Goal: Communication & Community: Answer question/provide support

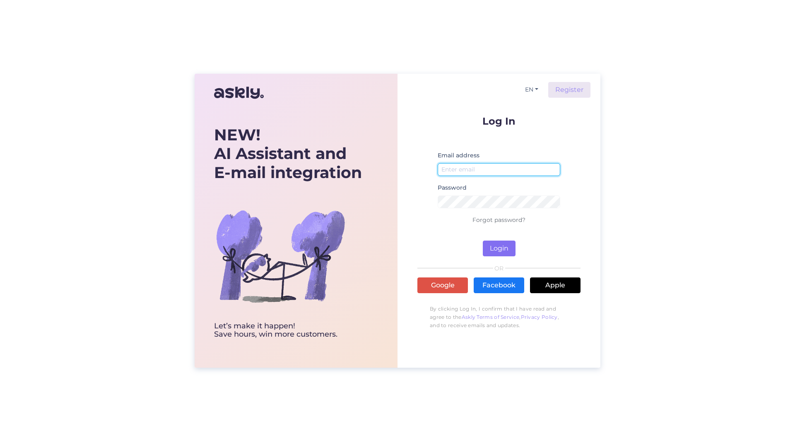
type input "[PERSON_NAME][EMAIL_ADDRESS][PERSON_NAME][DOMAIN_NAME]"
click at [497, 248] on button "Login" at bounding box center [499, 249] width 33 height 16
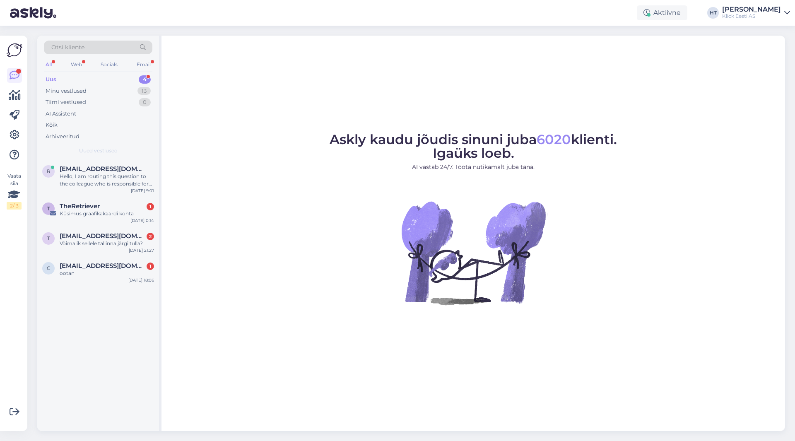
click at [129, 339] on div "r [EMAIL_ADDRESS][DOMAIN_NAME] Hello, I am routing this question to the colleag…" at bounding box center [98, 295] width 122 height 272
click at [109, 197] on div "T TheRetriever 1 Küsimus graafikakaardi kohta [DATE] 0:14" at bounding box center [98, 212] width 122 height 30
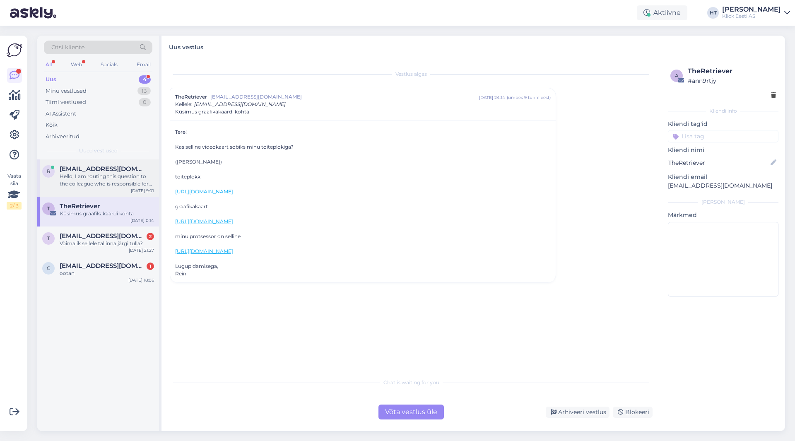
click at [109, 183] on div "Hello, I am routing this question to the colleague who is responsible for this …" at bounding box center [107, 180] width 94 height 15
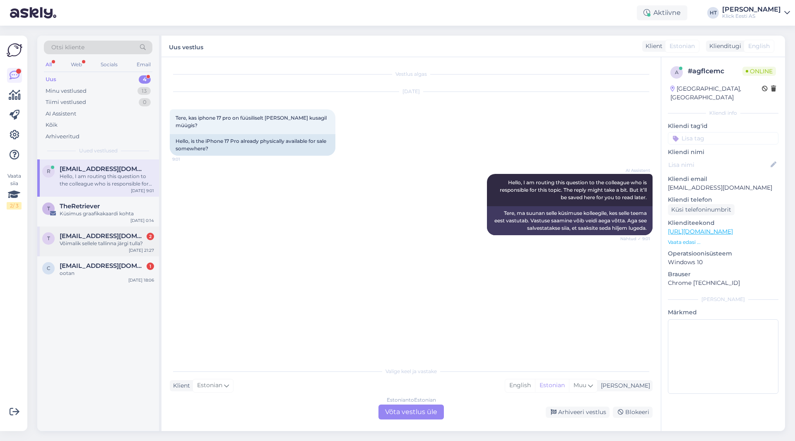
click at [147, 245] on div "Võimalik sellele tallinna järgi tulla?" at bounding box center [107, 243] width 94 height 7
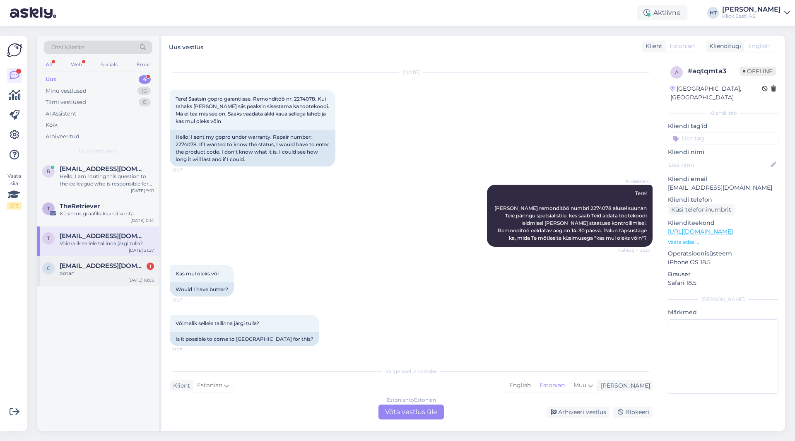
click at [149, 264] on div "1" at bounding box center [150, 266] width 7 height 7
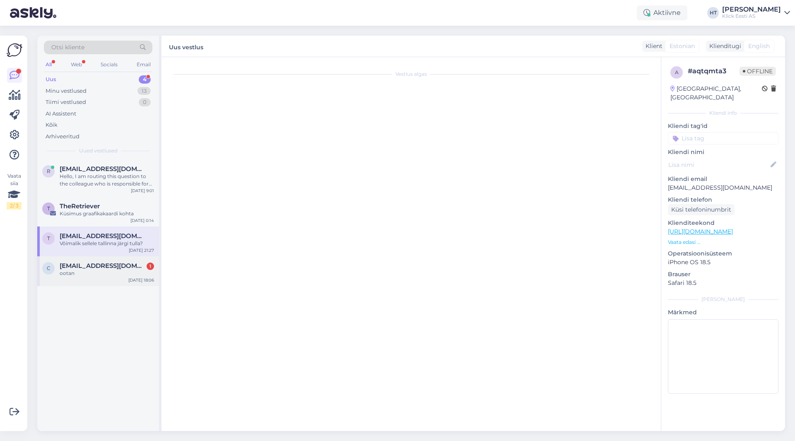
scroll to position [0, 0]
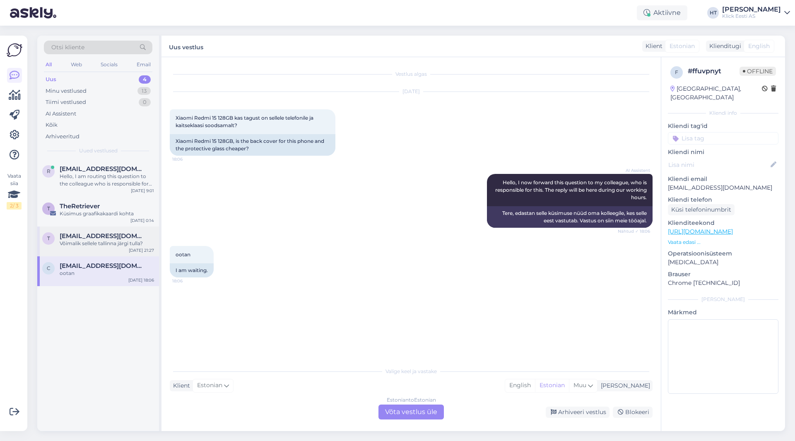
click at [136, 249] on div "[DATE] 21:27" at bounding box center [141, 250] width 25 height 6
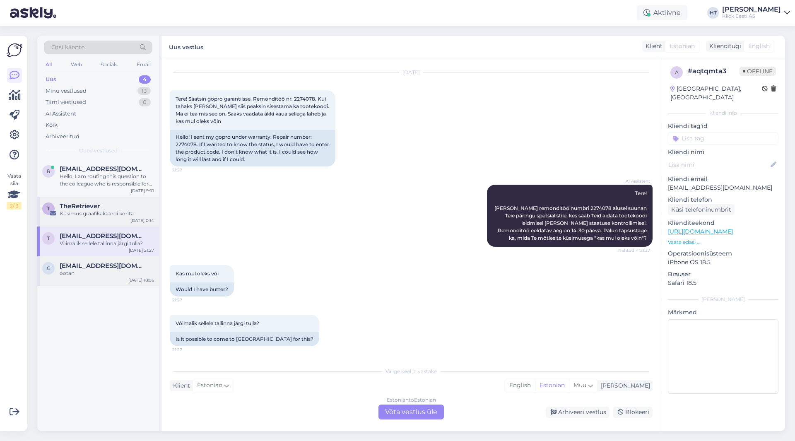
click at [139, 212] on div "Küsimus graafikakaardi kohta" at bounding box center [107, 213] width 94 height 7
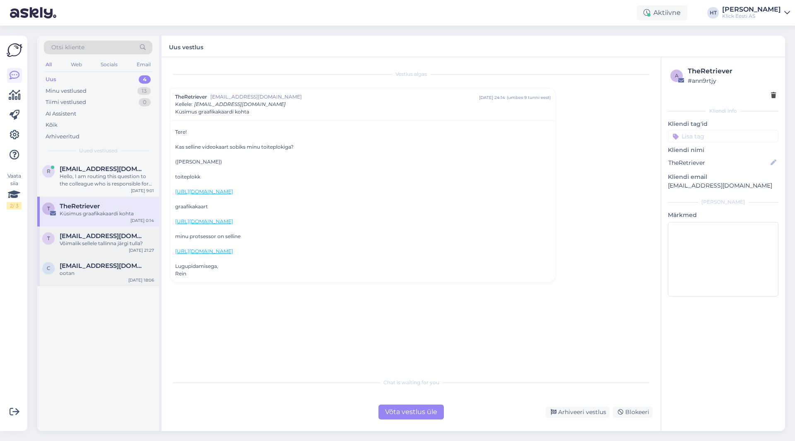
click at [144, 232] on div "[EMAIL_ADDRESS][DOMAIN_NAME]" at bounding box center [107, 235] width 94 height 7
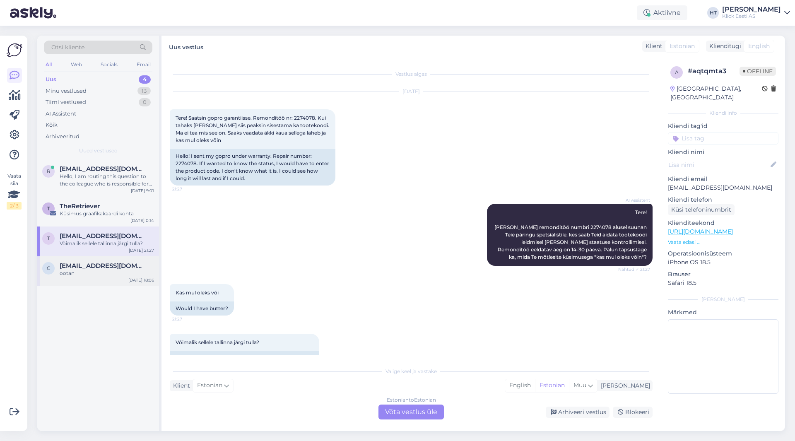
scroll to position [19, 0]
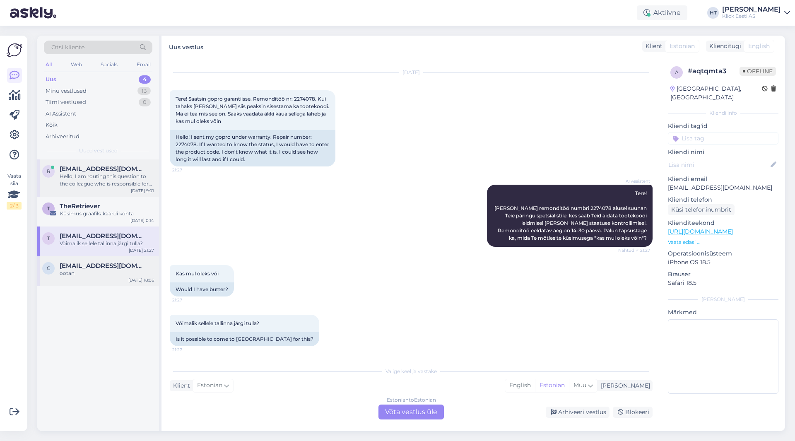
click at [150, 193] on div "[DATE] 9:01" at bounding box center [142, 191] width 23 height 6
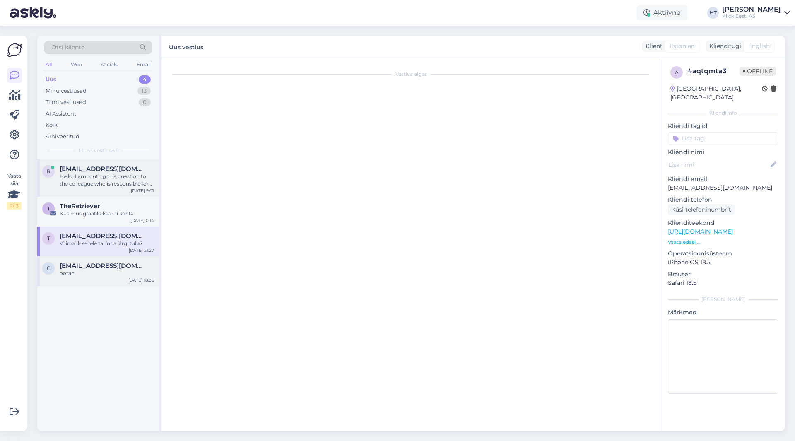
scroll to position [0, 0]
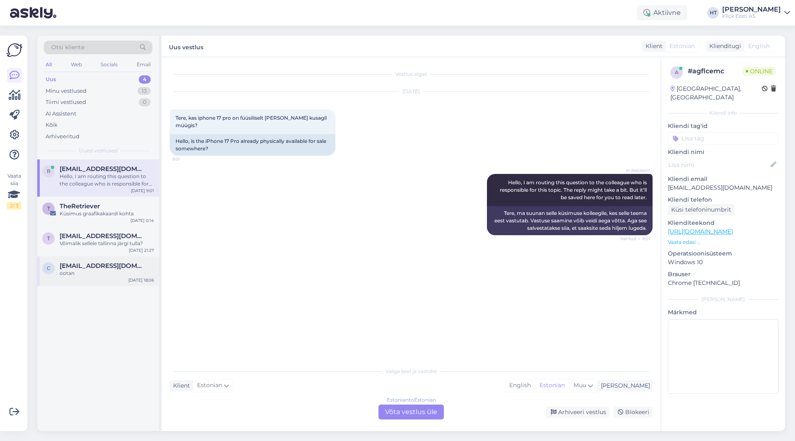
click at [97, 322] on div "r [EMAIL_ADDRESS][DOMAIN_NAME] Hello, I am routing this question to the colleag…" at bounding box center [98, 295] width 122 height 272
click at [80, 331] on div "r [EMAIL_ADDRESS][DOMAIN_NAME] Hello, I am routing this question to the colleag…" at bounding box center [98, 295] width 122 height 272
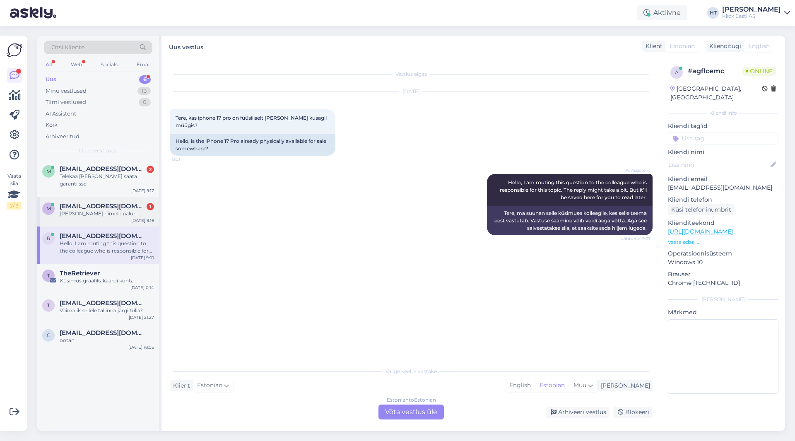
click at [134, 210] on div "[PERSON_NAME] nimele palun" at bounding box center [107, 213] width 94 height 7
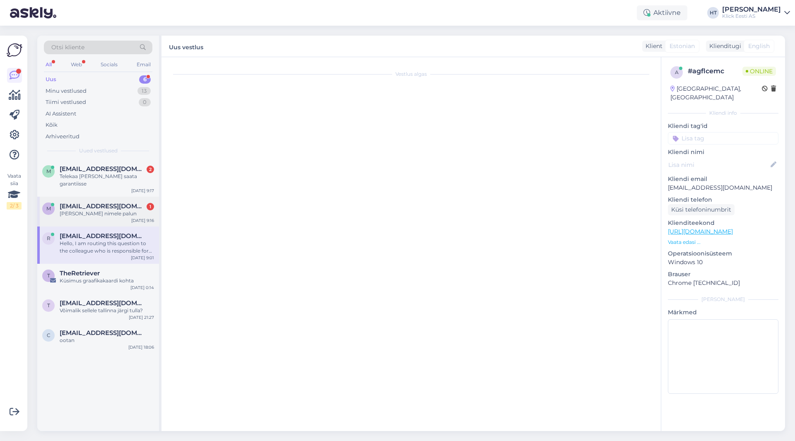
scroll to position [24, 0]
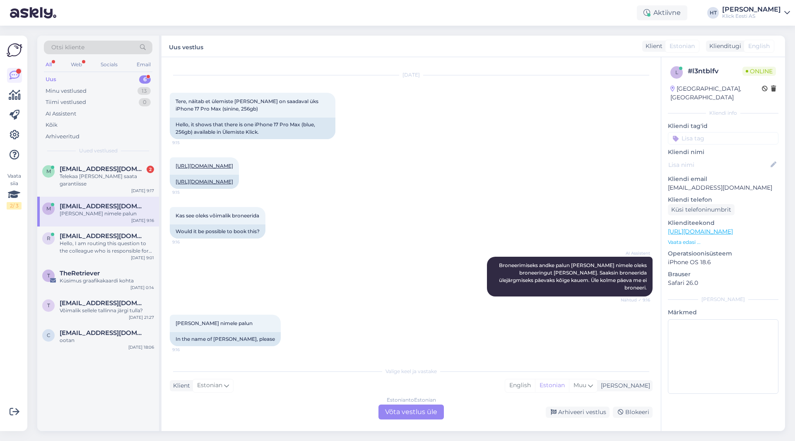
click at [283, 270] on div "AI Assistent [PERSON_NAME] andke palun [PERSON_NAME] nimele oleks broneeringut …" at bounding box center [411, 277] width 483 height 58
click at [95, 176] on div "Telekaa [PERSON_NAME] saata garantiisse" at bounding box center [107, 180] width 94 height 15
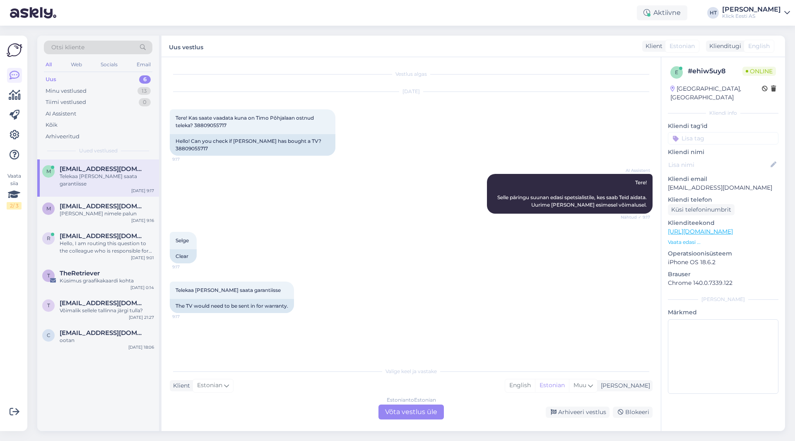
scroll to position [0, 0]
click at [125, 313] on div "t [EMAIL_ADDRESS][DOMAIN_NAME] Võimalik sellele tallinna järgi tulla? [DATE] 21…" at bounding box center [98, 309] width 122 height 30
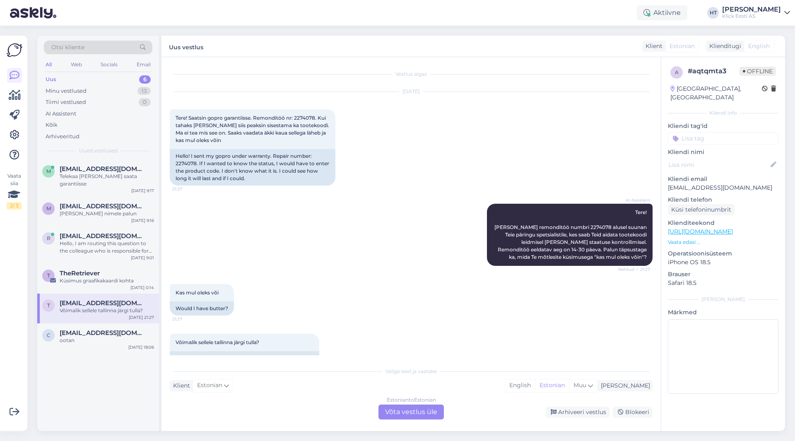
scroll to position [19, 0]
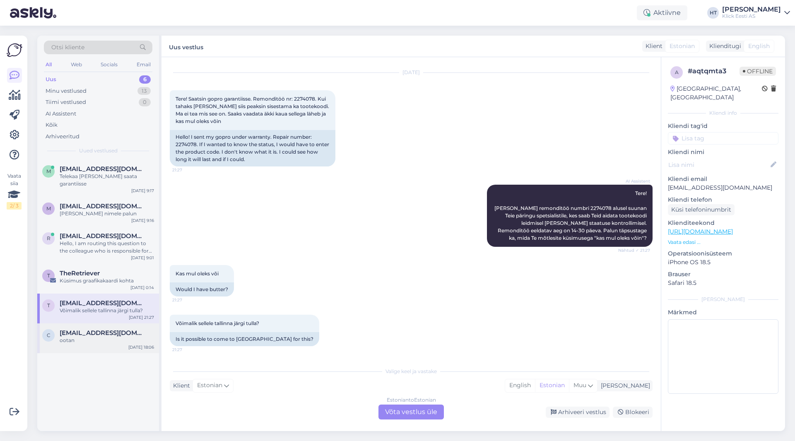
click at [125, 323] on div "c [EMAIL_ADDRESS][DOMAIN_NAME] ootan [DATE] 18:06" at bounding box center [98, 338] width 122 height 30
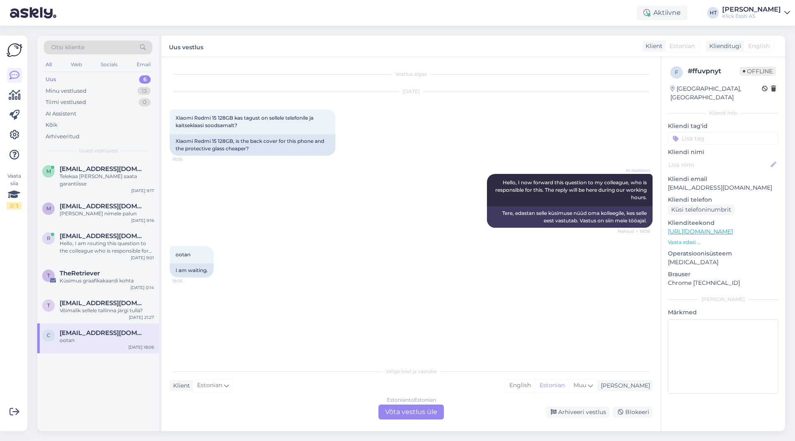
scroll to position [0, 0]
click at [396, 412] on div "Estonian to Estonian Võta vestlus üle" at bounding box center [411, 412] width 65 height 15
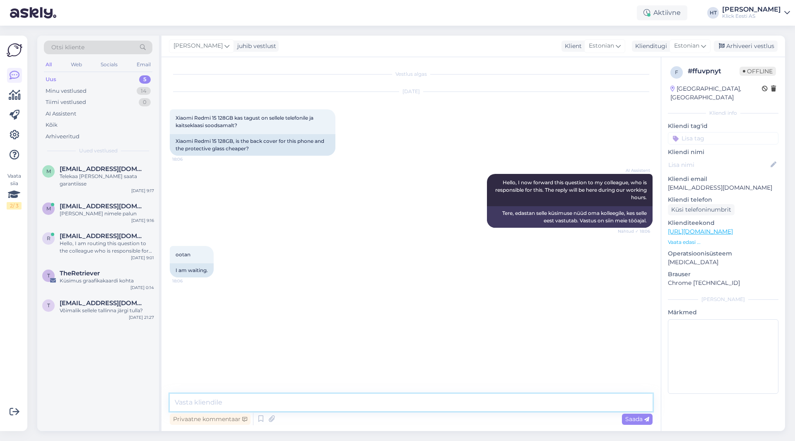
click at [373, 405] on textarea at bounding box center [411, 402] width 483 height 17
click at [256, 396] on textarea at bounding box center [411, 402] width 483 height 17
type textarea "Sellele mudelile kahjuks ei leidu."
click at [88, 307] on div "Võimalik sellele tallinna järgi tulla?" at bounding box center [107, 310] width 94 height 7
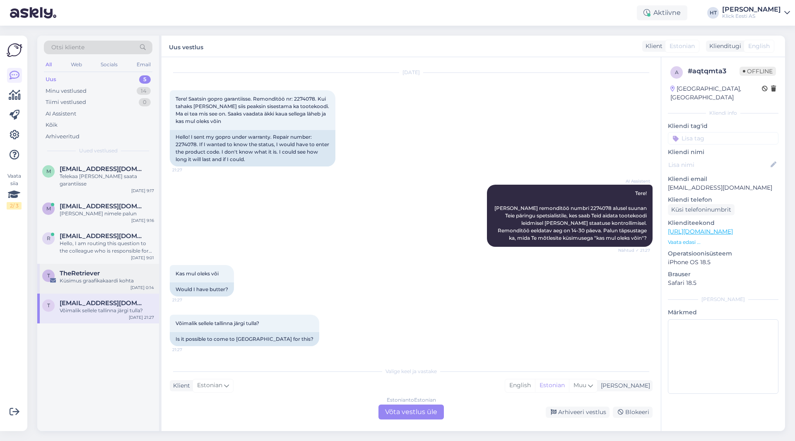
click at [85, 270] on span "TheRetriever" at bounding box center [80, 273] width 40 height 7
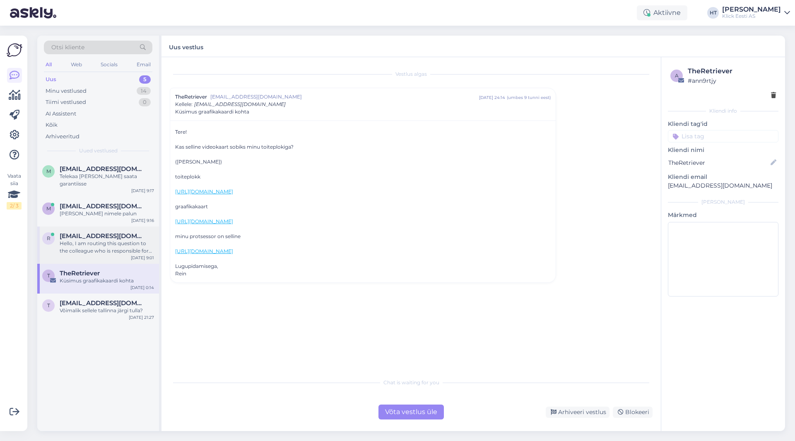
click at [131, 232] on div "[EMAIL_ADDRESS][DOMAIN_NAME]" at bounding box center [107, 235] width 94 height 7
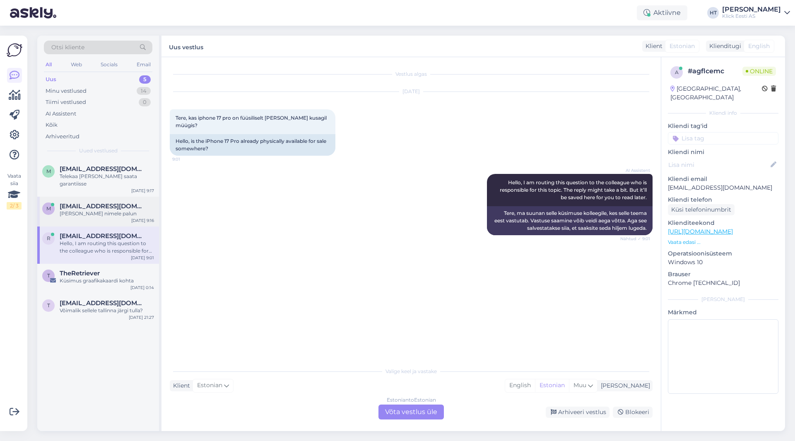
click at [128, 203] on span "[EMAIL_ADDRESS][DOMAIN_NAME]" at bounding box center [103, 206] width 86 height 7
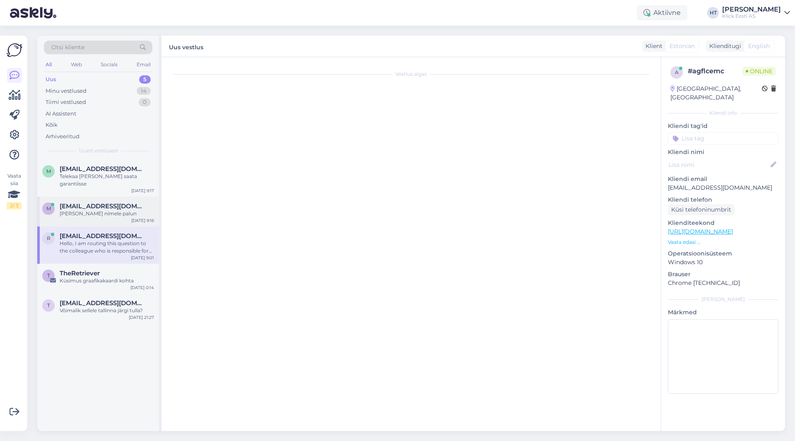
scroll to position [24, 0]
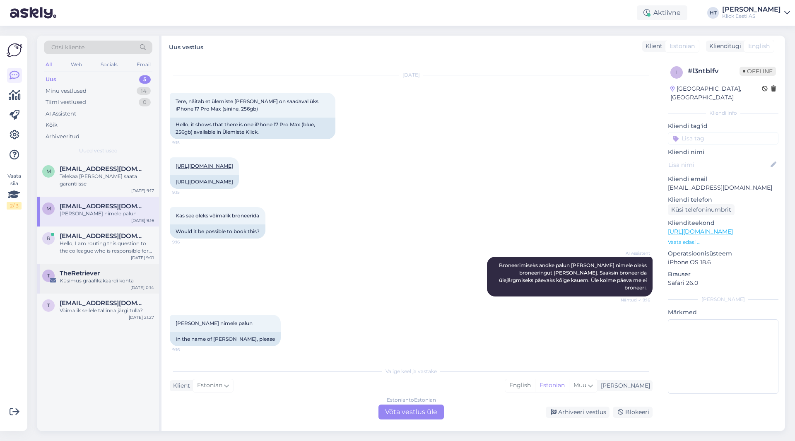
click at [120, 277] on div "Küsimus graafikakaardi kohta" at bounding box center [107, 280] width 94 height 7
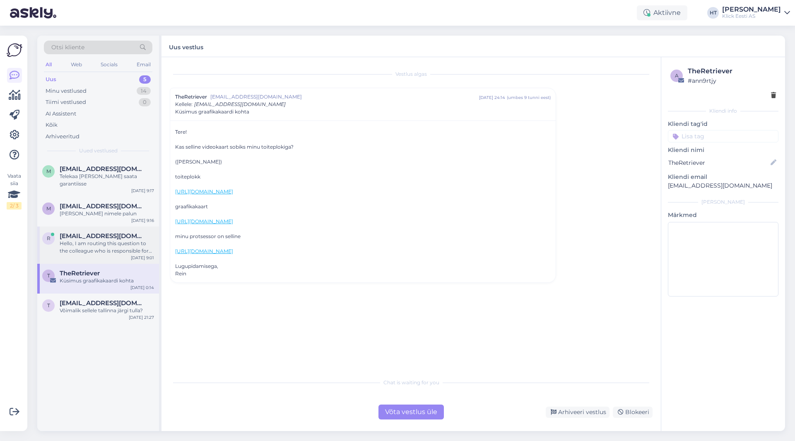
click at [132, 232] on div "[EMAIL_ADDRESS][DOMAIN_NAME]" at bounding box center [107, 235] width 94 height 7
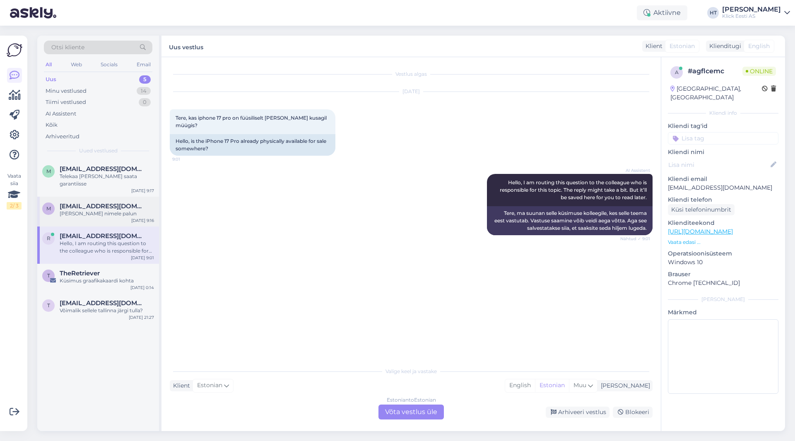
click at [139, 203] on span "[EMAIL_ADDRESS][DOMAIN_NAME]" at bounding box center [103, 206] width 86 height 7
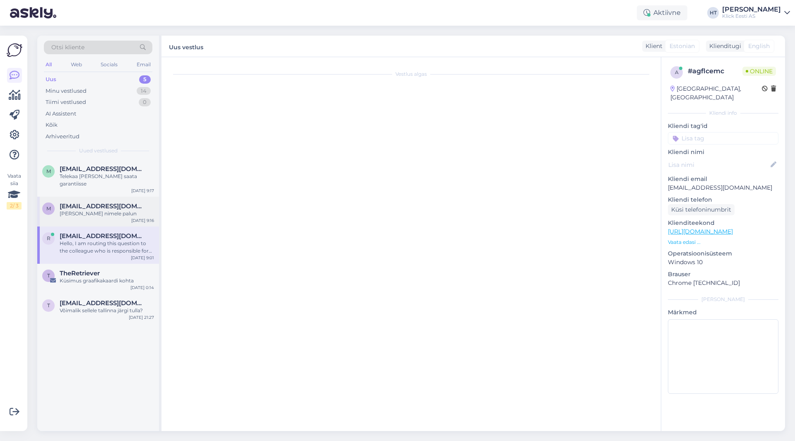
scroll to position [24, 0]
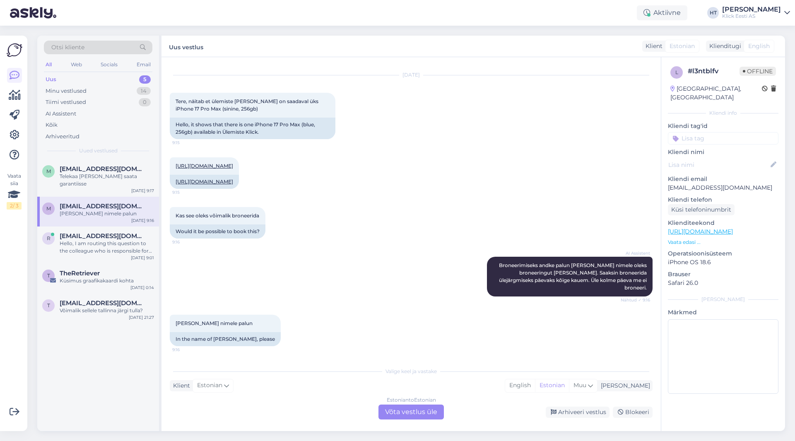
click at [338, 259] on div "AI Assistent [PERSON_NAME] andke palun [PERSON_NAME] nimele oleks broneeringut …" at bounding box center [411, 277] width 483 height 58
click at [408, 413] on div "Estonian to Estonian Võta vestlus üle" at bounding box center [411, 412] width 65 height 15
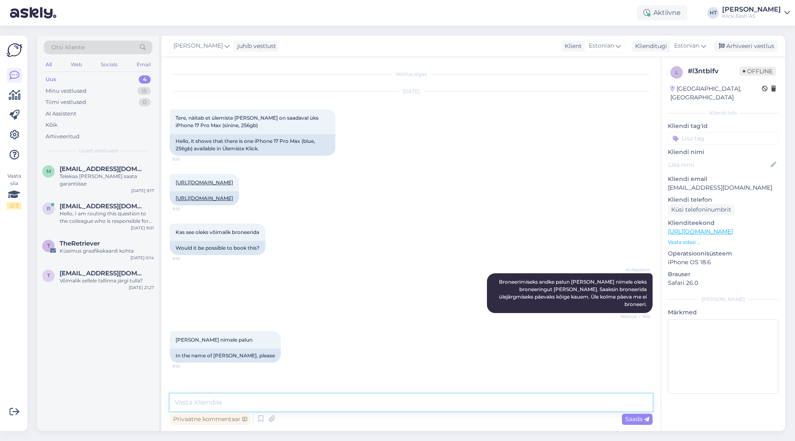
click at [404, 408] on textarea at bounding box center [411, 402] width 483 height 17
type textarea "Tundub, et see läks juba müügiks."
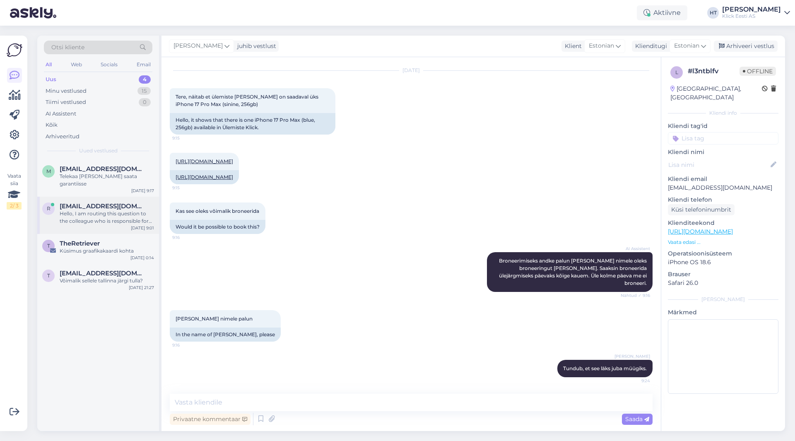
click at [116, 203] on span "[EMAIL_ADDRESS][DOMAIN_NAME]" at bounding box center [103, 206] width 86 height 7
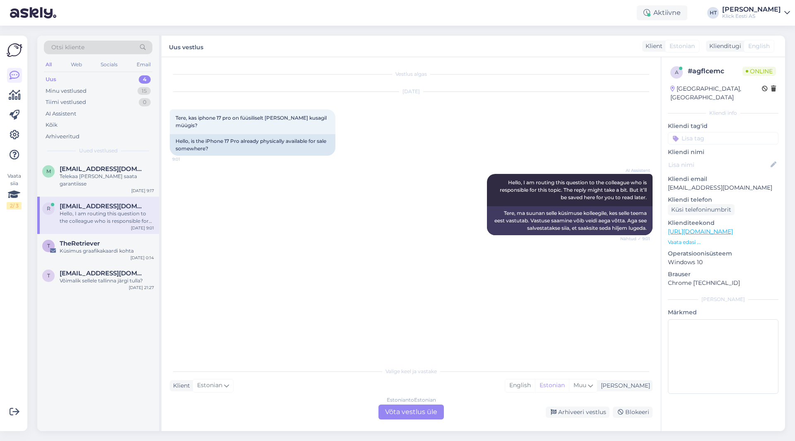
scroll to position [0, 0]
click at [133, 178] on div "Telekaa [PERSON_NAME] saata garantiisse" at bounding box center [107, 180] width 94 height 15
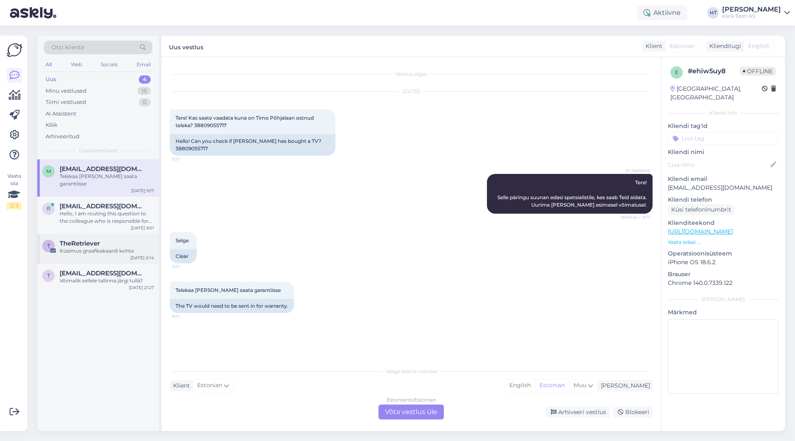
click at [133, 247] on div "Küsimus graafikakaardi kohta" at bounding box center [107, 250] width 94 height 7
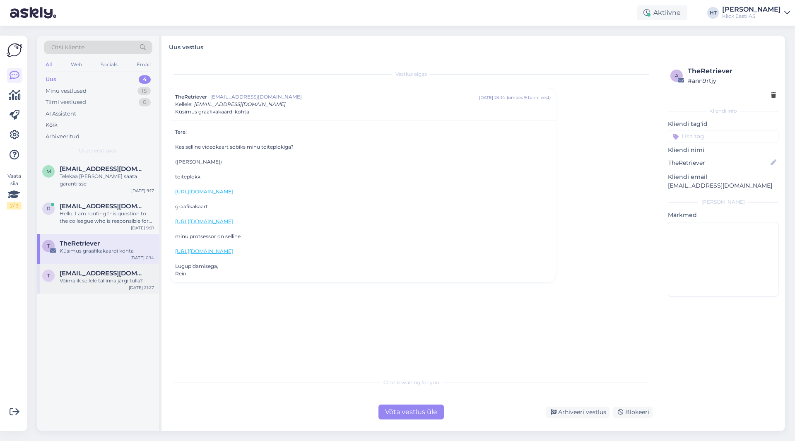
click at [133, 270] on div "[EMAIL_ADDRESS][DOMAIN_NAME]" at bounding box center [107, 273] width 94 height 7
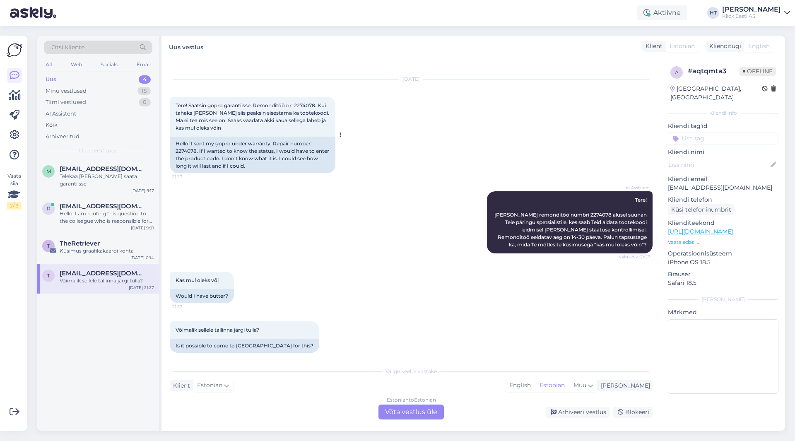
scroll to position [19, 0]
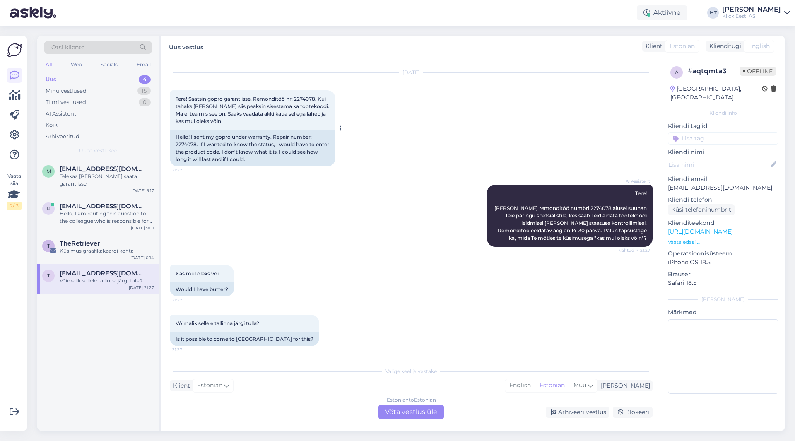
click at [298, 97] on span "Tere! Saatsin gopro garantiisse. Remonditöö nr: 2274078. Kui tahaks [PERSON_NAM…" at bounding box center [253, 110] width 155 height 29
copy span "2274078"
click at [347, 108] on div "[DATE] Tere! Saatsin gopro garantiisse. Remonditöö nr: 2274078. Kui tahaks [PER…" at bounding box center [411, 120] width 483 height 112
drag, startPoint x: 535, startPoint y: 228, endPoint x: 564, endPoint y: 229, distance: 29.0
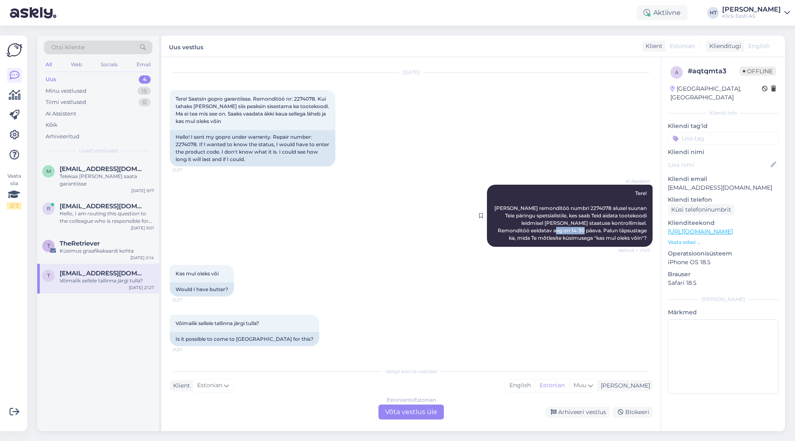
click at [497, 229] on span "Tere! [PERSON_NAME] remonditöö numbri 2274078 alusel suunan Teie päringu spetsi…" at bounding box center [572, 215] width 154 height 51
copy span "14-30 päeva"
click at [433, 416] on div "Estonian to Estonian Võta vestlus üle" at bounding box center [411, 412] width 65 height 15
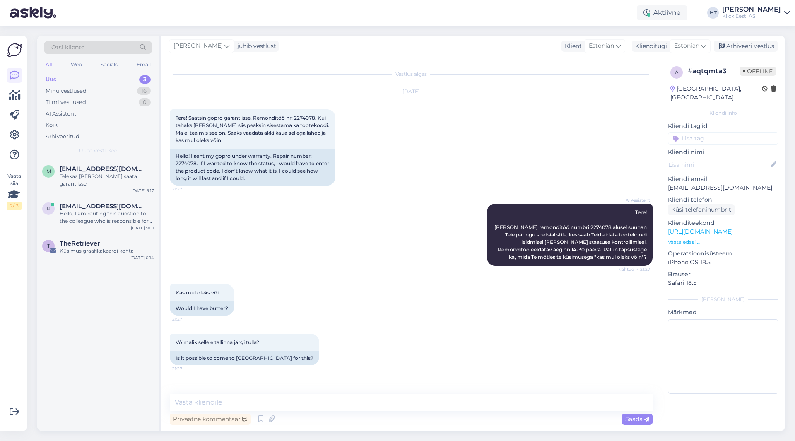
click at [108, 47] on div "Otsi kliente" at bounding box center [98, 48] width 109 height 14
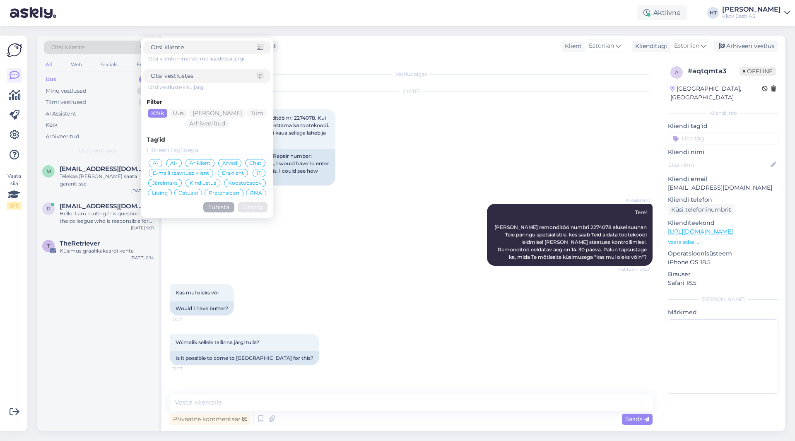
click at [183, 77] on input at bounding box center [204, 76] width 107 height 9
paste input "14-30 päeva"
type input "14-30 päeva"
click button "Otsing" at bounding box center [253, 207] width 30 height 10
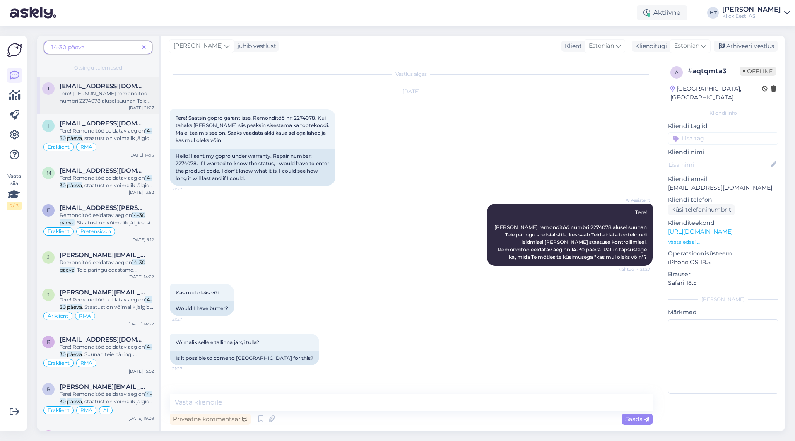
click at [91, 90] on span "Tere! [PERSON_NAME] remonditöö numbri 2274078 alusel suunan Teie päringu spetsi…" at bounding box center [105, 115] width 91 height 51
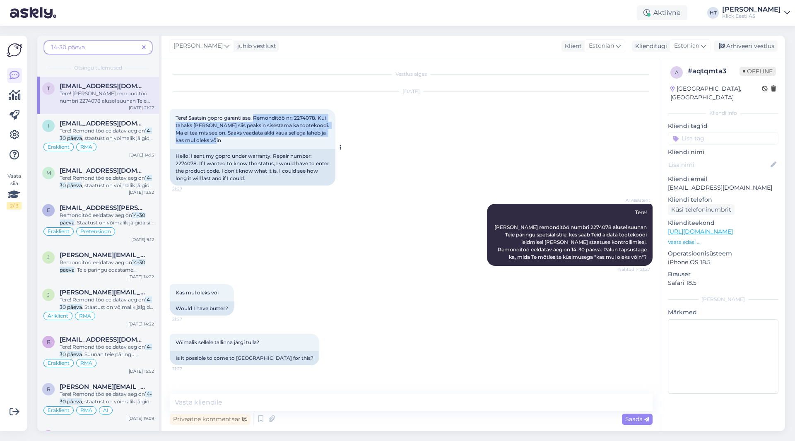
drag, startPoint x: 256, startPoint y: 117, endPoint x: 321, endPoint y: 141, distance: 69.9
click at [321, 141] on div "Tere! Saatsin gopro garantiisse. Remonditöö nr: 2274078. Kui tahaks [PERSON_NAM…" at bounding box center [253, 129] width 166 height 40
click at [309, 144] on div "Tere! Saatsin gopro garantiisse. Remonditöö nr: 2274078. Kui tahaks [PERSON_NAM…" at bounding box center [253, 129] width 166 height 40
drag, startPoint x: 249, startPoint y: 147, endPoint x: 177, endPoint y: 116, distance: 78.5
click at [177, 116] on div "Tere! Saatsin gopro garantiisse. Remonditöö nr: 2274078. Kui tahaks [PERSON_NAM…" at bounding box center [253, 129] width 166 height 40
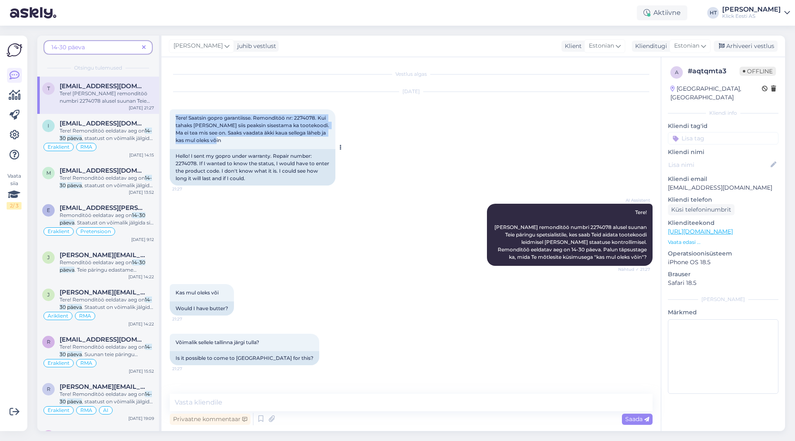
click at [176, 116] on span "Tere! Saatsin gopro garantiisse. Remonditöö nr: 2274078. Kui tahaks [PERSON_NAM…" at bounding box center [253, 129] width 155 height 29
drag, startPoint x: 176, startPoint y: 116, endPoint x: 317, endPoint y: 146, distance: 144.5
click at [317, 146] on div "Tere! Saatsin gopro garantiisse. Remonditöö nr: 2274078. Kui tahaks [PERSON_NAM…" at bounding box center [253, 129] width 166 height 40
click at [243, 142] on div "Tere! Saatsin gopro garantiisse. Remonditöö nr: 2274078. Kui tahaks [PERSON_NAM…" at bounding box center [253, 129] width 166 height 40
drag, startPoint x: 228, startPoint y: 142, endPoint x: 176, endPoint y: 116, distance: 58.5
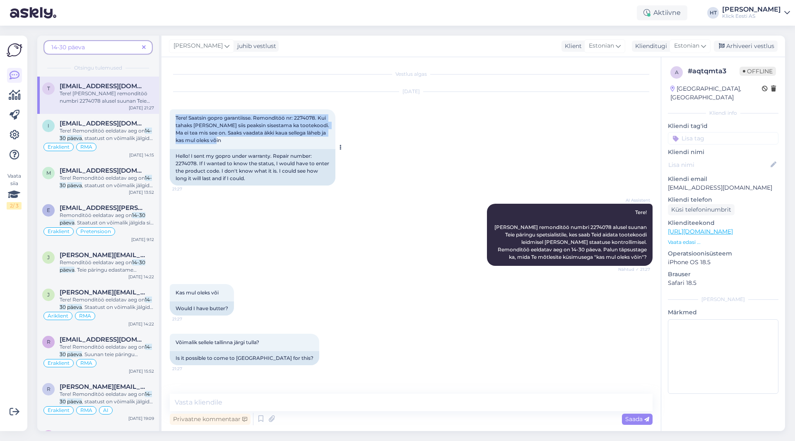
click at [176, 116] on div "Tere! Saatsin gopro garantiisse. Remonditöö nr: 2274078. Kui tahaks [PERSON_NAM…" at bounding box center [253, 129] width 166 height 40
click at [176, 116] on span "Tere! Saatsin gopro garantiisse. Remonditöö nr: 2274078. Kui tahaks [PERSON_NAM…" at bounding box center [253, 129] width 155 height 29
drag, startPoint x: 176, startPoint y: 116, endPoint x: 229, endPoint y: 141, distance: 59.1
click at [229, 141] on div "Tere! Saatsin gopro garantiisse. Remonditöö nr: 2274078. Kui tahaks [PERSON_NAM…" at bounding box center [253, 129] width 166 height 40
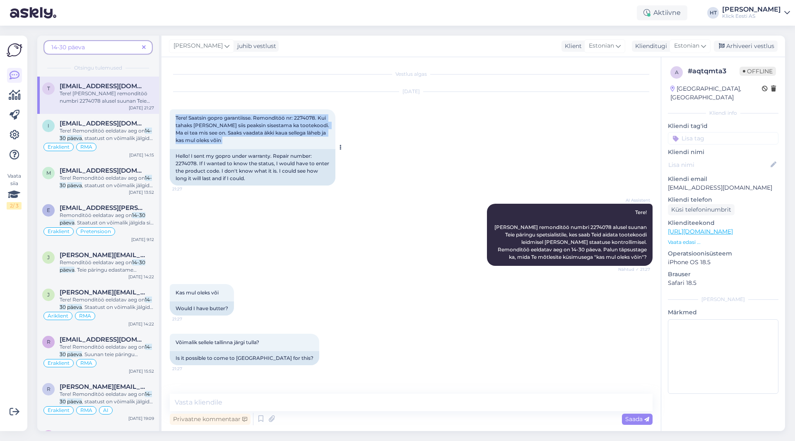
drag, startPoint x: 229, startPoint y: 141, endPoint x: 174, endPoint y: 116, distance: 60.2
click at [174, 116] on div "Tere! Saatsin gopro garantiisse. Remonditöö nr: 2274078. Kui tahaks [PERSON_NAM…" at bounding box center [253, 129] width 166 height 40
drag, startPoint x: 174, startPoint y: 116, endPoint x: 240, endPoint y: 143, distance: 71.1
click at [240, 143] on div "Tere! Saatsin gopro garantiisse. Remonditöö nr: 2274078. Kui tahaks [PERSON_NAM…" at bounding box center [253, 129] width 166 height 40
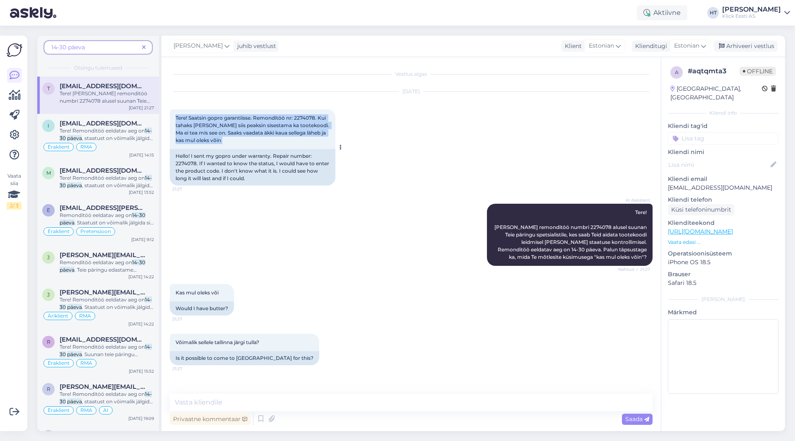
click at [240, 143] on div "Tere! Saatsin gopro garantiisse. Remonditöö nr: 2274078. Kui tahaks [PERSON_NAM…" at bounding box center [253, 129] width 166 height 40
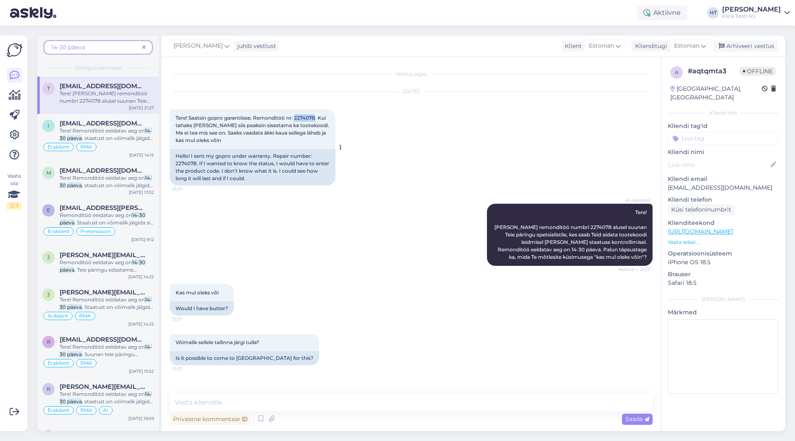
drag, startPoint x: 296, startPoint y: 117, endPoint x: 316, endPoint y: 117, distance: 20.3
click at [316, 117] on span "Tere! Saatsin gopro garantiisse. Remonditöö nr: 2274078. Kui tahaks [PERSON_NAM…" at bounding box center [253, 129] width 155 height 29
drag, startPoint x: 316, startPoint y: 117, endPoint x: 296, endPoint y: 116, distance: 20.4
click at [296, 116] on span "Tere! Saatsin gopro garantiisse. Remonditöö nr: 2274078. Kui tahaks [PERSON_NAM…" at bounding box center [253, 129] width 155 height 29
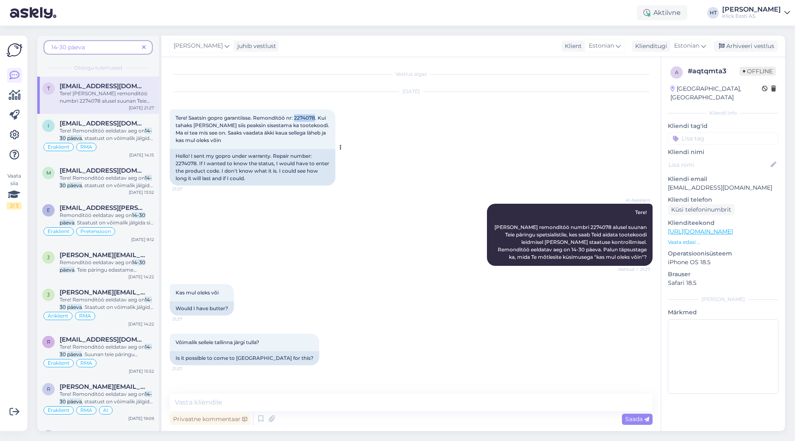
click at [296, 116] on span "Tere! Saatsin gopro garantiisse. Remonditöö nr: 2274078. Kui tahaks [PERSON_NAM…" at bounding box center [253, 129] width 155 height 29
click at [299, 116] on span "Tere! Saatsin gopro garantiisse. Remonditöö nr: 2274078. Kui tahaks [PERSON_NAM…" at bounding box center [253, 129] width 155 height 29
drag, startPoint x: 296, startPoint y: 117, endPoint x: 316, endPoint y: 118, distance: 19.9
click at [316, 118] on span "Tere! Saatsin gopro garantiisse. Remonditöö nr: 2274078. Kui tahaks [PERSON_NAM…" at bounding box center [253, 129] width 155 height 29
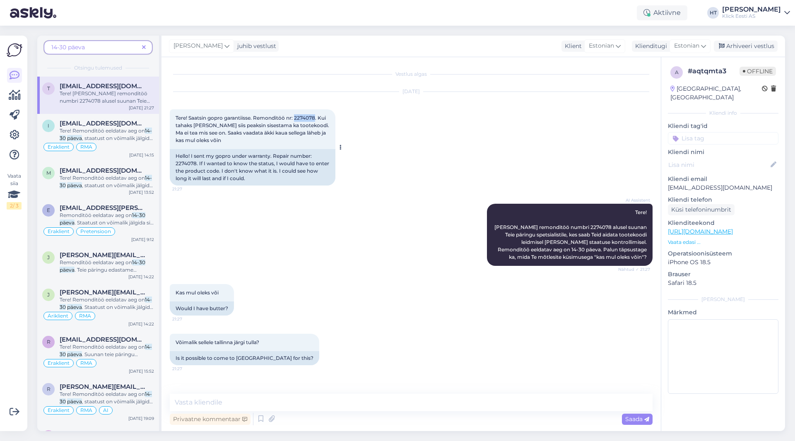
click at [316, 118] on span "Tere! Saatsin gopro garantiisse. Remonditöö nr: 2274078. Kui tahaks [PERSON_NAM…" at bounding box center [253, 129] width 155 height 29
drag, startPoint x: 316, startPoint y: 118, endPoint x: 304, endPoint y: 117, distance: 12.0
click at [304, 117] on span "Tere! Saatsin gopro garantiisse. Remonditöö nr: 2274078. Kui tahaks [PERSON_NAM…" at bounding box center [253, 129] width 155 height 29
click at [297, 116] on span "Tere! Saatsin gopro garantiisse. Remonditöö nr: 2274078. Kui tahaks [PERSON_NAM…" at bounding box center [253, 129] width 155 height 29
drag, startPoint x: 295, startPoint y: 118, endPoint x: 316, endPoint y: 117, distance: 20.7
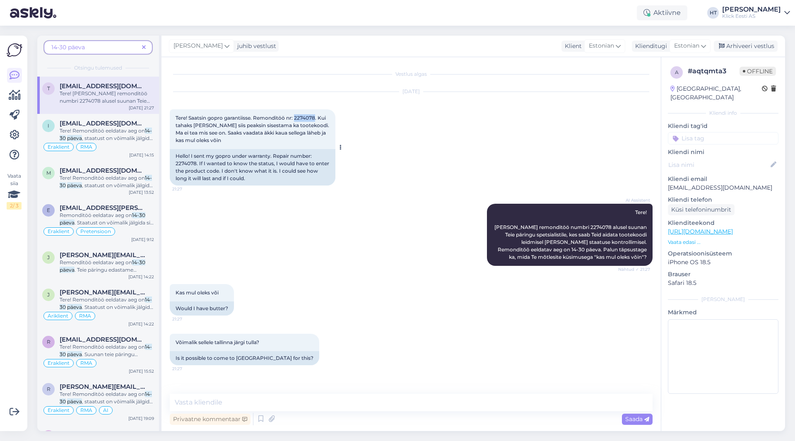
click at [316, 117] on span "Tere! Saatsin gopro garantiisse. Remonditöö nr: 2274078. Kui tahaks [PERSON_NAM…" at bounding box center [253, 129] width 155 height 29
drag, startPoint x: 579, startPoint y: 224, endPoint x: 598, endPoint y: 225, distance: 19.1
click at [497, 225] on span "Tere! [PERSON_NAME] remonditöö numbri 2274078 alusel suunan Teie päringu spetsi…" at bounding box center [572, 234] width 154 height 51
copy span "2274078"
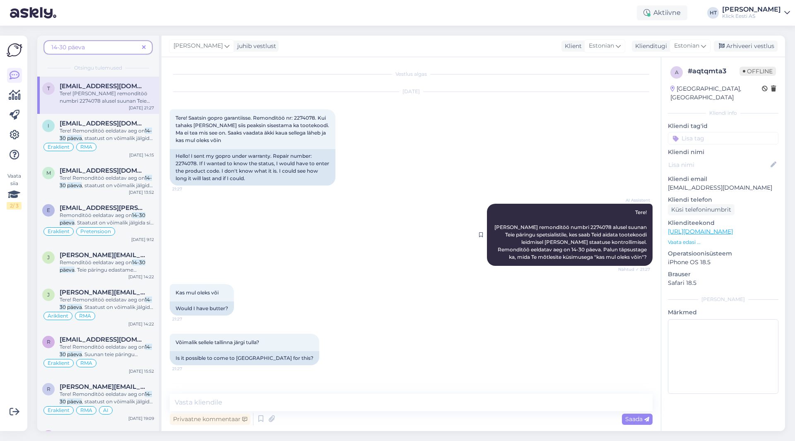
click at [497, 212] on div "AI Assistent Tere! [PERSON_NAME] remonditöö numbri 2274078 alusel suunan Teie p…" at bounding box center [570, 235] width 166 height 62
click at [113, 138] on span ", staatust on võimalik jälgida siit lingilt [URL][DOMAIN_NAME]. Remondiakti num…" at bounding box center [106, 168] width 93 height 66
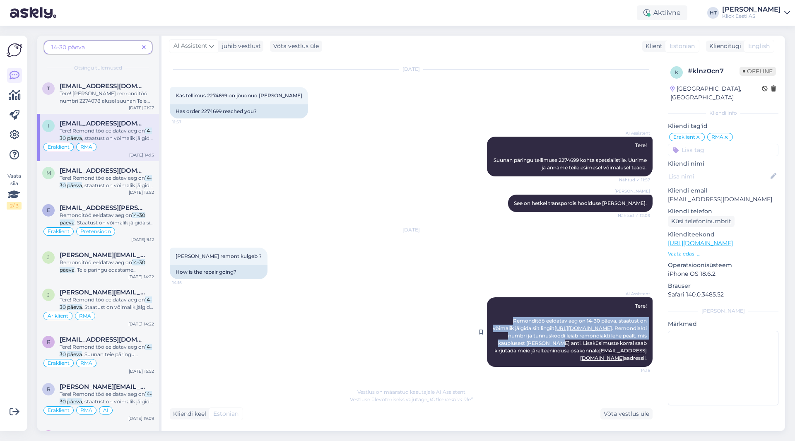
drag, startPoint x: 507, startPoint y: 319, endPoint x: 574, endPoint y: 343, distance: 71.6
click at [497, 343] on span "Tere! Remonditöö eeldatav aeg on 14-30 päeva, staatust on võimalik jälgida siit…" at bounding box center [570, 332] width 155 height 58
copy span "Remonditöö eeldatav aeg on 14-30 päeva, staatust on võimalik jälgida siit lingi…"
click at [143, 46] on icon at bounding box center [144, 48] width 4 height 6
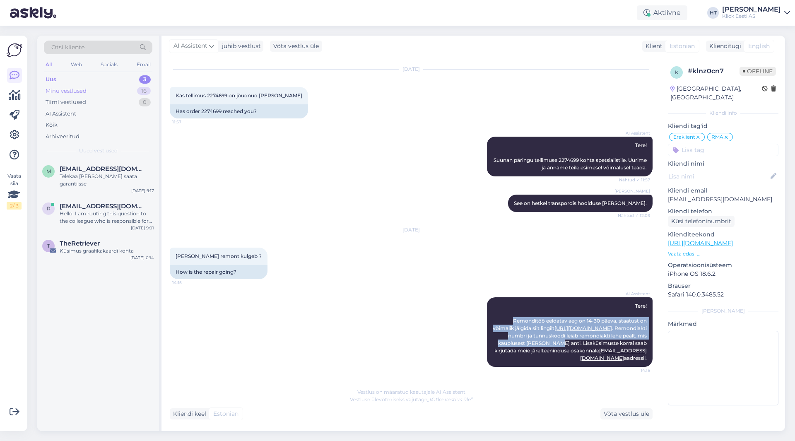
click at [107, 91] on div "Minu vestlused 16" at bounding box center [98, 91] width 109 height 12
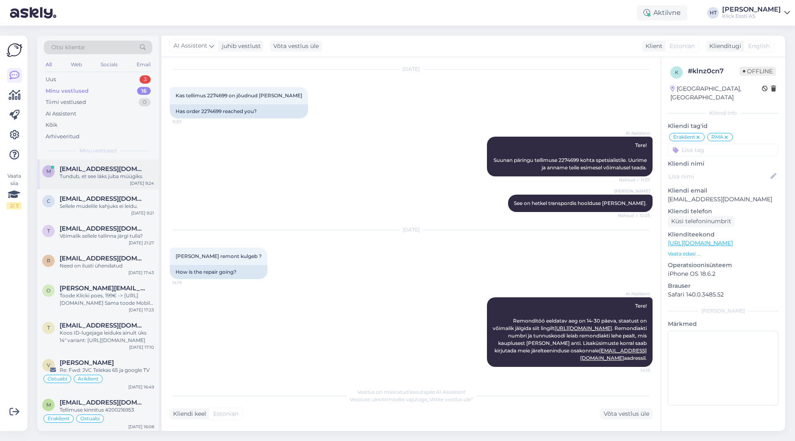
click at [114, 171] on span "[EMAIL_ADDRESS][DOMAIN_NAME]" at bounding box center [103, 168] width 86 height 7
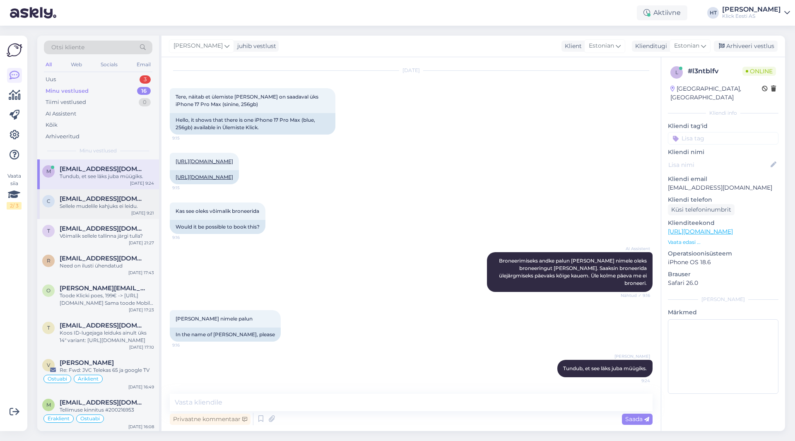
click at [116, 190] on div "c [EMAIL_ADDRESS][DOMAIN_NAME] Sellele mudelile kahjuks ei leidu. [DATE] 9:21" at bounding box center [98, 204] width 122 height 30
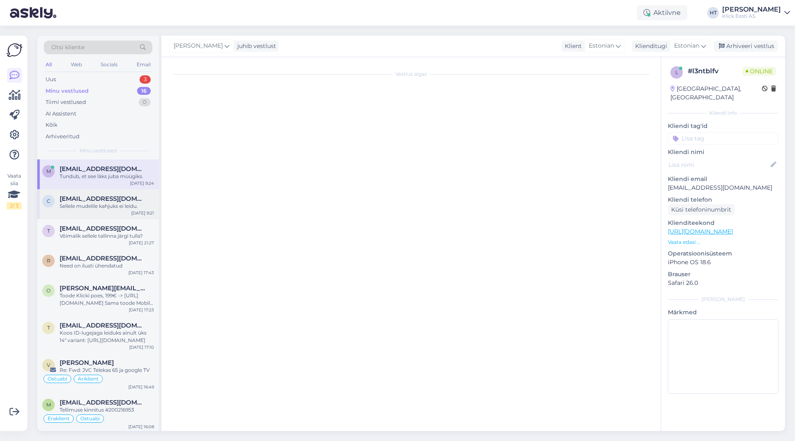
scroll to position [0, 0]
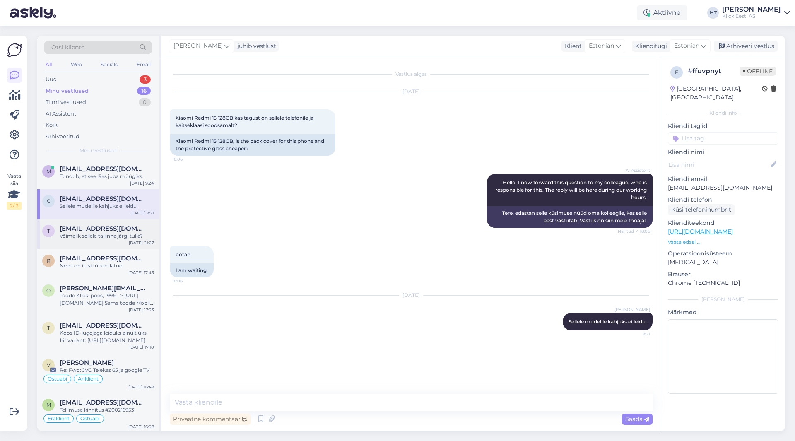
click at [119, 224] on div "t [EMAIL_ADDRESS][DOMAIN_NAME] Võimalik sellele tallinna järgi tulla? [DATE] 21…" at bounding box center [98, 234] width 122 height 30
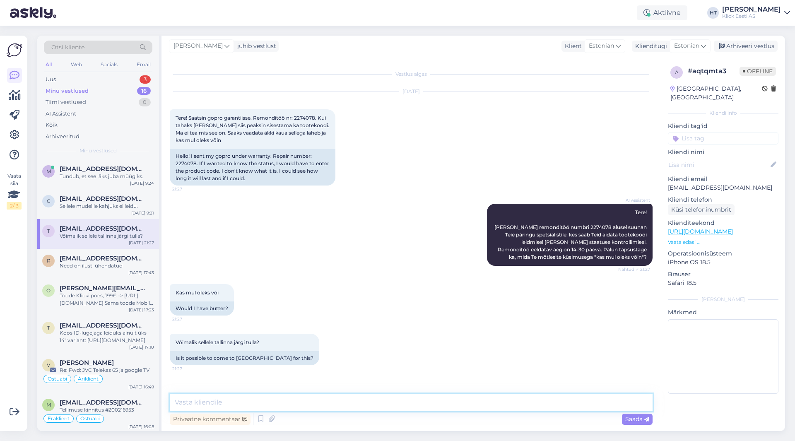
click at [270, 396] on textarea at bounding box center [411, 402] width 483 height 17
paste textarea "Remonditöö eeldatav aeg on 14-30 päeva, staatust on võimalik jälgida siit lingi…"
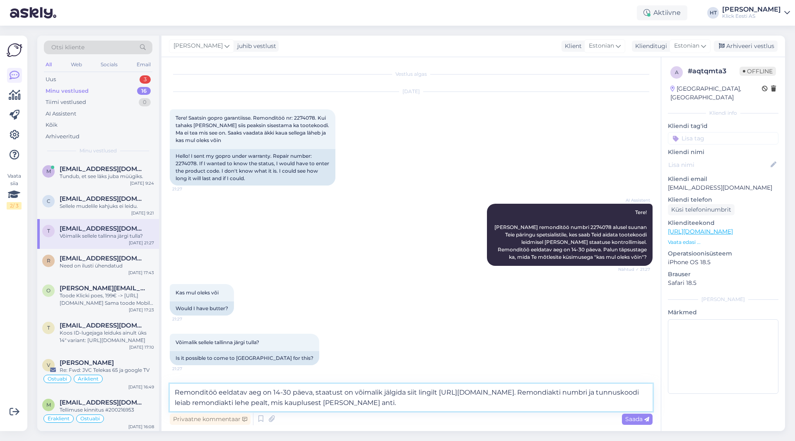
click at [497, 394] on textarea "Remonditöö eeldatav aeg on 14-30 päeva, staatust on võimalik jälgida siit lingi…" at bounding box center [411, 397] width 483 height 27
click at [497, 403] on textarea "Remonditöö eeldatav aeg on 14-30 päeva, staatust on võimalik jälgida siit lingi…" at bounding box center [411, 397] width 483 height 27
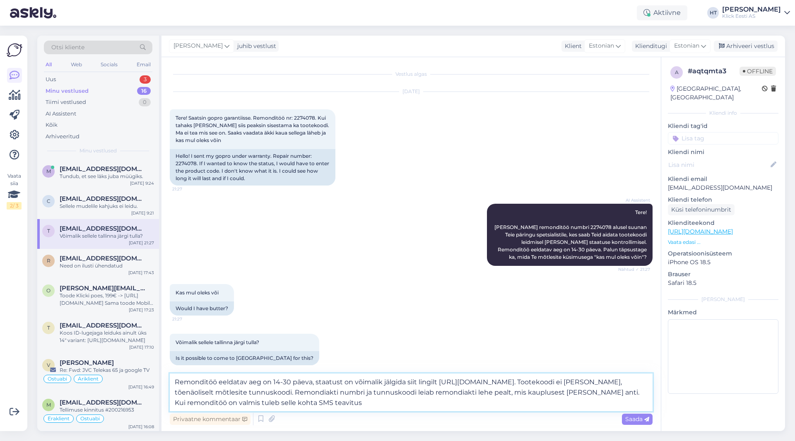
type textarea "Remonditöö eeldatav aeg on 14-30 päeva, staatust on võimalik jälgida siit lingi…"
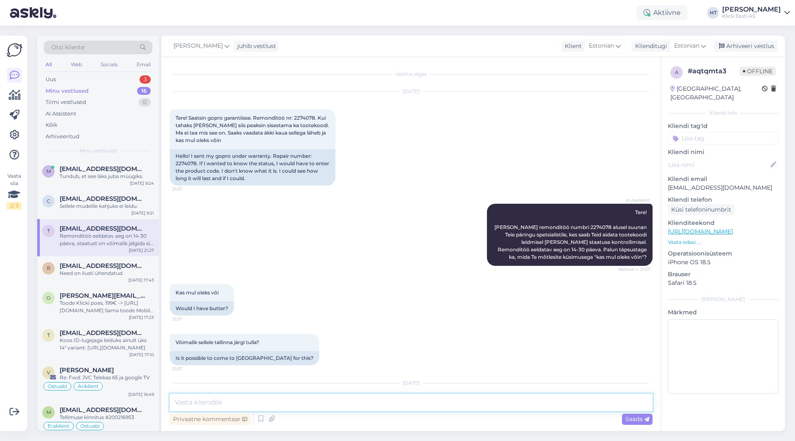
scroll to position [78, 0]
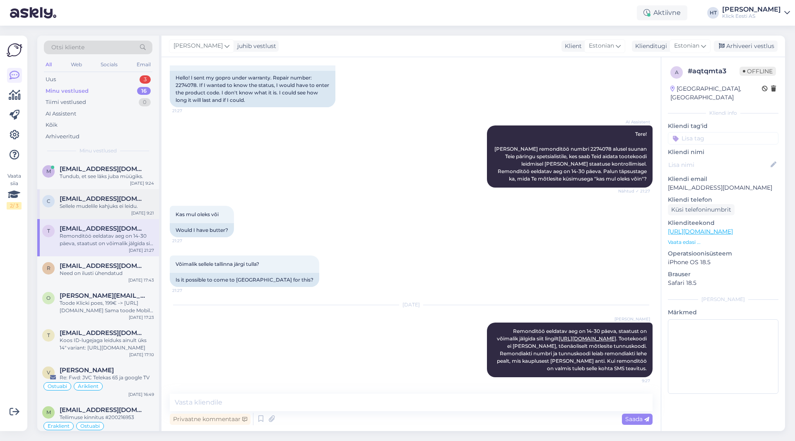
click at [126, 207] on div "Sellele mudelile kahjuks ei leidu." at bounding box center [107, 206] width 94 height 7
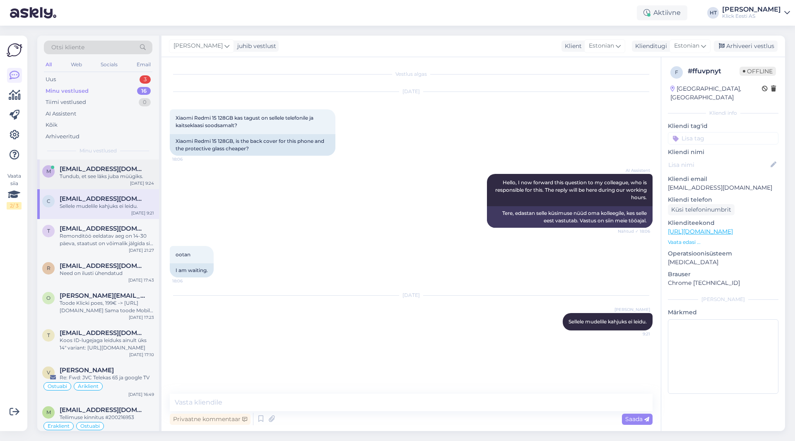
click at [117, 179] on div "Tundub, et see läks juba müügiks." at bounding box center [107, 176] width 94 height 7
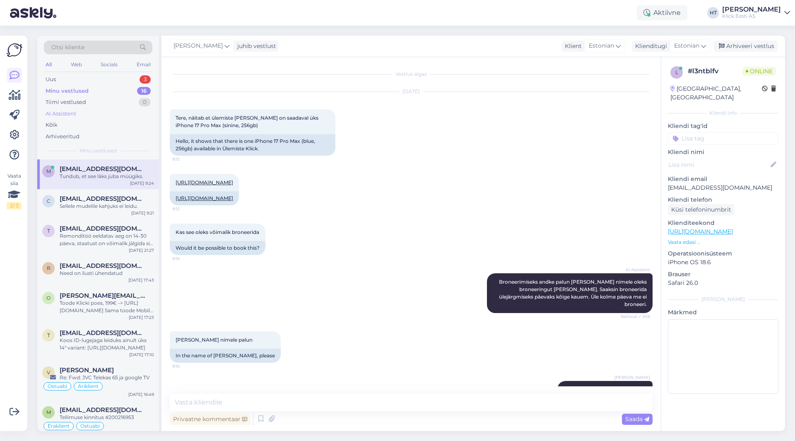
scroll to position [29, 0]
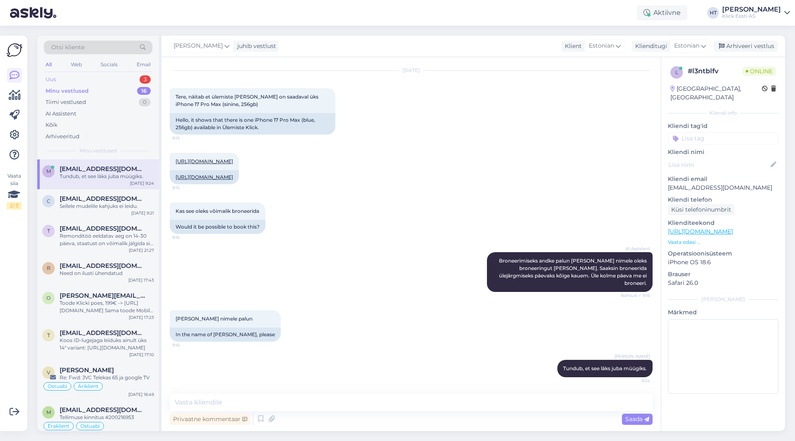
click at [123, 80] on div "Uus 3" at bounding box center [98, 80] width 109 height 12
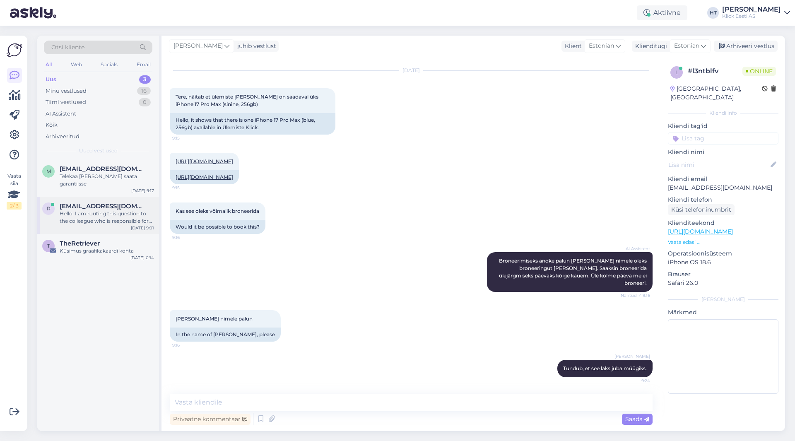
click at [106, 210] on div "Hello, I am routing this question to the colleague who is responsible for this …" at bounding box center [107, 217] width 94 height 15
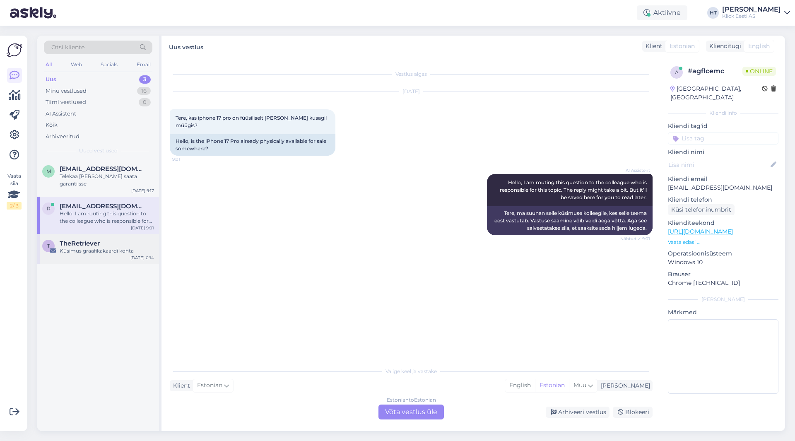
click at [111, 240] on div "TheRetriever" at bounding box center [107, 243] width 94 height 7
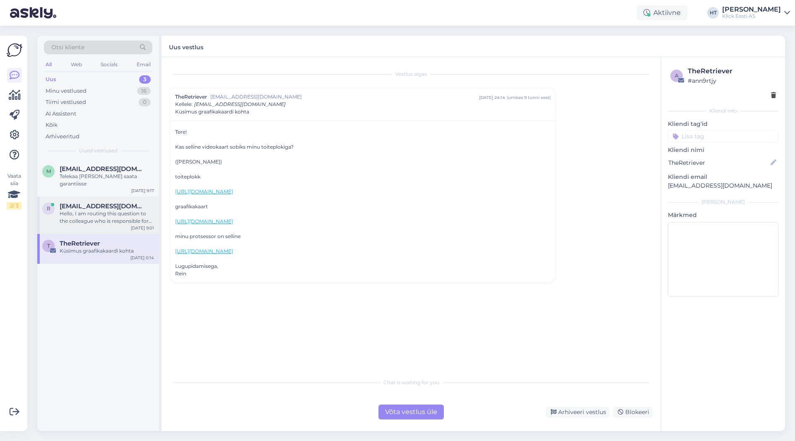
click at [122, 210] on div "Hello, I am routing this question to the colleague who is responsible for this …" at bounding box center [107, 217] width 94 height 15
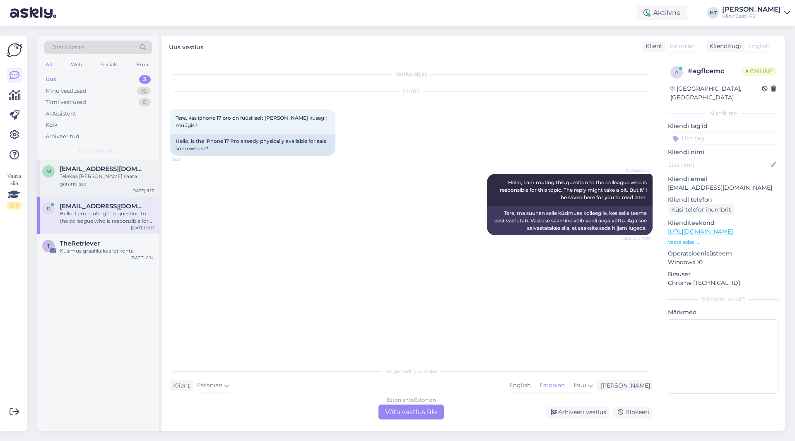
click at [114, 181] on div "m [EMAIL_ADDRESS][DOMAIN_NAME] Telekaa [PERSON_NAME] saata garantiisse [DATE] 9…" at bounding box center [98, 177] width 122 height 37
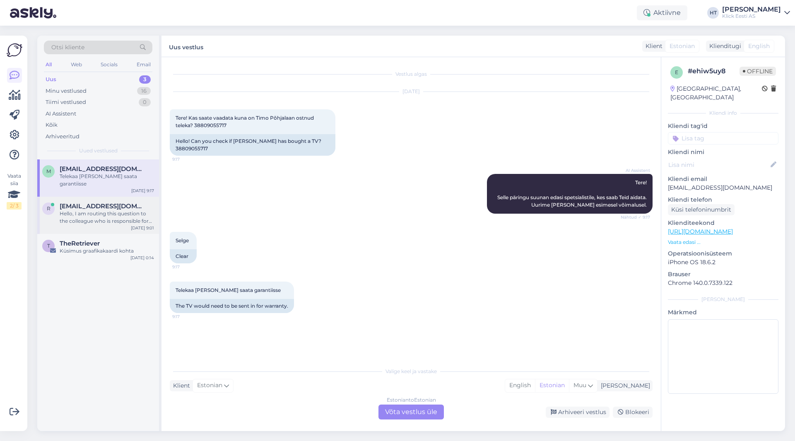
click at [128, 203] on span "[EMAIL_ADDRESS][DOMAIN_NAME]" at bounding box center [103, 206] width 86 height 7
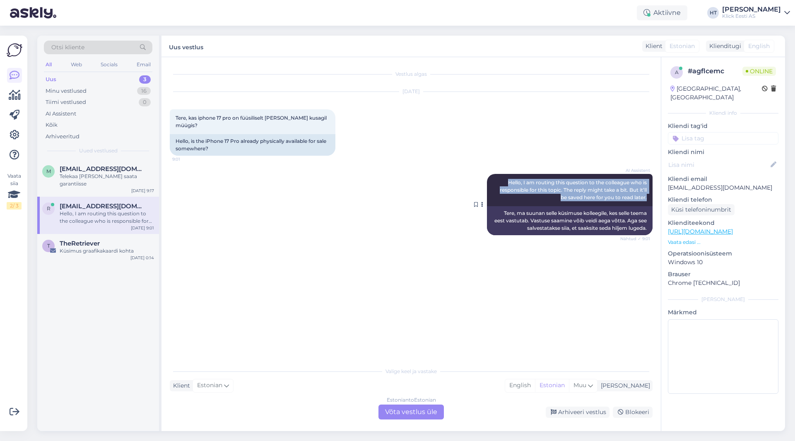
drag, startPoint x: 508, startPoint y: 174, endPoint x: 647, endPoint y: 189, distance: 139.5
click at [497, 189] on div "AI Assistent Hello, I am routing this question to the colleague who is responsi…" at bounding box center [570, 190] width 166 height 32
click at [274, 200] on div "AI Assistent Hello, I am routing this question to the colleague who is responsi…" at bounding box center [411, 205] width 483 height 80
click at [108, 312] on div "m [EMAIL_ADDRESS][DOMAIN_NAME] Telekaa [PERSON_NAME] saata garantiisse [DATE] 9…" at bounding box center [98, 295] width 122 height 272
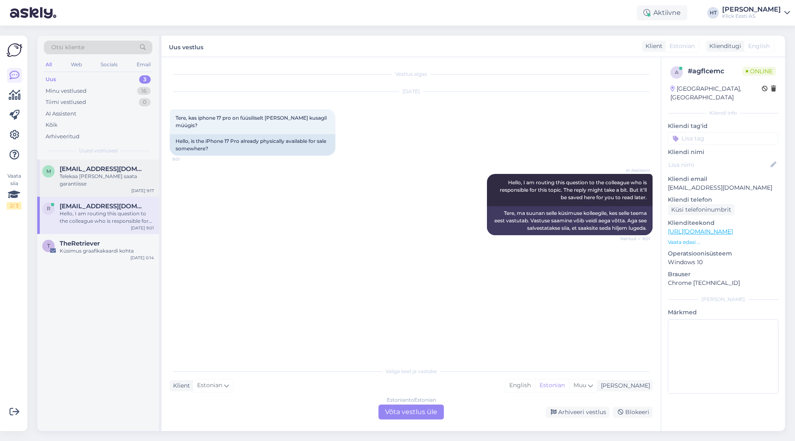
click at [103, 165] on span "[EMAIL_ADDRESS][DOMAIN_NAME]" at bounding box center [103, 168] width 86 height 7
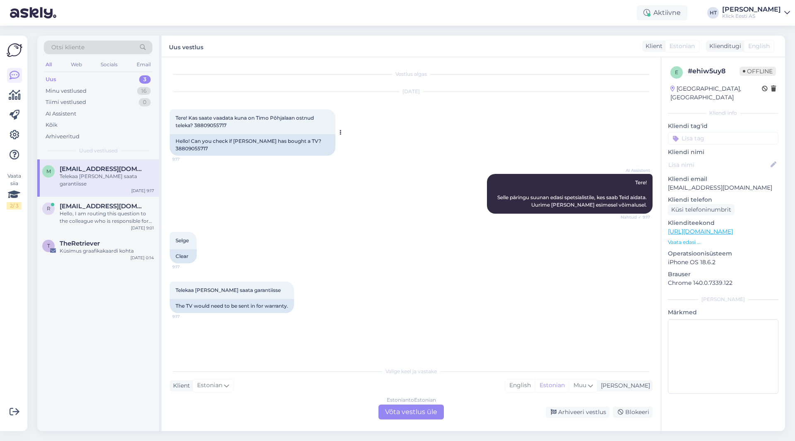
click at [186, 150] on div "Hello! Can you check if [PERSON_NAME] has bought a TV? 38809055717" at bounding box center [253, 145] width 166 height 22
copy div "38809055717"
click at [306, 202] on div "AI Assistent Tere! Selle päringu suunan edasi spetsialistile, kes saab Teid aid…" at bounding box center [411, 194] width 483 height 58
click at [326, 213] on div "AI Assistent Tere! Selle päringu suunan edasi spetsialistile, kes saab Teid aid…" at bounding box center [411, 194] width 483 height 58
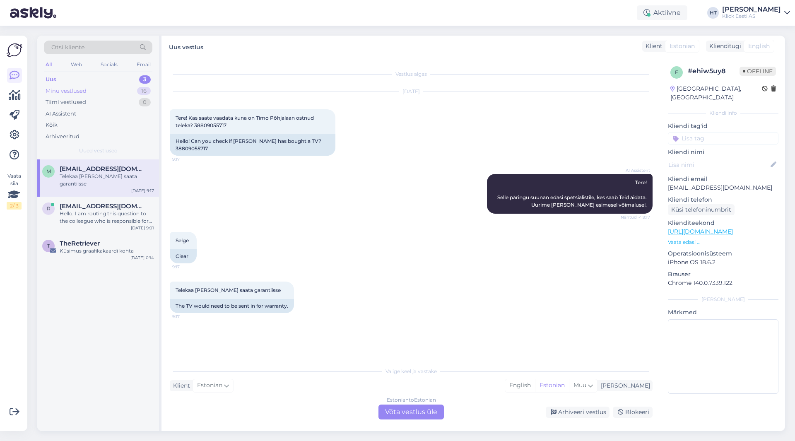
click at [111, 88] on div "Minu vestlused 16" at bounding box center [98, 91] width 109 height 12
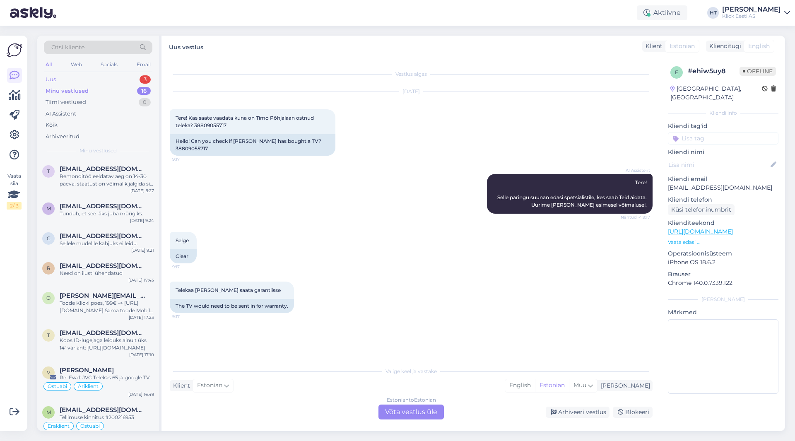
click at [116, 81] on div "Uus 3" at bounding box center [98, 80] width 109 height 12
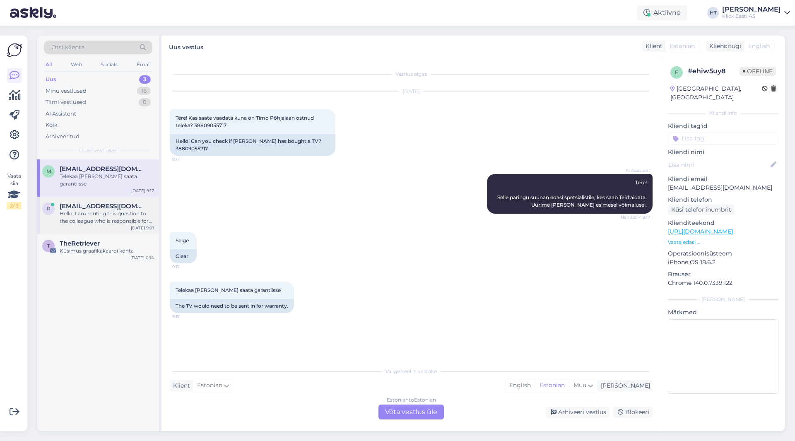
click at [106, 213] on div "Hello, I am routing this question to the colleague who is responsible for this …" at bounding box center [107, 217] width 94 height 15
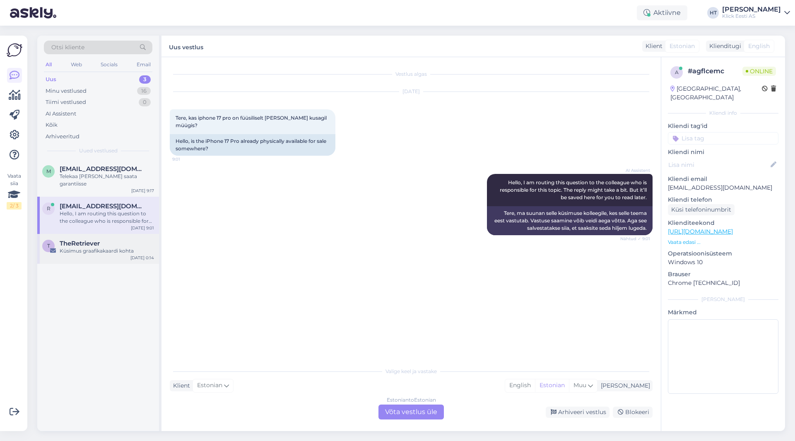
click at [130, 247] on div "Küsimus graafikakaardi kohta" at bounding box center [107, 250] width 94 height 7
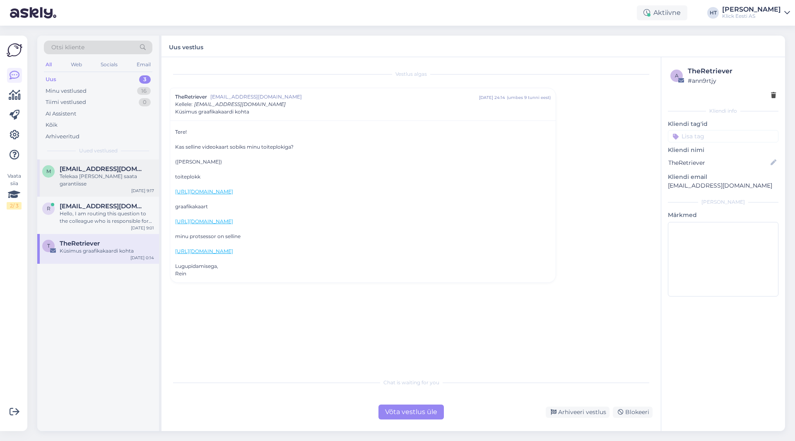
click at [128, 180] on div "m [EMAIL_ADDRESS][DOMAIN_NAME] Telekaa [PERSON_NAME] saata garantiisse [DATE] 9…" at bounding box center [98, 177] width 122 height 37
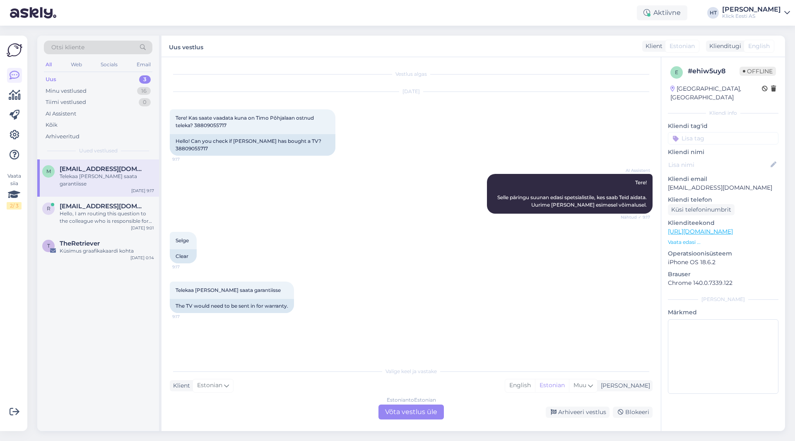
click at [416, 414] on div "Estonian to Estonian Võta vestlus üle" at bounding box center [411, 412] width 65 height 15
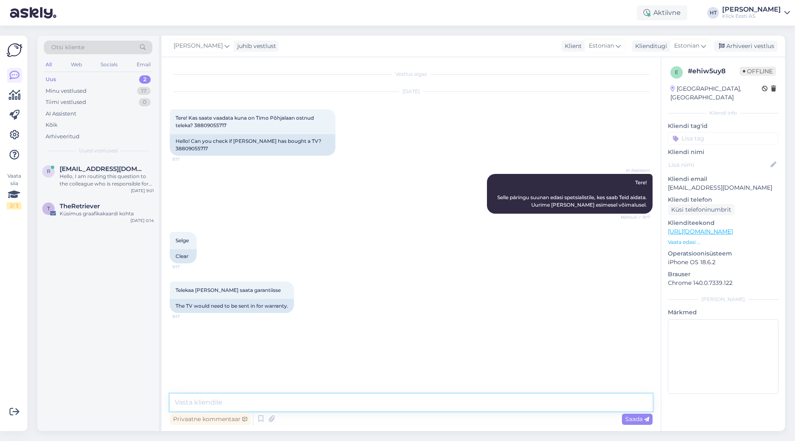
click at [392, 400] on textarea at bounding box center [411, 402] width 483 height 17
type textarea "Ühe arve leiab."
click at [269, 420] on icon at bounding box center [272, 419] width 12 height 12
click at [497, 418] on span "Saada" at bounding box center [637, 418] width 24 height 7
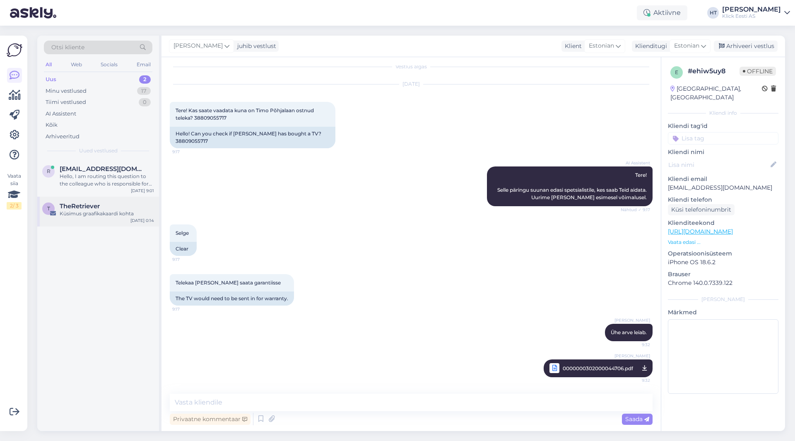
click at [123, 206] on div "TheRetriever" at bounding box center [107, 206] width 94 height 7
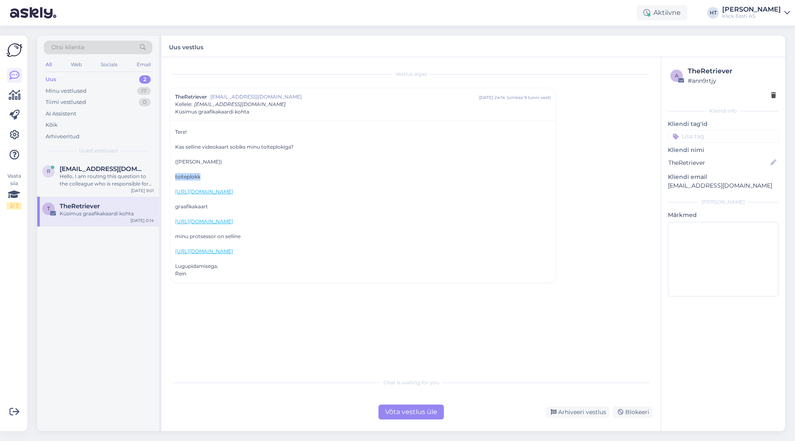
drag, startPoint x: 174, startPoint y: 176, endPoint x: 217, endPoint y: 179, distance: 43.1
click at [217, 179] on div "Tere! Kas selline videokaart sobiks minu toiteplokiga? (lisasin lingid) toitepl…" at bounding box center [363, 202] width 386 height 162
click at [217, 179] on div "toiteplokk" at bounding box center [363, 176] width 376 height 7
click at [107, 174] on div "Hello, I am routing this question to the colleague who is responsible for this …" at bounding box center [107, 180] width 94 height 15
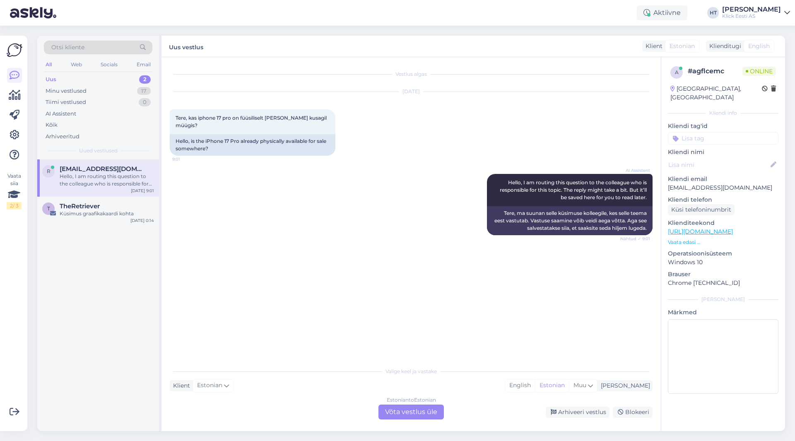
click at [380, 416] on div "Estonian to Estonian Võta vestlus üle" at bounding box center [411, 412] width 65 height 15
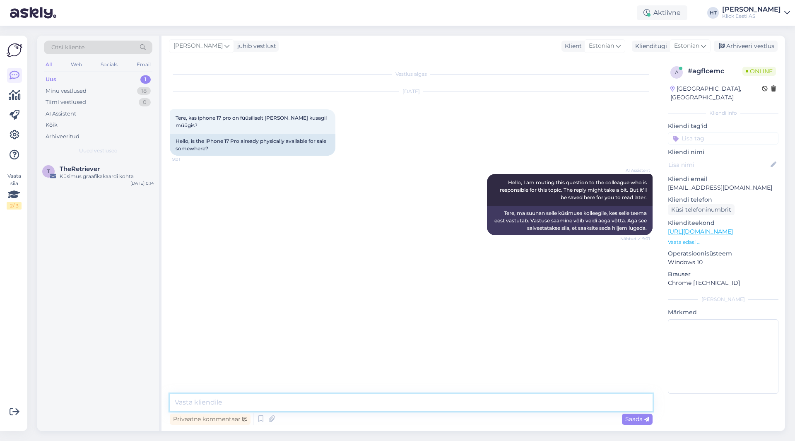
click at [397, 408] on textarea at bounding box center [411, 402] width 483 height 17
type textarea ""Saadavus poodides" nupuga saab kontrollida."
click at [138, 161] on div "T TheRetriever Küsimus graafikakaardi kohta [DATE] 0:14" at bounding box center [98, 174] width 122 height 30
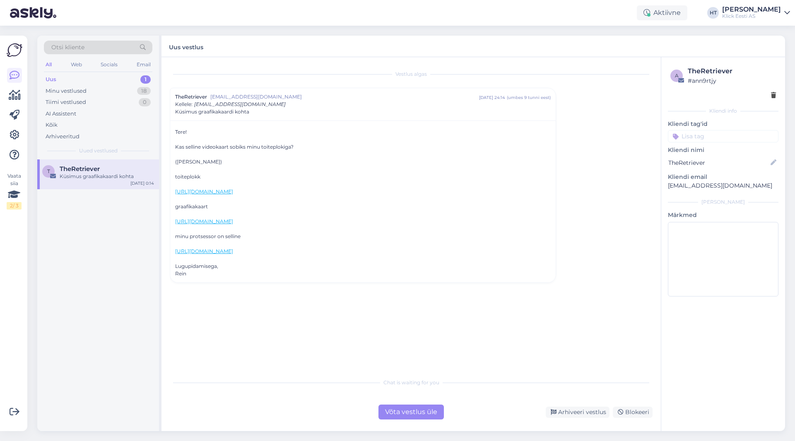
click at [93, 234] on div "T TheRetriever Küsimus graafikakaardi kohta [DATE] 0:14" at bounding box center [98, 295] width 122 height 272
click at [110, 94] on div "Minu vestlused 18" at bounding box center [98, 91] width 109 height 12
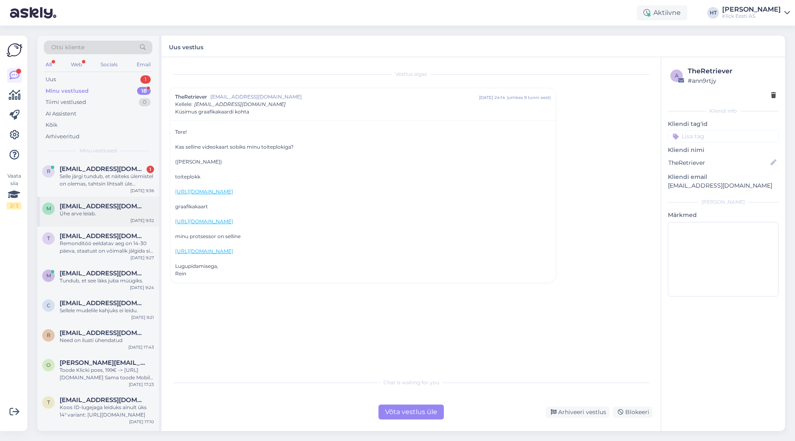
click at [120, 205] on span "[EMAIL_ADDRESS][DOMAIN_NAME]" at bounding box center [103, 206] width 86 height 7
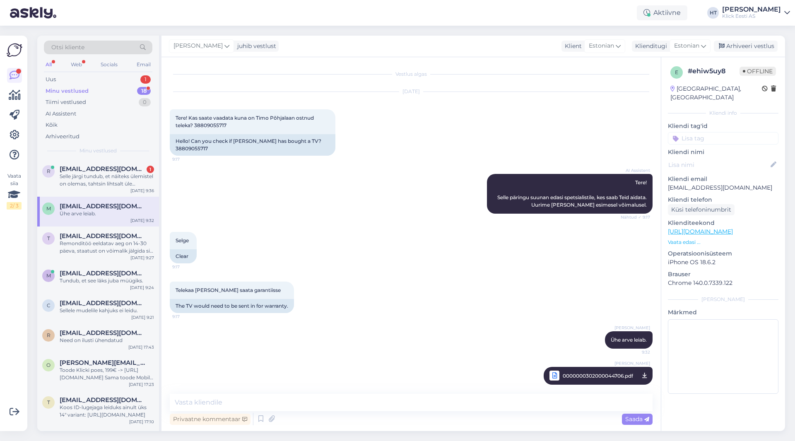
scroll to position [7, 0]
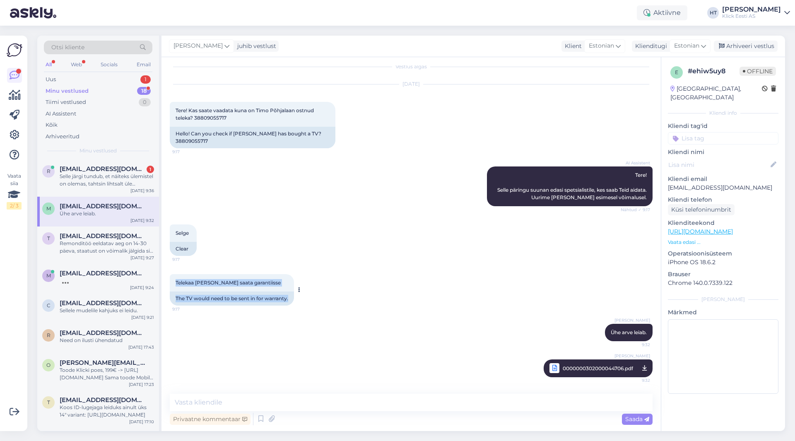
drag, startPoint x: 174, startPoint y: 281, endPoint x: 289, endPoint y: 300, distance: 116.2
click at [289, 300] on div "Telekaa [PERSON_NAME] saata garantiisse 9:17 The TV would need to be sent in fo…" at bounding box center [232, 289] width 124 height 31
click at [290, 300] on div "The TV would need to be sent in for warranty." at bounding box center [232, 299] width 124 height 14
drag, startPoint x: 290, startPoint y: 300, endPoint x: 188, endPoint y: 281, distance: 103.7
click at [188, 281] on div "Telekaa [PERSON_NAME] saata garantiisse 9:17 The TV would need to be sent in fo…" at bounding box center [232, 289] width 124 height 31
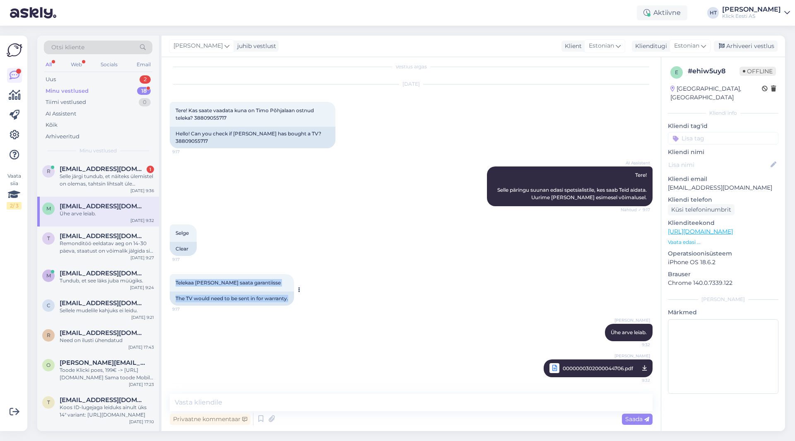
click at [186, 282] on span "Telekaa [PERSON_NAME] saata garantiisse" at bounding box center [228, 283] width 105 height 6
click at [135, 75] on div "Uus 2" at bounding box center [98, 80] width 109 height 12
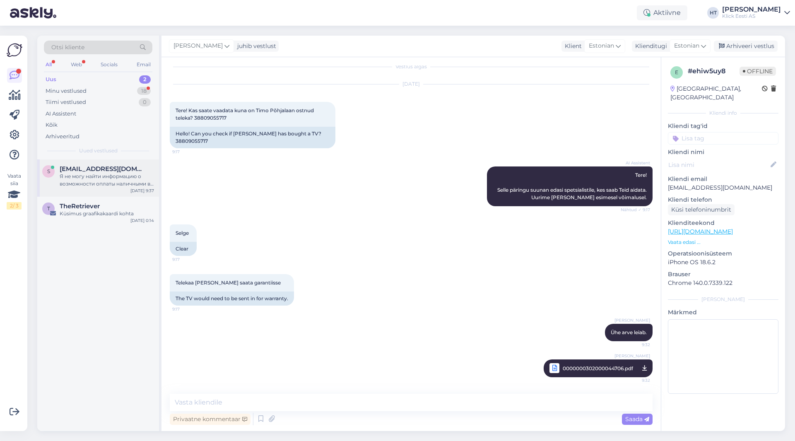
click at [123, 171] on div "[EMAIL_ADDRESS][DOMAIN_NAME]" at bounding box center [107, 168] width 94 height 7
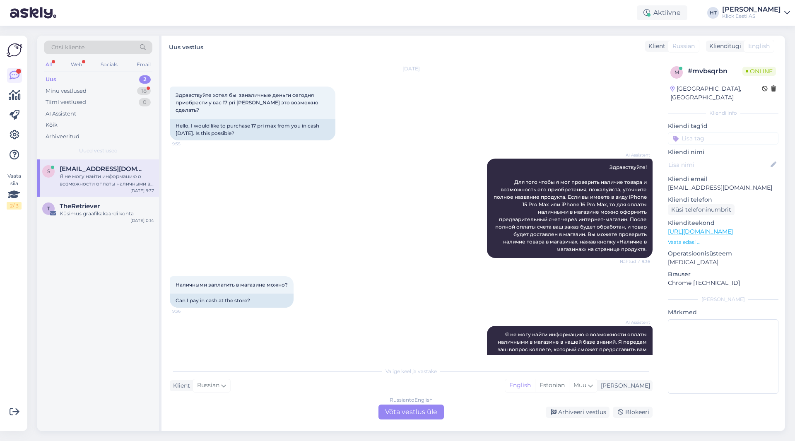
scroll to position [35, 0]
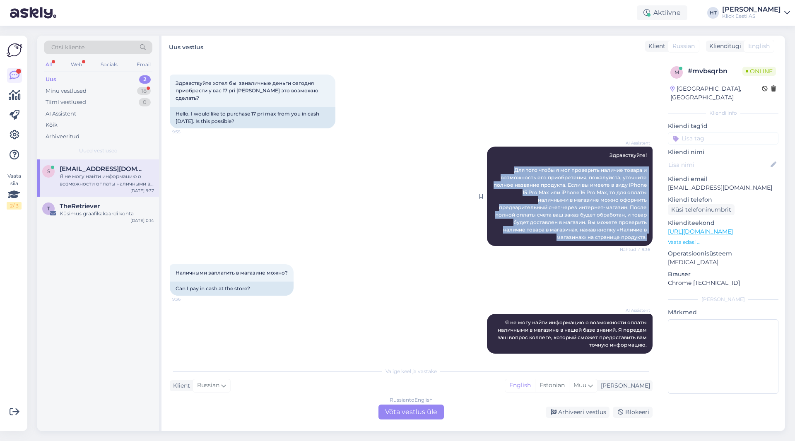
drag, startPoint x: 506, startPoint y: 160, endPoint x: 643, endPoint y: 230, distance: 153.4
click at [497, 230] on div "AI Assistent Здравствуйте! Для того чтобы я мог проверить наличие товара и возм…" at bounding box center [570, 196] width 166 height 99
copy span "Для того чтобы я мог проверить наличие товара и возможность его приобретения, п…"
click at [233, 168] on div "AI Assistent Здравствуйте! Для того чтобы я мог проверить наличие товара и возм…" at bounding box center [411, 197] width 483 height 118
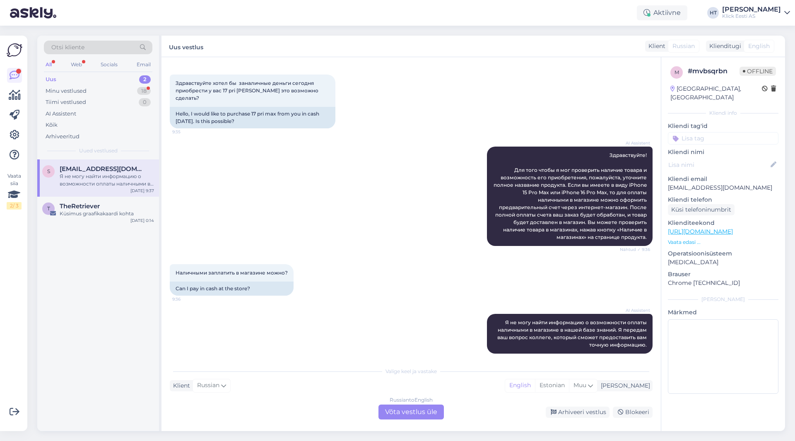
click at [393, 411] on div "Russian to English Võta vestlus üle" at bounding box center [411, 412] width 65 height 15
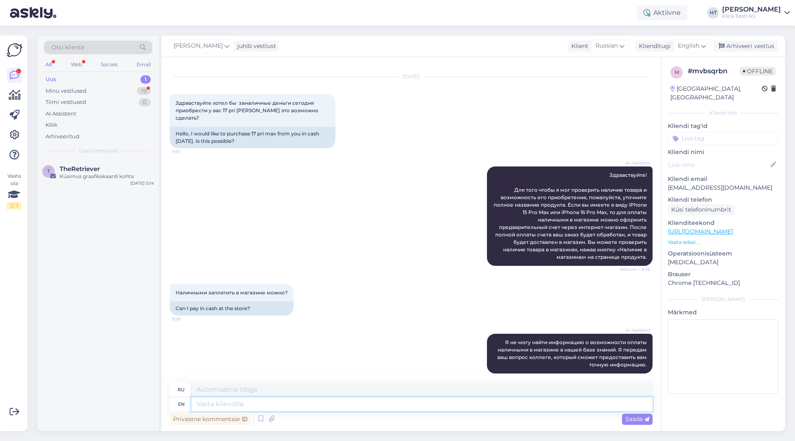
click at [393, 408] on textarea at bounding box center [421, 404] width 461 height 14
type textarea "I"
type textarea "ЕСЛИ"
click at [497, 339] on span "Я не могу найти информацию о возможности оплаты наличными в магазине в нашей ба…" at bounding box center [572, 353] width 151 height 29
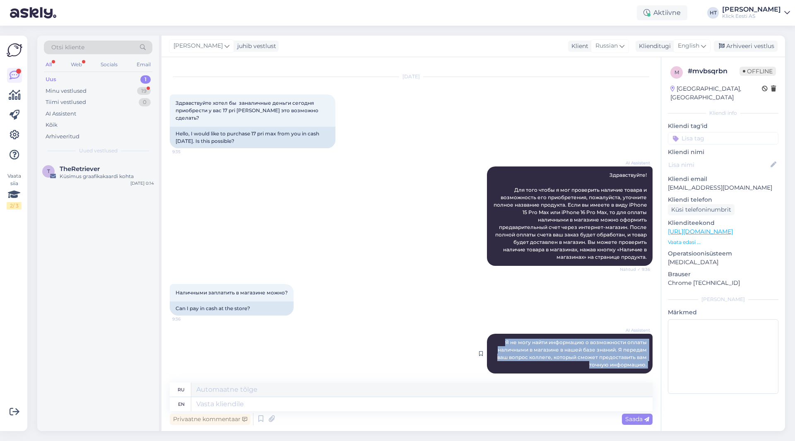
click at [497, 339] on span "Я не могу найти информацию о возможности оплаты наличными в магазине в нашей ба…" at bounding box center [572, 353] width 151 height 29
copy div "Я не могу найти информацию о возможности оплаты наличными в магазине в нашей ба…"
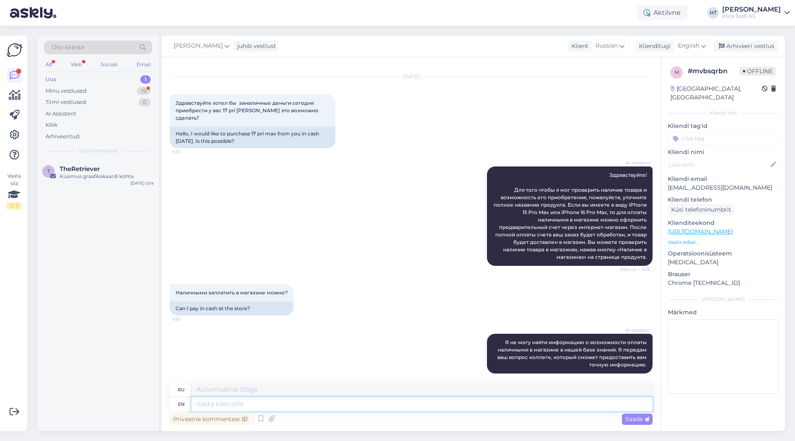
click at [313, 403] on textarea at bounding box center [421, 404] width 461 height 14
type textarea "If t"
type textarea "Если"
type textarea "If the product i"
type textarea "Если продукт"
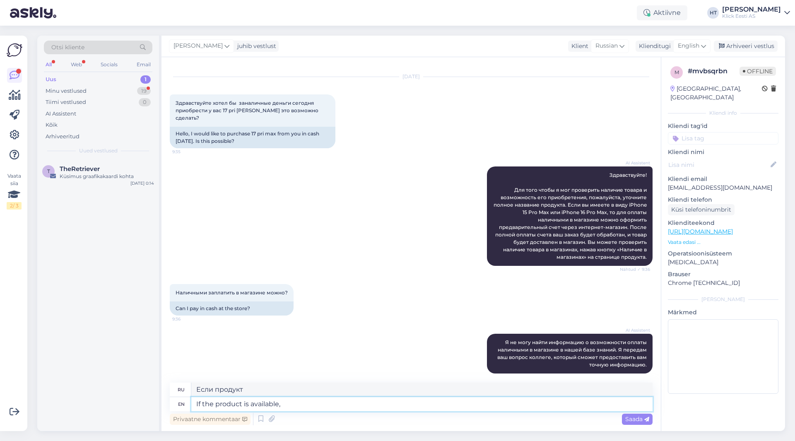
type textarea "If the product is available, t"
type textarea "Если товар доступен,"
type textarea "If the product is available, then"
type textarea "Если товар есть в наличии, то"
type textarea "If the product is available, then you"
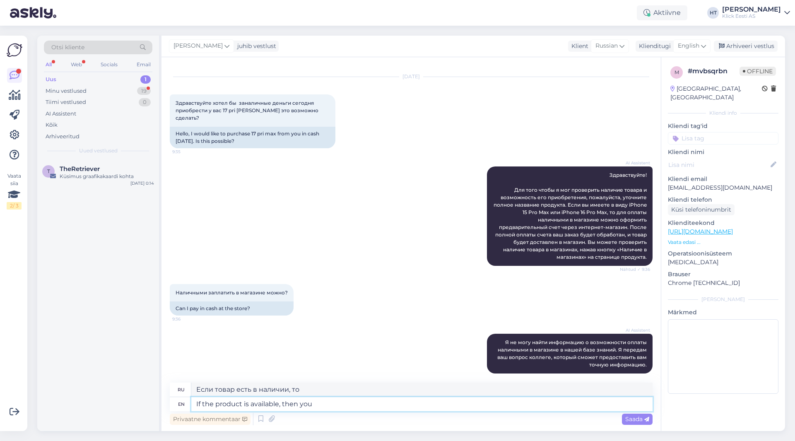
type textarea "Если товар доступен, то вы"
type textarea "If the product is available, then you can bu"
type textarea "Если товар доступен, то вы можете"
type textarea "If the product is available, then you can buy"
type textarea "Если товар есть в наличии, то вы можете его купить"
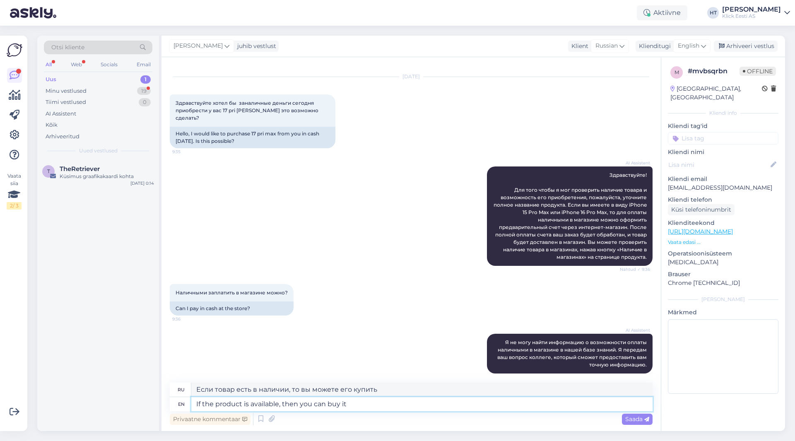
type textarea "If the product is available, then you can buy it"
type textarea "Если товар доступен, то вы можете его купить."
type textarea "If the product is available, then you can buy it directly w"
type textarea "Если товар доступен, то вы можете купить его напрямую."
type textarea "If the product is available, then you can buy it directly with cas"
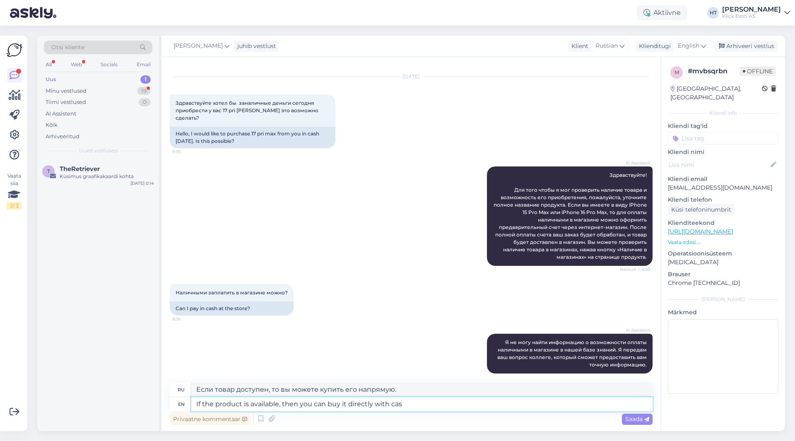
type textarea "Если товар доступен, то вы можете купить его напрямую с помощью"
type textarea "If the product is available, then you can buy it directly with cash."
type textarea "Если товар есть в наличии, то вы можете купить его напрямую за наличные."
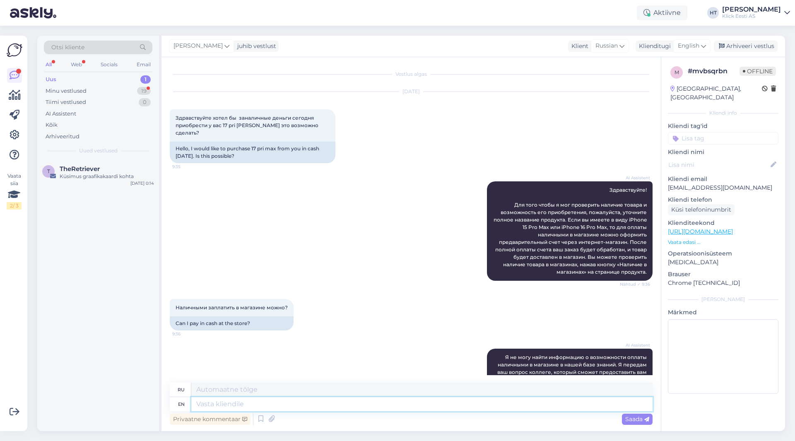
scroll to position [80, 0]
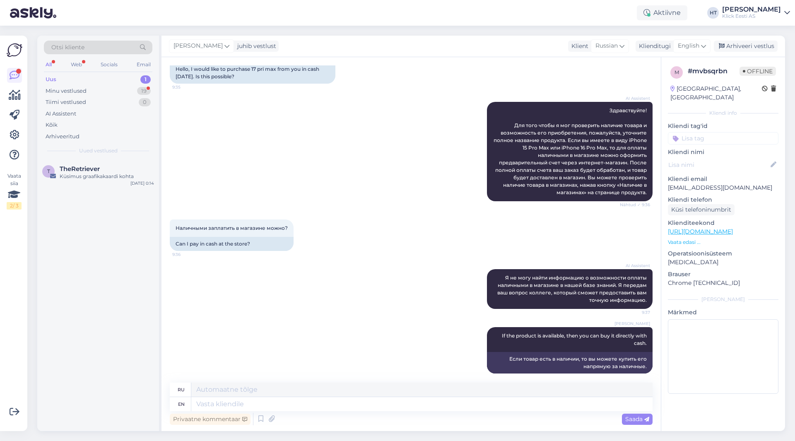
click at [497, 134] on input at bounding box center [723, 138] width 111 height 12
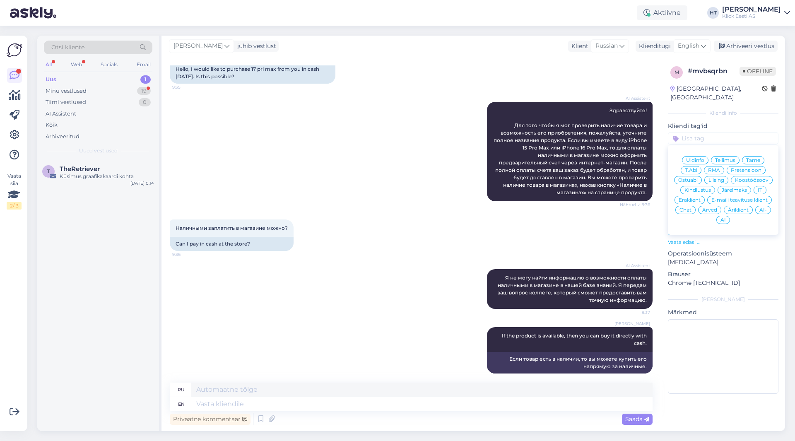
click at [497, 208] on span "AI-" at bounding box center [763, 210] width 7 height 5
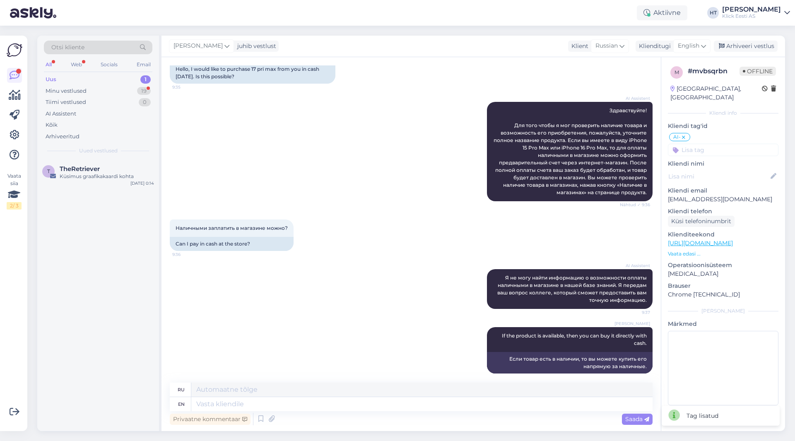
click at [396, 250] on div "Наличными заплатить в магазине можно? 9:36 Can I pay in cash at the store?" at bounding box center [411, 235] width 483 height 50
click at [215, 425] on div "Privaatne kommentaar" at bounding box center [210, 419] width 81 height 11
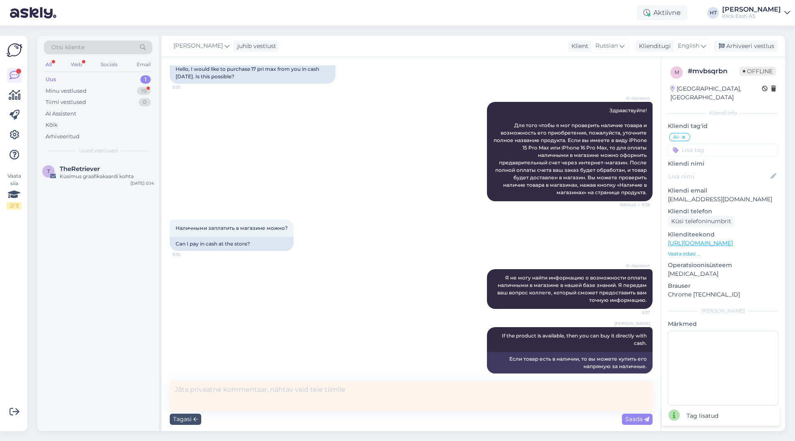
click at [235, 401] on textarea at bounding box center [411, 396] width 483 height 30
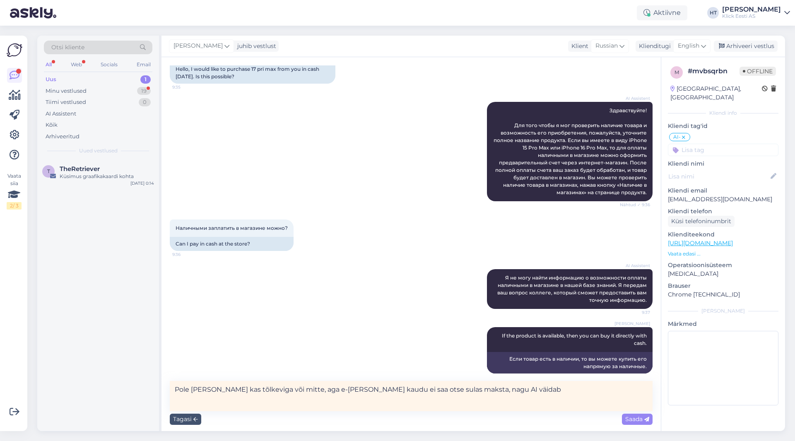
type textarea "Pole [PERSON_NAME] kas tõlkeviga või mitte, aga e-[PERSON_NAME] kaudu ei saa ot…"
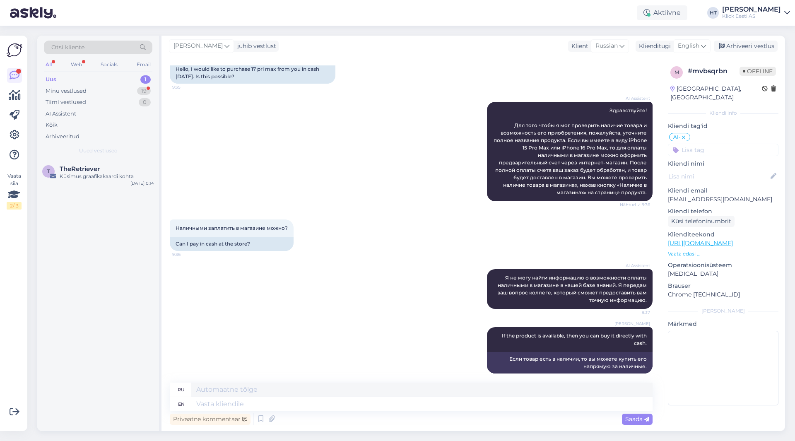
scroll to position [123, 0]
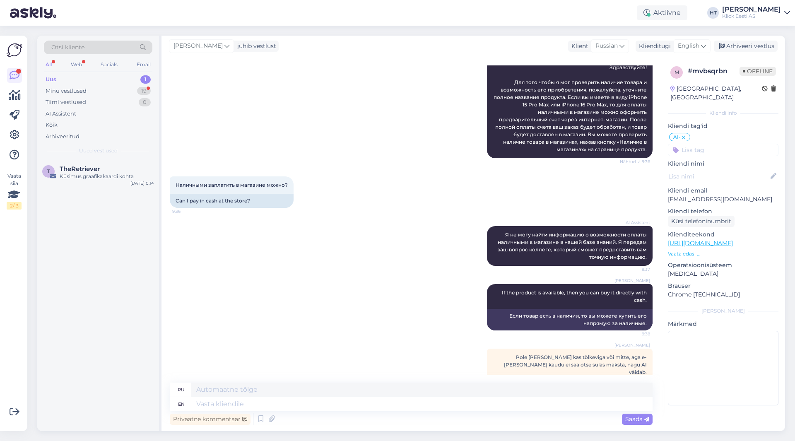
click at [497, 144] on input at bounding box center [723, 150] width 111 height 12
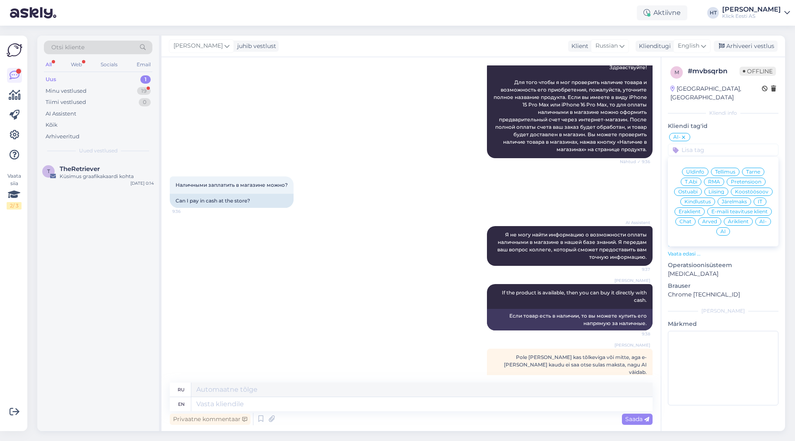
click at [497, 189] on span "Ostuabi" at bounding box center [687, 191] width 19 height 5
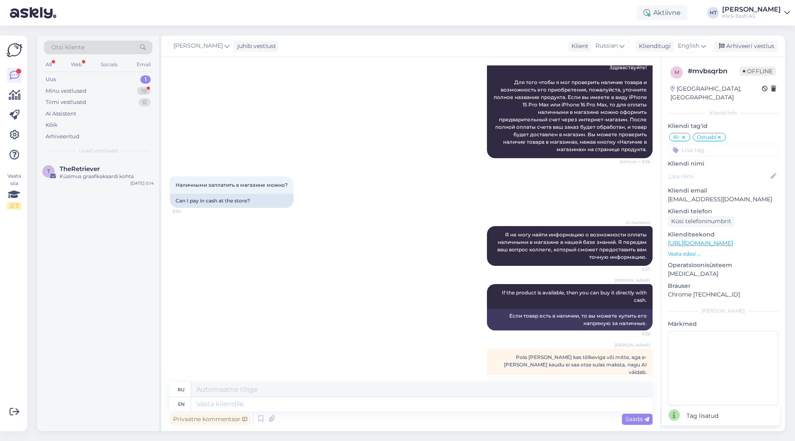
click at [497, 148] on div "m # mvbsqrbn Offline [GEOGRAPHIC_DATA], [GEOGRAPHIC_DATA] Kliendi info Kliendi …" at bounding box center [723, 237] width 124 height 361
click at [497, 144] on input at bounding box center [723, 150] width 111 height 12
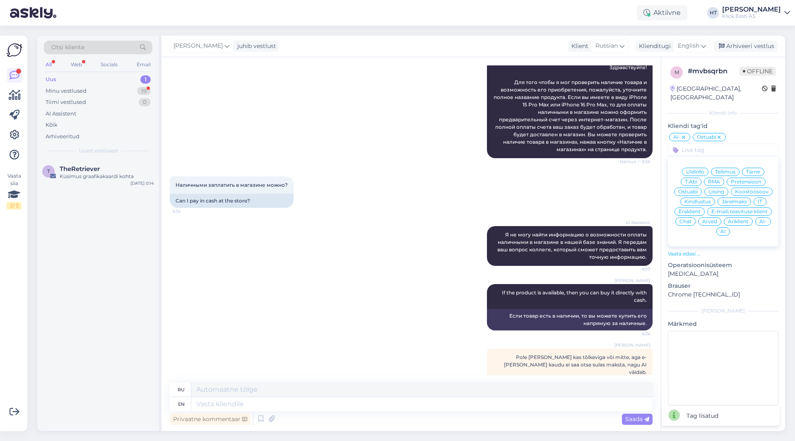
click at [497, 209] on span "Eraklient" at bounding box center [690, 211] width 22 height 5
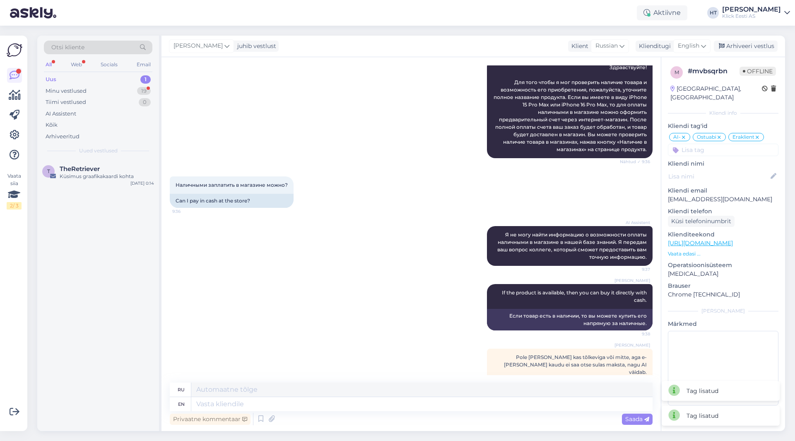
click at [366, 218] on div "AI Assistent Я не могу найти информацию о возможности оплаты наличными в магази…" at bounding box center [411, 246] width 483 height 58
click at [101, 178] on div "Küsimus graafikakaardi kohta" at bounding box center [107, 176] width 94 height 7
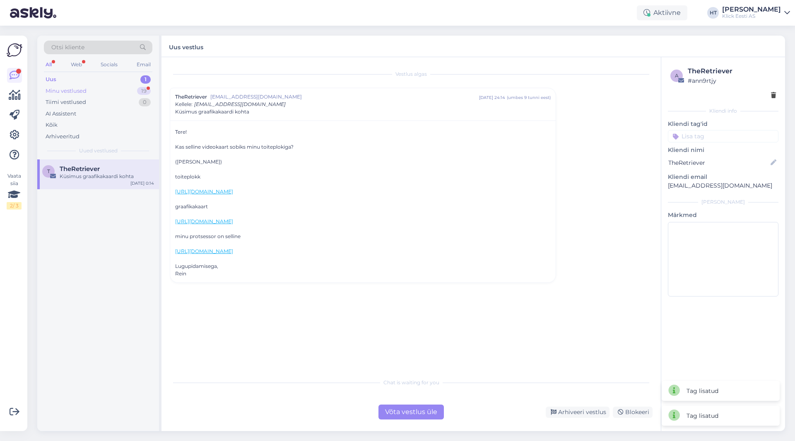
click at [139, 88] on div "19" at bounding box center [144, 91] width 14 height 8
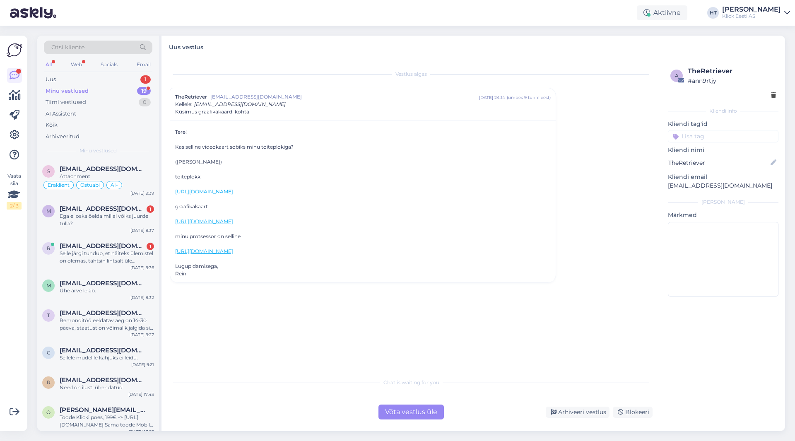
click at [138, 91] on div "19" at bounding box center [144, 91] width 14 height 8
click at [142, 76] on div "1" at bounding box center [145, 79] width 10 height 8
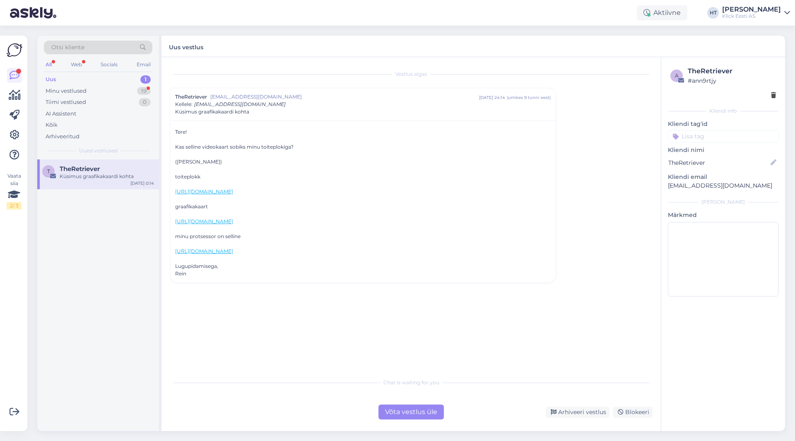
click at [127, 171] on div "TheRetriever" at bounding box center [107, 168] width 94 height 7
click at [130, 92] on div "Minu vestlused 19" at bounding box center [98, 91] width 109 height 12
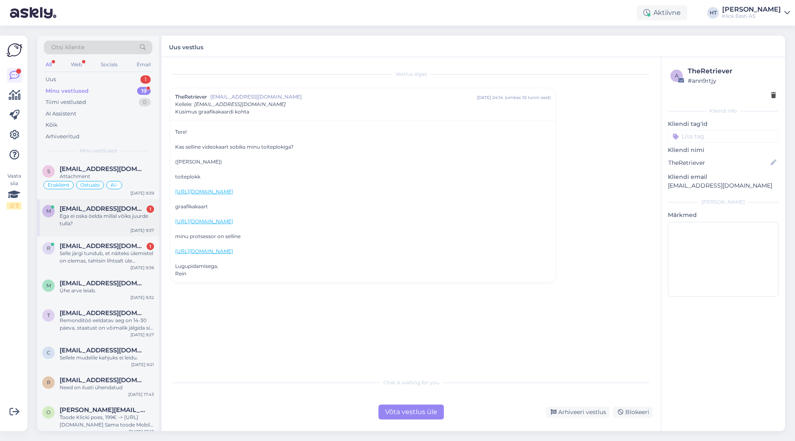
click at [140, 221] on div "Ega ei oska öelda millal võiks juurde tulla?" at bounding box center [107, 219] width 94 height 15
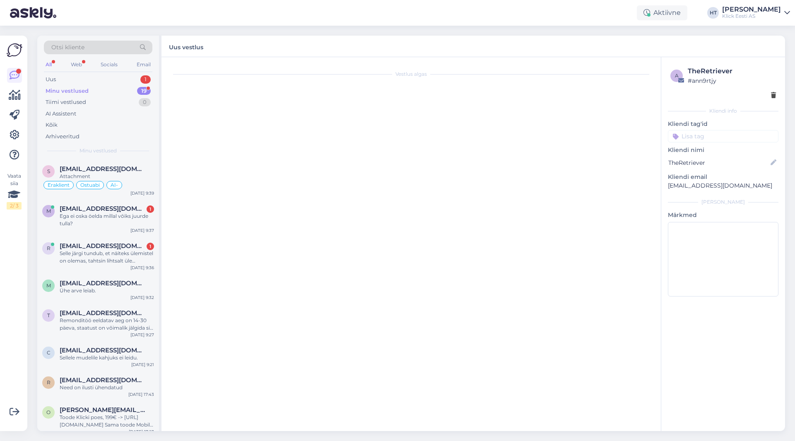
scroll to position [64, 0]
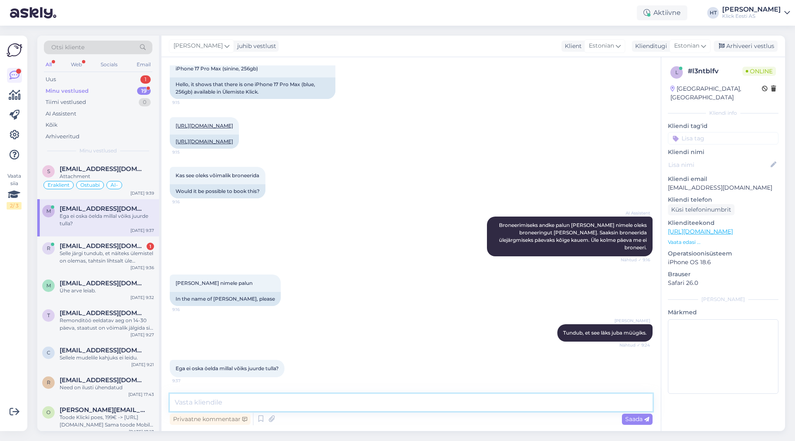
click at [305, 397] on textarea at bounding box center [411, 402] width 483 height 17
type textarea "Kahjuks ei ole kindlat infot selle kohta."
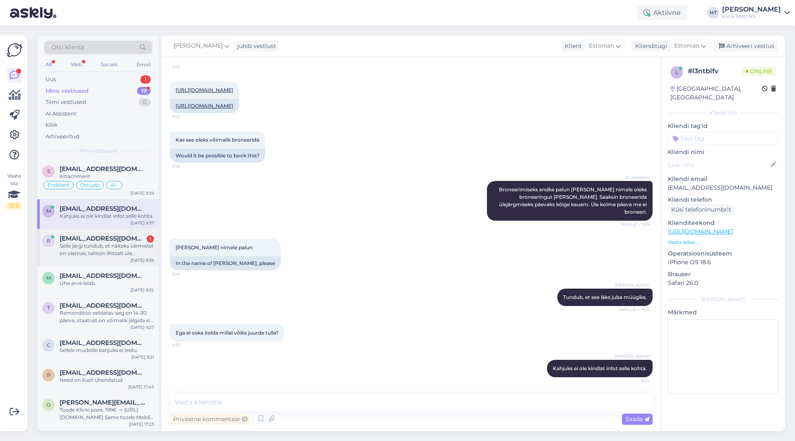
click at [117, 257] on div "Selle järgi tundub, et näiteks ülemistel on olemas, tahtsin lihtsalt üle kontro…" at bounding box center [107, 249] width 94 height 15
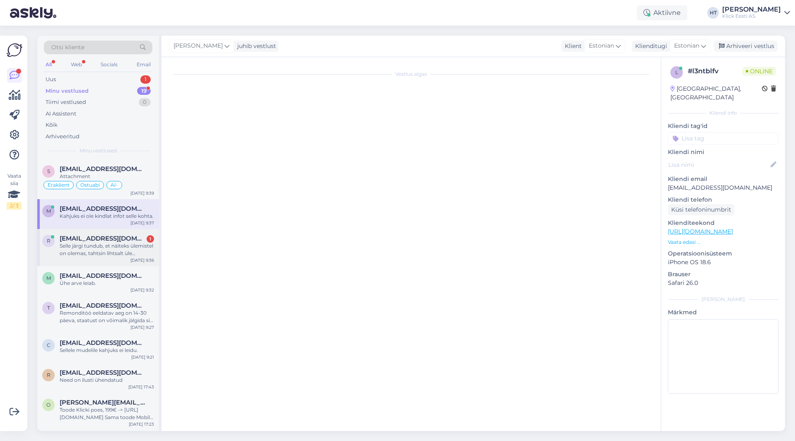
scroll to position [0, 0]
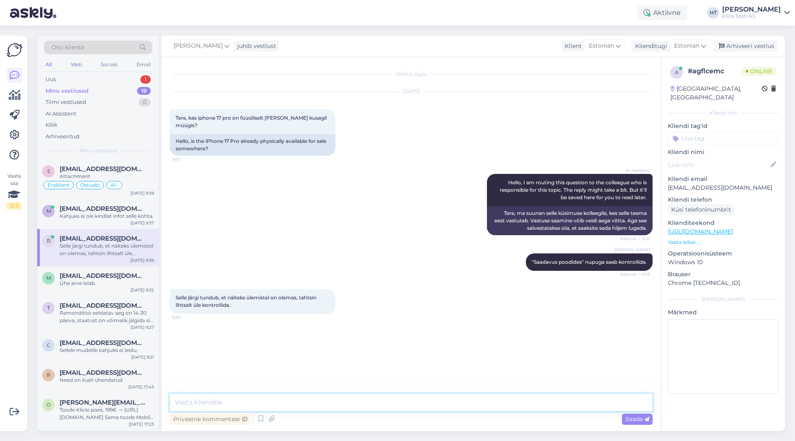
click at [269, 399] on textarea at bounding box center [411, 402] width 483 height 17
click at [120, 79] on div "Uus 1" at bounding box center [98, 80] width 109 height 12
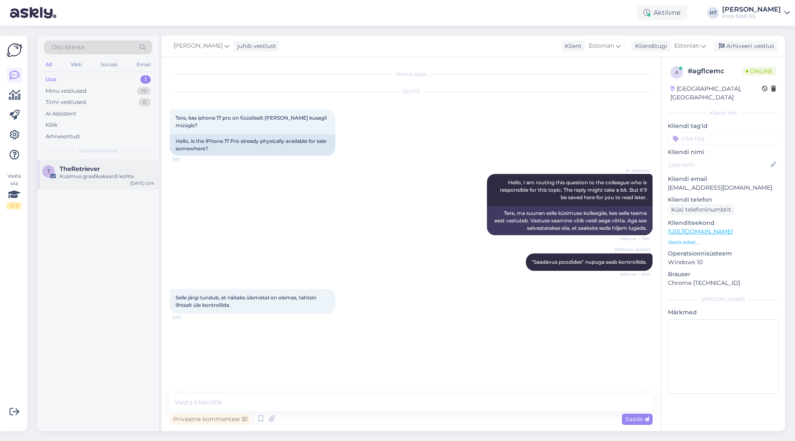
click at [109, 168] on div "TheRetriever" at bounding box center [107, 168] width 94 height 7
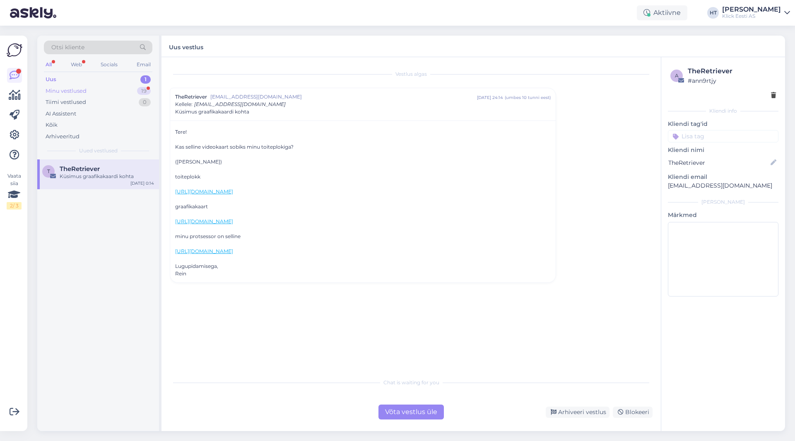
click at [128, 92] on div "Minu vestlused 19" at bounding box center [98, 91] width 109 height 12
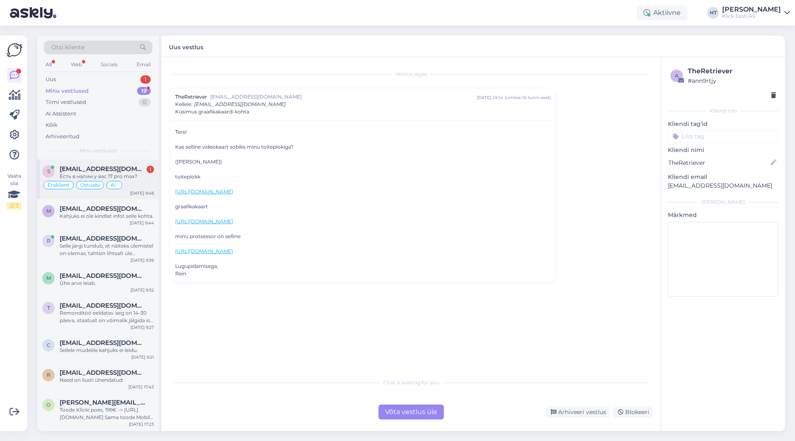
click at [132, 171] on div "[EMAIL_ADDRESS][DOMAIN_NAME] 1" at bounding box center [107, 168] width 94 height 7
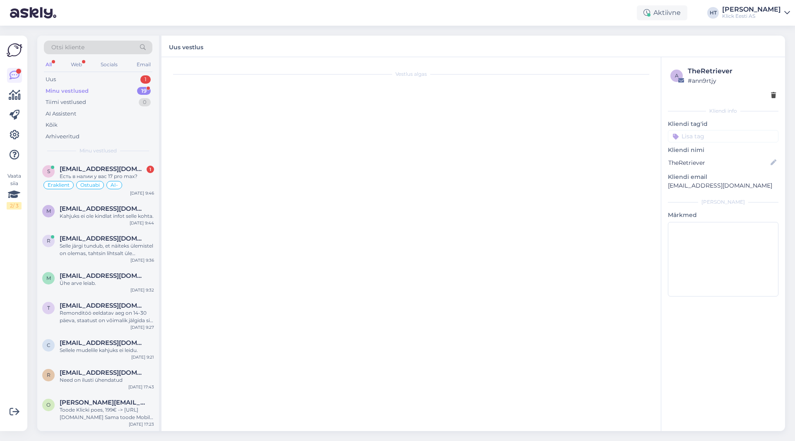
scroll to position [172, 0]
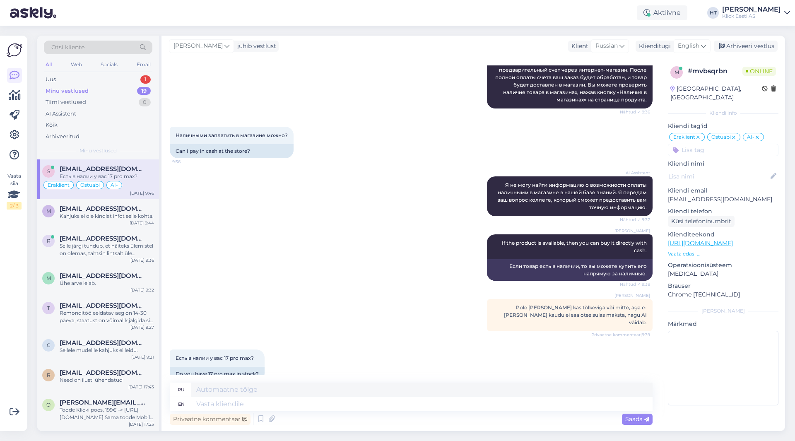
click at [142, 73] on div "Otsi kliente All Web Socials Email Uus 1 Minu vestlused 19 Tiimi vestlused 0 AI…" at bounding box center [98, 98] width 122 height 124
click at [144, 79] on div "1" at bounding box center [145, 79] width 10 height 8
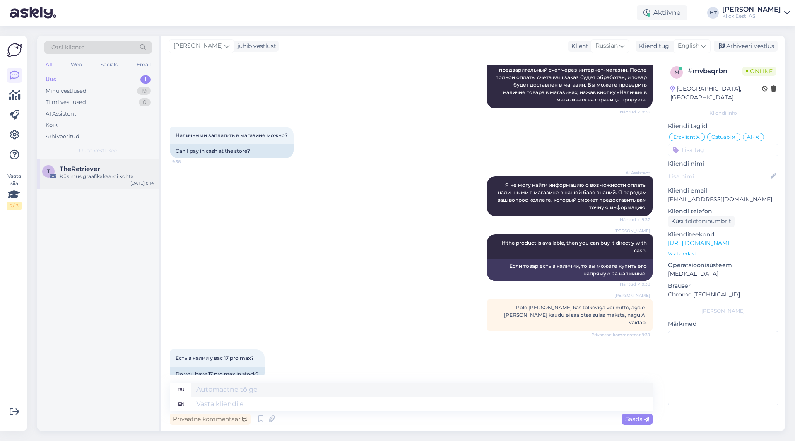
click at [135, 168] on div "TheRetriever" at bounding box center [107, 168] width 94 height 7
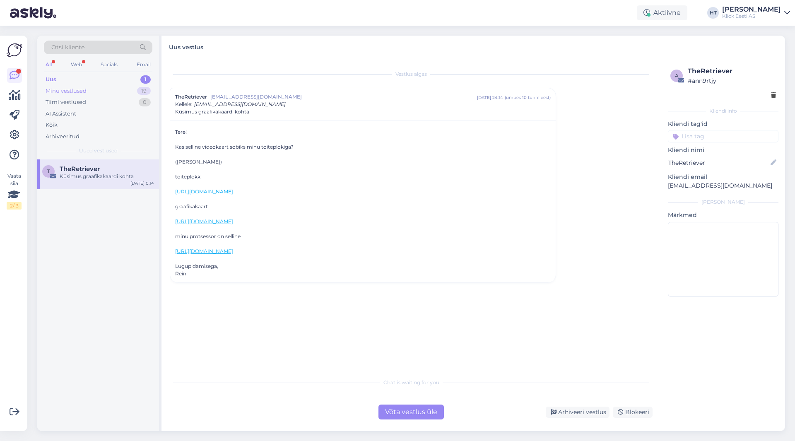
click at [115, 88] on div "Minu vestlused 19" at bounding box center [98, 91] width 109 height 12
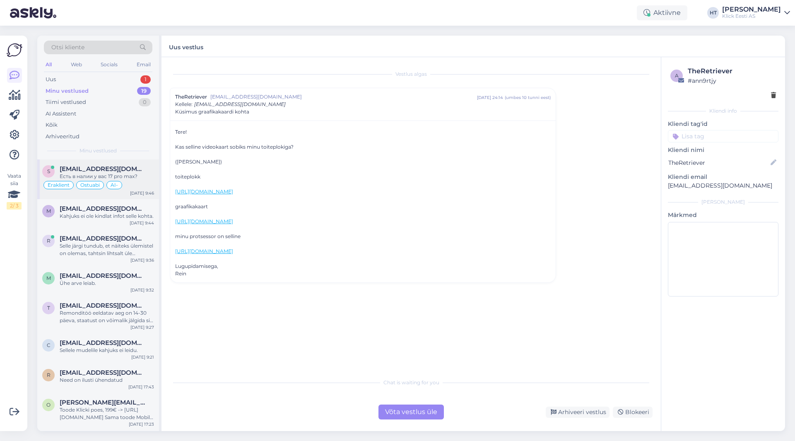
click at [127, 167] on div "[EMAIL_ADDRESS][DOMAIN_NAME]" at bounding box center [107, 168] width 94 height 7
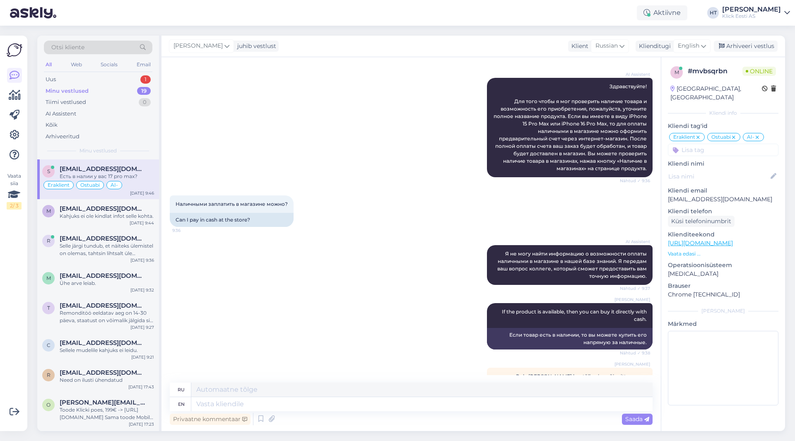
scroll to position [172, 0]
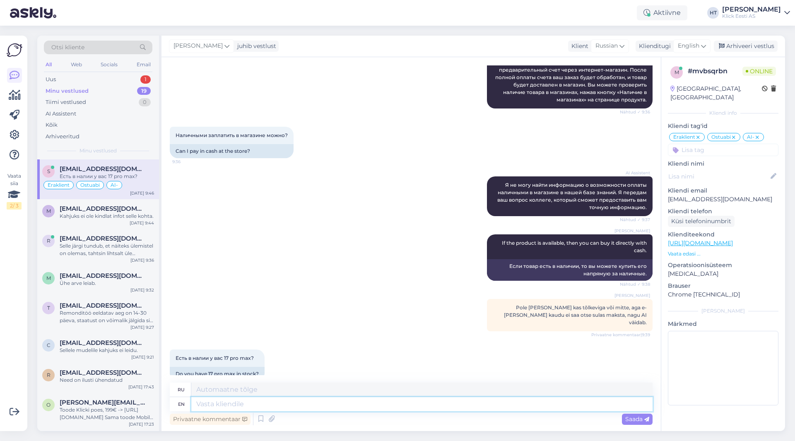
click at [276, 406] on textarea at bounding box center [421, 404] width 461 height 14
type textarea "That"
type textarea "Что"
type textarea "That can b"
type textarea "Это может"
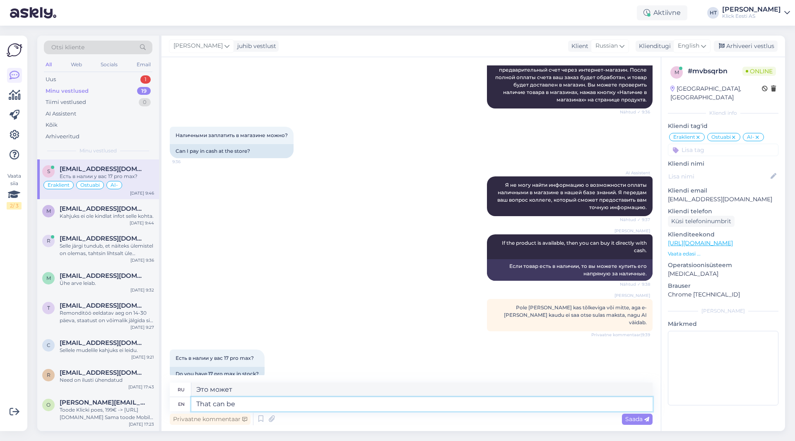
type textarea "That can be c"
type textarea "Это может быть"
type textarea "That can be checked"
type textarea "Это можно проверить."
type textarea "That can be checked by s"
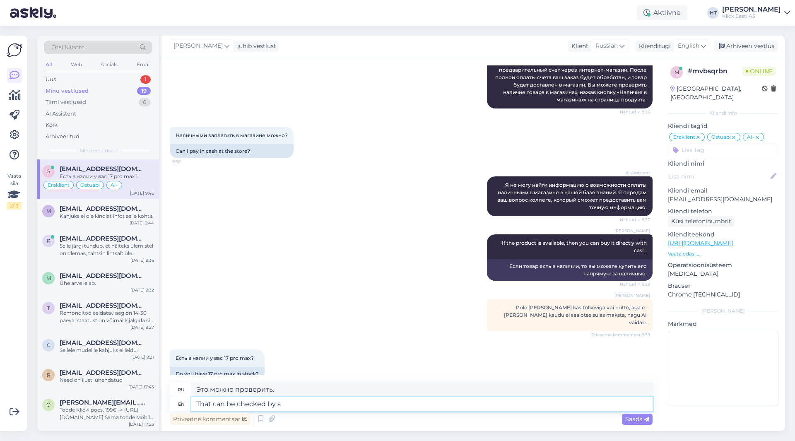
type textarea "Это можно проверить"
type textarea "That can be checked by selecting the"
type textarea "Это можно проверить, выбрав"
type textarea "That can be checked by selecting the desired"
type textarea "Это можно проверить, выбрав нужный"
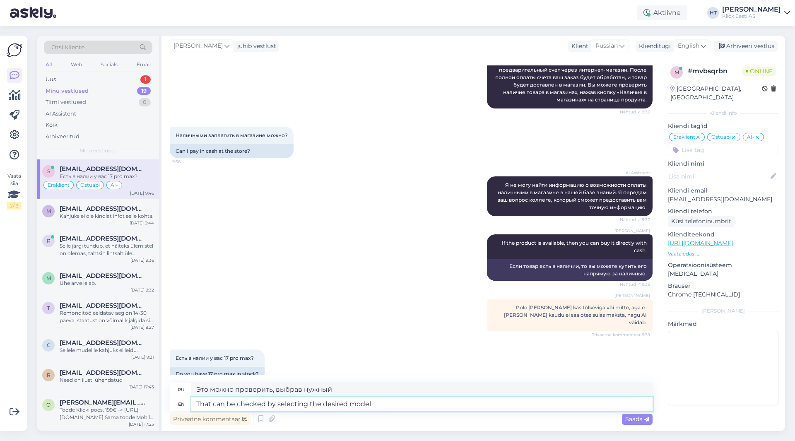
type textarea "That can be checked by selecting the desired model"
type textarea "Это можно проверить, выбрав нужную модель."
type textarea "That can be checked by selecting the desired model and"
type textarea "Это можно проверить, выбрав нужную модель и"
type textarea "That can be checked by selecting the desired model and pressing the"
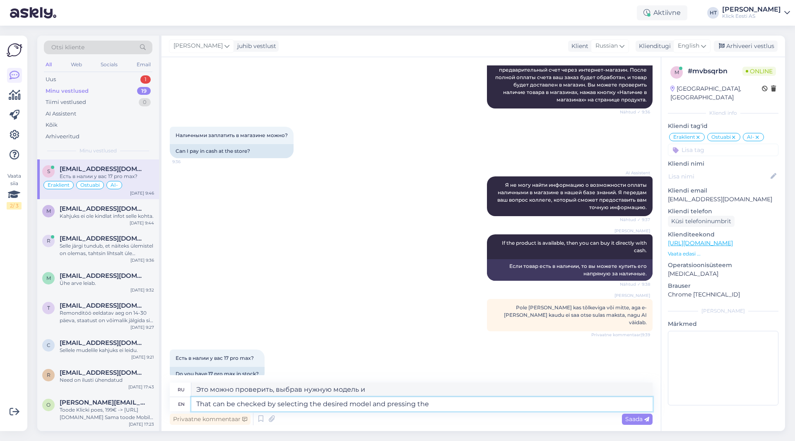
type textarea "Это можно проверить, выбрав нужную модель и нажав"
type textarea "That can be checked by selecting the desired model and pressing the"
type textarea "Это можно проверить, выбрав нужную модель и нажав кнопку"
type textarea "That can be checked by selecting the desired model and pressing the "Saadavus p"
type textarea "Это можно проверить, выбрав нужную модель и нажав кнопку «Saadavus»."
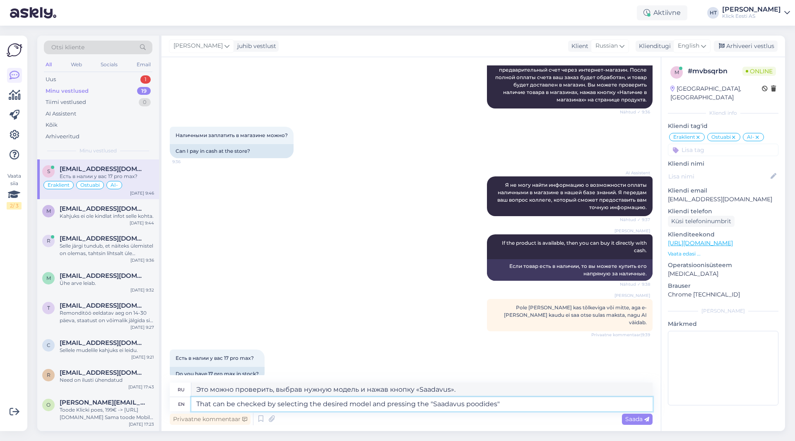
type textarea "That can be checked by selecting the desired model and pressing the "Saadavus p…"
type textarea "Это можно проверить, выбрав нужную модель и нажав кнопку «Saadavus poodides»."
type textarea "That can be checked by selecting the desired model and pressing the "Saadavus p…"
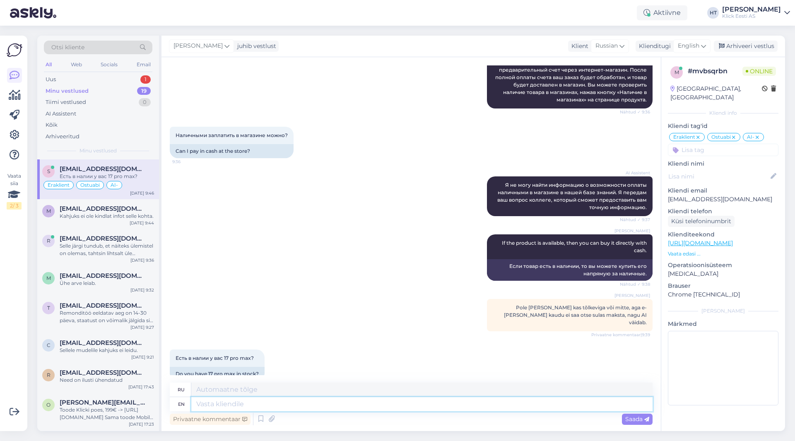
scroll to position [237, 0]
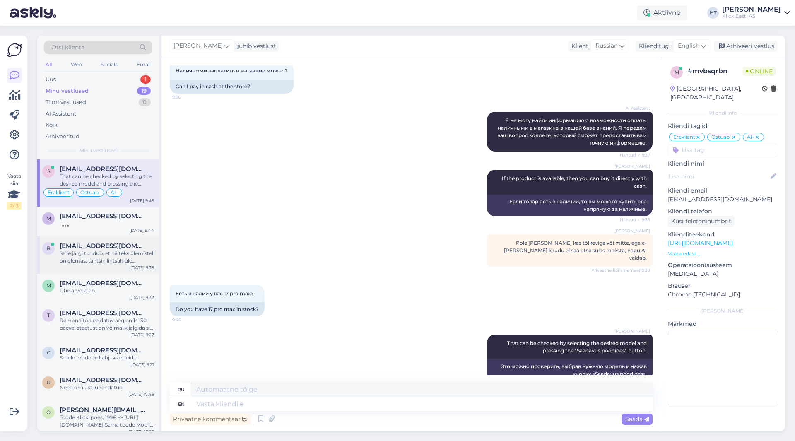
click at [97, 263] on div "Selle järgi tundub, et näiteks ülemistel on olemas, tahtsin lihtsalt üle kontro…" at bounding box center [107, 257] width 94 height 15
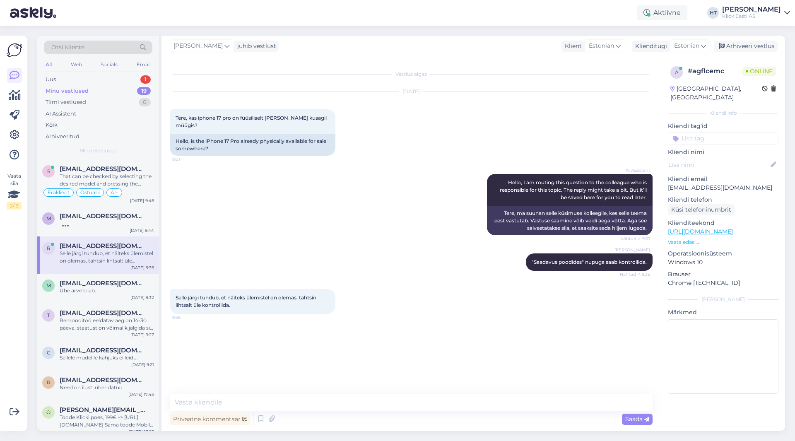
scroll to position [0, 0]
click at [115, 78] on div "Uus 1" at bounding box center [98, 80] width 109 height 12
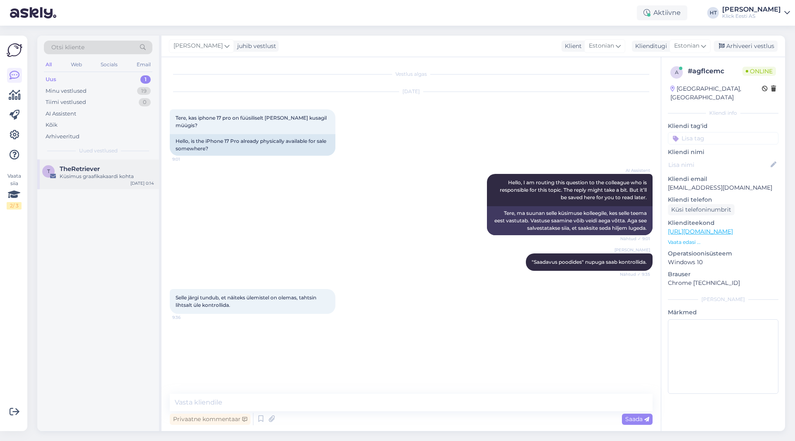
click at [130, 162] on div "T TheRetriever Küsimus graafikakaardi kohta [DATE] 0:14" at bounding box center [98, 174] width 122 height 30
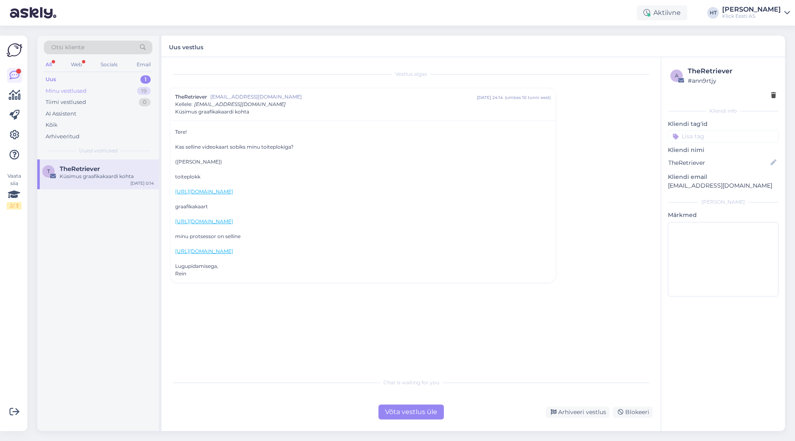
click at [135, 89] on div "Minu vestlused 19" at bounding box center [98, 91] width 109 height 12
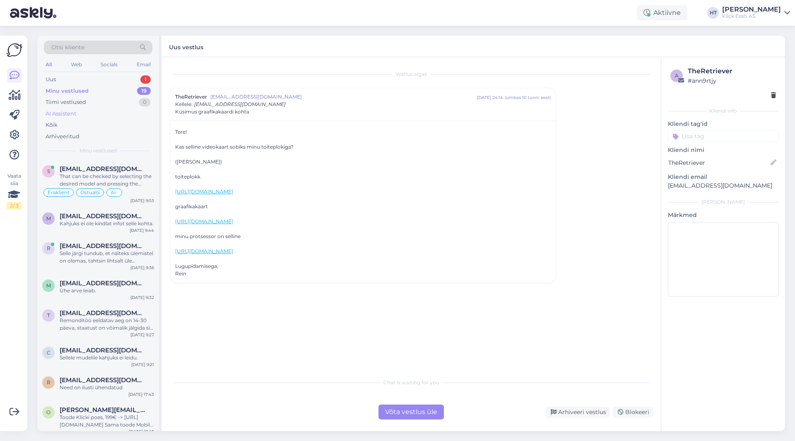
click at [112, 112] on div "AI Assistent" at bounding box center [98, 114] width 109 height 12
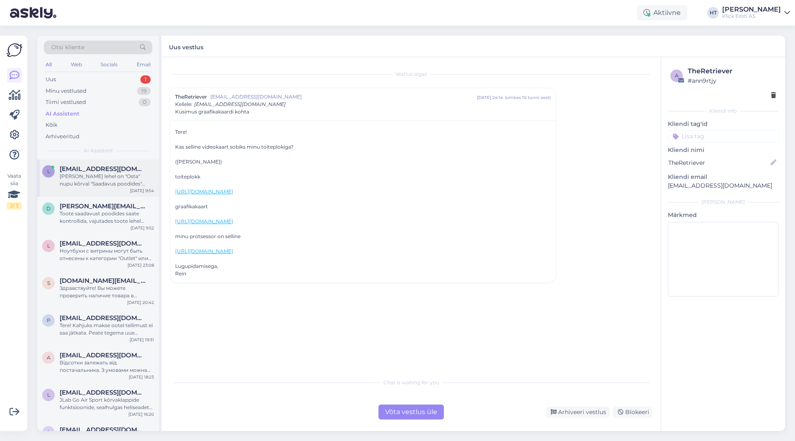
click at [130, 180] on div "[PERSON_NAME] lehel on "Osta" nupu kõrval "Saadavus poodides" [PERSON_NAME], si…" at bounding box center [107, 180] width 94 height 15
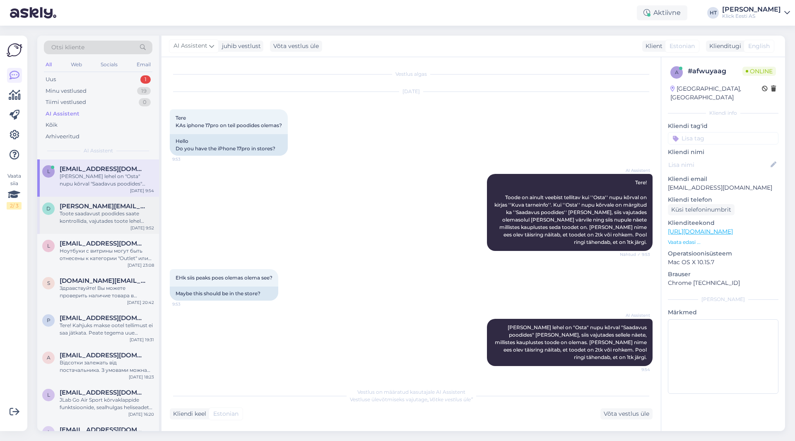
click at [70, 229] on div "d [PERSON_NAME][EMAIL_ADDRESS][DOMAIN_NAME] Toote saadavust poodides saate kont…" at bounding box center [98, 215] width 122 height 37
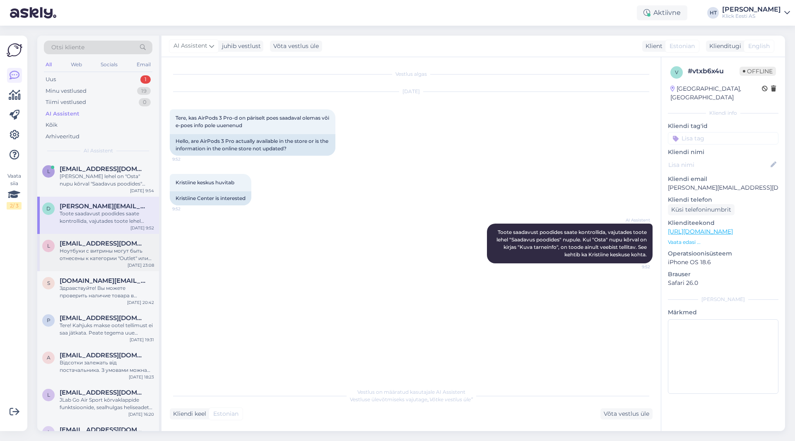
click at [129, 249] on div "Ноутбуки с витрины могут быть отнесены к категории "Outlet" или "Uue Ringi" (по…" at bounding box center [107, 254] width 94 height 15
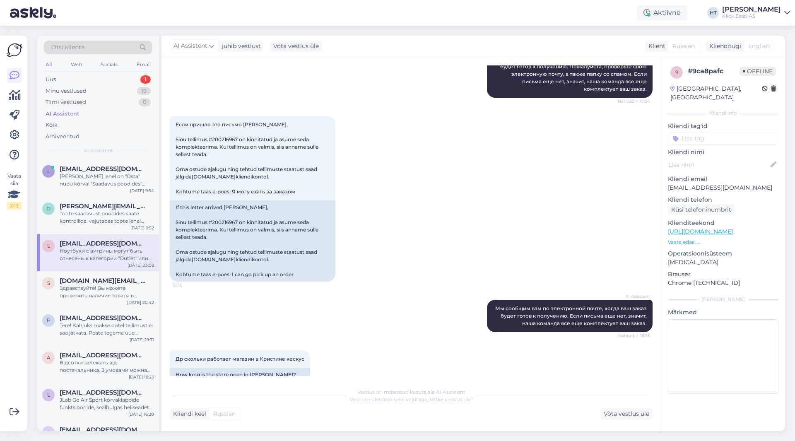
scroll to position [486, 0]
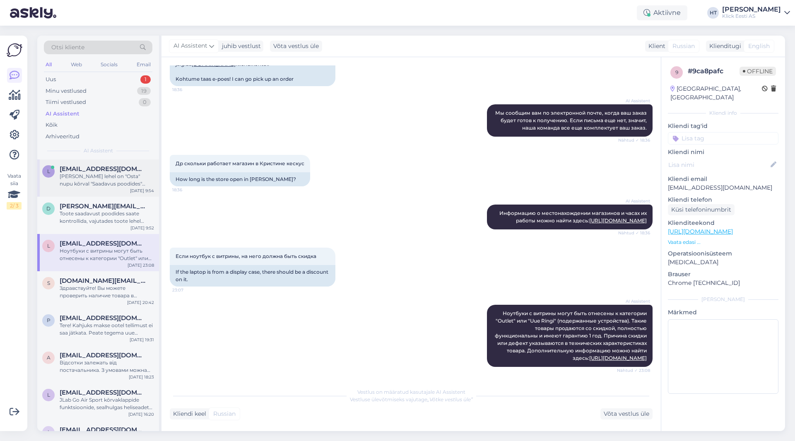
click at [110, 177] on div "[PERSON_NAME] lehel on "Osta" nupu kõrval "Saadavus poodides" [PERSON_NAME], si…" at bounding box center [107, 180] width 94 height 15
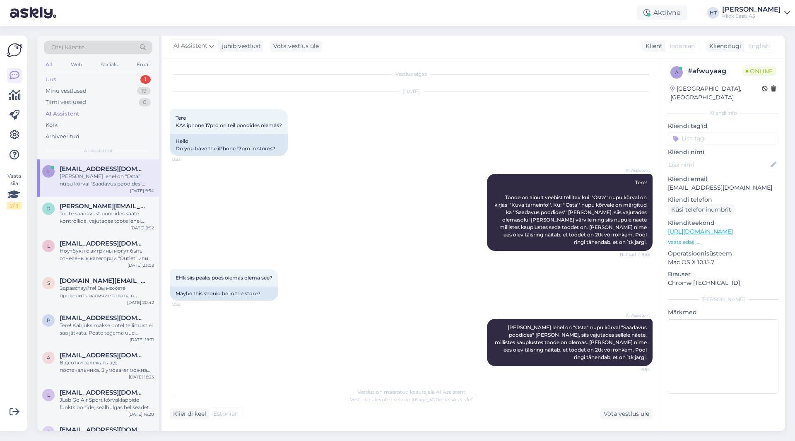
click at [139, 77] on div "Uus 1" at bounding box center [98, 80] width 109 height 12
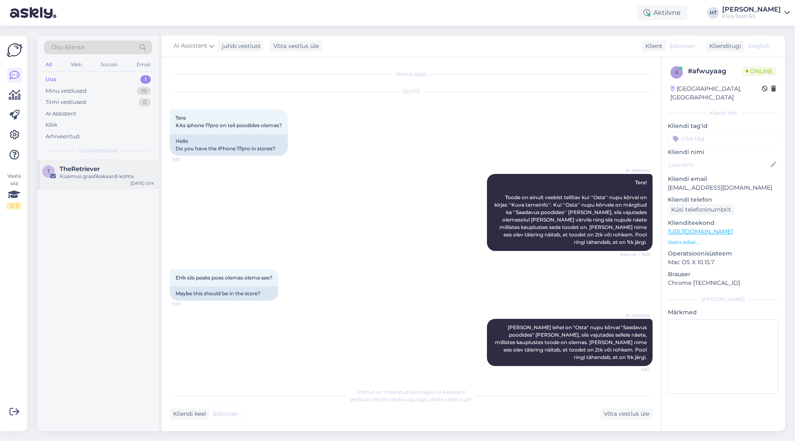
click at [133, 175] on div "Küsimus graafikakaardi kohta" at bounding box center [107, 176] width 94 height 7
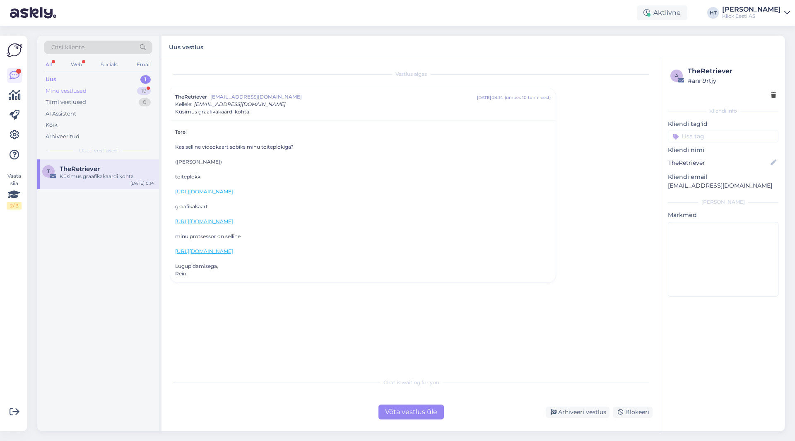
click at [120, 94] on div "Minu vestlused 19" at bounding box center [98, 91] width 109 height 12
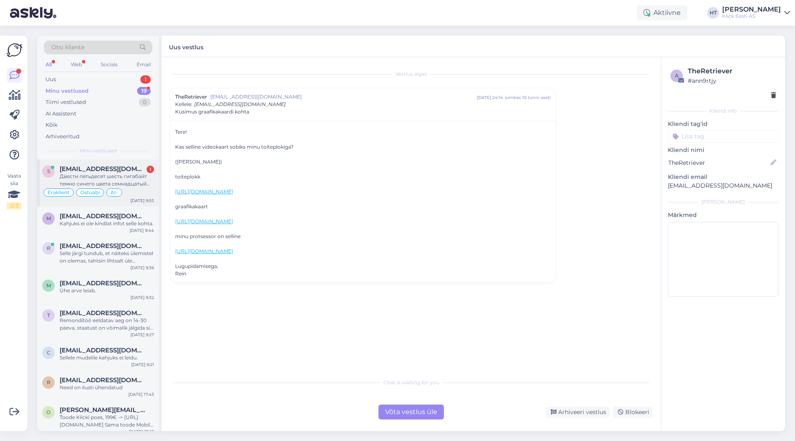
click at [135, 178] on div "Двести пятьдесят шесть гигабайт темно синего цвета семнадцатый промакс посмотри…" at bounding box center [107, 180] width 94 height 15
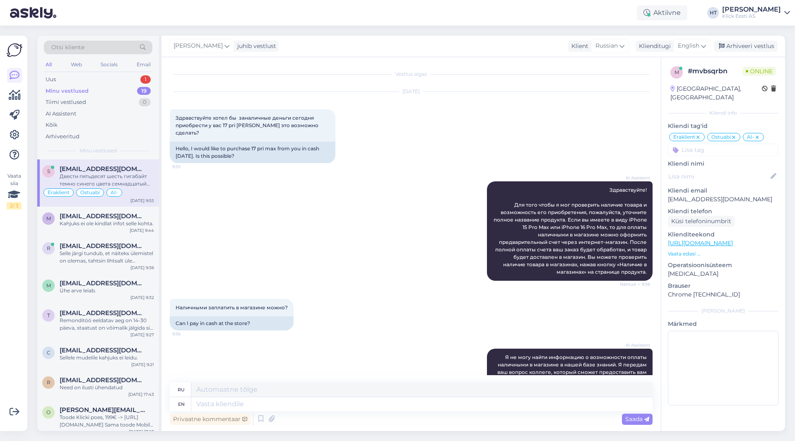
scroll to position [316, 0]
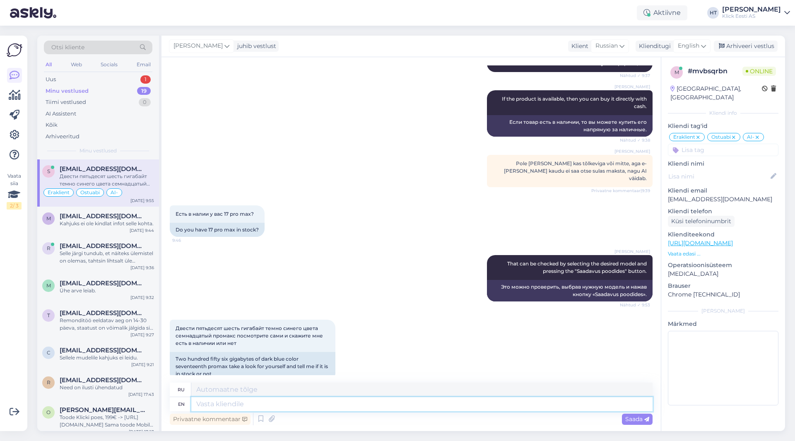
click at [281, 406] on textarea at bounding box center [421, 404] width 461 height 14
type textarea "No."
type textarea "Нет."
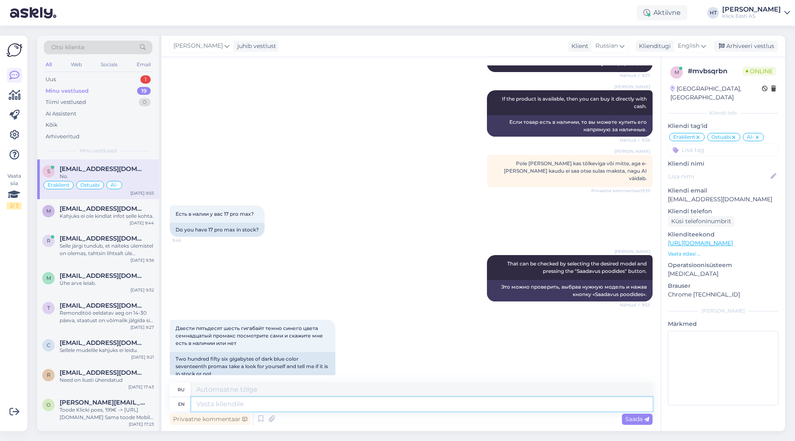
scroll to position [366, 0]
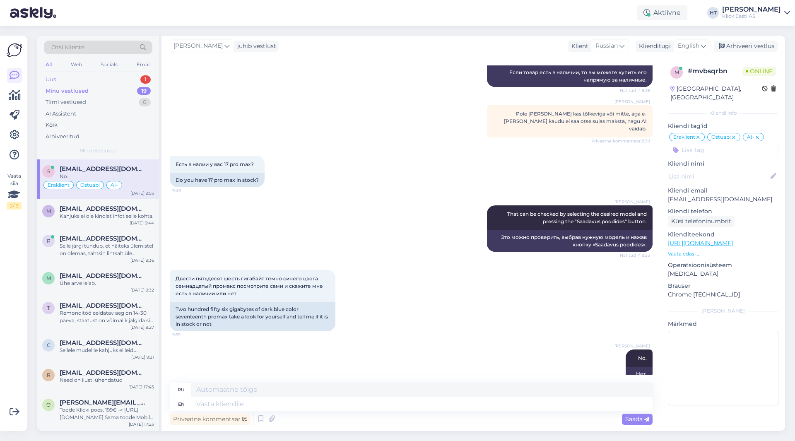
click at [115, 80] on div "Uus 1" at bounding box center [98, 80] width 109 height 12
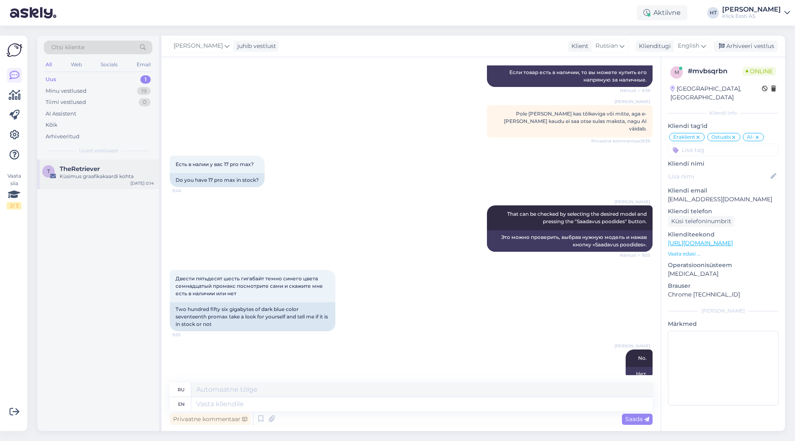
click at [120, 159] on div "T TheRetriever Küsimus graafikakaardi kohta [DATE] 0:14" at bounding box center [98, 174] width 122 height 30
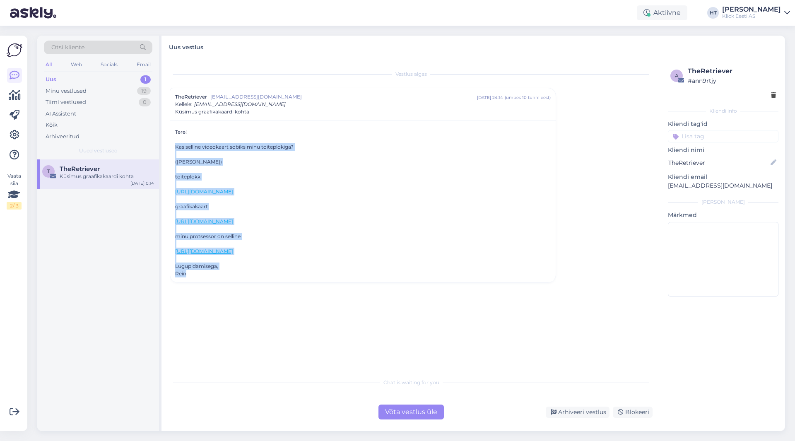
drag, startPoint x: 175, startPoint y: 147, endPoint x: 490, endPoint y: 275, distance: 339.4
click at [490, 275] on div "Tere! Kas selline videokaart sobiks minu toiteplokiga? (lisasin lingid) toitepl…" at bounding box center [363, 202] width 376 height 149
click at [490, 275] on div "Rein" at bounding box center [363, 273] width 376 height 7
drag, startPoint x: 195, startPoint y: 275, endPoint x: 173, endPoint y: 130, distance: 146.3
click at [173, 130] on div "Tere! Kas selline videokaart sobiks minu toiteplokiga? (lisasin lingid) toitepl…" at bounding box center [363, 202] width 386 height 162
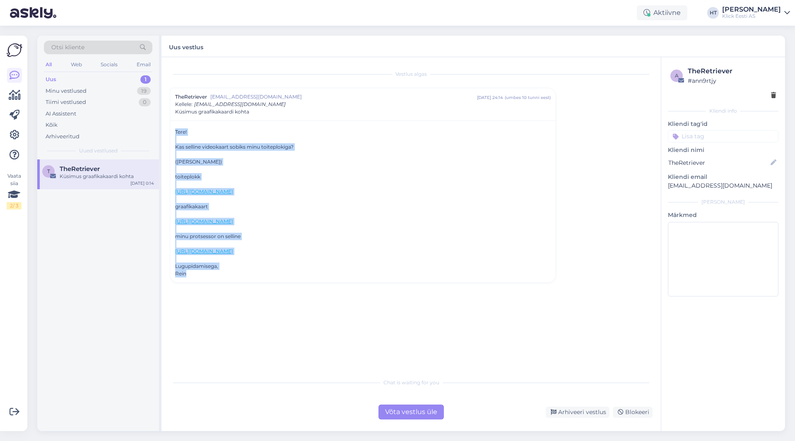
click at [174, 130] on div "Tere! Kas selline videokaart sobiks minu toiteplokiga? (lisasin lingid) toitepl…" at bounding box center [363, 202] width 386 height 162
drag, startPoint x: 176, startPoint y: 132, endPoint x: 297, endPoint y: 280, distance: 191.3
click at [297, 280] on div "Tere! Kas selline videokaart sobiks minu toiteplokiga? (lisasin lingid) toitepl…" at bounding box center [363, 202] width 386 height 162
drag, startPoint x: 190, startPoint y: 275, endPoint x: 174, endPoint y: 131, distance: 144.3
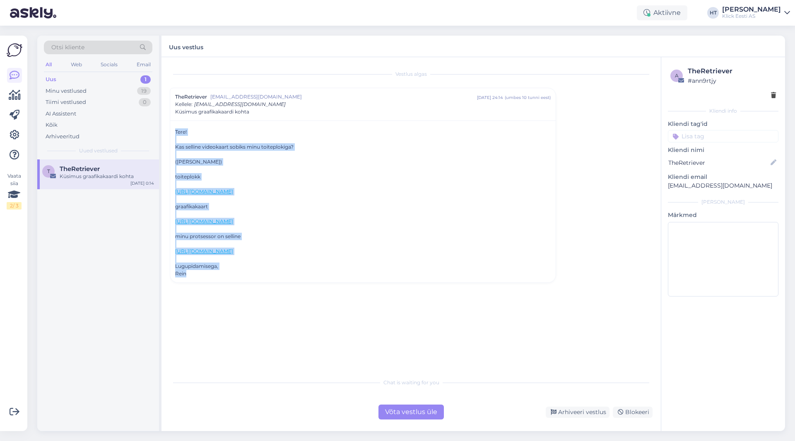
click at [174, 132] on div "Tere! Kas selline videokaart sobiks minu toiteplokiga? (lisasin lingid) toitepl…" at bounding box center [363, 202] width 386 height 162
click at [174, 130] on div "Tere! Kas selline videokaart sobiks minu toiteplokiga? (lisasin lingid) toitepl…" at bounding box center [363, 202] width 386 height 162
drag, startPoint x: 174, startPoint y: 130, endPoint x: 238, endPoint y: 278, distance: 160.5
click at [238, 278] on div "Tere! Kas selline videokaart sobiks minu toiteplokiga? (lisasin lingid) toitepl…" at bounding box center [363, 202] width 386 height 162
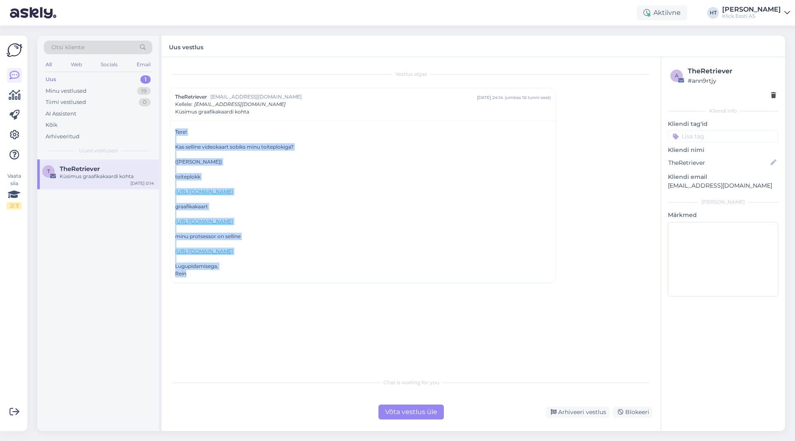
drag, startPoint x: 206, startPoint y: 277, endPoint x: 174, endPoint y: 130, distance: 150.5
click at [174, 130] on div "Tere! Kas selline videokaart sobiks minu toiteplokiga? (lisasin lingid) toitepl…" at bounding box center [363, 202] width 386 height 162
drag, startPoint x: 174, startPoint y: 130, endPoint x: 263, endPoint y: 286, distance: 178.8
click at [263, 286] on div "Vestlus algas TheRetriever [EMAIL_ADDRESS][DOMAIN_NAME] [DATE] 24:14 ( umbes 10…" at bounding box center [415, 215] width 490 height 301
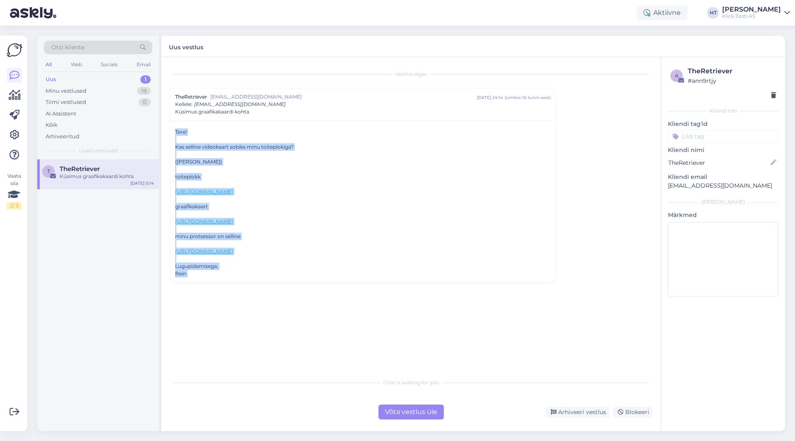
click at [234, 272] on div "Rein" at bounding box center [363, 273] width 376 height 7
drag, startPoint x: 191, startPoint y: 277, endPoint x: 174, endPoint y: 130, distance: 148.1
click at [174, 130] on div "Tere! Kas selline videokaart sobiks minu toiteplokiga? (lisasin lingid) toitepl…" at bounding box center [363, 202] width 386 height 162
drag, startPoint x: 174, startPoint y: 130, endPoint x: 208, endPoint y: 278, distance: 151.9
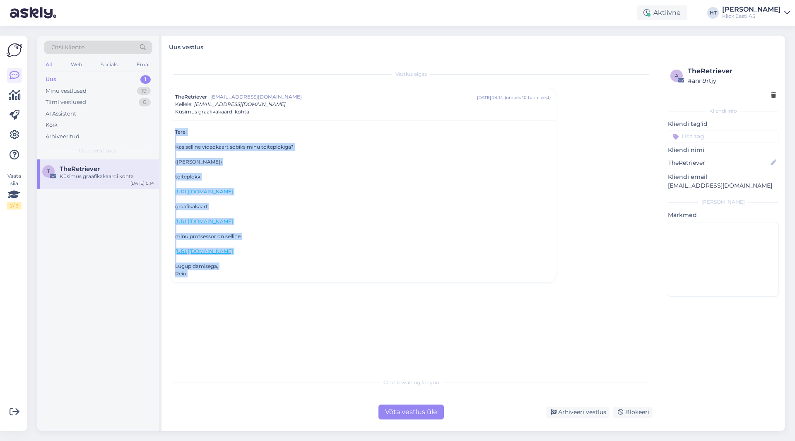
click at [208, 278] on div "Tere! Kas selline videokaart sobiks minu toiteplokiga? (lisasin lingid) toitepl…" at bounding box center [363, 202] width 386 height 162
drag, startPoint x: 193, startPoint y: 275, endPoint x: 175, endPoint y: 123, distance: 152.6
click at [175, 123] on div "Tere! Kas selline videokaart sobiks minu toiteplokiga? (lisasin lingid) toitepl…" at bounding box center [363, 202] width 386 height 162
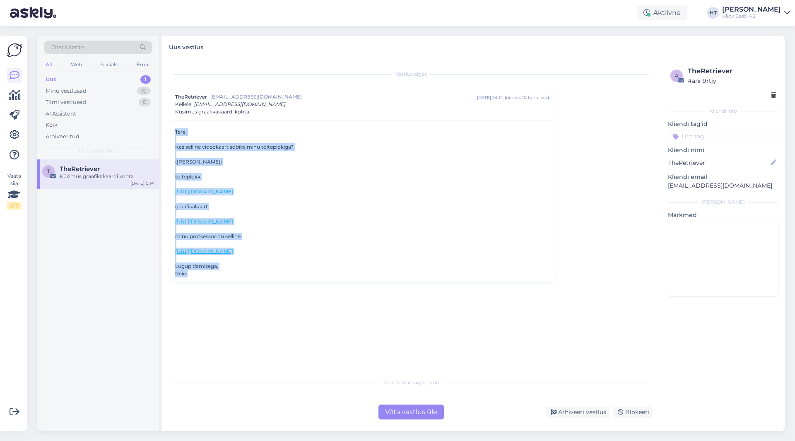
drag, startPoint x: 175, startPoint y: 123, endPoint x: 236, endPoint y: 274, distance: 162.2
click at [236, 274] on div "Tere! Kas selline videokaart sobiks minu toiteplokiga? (lisasin lingid) toitepl…" at bounding box center [363, 202] width 386 height 162
click at [236, 274] on div "Rein" at bounding box center [363, 273] width 376 height 7
drag, startPoint x: 219, startPoint y: 276, endPoint x: 173, endPoint y: 131, distance: 152.1
click at [173, 131] on div "Tere! Kas selline videokaart sobiks minu toiteplokiga? (lisasin lingid) toitepl…" at bounding box center [363, 202] width 386 height 162
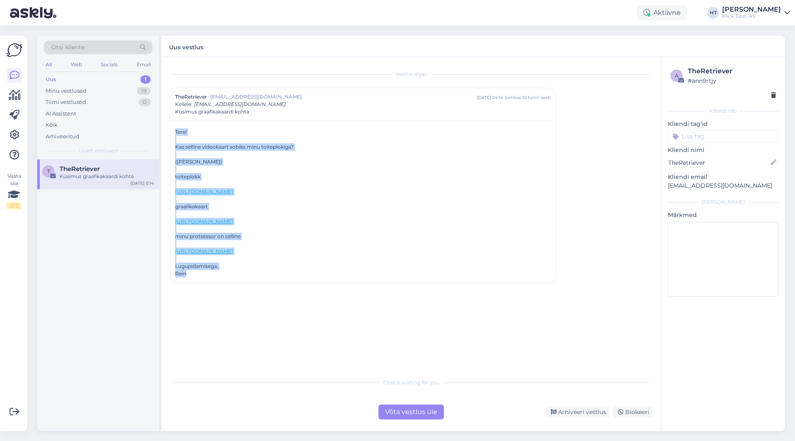
click at [174, 130] on div "Tere! Kas selline videokaart sobiks minu toiteplokiga? (lisasin lingid) toitepl…" at bounding box center [363, 202] width 386 height 162
drag, startPoint x: 175, startPoint y: 130, endPoint x: 224, endPoint y: 273, distance: 150.2
click at [224, 273] on div "Tere! Kas selline videokaart sobiks minu toiteplokiga? (lisasin lingid) toitepl…" at bounding box center [363, 202] width 386 height 162
click at [224, 273] on div "Rein" at bounding box center [363, 273] width 376 height 7
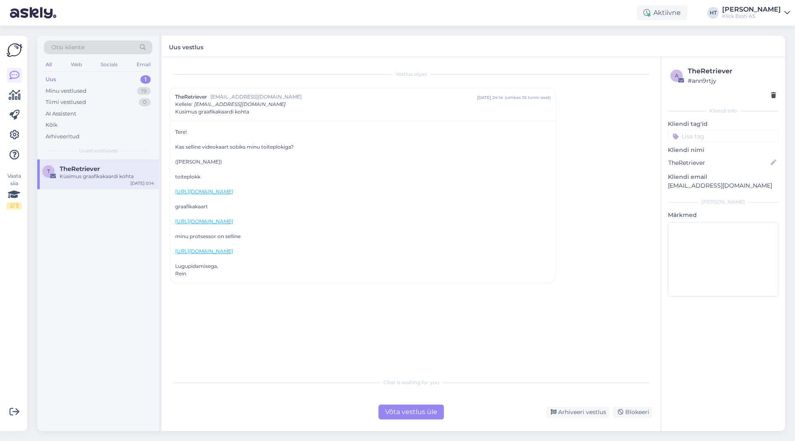
click at [139, 273] on div "T TheRetriever Küsimus graafikakaardi kohta [DATE] 0:14" at bounding box center [98, 295] width 122 height 272
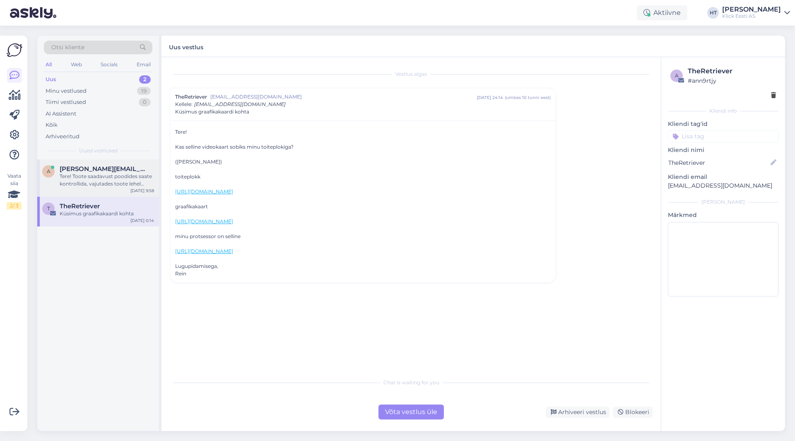
click at [97, 165] on span "[PERSON_NAME][EMAIL_ADDRESS][PERSON_NAME][DOMAIN_NAME]" at bounding box center [103, 168] width 86 height 7
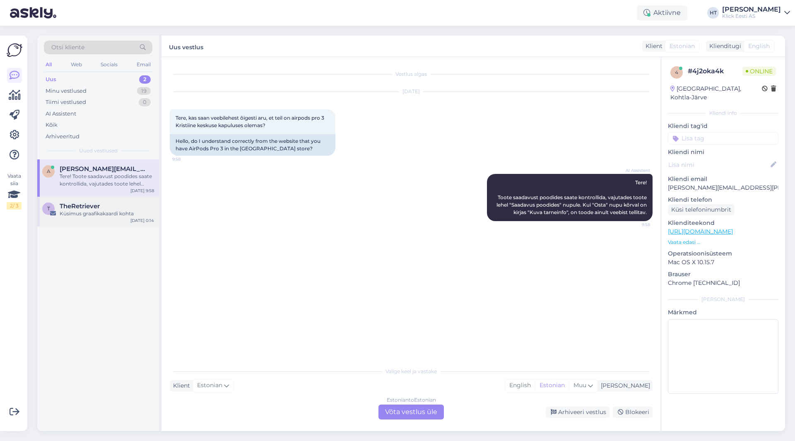
click at [104, 206] on div "TheRetriever" at bounding box center [107, 206] width 94 height 7
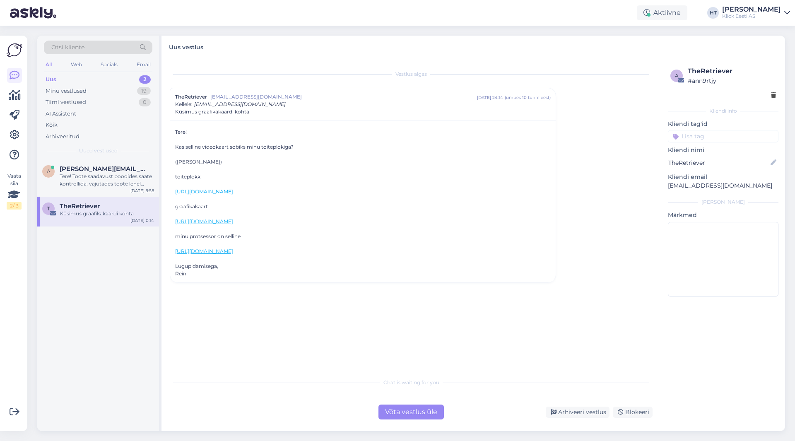
click at [98, 275] on div "a [EMAIL_ADDRESS][PERSON_NAME][DOMAIN_NAME] Tere! Toote saadavust poodides saat…" at bounding box center [98, 295] width 122 height 272
click at [125, 89] on div "Minu vestlused 19" at bounding box center [98, 91] width 109 height 12
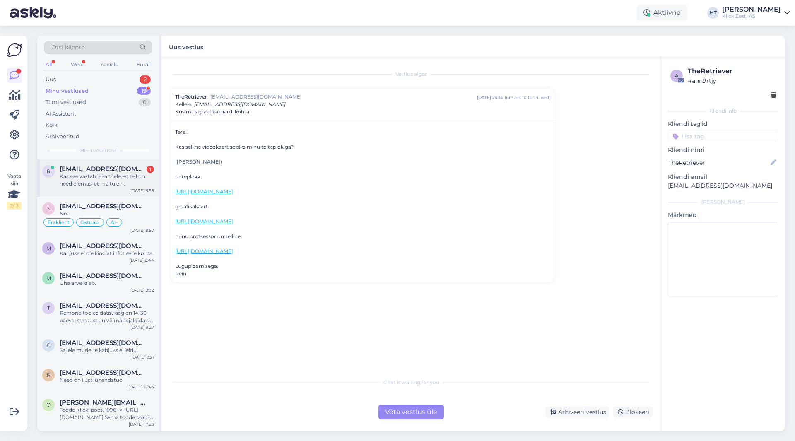
click at [125, 171] on span "[EMAIL_ADDRESS][DOMAIN_NAME]" at bounding box center [103, 168] width 86 height 7
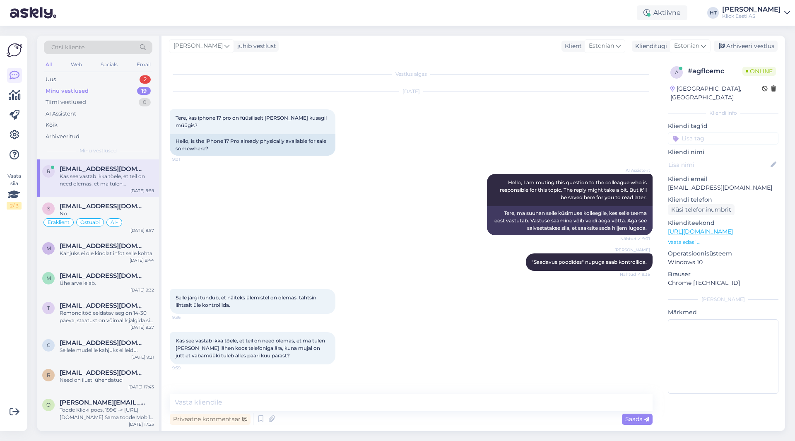
click at [302, 207] on div "AI Assistent Hello, I am routing this question to the colleague who is responsi…" at bounding box center [411, 205] width 483 height 80
click at [372, 259] on div "[PERSON_NAME] "Saadavus poodides" nupuga saab kontrollida. Nähtud ✓ 9:35" at bounding box center [411, 262] width 483 height 36
click at [497, 239] on p "Vaata edasi ..." at bounding box center [723, 242] width 111 height 7
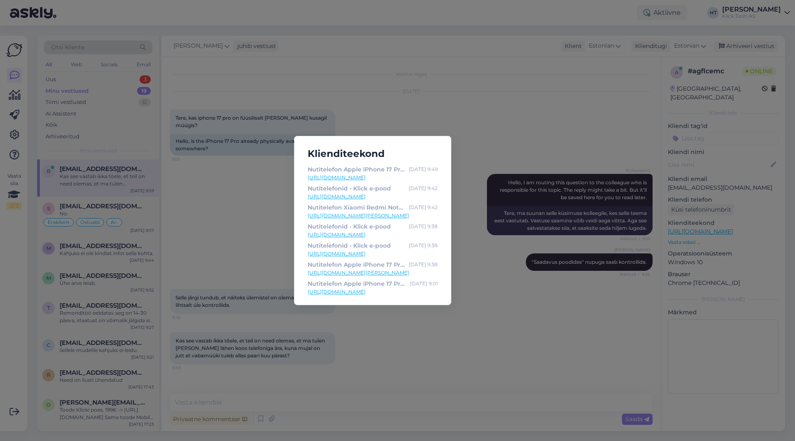
drag, startPoint x: 466, startPoint y: 254, endPoint x: 452, endPoint y: 246, distance: 16.6
click at [466, 254] on div "Klienditeekond Nutitelefon Apple iPhone 17 Pro 256GB, oranž - Klick e-pood [DAT…" at bounding box center [397, 220] width 795 height 441
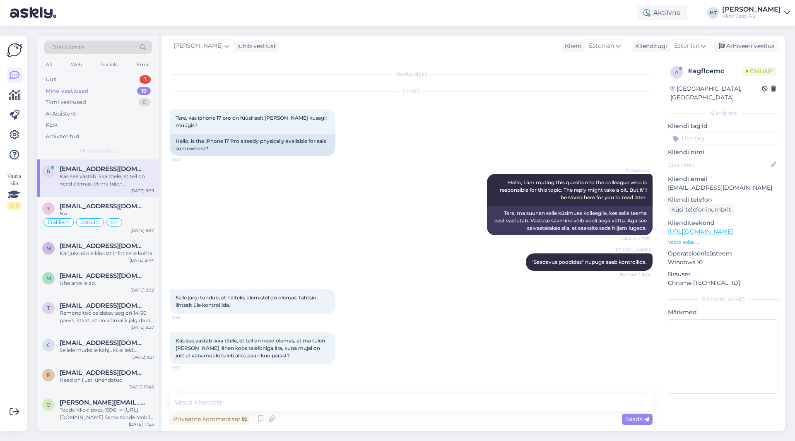
click at [497, 239] on p "Vaata edasi ..." at bounding box center [723, 242] width 111 height 7
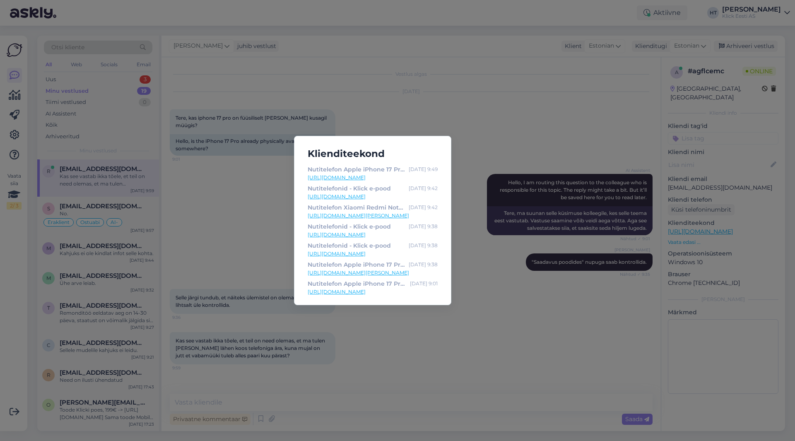
click at [482, 246] on div "Klienditeekond Nutitelefon Apple iPhone 17 Pro 256GB, oranž - Klick e-pood [DAT…" at bounding box center [397, 220] width 795 height 441
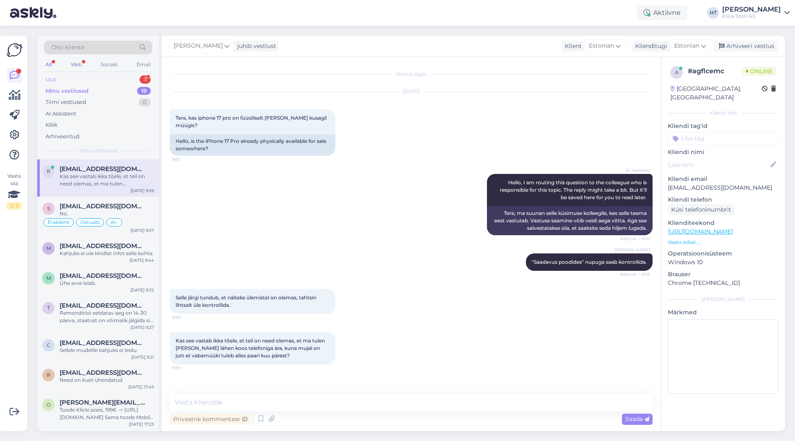
click at [100, 81] on div "Uus 3" at bounding box center [98, 80] width 109 height 12
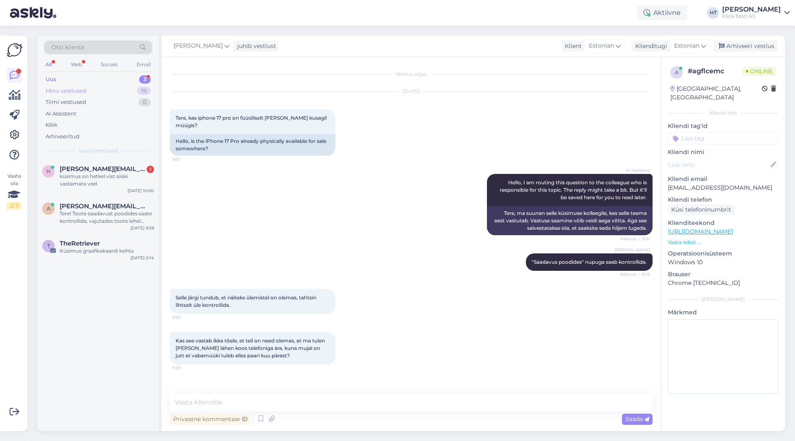
click at [106, 91] on div "Minu vestlused 19" at bounding box center [98, 91] width 109 height 12
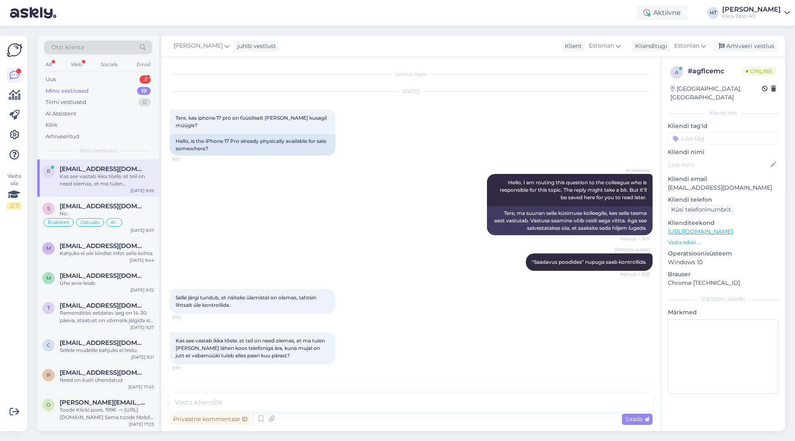
click at [100, 179] on div "Kas see vastab ikka tõele, et teil on need olemas, et ma tulen [PERSON_NAME] lä…" at bounding box center [107, 180] width 94 height 15
click at [194, 193] on div "AI Assistent Hello, I am routing this question to the colleague who is responsi…" at bounding box center [411, 205] width 483 height 80
click at [135, 79] on div "Uus 3" at bounding box center [98, 80] width 109 height 12
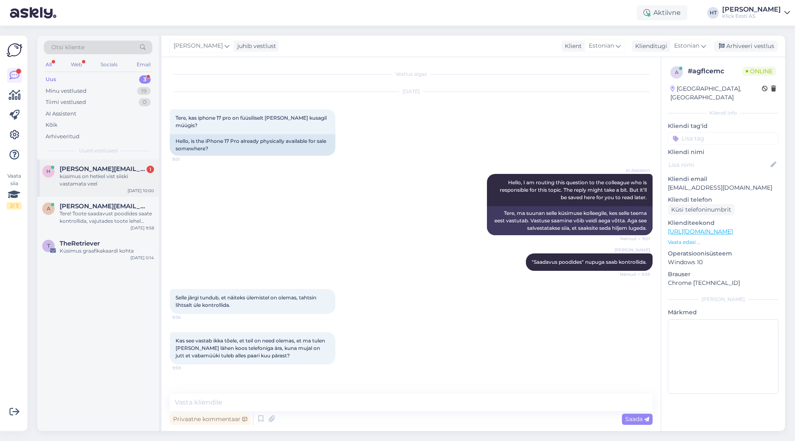
click at [135, 178] on div "küsimus on hetkel vist siiski vastamata veel" at bounding box center [107, 180] width 94 height 15
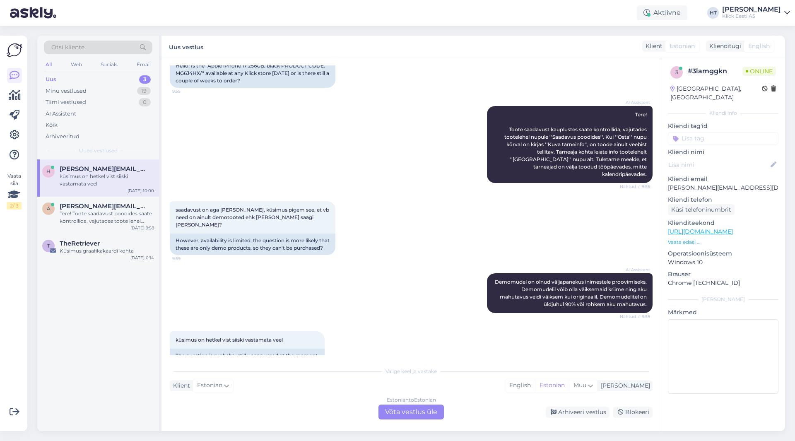
scroll to position [92, 0]
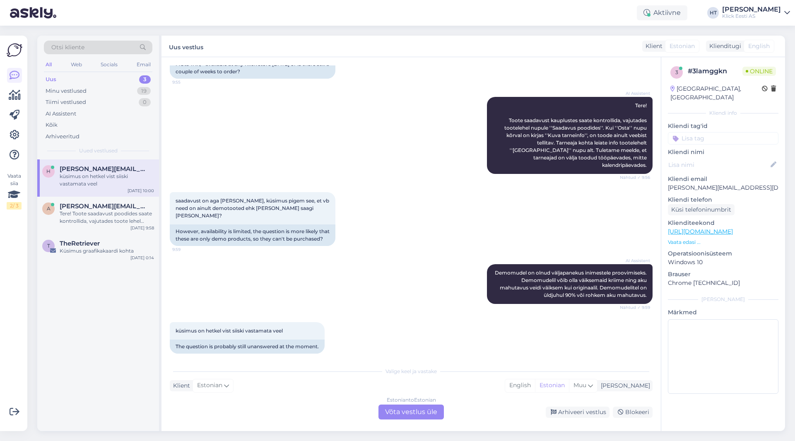
click at [403, 409] on div "Estonian to Estonian Võta vestlus üle" at bounding box center [411, 412] width 65 height 15
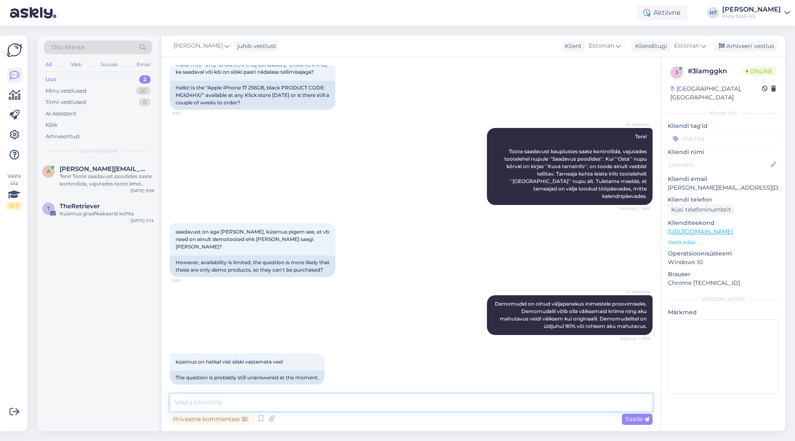
click at [403, 398] on textarea at bounding box center [411, 402] width 483 height 17
type textarea "U"
type textarea "B"
type textarea "Veebis olevad iPhone 17 mudelid ei ole demod."
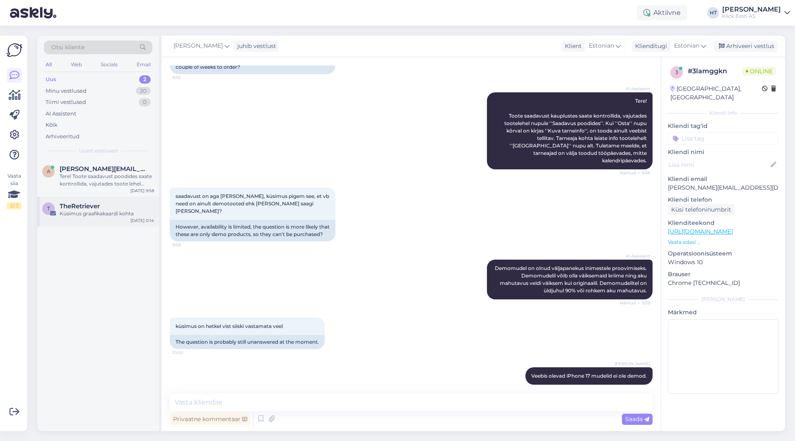
click at [101, 202] on div "T TheRetriever Küsimus graafikakaardi kohta [DATE] 0:14" at bounding box center [98, 212] width 122 height 30
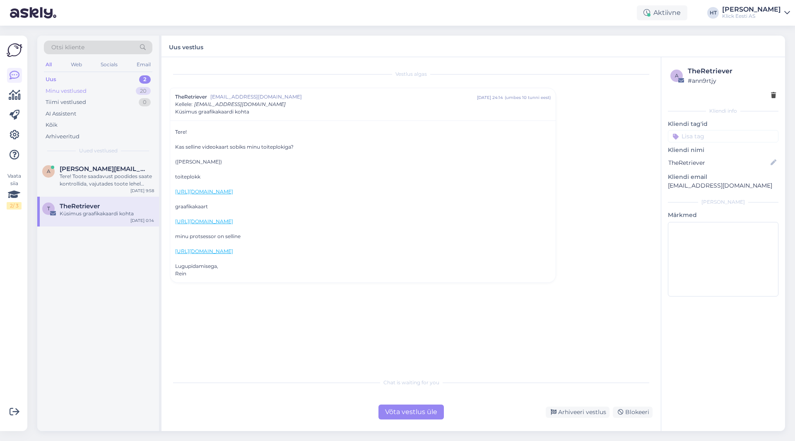
click at [112, 89] on div "Minu vestlused 20" at bounding box center [98, 91] width 109 height 12
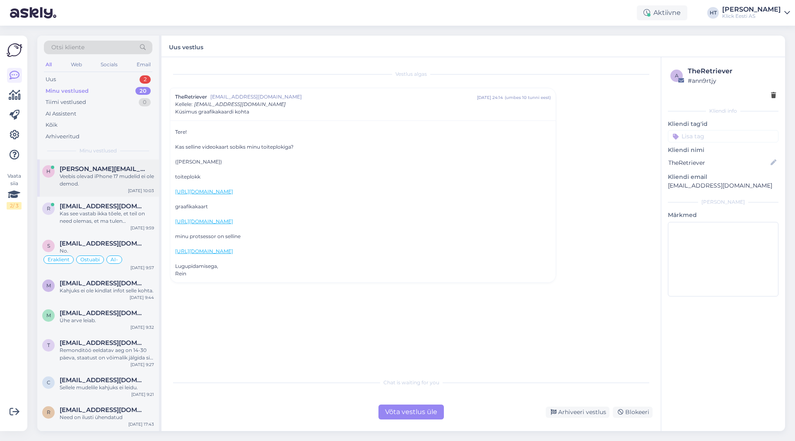
click at [107, 166] on span "[PERSON_NAME][EMAIL_ADDRESS][DOMAIN_NAME]" at bounding box center [103, 168] width 86 height 7
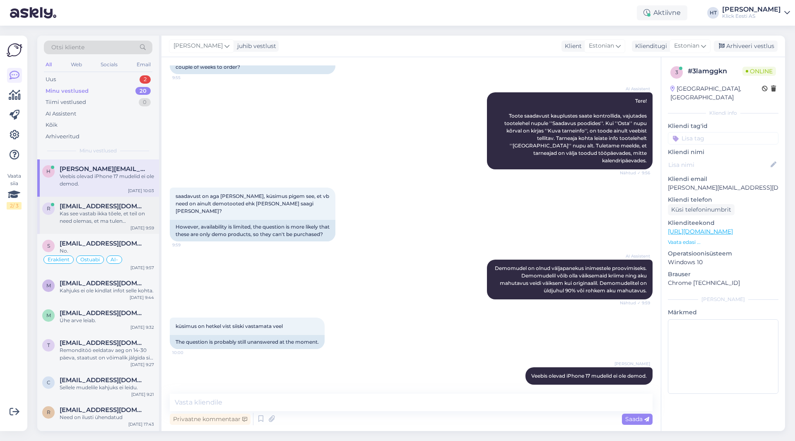
click at [108, 223] on div "Kas see vastab ikka tõele, et teil on need olemas, et ma tulen [PERSON_NAME] lä…" at bounding box center [107, 217] width 94 height 15
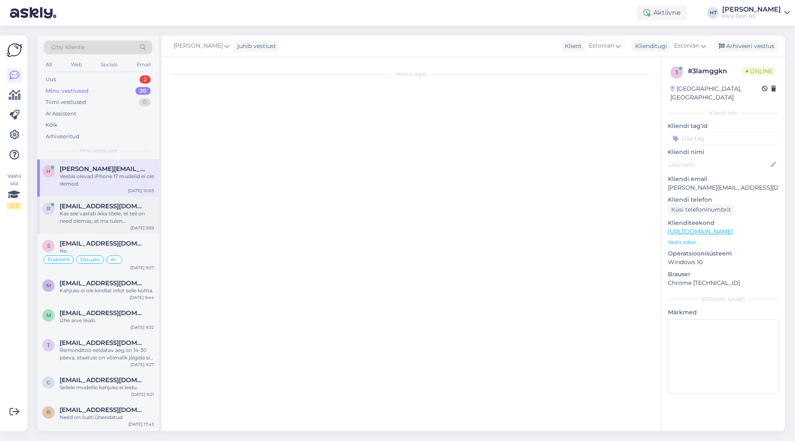
scroll to position [0, 0]
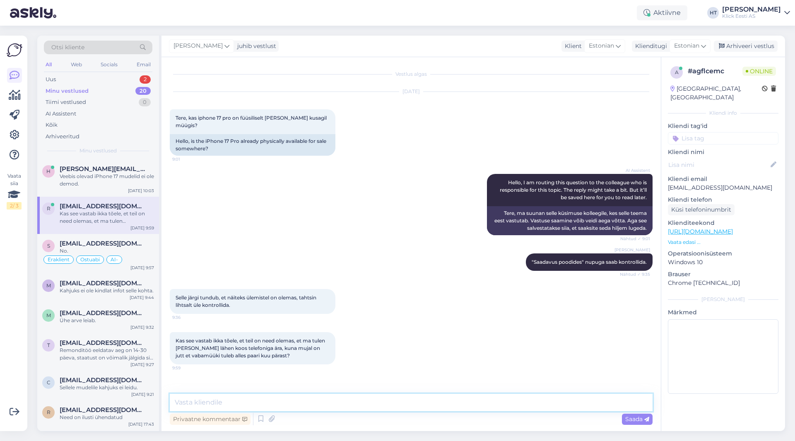
click at [350, 404] on textarea at bounding box center [411, 402] width 483 height 17
type textarea "Natukene vaba varu hetkel leidub."
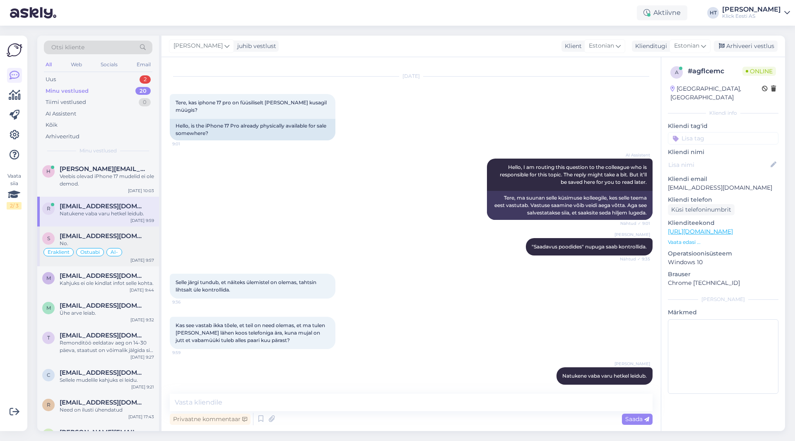
click at [121, 248] on div "Eraklient Ostuabi AI-" at bounding box center [98, 252] width 112 height 10
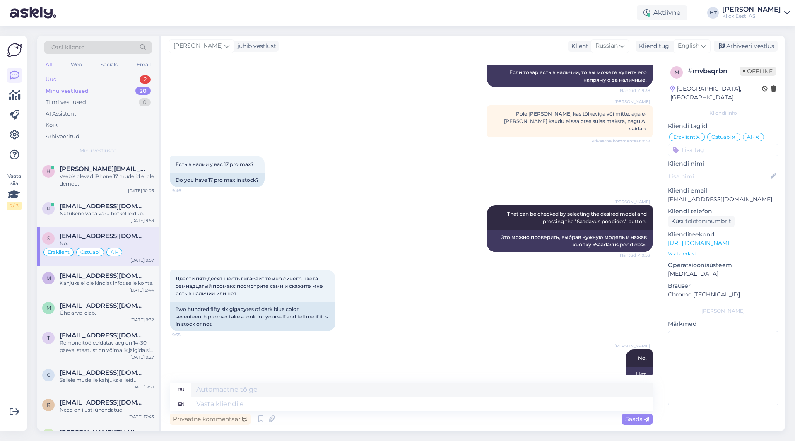
click at [131, 79] on div "Uus 2" at bounding box center [98, 80] width 109 height 12
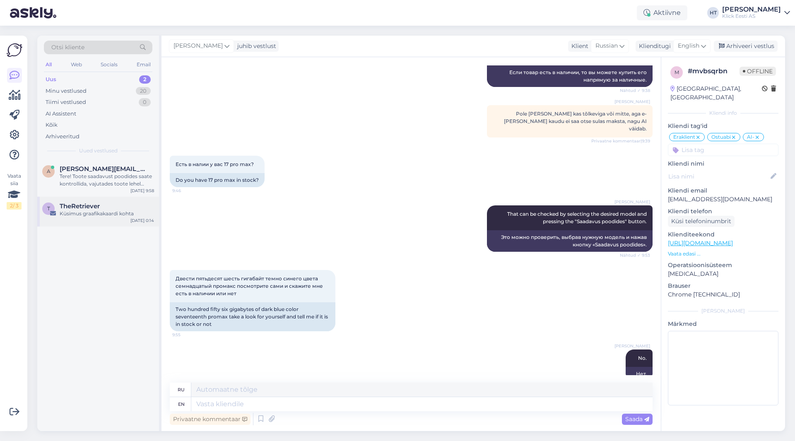
click at [129, 214] on div "Küsimus graafikakaardi kohta" at bounding box center [107, 213] width 94 height 7
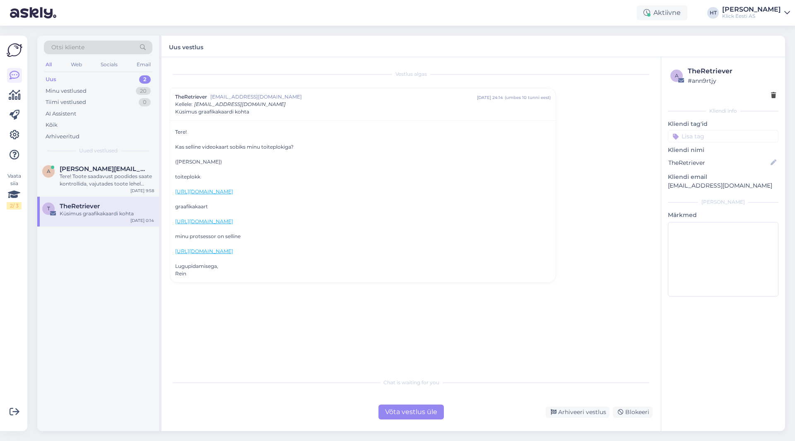
scroll to position [0, 0]
click at [131, 176] on div "Tere! Toote saadavust poodides saate kontrollida, vajutades toote lehel "Saadav…" at bounding box center [107, 180] width 94 height 15
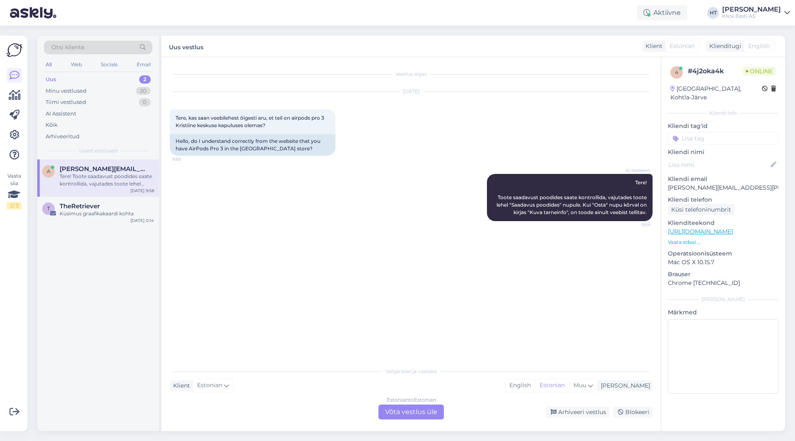
click at [119, 288] on div "a [EMAIL_ADDRESS][PERSON_NAME][DOMAIN_NAME] Tere! Toote saadavust poodides saat…" at bounding box center [98, 295] width 122 height 272
drag, startPoint x: 175, startPoint y: 114, endPoint x: 293, endPoint y: 127, distance: 118.3
click at [293, 127] on div "Tere, kas saan veebilehest õigesti aru, et teil on airpods pro 3 Kristiine kesk…" at bounding box center [253, 121] width 166 height 25
click at [130, 211] on div "Küsimus graafikakaardi kohta" at bounding box center [107, 213] width 94 height 7
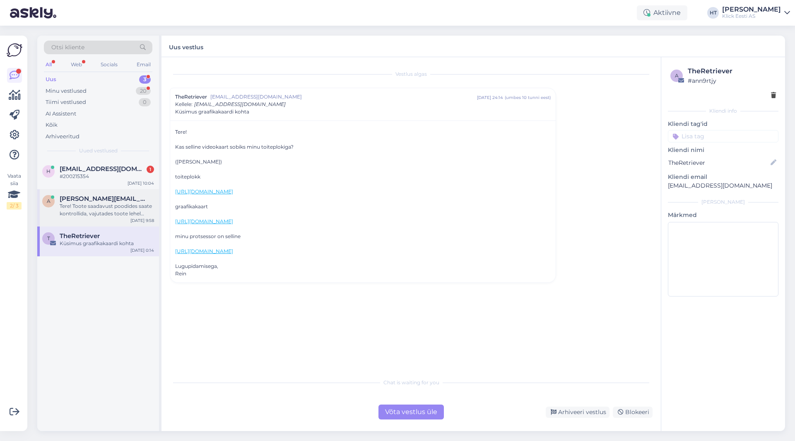
click at [88, 205] on div "Tere! Toote saadavust poodides saate kontrollida, vajutades toote lehel "Saadav…" at bounding box center [107, 210] width 94 height 15
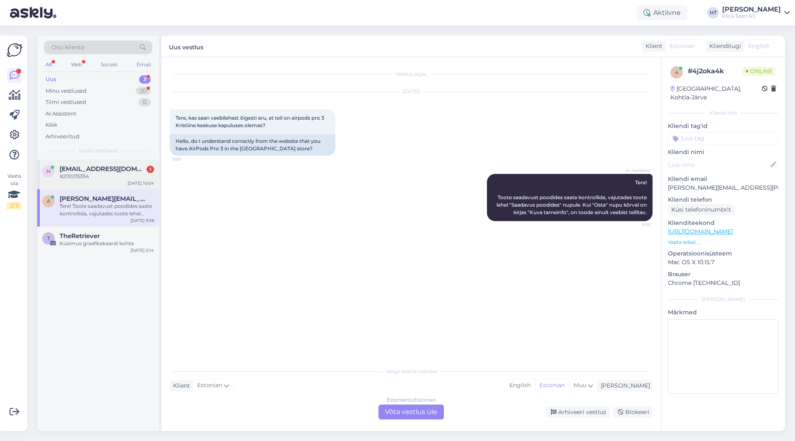
click at [118, 166] on span "[EMAIL_ADDRESS][DOMAIN_NAME]" at bounding box center [103, 168] width 86 height 7
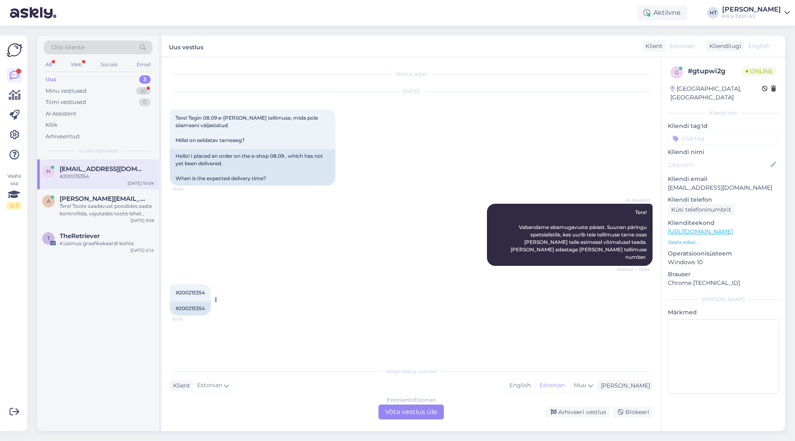
click at [194, 290] on span "#200215354" at bounding box center [190, 293] width 29 height 6
copy span "200215354"
click at [275, 240] on div "AI Assistent Tere! Vabandame ebamugavuste pärast. Suunan päringu spetsialistile…" at bounding box center [411, 235] width 483 height 80
click at [497, 321] on div "Vestlus algas [DATE] Tere! Tegin 08.09 e-[PERSON_NAME] tellimuse, mida pole sii…" at bounding box center [415, 210] width 490 height 290
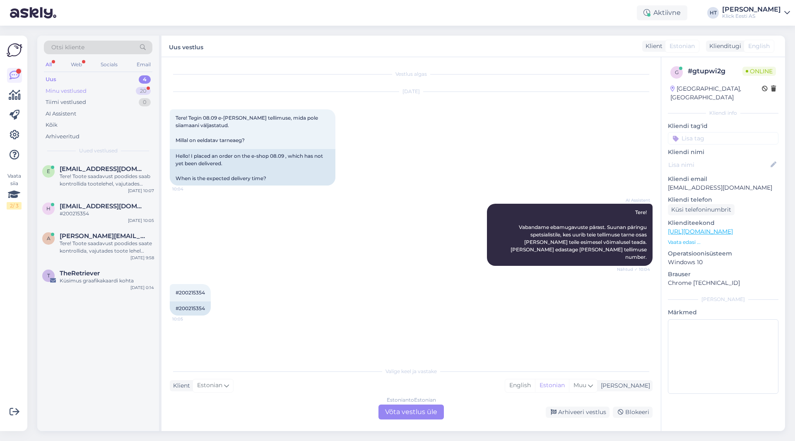
click at [99, 93] on div "Minu vestlused 20" at bounding box center [98, 91] width 109 height 12
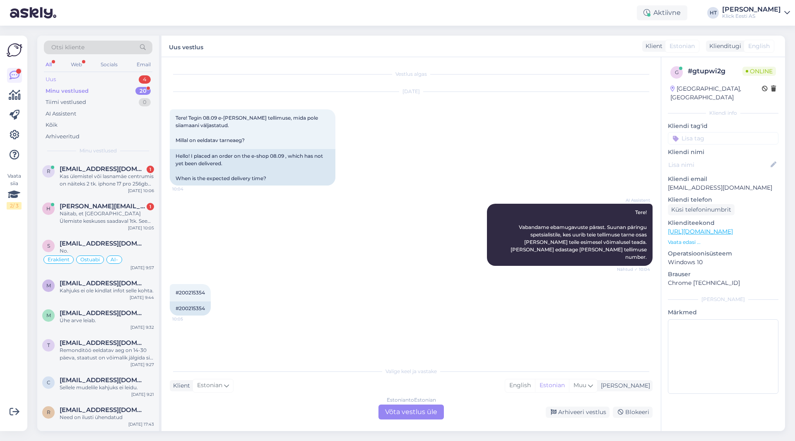
click at [118, 79] on div "Uus 4" at bounding box center [98, 80] width 109 height 12
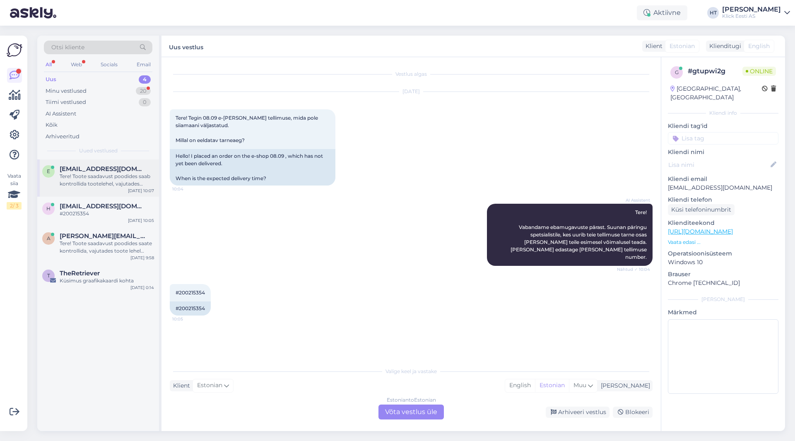
click at [108, 179] on div "Tere! Toote saadavust poodides saab kontrollida tootelehel, vajutades nupule "S…" at bounding box center [107, 180] width 94 height 15
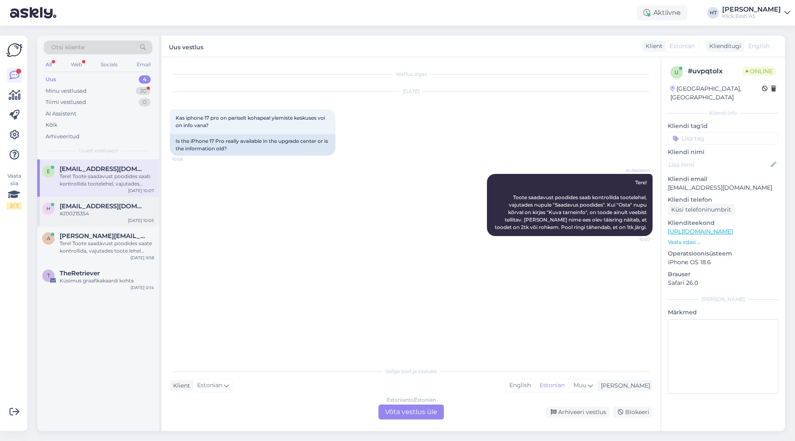
click at [121, 217] on div "h [EMAIL_ADDRESS][DOMAIN_NAME] #200215354 [DATE] 10:05" at bounding box center [98, 212] width 122 height 30
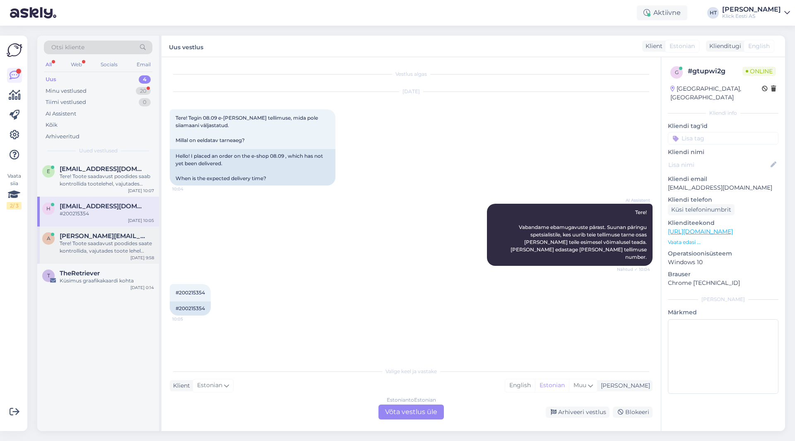
click at [99, 241] on div "Tere! Toote saadavust poodides saate kontrollida, vajutades toote lehel "Saadav…" at bounding box center [107, 247] width 94 height 15
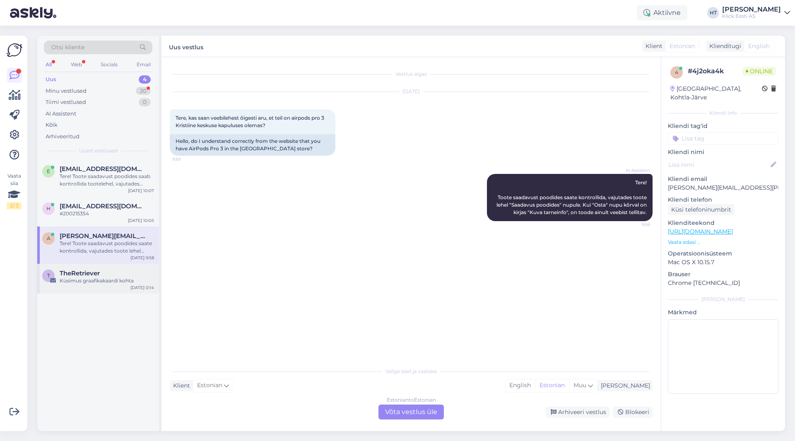
click at [112, 270] on div "TheRetriever" at bounding box center [107, 273] width 94 height 7
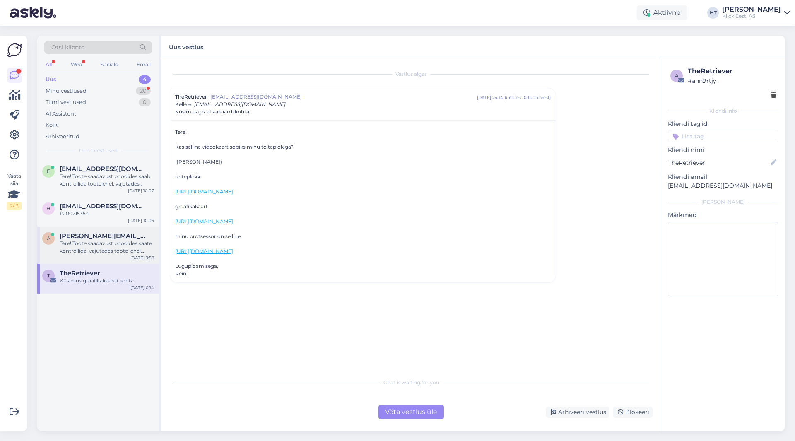
click at [112, 251] on div "Tere! Toote saadavust poodides saate kontrollida, vajutades toote lehel "Saadav…" at bounding box center [107, 247] width 94 height 15
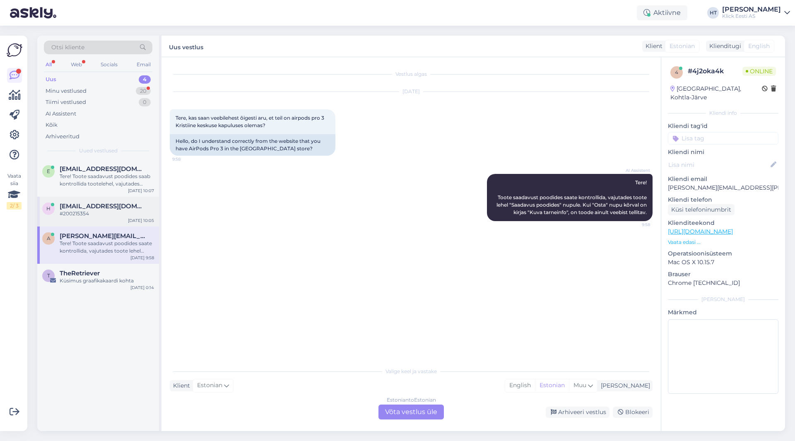
click at [120, 216] on div "#200215354" at bounding box center [107, 213] width 94 height 7
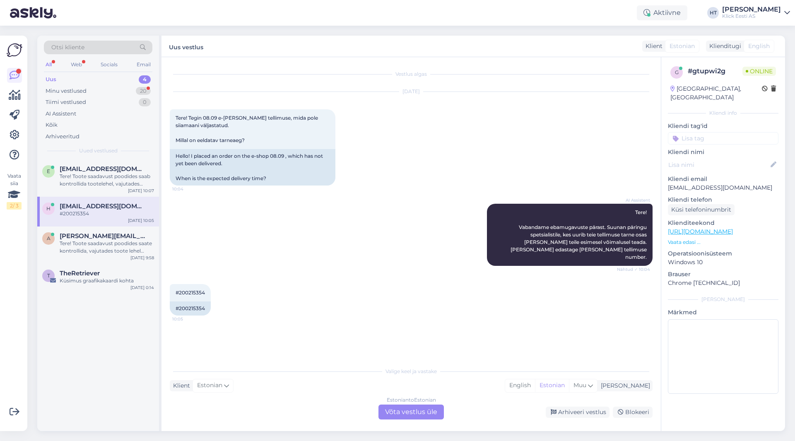
click at [230, 216] on div "AI Assistent Tere! Vabandame ebamugavuste pärast. Suunan päringu spetsialistile…" at bounding box center [411, 235] width 483 height 80
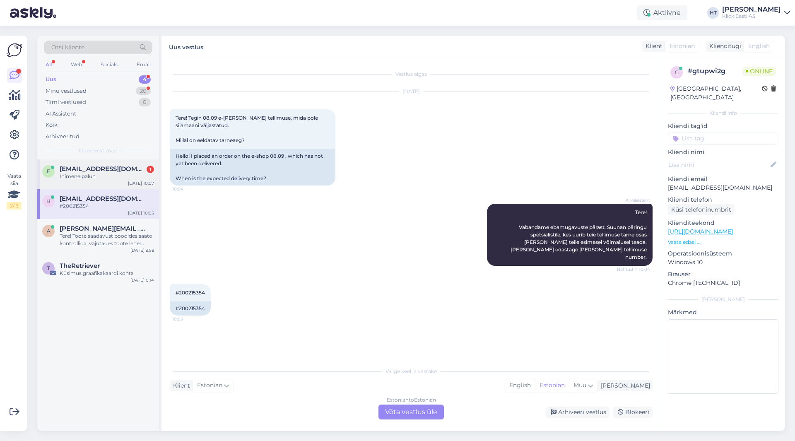
click at [101, 182] on div "e [EMAIL_ADDRESS][DOMAIN_NAME] 1 Inimene palun [DATE] 10:07" at bounding box center [98, 174] width 122 height 30
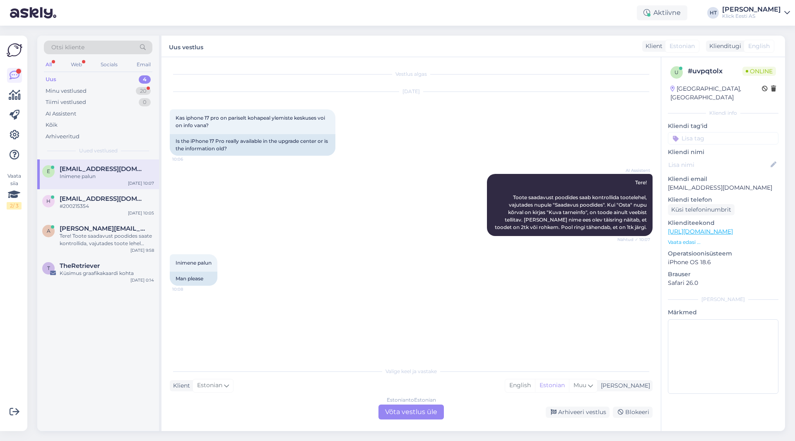
click at [437, 266] on div "Inimene palun 10:08 Man please" at bounding box center [411, 270] width 483 height 50
click at [290, 289] on div "Inimene palun 10:08 Man please" at bounding box center [411, 270] width 483 height 50
click at [423, 415] on div "Estonian to Estonian Võta vestlus üle" at bounding box center [411, 412] width 65 height 15
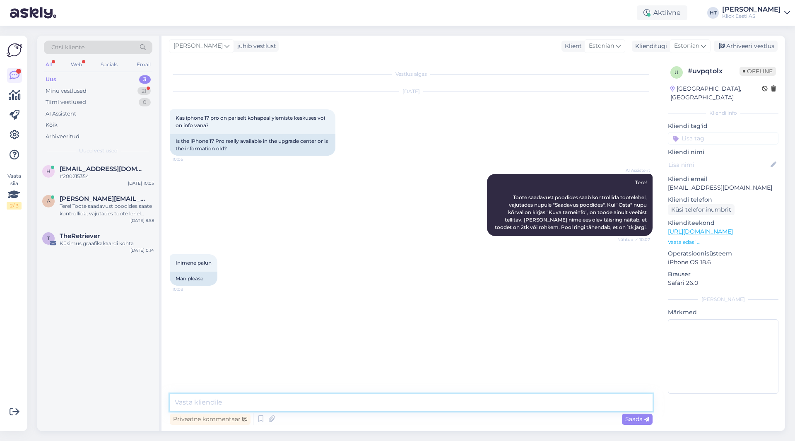
click at [412, 404] on textarea at bounding box center [411, 402] width 483 height 17
type textarea "[PERSON_NAME] [PERSON_NAME]."
click at [100, 286] on div "h [EMAIL_ADDRESS][DOMAIN_NAME] #200215354 [DATE] 10:05 a [PERSON_NAME][EMAIL_AD…" at bounding box center [98, 295] width 122 height 272
click at [103, 215] on div "Tere! Toote saadavust poodides saate kontrollida, vajutades toote lehel "Saadav…" at bounding box center [107, 210] width 94 height 15
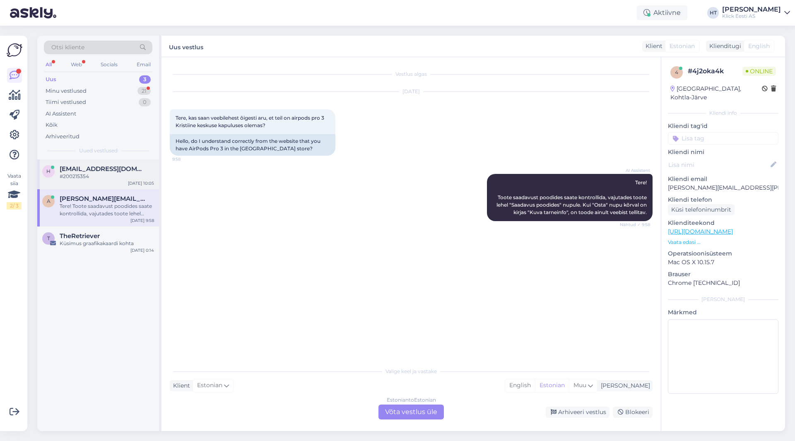
click at [113, 171] on span "[EMAIL_ADDRESS][DOMAIN_NAME]" at bounding box center [103, 168] width 86 height 7
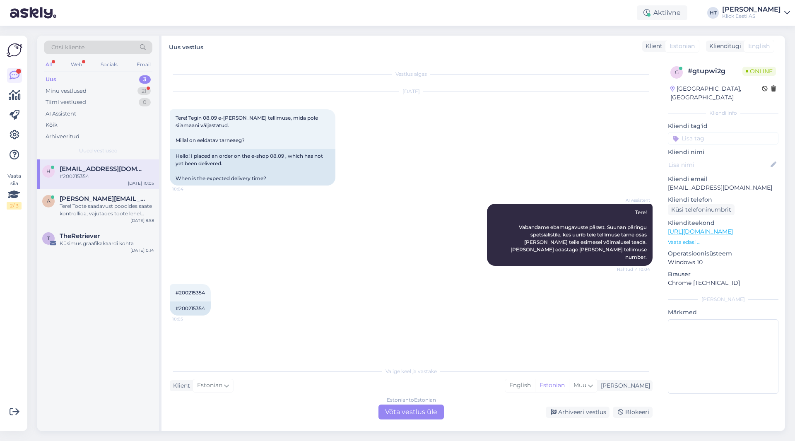
click at [263, 232] on div "AI Assistent Tere! Vabandame ebamugavuste pärast. Suunan päringu spetsialistile…" at bounding box center [411, 235] width 483 height 80
click at [403, 327] on div "Vestlus algas [DATE] Tere! Tegin 08.09 e-[PERSON_NAME] tellimuse, mida pole sii…" at bounding box center [415, 210] width 490 height 290
click at [197, 284] on div "#200215354 10:05" at bounding box center [190, 292] width 41 height 17
click at [193, 290] on span "#200215354" at bounding box center [190, 293] width 29 height 6
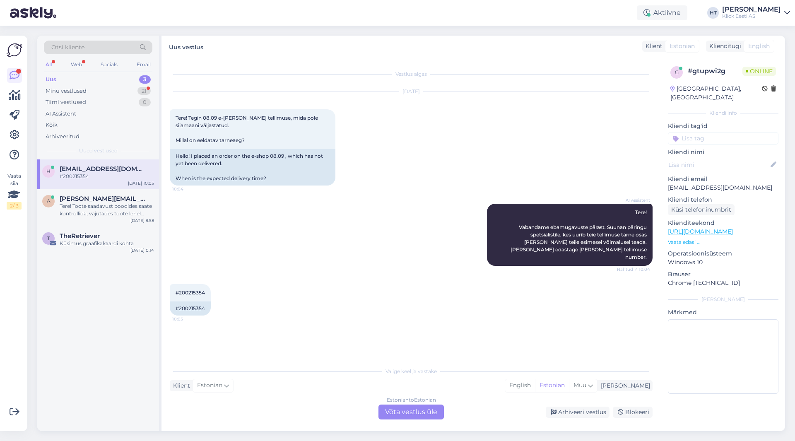
click at [401, 403] on div "Estonian to Estonian" at bounding box center [411, 399] width 49 height 7
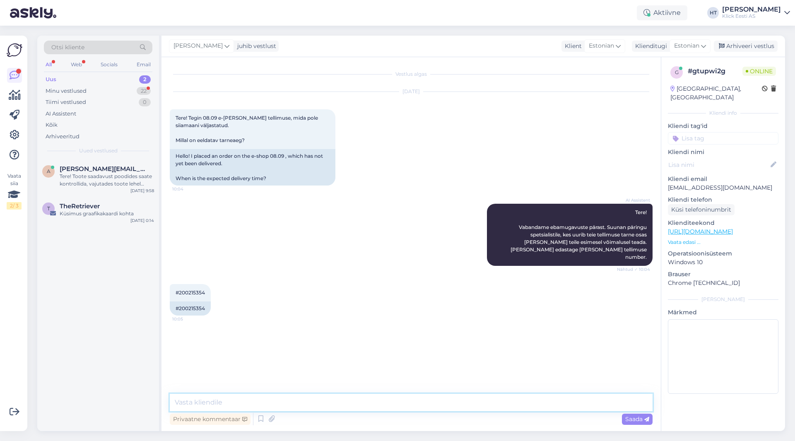
click at [403, 407] on textarea at bounding box center [411, 402] width 483 height 17
type textarea "Uurin üle kui kaugel on, tarnija pole meile mingil põhjusel veel [PERSON_NAME] …"
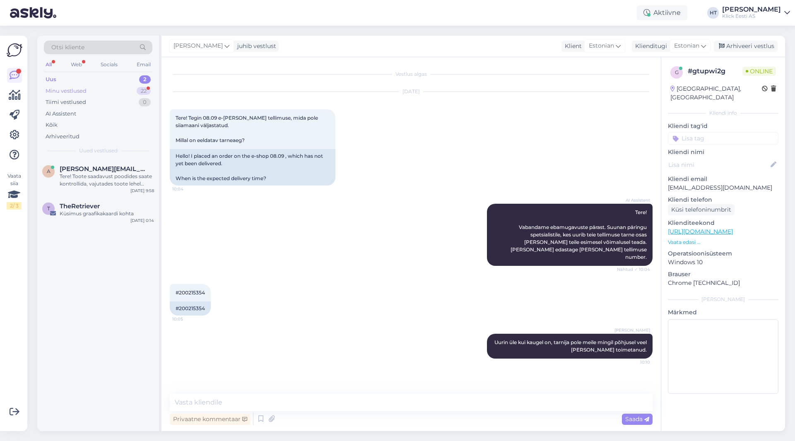
click at [145, 89] on div "22" at bounding box center [144, 91] width 14 height 8
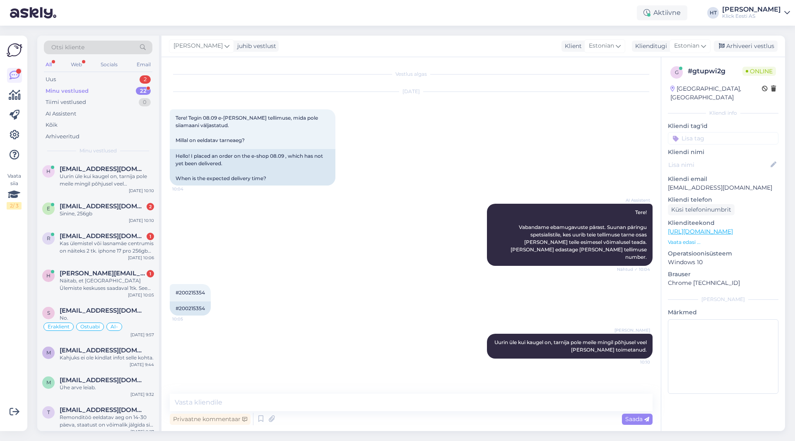
click at [192, 215] on div "AI Assistent Tere! Vabandame ebamugavuste pärast. Suunan päringu spetsialistile…" at bounding box center [411, 235] width 483 height 80
click at [140, 203] on span "[EMAIL_ADDRESS][DOMAIN_NAME]" at bounding box center [103, 206] width 86 height 7
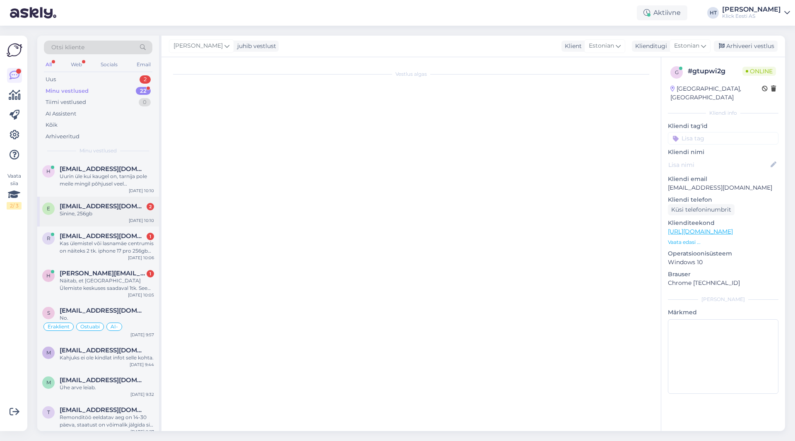
scroll to position [15, 0]
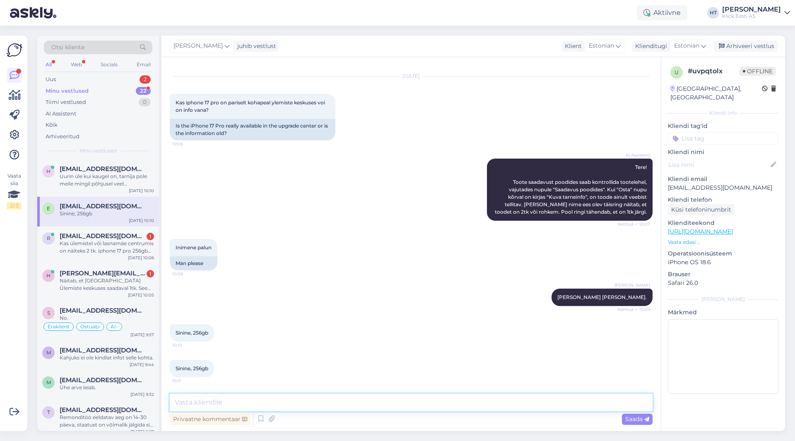
click at [360, 402] on textarea at bounding box center [411, 402] width 483 height 17
type textarea "Ülemistel on olemas."
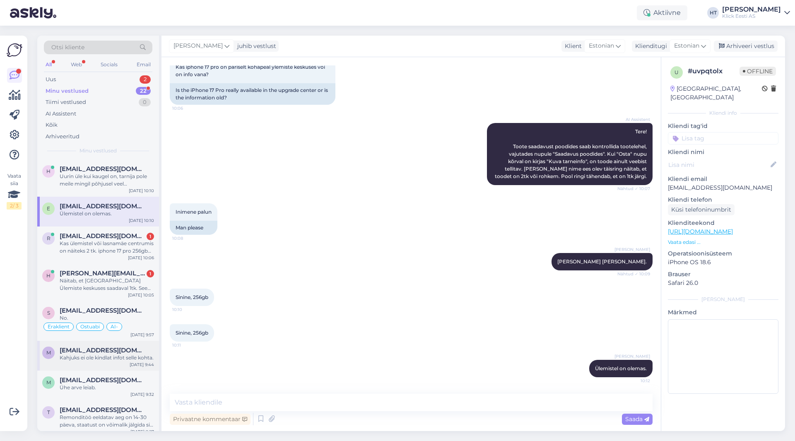
click at [96, 341] on div "M [EMAIL_ADDRESS][DOMAIN_NAME] Kahjuks ei ole kindlat infot selle kohta. [DATE]…" at bounding box center [98, 356] width 122 height 30
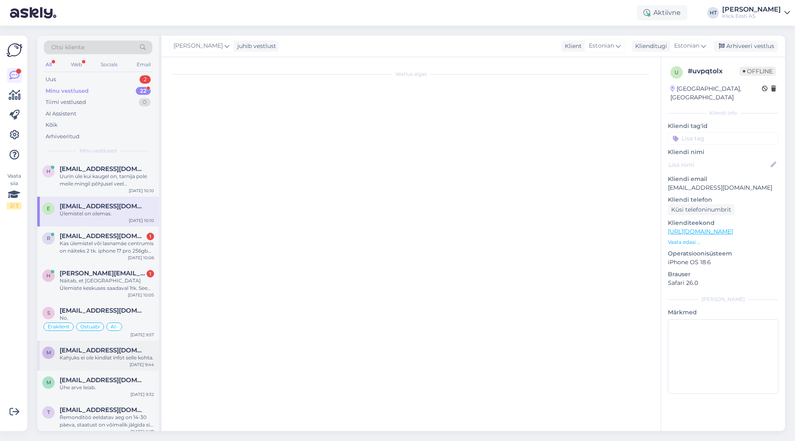
scroll to position [100, 0]
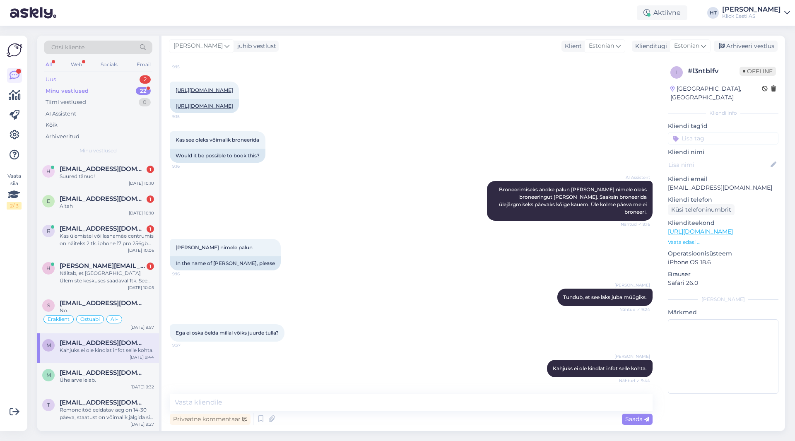
click at [130, 81] on div "Uus 2" at bounding box center [98, 80] width 109 height 12
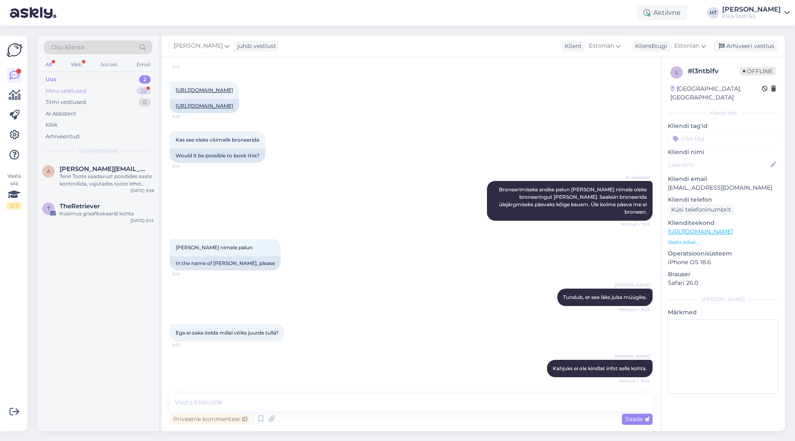
click at [117, 93] on div "Minu vestlused 22" at bounding box center [98, 91] width 109 height 12
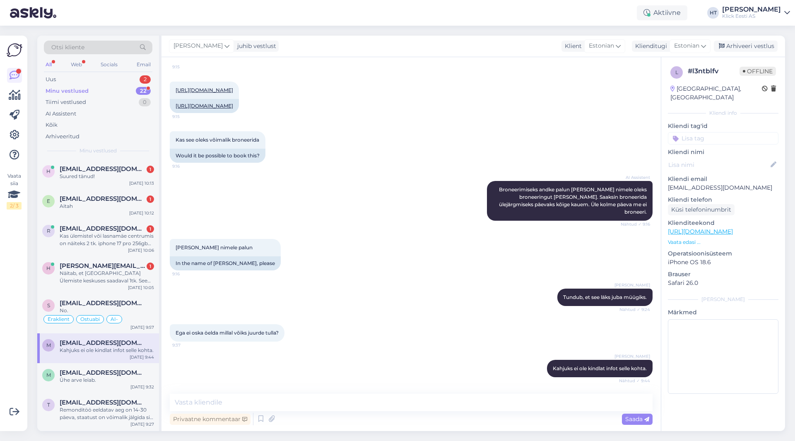
click at [295, 273] on div "[PERSON_NAME] nimele palun 9:16 In the name of [PERSON_NAME], please" at bounding box center [411, 255] width 483 height 50
click at [129, 81] on div "Uus 2" at bounding box center [98, 80] width 109 height 12
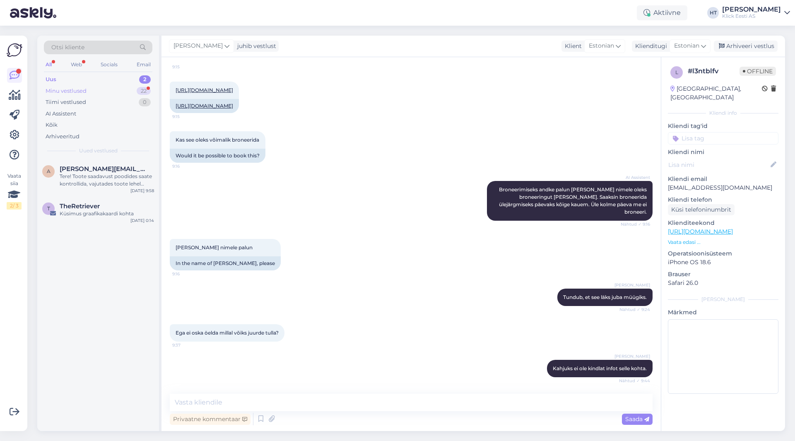
click at [131, 91] on div "Minu vestlused 22" at bounding box center [98, 91] width 109 height 12
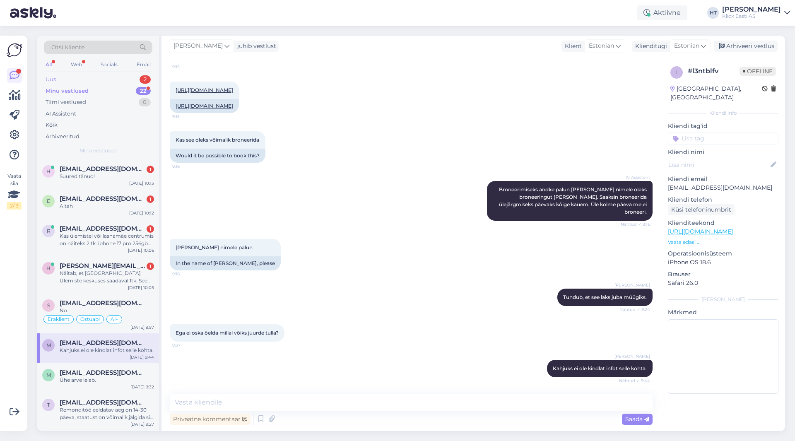
click at [142, 81] on div "2" at bounding box center [145, 79] width 11 height 8
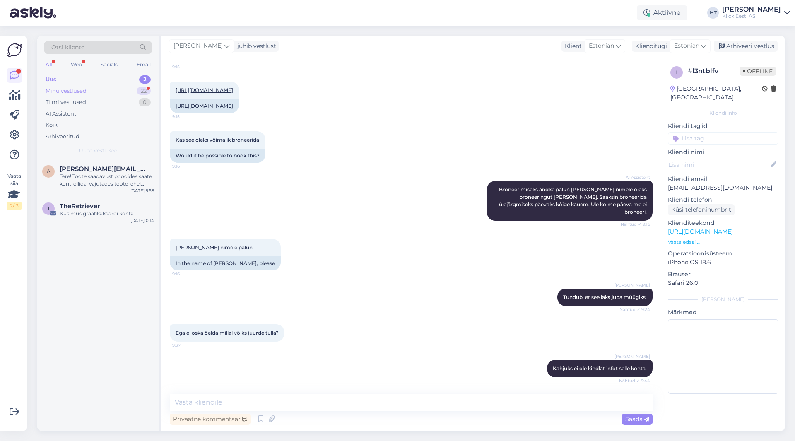
click at [141, 90] on div "22" at bounding box center [144, 91] width 14 height 8
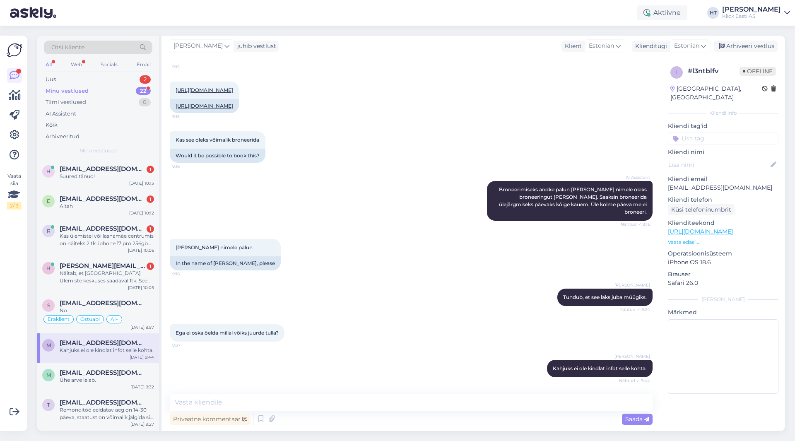
click at [138, 89] on div "22" at bounding box center [143, 91] width 15 height 8
click at [135, 77] on div "Uus 2" at bounding box center [98, 80] width 109 height 12
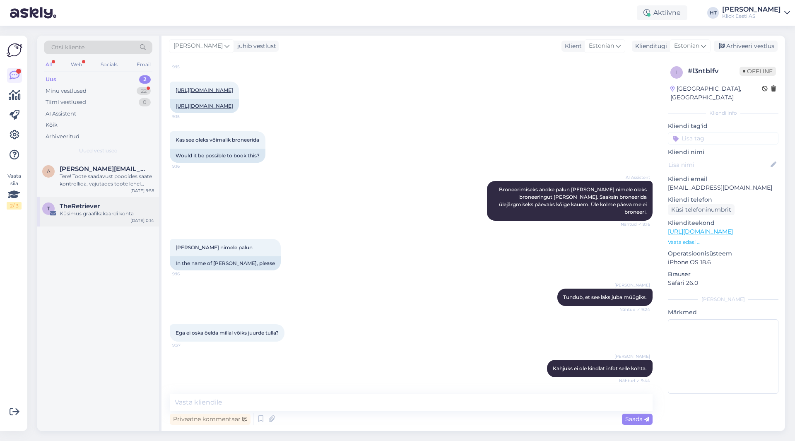
click at [114, 208] on div "TheRetriever" at bounding box center [107, 206] width 94 height 7
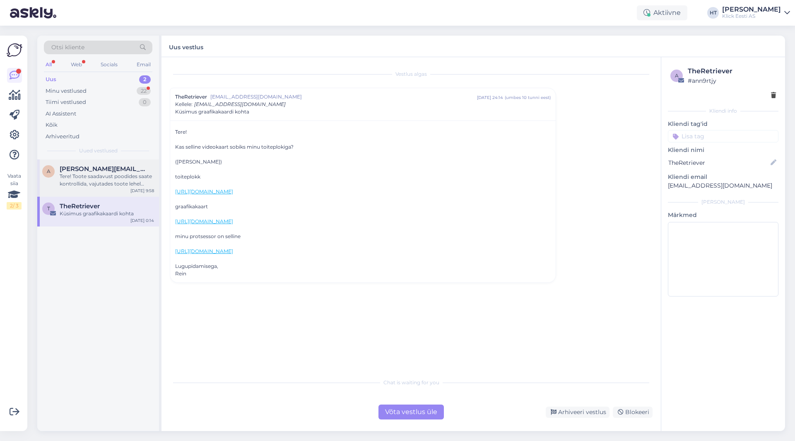
click at [120, 170] on span "[PERSON_NAME][EMAIL_ADDRESS][PERSON_NAME][DOMAIN_NAME]" at bounding box center [103, 168] width 86 height 7
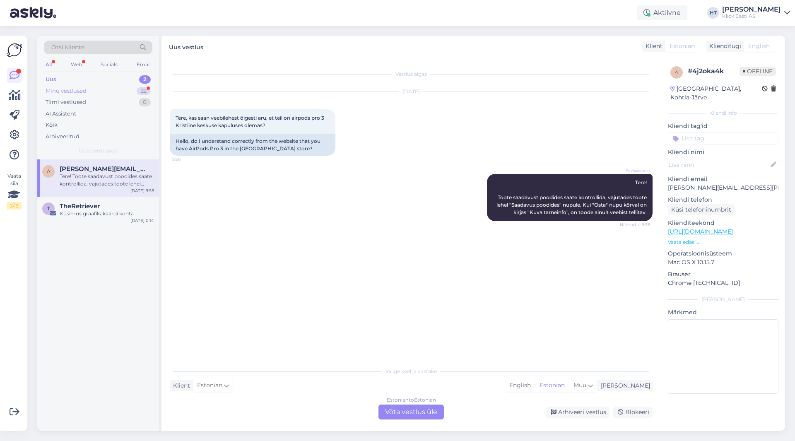
click at [129, 90] on div "Minu vestlused 22" at bounding box center [98, 91] width 109 height 12
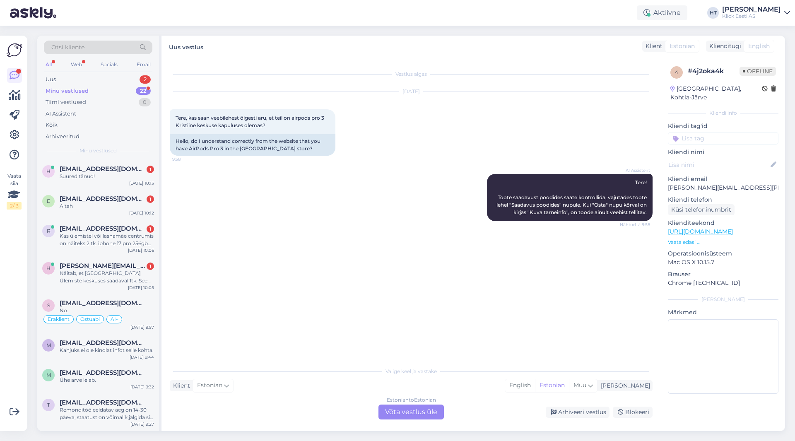
click at [118, 87] on div "Minu vestlused 22" at bounding box center [98, 91] width 109 height 12
click at [123, 82] on div "Uus 2" at bounding box center [98, 80] width 109 height 12
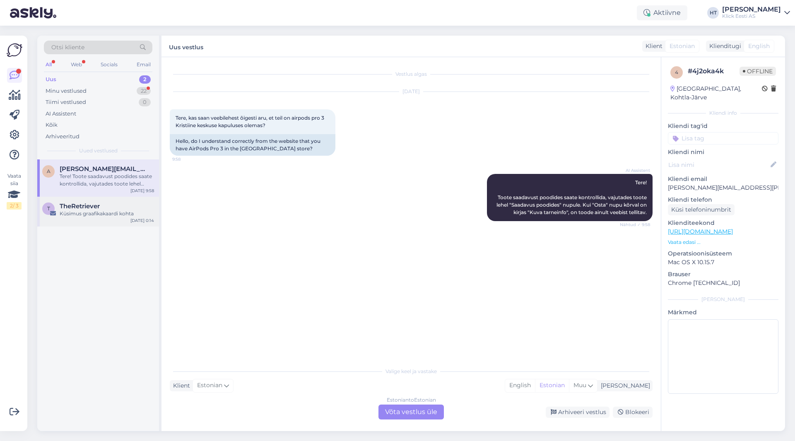
click at [132, 208] on div "TheRetriever" at bounding box center [107, 206] width 94 height 7
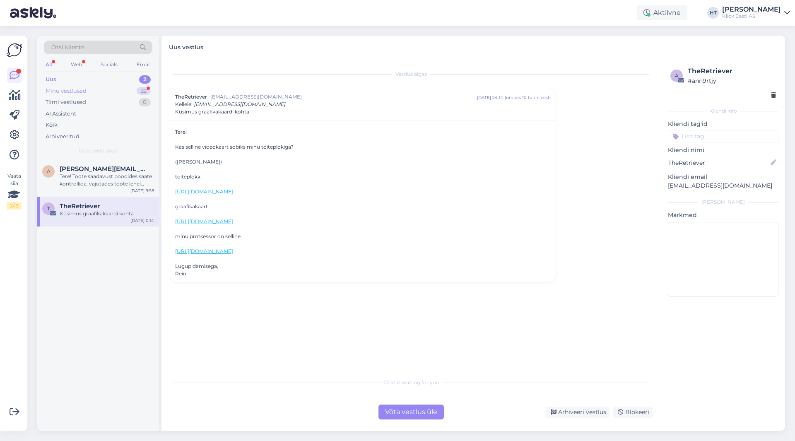
click at [142, 89] on div "22" at bounding box center [144, 91] width 14 height 8
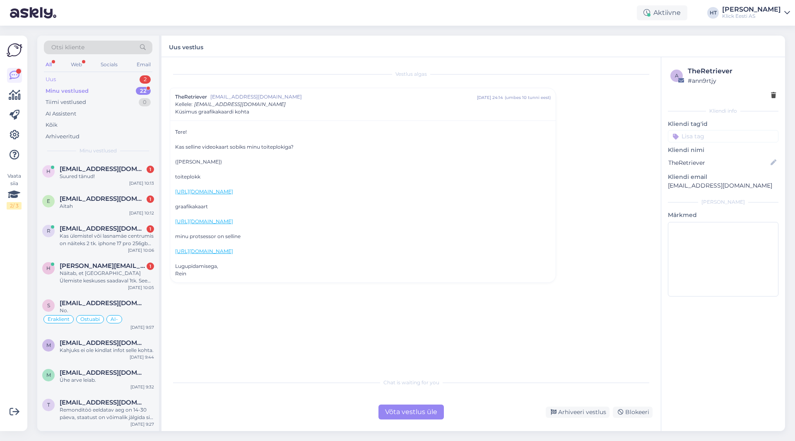
click at [134, 77] on div "Uus 2" at bounding box center [98, 80] width 109 height 12
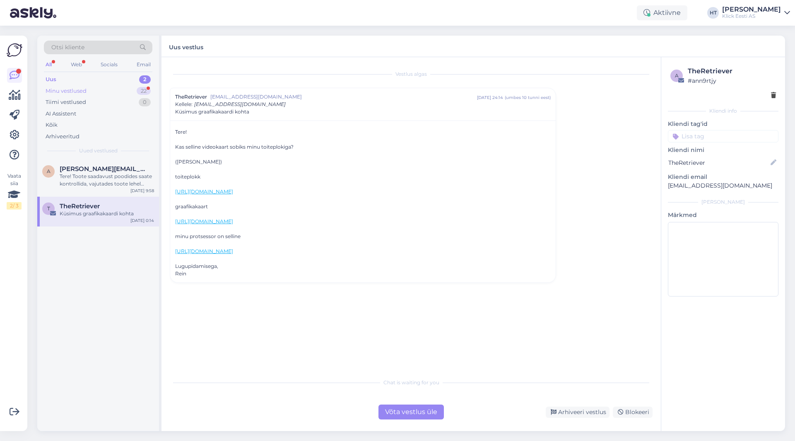
click at [132, 87] on div "Minu vestlused 22" at bounding box center [98, 91] width 109 height 12
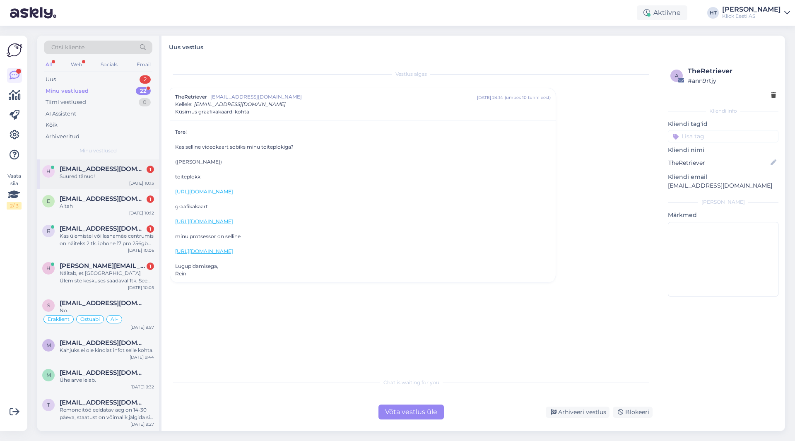
click at [101, 162] on div "h [EMAIL_ADDRESS][DOMAIN_NAME] 1 Suured tänud! [DATE] 10:13" at bounding box center [98, 174] width 122 height 30
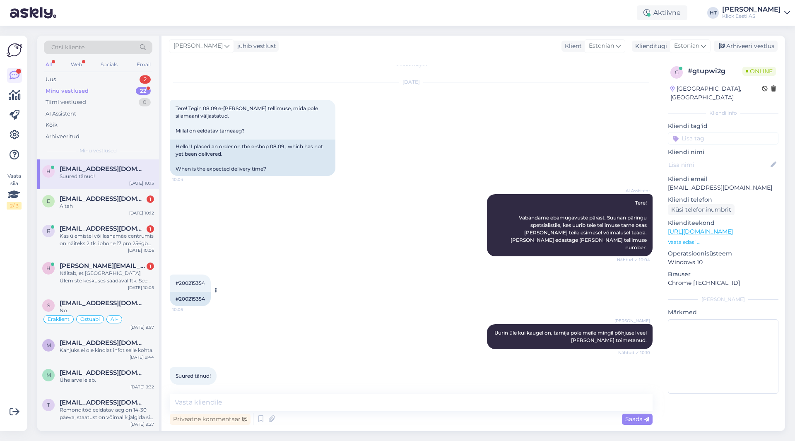
click at [198, 292] on div "#200215354" at bounding box center [190, 299] width 41 height 14
copy div "200215354"
click at [307, 256] on div "AI Assistent Tere! Vabandame ebamugavuste pärast. Suunan päringu spetsialistile…" at bounding box center [411, 225] width 483 height 80
click at [141, 87] on div "21" at bounding box center [144, 91] width 14 height 8
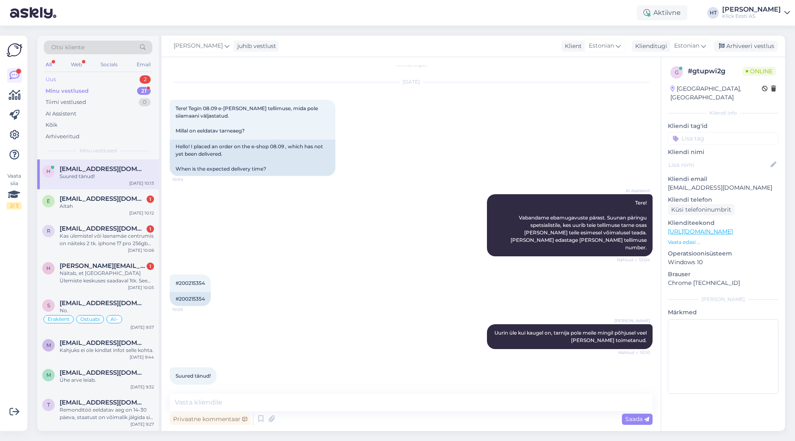
click at [134, 80] on div "Uus 2" at bounding box center [98, 80] width 109 height 12
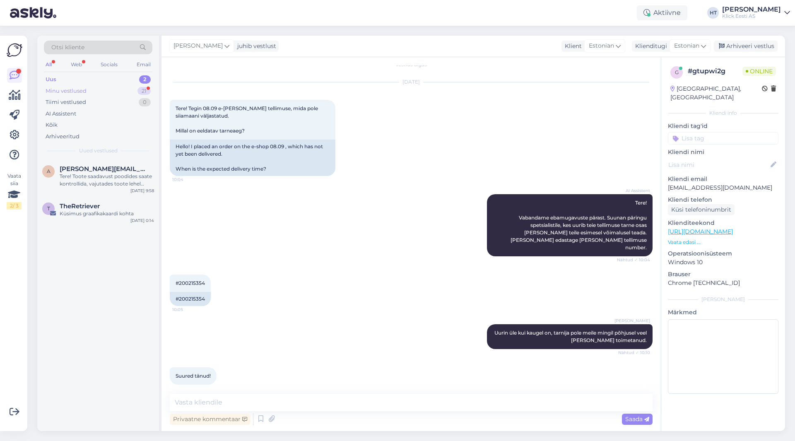
click at [116, 91] on div "Minu vestlused 21" at bounding box center [98, 91] width 109 height 12
click at [127, 89] on div "Minu vestlused 21" at bounding box center [98, 91] width 109 height 12
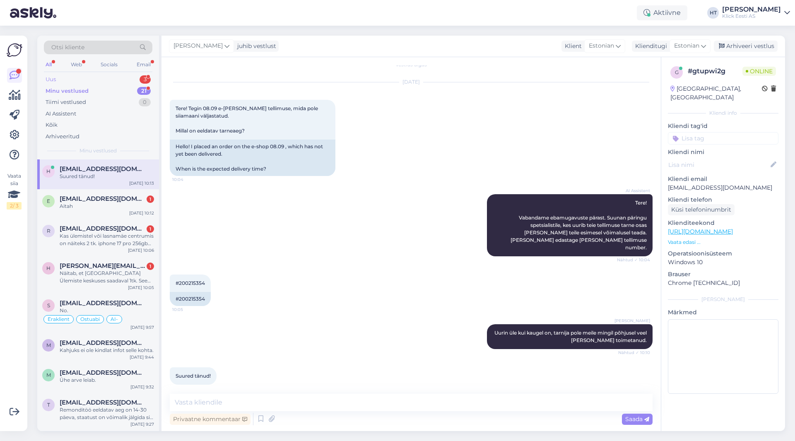
click at [126, 80] on div "Uus 3" at bounding box center [98, 80] width 109 height 12
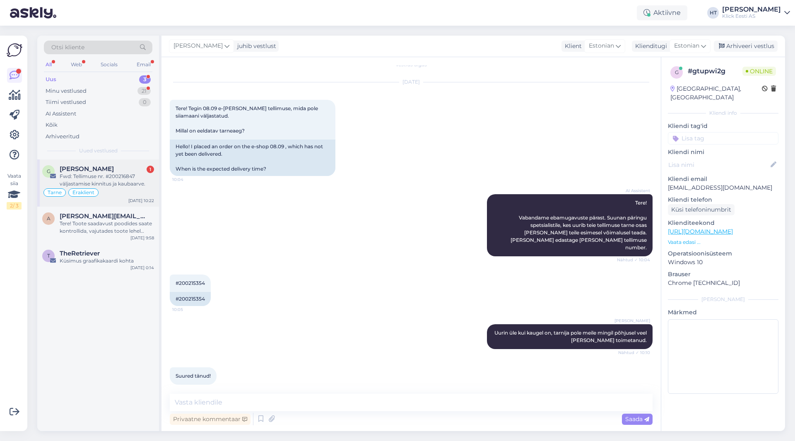
click at [121, 167] on div "[PERSON_NAME] 1" at bounding box center [107, 168] width 94 height 7
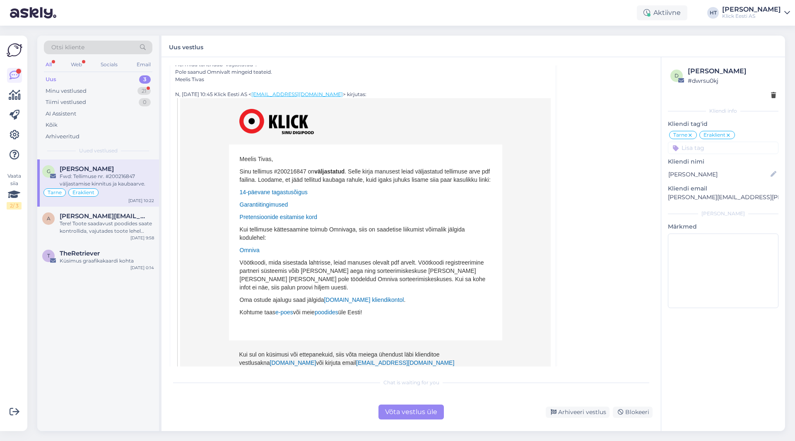
scroll to position [421, 0]
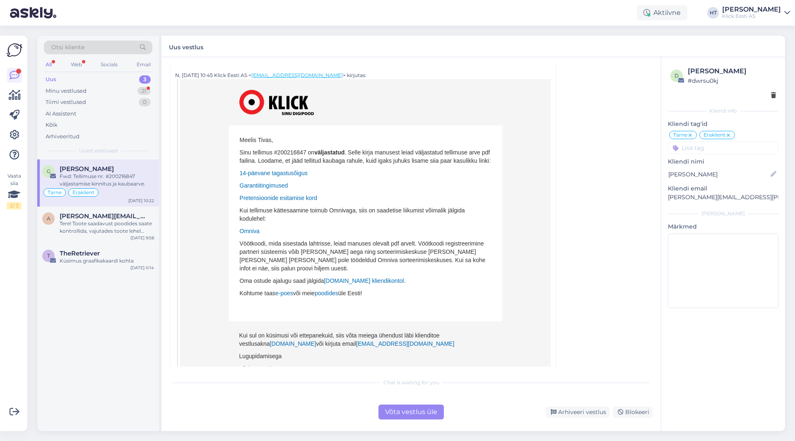
click at [282, 151] on p "Sinu tellimus #200216847 on väljastatud . Selle kirja manusest leiad väljastatu…" at bounding box center [366, 157] width 252 height 17
copy p "200216847"
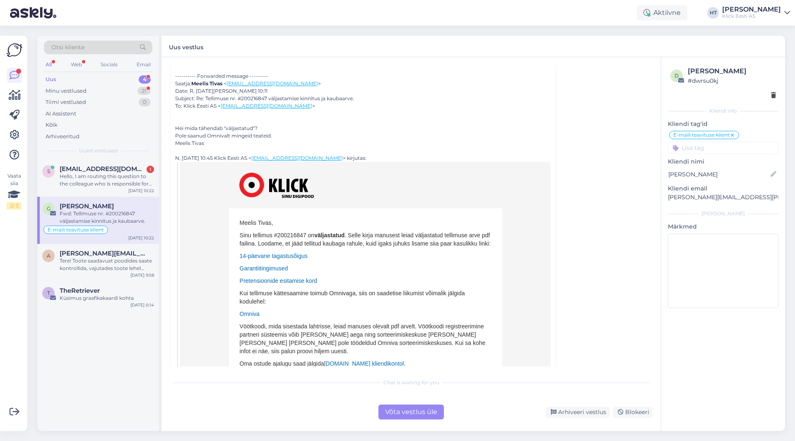
scroll to position [290, 0]
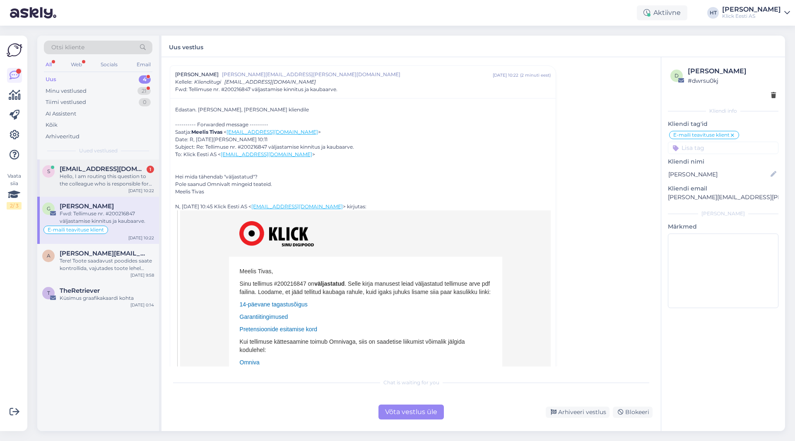
click at [108, 182] on div "Hello, I am routing this question to the colleague who is responsible for this …" at bounding box center [107, 180] width 94 height 15
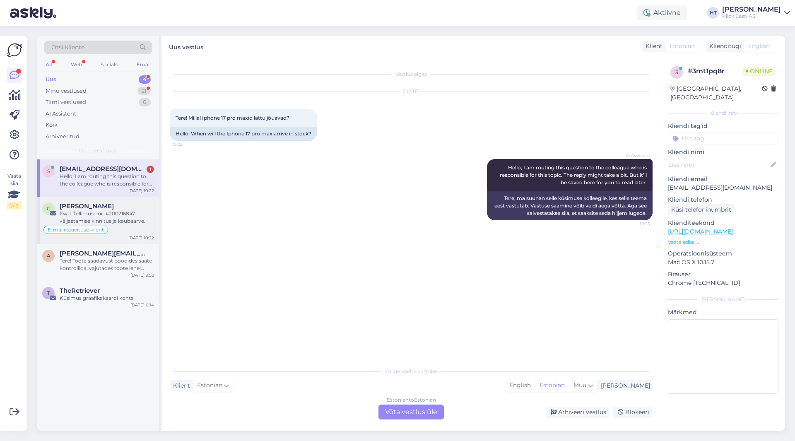
click at [139, 213] on div "Fwd: Tellimuse nr. #200216847 väljastamise kinnitus ja kaubaarve." at bounding box center [107, 217] width 94 height 15
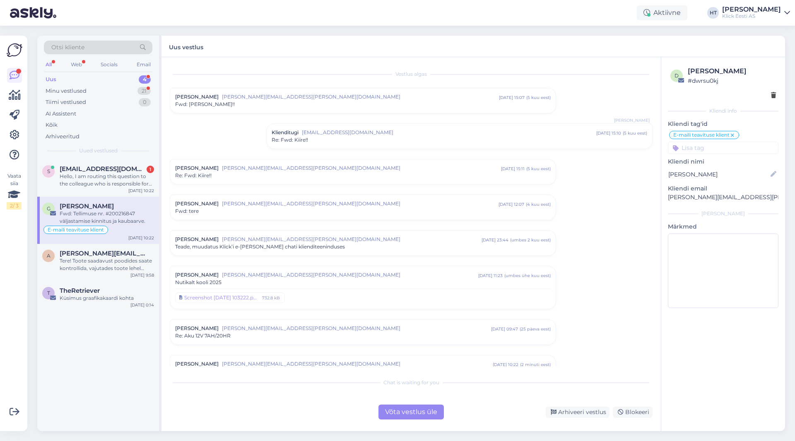
scroll to position [290, 0]
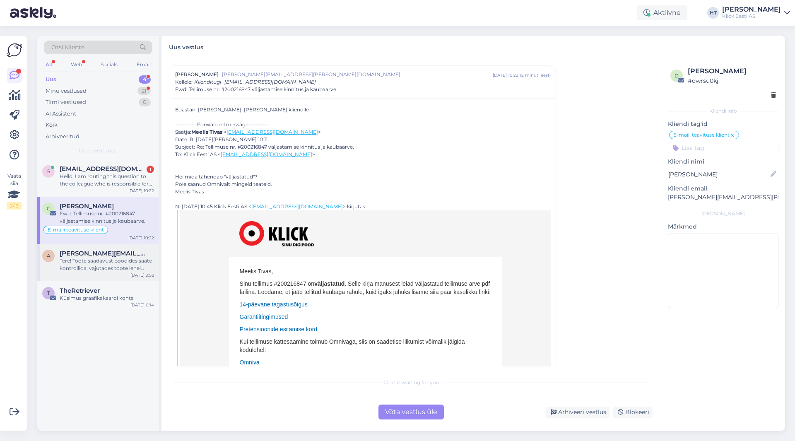
click at [138, 261] on div "Tere! Toote saadavust poodides saate kontrollida, vajutades toote lehel "Saadav…" at bounding box center [107, 264] width 94 height 15
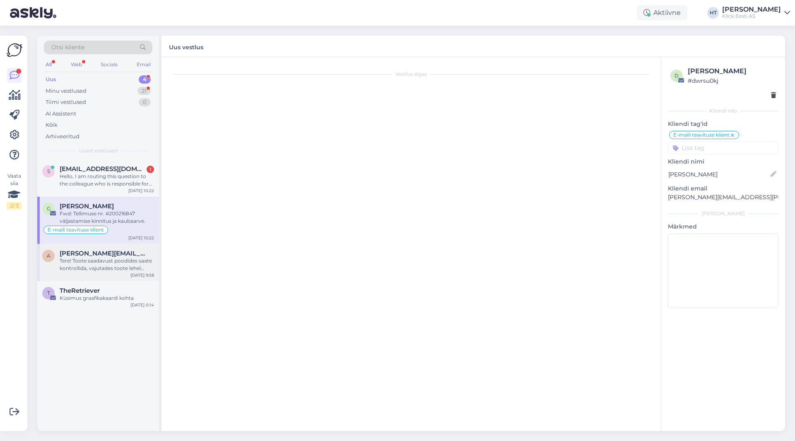
scroll to position [0, 0]
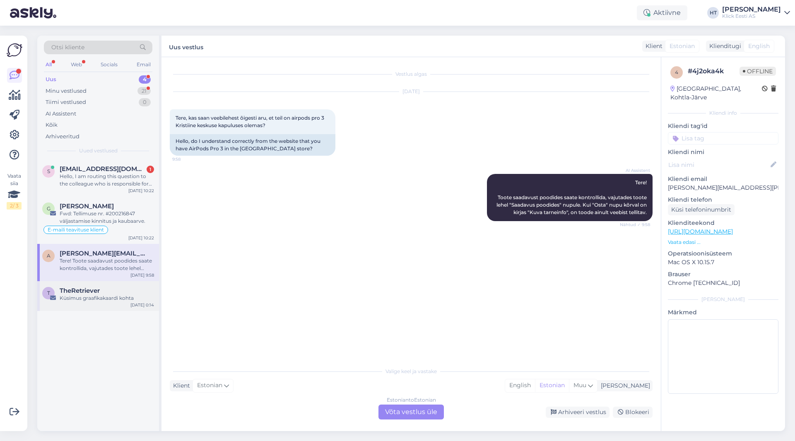
click at [129, 283] on div "T TheRetriever Küsimus graafikakaardi kohta [DATE] 0:14" at bounding box center [98, 296] width 122 height 30
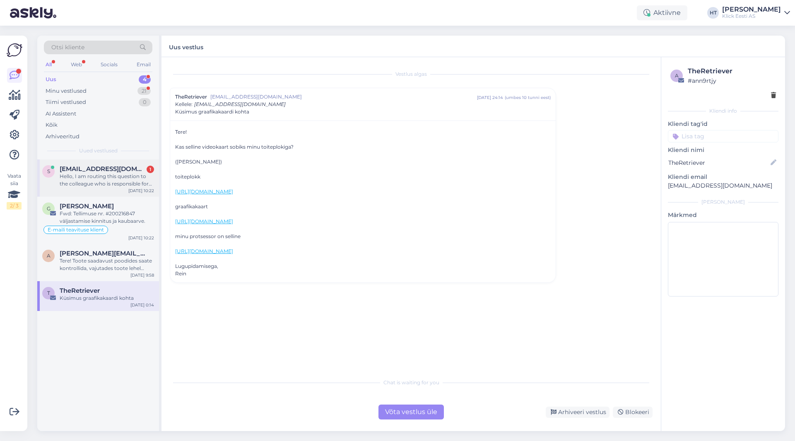
click at [127, 183] on div "Hello, I am routing this question to the colleague who is responsible for this …" at bounding box center [107, 180] width 94 height 15
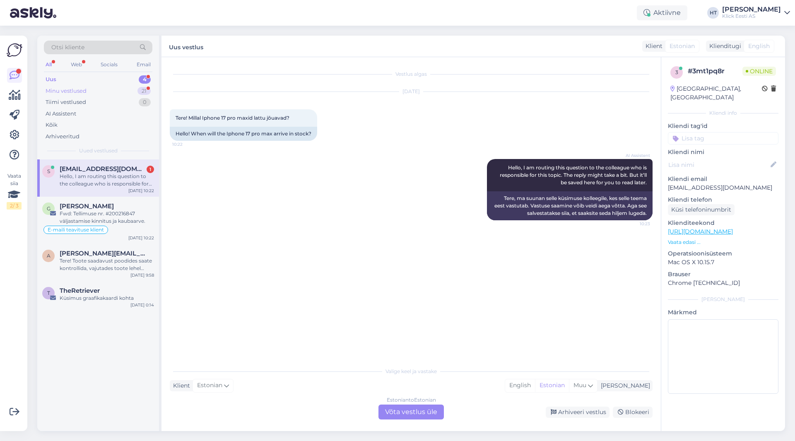
click at [109, 89] on div "Minu vestlused 21" at bounding box center [98, 91] width 109 height 12
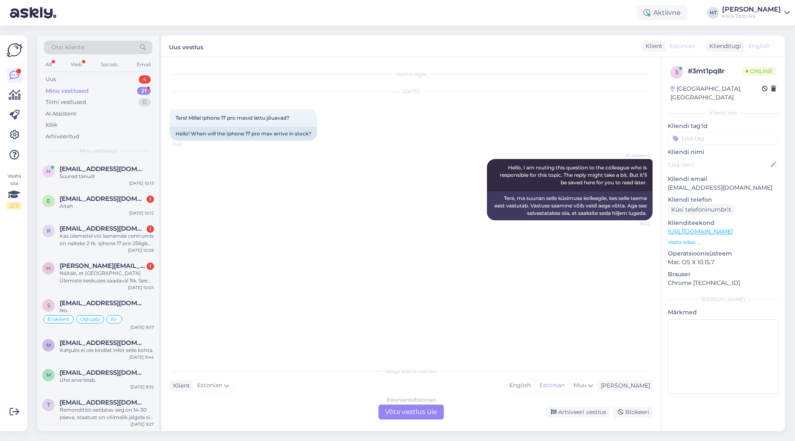
click at [404, 408] on div "Estonian to Estonian Võta vestlus üle" at bounding box center [411, 412] width 65 height 15
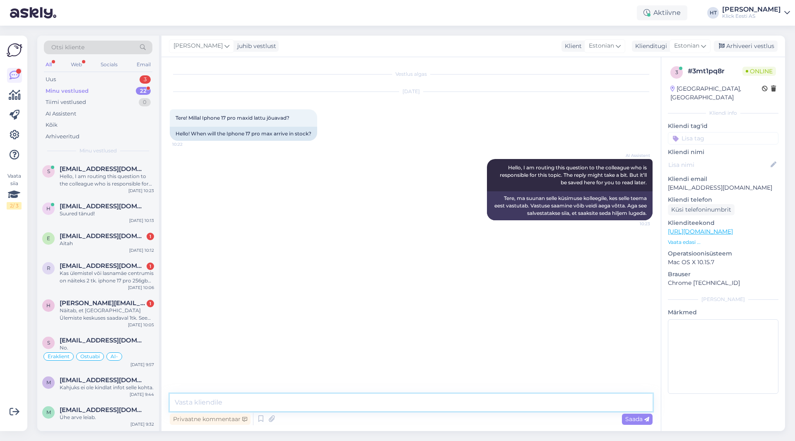
click at [388, 404] on textarea at bounding box center [411, 402] width 483 height 17
type textarea "Soovitud mudeli puhul saab kontrollida saadavust "Saadavus poodides" nupuga. Uu…"
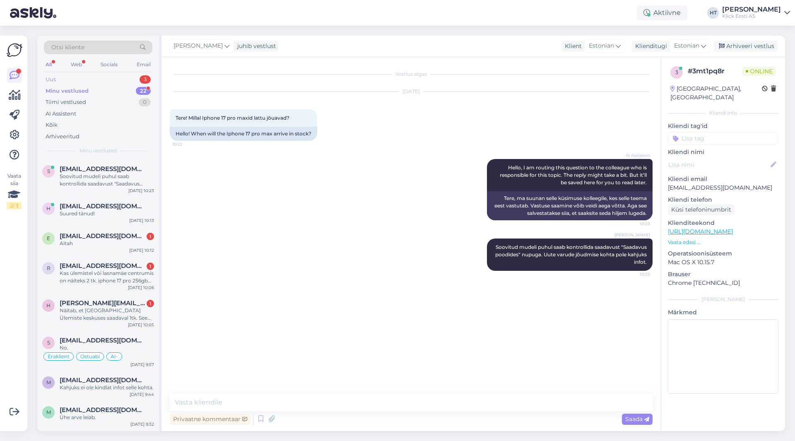
click at [130, 77] on div "Uus 3" at bounding box center [98, 80] width 109 height 12
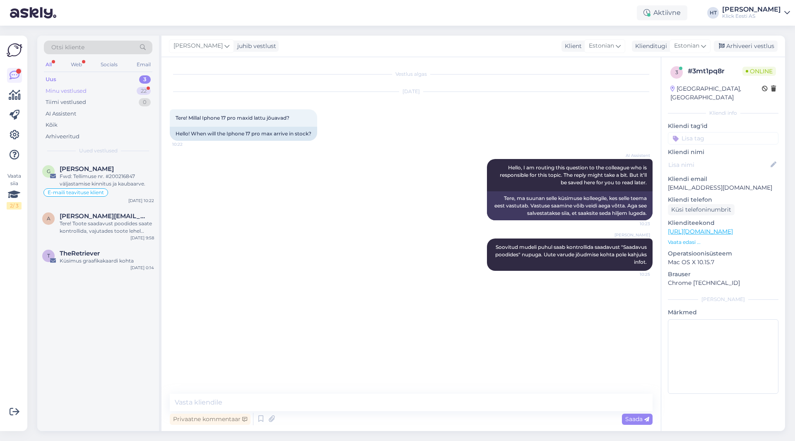
click at [131, 93] on div "Minu vestlused 22" at bounding box center [98, 91] width 109 height 12
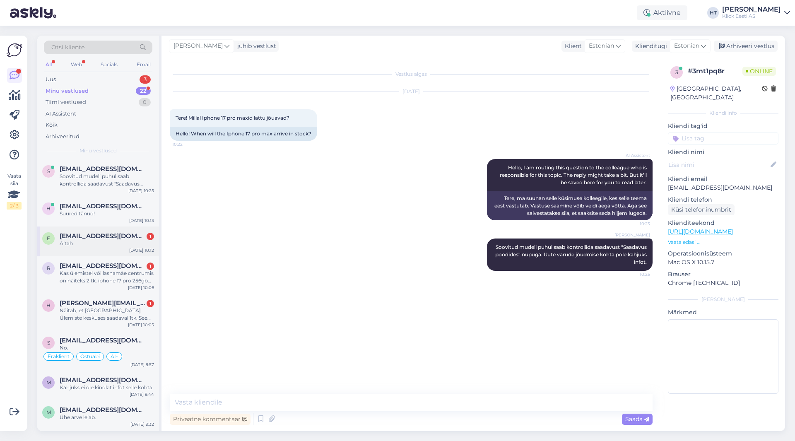
click at [126, 236] on span "[EMAIL_ADDRESS][DOMAIN_NAME]" at bounding box center [103, 235] width 86 height 7
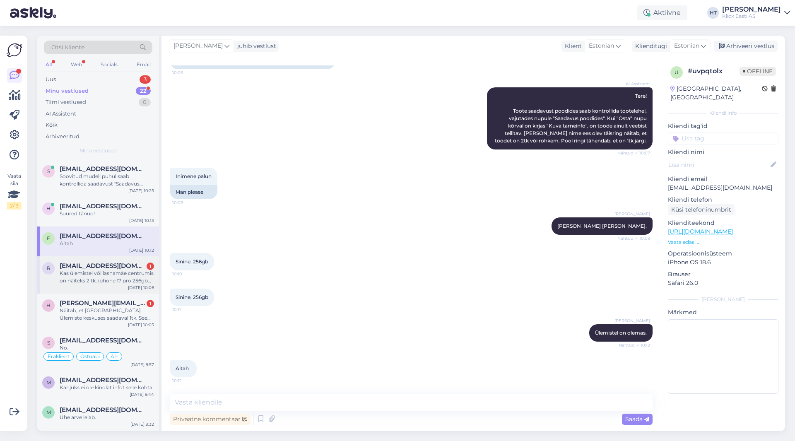
click at [137, 268] on div "[EMAIL_ADDRESS][DOMAIN_NAME] 1" at bounding box center [107, 265] width 94 height 7
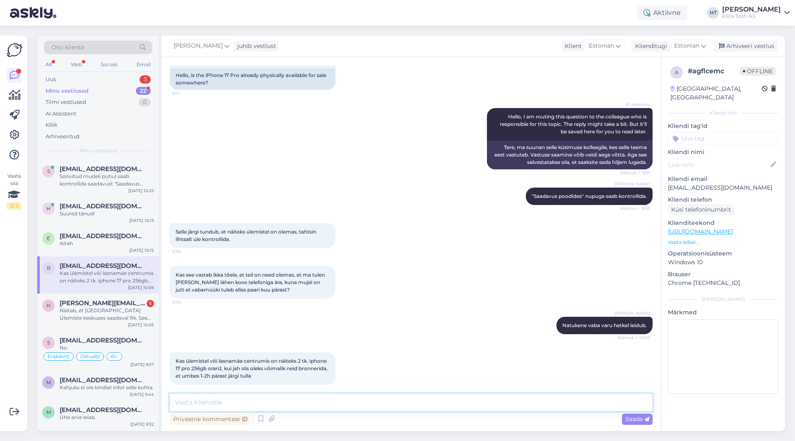
click at [265, 407] on textarea at bounding box center [411, 402] width 483 height 17
click at [116, 314] on div "Näitab, et [GEOGRAPHIC_DATA] Ülemiste keskuses saadaval 1tk. See on demo seal?" at bounding box center [107, 314] width 94 height 15
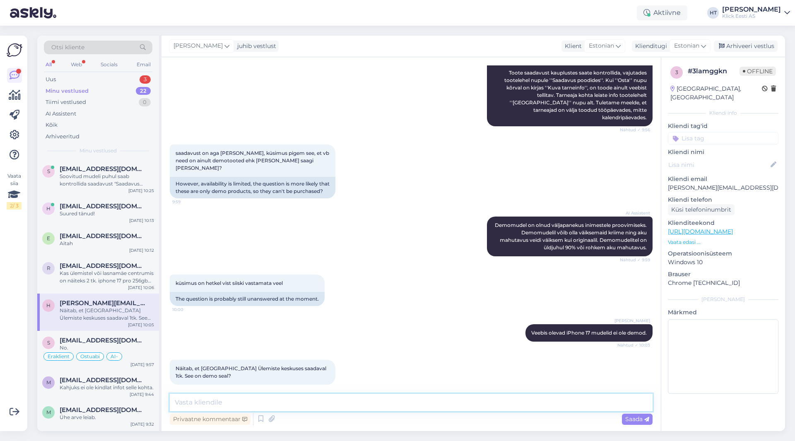
click at [270, 399] on textarea at bounding box center [411, 402] width 483 height 17
type textarea "Demo variante uutest mudelitest ei müü."
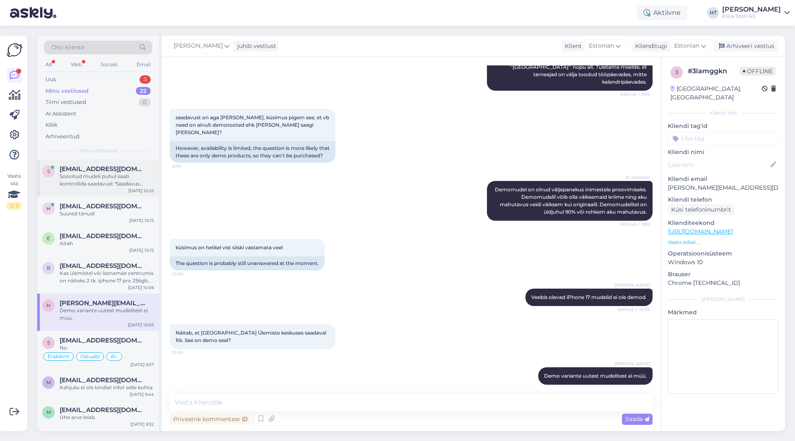
click at [125, 188] on div "s [EMAIL_ADDRESS][DOMAIN_NAME] Soovitud mudeli puhul saab kontrollida saadavust…" at bounding box center [98, 177] width 122 height 37
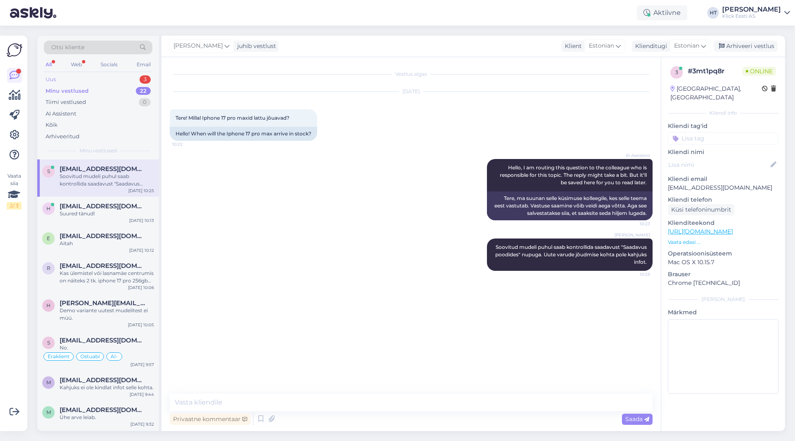
click at [129, 82] on div "Uus 3" at bounding box center [98, 80] width 109 height 12
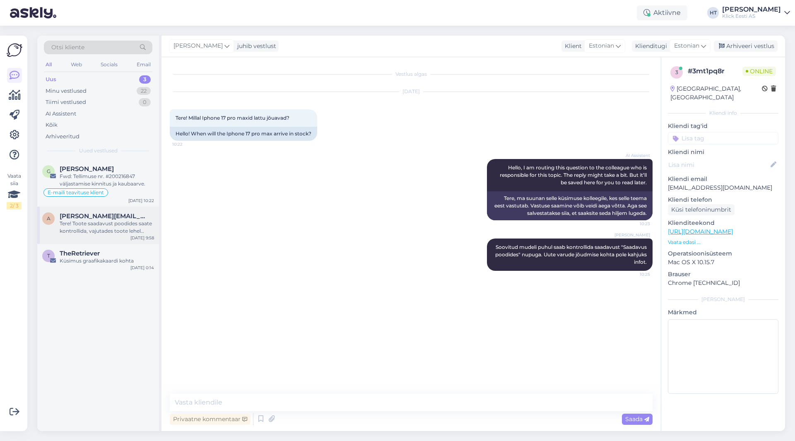
click at [116, 224] on div "Tere! Toote saadavust poodides saate kontrollida, vajutades toote lehel "Saadav…" at bounding box center [107, 227] width 94 height 15
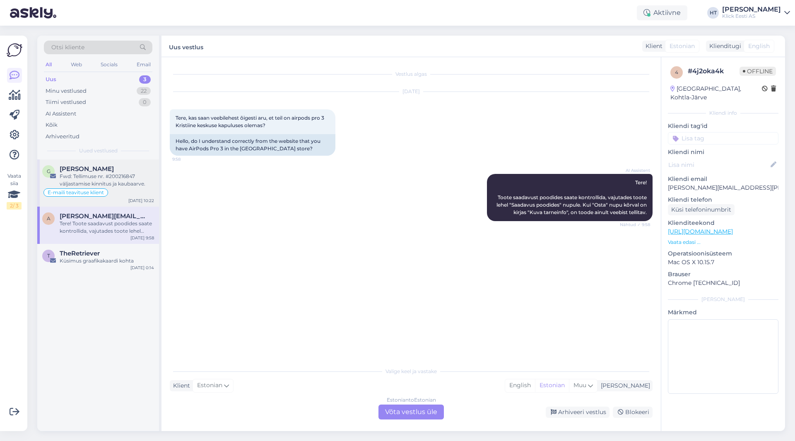
click at [121, 181] on div "Fwd: Tellimuse nr. #200216847 väljastamise kinnitus ja kaubaarve." at bounding box center [107, 180] width 94 height 15
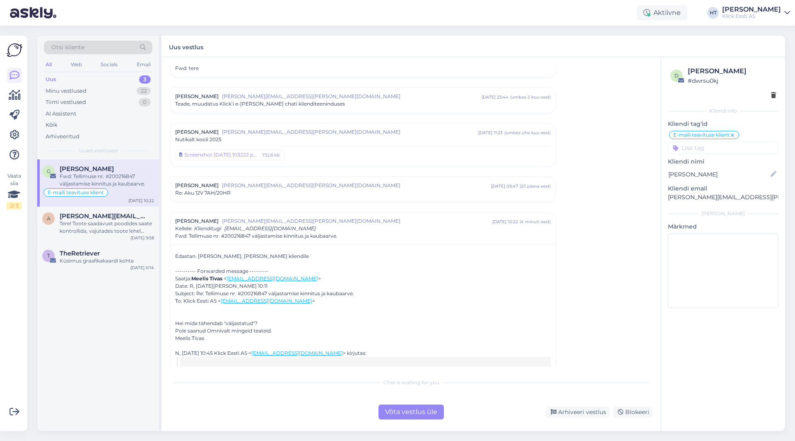
scroll to position [133, 0]
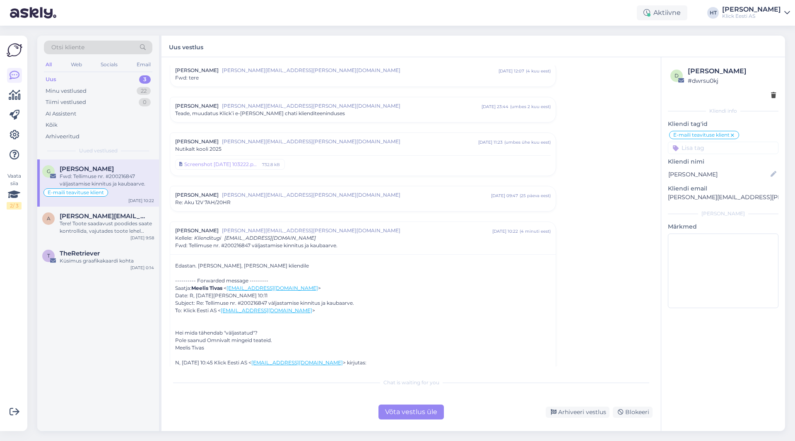
click at [318, 203] on div "Re: Aku 12V 7AH/20HR" at bounding box center [363, 202] width 376 height 7
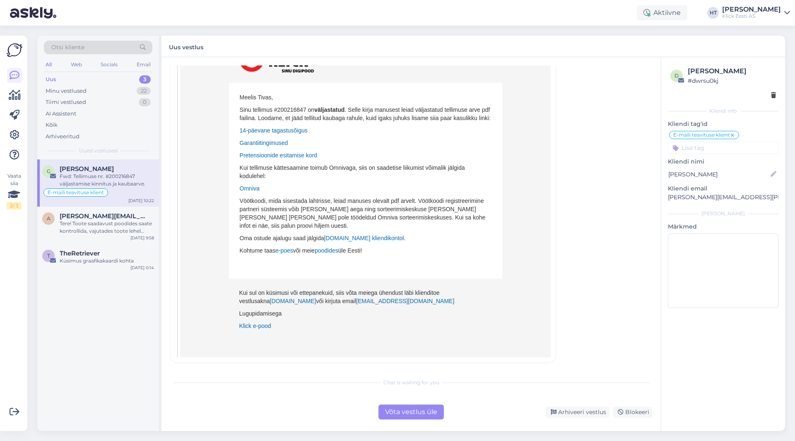
scroll to position [713, 0]
click at [122, 97] on div "Tiimi vestlused 0" at bounding box center [98, 103] width 109 height 12
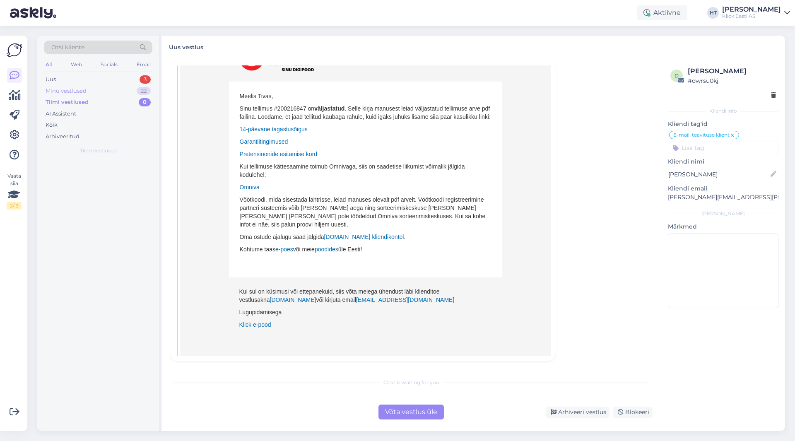
click at [124, 91] on div "Minu vestlused 22" at bounding box center [98, 91] width 109 height 12
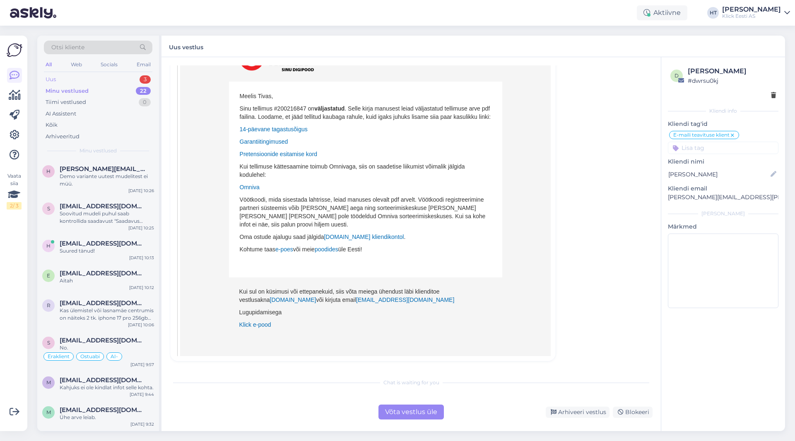
click at [127, 75] on div "Uus 3" at bounding box center [98, 80] width 109 height 12
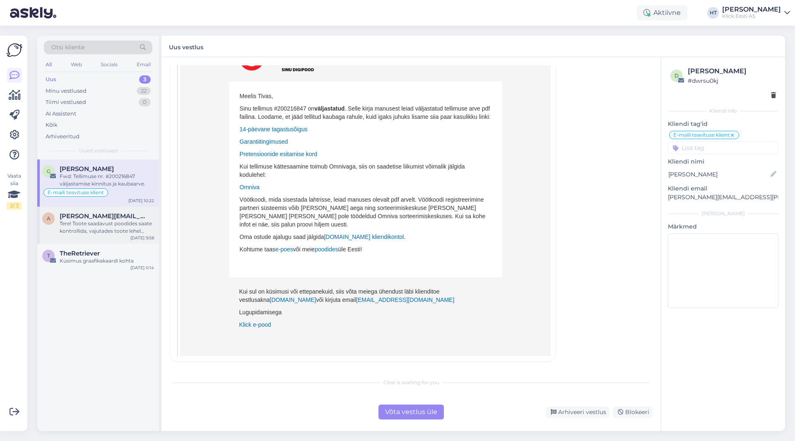
click at [127, 214] on span "[PERSON_NAME][EMAIL_ADDRESS][PERSON_NAME][DOMAIN_NAME]" at bounding box center [103, 215] width 86 height 7
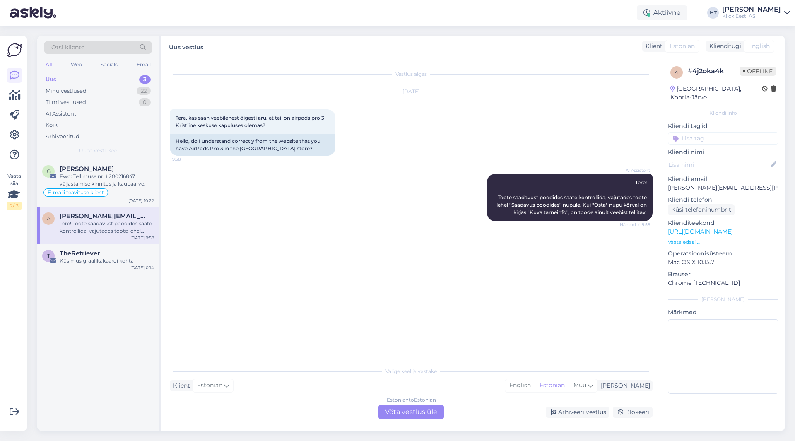
scroll to position [0, 0]
click at [125, 251] on div "TheRetriever" at bounding box center [107, 253] width 94 height 7
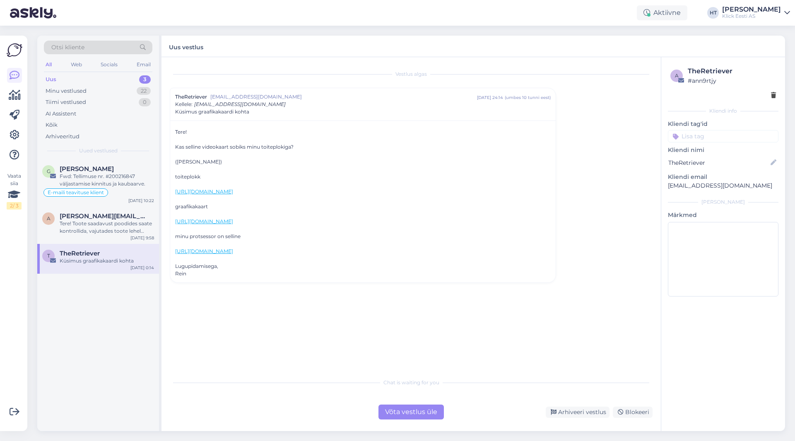
click at [115, 328] on div "G [PERSON_NAME] Fwd: Tellimuse nr. #200216847 väljastamise kinnitus ja kaubaarv…" at bounding box center [98, 295] width 122 height 272
click at [107, 172] on span "[PERSON_NAME]" at bounding box center [87, 168] width 54 height 7
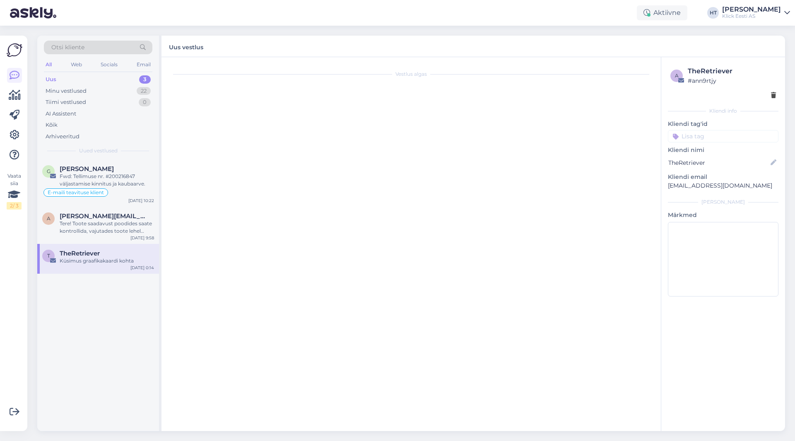
scroll to position [290, 0]
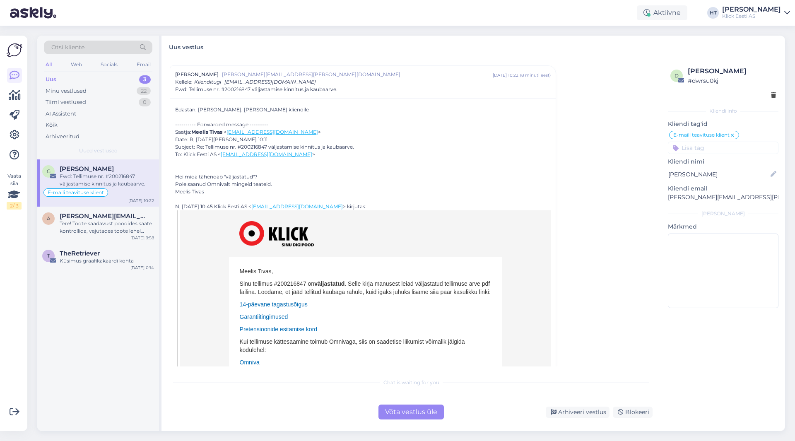
click at [404, 411] on div "Võta vestlus üle" at bounding box center [411, 412] width 65 height 15
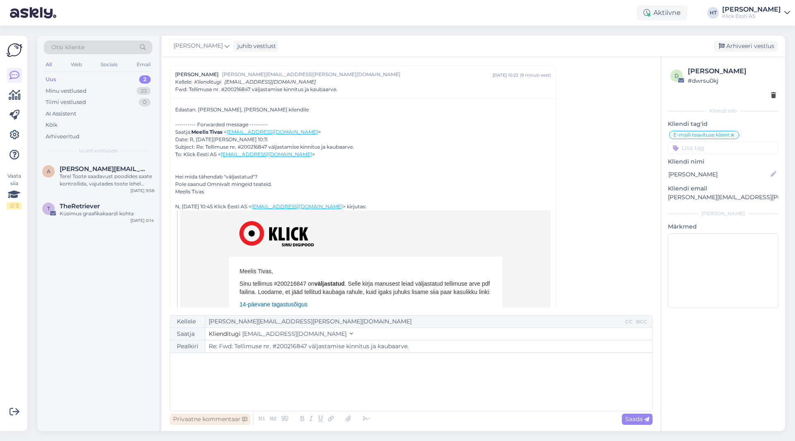
click at [199, 417] on div "Privaatne kommentaar" at bounding box center [210, 419] width 81 height 11
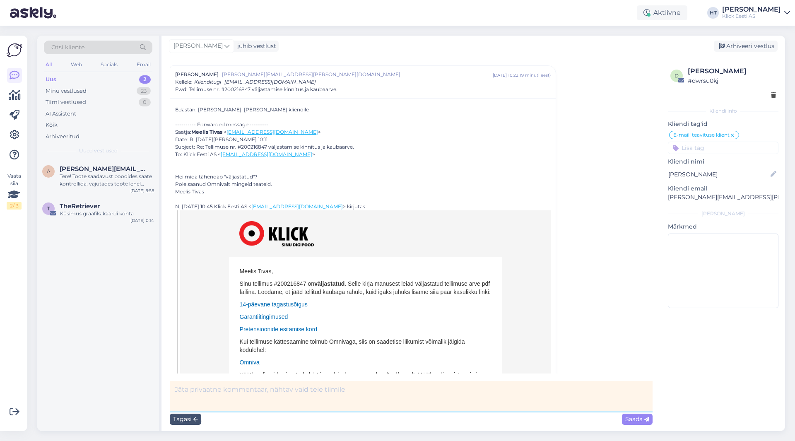
click at [231, 399] on textarea at bounding box center [411, 396] width 483 height 30
paste textarea "Väljastatud tähendab, et kauplus või ladu on paki valmis pannud kullertarneks. …"
type textarea "Vastus läbi gmaili: Väljastatud tähendab, et kauplus või ladu on paki valmis pa…"
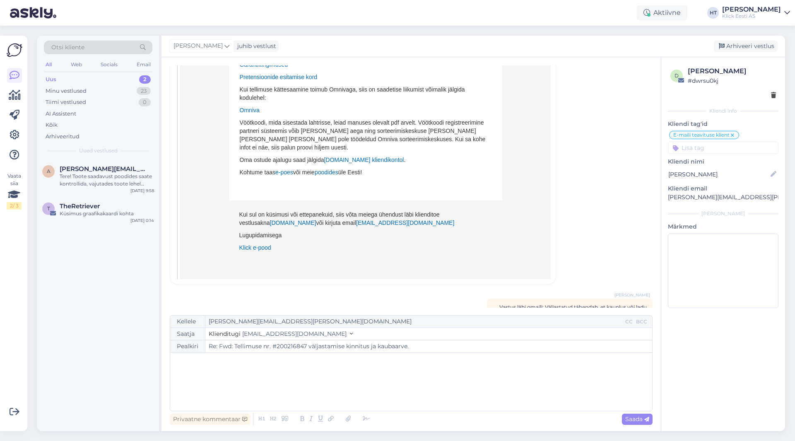
scroll to position [582, 0]
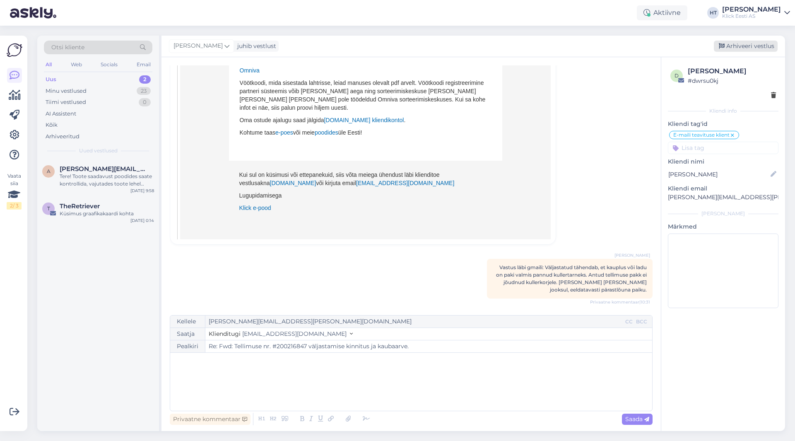
click at [497, 44] on div "Arhiveeri vestlus" at bounding box center [746, 46] width 64 height 11
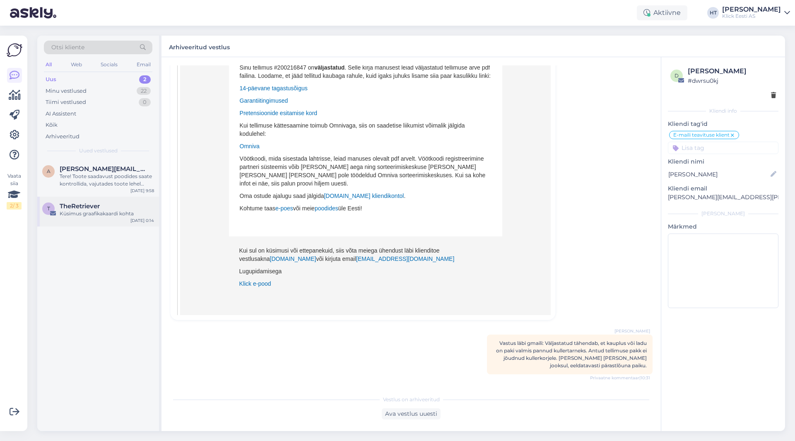
click at [127, 209] on div "TheRetriever" at bounding box center [107, 206] width 94 height 7
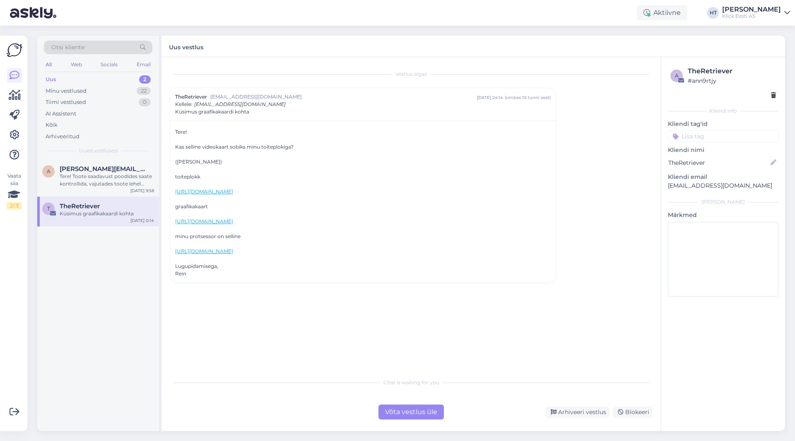
click at [61, 357] on div "a [EMAIL_ADDRESS][PERSON_NAME][DOMAIN_NAME] Tere! Toote saadavust poodides saat…" at bounding box center [98, 295] width 122 height 272
click at [107, 93] on div "Minu vestlused 22" at bounding box center [98, 91] width 109 height 12
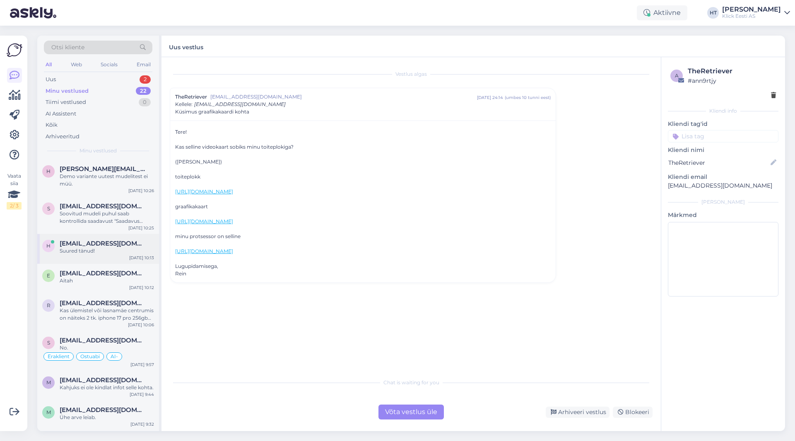
click at [111, 238] on div "h [EMAIL_ADDRESS][DOMAIN_NAME] Suured tänud! [DATE] 10:13" at bounding box center [98, 249] width 122 height 30
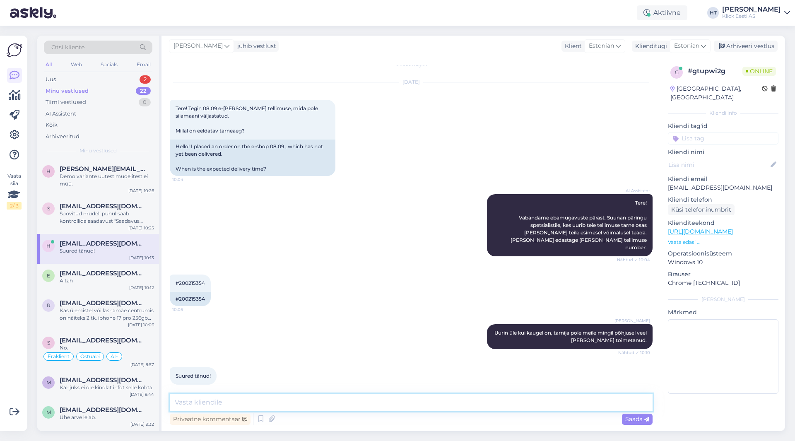
click at [315, 397] on textarea at bounding box center [411, 402] width 483 height 17
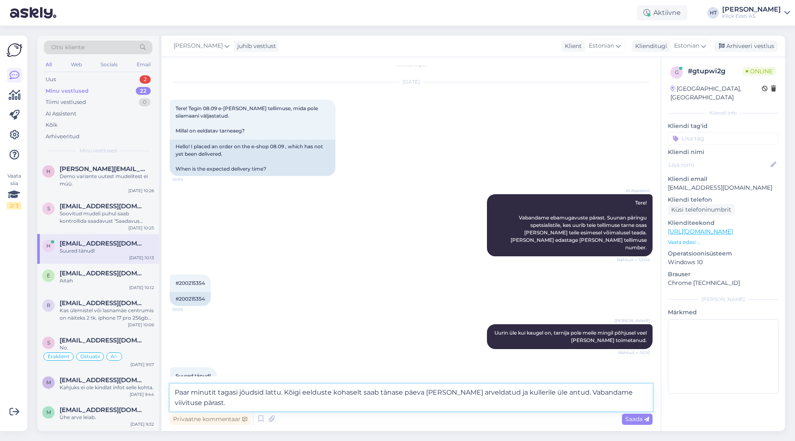
drag, startPoint x: 265, startPoint y: 393, endPoint x: 256, endPoint y: 393, distance: 8.7
click at [256, 393] on textarea "Paar minutit tagasi jõudsid lattu. Kõigi eelduste kohaselt saab tänase päeva [P…" at bounding box center [411, 397] width 483 height 27
click at [244, 403] on textarea "Paar minutit tagasi jõudis lattu. Kõigi eelduste kohaselt saab tänase päeva [PE…" at bounding box center [411, 397] width 483 height 27
type textarea "Paar minutit tagasi jõudis lattu. Kõigi eelduste kohaselt saab tänase päeva [PE…"
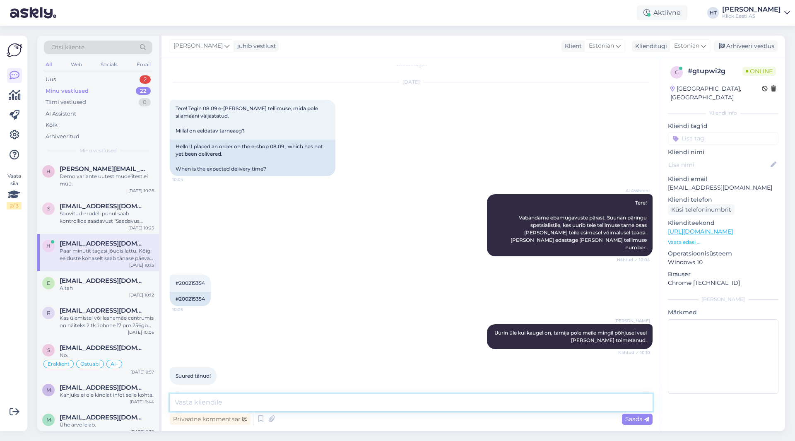
scroll to position [60, 0]
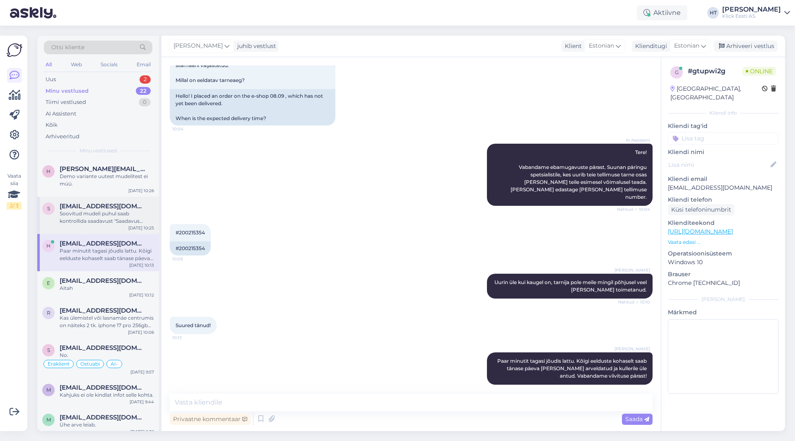
click at [108, 198] on div "s [EMAIL_ADDRESS][DOMAIN_NAME] Soovitud mudeli puhul saab kontrollida saadavust…" at bounding box center [98, 215] width 122 height 37
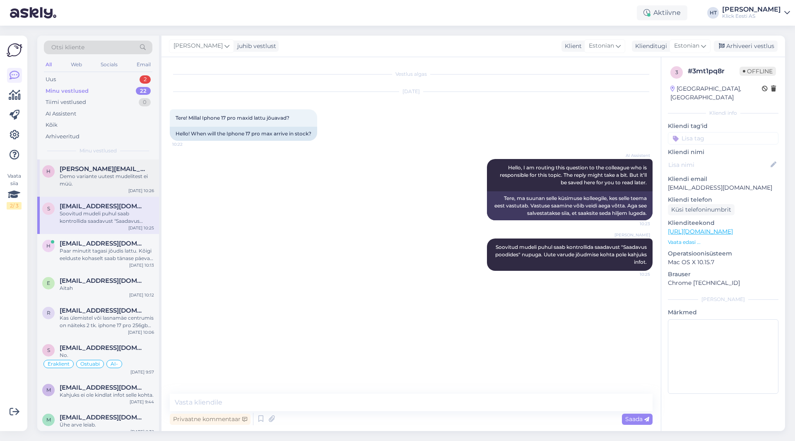
click at [108, 181] on div "Demo variante uutest mudelitest ei müü." at bounding box center [107, 180] width 94 height 15
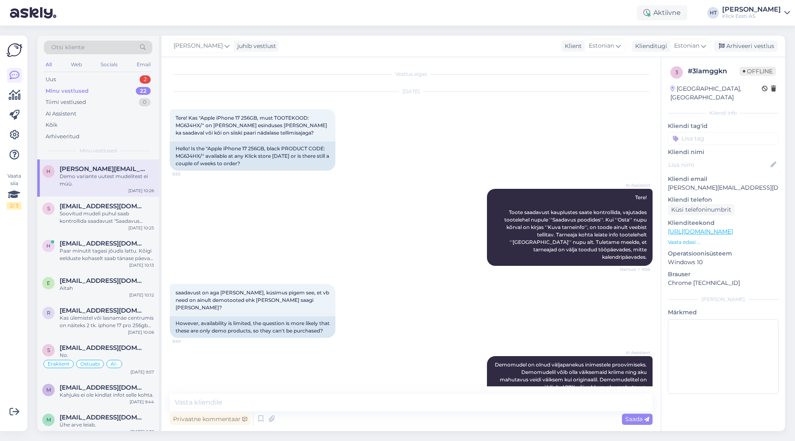
scroll to position [175, 0]
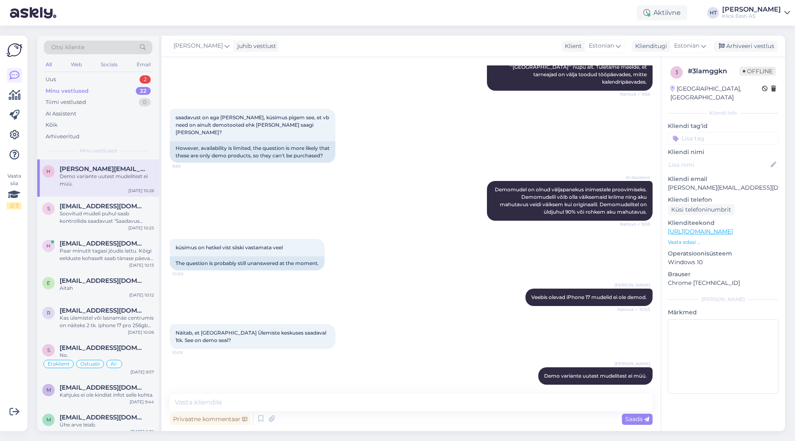
click at [125, 73] on div "Otsi kliente All Web Socials Email Uus 2 Minu vestlused 22 Tiimi vestlused 0 AI…" at bounding box center [98, 98] width 122 height 124
click at [127, 78] on div "Uus 2" at bounding box center [98, 80] width 109 height 12
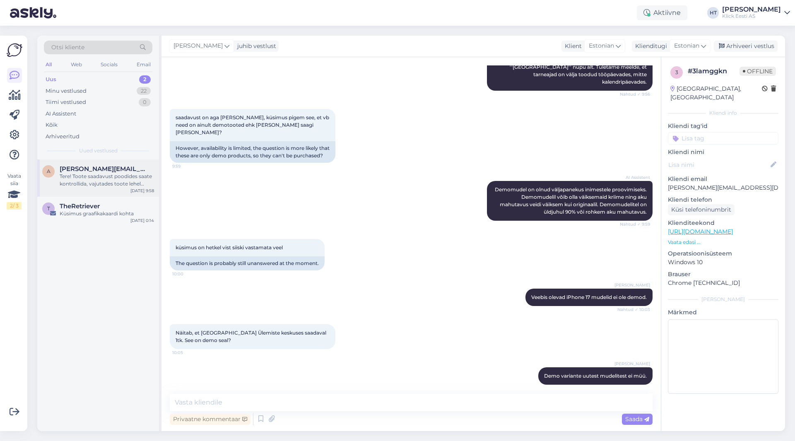
click at [108, 165] on span "[PERSON_NAME][EMAIL_ADDRESS][PERSON_NAME][DOMAIN_NAME]" at bounding box center [103, 168] width 86 height 7
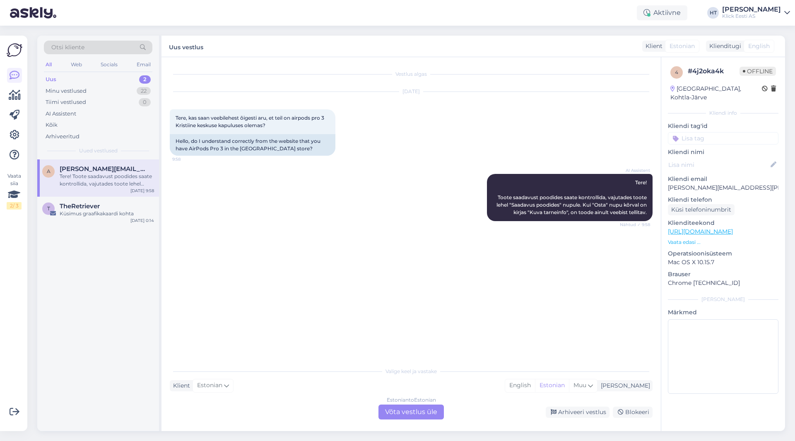
click at [112, 228] on div "a [EMAIL_ADDRESS][PERSON_NAME][DOMAIN_NAME] Tere! Toote saadavust poodides saat…" at bounding box center [98, 295] width 122 height 272
click at [113, 216] on div "Küsimus graafikakaardi kohta" at bounding box center [107, 213] width 94 height 7
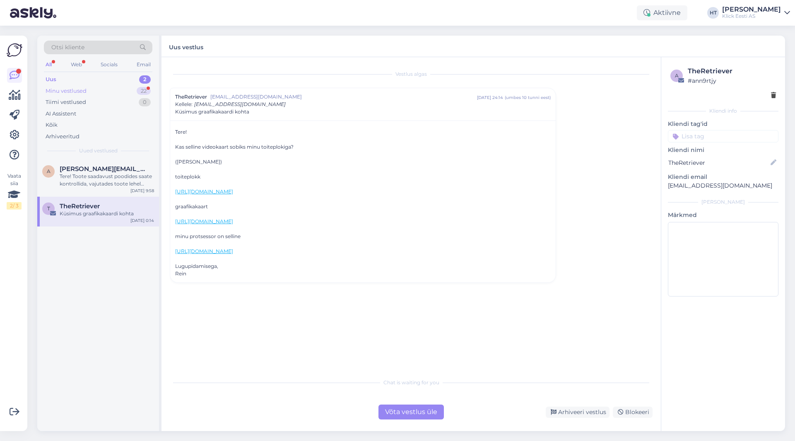
click at [123, 88] on div "Minu vestlused 22" at bounding box center [98, 91] width 109 height 12
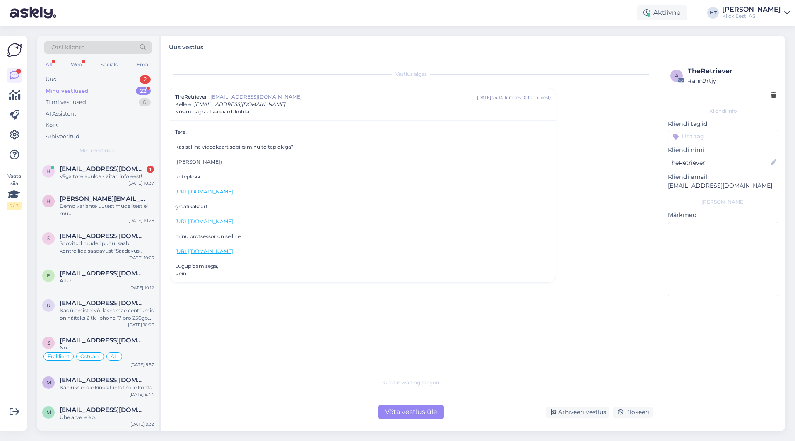
click at [123, 159] on div "Otsi kliente All Web Socials Email Uus 2 Minu vestlused 22 Tiimi vestlused 0 AI…" at bounding box center [98, 98] width 122 height 124
click at [123, 162] on div "h [EMAIL_ADDRESS][DOMAIN_NAME] 1 Väga tore kuulda - aitäh info eest! [DATE] 10:…" at bounding box center [98, 174] width 122 height 30
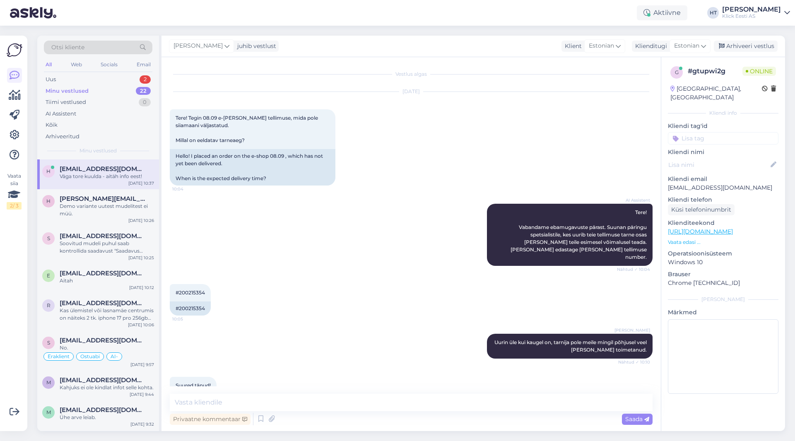
scroll to position [96, 0]
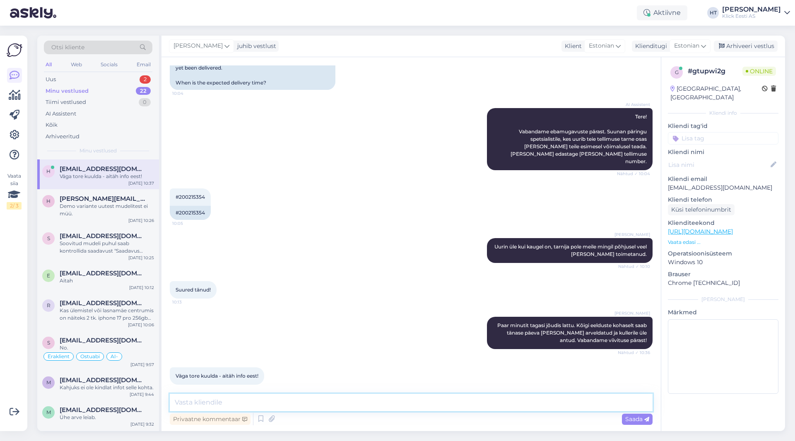
click at [291, 397] on textarea at bounding box center [411, 402] width 483 height 17
type textarea "Palun :)"
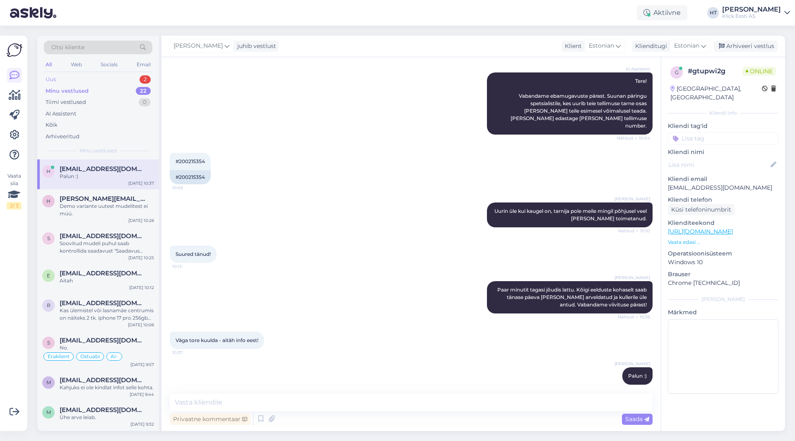
click at [145, 80] on div "2" at bounding box center [145, 79] width 11 height 8
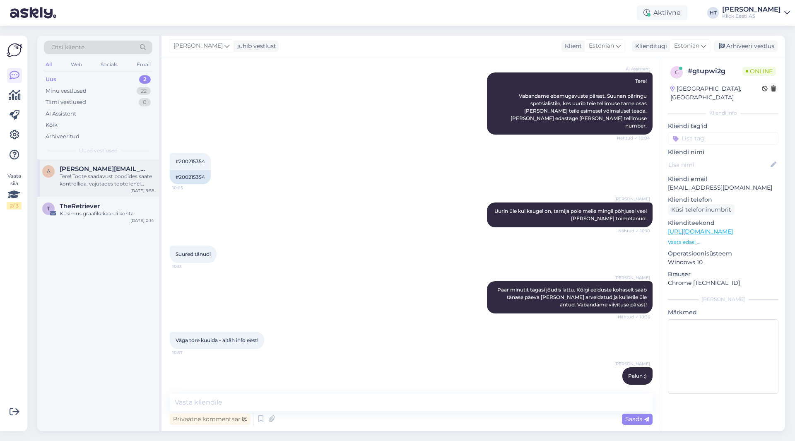
click at [118, 184] on div "Tere! Toote saadavust poodides saate kontrollida, vajutades toote lehel "Saadav…" at bounding box center [107, 180] width 94 height 15
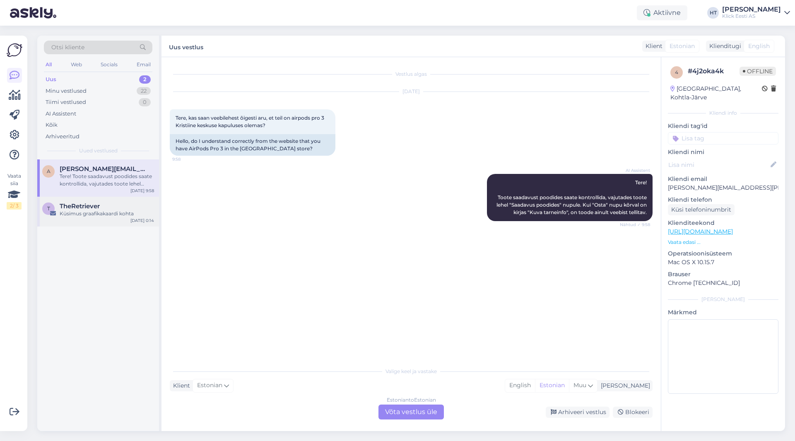
click at [84, 219] on div "T TheRetriever Küsimus graafikakaardi kohta [DATE] 0:14" at bounding box center [98, 212] width 122 height 30
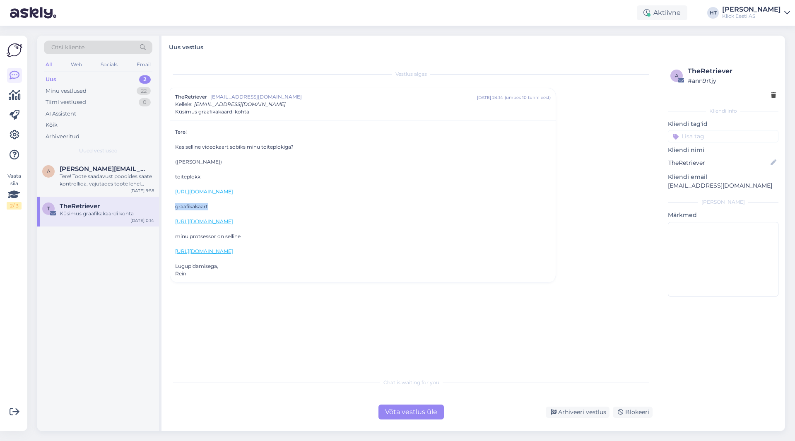
drag, startPoint x: 176, startPoint y: 207, endPoint x: 215, endPoint y: 206, distance: 38.9
click at [215, 206] on div "graafikakaart" at bounding box center [363, 206] width 376 height 7
drag, startPoint x: 210, startPoint y: 207, endPoint x: 178, endPoint y: 205, distance: 31.9
click at [178, 205] on div "graafikakaart" at bounding box center [363, 206] width 376 height 7
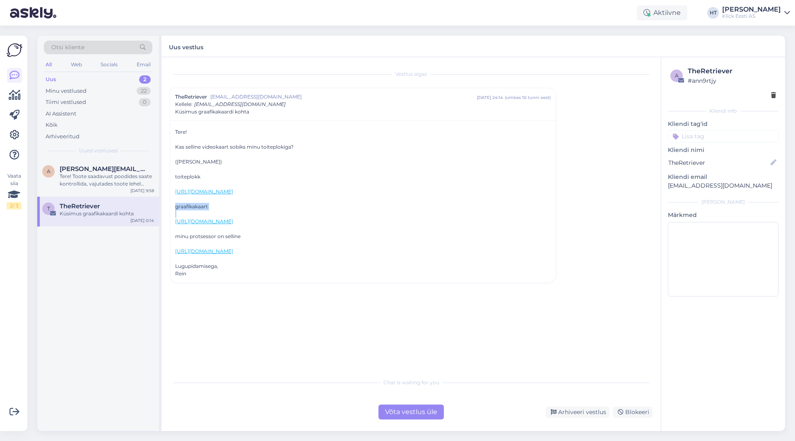
click at [175, 205] on div "Tere! Kas selline videokaart sobiks minu toiteplokiga? (lisasin lingid) toitepl…" at bounding box center [363, 202] width 386 height 162
drag, startPoint x: 175, startPoint y: 207, endPoint x: 208, endPoint y: 208, distance: 33.6
click at [208, 208] on div "Tere! Kas selline videokaart sobiks minu toiteplokiga? (lisasin lingid) toitepl…" at bounding box center [363, 202] width 386 height 162
click at [208, 208] on div "graafikakaart" at bounding box center [363, 206] width 376 height 7
drag, startPoint x: 208, startPoint y: 207, endPoint x: 175, endPoint y: 206, distance: 33.6
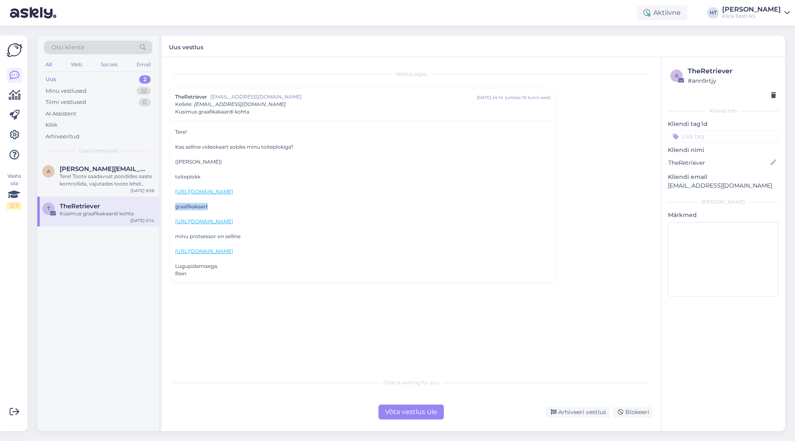
click at [175, 206] on div "Tere! Kas selline videokaart sobiks minu toiteplokiga? (lisasin lingid) toitepl…" at bounding box center [363, 202] width 386 height 162
drag, startPoint x: 175, startPoint y: 207, endPoint x: 209, endPoint y: 207, distance: 34.0
click at [209, 207] on div "graafikakaart" at bounding box center [363, 206] width 376 height 7
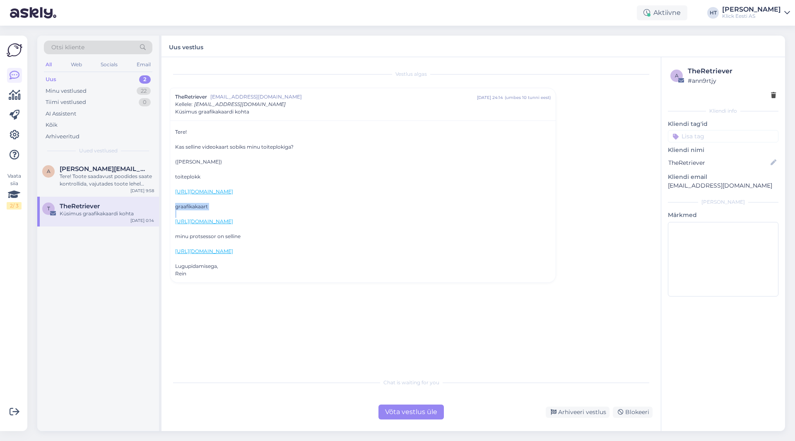
drag, startPoint x: 209, startPoint y: 208, endPoint x: 188, endPoint y: 205, distance: 21.2
click at [188, 205] on div "graafikakaart" at bounding box center [363, 206] width 376 height 7
click at [171, 205] on div "Tere! Kas selline videokaart sobiks minu toiteplokiga? (lisasin lingid) toitepl…" at bounding box center [363, 202] width 386 height 162
click at [175, 205] on div "Tere! Kas selline videokaart sobiks minu toiteplokiga? (lisasin lingid) toitepl…" at bounding box center [363, 202] width 386 height 162
drag, startPoint x: 176, startPoint y: 206, endPoint x: 209, endPoint y: 207, distance: 33.6
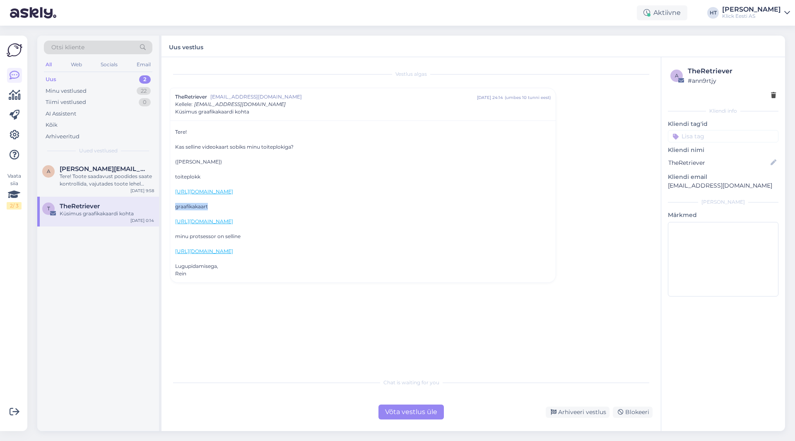
click at [209, 207] on div "graafikakaart" at bounding box center [363, 206] width 376 height 7
drag, startPoint x: 208, startPoint y: 207, endPoint x: 170, endPoint y: 206, distance: 37.7
click at [170, 206] on div "Tere! Kas selline videokaart sobiks minu toiteplokiga? (lisasin lingid) toitepl…" at bounding box center [363, 202] width 386 height 162
click at [174, 205] on div "Tere! Kas selline videokaart sobiks minu toiteplokiga? (lisasin lingid) toitepl…" at bounding box center [363, 202] width 386 height 162
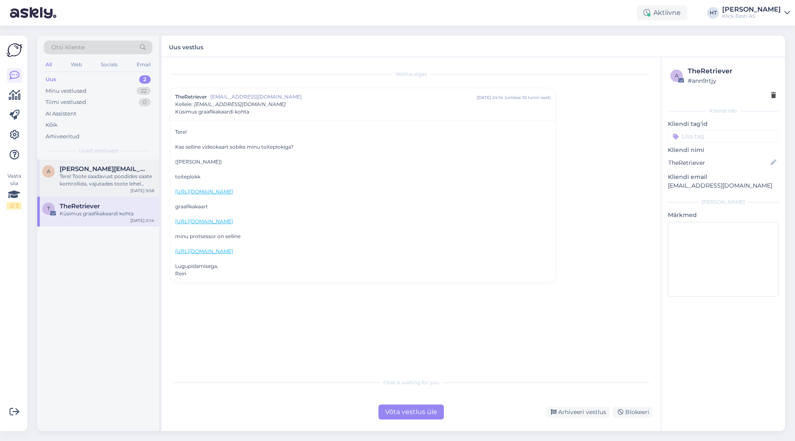
click at [120, 174] on div "Tere! Toote saadavust poodides saate kontrollida, vajutades toote lehel "Saadav…" at bounding box center [107, 180] width 94 height 15
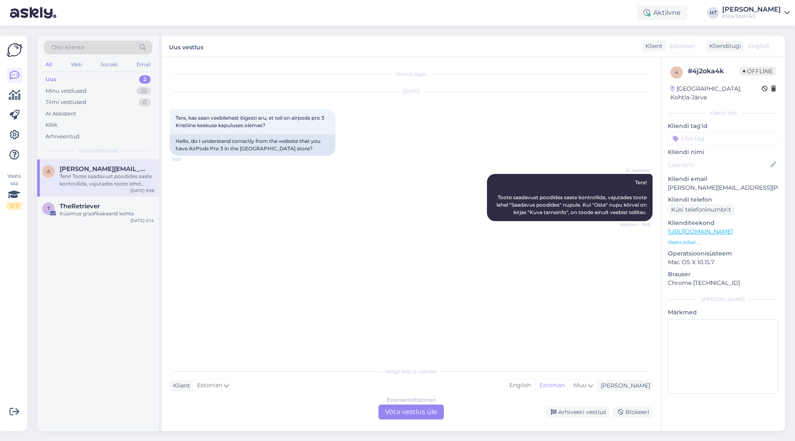
click at [414, 411] on div "Estonian to Estonian Võta vestlus üle" at bounding box center [411, 412] width 65 height 15
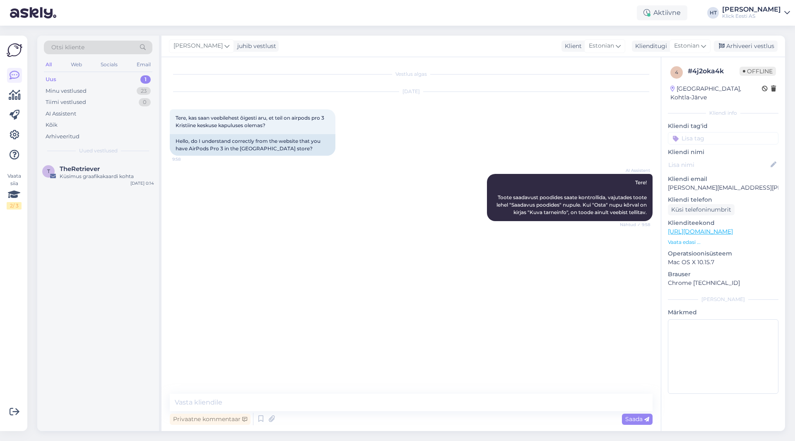
click at [497, 132] on input at bounding box center [723, 138] width 111 height 12
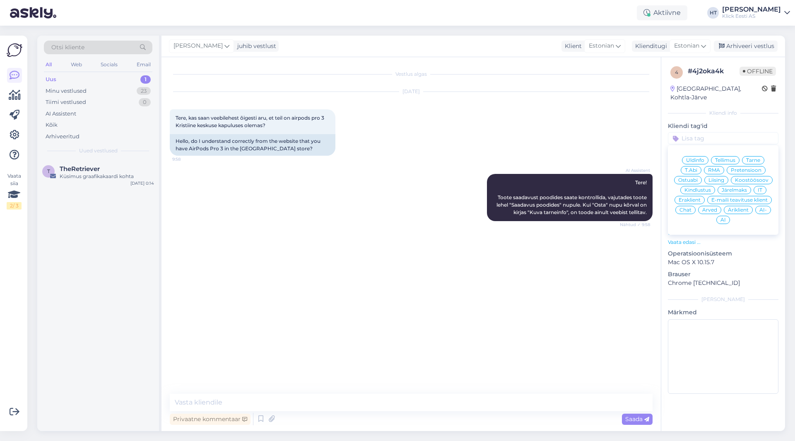
click at [497, 178] on span "Ostuabi" at bounding box center [687, 180] width 19 height 5
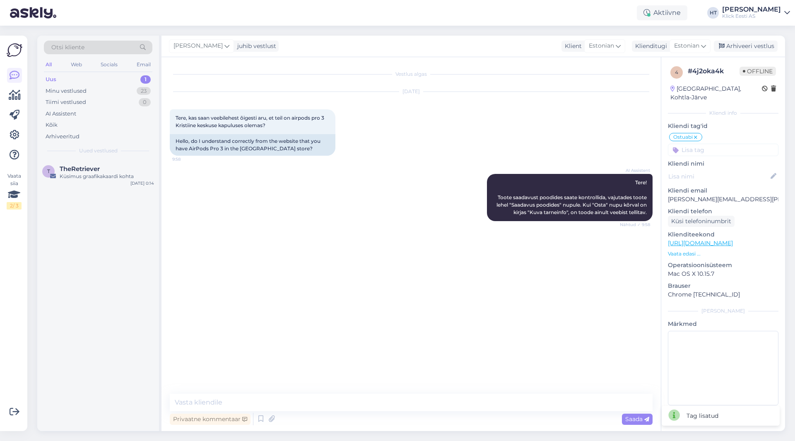
click at [497, 144] on input at bounding box center [723, 150] width 111 height 12
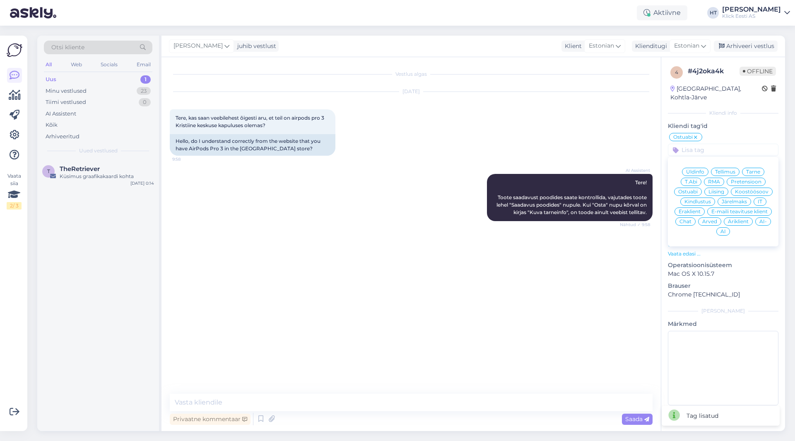
click at [497, 208] on div "Eraklient" at bounding box center [690, 212] width 30 height 8
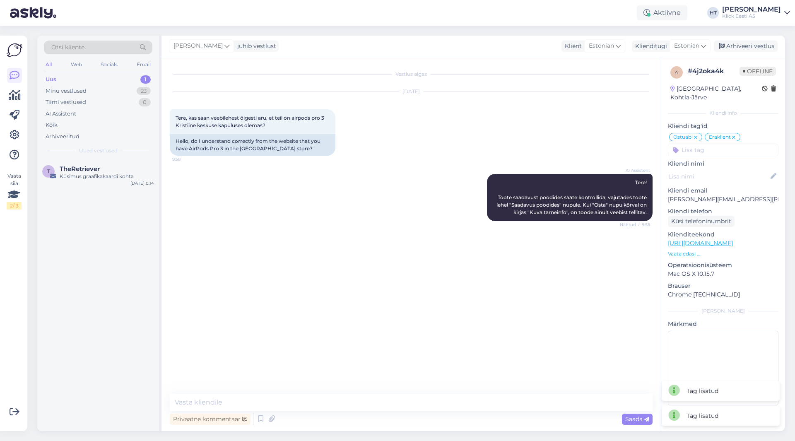
click at [497, 146] on input at bounding box center [723, 150] width 111 height 12
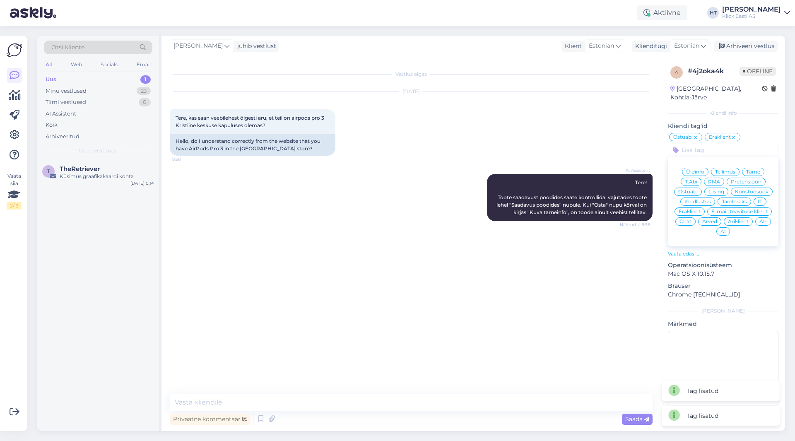
click at [497, 229] on span "AI" at bounding box center [723, 231] width 5 height 5
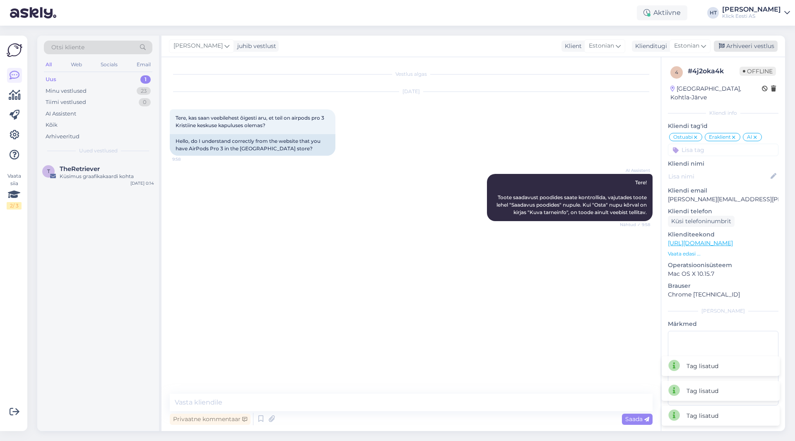
click at [497, 48] on div "Arhiveeri vestlus" at bounding box center [746, 46] width 64 height 11
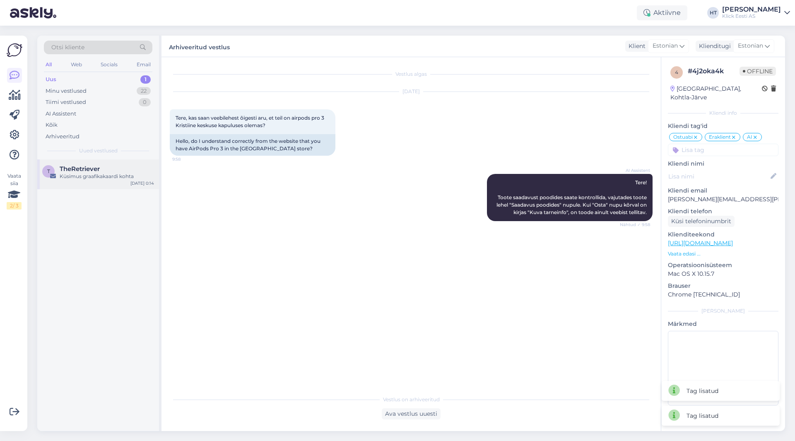
click at [134, 175] on div "Küsimus graafikakaardi kohta" at bounding box center [107, 176] width 94 height 7
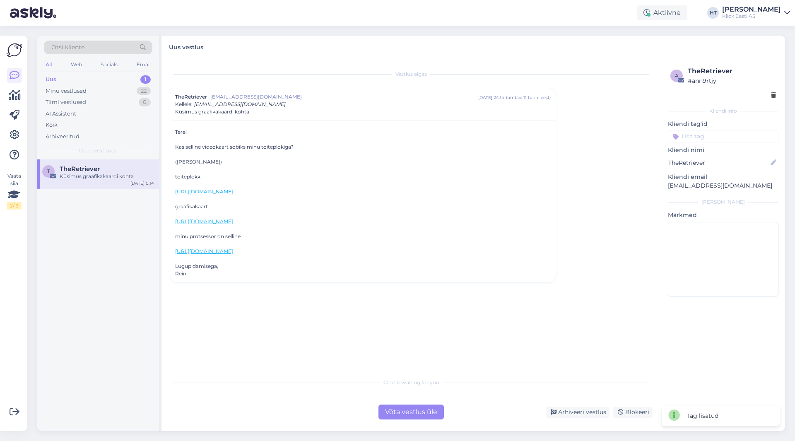
click at [401, 415] on div "Võta vestlus üle" at bounding box center [411, 412] width 65 height 15
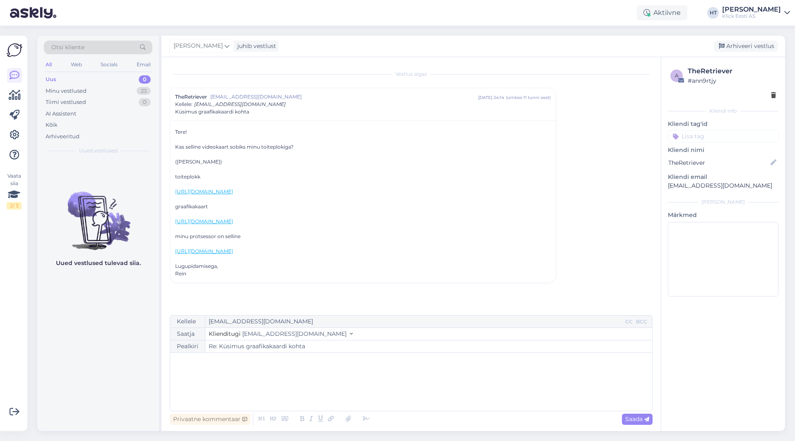
click at [352, 369] on div "﻿" at bounding box center [411, 382] width 474 height 50
click at [279, 378] on p "PSU ja kaart sobivad omavahel." at bounding box center [411, 378] width 474 height 9
click at [383, 378] on p "PSU ja kaart sobivad omavahel, ühendada saab toiteploki 12VHPWR" at bounding box center [411, 378] width 474 height 9
click at [497, 422] on span "Saada" at bounding box center [637, 418] width 24 height 7
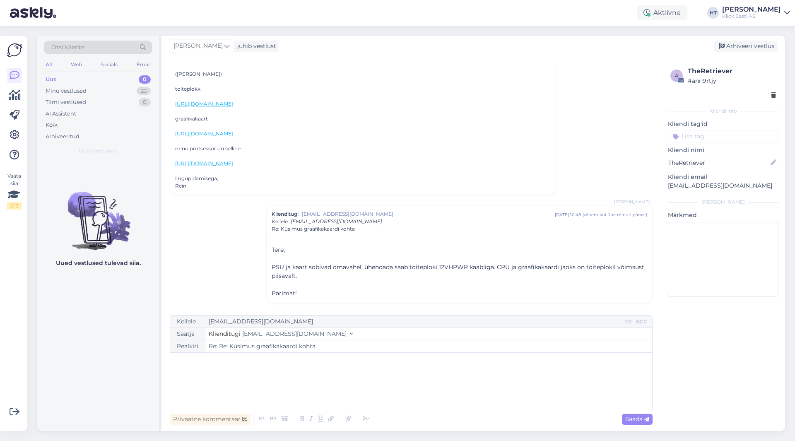
scroll to position [88, 0]
click at [497, 138] on input at bounding box center [723, 136] width 111 height 12
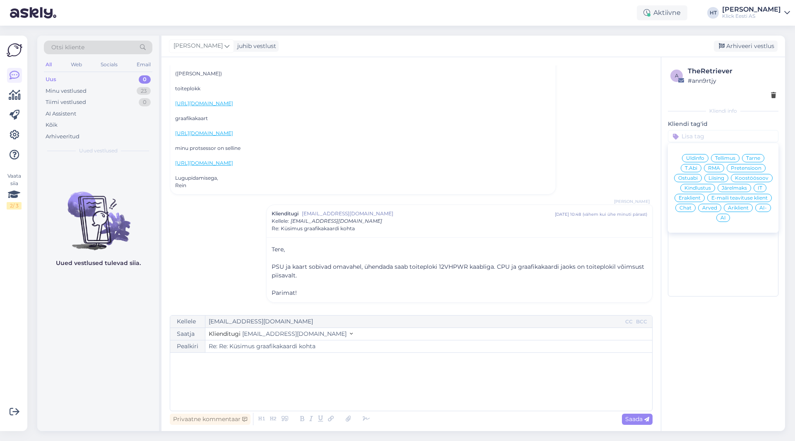
click at [497, 178] on span "Ostuabi" at bounding box center [687, 178] width 19 height 5
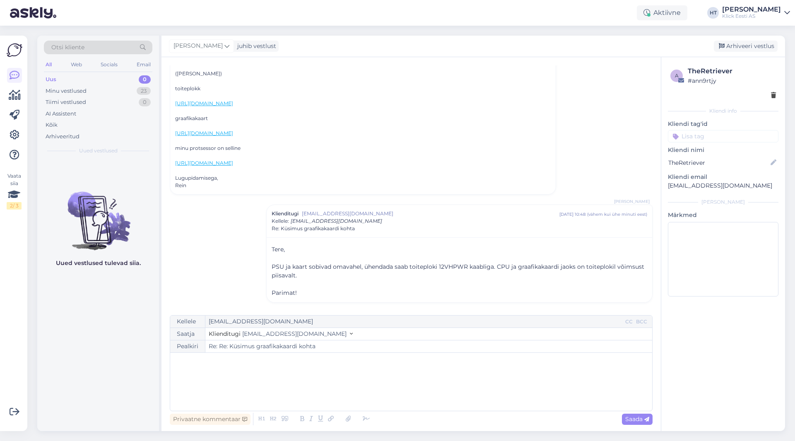
type input "Re: Küsimus graafikakaardi kohta"
click at [497, 149] on input at bounding box center [723, 148] width 111 height 12
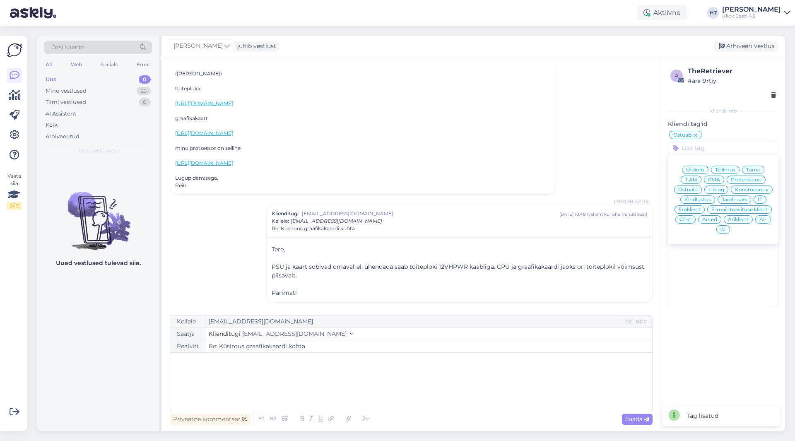
click at [497, 209] on span "Eraklient" at bounding box center [690, 209] width 22 height 5
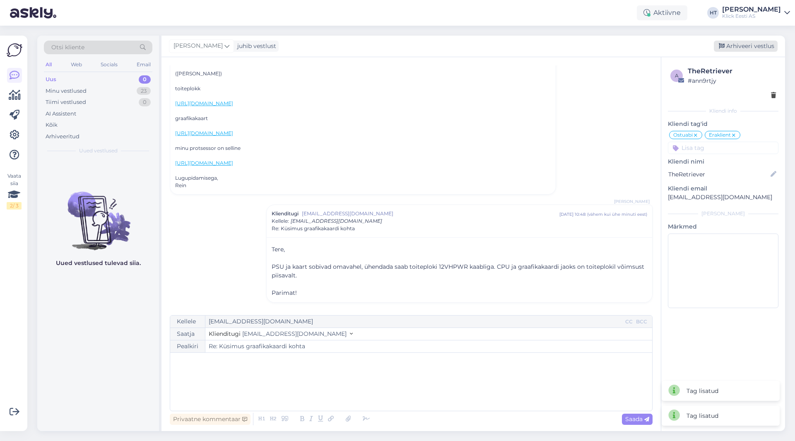
click at [497, 45] on div "Arhiveeri vestlus" at bounding box center [746, 46] width 64 height 11
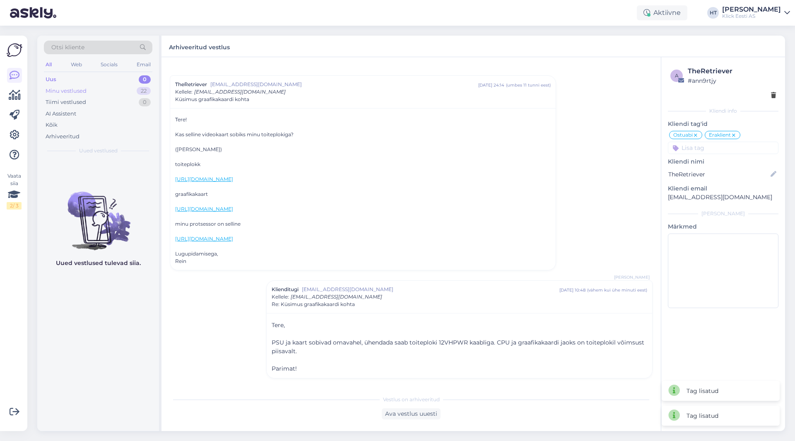
click at [130, 92] on div "Minu vestlused 22" at bounding box center [98, 91] width 109 height 12
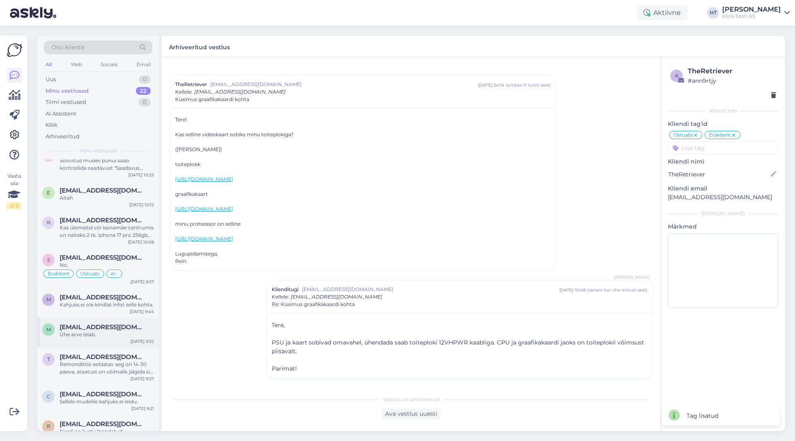
scroll to position [124, 0]
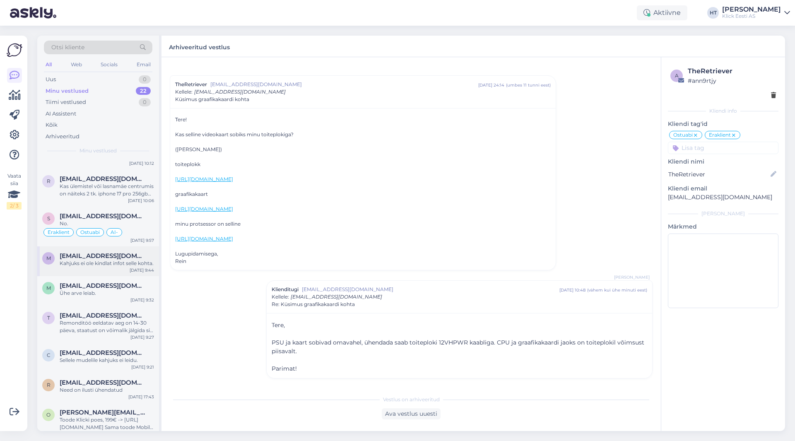
click at [114, 267] on div "Kahjuks ei ole kindlat infot selle kohta." at bounding box center [107, 263] width 94 height 7
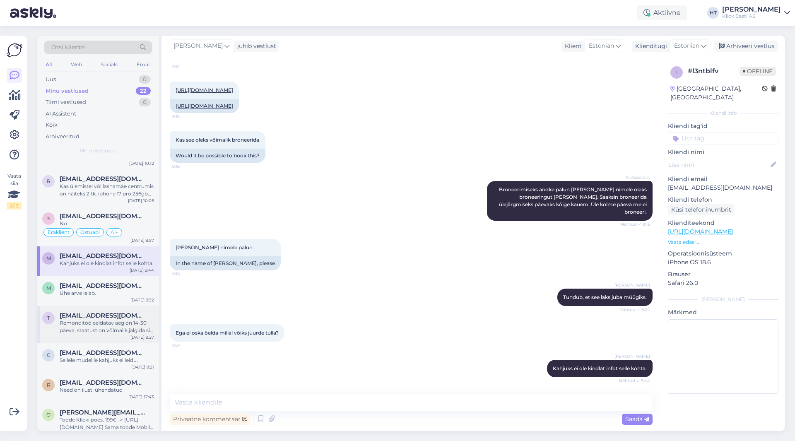
click at [128, 319] on div "[EMAIL_ADDRESS][DOMAIN_NAME]" at bounding box center [107, 315] width 94 height 7
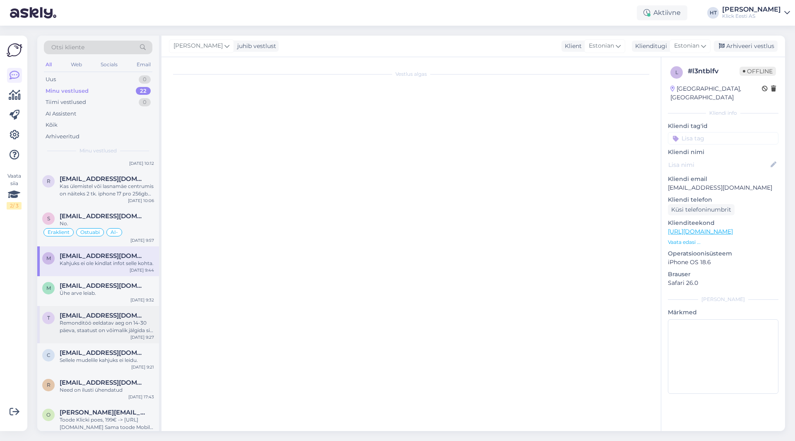
scroll to position [78, 0]
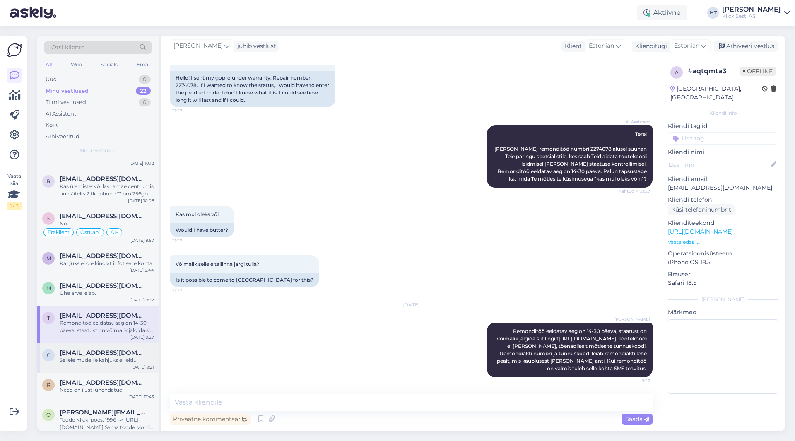
click at [118, 364] on div "Sellele mudelile kahjuks ei leidu." at bounding box center [107, 360] width 94 height 7
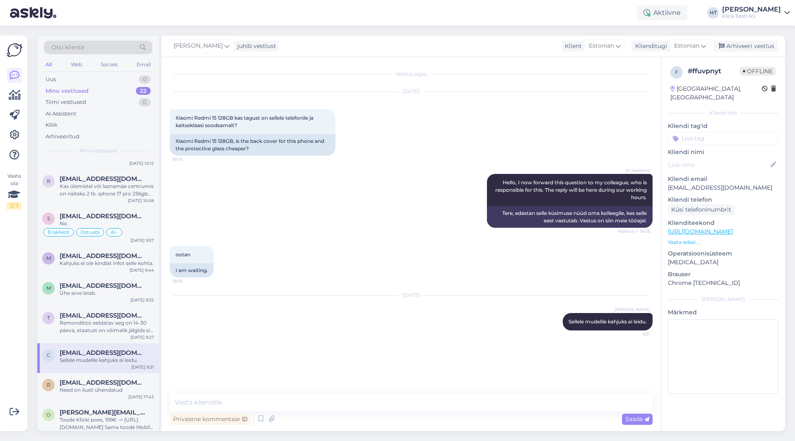
scroll to position [166, 0]
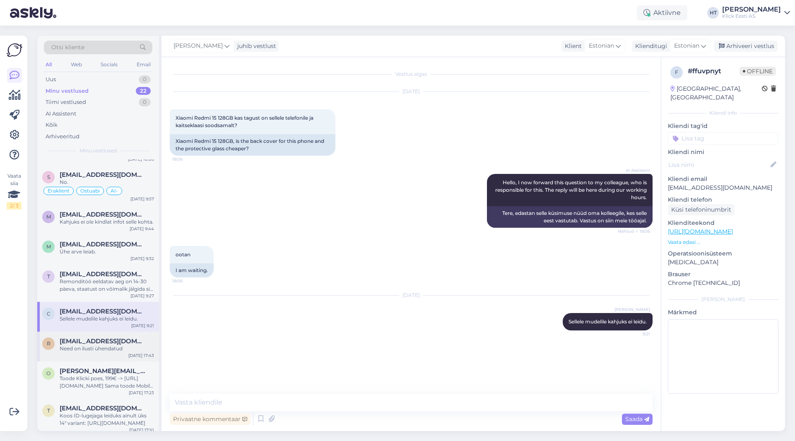
click at [113, 345] on span "[EMAIL_ADDRESS][DOMAIN_NAME]" at bounding box center [103, 341] width 86 height 7
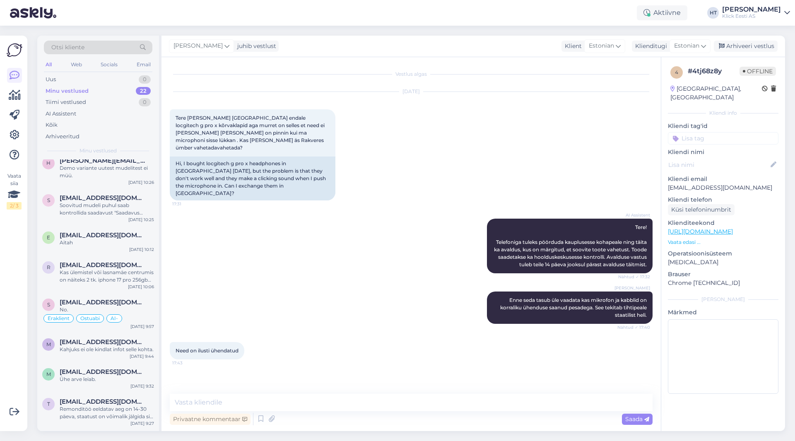
scroll to position [0, 0]
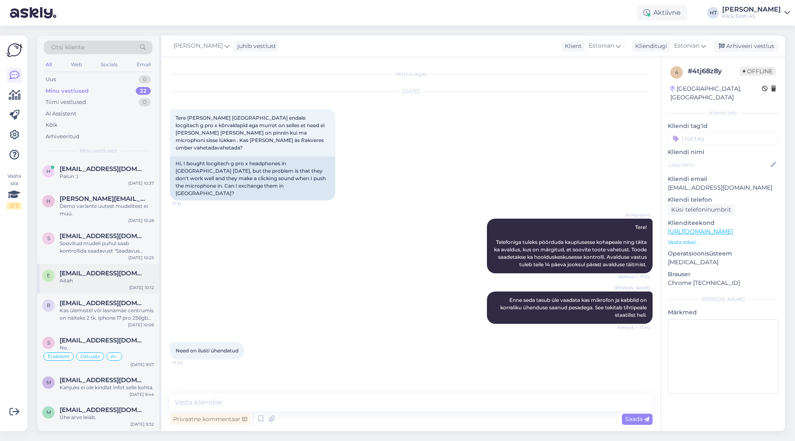
click at [121, 289] on div "e [EMAIL_ADDRESS][DOMAIN_NAME] Aitah [DATE] 10:12" at bounding box center [98, 279] width 122 height 30
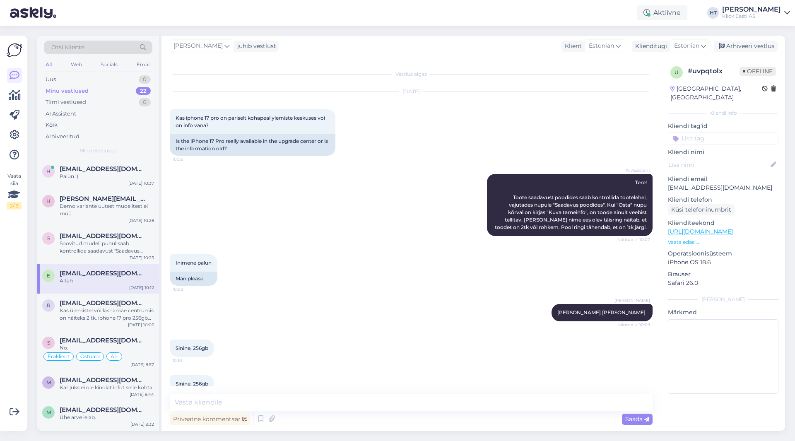
scroll to position [87, 0]
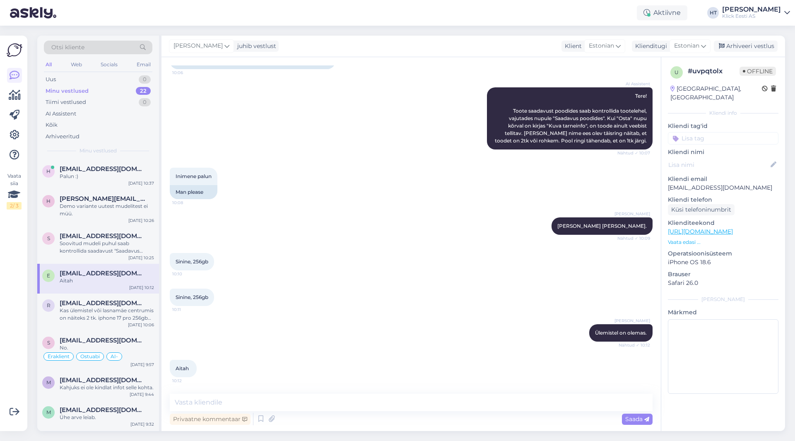
click at [275, 287] on div "Sinine, 256gb 10:11" at bounding box center [411, 298] width 483 height 36
click at [278, 292] on div "Sinine, 256gb 10:11" at bounding box center [411, 298] width 483 height 36
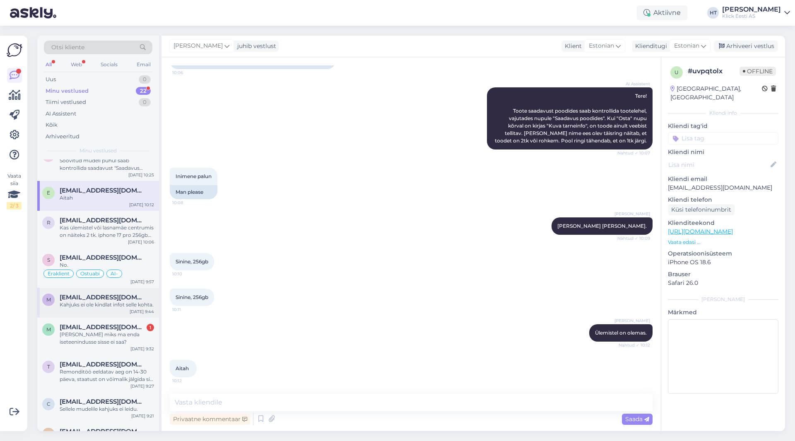
click at [100, 299] on span "[EMAIL_ADDRESS][DOMAIN_NAME]" at bounding box center [103, 297] width 86 height 7
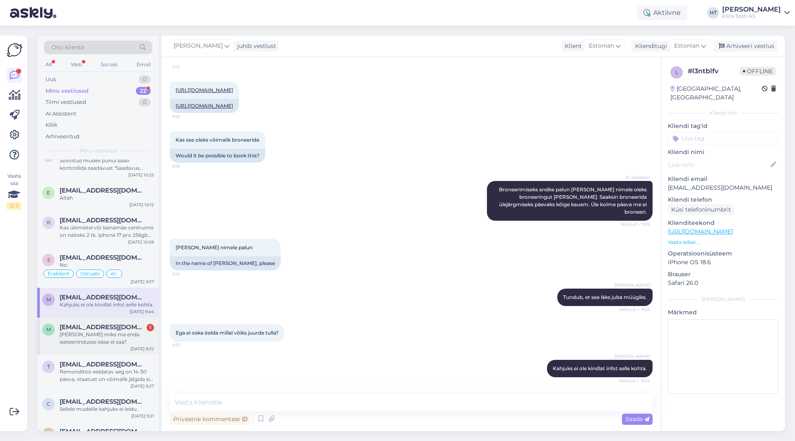
click at [100, 331] on span "[EMAIL_ADDRESS][DOMAIN_NAME]" at bounding box center [103, 326] width 86 height 7
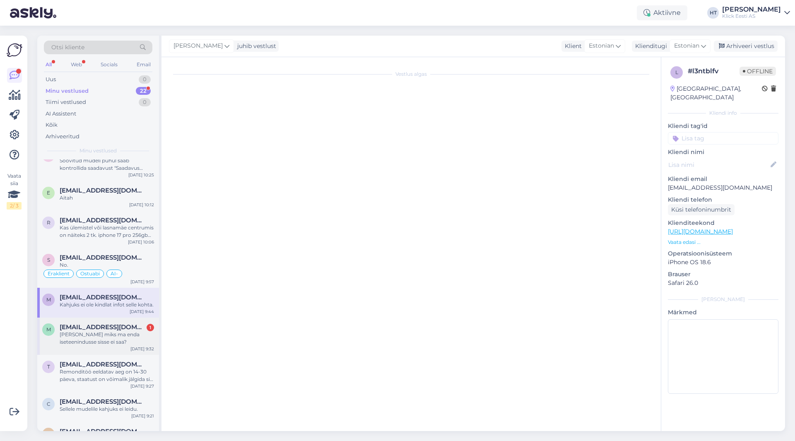
scroll to position [43, 0]
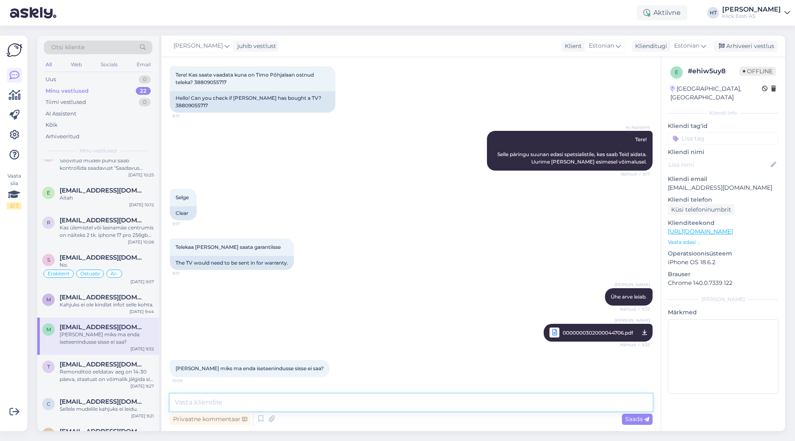
click at [322, 396] on textarea at bounding box center [411, 402] width 483 height 17
type textarea "Mis tõrge täpsemalt tekib?"
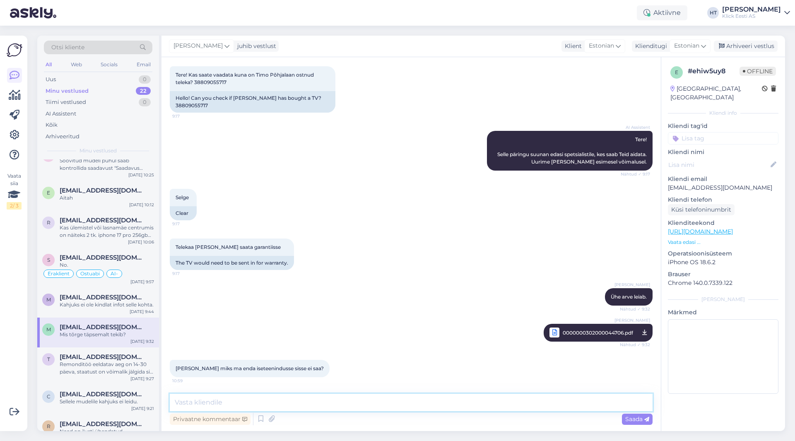
scroll to position [79, 0]
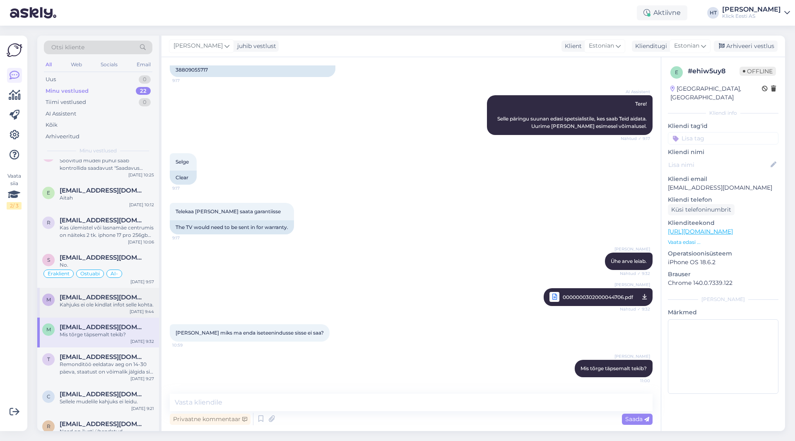
click at [121, 308] on div "Kahjuks ei ole kindlat infot selle kohta." at bounding box center [107, 304] width 94 height 7
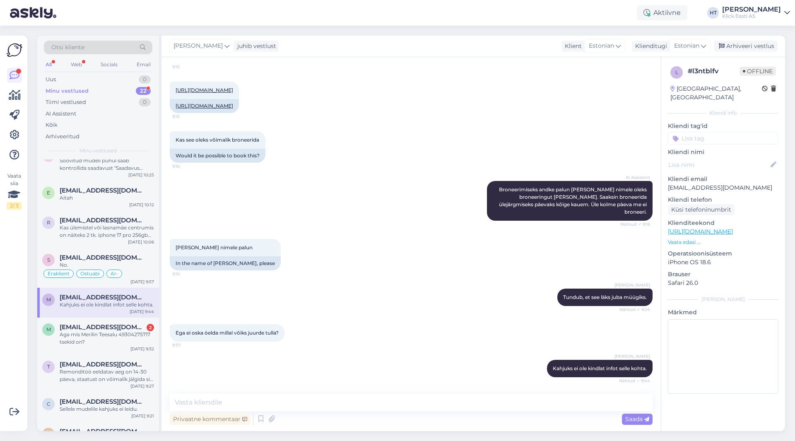
click at [497, 10] on div "Aktiivne HT [PERSON_NAME] [PERSON_NAME] Eesti AS" at bounding box center [397, 13] width 795 height 26
click at [18, 328] on div "Vaata siia 2 / 3" at bounding box center [15, 233] width 16 height 382
click at [127, 294] on span "[EMAIL_ADDRESS][DOMAIN_NAME]" at bounding box center [103, 297] width 86 height 7
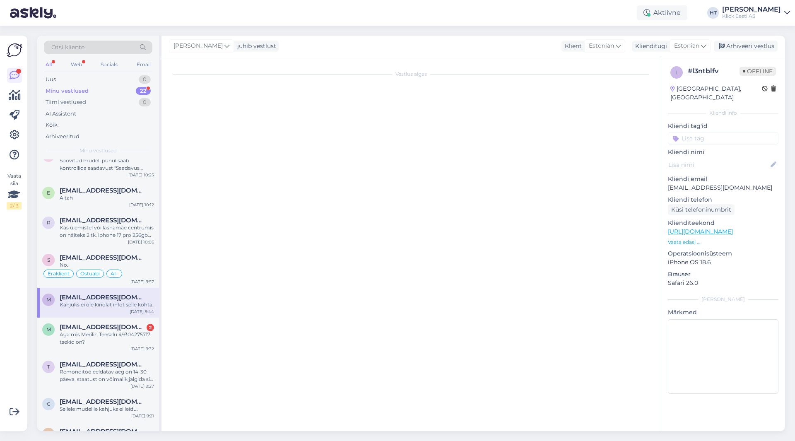
scroll to position [0, 0]
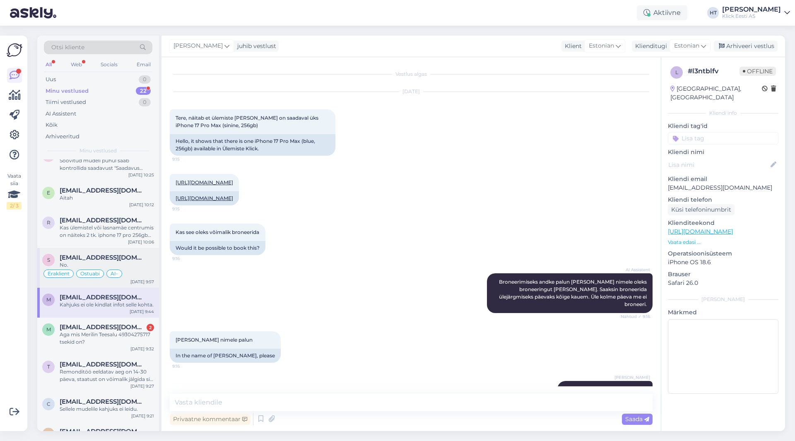
click at [126, 266] on div "No." at bounding box center [107, 264] width 94 height 7
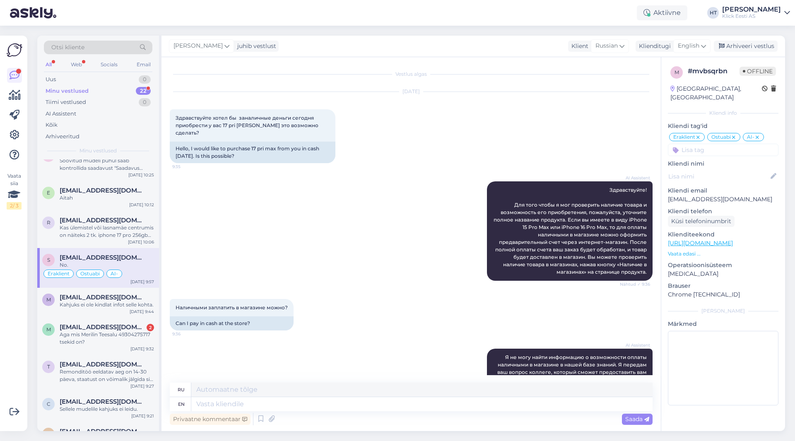
scroll to position [366, 0]
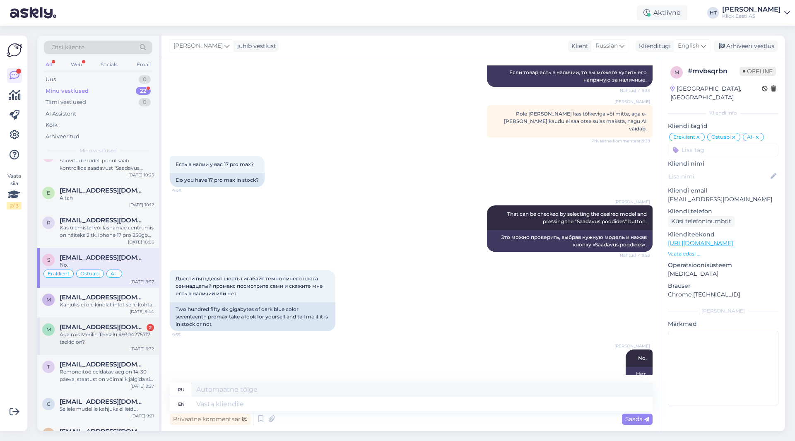
click at [124, 331] on span "[EMAIL_ADDRESS][DOMAIN_NAME]" at bounding box center [103, 326] width 86 height 7
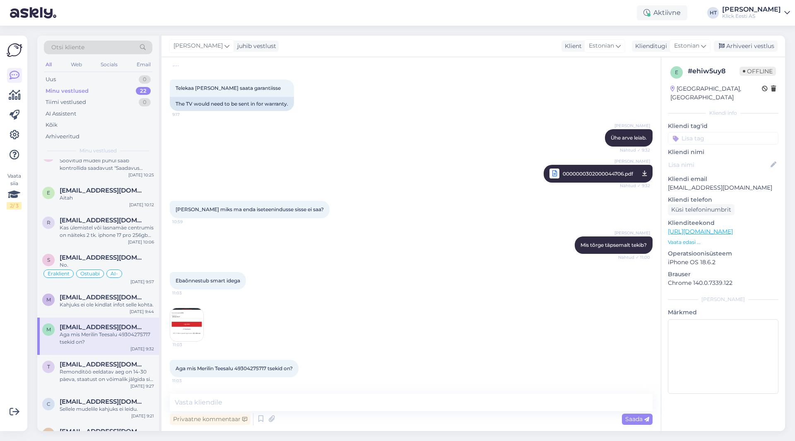
click at [191, 326] on img at bounding box center [186, 324] width 33 height 33
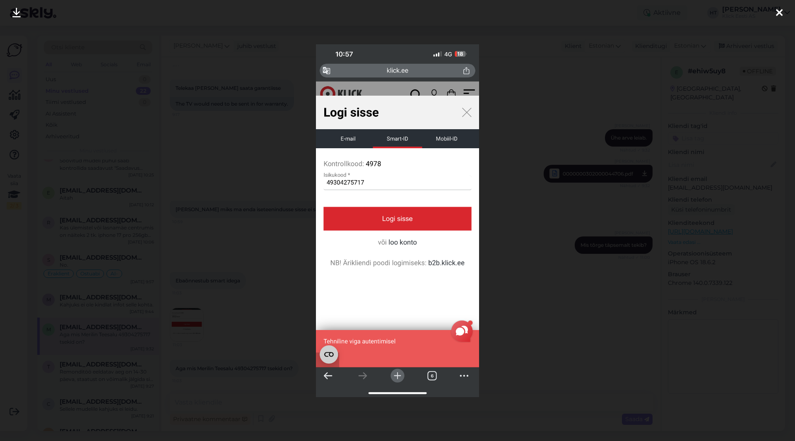
click at [268, 307] on div at bounding box center [397, 220] width 795 height 441
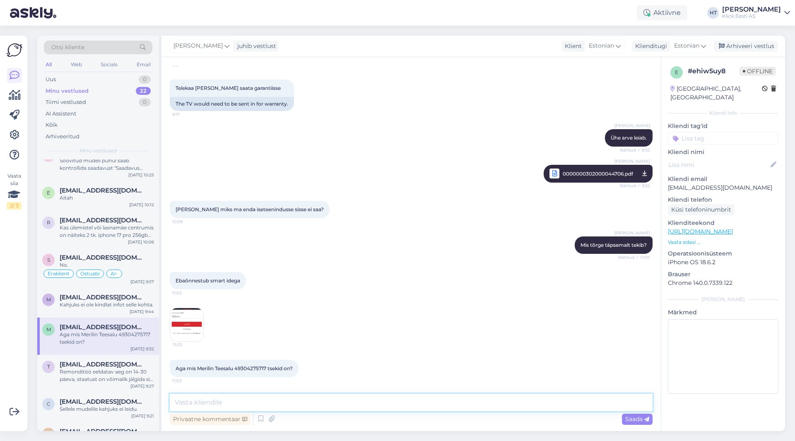
click at [316, 396] on textarea at bounding box center [411, 402] width 483 height 17
click at [324, 401] on textarea at bounding box center [411, 402] width 483 height 17
paste textarea "27.1"
type textarea "Error võib tulla kui Smart-ID pole uusima versiooni [PERSON_NAME] uuendatud. Va…"
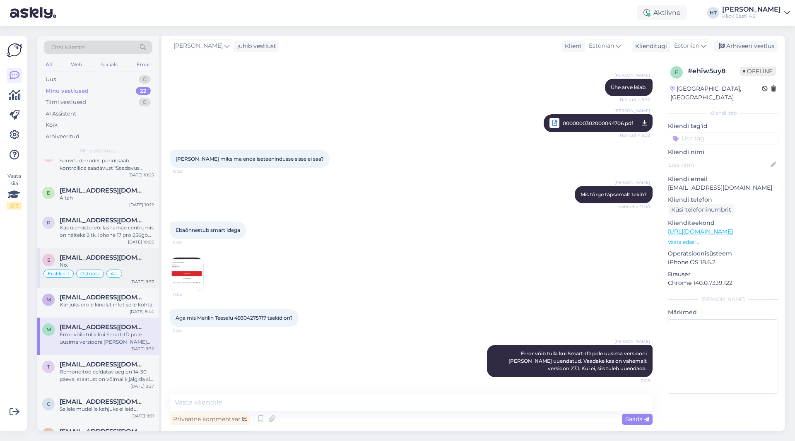
click at [107, 273] on div "AI-" at bounding box center [114, 274] width 16 height 8
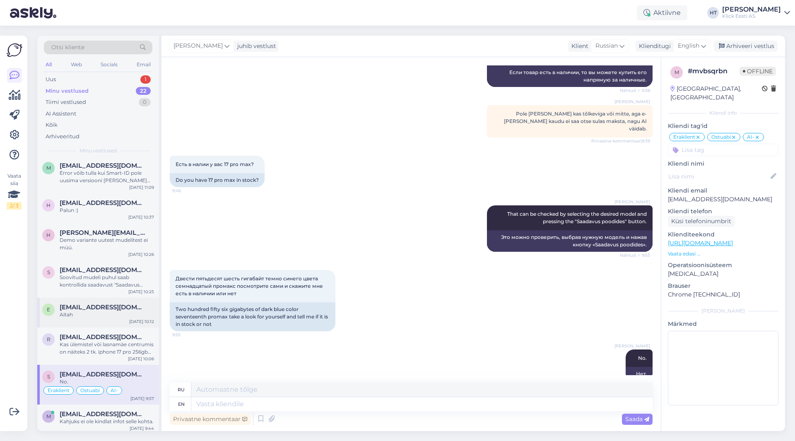
scroll to position [0, 0]
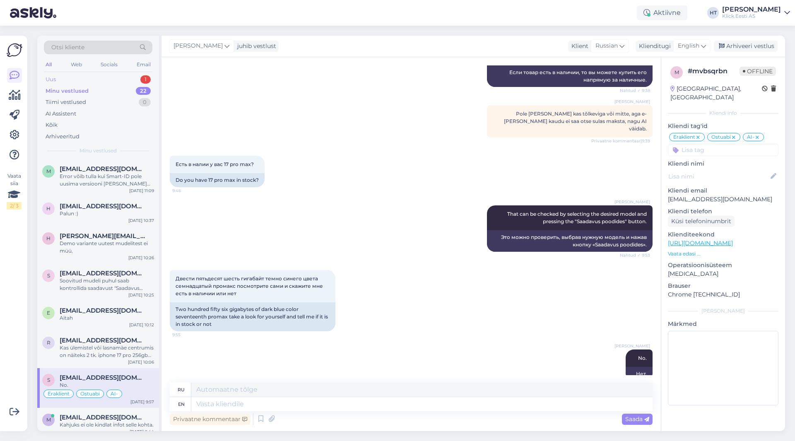
click at [123, 78] on div "Uus 1" at bounding box center [98, 80] width 109 height 12
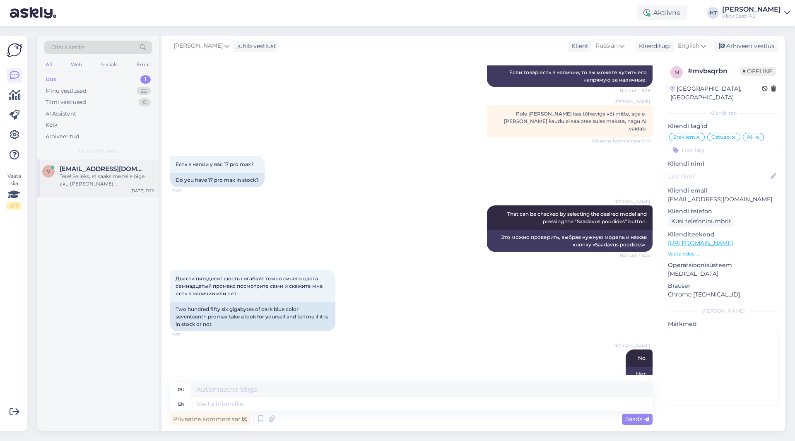
click at [118, 165] on span "[EMAIL_ADDRESS][DOMAIN_NAME]" at bounding box center [103, 168] width 86 height 7
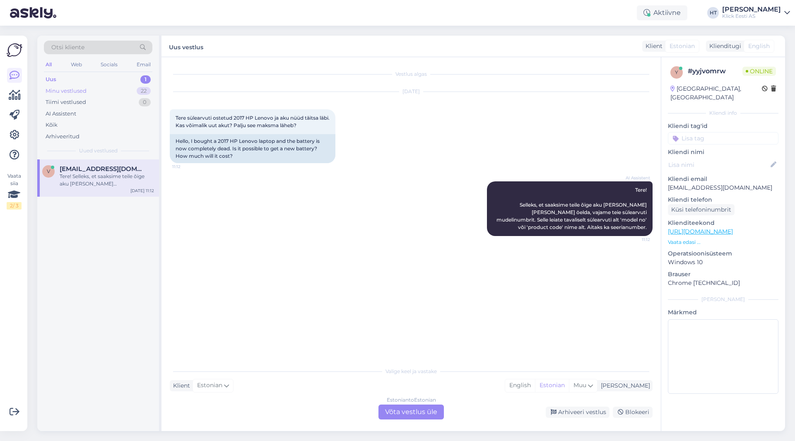
click at [131, 88] on div "Minu vestlused 22" at bounding box center [98, 91] width 109 height 12
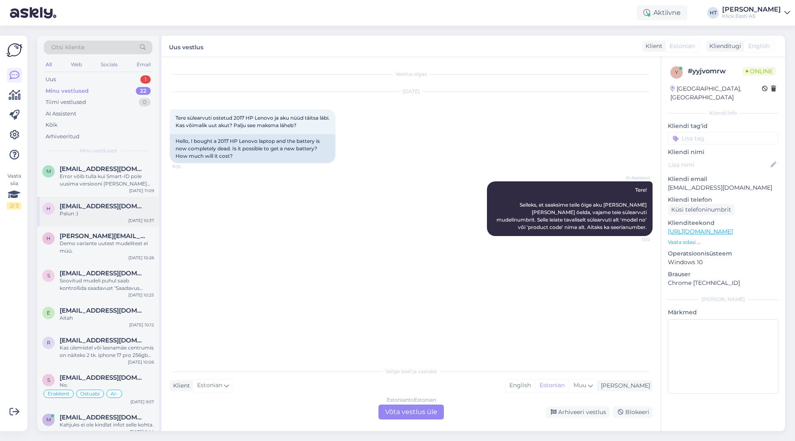
click at [124, 200] on div "h [EMAIL_ADDRESS][DOMAIN_NAME] Palun :) [DATE] 10:37" at bounding box center [98, 212] width 122 height 30
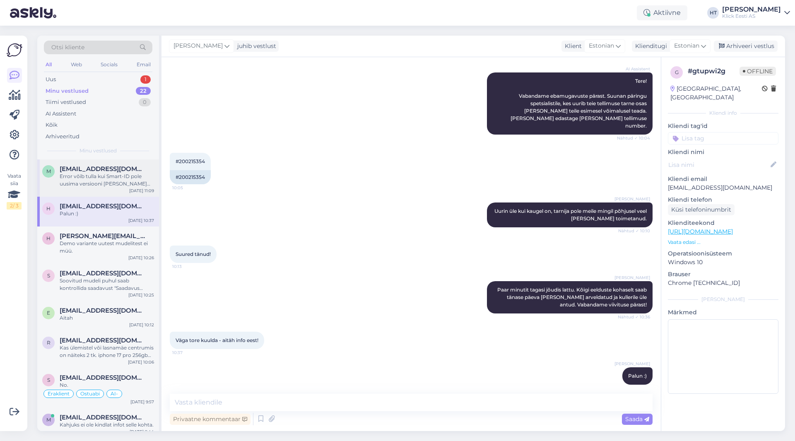
click at [119, 172] on span "[EMAIL_ADDRESS][DOMAIN_NAME]" at bounding box center [103, 168] width 86 height 7
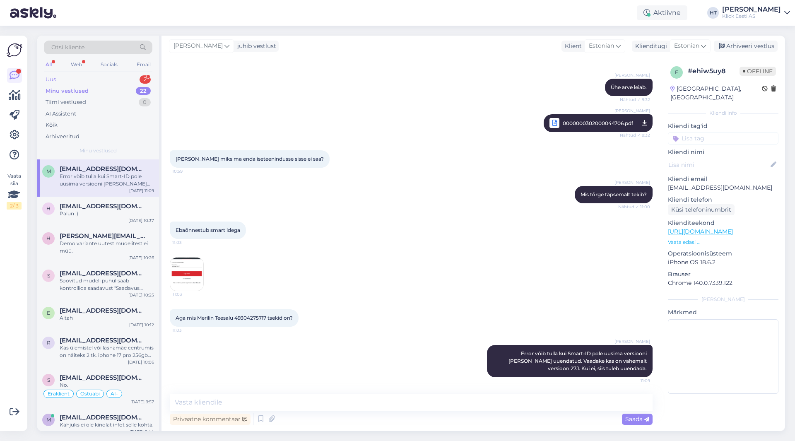
click at [141, 74] on div "Uus 2" at bounding box center [98, 80] width 109 height 12
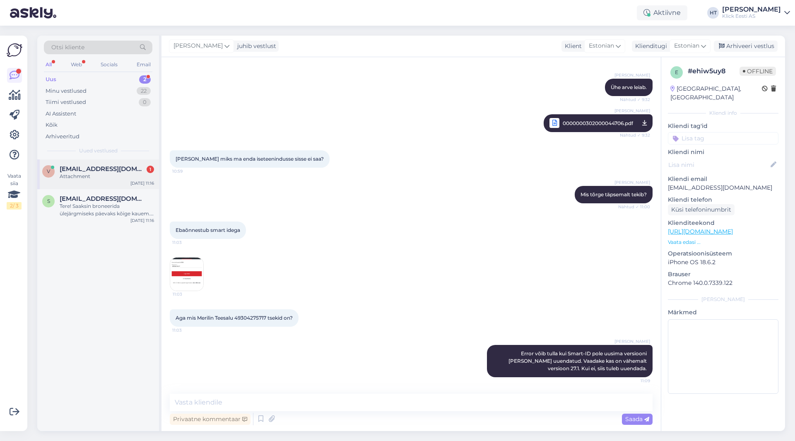
click at [119, 175] on div "Attachment" at bounding box center [107, 176] width 94 height 7
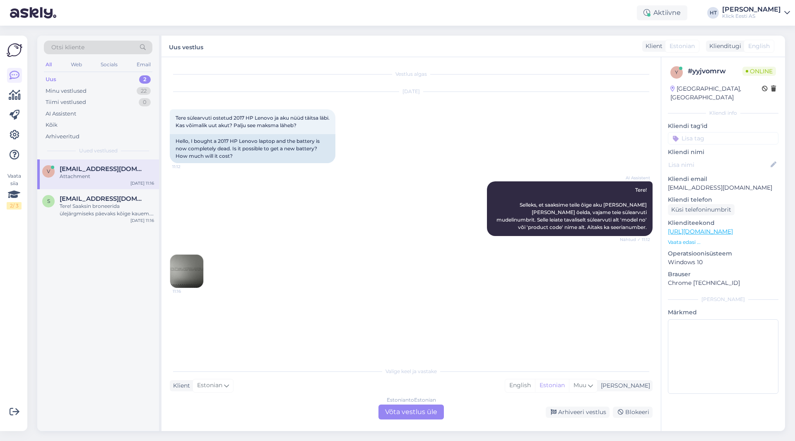
scroll to position [0, 0]
click at [192, 260] on img at bounding box center [186, 271] width 33 height 33
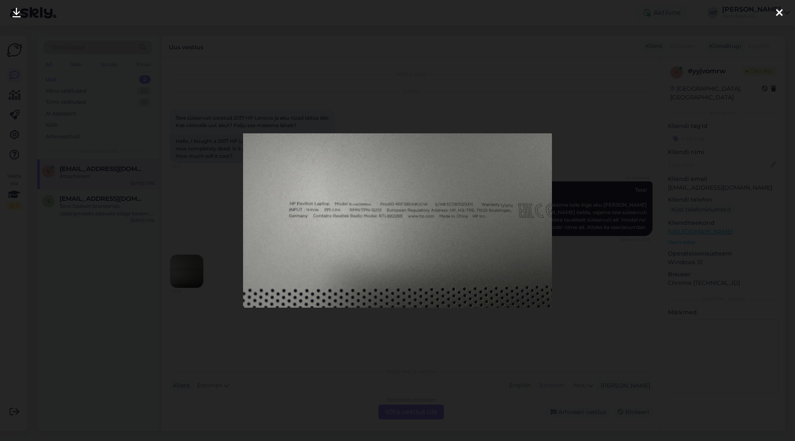
click at [228, 219] on div at bounding box center [397, 220] width 795 height 441
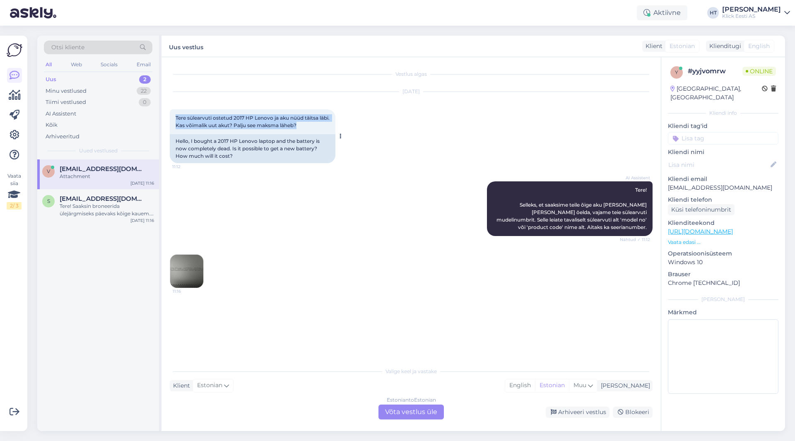
drag, startPoint x: 174, startPoint y: 117, endPoint x: 323, endPoint y: 125, distance: 148.9
click at [323, 125] on div "Tere sülearvuti ostetud 2017 HP Lenovo ja aku nüüd täitsa läbi. Kas võimalik uu…" at bounding box center [253, 121] width 166 height 25
click at [192, 260] on img at bounding box center [186, 271] width 33 height 33
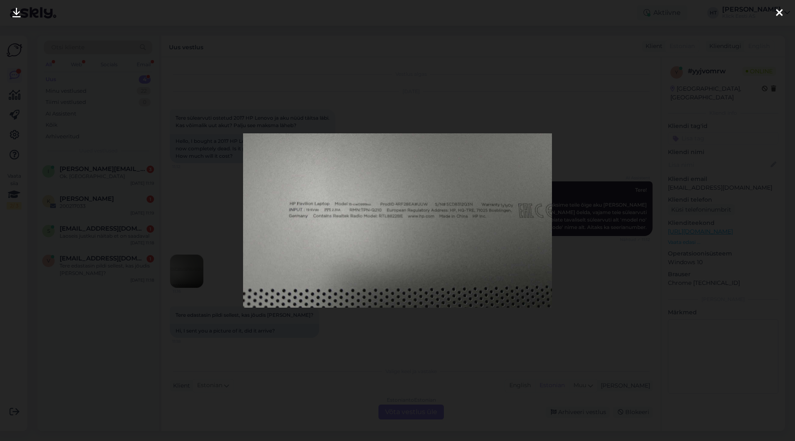
click at [243, 356] on div at bounding box center [397, 220] width 795 height 441
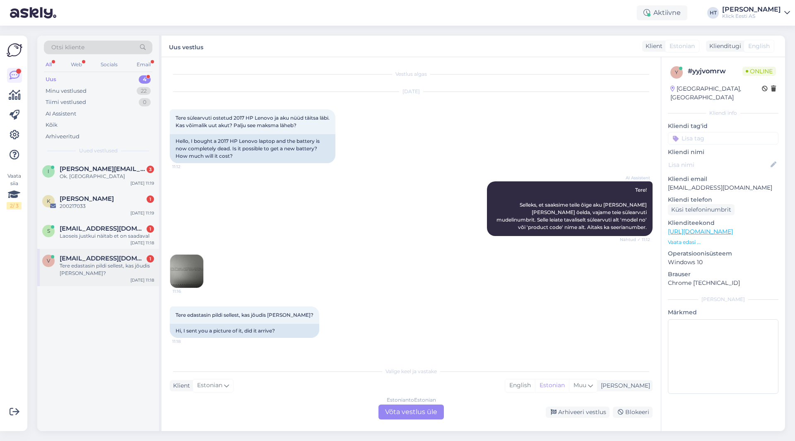
click at [105, 259] on span "[EMAIL_ADDRESS][DOMAIN_NAME]" at bounding box center [103, 258] width 86 height 7
click at [124, 240] on div "s [EMAIL_ADDRESS][DOMAIN_NAME] 1 Laoseis justkui näitab et on saadaval [DATE] 1…" at bounding box center [98, 234] width 122 height 30
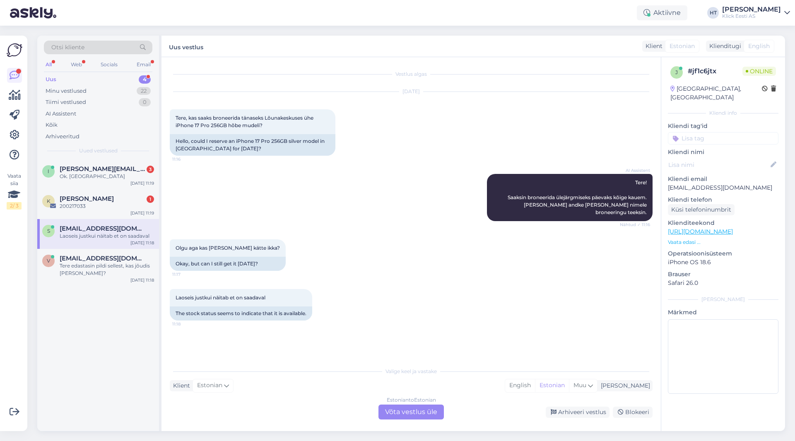
click at [392, 406] on div "Estonian to Estonian Võta vestlus üle" at bounding box center [411, 412] width 65 height 15
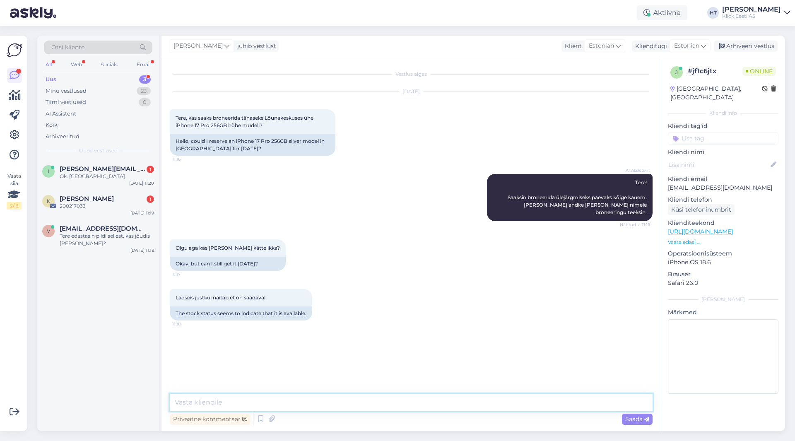
click at [391, 403] on textarea at bounding box center [411, 402] width 483 height 17
type textarea "Broneerimiseks palume poega otse ühendust [PERSON_NAME]."
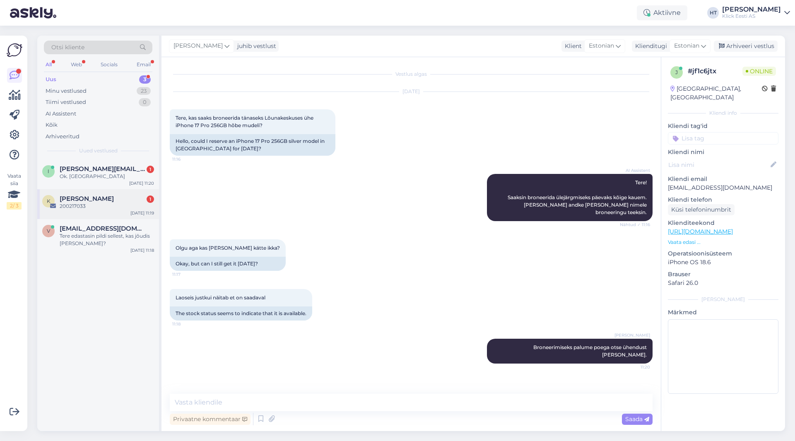
click at [99, 205] on div "200217033" at bounding box center [107, 206] width 94 height 7
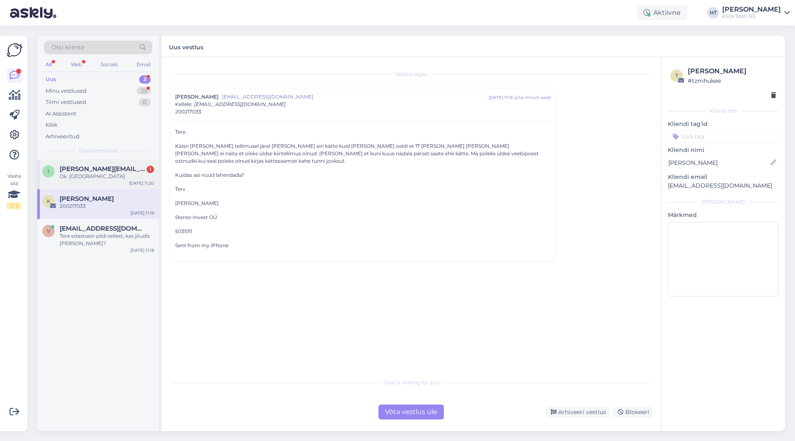
click at [130, 179] on div "Ok. [GEOGRAPHIC_DATA]" at bounding box center [107, 176] width 94 height 7
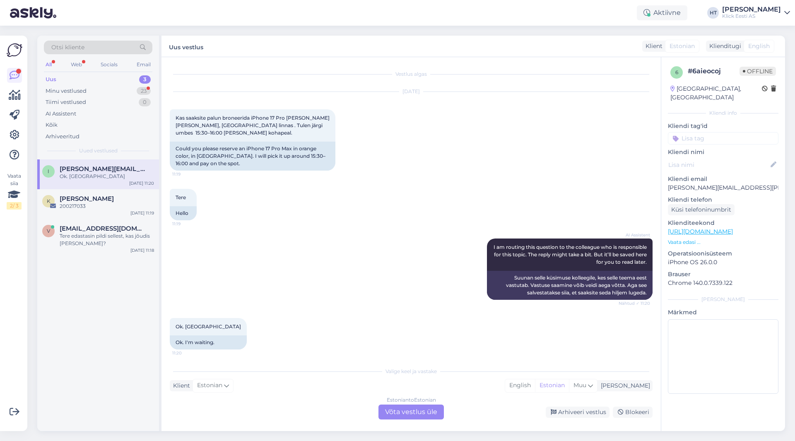
scroll to position [3, 0]
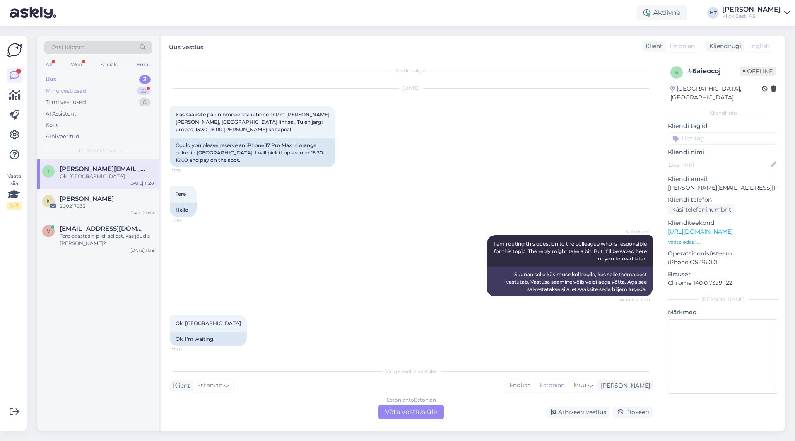
click at [139, 91] on div "23" at bounding box center [144, 91] width 14 height 8
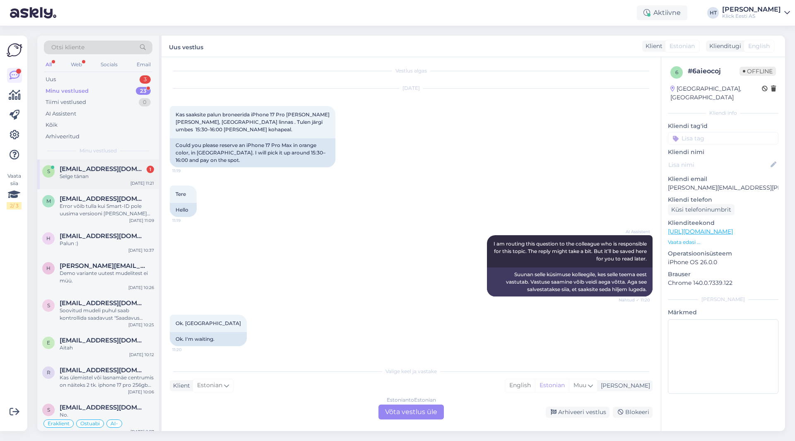
click at [128, 172] on span "[EMAIL_ADDRESS][DOMAIN_NAME]" at bounding box center [103, 168] width 86 height 7
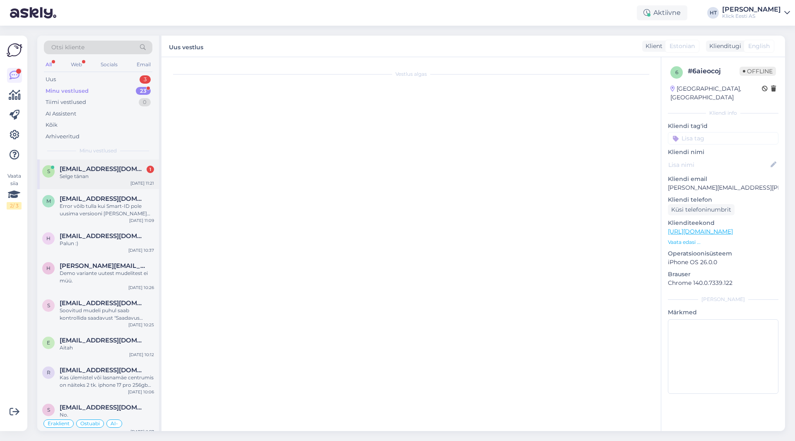
scroll to position [7, 0]
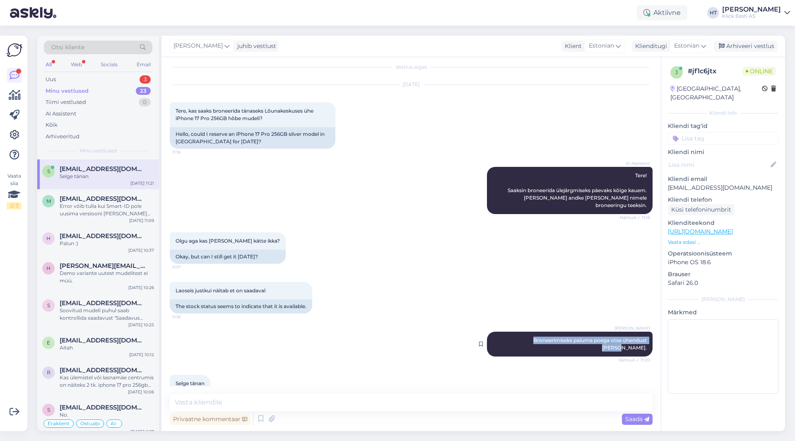
drag, startPoint x: 509, startPoint y: 334, endPoint x: 642, endPoint y: 333, distance: 132.5
click at [497, 333] on div "[PERSON_NAME] [PERSON_NAME] palume poega otse ühendust [PERSON_NAME]. Nähtud ✓ …" at bounding box center [570, 344] width 166 height 25
click at [110, 82] on div "Uus 3" at bounding box center [98, 80] width 109 height 12
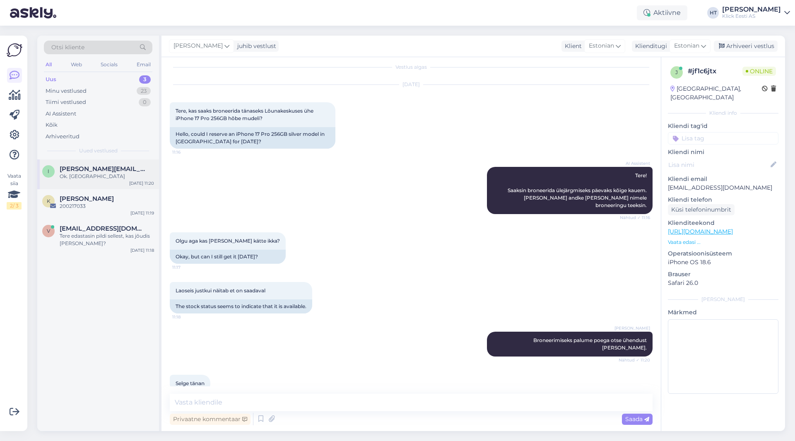
click at [104, 164] on div "i [PERSON_NAME][EMAIL_ADDRESS][PERSON_NAME][DOMAIN_NAME] Ok. Ootan [DATE] 11:20" at bounding box center [98, 174] width 122 height 30
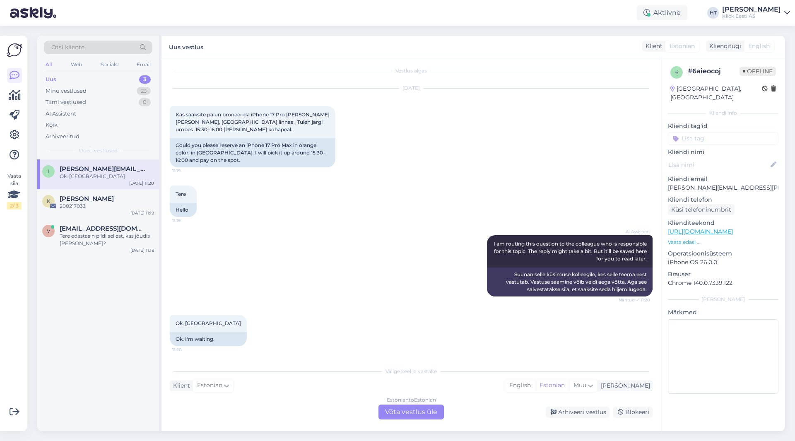
scroll to position [3, 0]
click at [405, 409] on div "Estonian to Estonian Võta vestlus üle" at bounding box center [411, 412] width 65 height 15
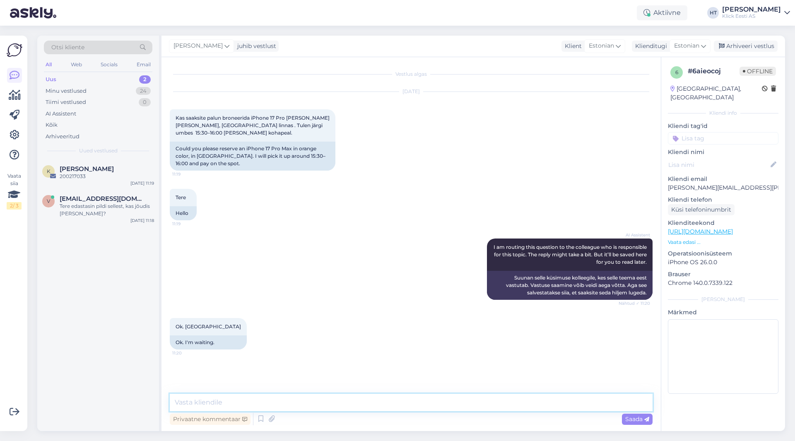
click at [396, 403] on textarea at bounding box center [411, 402] width 483 height 17
paste textarea "Broneerimiseks palume poega otse ühendust [PERSON_NAME]."
type textarea "Broneerimiseks palume poega otse ühendust [PERSON_NAME]."
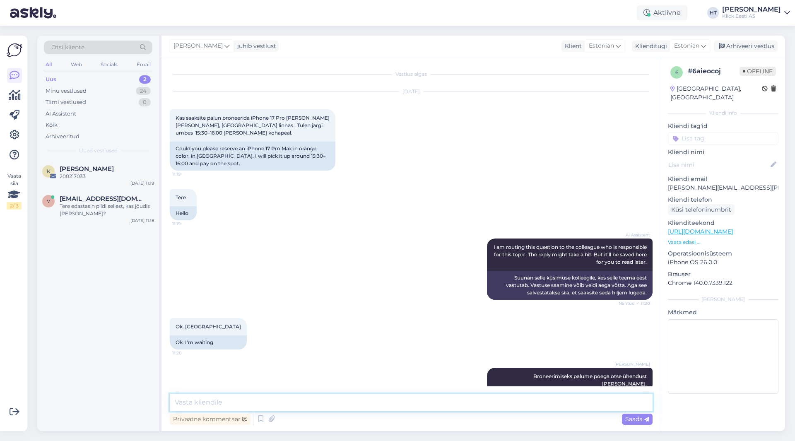
scroll to position [8, 0]
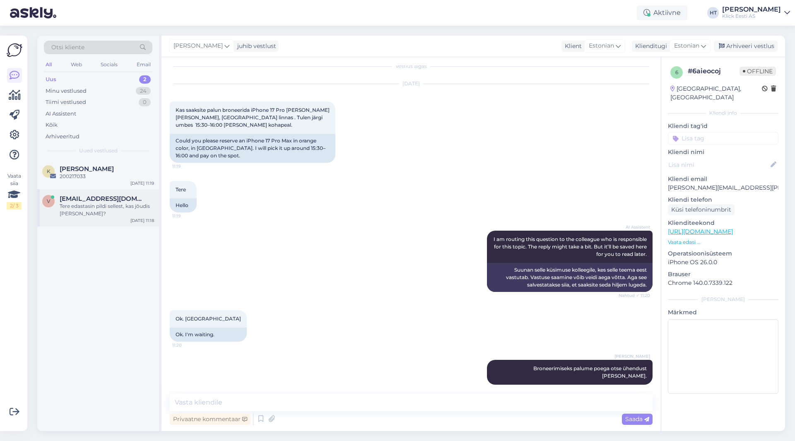
click at [118, 195] on span "[EMAIL_ADDRESS][DOMAIN_NAME]" at bounding box center [103, 198] width 86 height 7
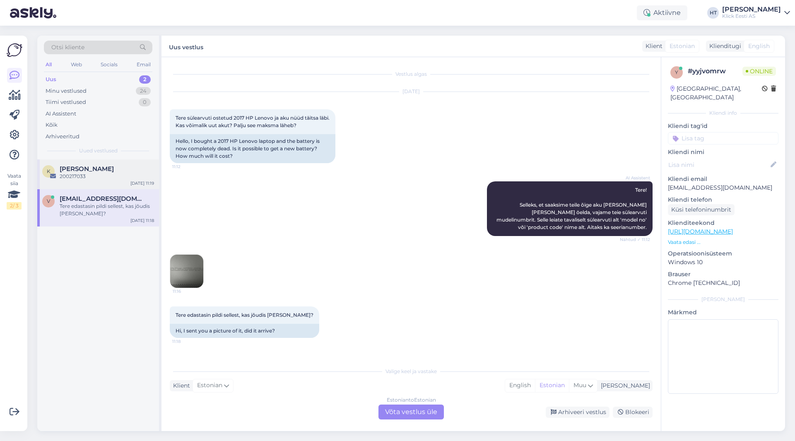
click at [118, 180] on div "K [PERSON_NAME] 200217033 [DATE] 11:19" at bounding box center [98, 174] width 122 height 30
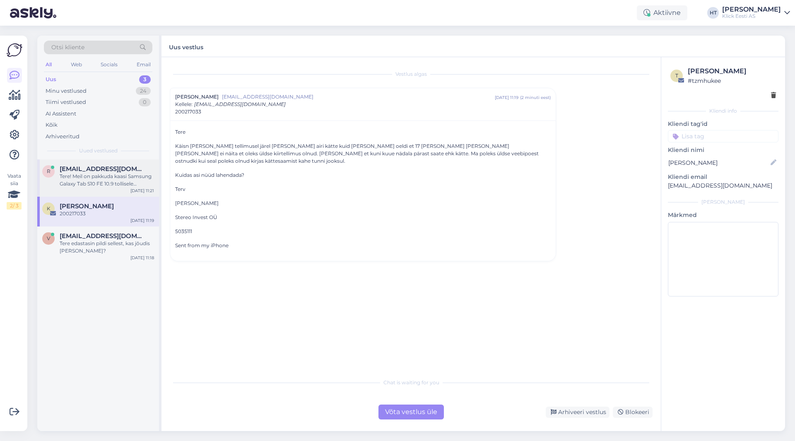
click at [134, 186] on div "Tere! Meil on pakkuda kaasi Samsung Galaxy Tab S10 FE 10.9 tollisele tahvelarvu…" at bounding box center [107, 180] width 94 height 15
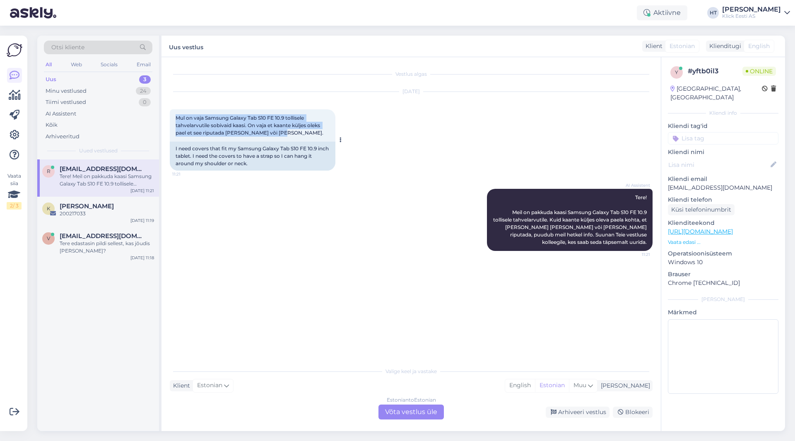
drag, startPoint x: 174, startPoint y: 116, endPoint x: 330, endPoint y: 130, distance: 156.4
click at [330, 130] on div "Mul on vaja Samsung Galaxy Tab S10 FE 10.9 tollisele tahvelarvutile sobivaid ka…" at bounding box center [253, 125] width 166 height 32
click at [290, 132] on div "Mul on vaja Samsung Galaxy Tab S10 FE 10.9 tollisele tahvelarvutile sobivaid ka…" at bounding box center [253, 125] width 166 height 32
drag, startPoint x: 285, startPoint y: 133, endPoint x: 178, endPoint y: 116, distance: 108.3
click at [178, 116] on div "Mul on vaja Samsung Galaxy Tab S10 FE 10.9 tollisele tahvelarvutile sobivaid ka…" at bounding box center [253, 125] width 166 height 32
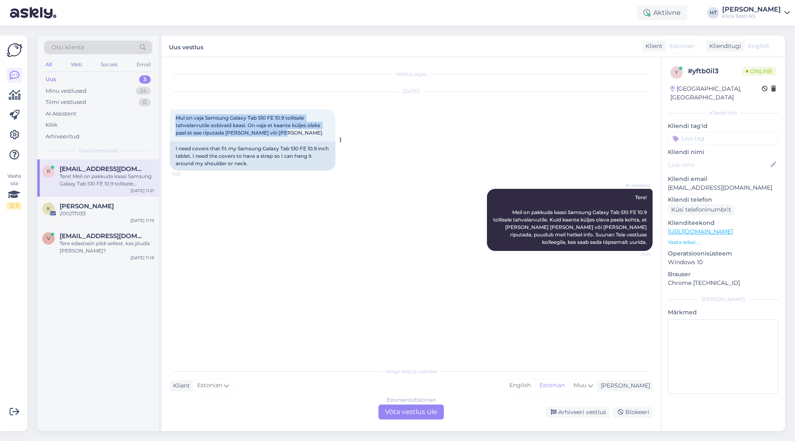
click at [178, 116] on span "Mul on vaja Samsung Galaxy Tab S10 FE 10.9 tollisele tahvelarvutile sobivaid ka…" at bounding box center [250, 125] width 148 height 21
click at [109, 239] on span "[EMAIL_ADDRESS][DOMAIN_NAME]" at bounding box center [103, 235] width 86 height 7
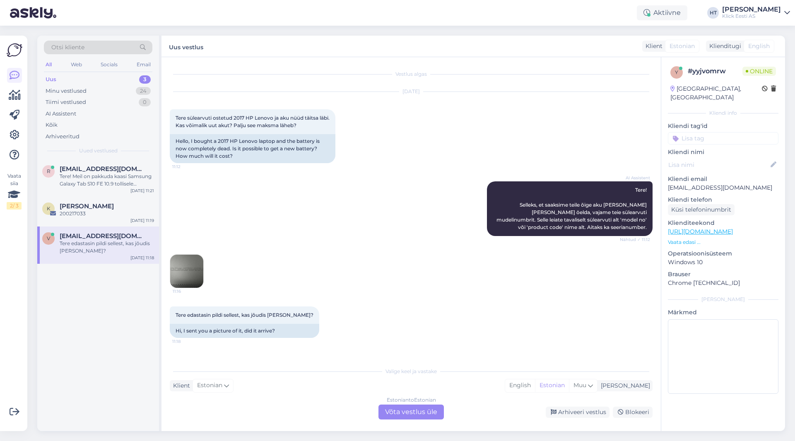
click at [420, 413] on div "Estonian to Estonian Võta vestlus üle" at bounding box center [411, 412] width 65 height 15
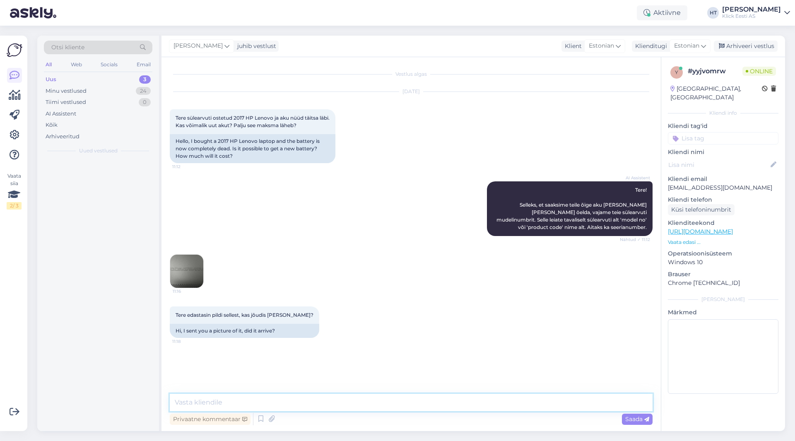
click at [409, 396] on textarea at bounding box center [411, 402] width 483 height 17
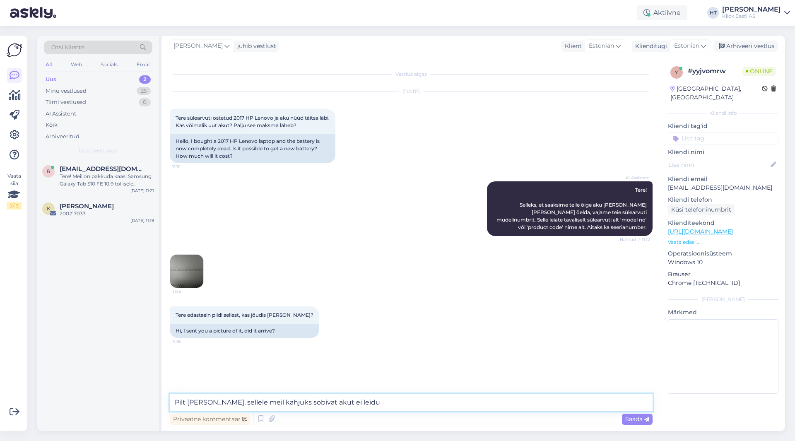
type textarea "Pilt [PERSON_NAME], sellele meil kahjuks sobivat akut ei leidu."
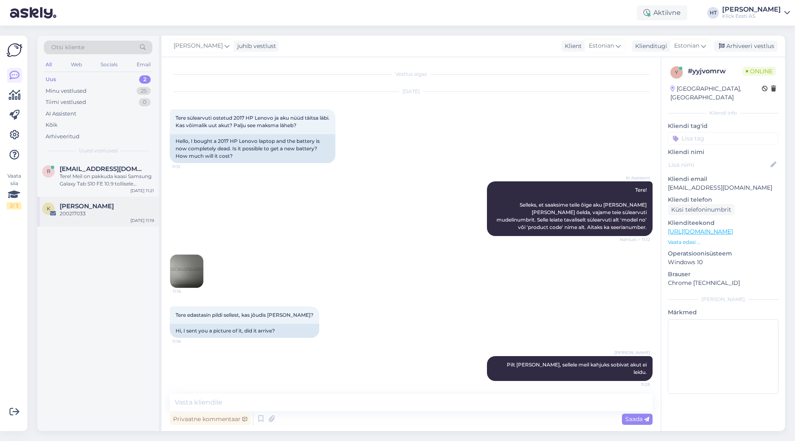
click at [128, 216] on div "200217033" at bounding box center [107, 213] width 94 height 7
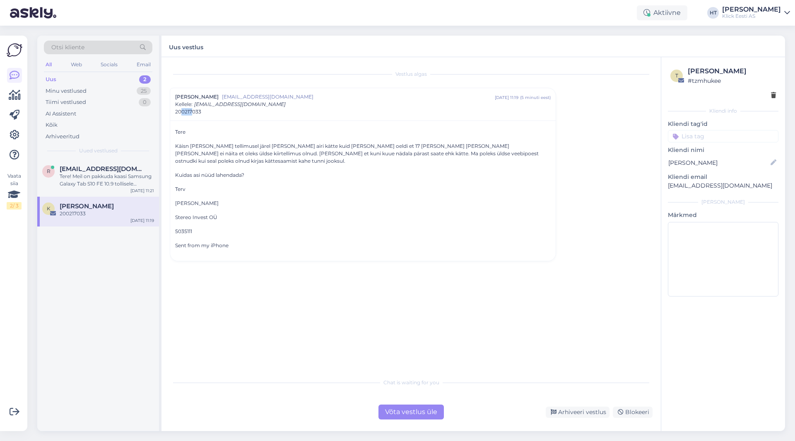
drag, startPoint x: 192, startPoint y: 111, endPoint x: 181, endPoint y: 112, distance: 11.7
click at [181, 112] on span "200217033" at bounding box center [188, 111] width 26 height 7
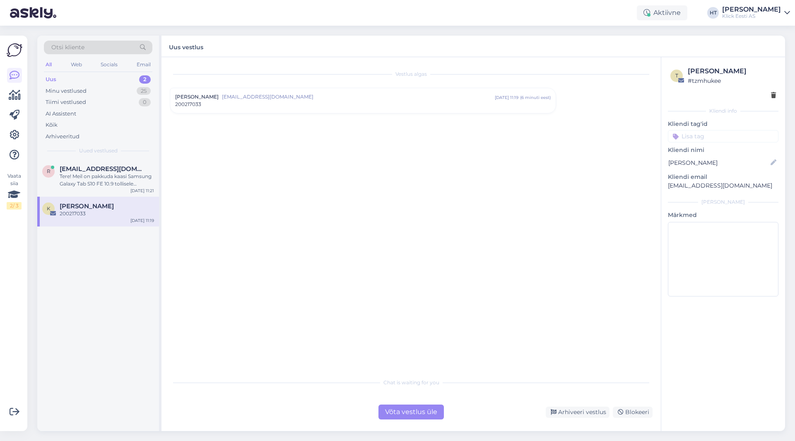
click at [177, 112] on div "[PERSON_NAME] [EMAIL_ADDRESS][DOMAIN_NAME] [DATE] 11:19 ( 6 minuti eest ) 20021…" at bounding box center [363, 100] width 386 height 25
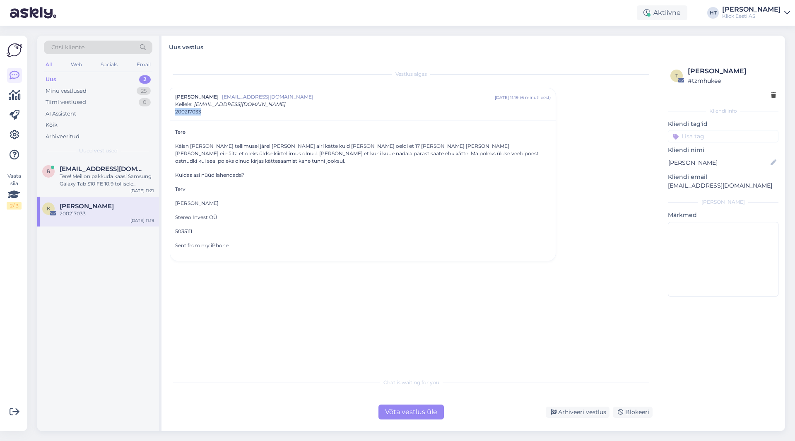
drag, startPoint x: 176, startPoint y: 111, endPoint x: 201, endPoint y: 112, distance: 25.7
click at [201, 112] on div "200217033" at bounding box center [363, 111] width 376 height 7
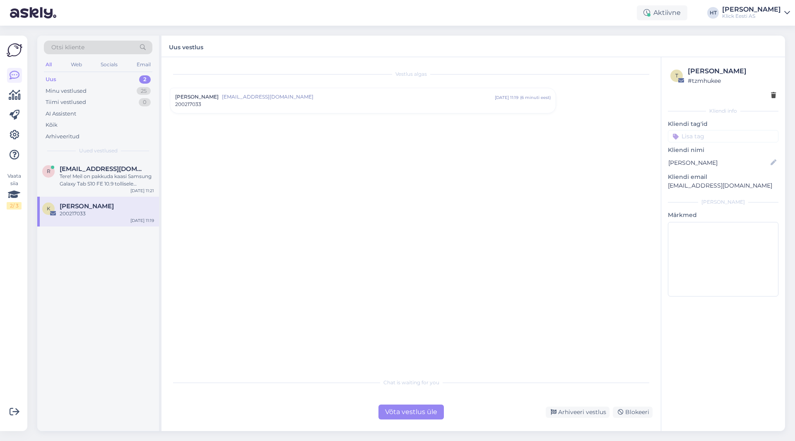
click at [205, 110] on div "[PERSON_NAME] [EMAIL_ADDRESS][DOMAIN_NAME] [DATE] 11:19 ( 6 minuti eest ) 20021…" at bounding box center [363, 100] width 386 height 25
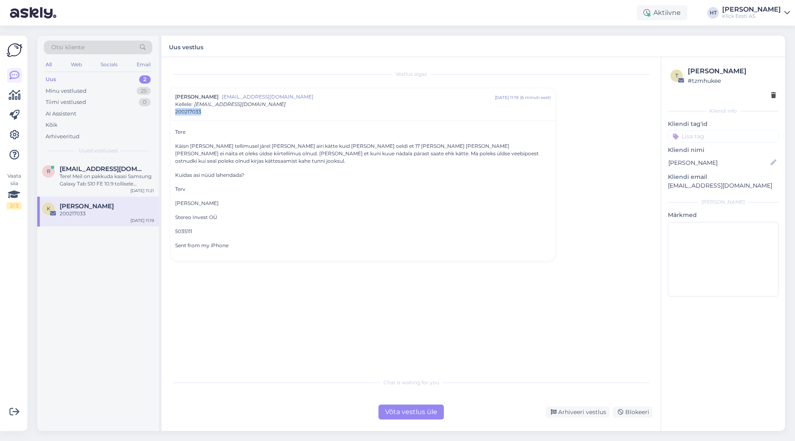
drag, startPoint x: 205, startPoint y: 110, endPoint x: 173, endPoint y: 113, distance: 32.4
click at [173, 113] on div "[PERSON_NAME] [EMAIL_ADDRESS][DOMAIN_NAME] [DATE] 11:19 ( 6 minuti eest ) [PERS…" at bounding box center [363, 104] width 386 height 32
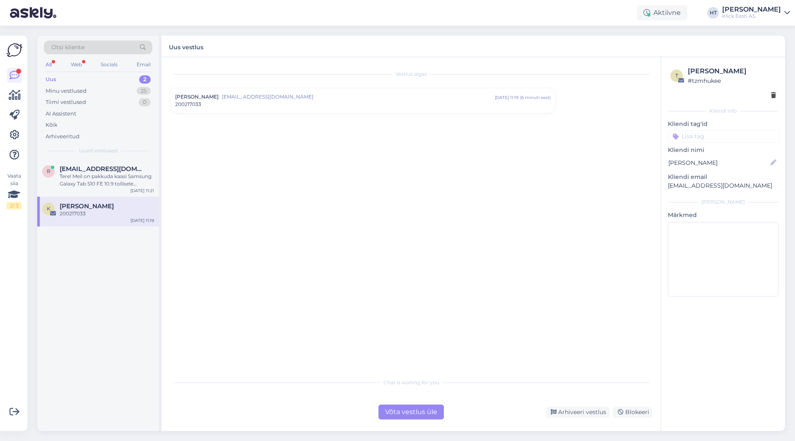
click at [332, 108] on div "[PERSON_NAME] [EMAIL_ADDRESS][DOMAIN_NAME] [DATE] 11:19 ( 6 minuti eest ) 20021…" at bounding box center [363, 100] width 386 height 25
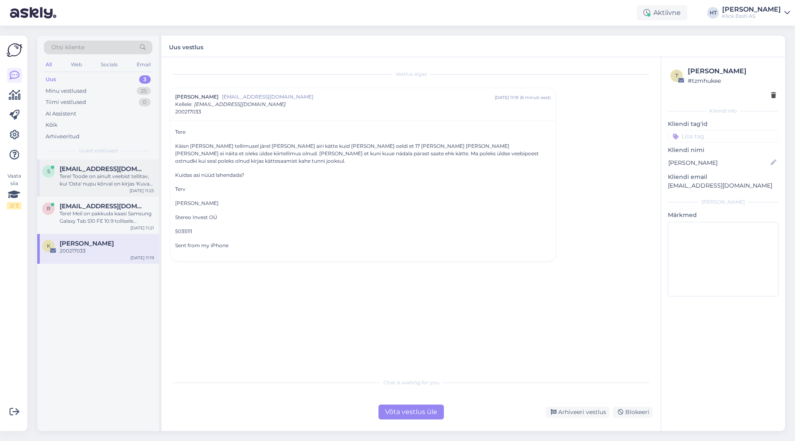
click at [123, 172] on span "[EMAIL_ADDRESS][DOMAIN_NAME]" at bounding box center [103, 168] width 86 height 7
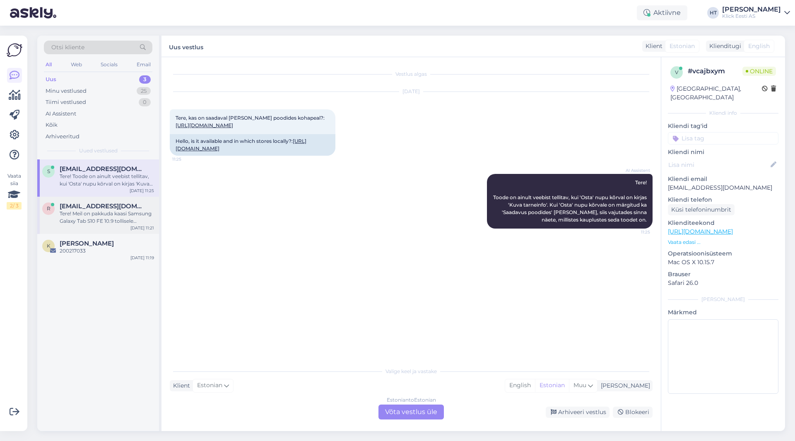
click at [125, 213] on div "Tere! Meil on pakkuda kaasi Samsung Galaxy Tab S10 FE 10.9 tollisele tahvelarvu…" at bounding box center [107, 217] width 94 height 15
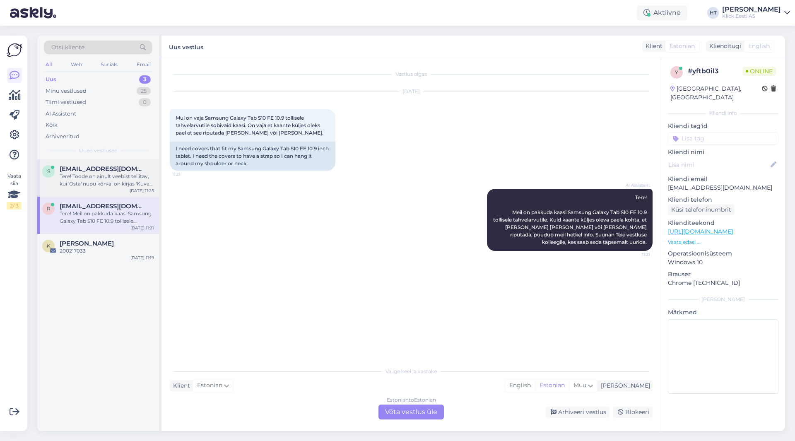
click at [138, 174] on div "Tere! Toode on ainult veebist tellitav, kui 'Osta' nupu kõrval on kirjas 'Kuva …" at bounding box center [107, 180] width 94 height 15
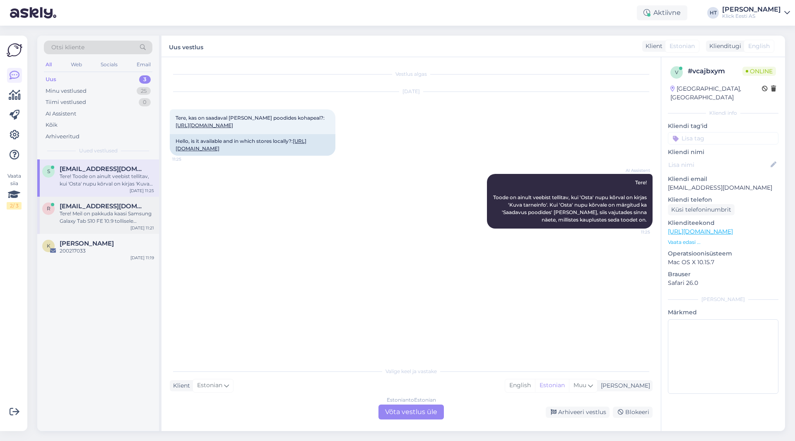
click at [133, 218] on div "Tere! Meil on pakkuda kaasi Samsung Galaxy Tab S10 FE 10.9 tollisele tahvelarvu…" at bounding box center [107, 217] width 94 height 15
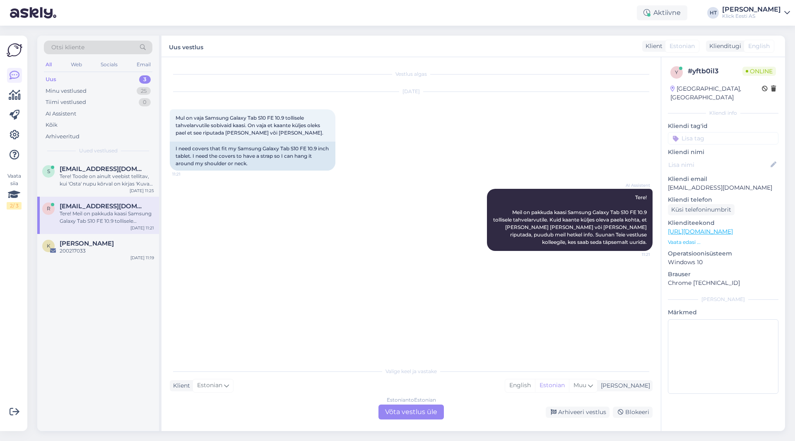
click at [129, 296] on div "s [EMAIL_ADDRESS][DOMAIN_NAME] Tere! Toode on ainult veebist tellitav, kui 'Ost…" at bounding box center [98, 295] width 122 height 272
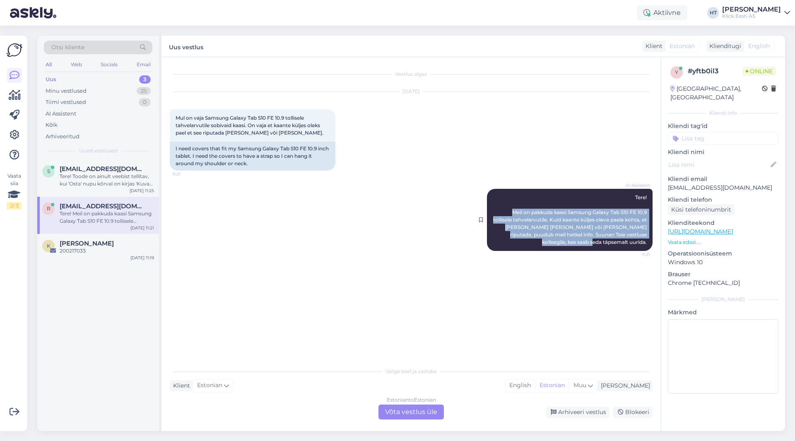
drag, startPoint x: 511, startPoint y: 212, endPoint x: 649, endPoint y: 244, distance: 141.6
click at [497, 244] on div "AI Assistent Tere! Meil on pakkuda kaasi Samsung Galaxy Tab S10 FE 10.9 tollise…" at bounding box center [570, 220] width 166 height 62
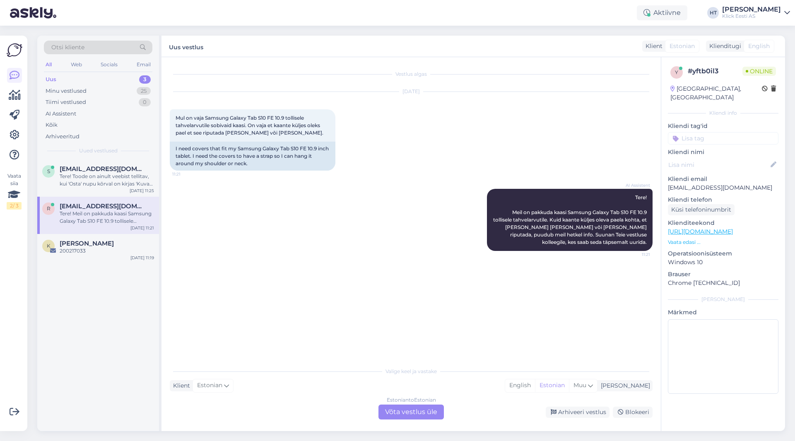
click at [439, 250] on div "AI Assistent Tere! Meil on pakkuda kaasi Samsung Galaxy Tab S10 FE 10.9 tollise…" at bounding box center [411, 220] width 483 height 80
click at [405, 415] on div "Estonian to Estonian Võta vestlus üle" at bounding box center [411, 412] width 65 height 15
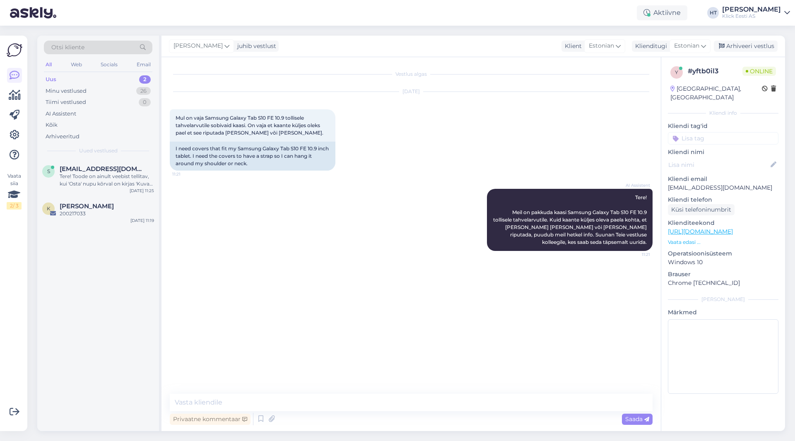
click at [404, 411] on div "Privaatne kommentaar Saada" at bounding box center [411, 419] width 483 height 16
click at [405, 407] on textarea at bounding box center [411, 402] width 483 height 17
type textarea "[PERSON_NAME] leidu sellele kahjuks ümbrist."
click at [123, 226] on div "K [PERSON_NAME] 200217033 [DATE] 11:19" at bounding box center [98, 212] width 122 height 30
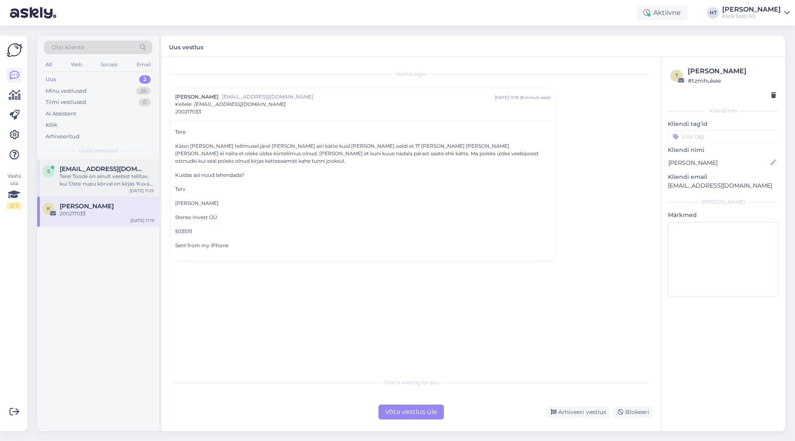
click at [115, 183] on div "Tere! Toode on ainult veebist tellitav, kui 'Osta' nupu kõrval on kirjas 'Kuva …" at bounding box center [107, 180] width 94 height 15
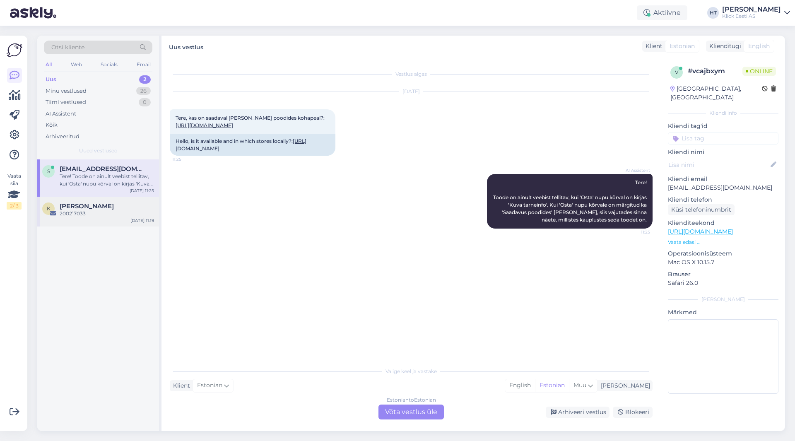
click at [111, 207] on div "[PERSON_NAME]" at bounding box center [107, 206] width 94 height 7
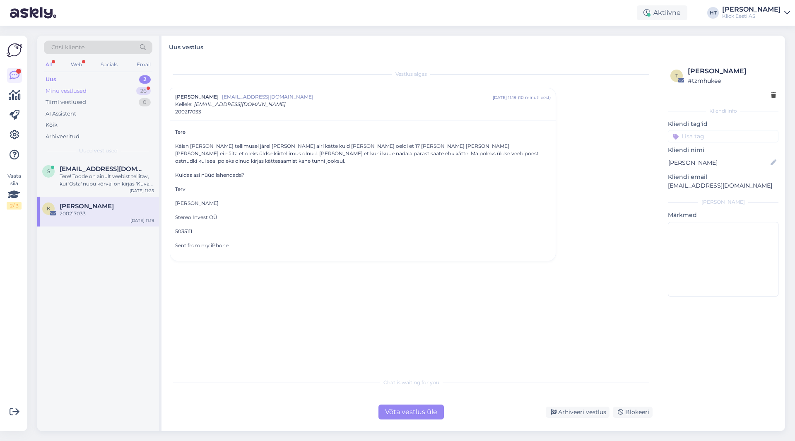
click at [125, 88] on div "Minu vestlused 26" at bounding box center [98, 91] width 109 height 12
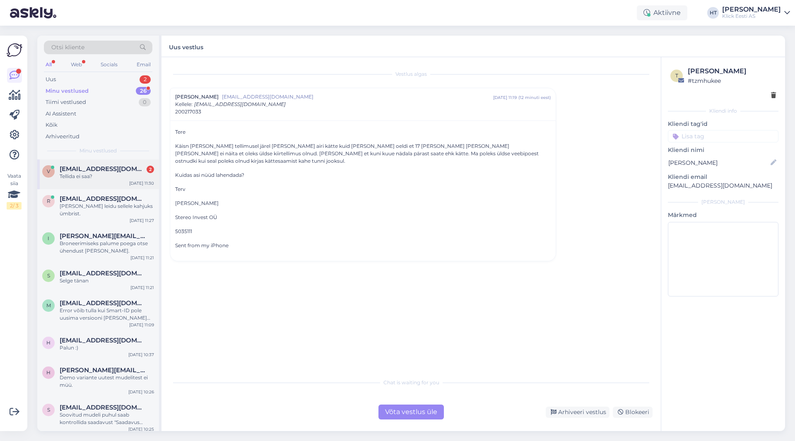
click at [125, 164] on div "v [EMAIL_ADDRESS][DOMAIN_NAME] 2 Tellida ei saa? [DATE] 11:30" at bounding box center [98, 174] width 122 height 30
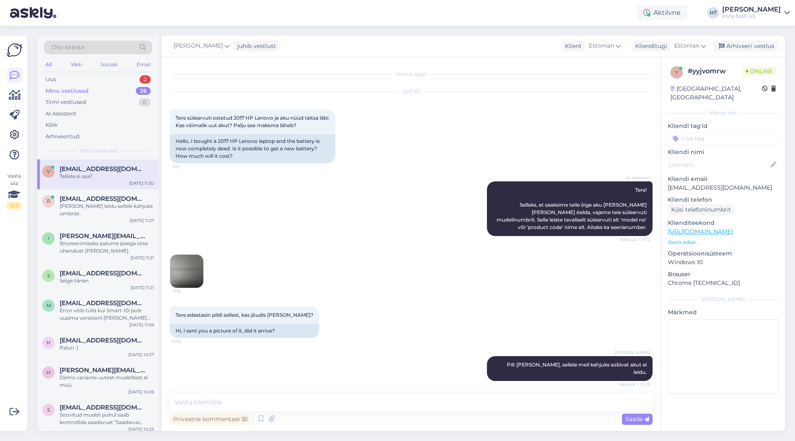
scroll to position [68, 0]
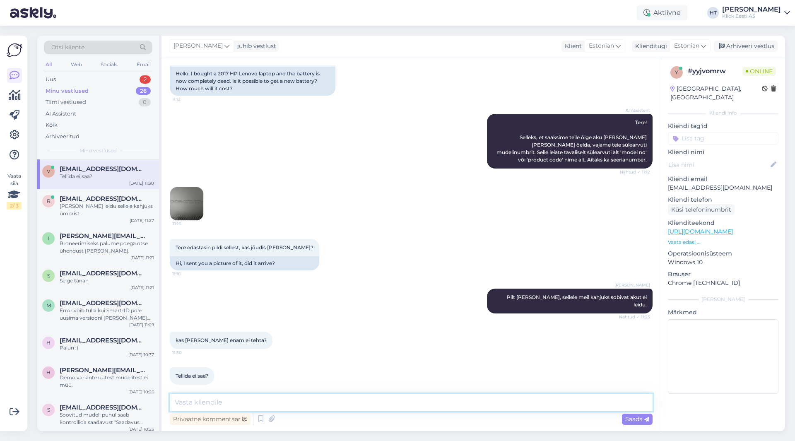
click at [345, 398] on textarea at bounding box center [411, 402] width 483 height 17
type textarea "Tellida kahjuks ei õnnestu."
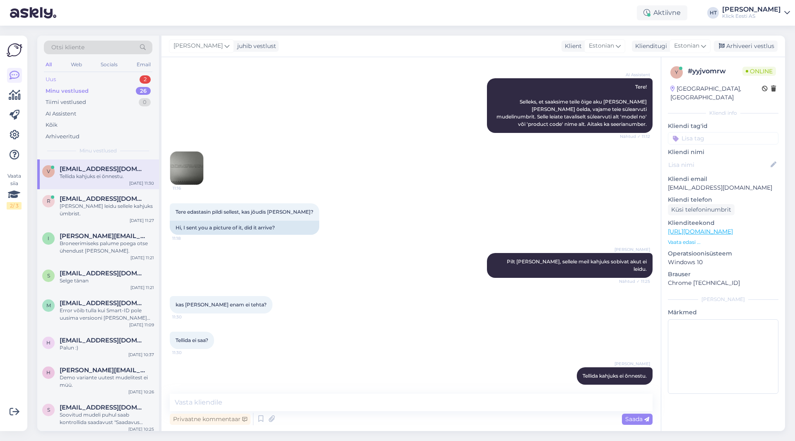
click at [121, 77] on div "Uus 2" at bounding box center [98, 80] width 109 height 12
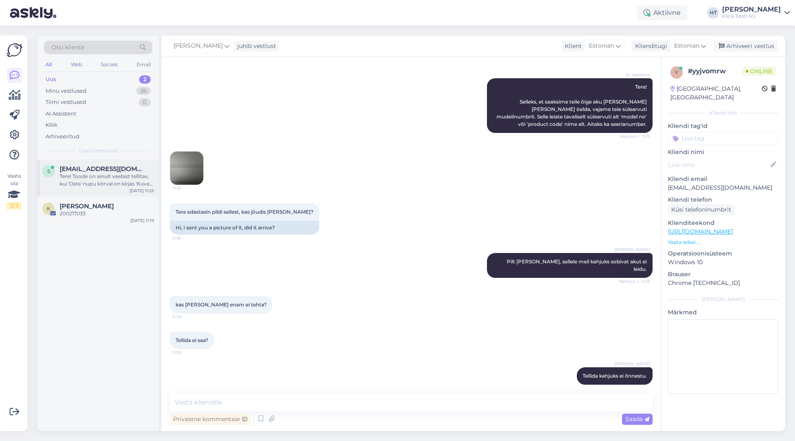
click at [106, 177] on div "Tere! Toode on ainult veebist tellitav, kui 'Osta' nupu kõrval on kirjas 'Kuva …" at bounding box center [107, 180] width 94 height 15
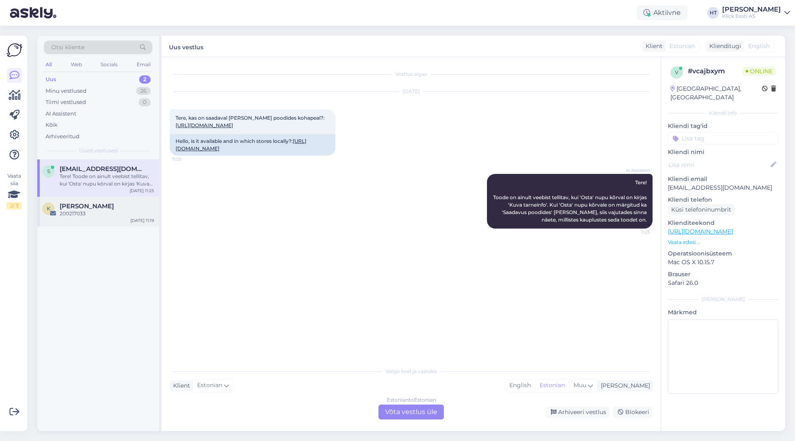
click at [109, 215] on div "200217033" at bounding box center [107, 213] width 94 height 7
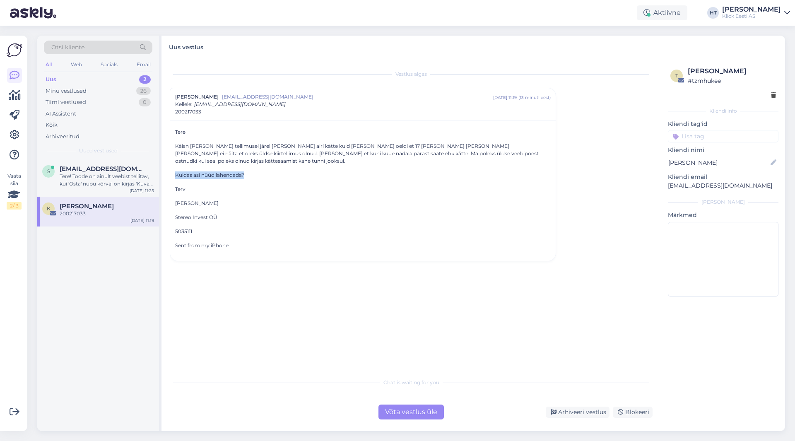
drag, startPoint x: 256, startPoint y: 169, endPoint x: 176, endPoint y: 169, distance: 79.5
click at [176, 171] on p "Kuidas asi nüüd lahendada?" at bounding box center [363, 174] width 376 height 7
drag, startPoint x: 176, startPoint y: 169, endPoint x: 259, endPoint y: 166, distance: 83.3
click at [259, 171] on p "Kuidas asi nüüd lahendada?" at bounding box center [363, 174] width 376 height 7
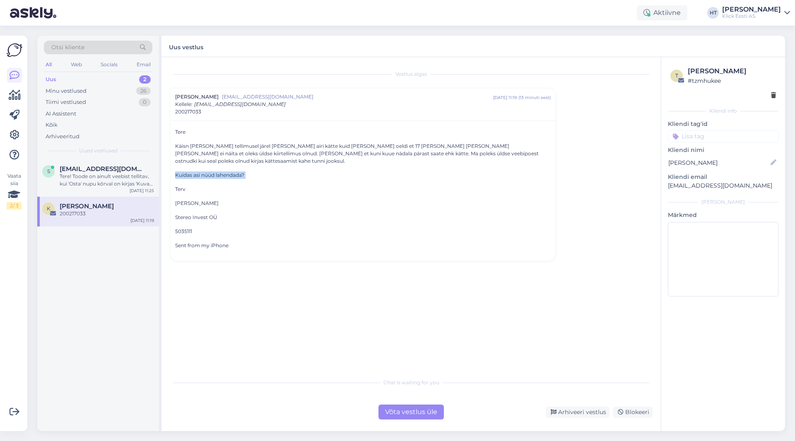
click at [259, 171] on p "Kuidas asi nüüd lahendada?" at bounding box center [363, 174] width 376 height 7
drag, startPoint x: 190, startPoint y: 111, endPoint x: 176, endPoint y: 111, distance: 13.7
click at [176, 111] on span "200217033" at bounding box center [188, 111] width 26 height 7
drag, startPoint x: 175, startPoint y: 112, endPoint x: 201, endPoint y: 112, distance: 25.7
click at [201, 112] on div "200217033" at bounding box center [363, 111] width 376 height 7
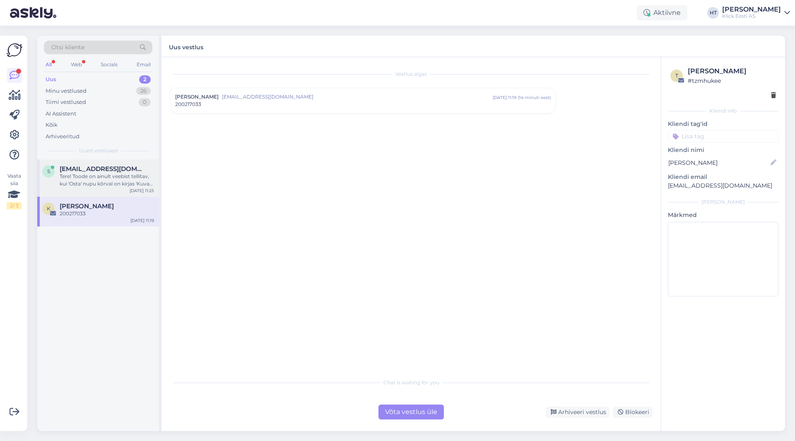
click at [87, 176] on div "Tere! Toode on ainult veebist tellitav, kui 'Osta' nupu kõrval on kirjas 'Kuva …" at bounding box center [107, 180] width 94 height 15
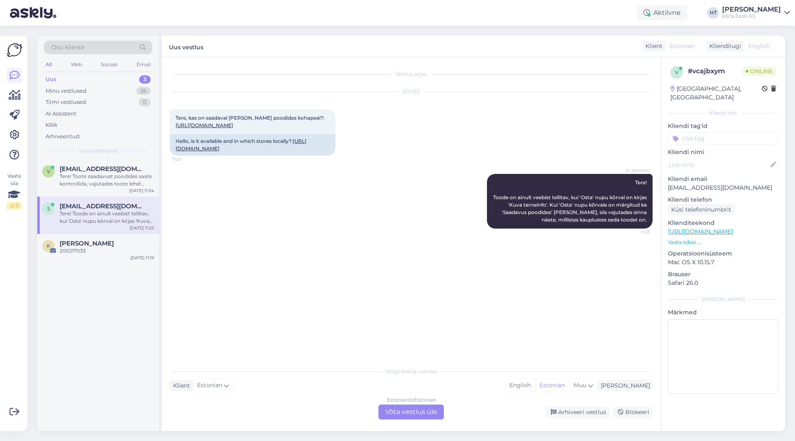
click at [497, 132] on input at bounding box center [723, 138] width 111 height 12
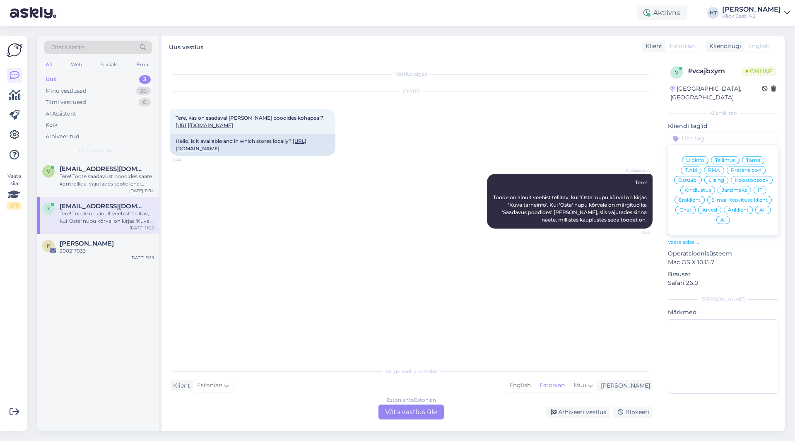
click at [497, 178] on span "Ostuabi" at bounding box center [687, 180] width 19 height 5
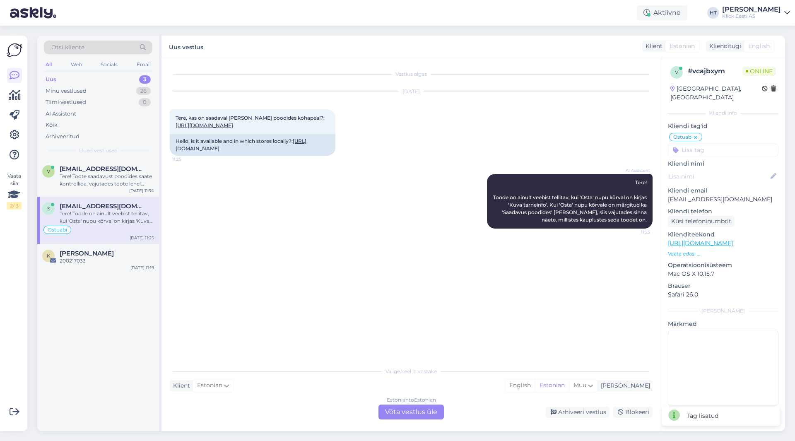
click at [497, 144] on input at bounding box center [723, 150] width 111 height 12
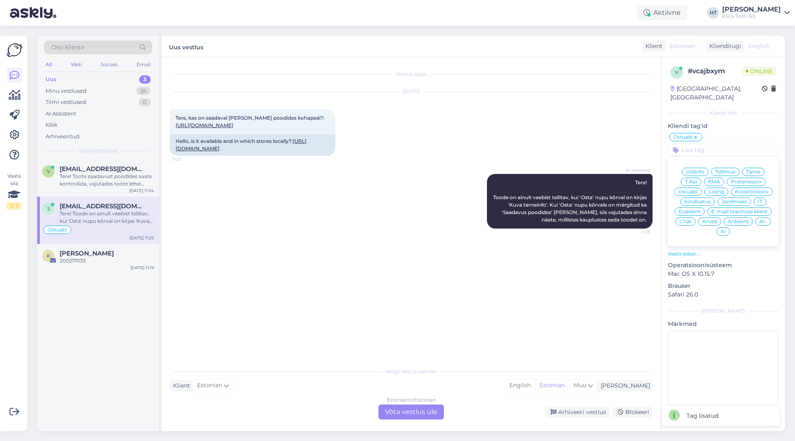
click at [497, 209] on span "Eraklient" at bounding box center [690, 211] width 22 height 5
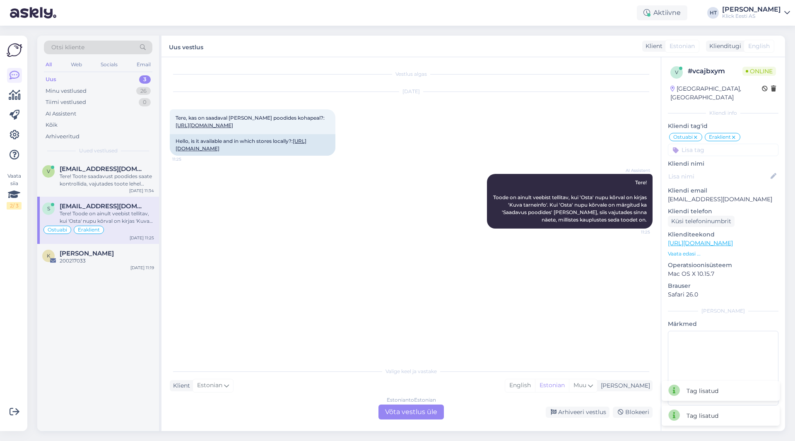
click at [497, 144] on input at bounding box center [723, 150] width 111 height 12
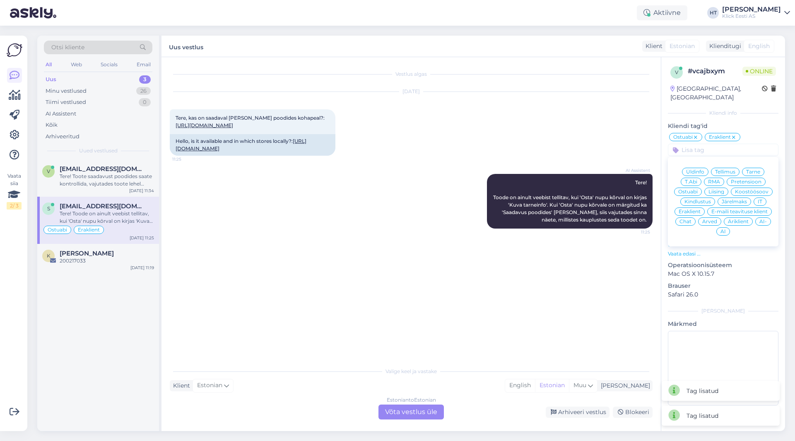
click at [497, 229] on span "AI" at bounding box center [723, 231] width 5 height 5
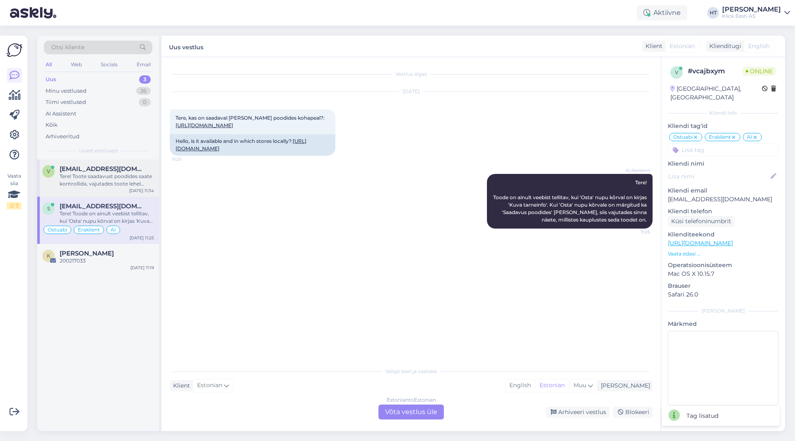
click at [127, 176] on div "Tere! Toote saadavust poodides saate kontrollida, vajutades toote lehel "Saadav…" at bounding box center [107, 180] width 94 height 15
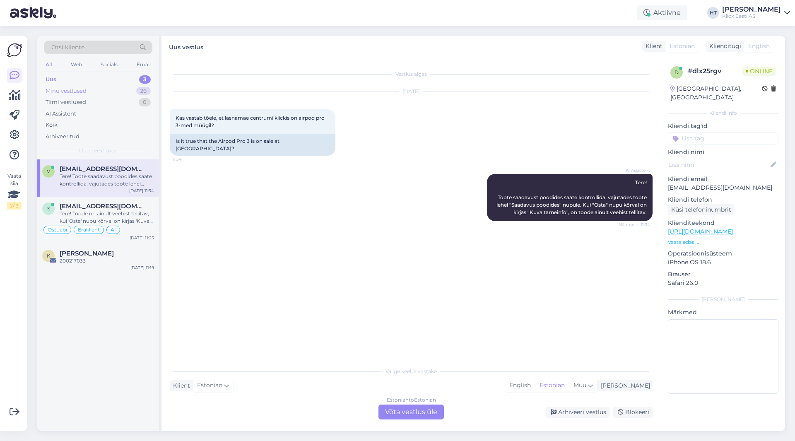
click at [116, 93] on div "Minu vestlused 26" at bounding box center [98, 91] width 109 height 12
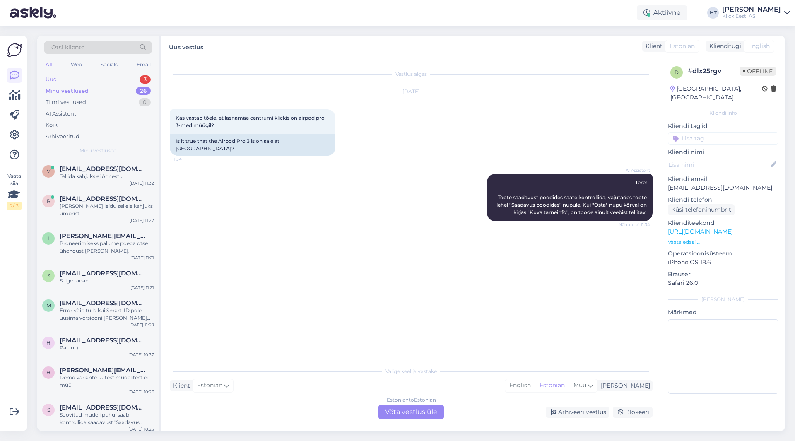
click at [142, 80] on div "3" at bounding box center [145, 79] width 11 height 8
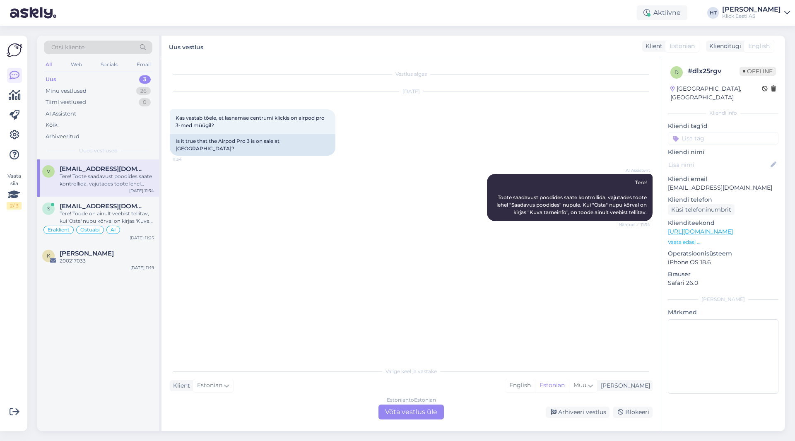
click at [119, 180] on div "Tere! Toote saadavust poodides saate kontrollida, vajutades toote lehel "Saadav…" at bounding box center [107, 180] width 94 height 15
click at [118, 209] on span "[EMAIL_ADDRESS][DOMAIN_NAME]" at bounding box center [103, 206] width 86 height 7
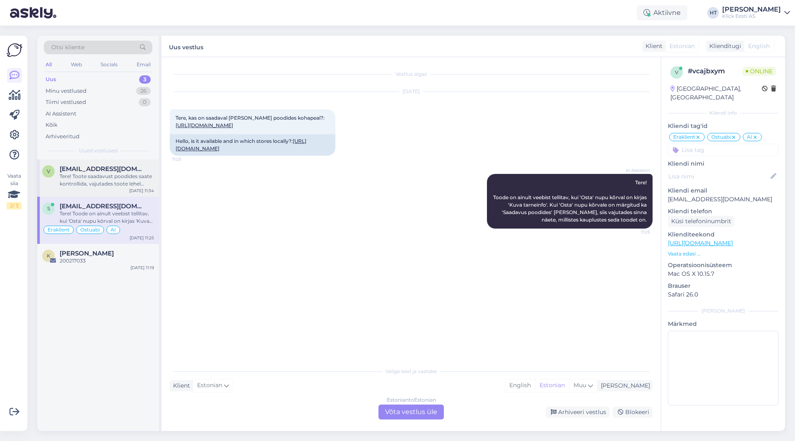
click at [143, 183] on div "Tere! Toote saadavust poodides saate kontrollida, vajutades toote lehel "Saadav…" at bounding box center [107, 180] width 94 height 15
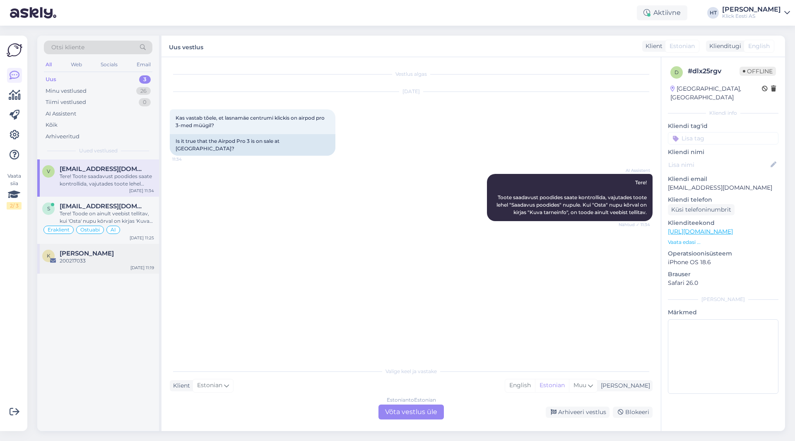
click at [116, 252] on div "[PERSON_NAME]" at bounding box center [107, 253] width 94 height 7
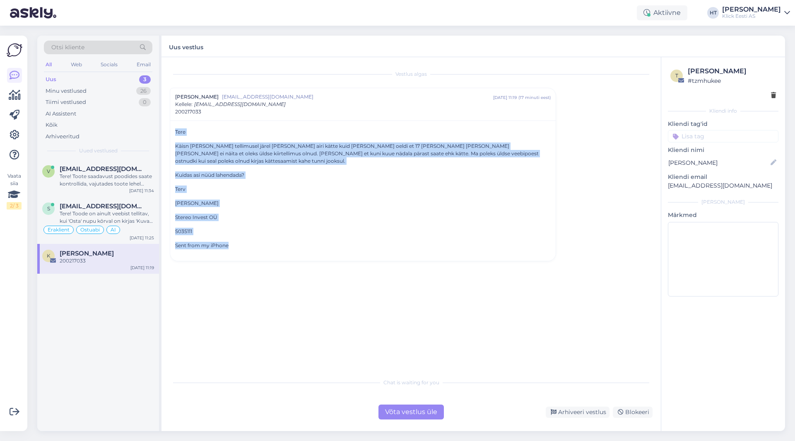
drag, startPoint x: 176, startPoint y: 145, endPoint x: 294, endPoint y: 239, distance: 151.2
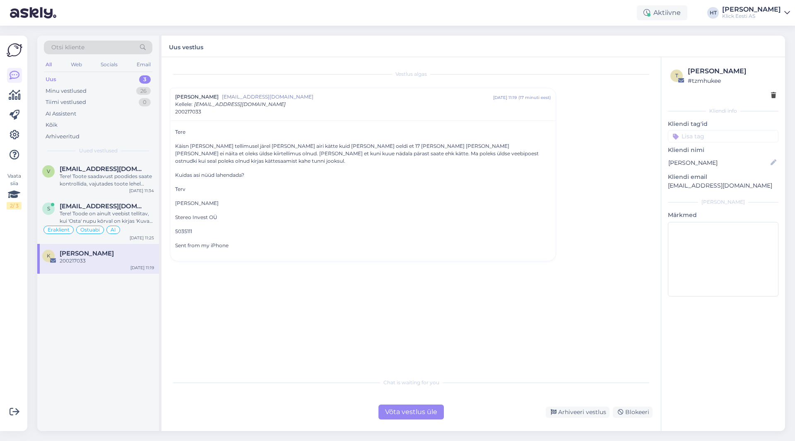
click at [294, 242] on p "Sent from my iPhone" at bounding box center [363, 245] width 376 height 7
drag, startPoint x: 287, startPoint y: 237, endPoint x: 176, endPoint y: 131, distance: 153.2
click at [176, 131] on p "Tere" at bounding box center [363, 131] width 376 height 7
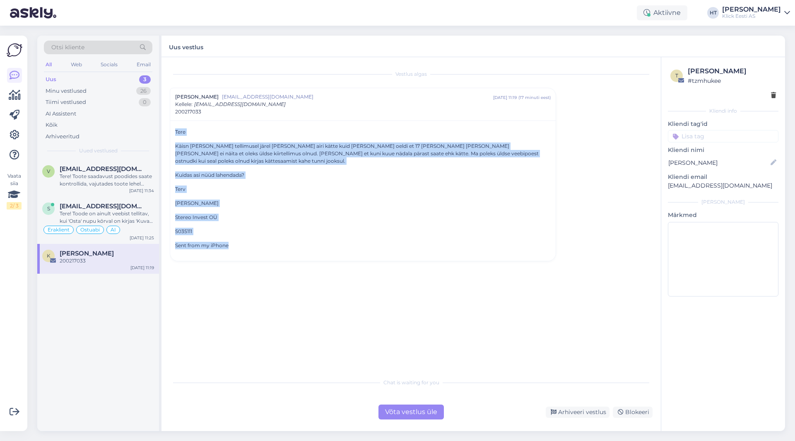
drag, startPoint x: 176, startPoint y: 131, endPoint x: 244, endPoint y: 234, distance: 122.9
click at [244, 234] on div "Tere [PERSON_NAME] [PERSON_NAME] tellimusel järel [PERSON_NAME] airi kätte kuid…" at bounding box center [363, 188] width 376 height 121
click at [242, 244] on div "Tere [PERSON_NAME] [PERSON_NAME] tellimusel järel [PERSON_NAME] airi kätte kuid…" at bounding box center [363, 191] width 386 height 140
drag, startPoint x: 240, startPoint y: 241, endPoint x: 175, endPoint y: 132, distance: 126.5
click at [175, 132] on div "Tere [PERSON_NAME] [PERSON_NAME] tellimusel järel [PERSON_NAME] airi kätte kuid…" at bounding box center [363, 188] width 376 height 121
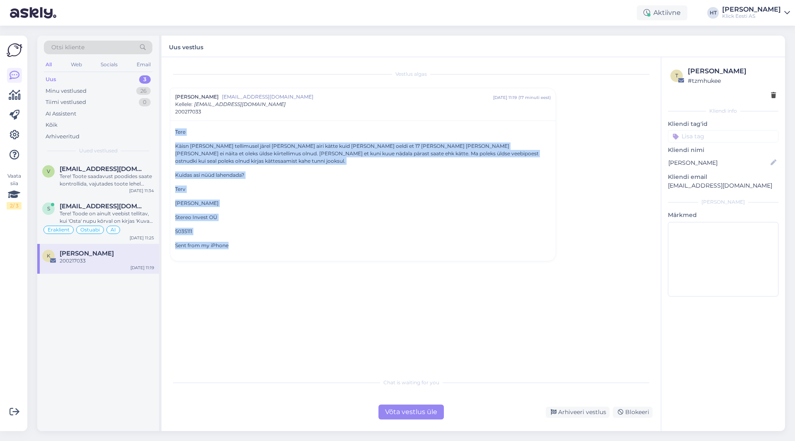
click at [175, 132] on p "Tere" at bounding box center [363, 131] width 376 height 7
drag, startPoint x: 175, startPoint y: 132, endPoint x: 269, endPoint y: 239, distance: 142.1
click at [269, 239] on div "Tere [PERSON_NAME] [PERSON_NAME] tellimusel järel [PERSON_NAME] airi kätte kuid…" at bounding box center [363, 188] width 376 height 121
click at [269, 242] on p "Sent from my iPhone" at bounding box center [363, 245] width 376 height 7
drag, startPoint x: 222, startPoint y: 236, endPoint x: 176, endPoint y: 134, distance: 111.8
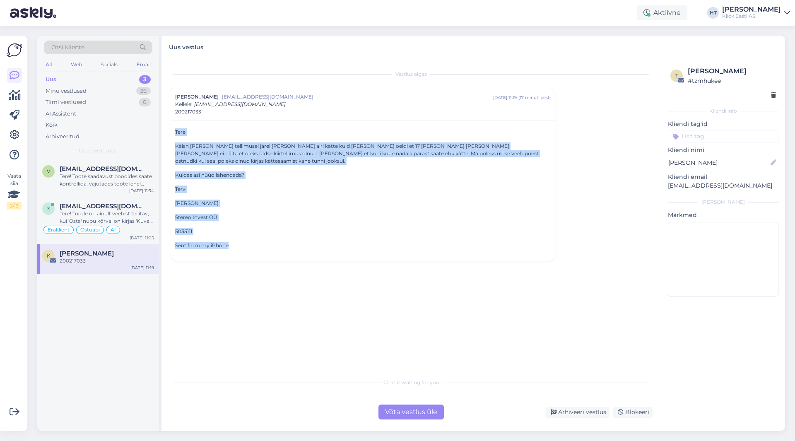
click at [176, 134] on div "Tere [PERSON_NAME] [PERSON_NAME] tellimusel järel [PERSON_NAME] airi kätte kuid…" at bounding box center [363, 188] width 376 height 121
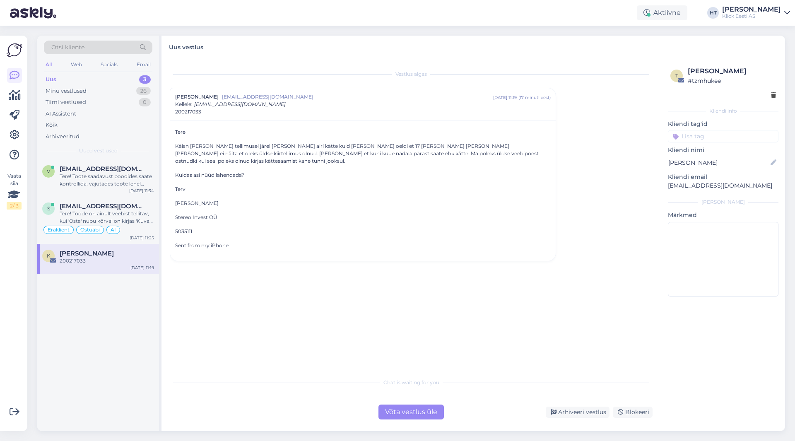
click at [176, 134] on p "Tere" at bounding box center [363, 131] width 376 height 7
drag, startPoint x: 205, startPoint y: 113, endPoint x: 176, endPoint y: 113, distance: 28.6
click at [176, 113] on div "200217033" at bounding box center [363, 111] width 376 height 7
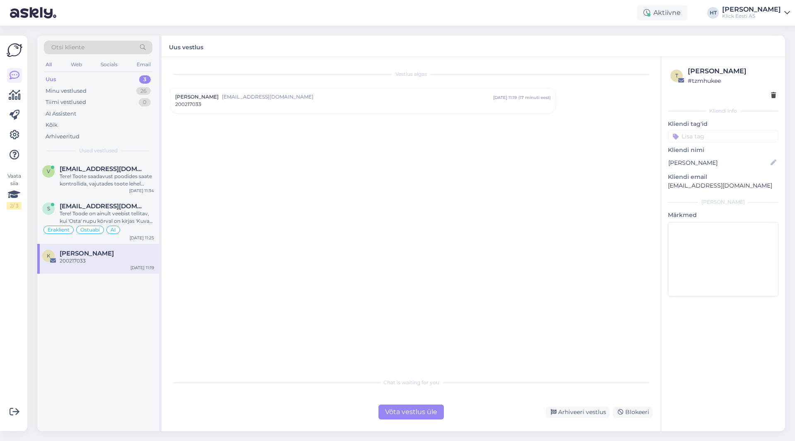
click at [270, 270] on div "Vestlus algas [PERSON_NAME] [EMAIL_ADDRESS][DOMAIN_NAME] [DATE] 11:19 ( 17 minu…" at bounding box center [415, 215] width 490 height 301
click at [261, 100] on span "[EMAIL_ADDRESS][DOMAIN_NAME]" at bounding box center [357, 96] width 271 height 7
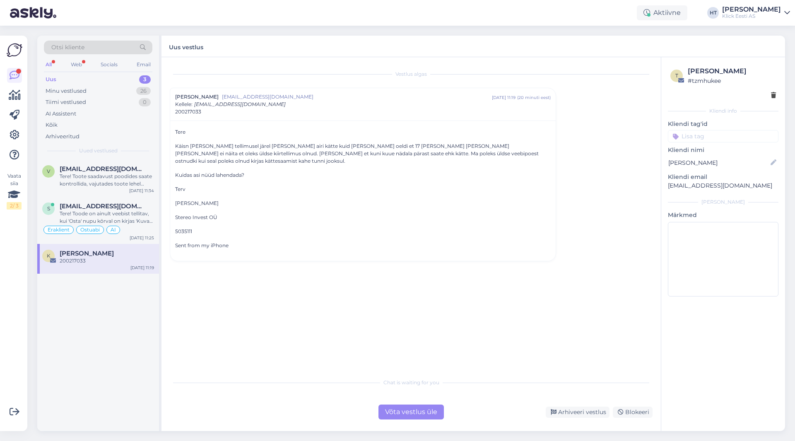
click at [396, 409] on div "Võta vestlus üle" at bounding box center [411, 412] width 65 height 15
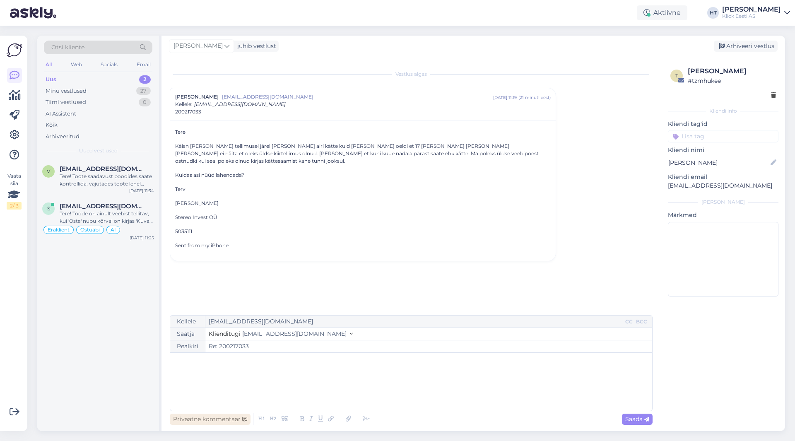
click at [208, 418] on div "Privaatne kommentaar" at bounding box center [210, 419] width 81 height 11
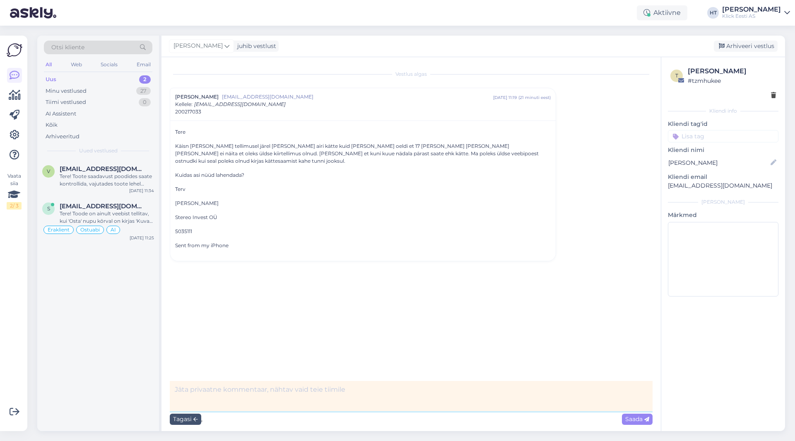
click at [249, 386] on textarea at bounding box center [411, 396] width 483 height 30
type textarea "[PERSON_NAME], [PERSON_NAME] 1tk lillat laos tegelt."
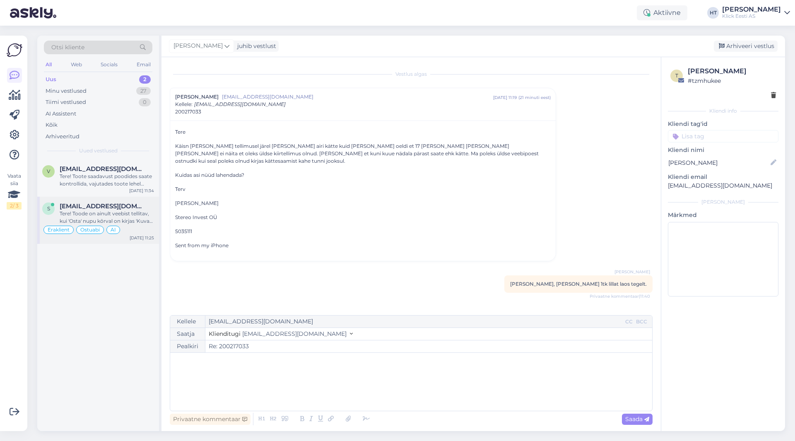
click at [141, 223] on div "Tere! Toode on ainult veebist tellitav, kui 'Osta' nupu kõrval on kirjas 'Kuva …" at bounding box center [107, 217] width 94 height 15
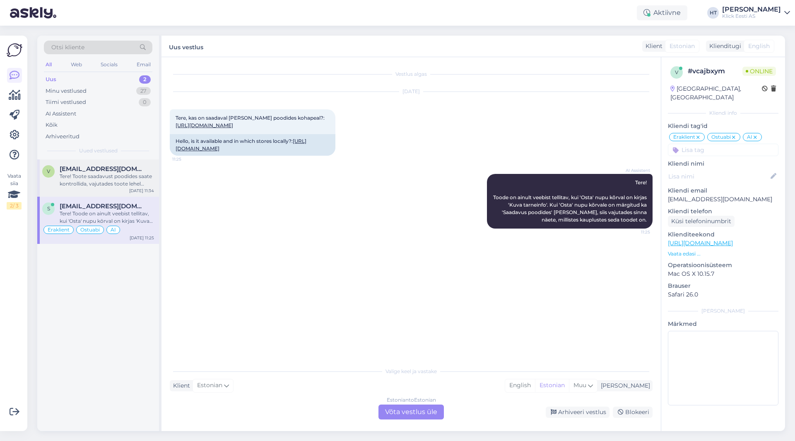
click at [125, 188] on div "v [EMAIL_ADDRESS][DOMAIN_NAME] Tere! Toote saadavust poodides saate kontrollida…" at bounding box center [98, 177] width 122 height 37
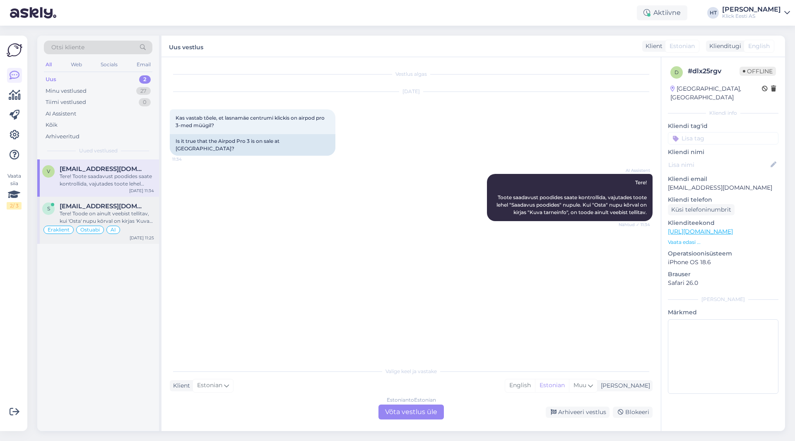
drag, startPoint x: 110, startPoint y: 218, endPoint x: 150, endPoint y: 220, distance: 39.8
click at [110, 218] on div "Tere! Toode on ainult veebist tellitav, kui 'Osta' nupu kõrval on kirjas 'Kuva …" at bounding box center [107, 217] width 94 height 15
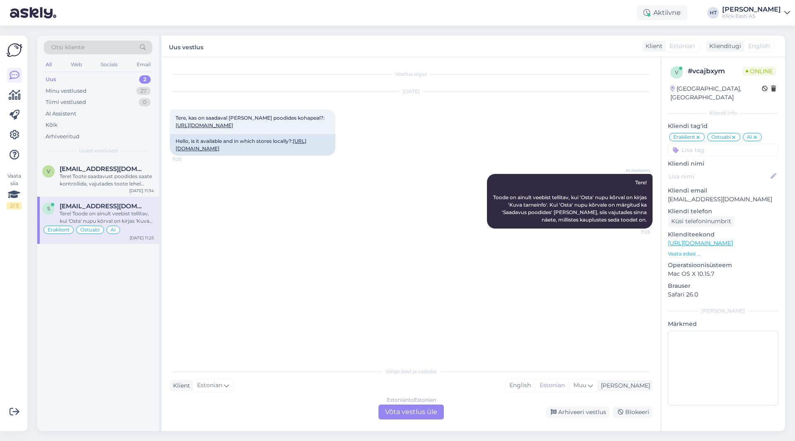
click at [497, 250] on p "Vaata edasi ..." at bounding box center [723, 253] width 111 height 7
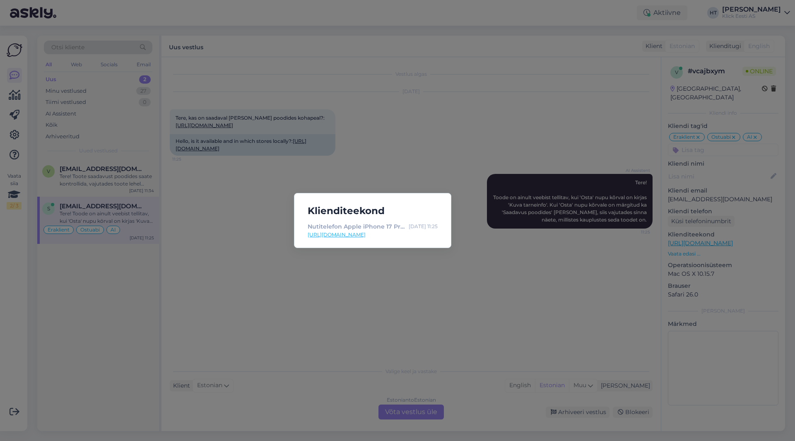
click at [489, 268] on div "Klienditeekond Nutitelefon Apple iPhone 17 Pro Max 256GB, oranž - Klick e-pood …" at bounding box center [397, 220] width 795 height 441
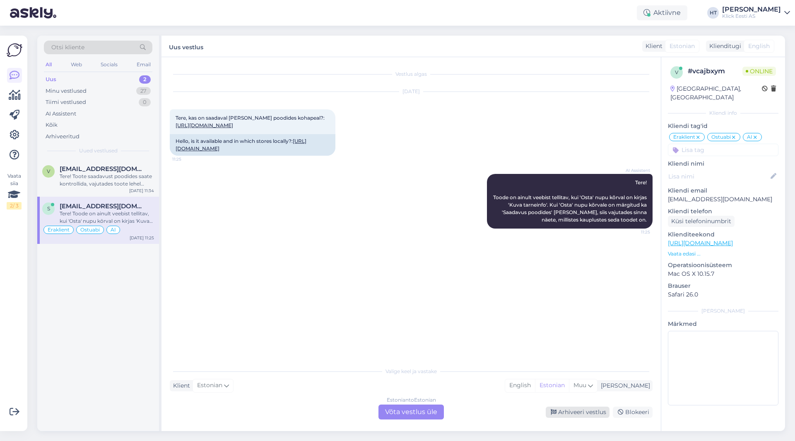
click at [497, 413] on icon at bounding box center [554, 413] width 6 height 6
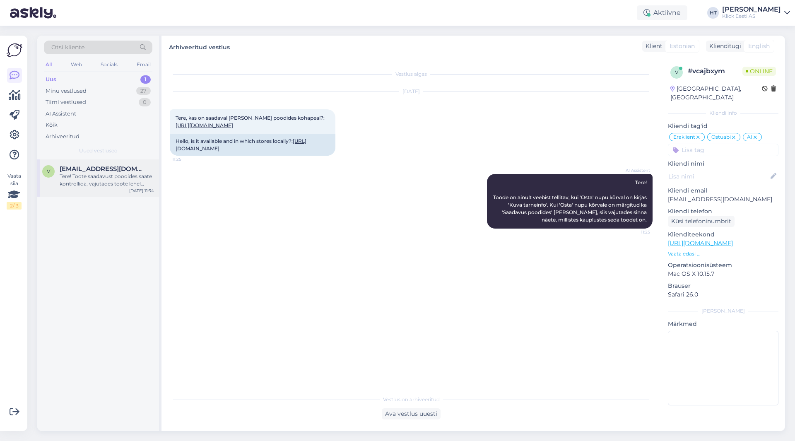
click at [79, 174] on div "Tere! Toote saadavust poodides saate kontrollida, vajutades toote lehel "Saadav…" at bounding box center [107, 180] width 94 height 15
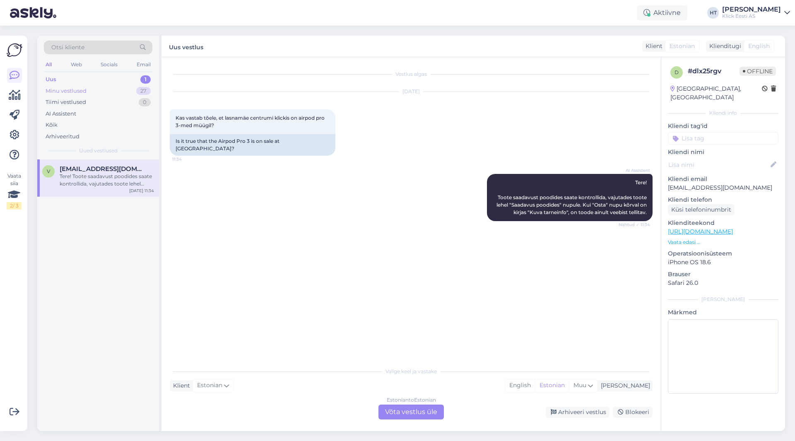
click at [115, 92] on div "Minu vestlused 27" at bounding box center [98, 91] width 109 height 12
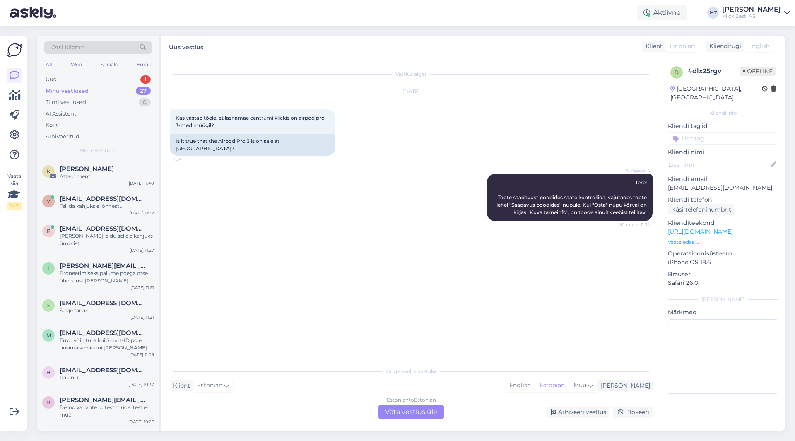
click at [111, 147] on div "Otsi kliente All Web Socials Email Uus 1 Minu vestlused 27 Tiimi vestlused 0 AI…" at bounding box center [98, 98] width 122 height 124
click at [111, 169] on div "[PERSON_NAME]" at bounding box center [107, 168] width 94 height 7
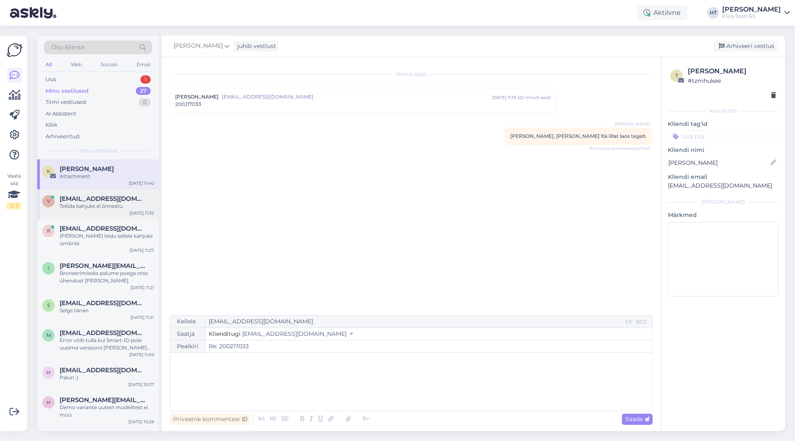
click at [107, 198] on span "[EMAIL_ADDRESS][DOMAIN_NAME]" at bounding box center [103, 198] width 86 height 7
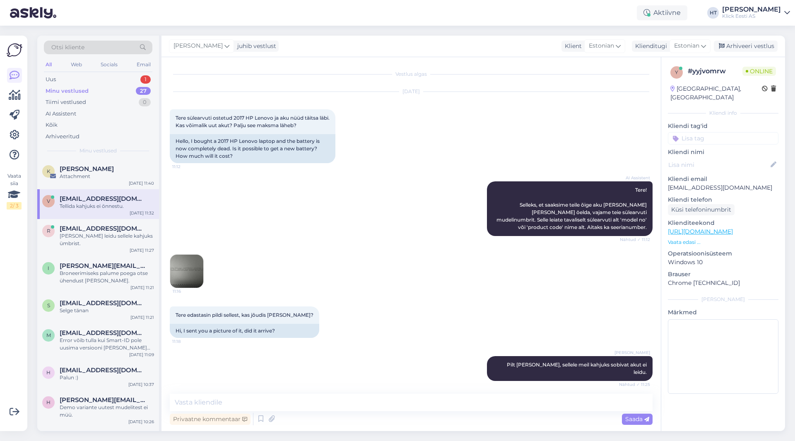
scroll to position [103, 0]
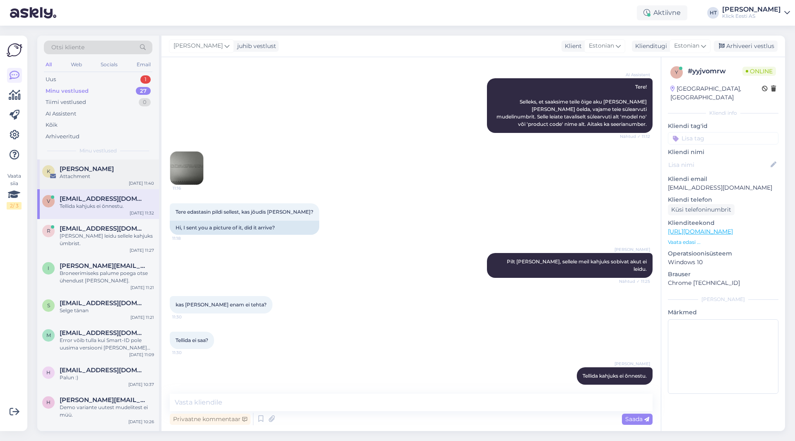
click at [106, 181] on div "K [PERSON_NAME] Attachment [DATE] 11:40" at bounding box center [98, 174] width 122 height 30
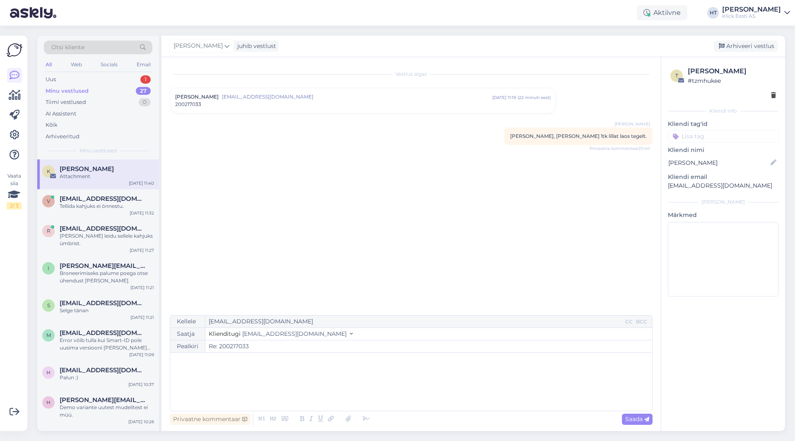
scroll to position [0, 0]
click at [113, 206] on div "Tellida kahjuks ei õnnestu." at bounding box center [107, 206] width 94 height 7
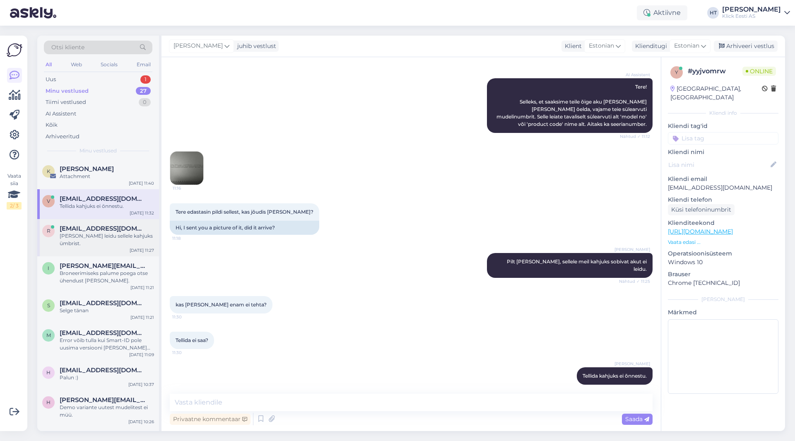
click at [115, 228] on span "[EMAIL_ADDRESS][DOMAIN_NAME]" at bounding box center [103, 228] width 86 height 7
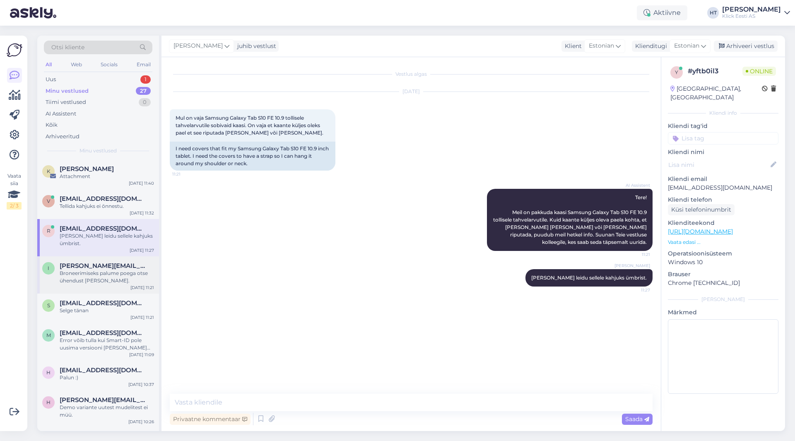
click at [119, 262] on span "[PERSON_NAME][EMAIL_ADDRESS][PERSON_NAME][DOMAIN_NAME]" at bounding box center [103, 265] width 86 height 7
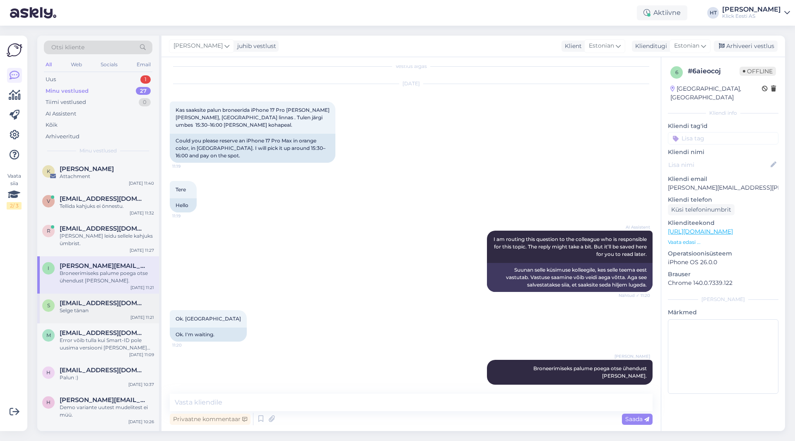
click at [114, 299] on span "[EMAIL_ADDRESS][DOMAIN_NAME]" at bounding box center [103, 302] width 86 height 7
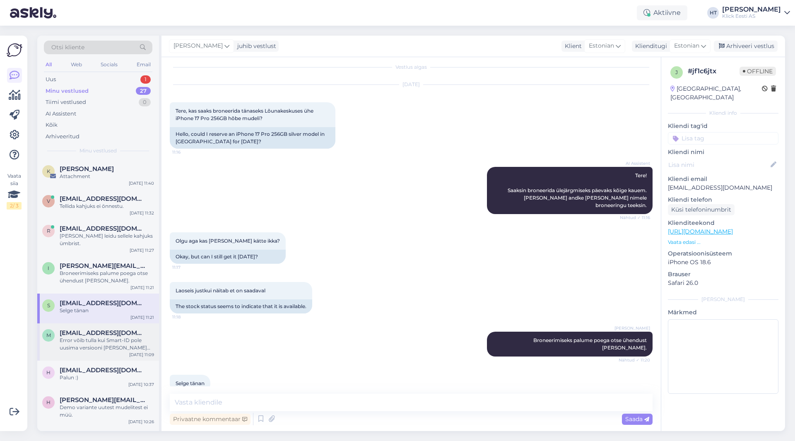
click at [114, 329] on span "[EMAIL_ADDRESS][DOMAIN_NAME]" at bounding box center [103, 332] width 86 height 7
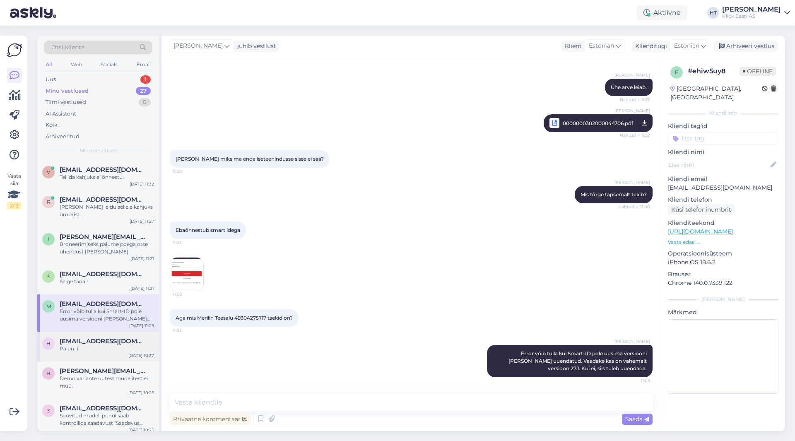
scroll to position [41, 0]
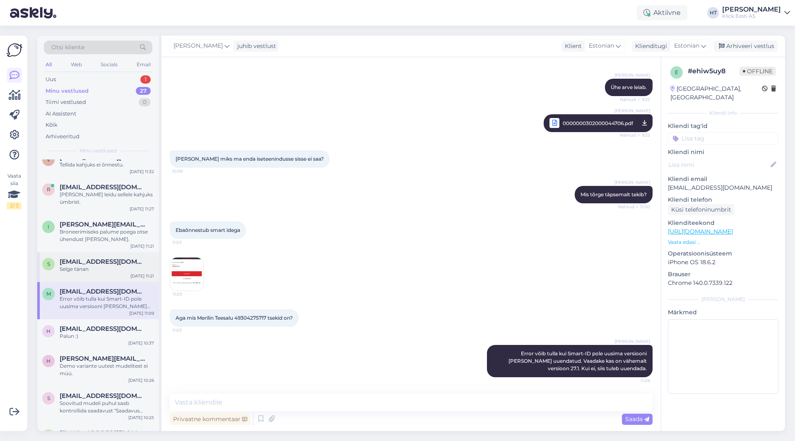
click at [112, 274] on div "s [EMAIL_ADDRESS][DOMAIN_NAME] Selge tänan [DATE] 11:21" at bounding box center [98, 267] width 122 height 30
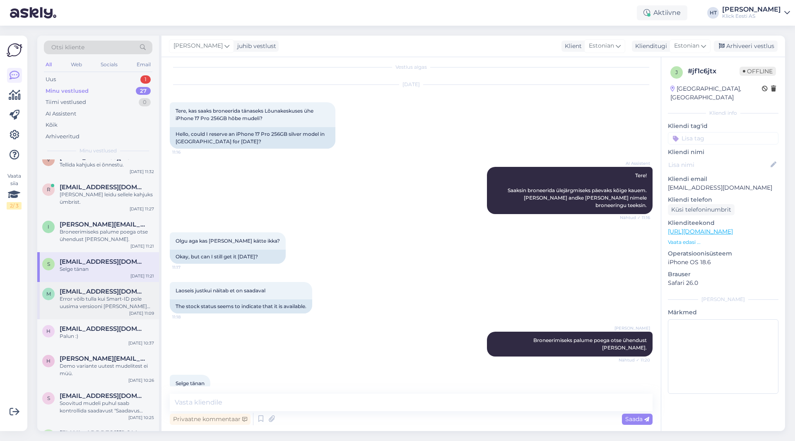
click at [112, 288] on span "[EMAIL_ADDRESS][DOMAIN_NAME]" at bounding box center [103, 291] width 86 height 7
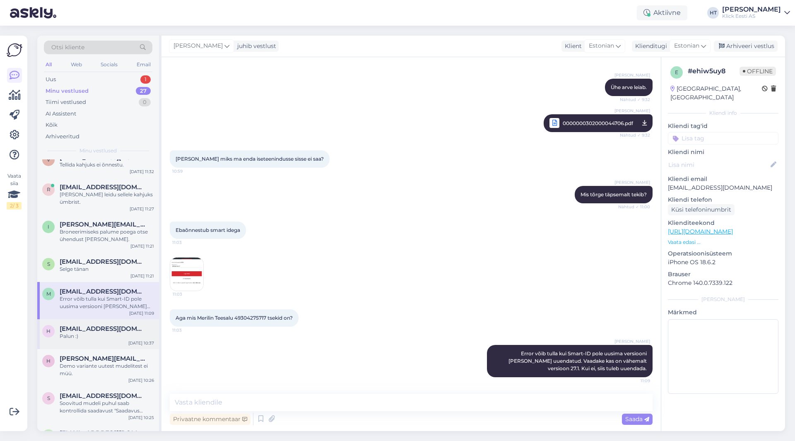
click at [113, 325] on span "[EMAIL_ADDRESS][DOMAIN_NAME]" at bounding box center [103, 328] width 86 height 7
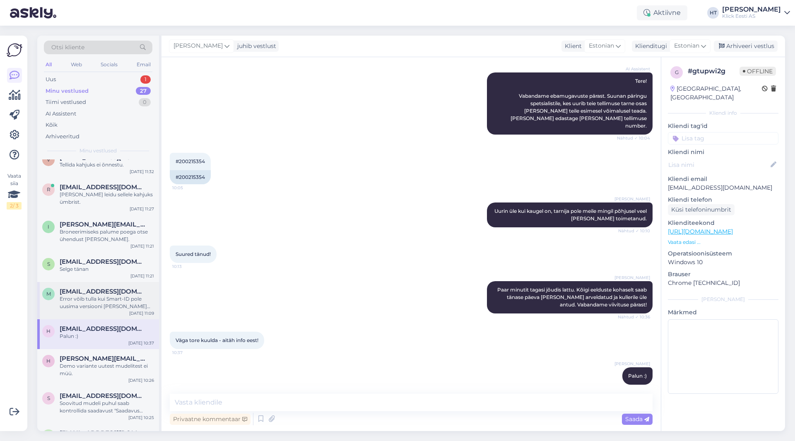
click at [111, 295] on div "Error võib tulla kui Smart-ID pole uusima versiooni [PERSON_NAME] uuendatud. Va…" at bounding box center [107, 302] width 94 height 15
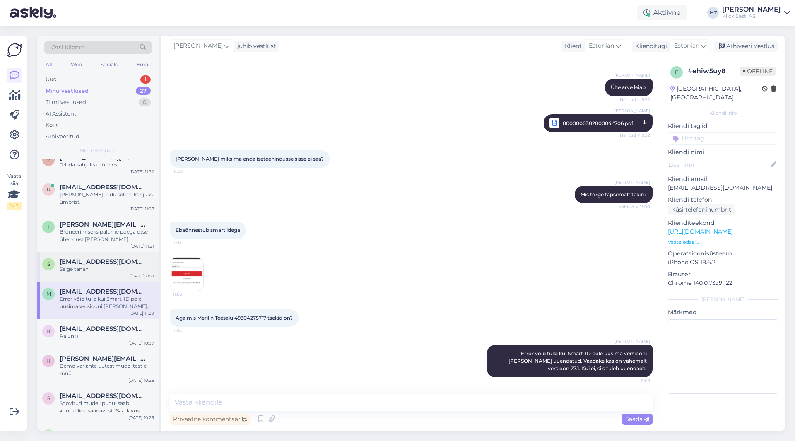
click at [111, 267] on div "s [EMAIL_ADDRESS][DOMAIN_NAME] Selge tänan [DATE] 11:21" at bounding box center [98, 267] width 122 height 30
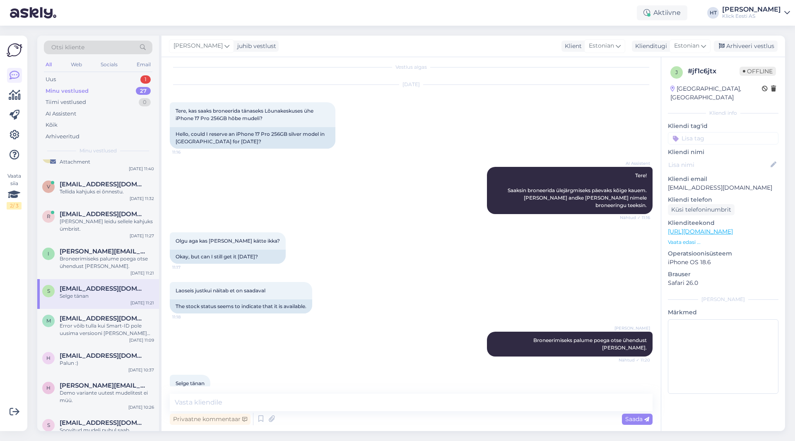
scroll to position [0, 0]
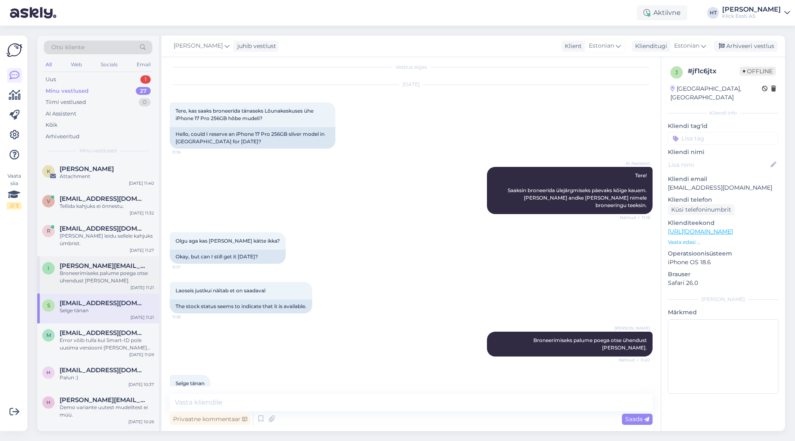
click at [116, 270] on div "Broneerimiseks palume poega otse ühendust [PERSON_NAME]." at bounding box center [107, 277] width 94 height 15
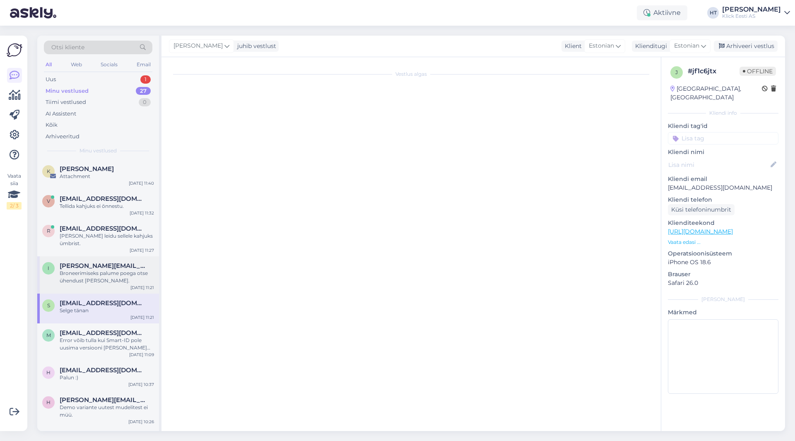
scroll to position [8, 0]
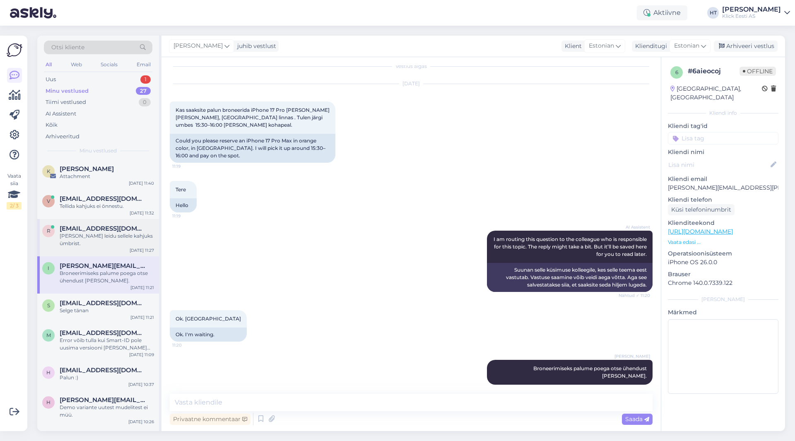
click at [116, 233] on div "[PERSON_NAME] leidu sellele kahjuks ümbrist." at bounding box center [107, 239] width 94 height 15
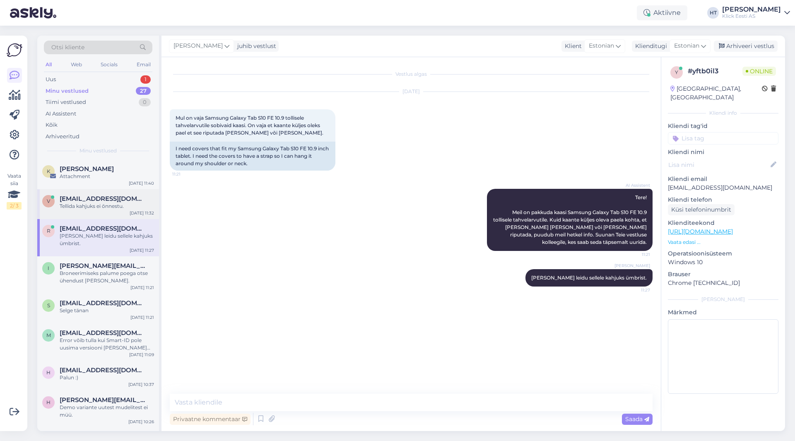
click at [123, 207] on div "Tellida kahjuks ei õnnestu." at bounding box center [107, 206] width 94 height 7
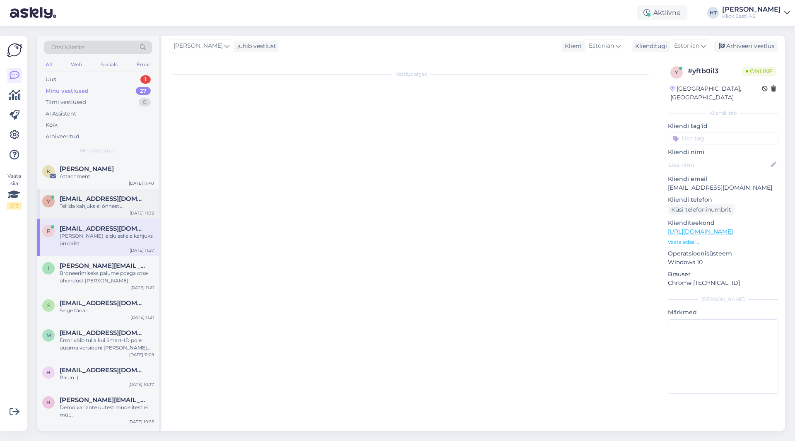
scroll to position [103, 0]
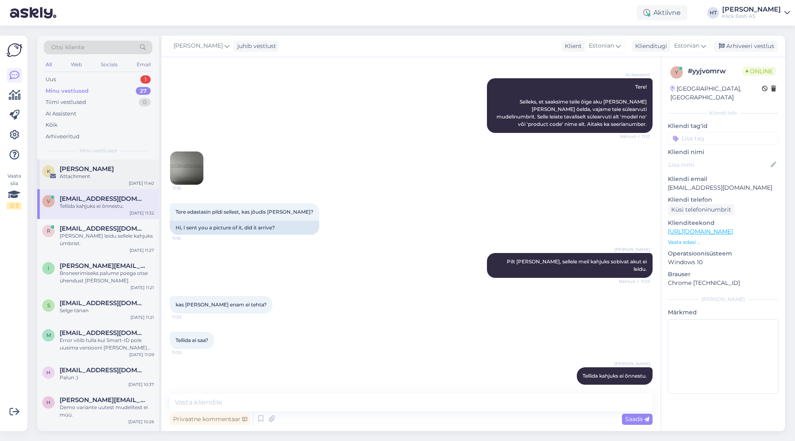
click at [120, 173] on div "Attachment" at bounding box center [107, 176] width 94 height 7
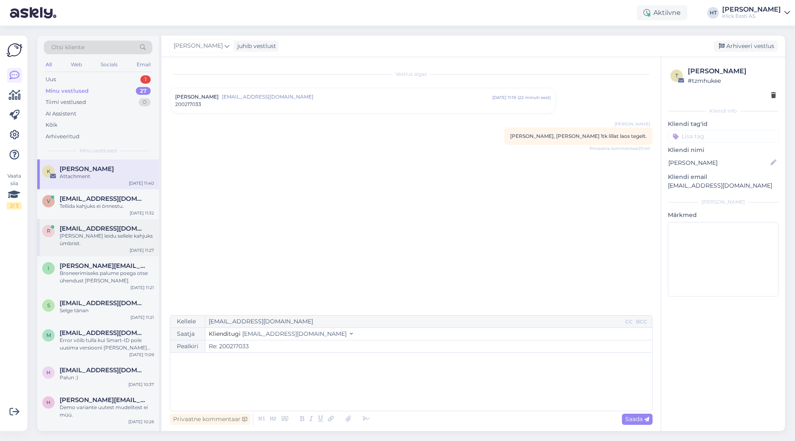
click at [101, 229] on span "[EMAIL_ADDRESS][DOMAIN_NAME]" at bounding box center [103, 228] width 86 height 7
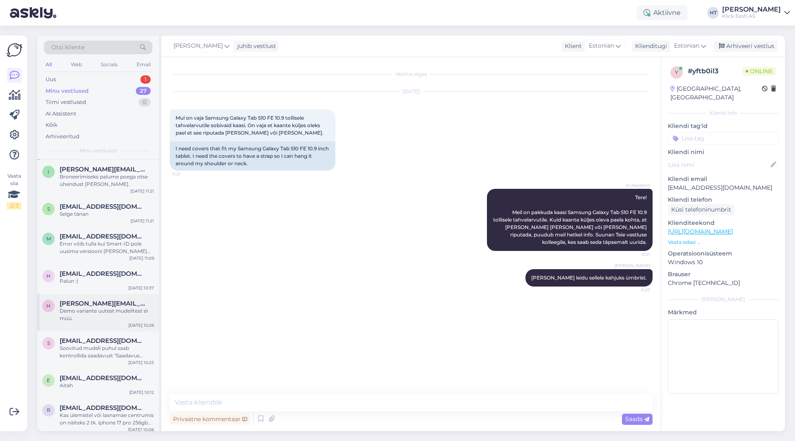
scroll to position [124, 0]
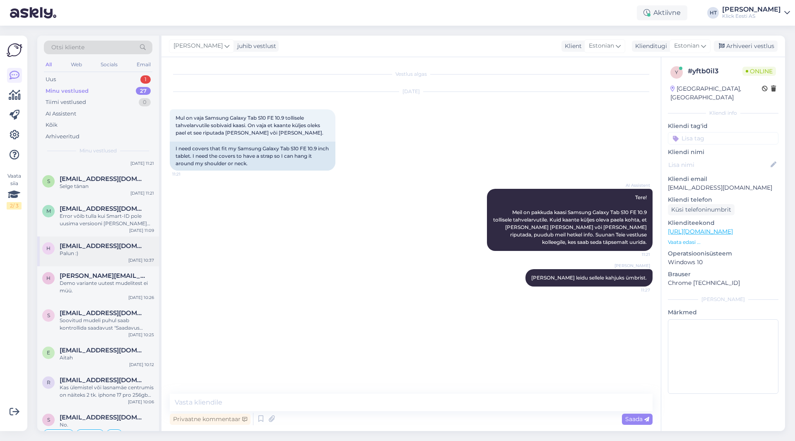
click at [104, 256] on div "h [EMAIL_ADDRESS][DOMAIN_NAME] Palun :) [DATE] 10:37" at bounding box center [98, 251] width 122 height 30
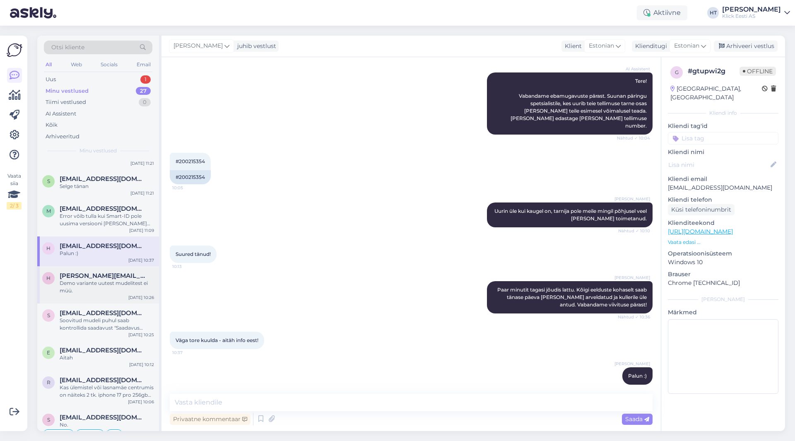
click at [102, 280] on div "Demo variante uutest mudelitest ei müü." at bounding box center [107, 287] width 94 height 15
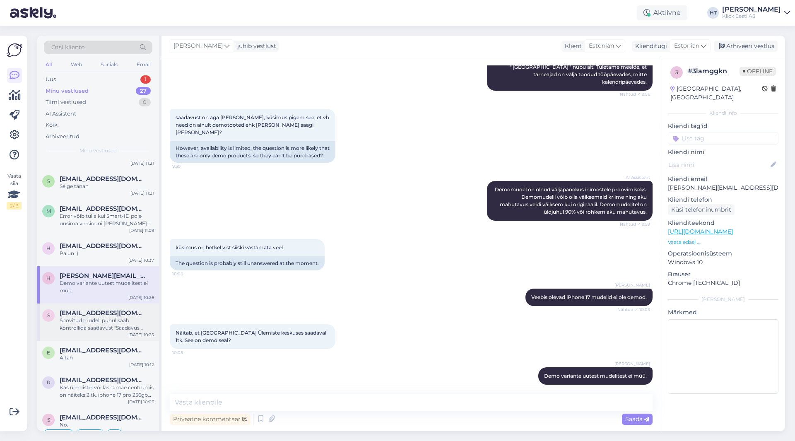
click at [107, 318] on div "Soovitud mudeli puhul saab kontrollida saadavust "Saadavus poodides" nupuga. Uu…" at bounding box center [107, 324] width 94 height 15
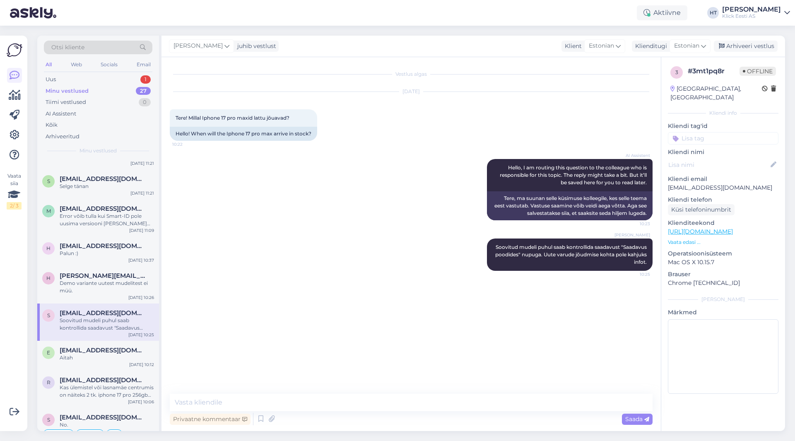
scroll to position [0, 0]
click at [110, 354] on div "Aitah" at bounding box center [107, 357] width 94 height 7
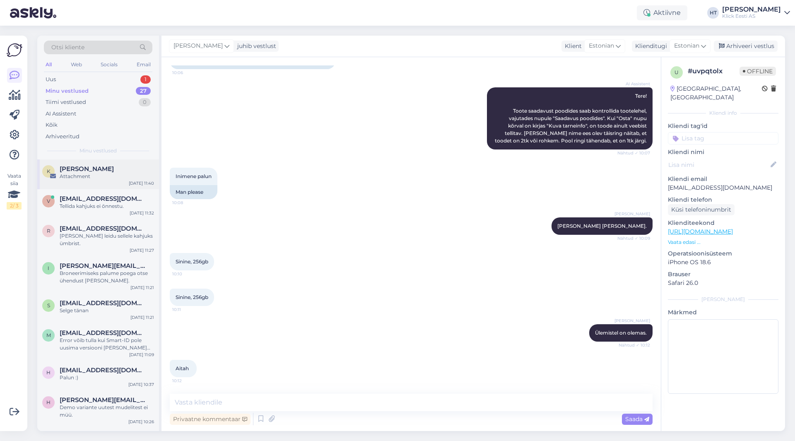
click at [121, 179] on div "Attachment" at bounding box center [107, 176] width 94 height 7
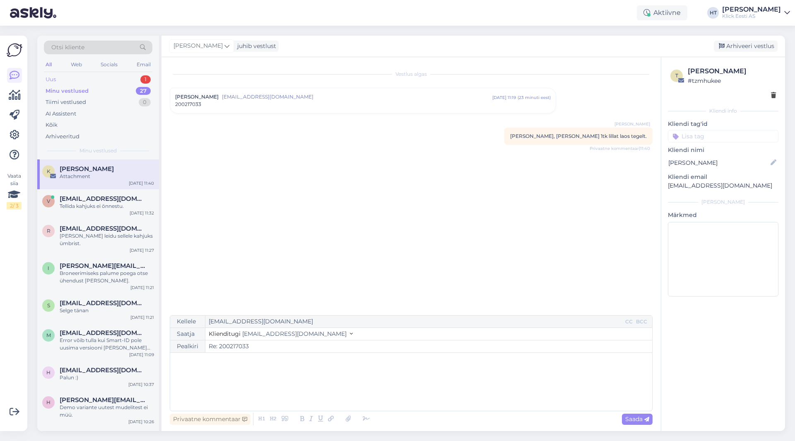
click at [137, 81] on div "Uus 1" at bounding box center [98, 80] width 109 height 12
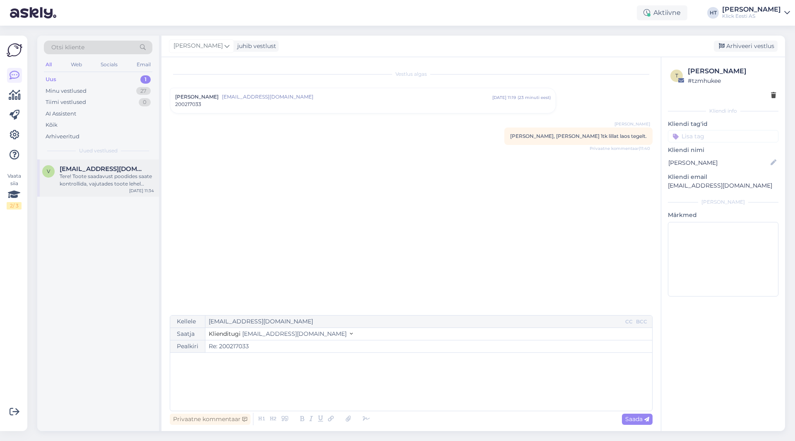
click at [142, 181] on div "Tere! Toote saadavust poodides saate kontrollida, vajutades toote lehel "Saadav…" at bounding box center [107, 180] width 94 height 15
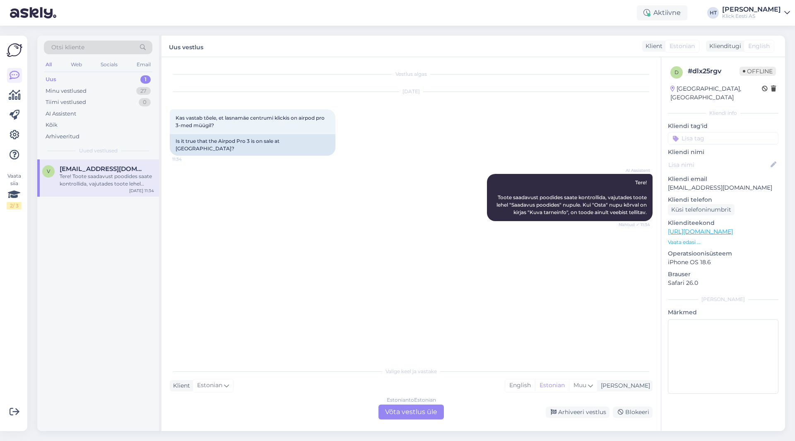
click at [497, 132] on input at bounding box center [723, 138] width 111 height 12
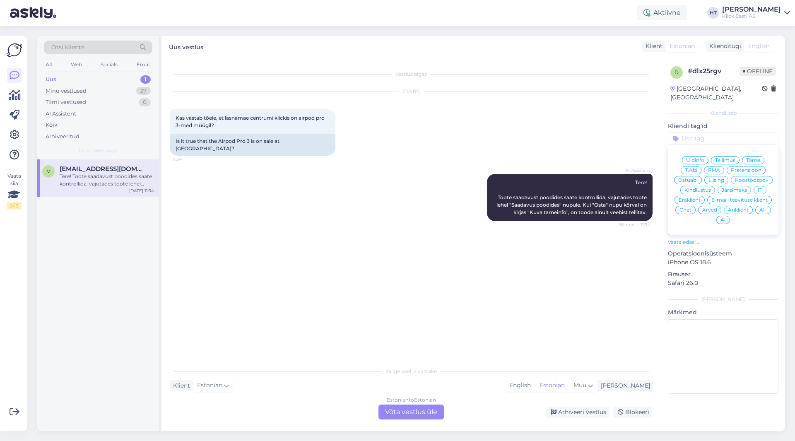
click at [497, 178] on span "Ostuabi" at bounding box center [687, 180] width 19 height 5
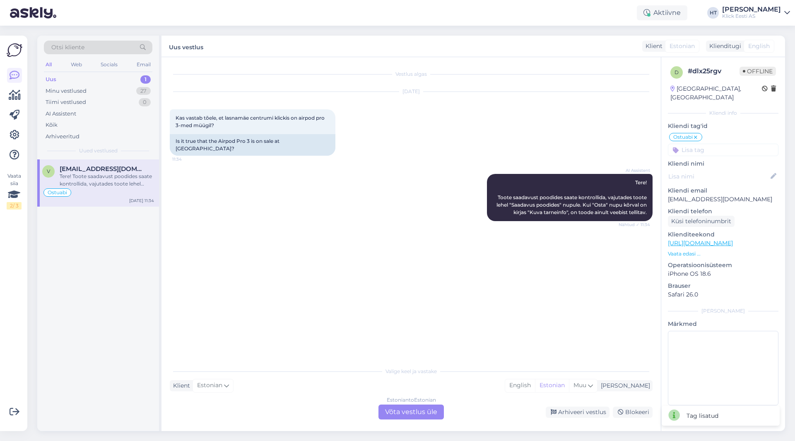
click at [497, 144] on input at bounding box center [723, 150] width 111 height 12
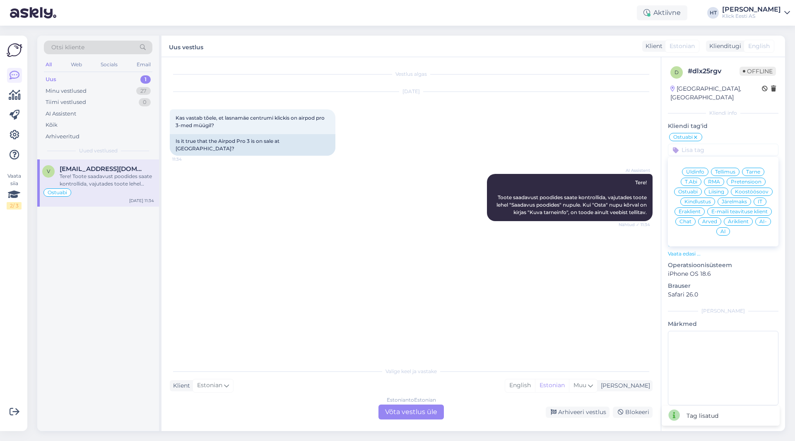
click at [497, 209] on span "Eraklient" at bounding box center [690, 211] width 22 height 5
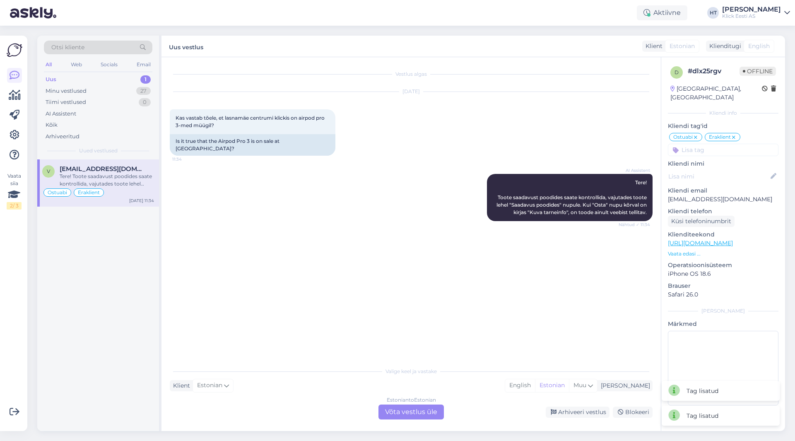
click at [497, 144] on input at bounding box center [723, 150] width 111 height 12
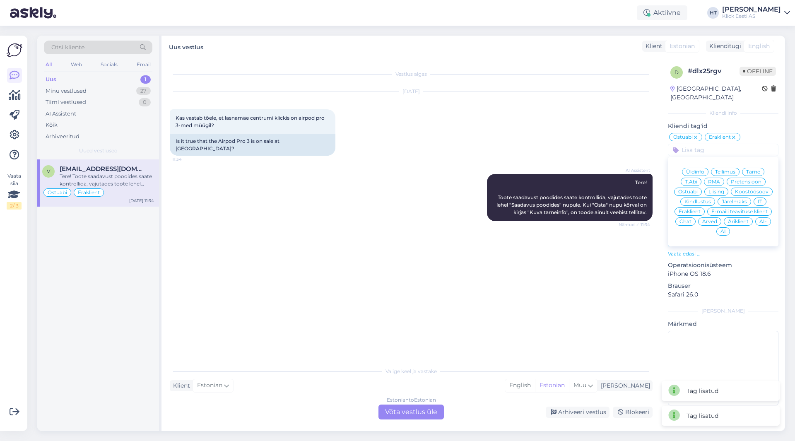
click at [497, 227] on div "AI" at bounding box center [724, 231] width 14 height 8
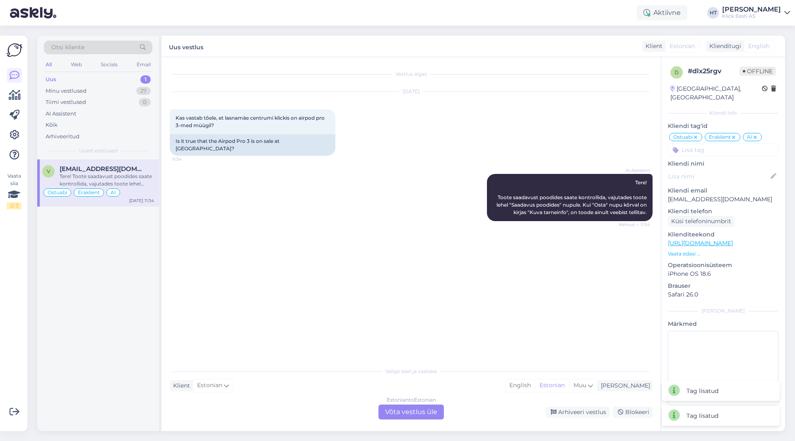
click at [497, 250] on p "Vaata edasi ..." at bounding box center [723, 253] width 111 height 7
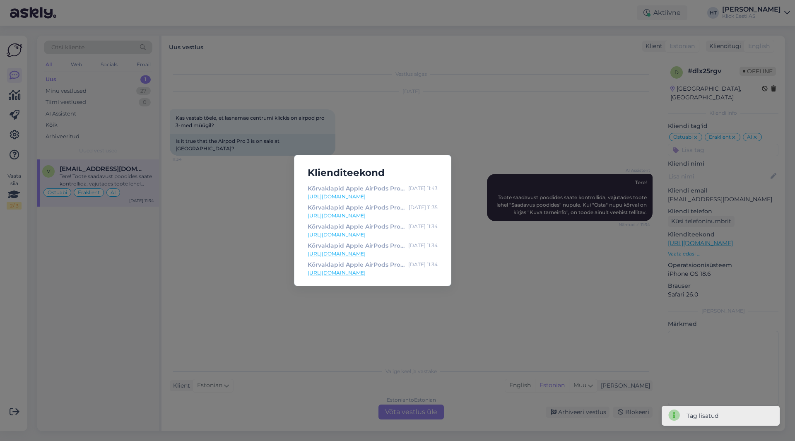
click at [497, 250] on div "Klienditeekond Kõrvaklapid Apple AirPods Pro 3 - Klick e-pood [DATE] 11:43 [URL…" at bounding box center [397, 220] width 795 height 441
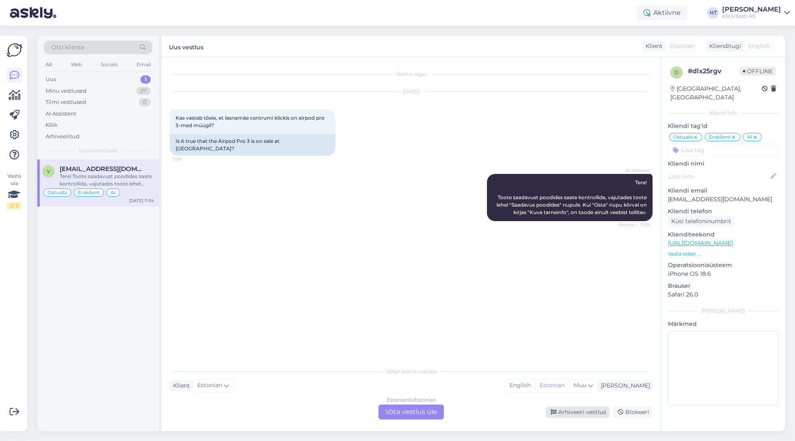
click at [497, 415] on div "Arhiveeri vestlus" at bounding box center [578, 412] width 64 height 11
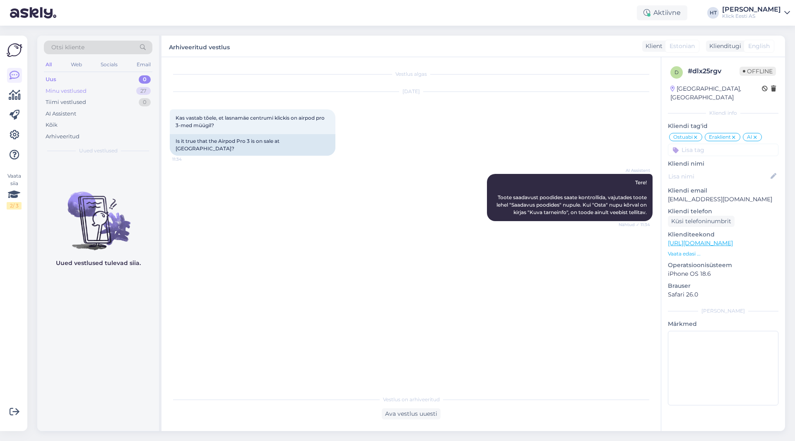
click at [133, 91] on div "Minu vestlused 27" at bounding box center [98, 91] width 109 height 12
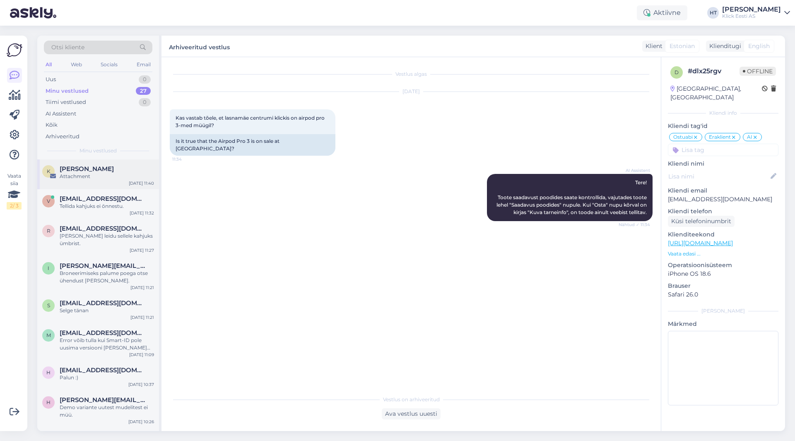
click at [116, 172] on div "[PERSON_NAME]" at bounding box center [107, 168] width 94 height 7
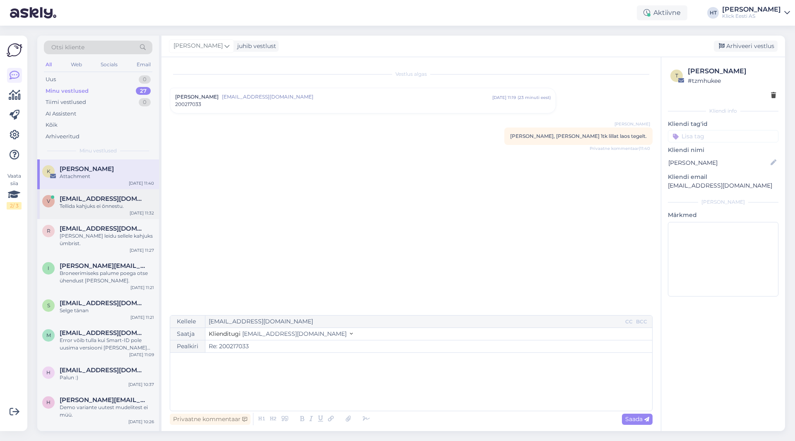
click at [112, 208] on div "Tellida kahjuks ei õnnestu." at bounding box center [107, 206] width 94 height 7
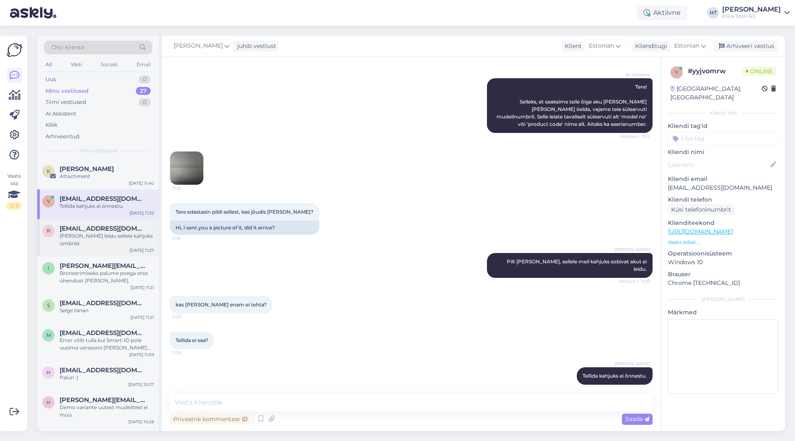
click at [112, 232] on span "[EMAIL_ADDRESS][DOMAIN_NAME]" at bounding box center [103, 228] width 86 height 7
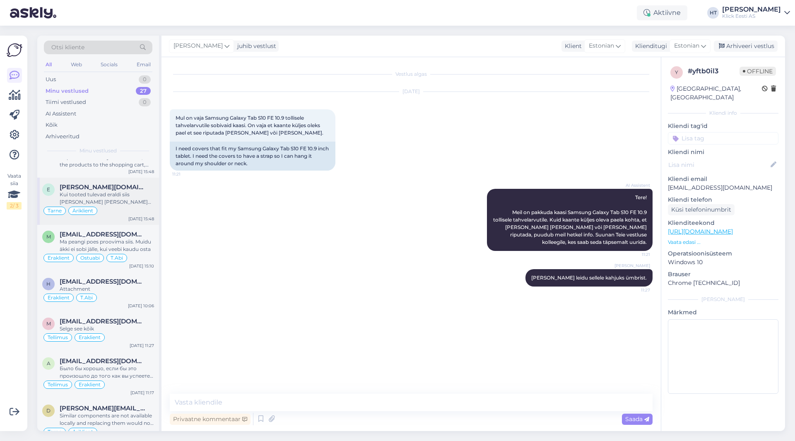
scroll to position [727, 0]
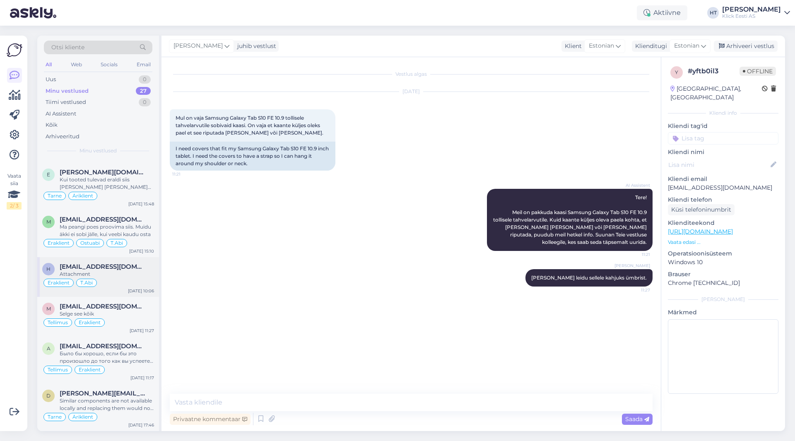
click at [113, 274] on div "Attachment" at bounding box center [107, 273] width 94 height 7
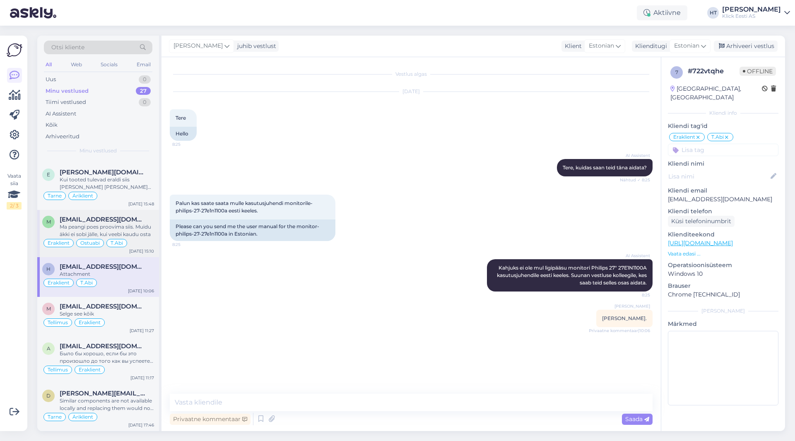
click at [122, 234] on div "Ma peangi poes proovima siis. Muidu äkki ei sobi jälle, kui veebi kaudu osta" at bounding box center [107, 230] width 94 height 15
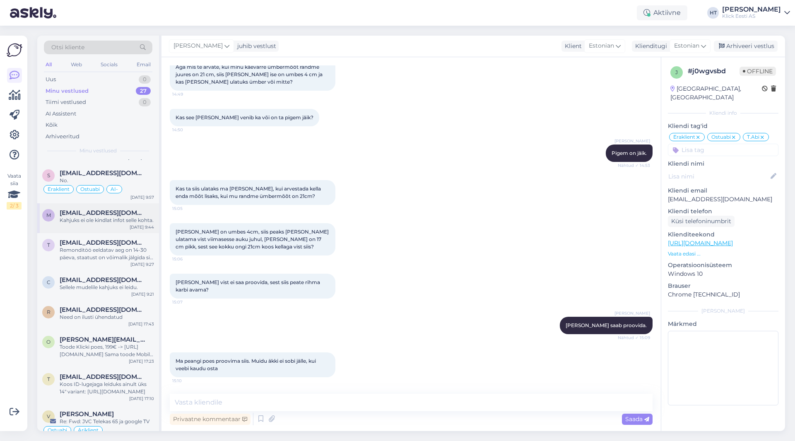
scroll to position [0, 0]
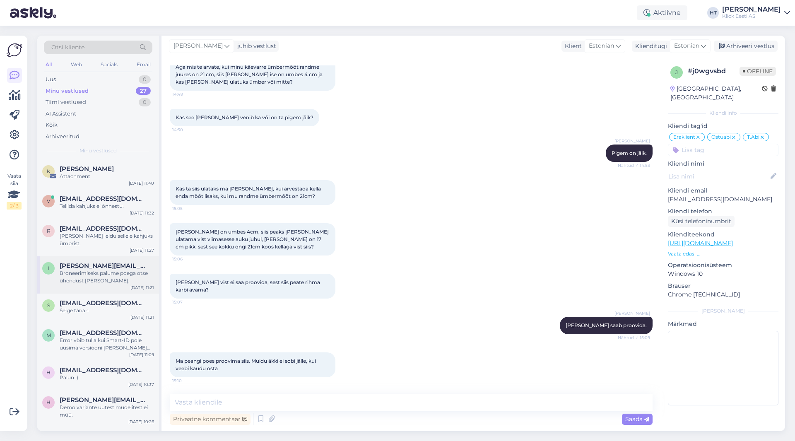
click at [130, 270] on div "Broneerimiseks palume poega otse ühendust [PERSON_NAME]." at bounding box center [107, 277] width 94 height 15
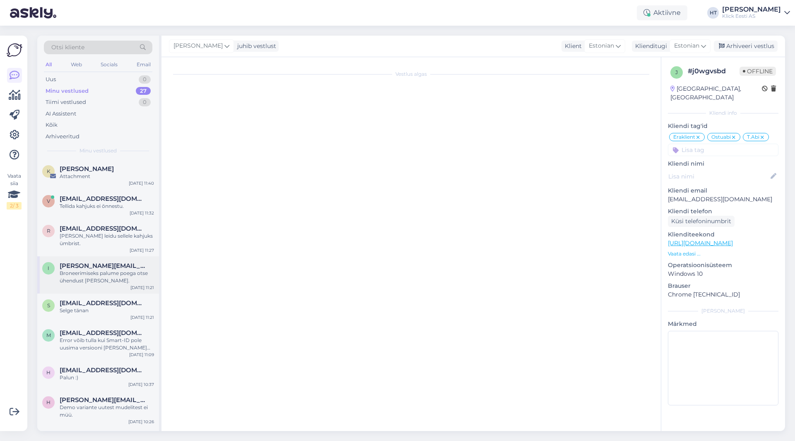
scroll to position [8, 0]
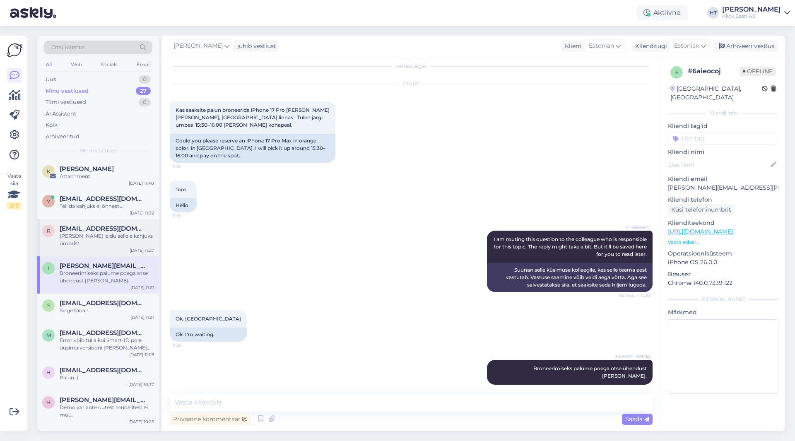
click at [124, 227] on span "[EMAIL_ADDRESS][DOMAIN_NAME]" at bounding box center [103, 228] width 86 height 7
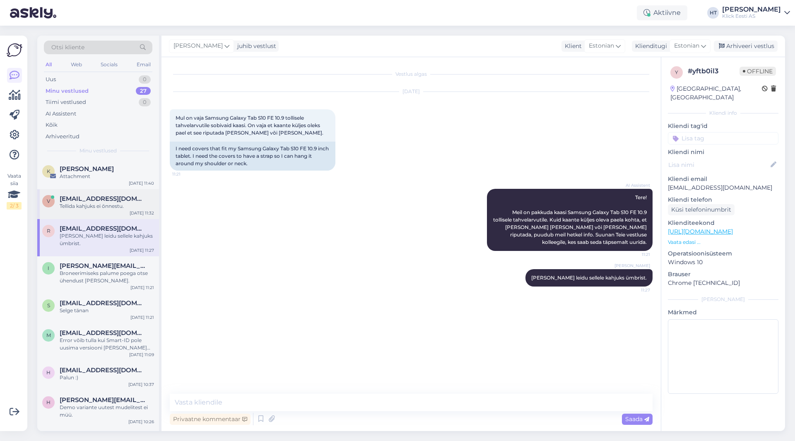
click at [120, 199] on span "[EMAIL_ADDRESS][DOMAIN_NAME]" at bounding box center [103, 198] width 86 height 7
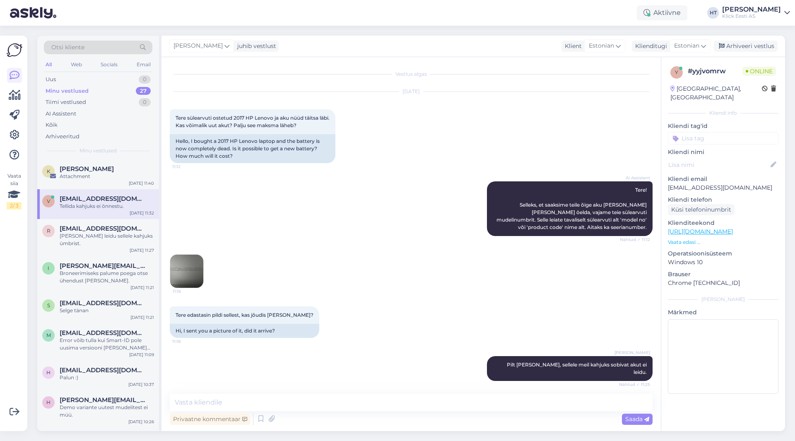
scroll to position [103, 0]
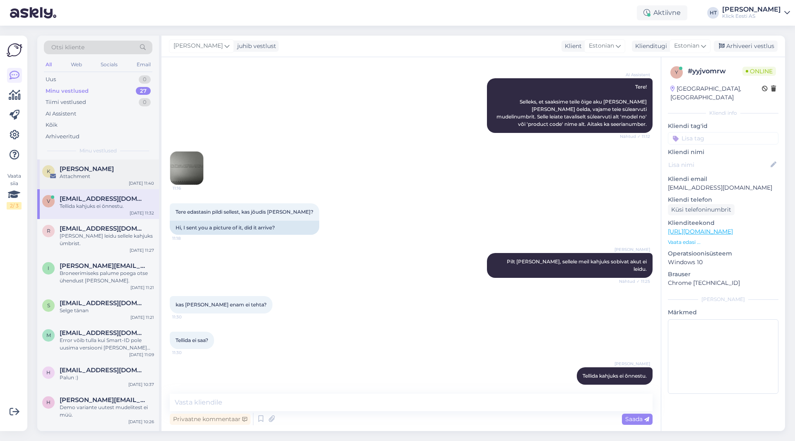
click at [99, 165] on div "K [PERSON_NAME] Attachment [DATE] 11:40" at bounding box center [98, 174] width 122 height 30
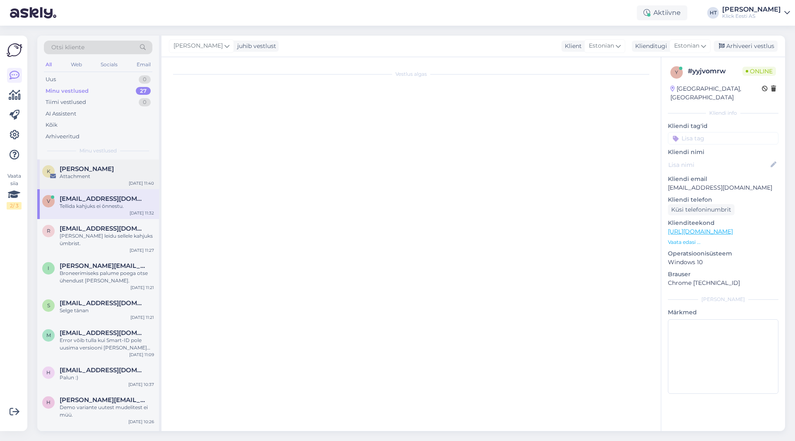
scroll to position [0, 0]
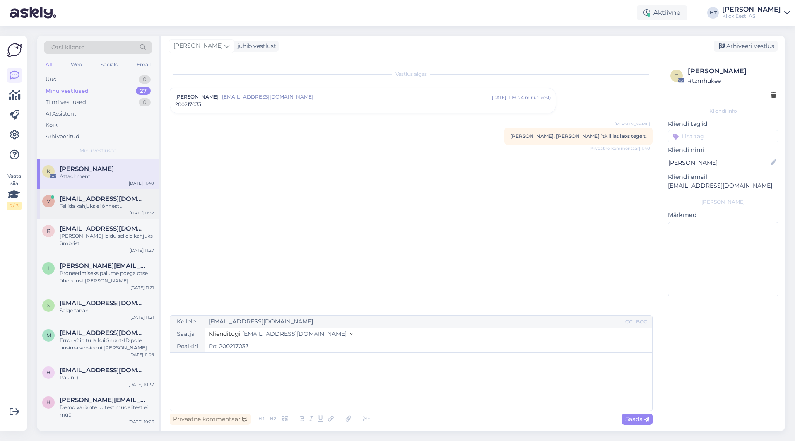
click at [117, 202] on span "[EMAIL_ADDRESS][DOMAIN_NAME]" at bounding box center [103, 198] width 86 height 7
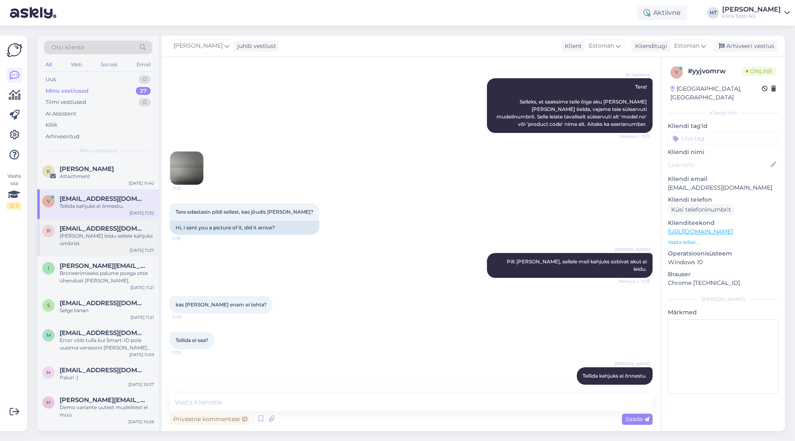
click at [122, 231] on span "[EMAIL_ADDRESS][DOMAIN_NAME]" at bounding box center [103, 228] width 86 height 7
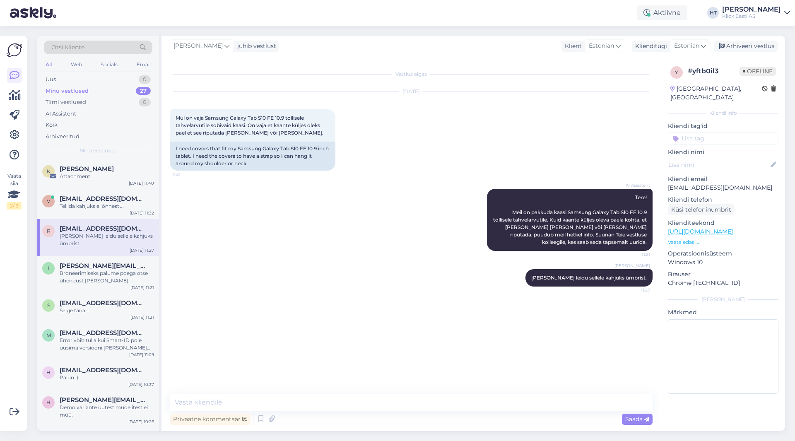
scroll to position [0, 0]
click at [123, 270] on div "Broneerimiseks palume poega otse ühendust [PERSON_NAME]." at bounding box center [107, 277] width 94 height 15
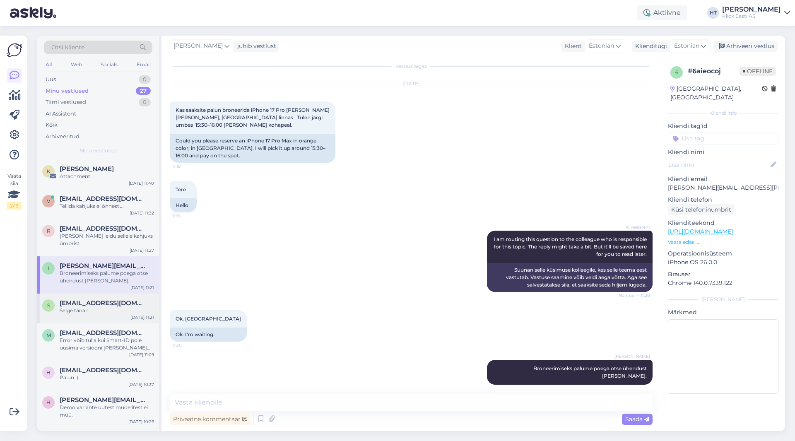
click at [125, 294] on div "s [EMAIL_ADDRESS][DOMAIN_NAME] Selge tänan [DATE] 11:21" at bounding box center [98, 309] width 122 height 30
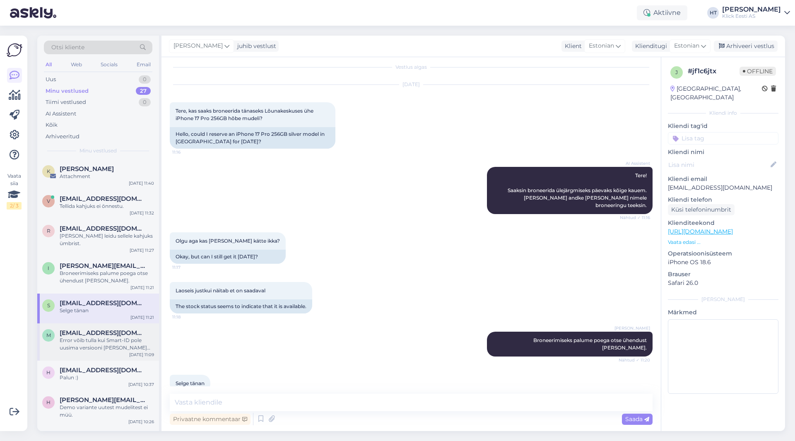
click at [125, 329] on span "[EMAIL_ADDRESS][DOMAIN_NAME]" at bounding box center [103, 332] width 86 height 7
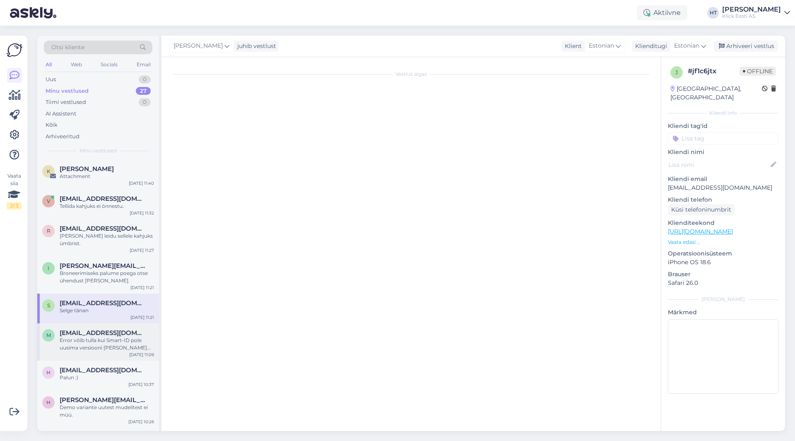
scroll to position [253, 0]
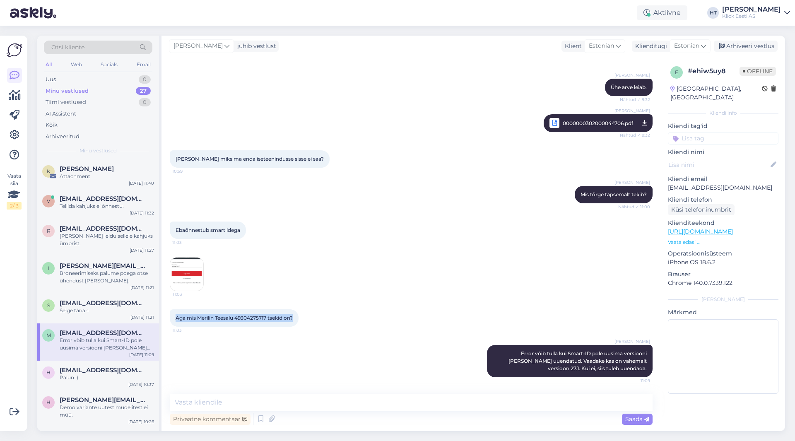
drag, startPoint x: 176, startPoint y: 318, endPoint x: 299, endPoint y: 319, distance: 123.0
click at [299, 319] on div "Aga mis Merilin Teesalu 49304275717 tsekid on? 11:03" at bounding box center [234, 317] width 129 height 17
click at [313, 318] on div "Aga mis Merilin Teesalu 49304275717 tsekid on? 11:03" at bounding box center [411, 318] width 483 height 36
click at [68, 307] on div "Selge tänan" at bounding box center [107, 310] width 94 height 7
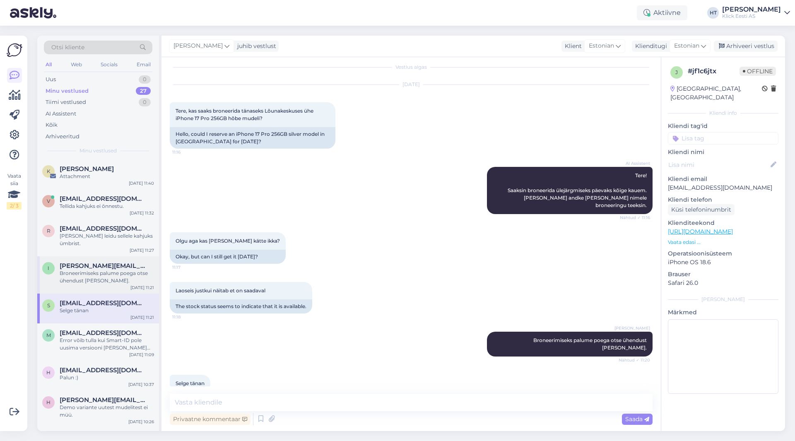
click at [95, 273] on div "Broneerimiseks palume poega otse ühendust [PERSON_NAME]." at bounding box center [107, 277] width 94 height 15
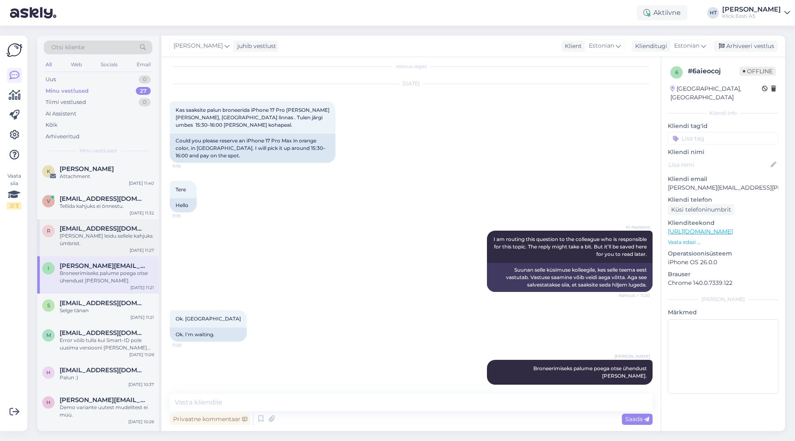
click at [101, 240] on div "R [EMAIL_ADDRESS][DOMAIN_NAME] Meil ei leidu sellele kahjuks ümbrist. [DATE] 11…" at bounding box center [98, 237] width 122 height 37
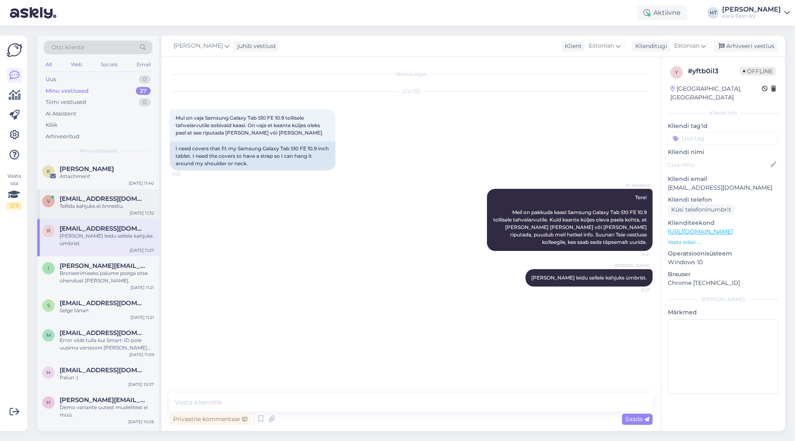
click at [104, 200] on span "[EMAIL_ADDRESS][DOMAIN_NAME]" at bounding box center [103, 198] width 86 height 7
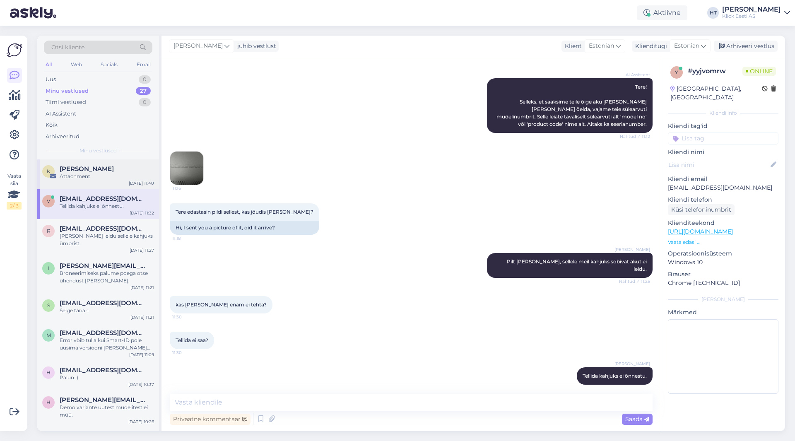
click at [106, 180] on div "K [PERSON_NAME] Attachment [DATE] 11:40" at bounding box center [98, 174] width 122 height 30
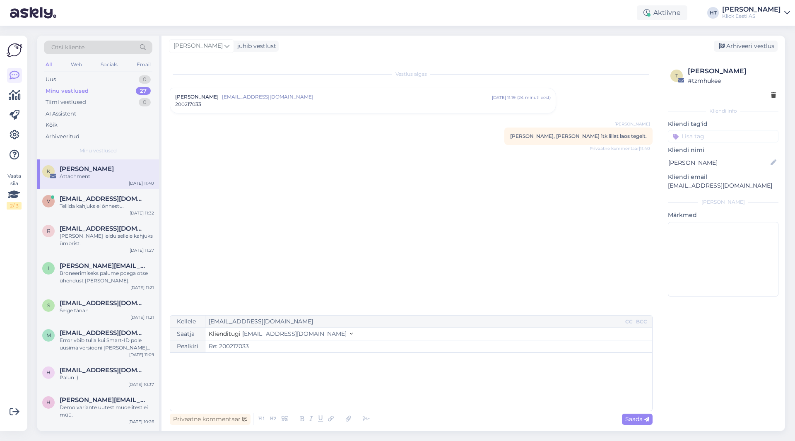
scroll to position [0, 0]
click at [113, 198] on span "[EMAIL_ADDRESS][DOMAIN_NAME]" at bounding box center [103, 198] width 86 height 7
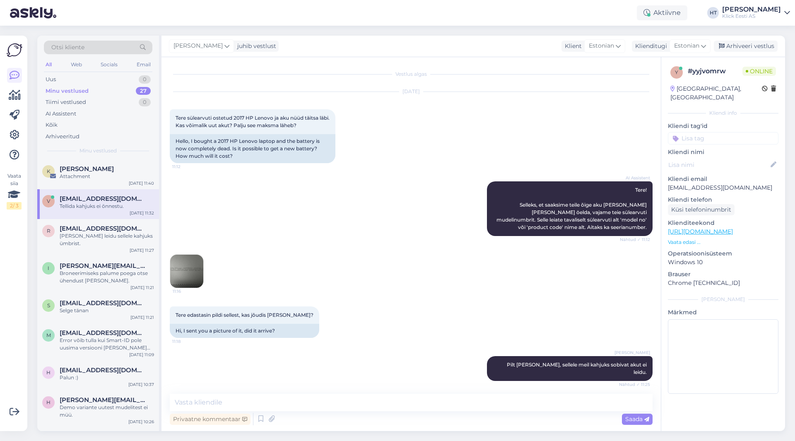
scroll to position [103, 0]
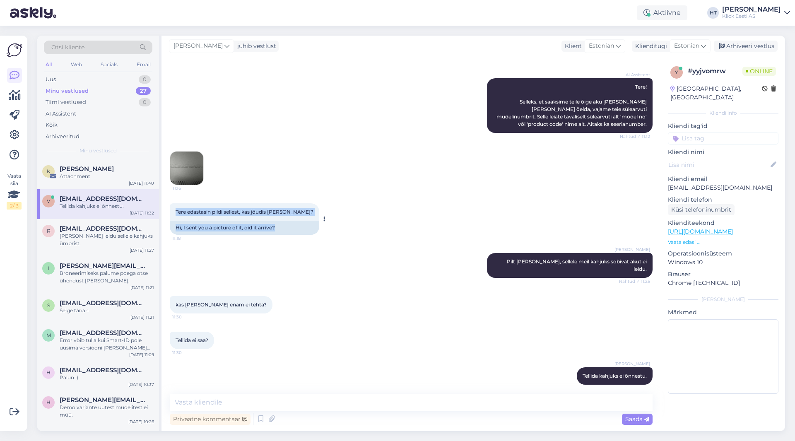
drag, startPoint x: 174, startPoint y: 212, endPoint x: 299, endPoint y: 207, distance: 125.6
click at [299, 207] on div "Tere edastasin pildi sellest, kas jõudis [PERSON_NAME]? 11:18 Hi, I sent you a …" at bounding box center [245, 218] width 150 height 31
click at [309, 199] on div "Tere edastasin pildi sellest, kas jõudis [PERSON_NAME]? 11:18 Hi, I sent you a …" at bounding box center [411, 219] width 483 height 50
click at [349, 193] on div "11:16" at bounding box center [411, 168] width 483 height 52
click at [191, 159] on img at bounding box center [186, 168] width 33 height 33
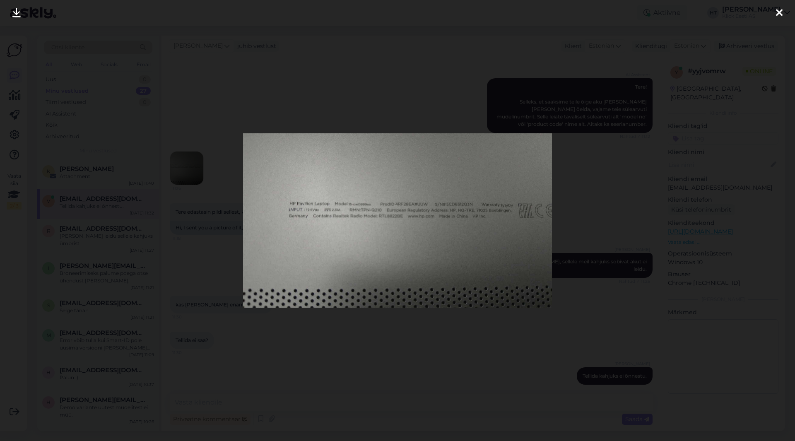
click at [440, 330] on div at bounding box center [397, 220] width 795 height 441
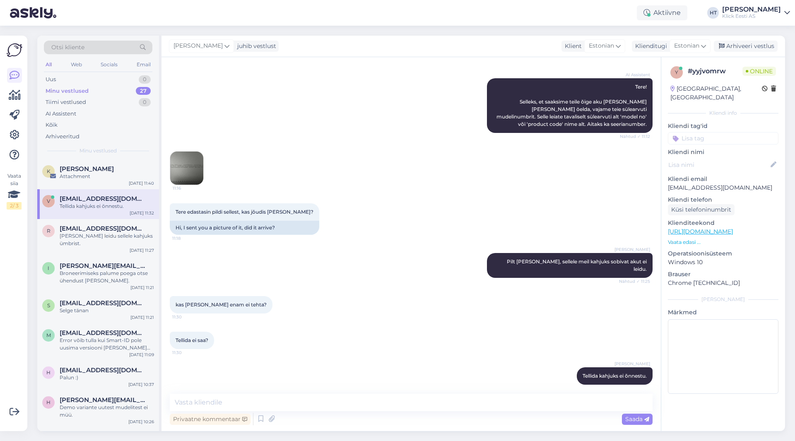
click at [360, 287] on div "kas [PERSON_NAME] enam ei tehta? 11:30" at bounding box center [411, 305] width 483 height 36
click at [497, 210] on div "Tere edastasin pildi sellest, kas jõudis [PERSON_NAME]? 11:18 Hi, I sent you a …" at bounding box center [411, 219] width 483 height 50
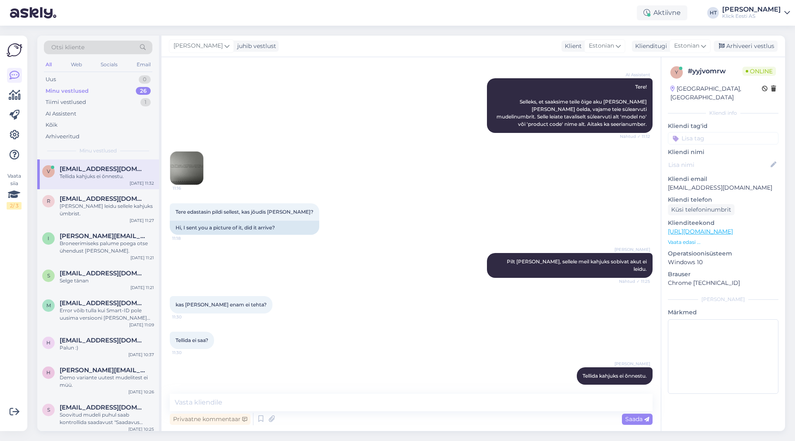
click at [133, 88] on div "Minu vestlused 26" at bounding box center [98, 91] width 109 height 12
click at [122, 103] on div "Tiimi vestlused 1" at bounding box center [98, 103] width 109 height 12
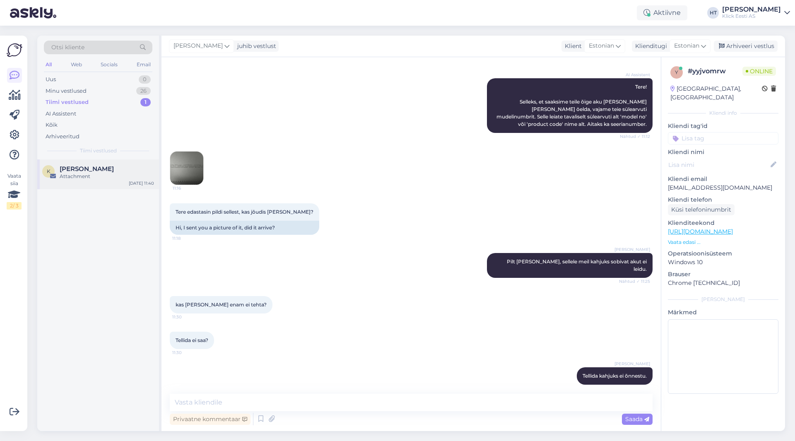
click at [120, 167] on div "[PERSON_NAME]" at bounding box center [107, 168] width 94 height 7
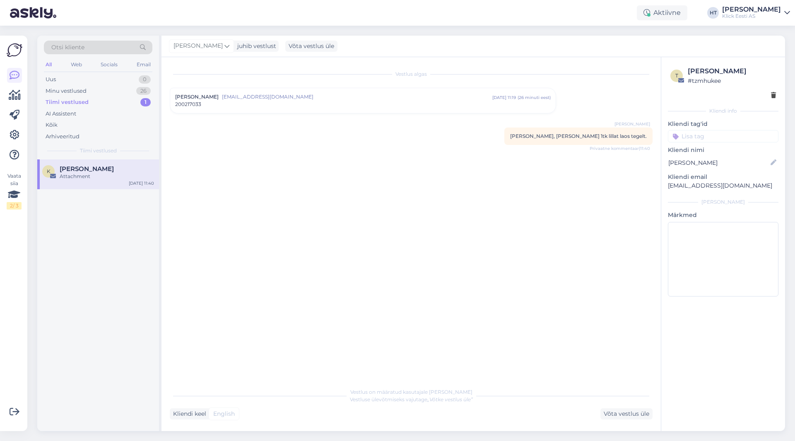
click at [99, 261] on div "K [PERSON_NAME] Attachment [DATE] 11:40" at bounding box center [98, 295] width 122 height 272
click at [124, 181] on div "K [PERSON_NAME] Attachment [DATE] 11:40" at bounding box center [98, 174] width 122 height 30
click at [70, 358] on div "K [PERSON_NAME] Attachment [DATE] 11:40" at bounding box center [98, 295] width 122 height 272
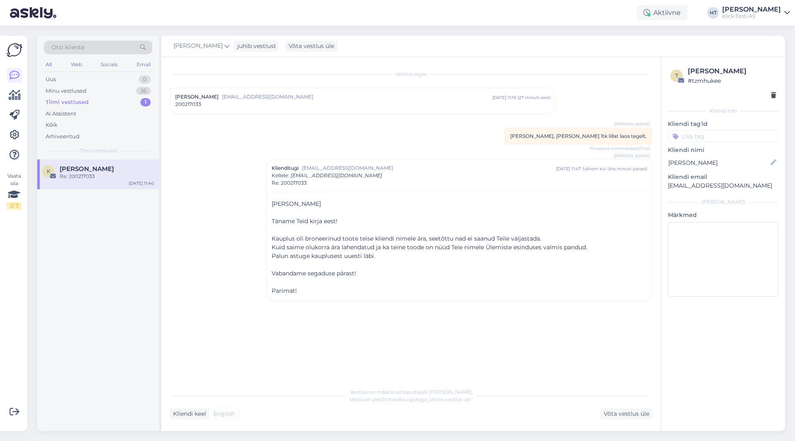
click at [103, 293] on div "K [PERSON_NAME] Re: 200217033 [DATE] 11:40" at bounding box center [98, 295] width 122 height 272
click at [134, 87] on div "Minu vestlused 26" at bounding box center [98, 91] width 109 height 12
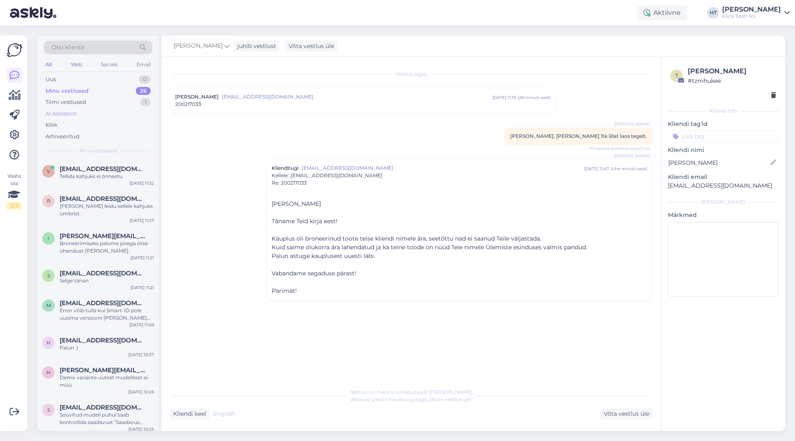
click at [100, 113] on div "AI Assistent" at bounding box center [98, 114] width 109 height 12
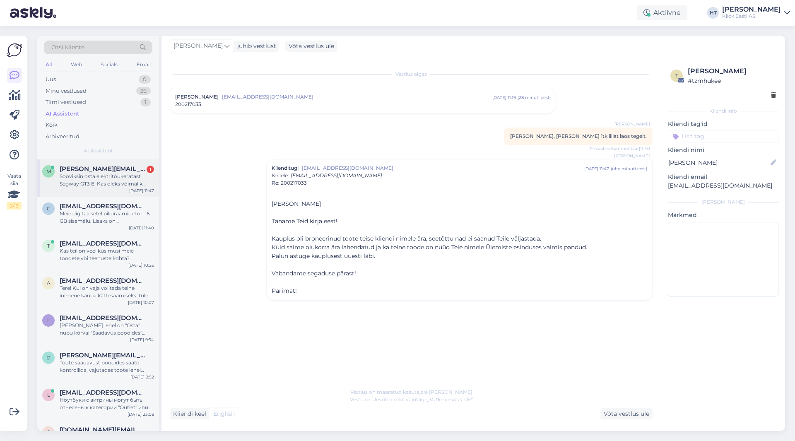
click at [119, 172] on div "[PERSON_NAME][EMAIL_ADDRESS][PERSON_NAME][DOMAIN_NAME] 1" at bounding box center [107, 168] width 94 height 7
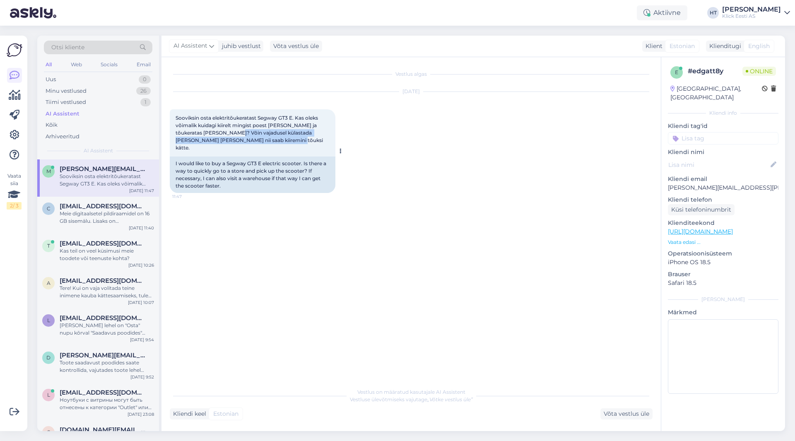
drag, startPoint x: 237, startPoint y: 132, endPoint x: 312, endPoint y: 143, distance: 75.7
click at [312, 143] on div "Sooviksin osta elektritõukeratast Segway GT3 E. Kas oleks võimalik kuidagi kiir…" at bounding box center [253, 132] width 166 height 47
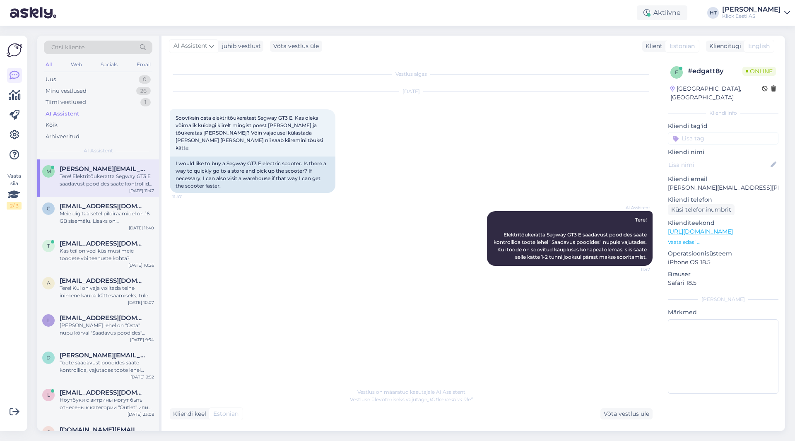
click at [347, 264] on div "AI Assistent Tere! Elektritõukeratta Segway GT3 E saadavust poodides saate kont…" at bounding box center [411, 238] width 483 height 73
click at [423, 382] on div "Vestlus algas [DATE] Sooviksin osta elektritõukeratast Segway GT3 E. Kas oleks …" at bounding box center [411, 244] width 499 height 374
click at [113, 179] on div "Tere! Elektritõukeratta Segway GT3 E saadavust poodides saate kontrollida toote…" at bounding box center [107, 180] width 94 height 15
click at [115, 204] on span "[EMAIL_ADDRESS][DOMAIN_NAME]" at bounding box center [103, 206] width 86 height 7
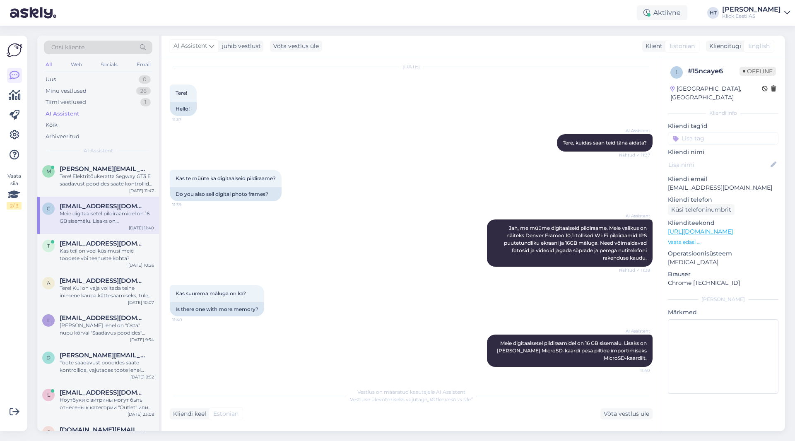
click at [0, 318] on div "Vaata siia 2 / 3 Võimalused Veendu, et Askly loob sulle väärtust. Sulge Ühenda …" at bounding box center [13, 234] width 27 height 396
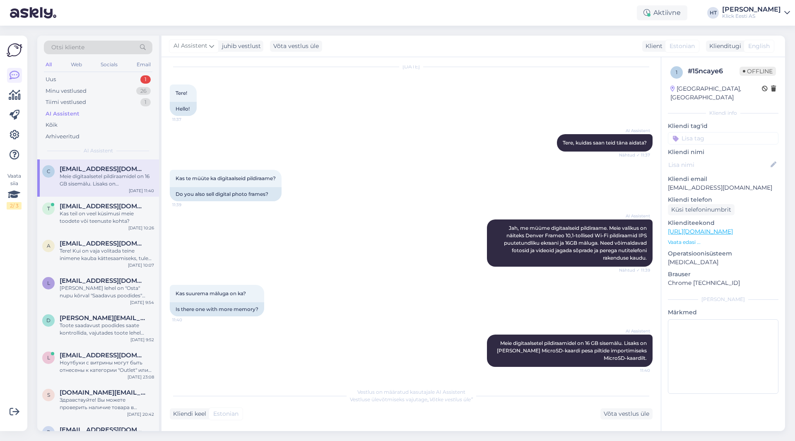
drag, startPoint x: 519, startPoint y: 396, endPoint x: 514, endPoint y: 394, distance: 5.4
click at [497, 396] on div "Vestlus on määratud kasutajale AI Assistent Vestluse ülevõtmiseks vajutage „Võt…" at bounding box center [411, 395] width 483 height 15
click at [131, 185] on div "Meie digitaalsetel pildiraamidel on 16 GB sisemälu. Lisaks on [PERSON_NAME] Mic…" at bounding box center [107, 180] width 94 height 15
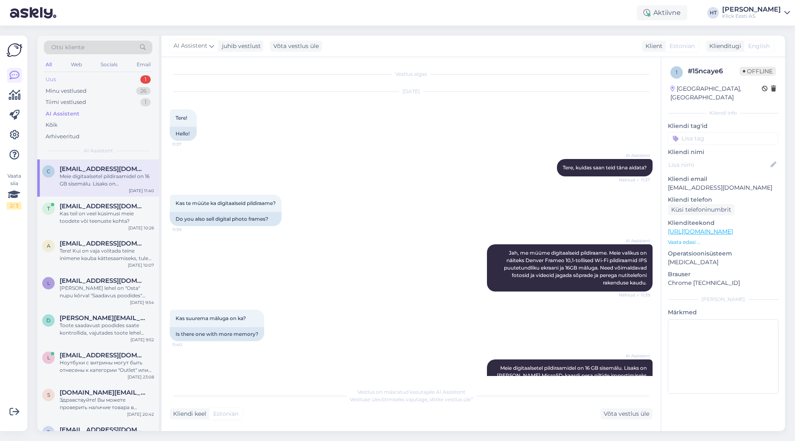
click at [130, 79] on div "Uus 1" at bounding box center [98, 80] width 109 height 12
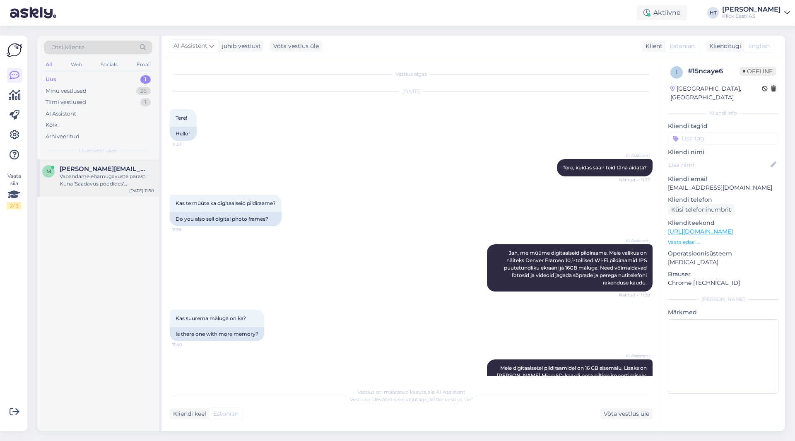
click at [120, 177] on div "Vabandame ebamugavuste pärast! Kuna 'Saadavus poodides' [PERSON_NAME] puudub, e…" at bounding box center [107, 180] width 94 height 15
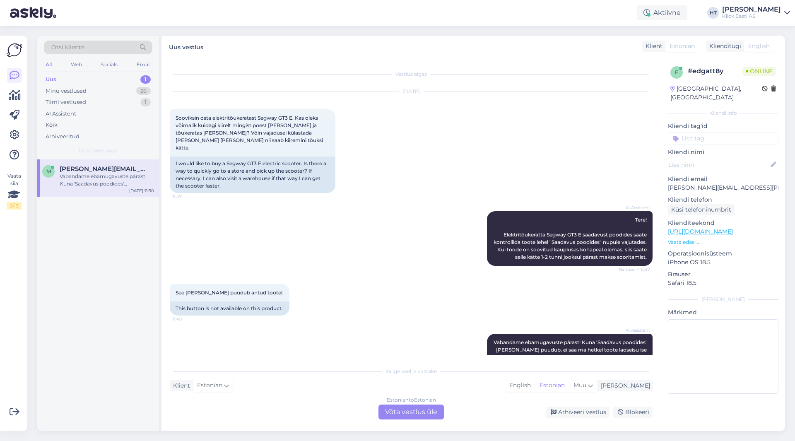
scroll to position [35, 0]
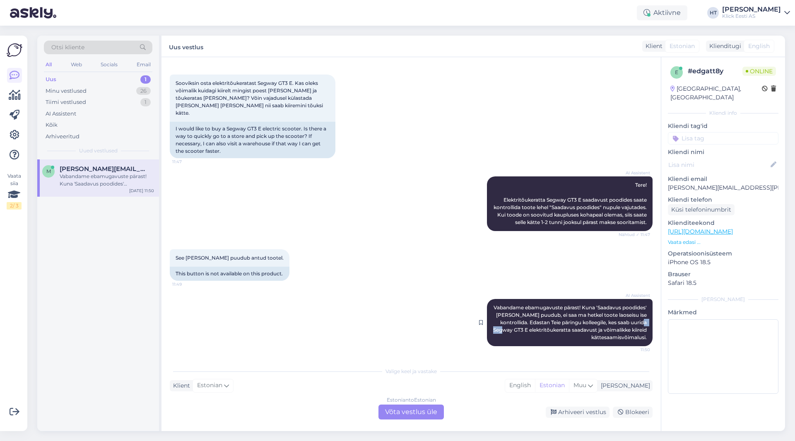
drag, startPoint x: 521, startPoint y: 331, endPoint x: 536, endPoint y: 331, distance: 14.1
click at [497, 331] on span "Vabandame ebamugavuste pärast! Kuna 'Saadavus poodides' [PERSON_NAME] puudub, e…" at bounding box center [570, 322] width 155 height 36
click at [399, 418] on div "Estonian to Estonian Võta vestlus üle" at bounding box center [411, 412] width 65 height 15
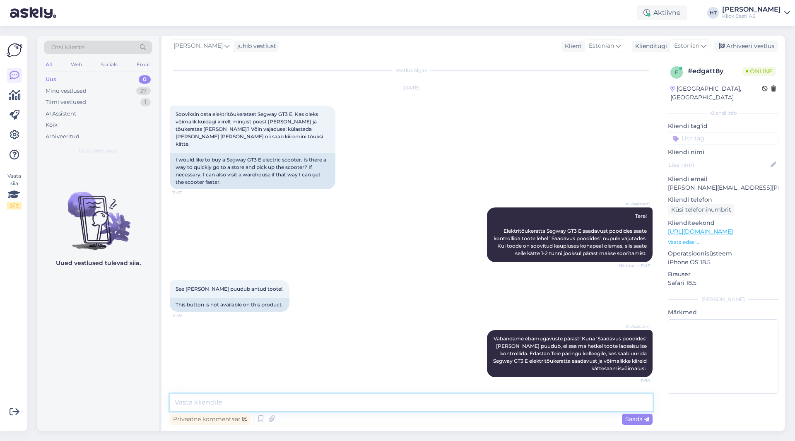
click at [393, 408] on textarea at bounding box center [411, 402] width 483 height 17
paste textarea "GT3 E"
type textarea "GT3 E on ainult veebi kaudu tellitav. Kohalikes kauplustes või laos [PERSON_NAM…"
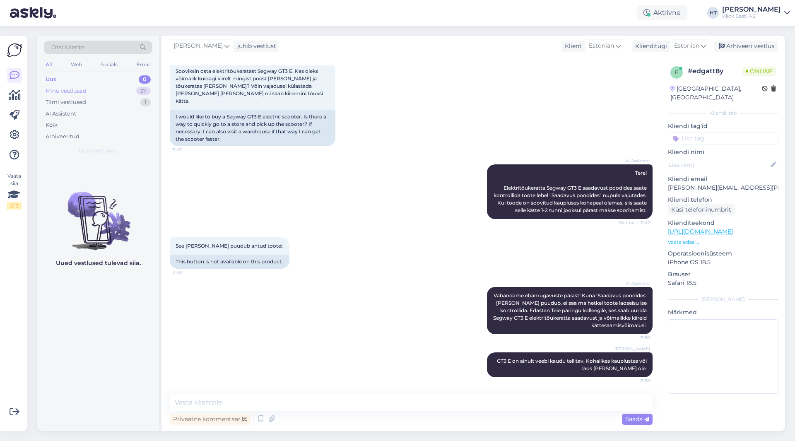
click at [128, 90] on div "Minu vestlused 27" at bounding box center [98, 91] width 109 height 12
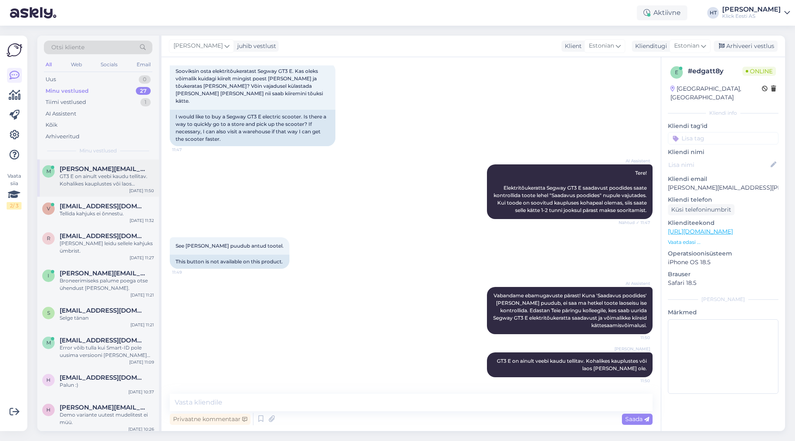
click at [140, 171] on div "[PERSON_NAME][EMAIL_ADDRESS][PERSON_NAME][DOMAIN_NAME]" at bounding box center [107, 168] width 94 height 7
click at [108, 218] on div "v [EMAIL_ADDRESS][DOMAIN_NAME] Tellida kahjuks ei õnnestu. [DATE] 11:32" at bounding box center [98, 212] width 122 height 30
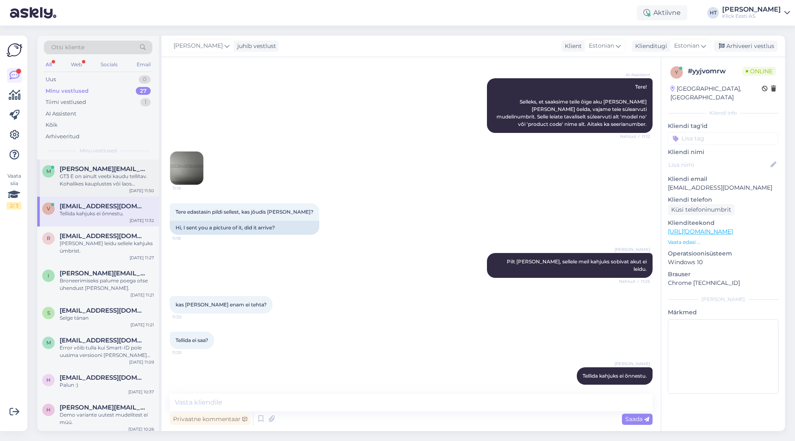
click at [114, 182] on div "GT3 E on ainult veebi kaudu tellitav. Kohalikes kauplustes või laos [PERSON_NAM…" at bounding box center [107, 180] width 94 height 15
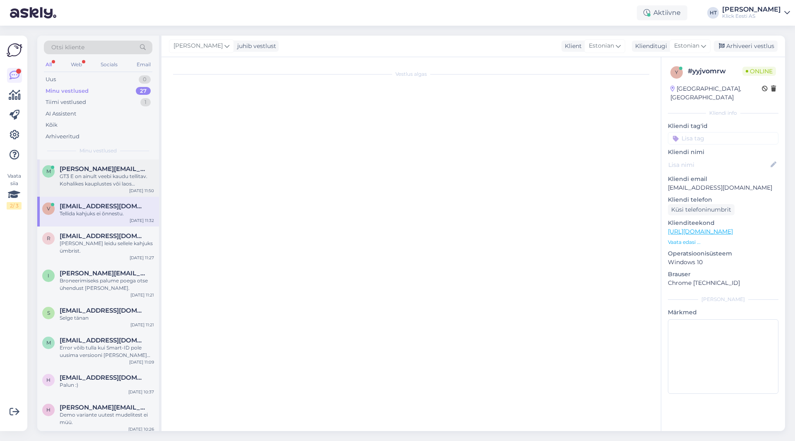
scroll to position [47, 0]
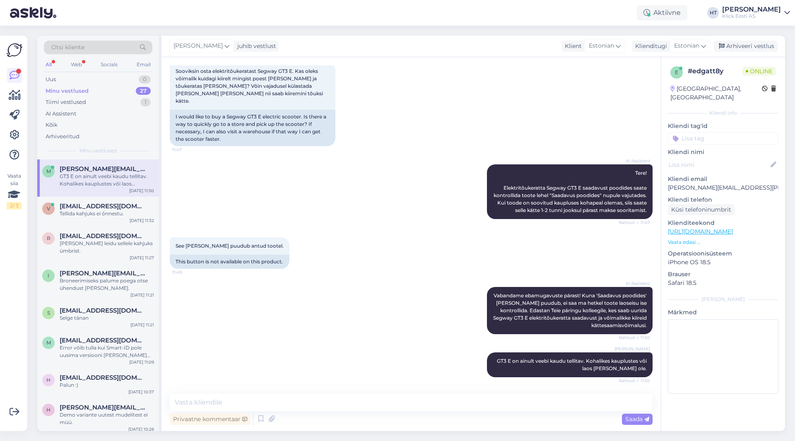
click at [193, 227] on div "AI Assistent Tere! Elektritõukeratta Segway GT3 E saadavust poodides saate kont…" at bounding box center [411, 191] width 483 height 73
click at [203, 290] on div "AI Assistent Vabandame ebamugavuste pärast! Kuna 'Saadavus poodides' [PERSON_NA…" at bounding box center [411, 310] width 483 height 65
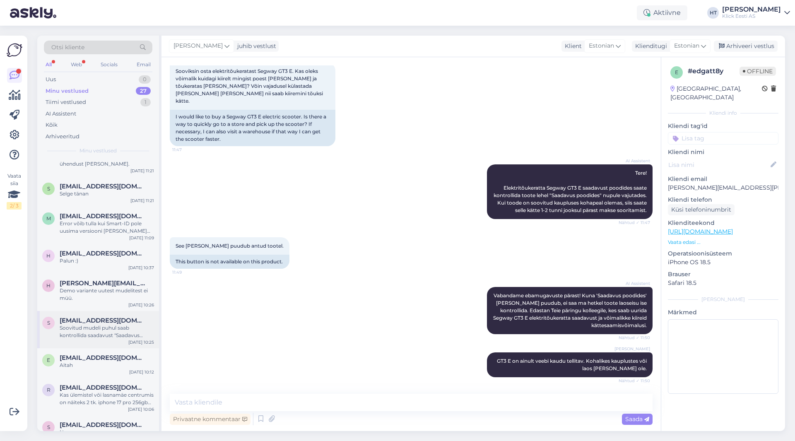
scroll to position [0, 0]
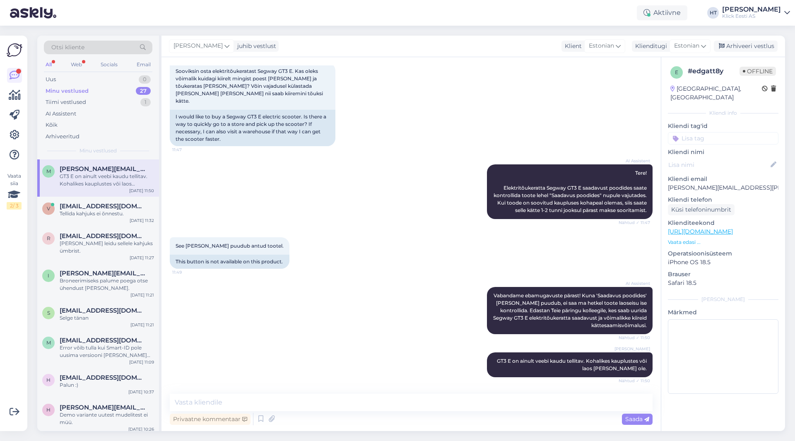
click at [139, 91] on div "27" at bounding box center [143, 91] width 15 height 8
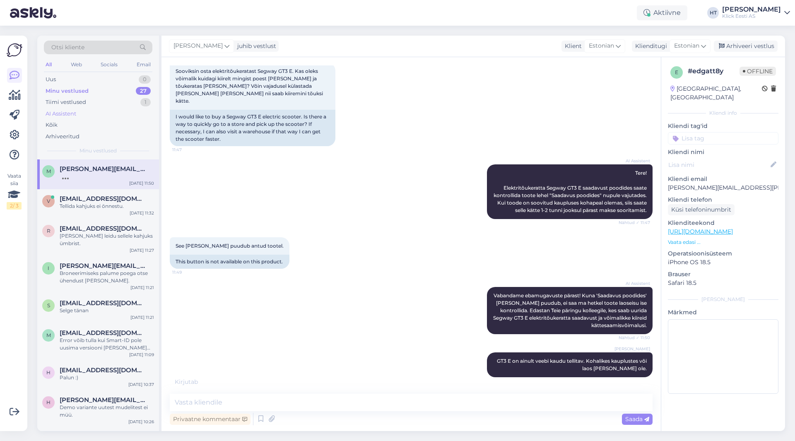
click at [140, 113] on div "AI Assistent" at bounding box center [98, 114] width 109 height 12
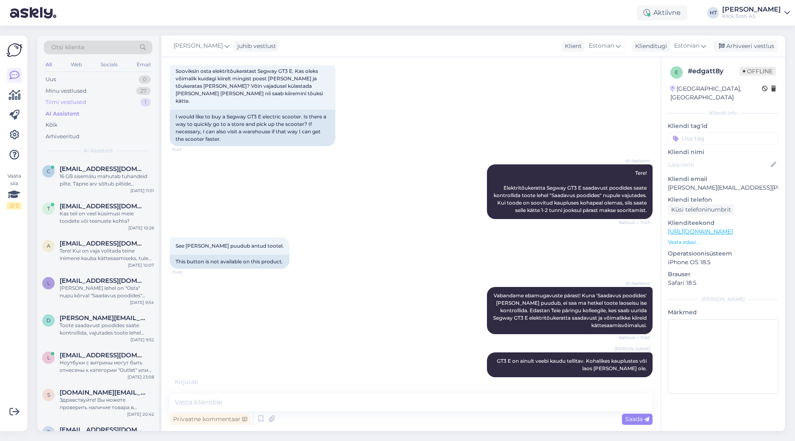
click at [135, 97] on div "Tiimi vestlused 1" at bounding box center [98, 103] width 109 height 12
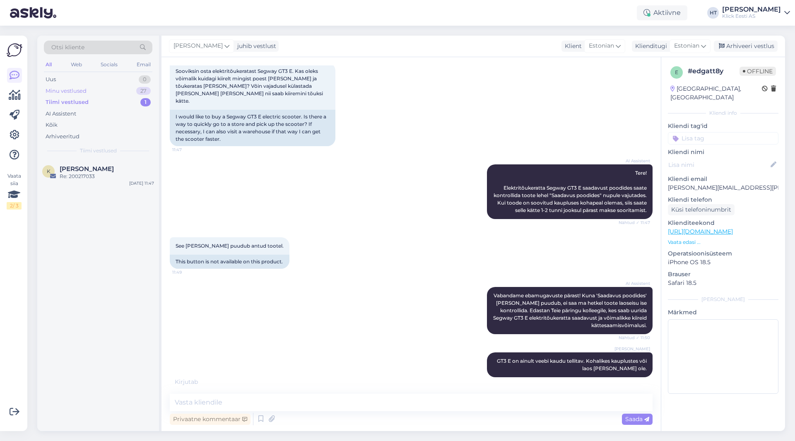
click at [134, 92] on div "Minu vestlused 27" at bounding box center [98, 91] width 109 height 12
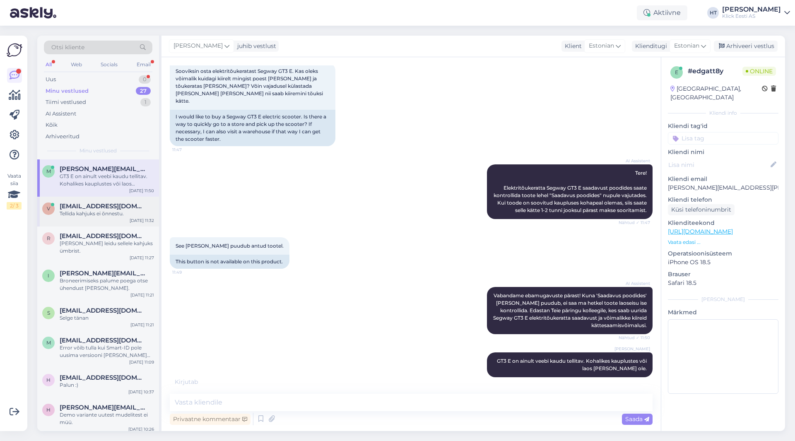
click at [133, 216] on div "Tellida kahjuks ei õnnestu." at bounding box center [107, 213] width 94 height 7
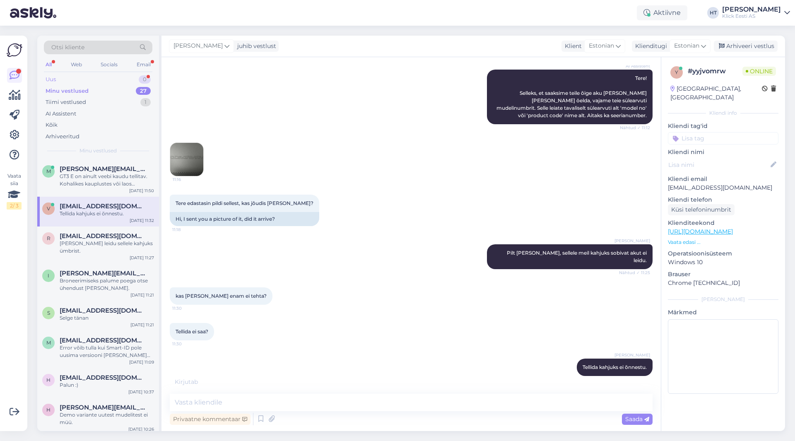
click at [137, 77] on div "Uus 0" at bounding box center [98, 80] width 109 height 12
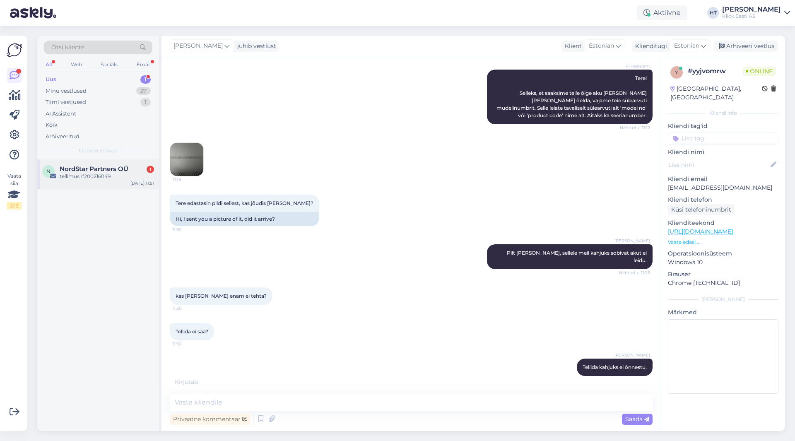
click at [128, 168] on span "NordStar Partners OÜ" at bounding box center [94, 168] width 69 height 7
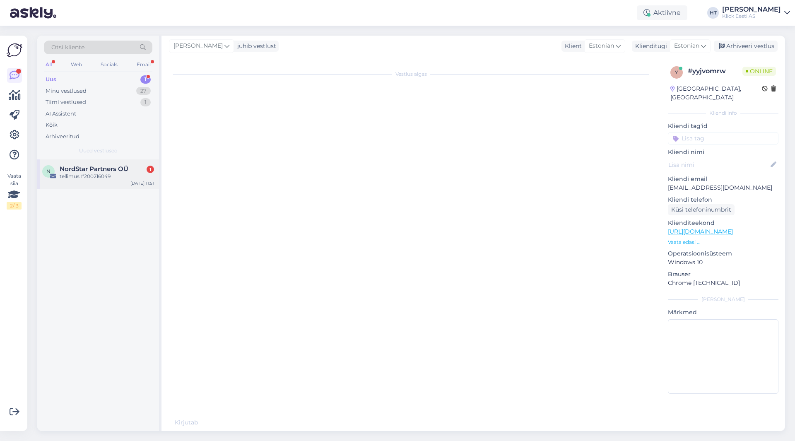
scroll to position [0, 0]
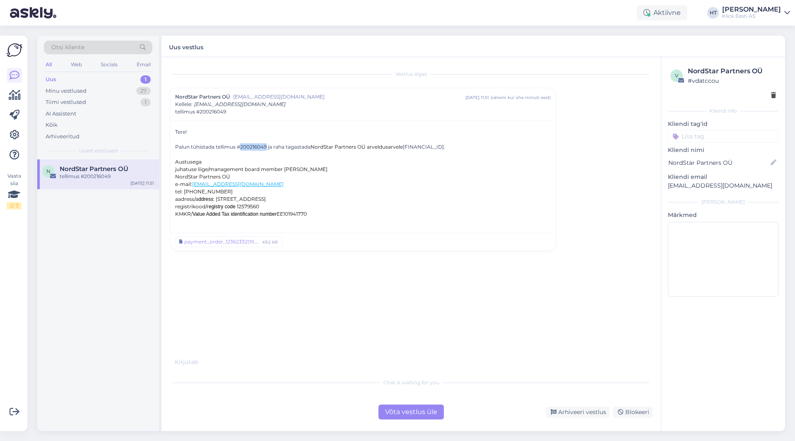
drag, startPoint x: 242, startPoint y: 146, endPoint x: 267, endPoint y: 149, distance: 25.4
click at [267, 149] on div "Palun tühistada tellimus #200216049 ja raha tagastada NordStar Partners OÜ arve…" at bounding box center [363, 146] width 376 height 7
click at [497, 197] on div "Vestlus algas NordStar Partners OÜ [EMAIL_ADDRESS][DOMAIN_NAME] [DATE] 11:51 ( …" at bounding box center [415, 215] width 490 height 301
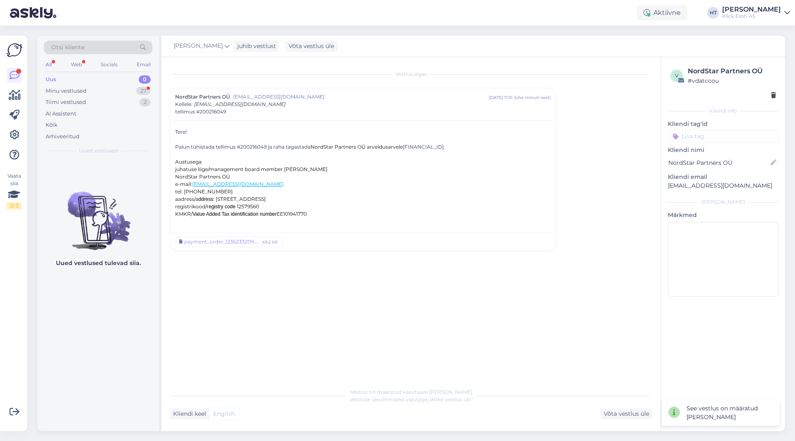
click at [495, 311] on div "Vestlus algas NordStar Partners OÜ [EMAIL_ADDRESS][DOMAIN_NAME] [DATE] 11:51 ( …" at bounding box center [415, 220] width 490 height 311
click at [151, 93] on div "Minu vestlused 27" at bounding box center [98, 91] width 109 height 12
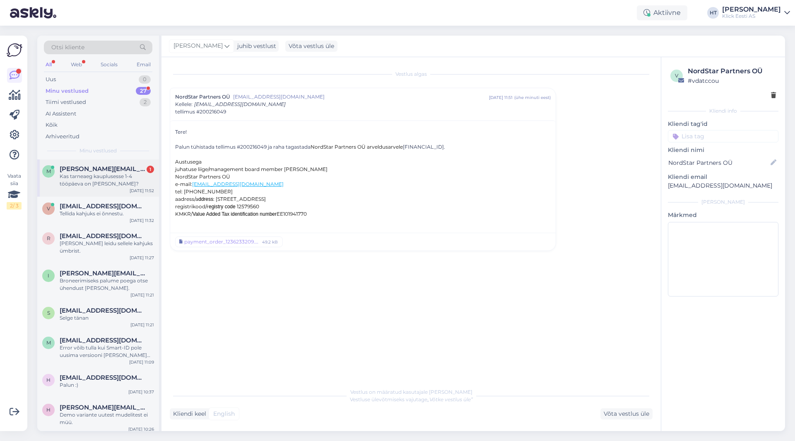
click at [100, 178] on div "Kas tarneaeg kauplusesse 1-4 tööpäeva on [PERSON_NAME]?" at bounding box center [107, 180] width 94 height 15
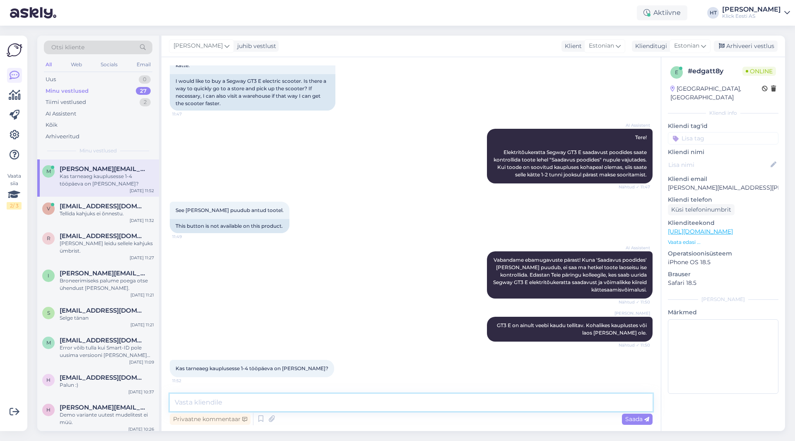
click at [297, 406] on textarea at bounding box center [411, 402] width 483 height 17
type textarea "Anomaaliad võib juhtuda, aga üldiselt peab paika. Järgmise nädala jooksul jõuak…"
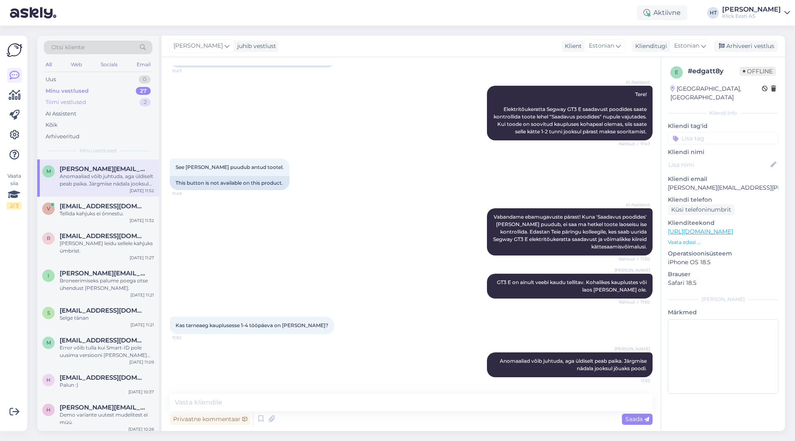
click at [125, 97] on div "Tiimi vestlused 2" at bounding box center [98, 103] width 109 height 12
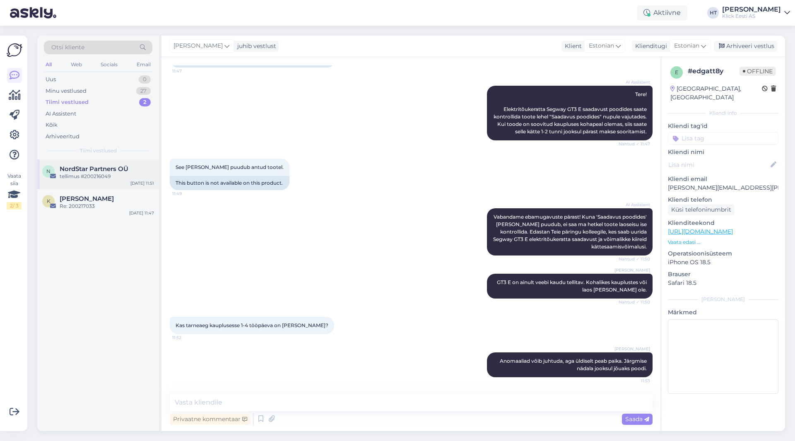
click at [116, 167] on span "NordStar Partners OÜ" at bounding box center [94, 168] width 69 height 7
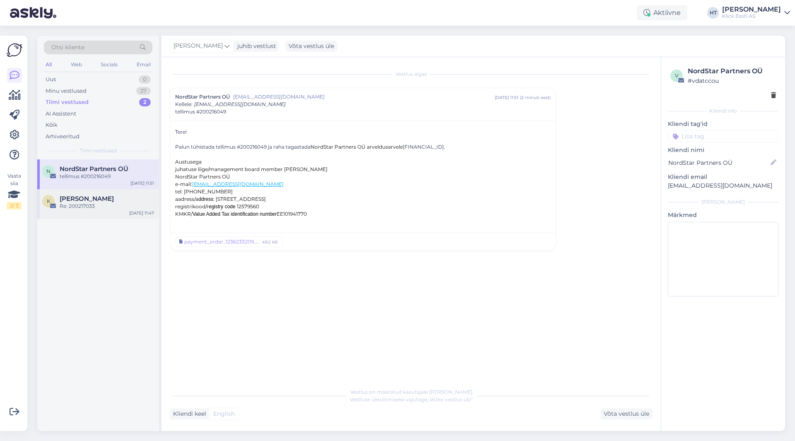
click at [121, 200] on div "[PERSON_NAME]" at bounding box center [107, 198] width 94 height 7
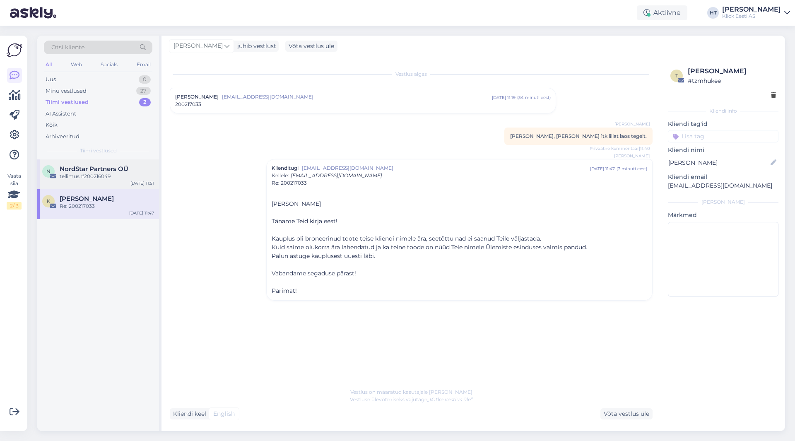
click at [123, 178] on div "tellimus #200216049" at bounding box center [107, 176] width 94 height 7
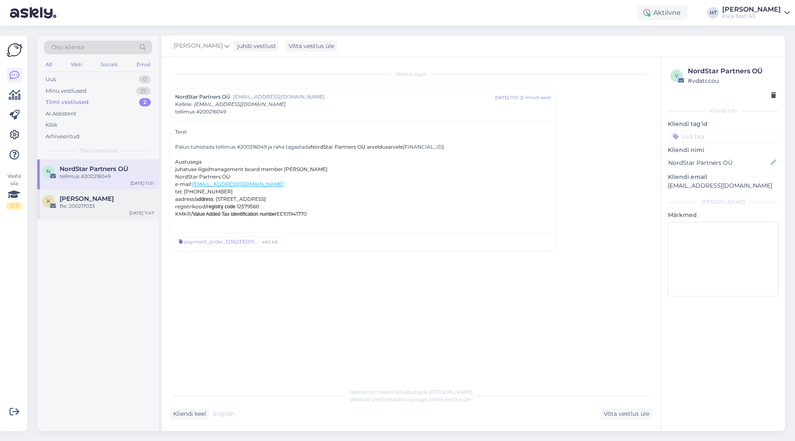
click at [128, 196] on div "[PERSON_NAME]" at bounding box center [107, 198] width 94 height 7
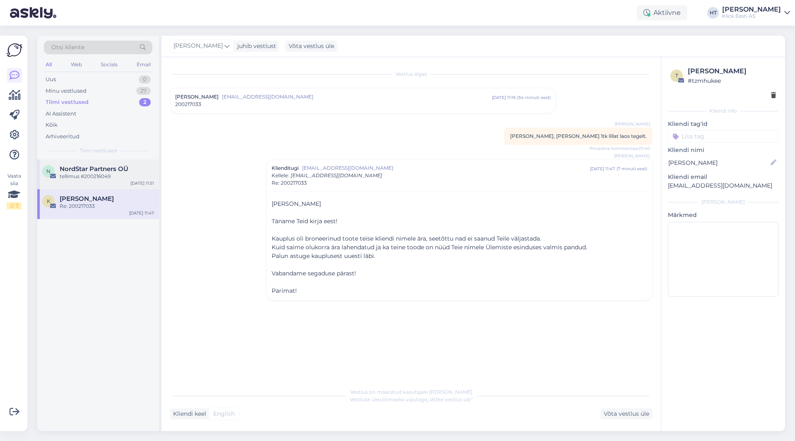
click at [127, 178] on div "tellimus #200216049" at bounding box center [107, 176] width 94 height 7
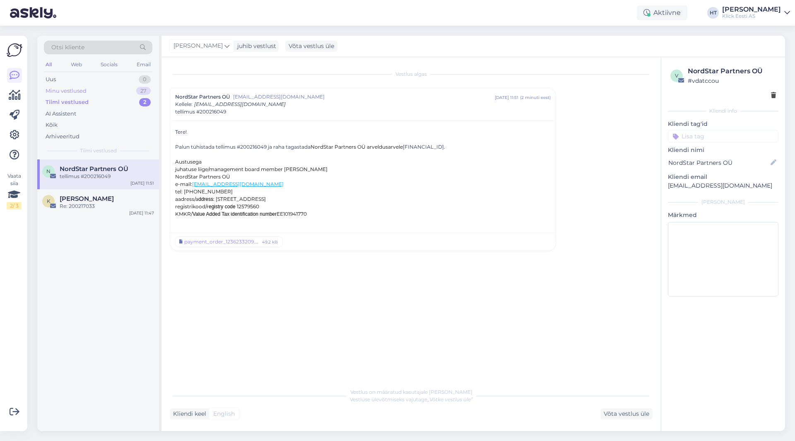
click at [125, 88] on div "Minu vestlused 27" at bounding box center [98, 91] width 109 height 12
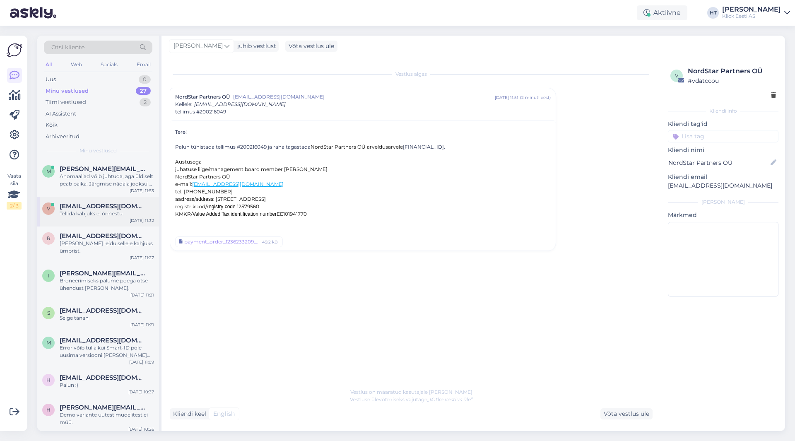
click at [114, 220] on div "v [EMAIL_ADDRESS][DOMAIN_NAME] Tellida kahjuks ei õnnestu. [DATE] 11:32" at bounding box center [98, 212] width 122 height 30
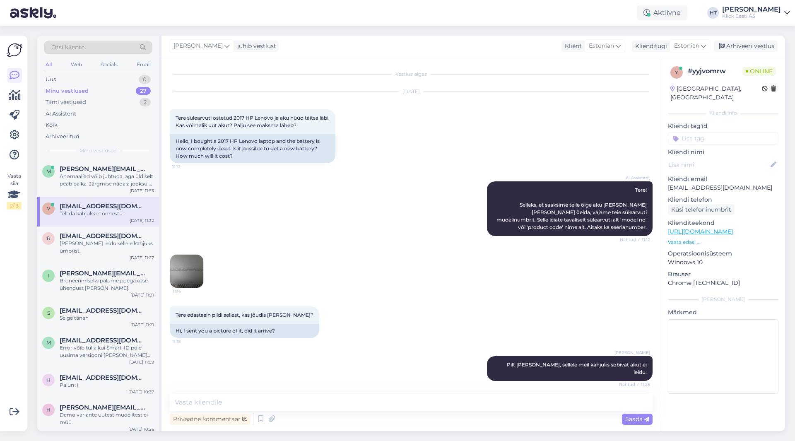
scroll to position [103, 0]
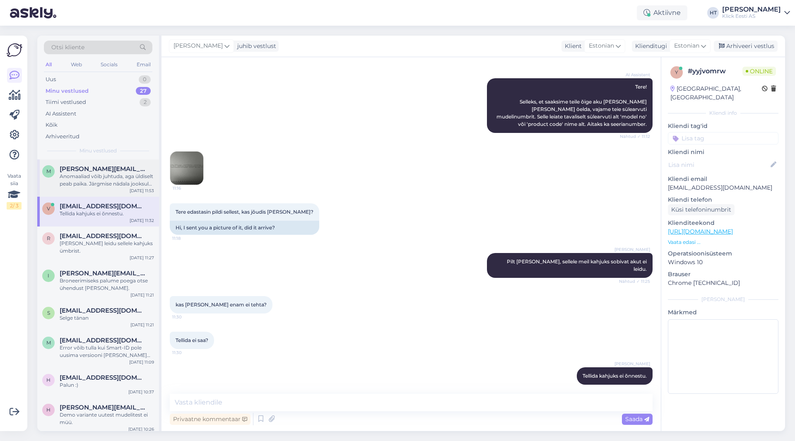
click at [118, 183] on div "Anomaaliad võib juhtuda, aga üldiselt peab paika. Järgmise nädala jooksul jõuak…" at bounding box center [107, 180] width 94 height 15
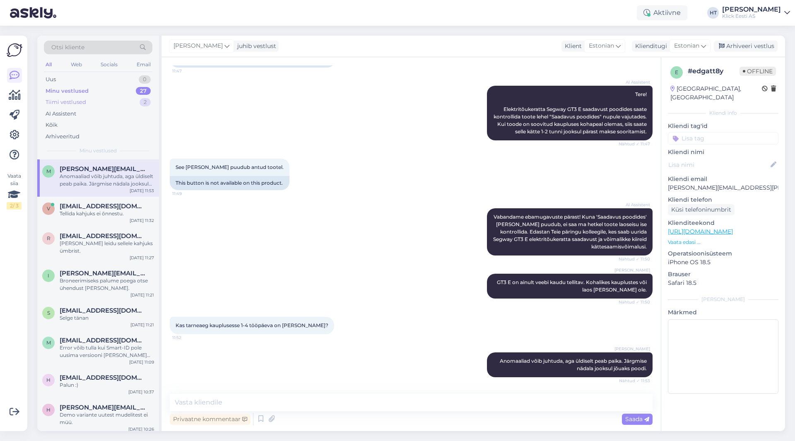
click at [119, 107] on div "Tiimi vestlused 2" at bounding box center [98, 103] width 109 height 12
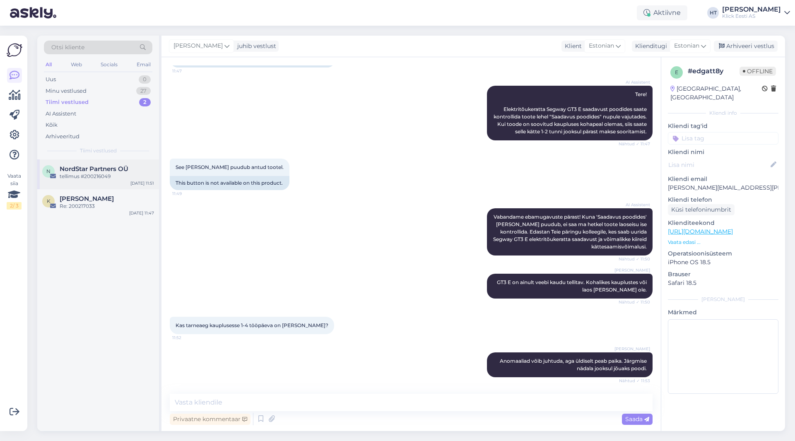
click at [122, 162] on div "N NordStar Partners OÜ tellimus #200216049 [DATE] 11:51" at bounding box center [98, 174] width 122 height 30
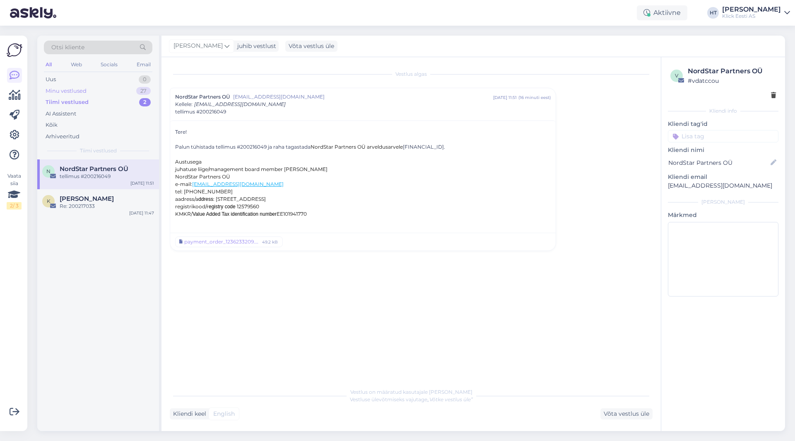
click at [127, 86] on div "Minu vestlused 27" at bounding box center [98, 91] width 109 height 12
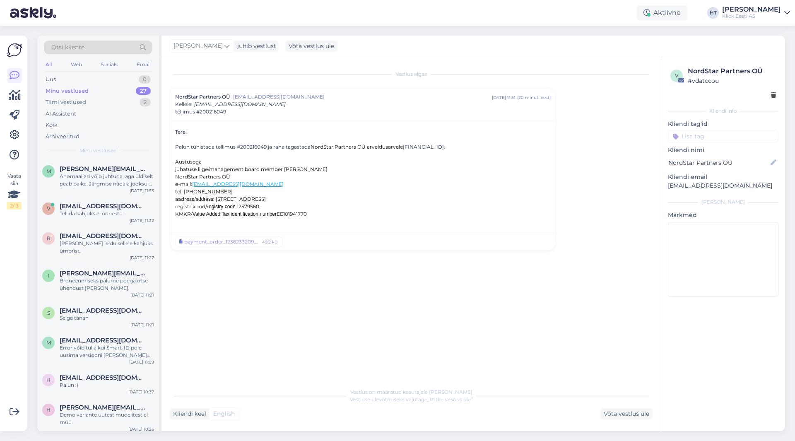
click at [132, 94] on div "Minu vestlused 27" at bounding box center [98, 91] width 109 height 12
click at [273, 390] on div "Vestlus on määratud kasutajale [PERSON_NAME] ülevõtmiseks vajutage „Võtke vestl…" at bounding box center [411, 395] width 483 height 15
click at [138, 175] on div "Anomaaliad võib juhtuda, aga üldiselt peab paika. Järgmise nädala jooksul jõuak…" at bounding box center [107, 180] width 94 height 15
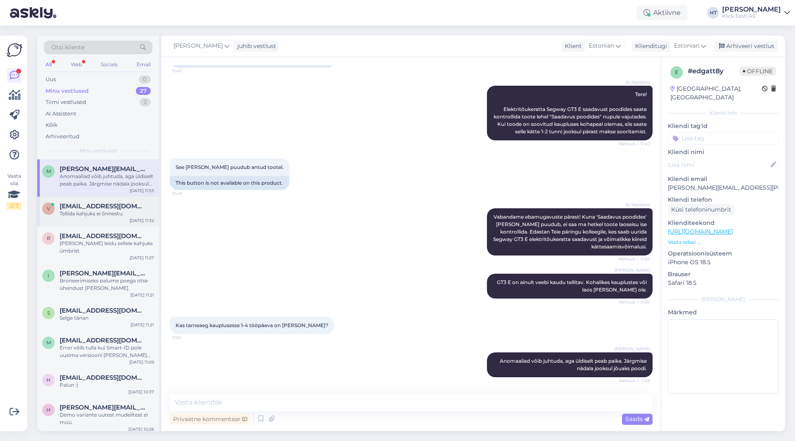
click at [132, 203] on span "[EMAIL_ADDRESS][DOMAIN_NAME]" at bounding box center [103, 206] width 86 height 7
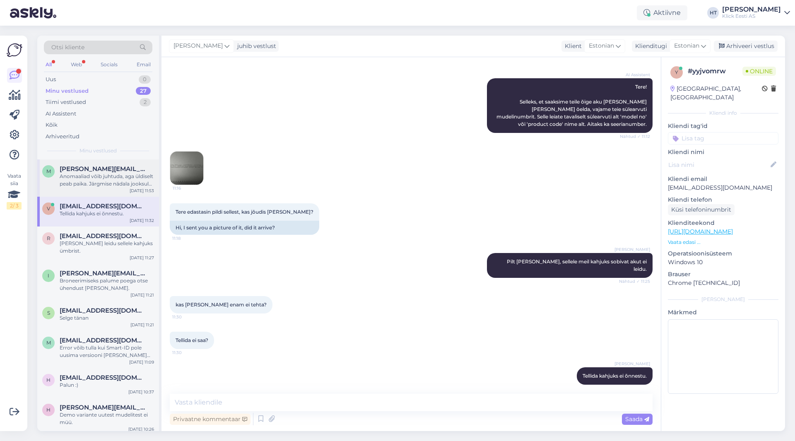
click at [120, 174] on div "Anomaaliad võib juhtuda, aga üldiselt peab paika. Järgmise nädala jooksul jõuak…" at bounding box center [107, 180] width 94 height 15
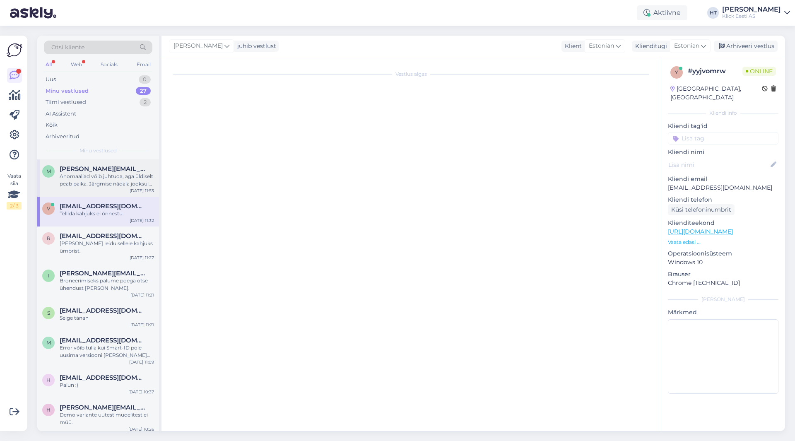
scroll to position [125, 0]
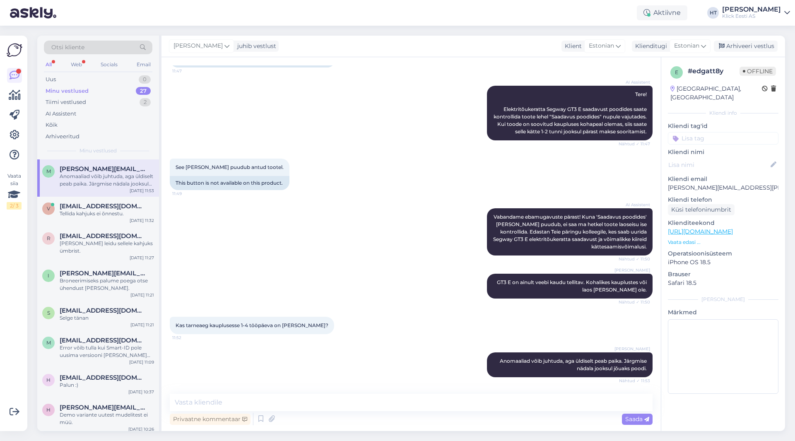
click at [128, 92] on div "Minu vestlused 27" at bounding box center [98, 91] width 109 height 12
click at [123, 183] on div "Anomaaliad võib juhtuda, aga üldiselt peab paika. Järgmise nädala jooksul jõuak…" at bounding box center [107, 180] width 94 height 15
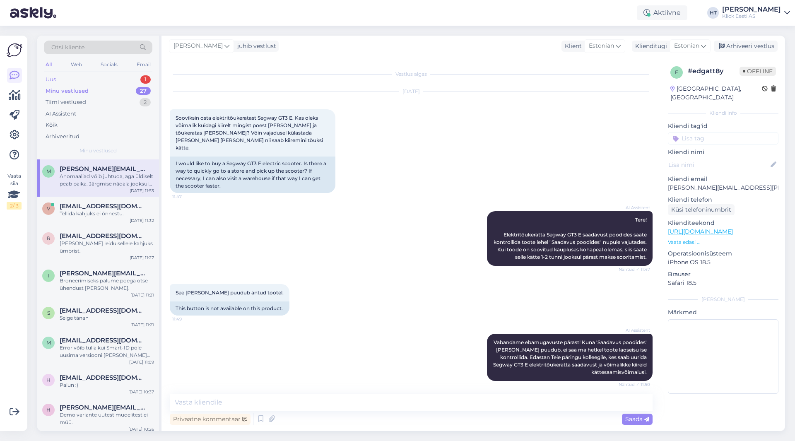
click at [110, 83] on div "Uus 1" at bounding box center [98, 80] width 109 height 12
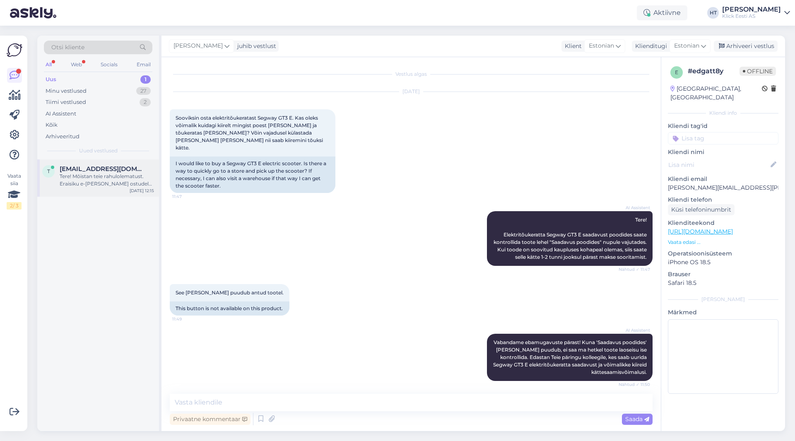
click at [122, 187] on div "Tere! Mõistan teie rahulolematust. Eraisiku e-[PERSON_NAME] ostudele ja järelma…" at bounding box center [107, 180] width 94 height 15
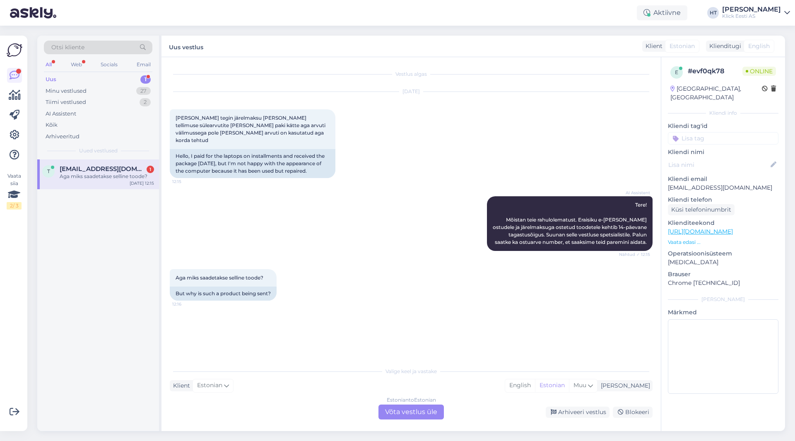
click at [397, 409] on div "Estonian to Estonian Võta vestlus üle" at bounding box center [411, 412] width 65 height 15
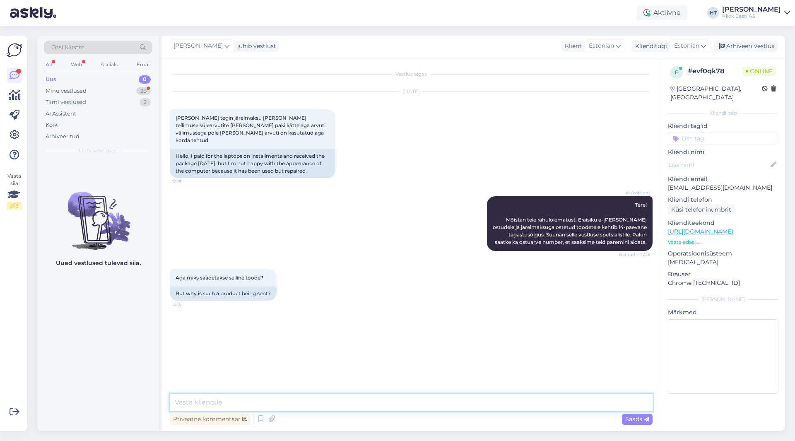
click at [397, 401] on textarea at bounding box center [411, 402] width 483 height 17
paste textarea "[URL][DOMAIN_NAME]"
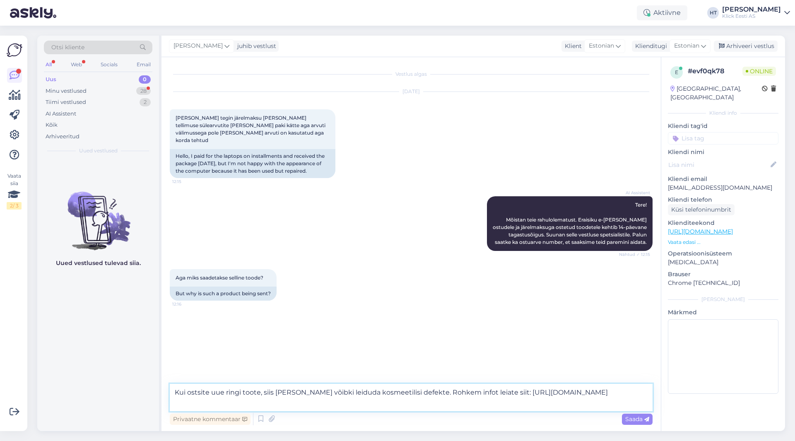
type textarea "Kui ostsite uue ringi toote, siis [PERSON_NAME] võibki leiduda kosmeetilisi def…"
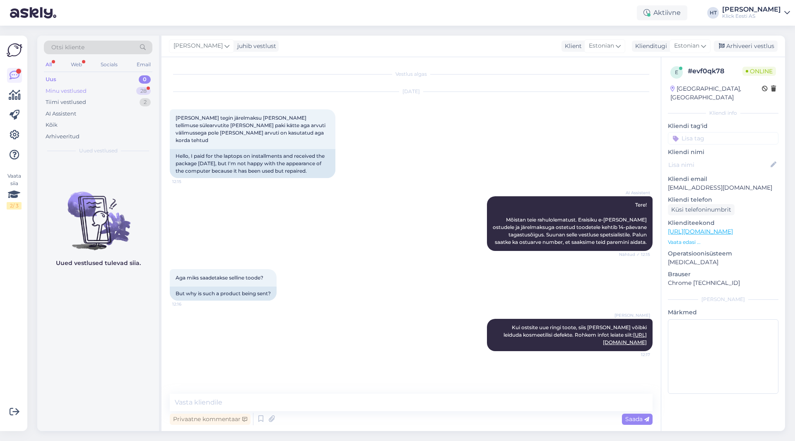
click at [135, 92] on div "Minu vestlused 28" at bounding box center [98, 91] width 109 height 12
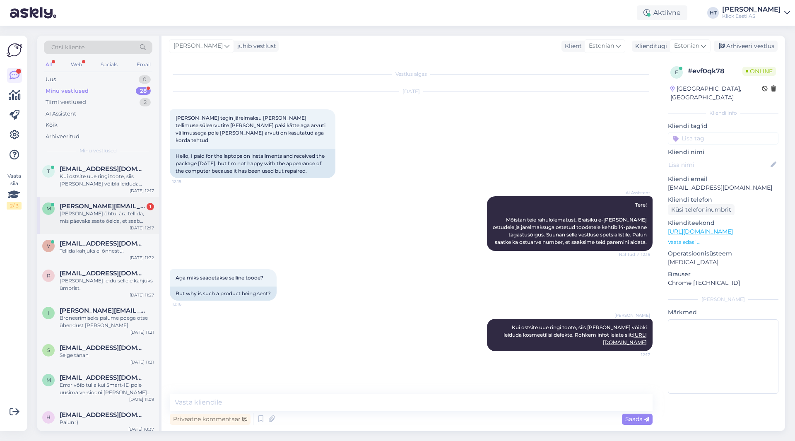
click at [130, 205] on div "[PERSON_NAME][EMAIL_ADDRESS][PERSON_NAME][DOMAIN_NAME] 1" at bounding box center [107, 206] width 94 height 7
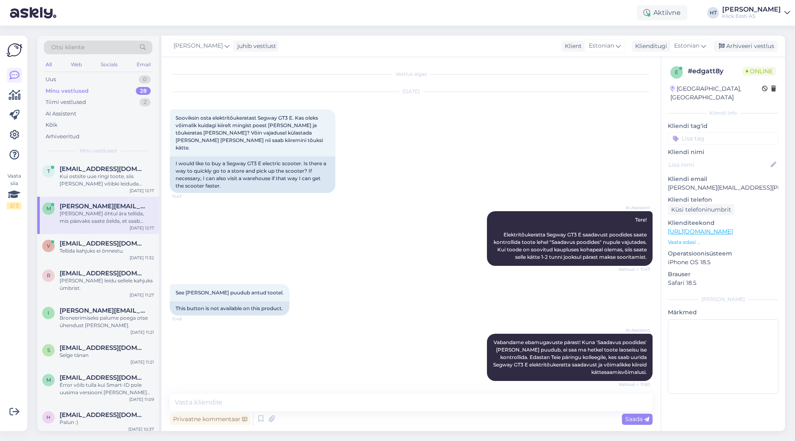
scroll to position [169, 0]
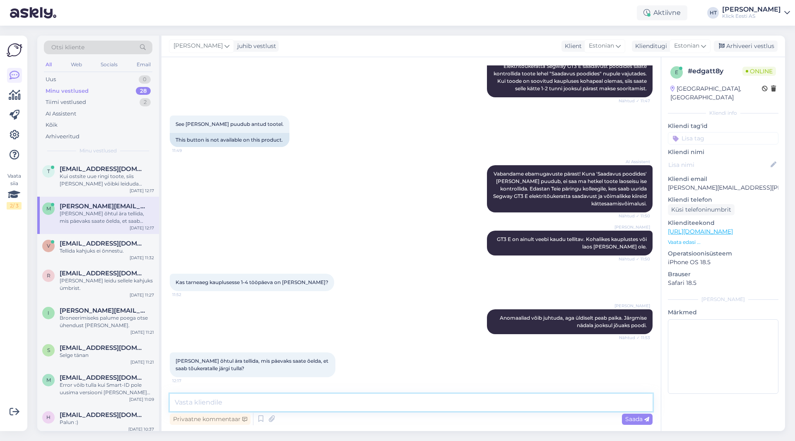
click at [322, 398] on textarea at bounding box center [411, 402] width 483 height 17
click at [328, 401] on textarea at bounding box center [411, 402] width 483 height 17
click at [336, 403] on textarea at bounding box center [411, 402] width 483 height 17
click at [339, 400] on textarea at bounding box center [411, 402] width 483 height 17
click at [339, 401] on textarea at bounding box center [411, 402] width 483 height 17
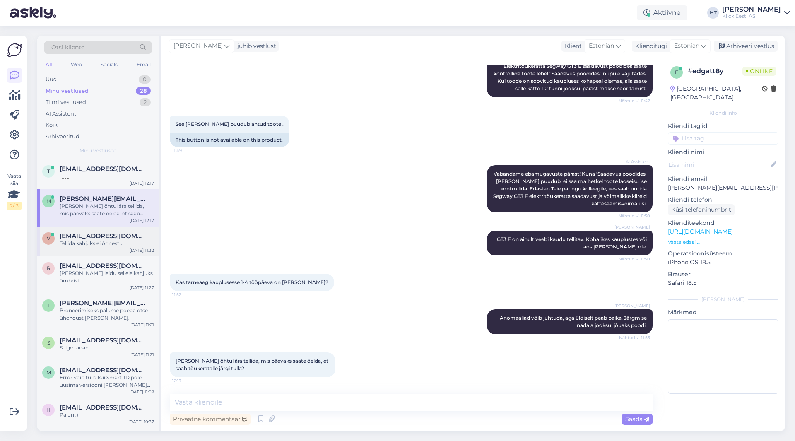
click at [142, 235] on div "[EMAIL_ADDRESS][DOMAIN_NAME]" at bounding box center [107, 235] width 94 height 7
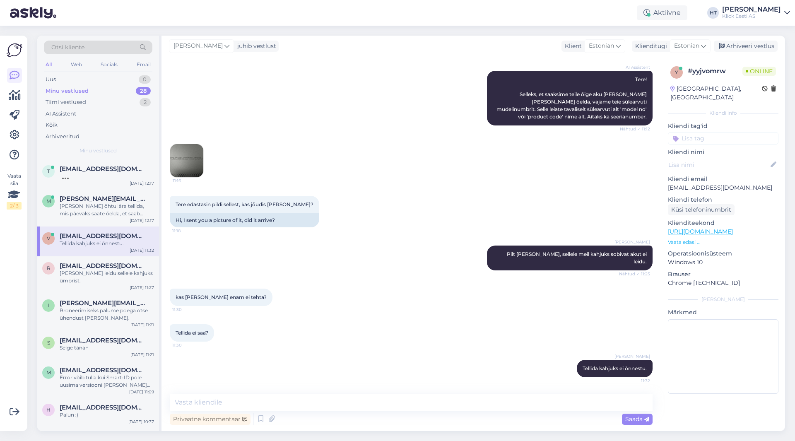
scroll to position [103, 0]
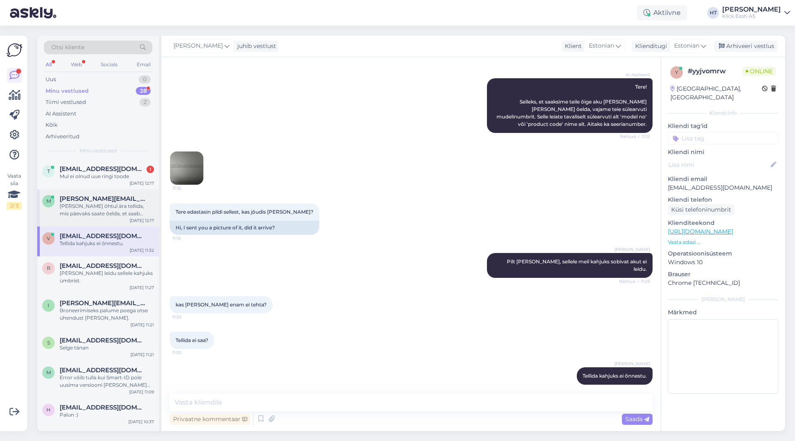
click at [129, 208] on div "[PERSON_NAME] õhtul ära tellida, mis päevaks saate õelda, et saab tõukeratalle …" at bounding box center [107, 210] width 94 height 15
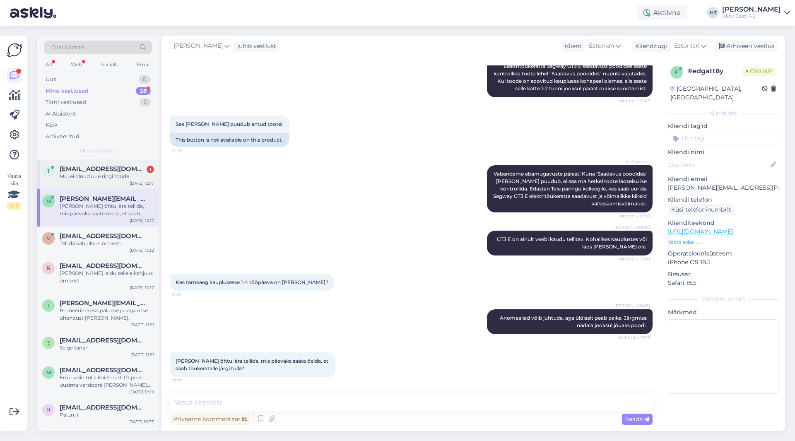
click at [125, 180] on div "Mul ei olnud uue ringi toode" at bounding box center [107, 176] width 94 height 7
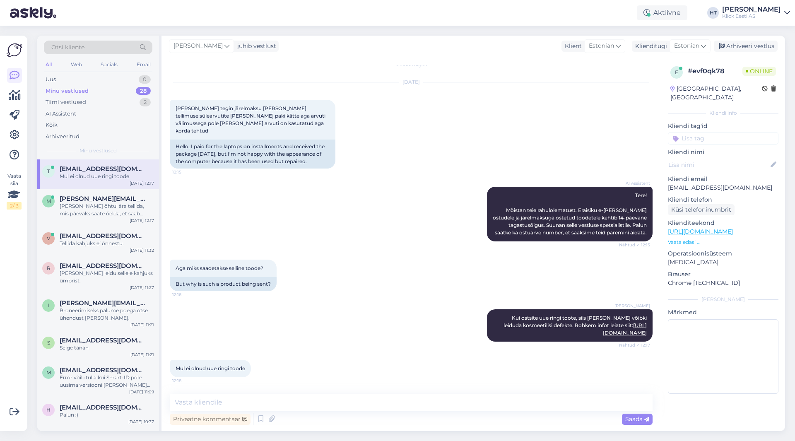
click at [497, 183] on p "[EMAIL_ADDRESS][DOMAIN_NAME]" at bounding box center [723, 187] width 111 height 9
click at [305, 398] on textarea at bounding box center [411, 402] width 483 height 17
type textarea "Saatke palun ostuarve number."
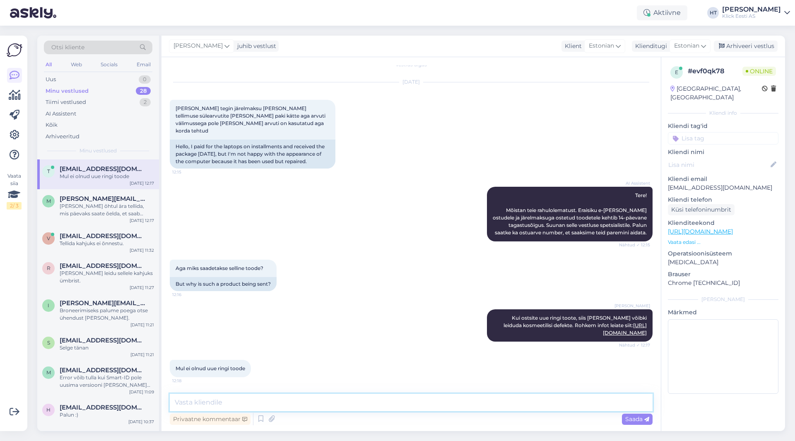
scroll to position [45, 0]
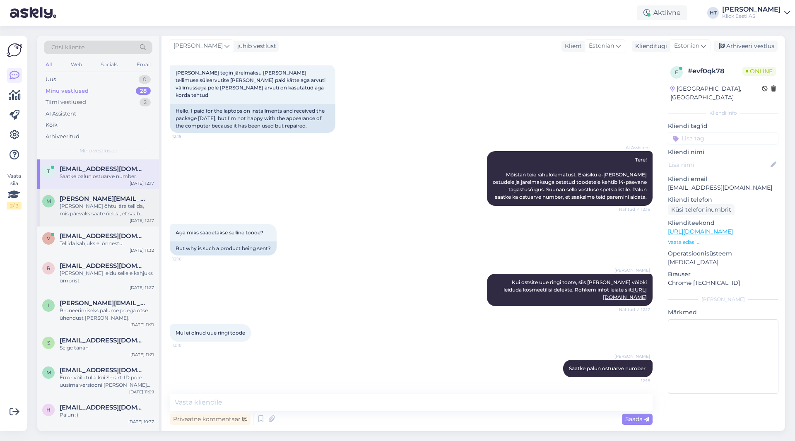
click at [139, 205] on div "[PERSON_NAME] õhtul ära tellida, mis päevaks saate õelda, et saab tõukeratalle …" at bounding box center [107, 210] width 94 height 15
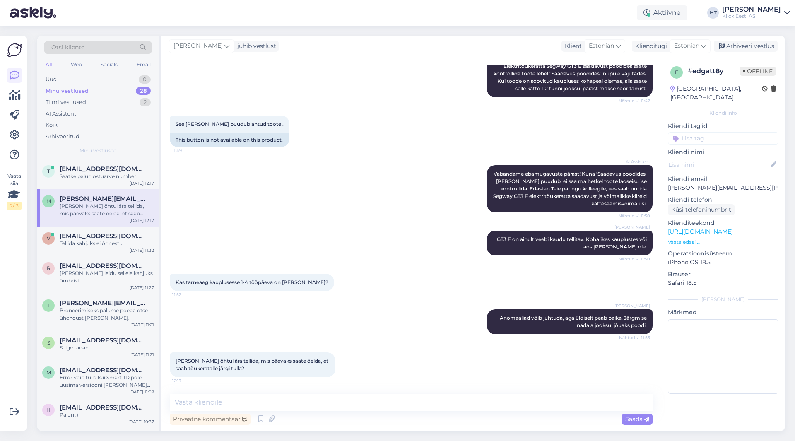
click at [124, 96] on div "Minu vestlused 28" at bounding box center [98, 91] width 109 height 12
click at [126, 89] on div "Minu vestlused 28" at bounding box center [98, 91] width 109 height 12
click at [130, 213] on div "[PERSON_NAME] õhtul ära tellida, mis päevaks saate õelda, et saab tõukeratalle …" at bounding box center [107, 210] width 94 height 15
click at [328, 400] on textarea at bounding box center [411, 402] width 483 height 17
type textarea "Kindlat päeva ei saa lubada. Tarne varieerub siiski 1-4 tööpäeva vahel."
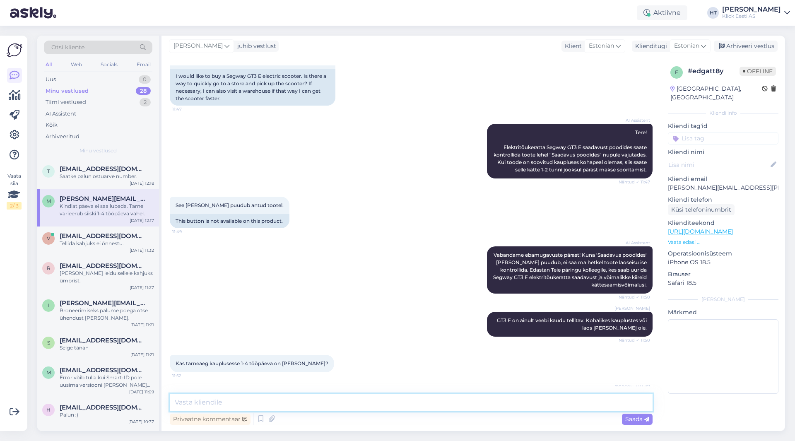
scroll to position [212, 0]
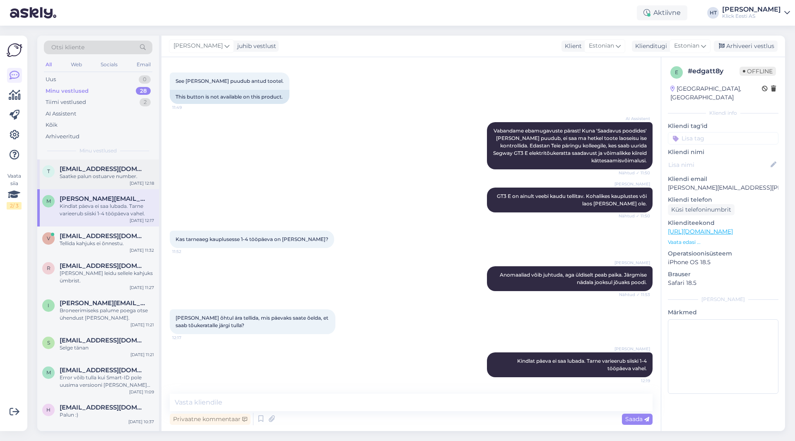
click at [104, 165] on div "t [EMAIL_ADDRESS][DOMAIN_NAME] Saatke palun ostuarve number. [DATE] 12:18" at bounding box center [98, 174] width 122 height 30
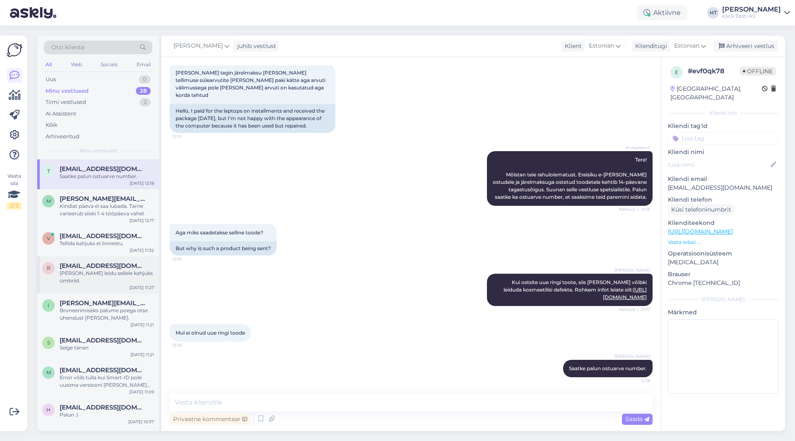
click at [127, 284] on div "R [EMAIL_ADDRESS][DOMAIN_NAME] Meil ei leidu sellele kahjuks ümbrist. [DATE] 11…" at bounding box center [98, 274] width 122 height 37
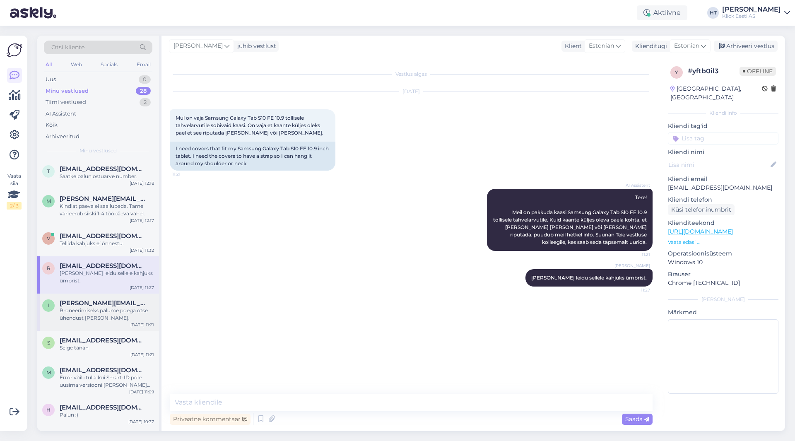
click at [122, 309] on div "Broneerimiseks palume poega otse ühendust [PERSON_NAME]." at bounding box center [107, 314] width 94 height 15
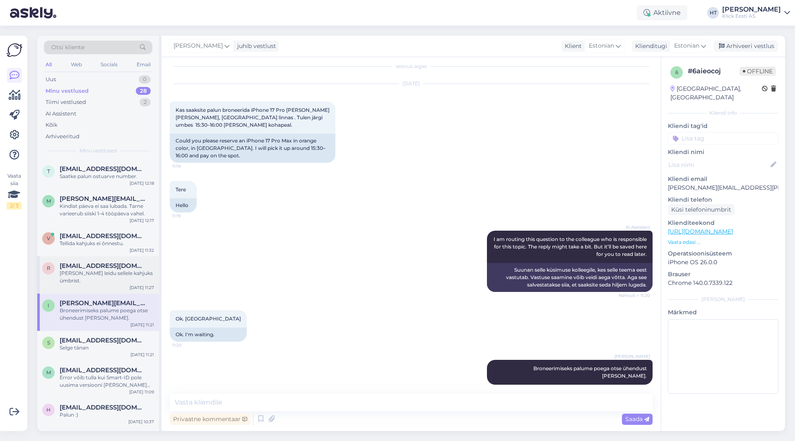
click at [133, 275] on div "[PERSON_NAME] leidu sellele kahjuks ümbrist." at bounding box center [107, 277] width 94 height 15
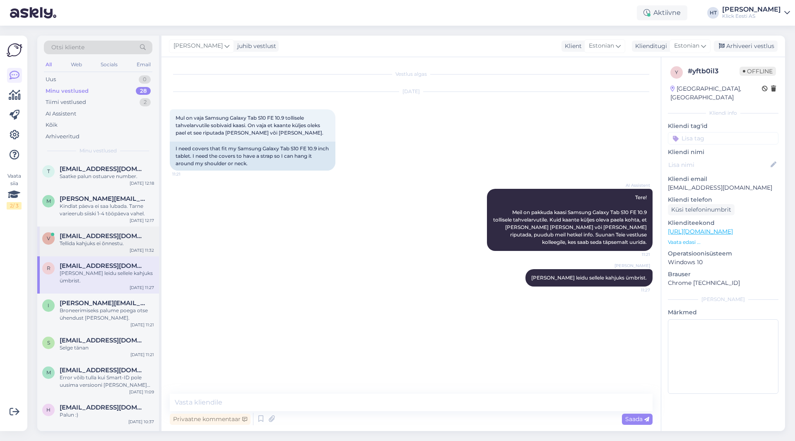
click at [123, 239] on span "[EMAIL_ADDRESS][DOMAIN_NAME]" at bounding box center [103, 235] width 86 height 7
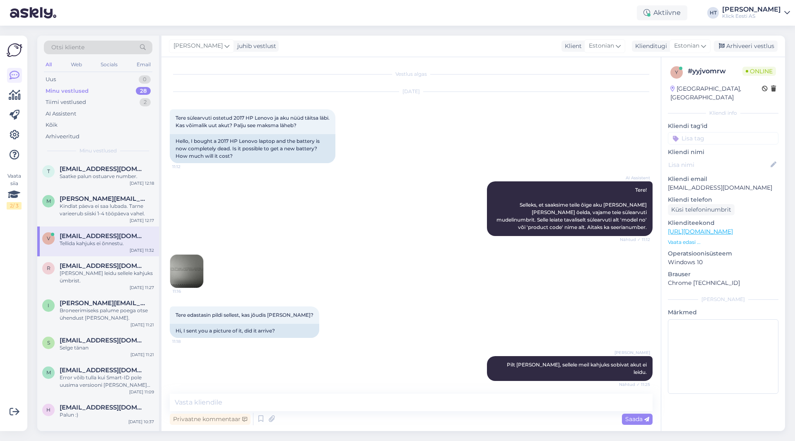
scroll to position [103, 0]
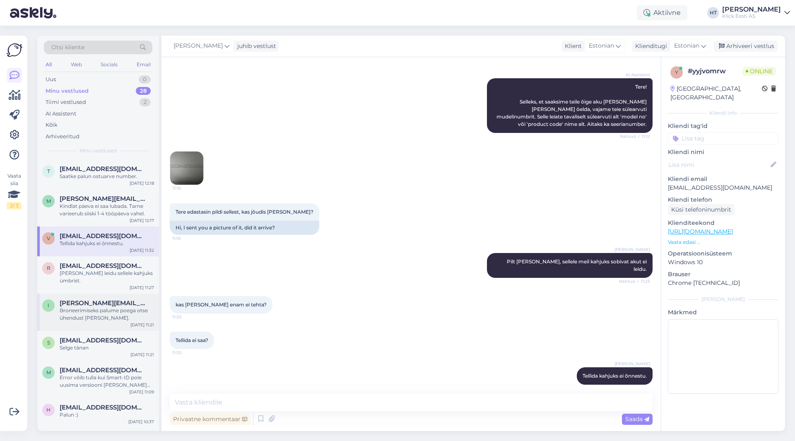
click at [123, 299] on span "[PERSON_NAME][EMAIL_ADDRESS][PERSON_NAME][DOMAIN_NAME]" at bounding box center [103, 302] width 86 height 7
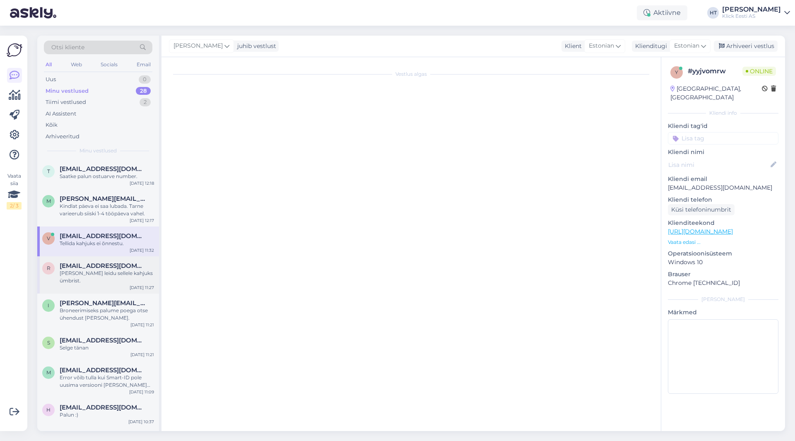
scroll to position [8, 0]
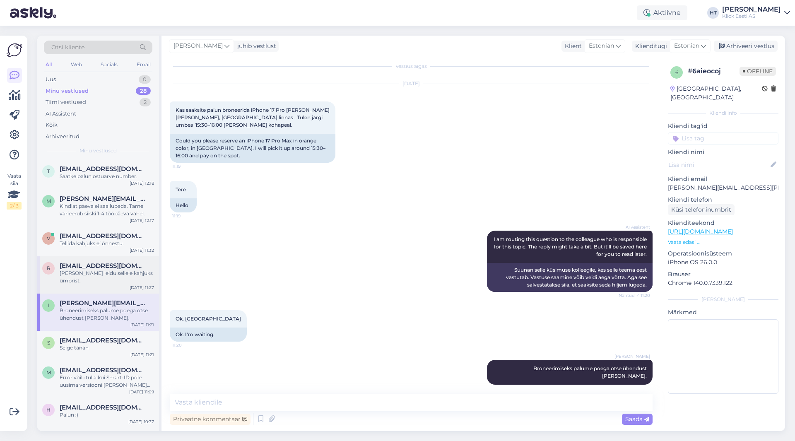
click at [122, 273] on div "[PERSON_NAME] leidu sellele kahjuks ümbrist." at bounding box center [107, 277] width 94 height 15
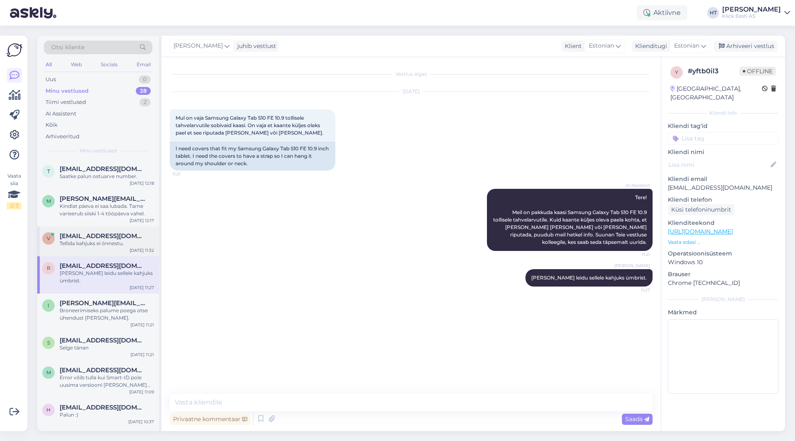
click at [125, 244] on div "Tellida kahjuks ei õnnestu." at bounding box center [107, 243] width 94 height 7
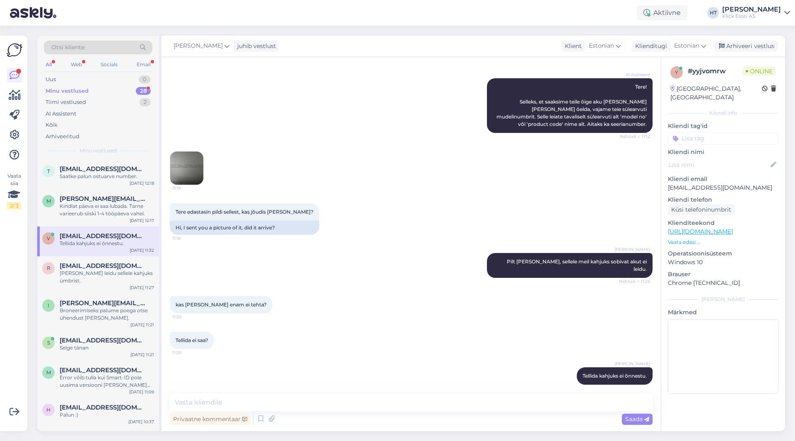
click at [111, 90] on div "Minu vestlused 28" at bounding box center [98, 91] width 109 height 12
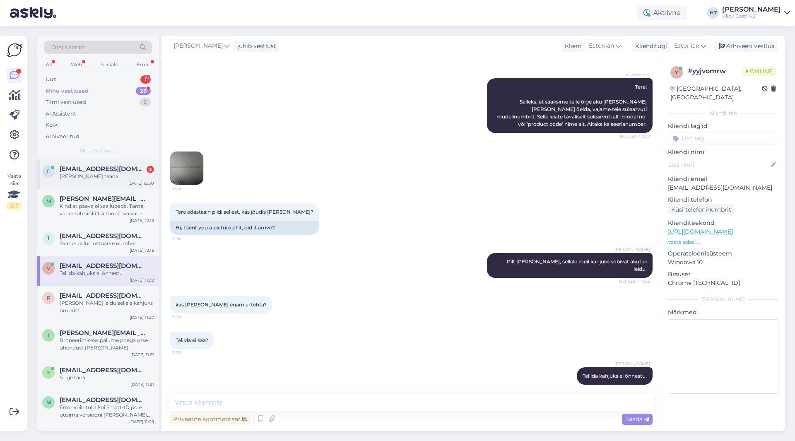
click at [121, 176] on div "[PERSON_NAME] teada" at bounding box center [107, 176] width 94 height 7
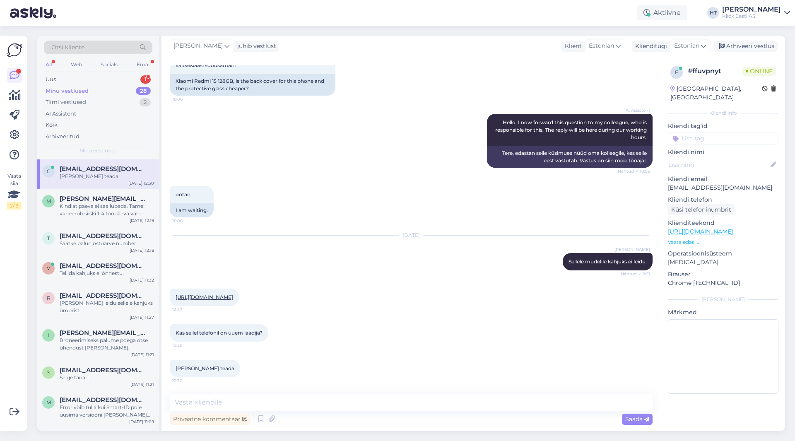
click at [365, 306] on div "[URL][DOMAIN_NAME] 12:27" at bounding box center [411, 298] width 483 height 36
click at [332, 407] on textarea at bounding box center [411, 402] width 483 height 17
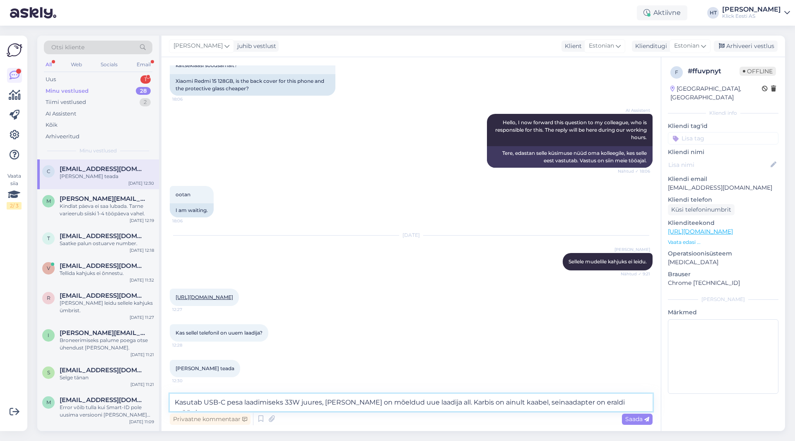
type textarea "Kasutab USB-C pesa laadimiseks 33W juures, [PERSON_NAME] on mõeldud uue laadija…"
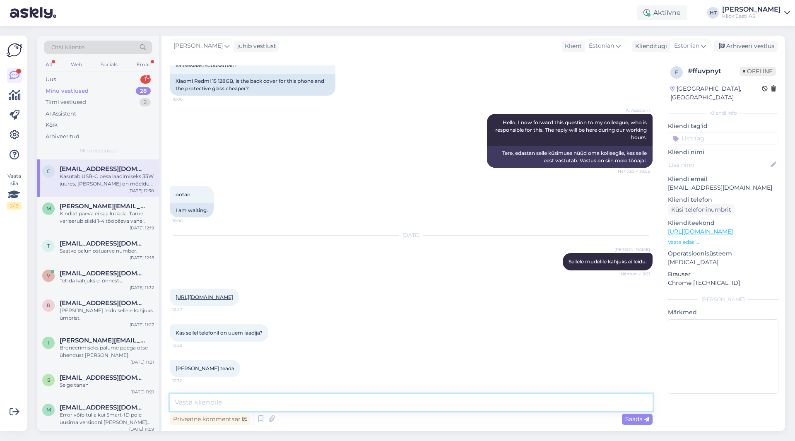
scroll to position [111, 0]
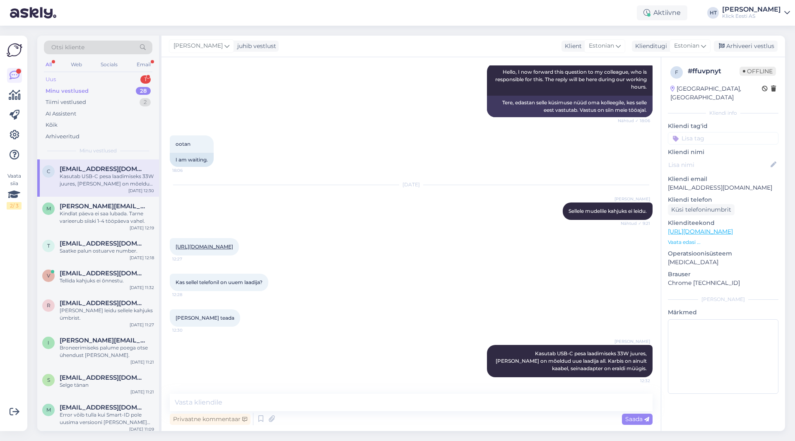
click at [136, 78] on div "Uus 1" at bounding box center [98, 80] width 109 height 12
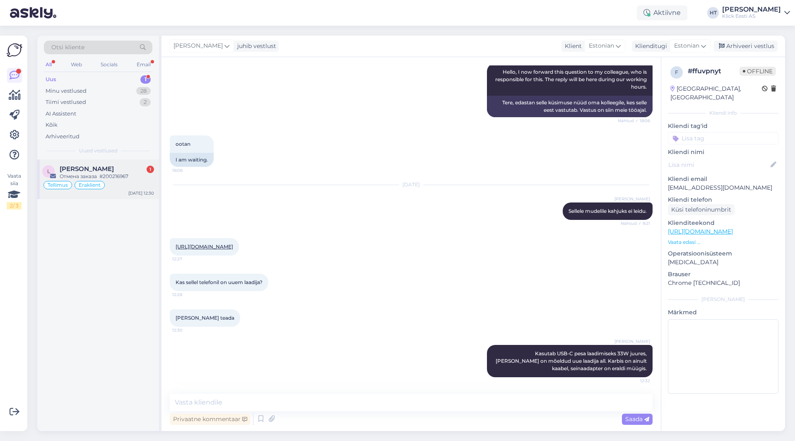
click at [138, 174] on div "Отмена заказа #200216967" at bounding box center [107, 176] width 94 height 7
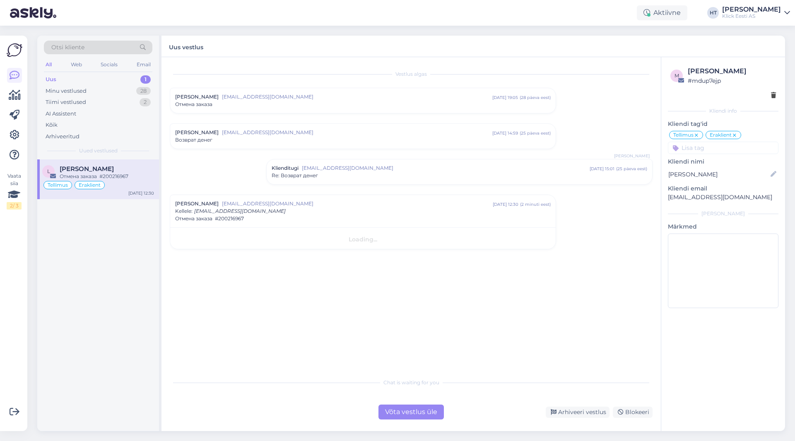
scroll to position [0, 0]
drag, startPoint x: 263, startPoint y: 238, endPoint x: 288, endPoint y: 240, distance: 25.4
click at [288, 240] on div "Здравствуйте. Я оплатила заказ #200216967 в интерет-магазине. [PERSON_NAME] от …" at bounding box center [363, 250] width 376 height 30
click at [497, 265] on div "Vestlus algas [PERSON_NAME] [EMAIL_ADDRESS][DOMAIN_NAME] [DATE] 19:05 ( 28 päev…" at bounding box center [415, 215] width 490 height 301
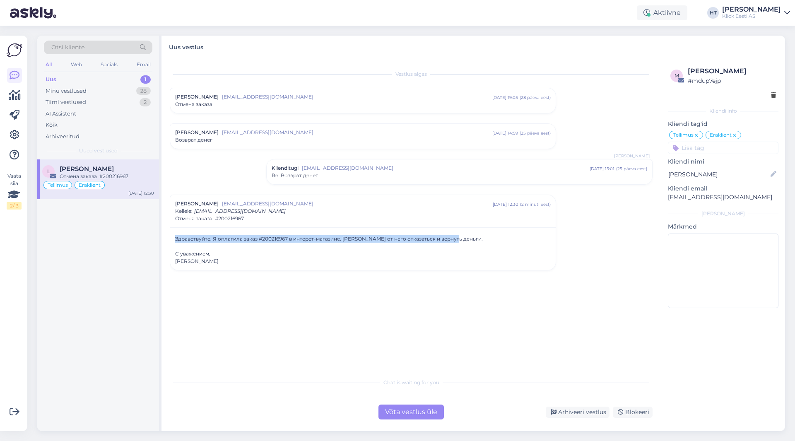
drag, startPoint x: 176, startPoint y: 236, endPoint x: 455, endPoint y: 239, distance: 278.7
click at [455, 239] on div "Здравствуйте. Я оплатила заказ #200216967 в интерет-магазине. [PERSON_NAME] от …" at bounding box center [363, 250] width 376 height 30
click at [472, 241] on div "Здравствуйте. Я оплатила заказ #200216967 в интерет-магазине. [PERSON_NAME] от …" at bounding box center [363, 250] width 376 height 30
click at [265, 240] on div "Здравствуйте. Я оплатила заказ #200216967 в интерет-магазине. [PERSON_NAME] от …" at bounding box center [363, 250] width 376 height 30
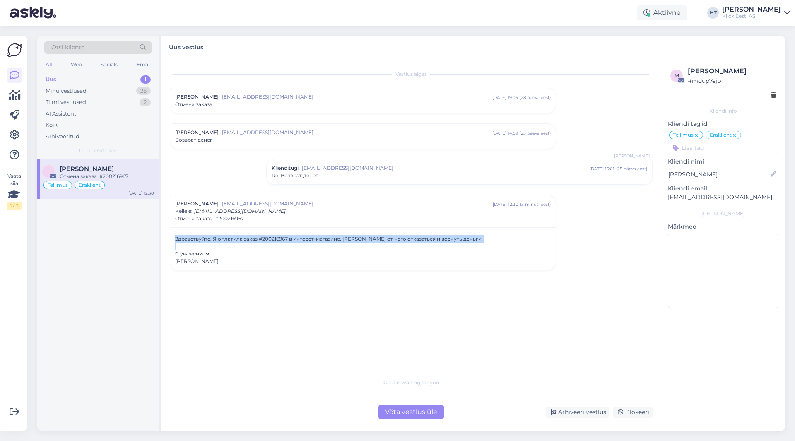
click at [265, 240] on div "Здравствуйте. Я оплатила заказ #200216967 в интерет-магазине. [PERSON_NAME] от …" at bounding box center [363, 250] width 376 height 30
click at [196, 295] on div "Vestlus algas [PERSON_NAME] [EMAIL_ADDRESS][DOMAIN_NAME] [DATE] 19:05 ( 28 päev…" at bounding box center [415, 215] width 490 height 301
click at [402, 410] on div "Võta vestlus üle" at bounding box center [411, 412] width 65 height 15
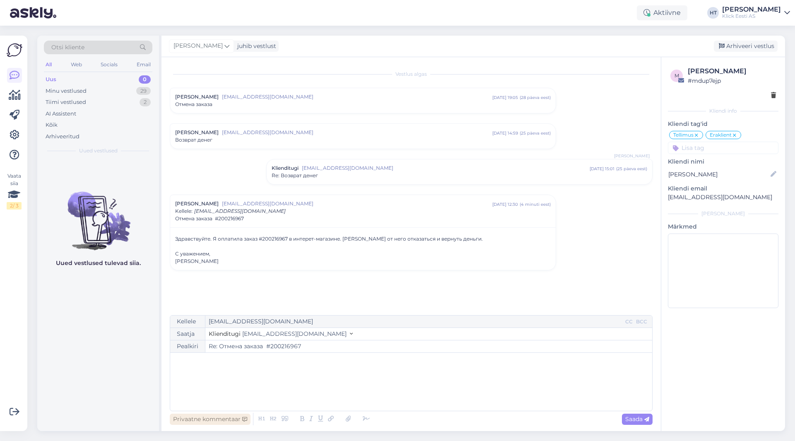
click at [214, 420] on div "Privaatne kommentaar" at bounding box center [210, 419] width 81 height 11
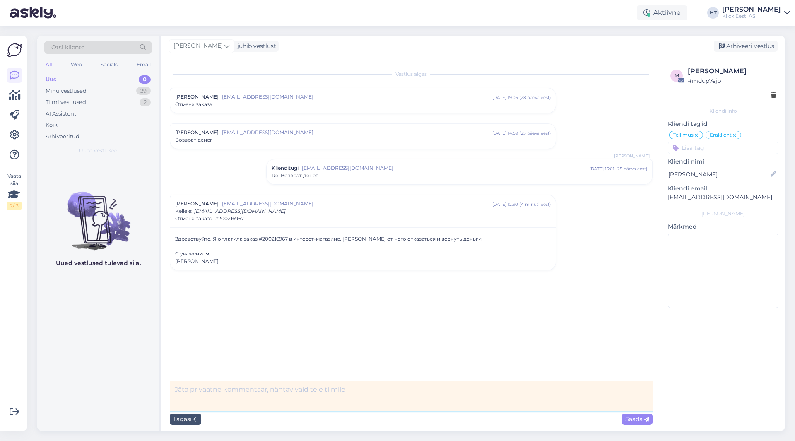
click at [222, 397] on textarea at bounding box center [411, 396] width 483 height 30
click at [195, 419] on icon at bounding box center [195, 419] width 5 height 5
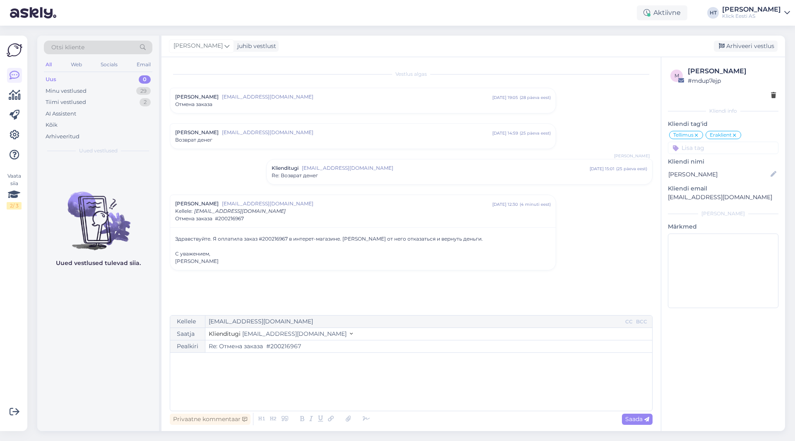
click at [262, 291] on div "Vestlus algas [PERSON_NAME] [EMAIL_ADDRESS][DOMAIN_NAME] [DATE] 19:05 ( 28 päev…" at bounding box center [415, 186] width 490 height 242
click at [372, 164] on span "[EMAIL_ADDRESS][DOMAIN_NAME]" at bounding box center [446, 167] width 288 height 7
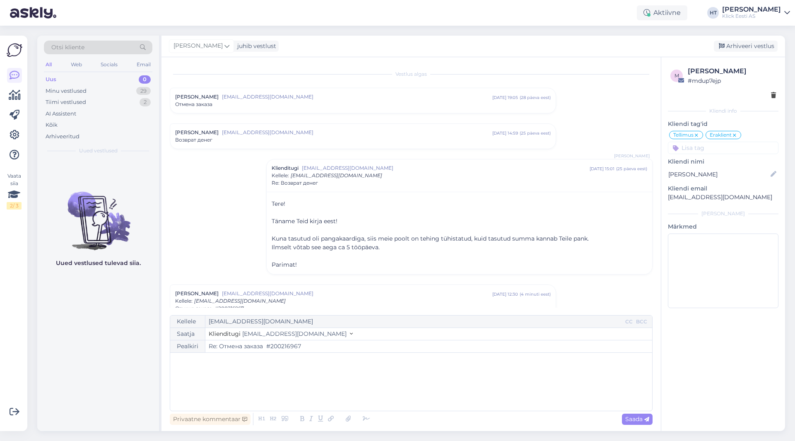
click at [269, 138] on div "Возврат денег" at bounding box center [363, 139] width 376 height 7
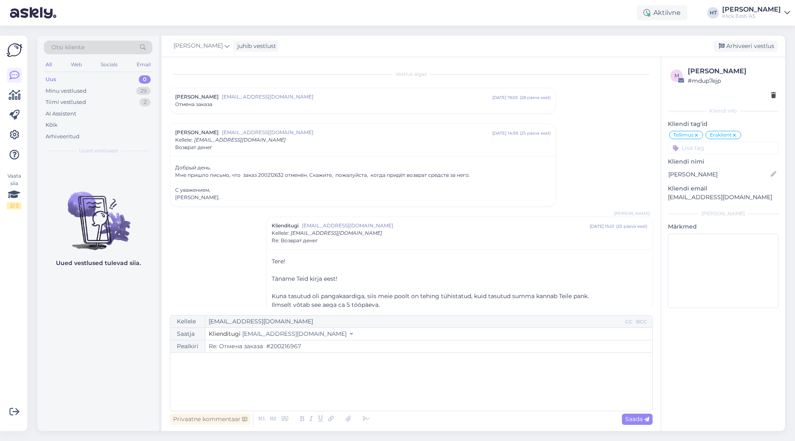
click at [322, 103] on div "Отмена заказа" at bounding box center [363, 104] width 376 height 7
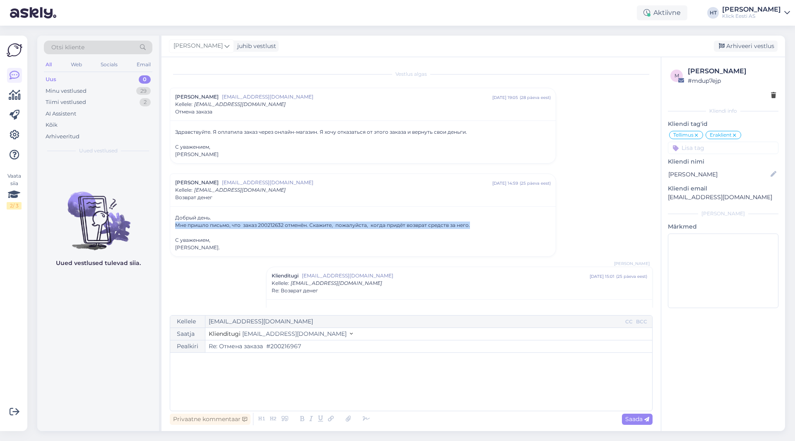
drag, startPoint x: 176, startPoint y: 225, endPoint x: 470, endPoint y: 226, distance: 294.1
click at [470, 226] on div "Мне пришло письмо, что заказ 200212632 отменён. Скажите, пожалуйста, когда прид…" at bounding box center [363, 225] width 376 height 7
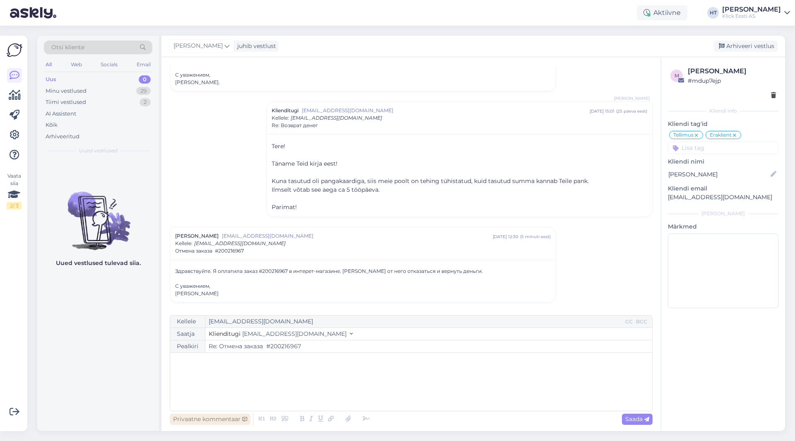
click at [217, 422] on div "Privaatne kommentaar" at bounding box center [210, 419] width 81 height 11
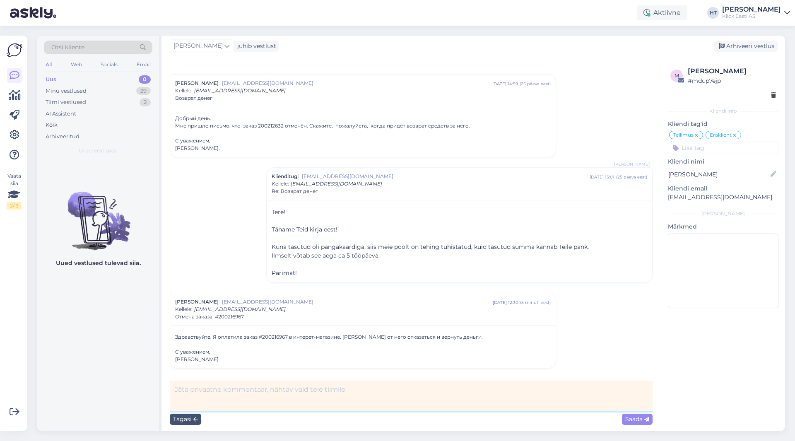
click at [234, 400] on textarea at bounding box center [411, 396] width 483 height 30
click at [382, 390] on textarea "Demo arvuti. Kommentaaride järgi pidi alguses sobima." at bounding box center [411, 396] width 483 height 30
drag, startPoint x: 456, startPoint y: 390, endPoint x: 441, endPoint y: 390, distance: 14.9
click at [441, 390] on textarea "Demo arvuti. Kommentaaride järgi pidi alguses sobima. Lisatud tühistussoov BC-s…" at bounding box center [411, 396] width 483 height 30
drag, startPoint x: 494, startPoint y: 390, endPoint x: 360, endPoint y: 392, distance: 134.2
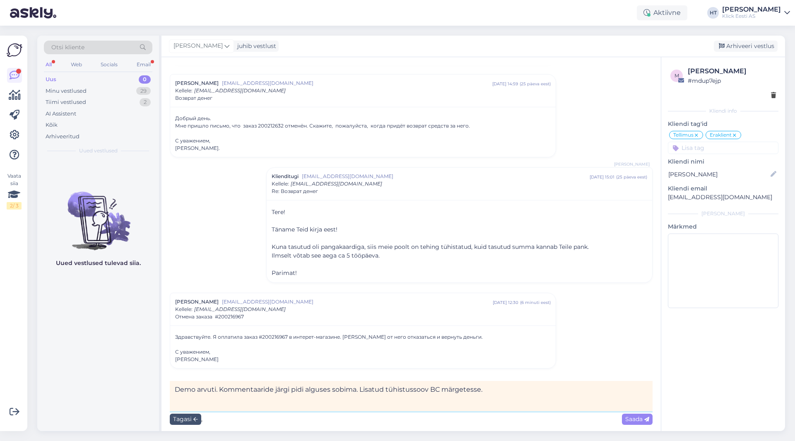
click at [360, 392] on textarea "Demo arvuti. Kommentaaride järgi pidi alguses sobima. Lisatud tühistussoov BC m…" at bounding box center [411, 396] width 483 height 30
type textarea "Demo arvuti. Kommentaaride järgi pidi alguses sobima."
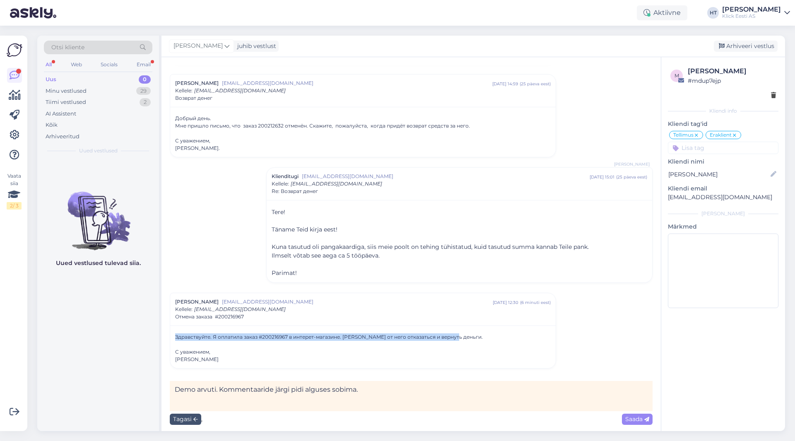
drag, startPoint x: 175, startPoint y: 334, endPoint x: 463, endPoint y: 340, distance: 287.5
click at [463, 340] on div "Здравствуйте. Я оплатила заказ #200216967 в интерет-магазине. [PERSON_NAME] от …" at bounding box center [363, 348] width 376 height 30
click at [497, 10] on div "Aktiivne" at bounding box center [662, 12] width 51 height 15
click at [497, 62] on button "1 tund" at bounding box center [607, 63] width 24 height 9
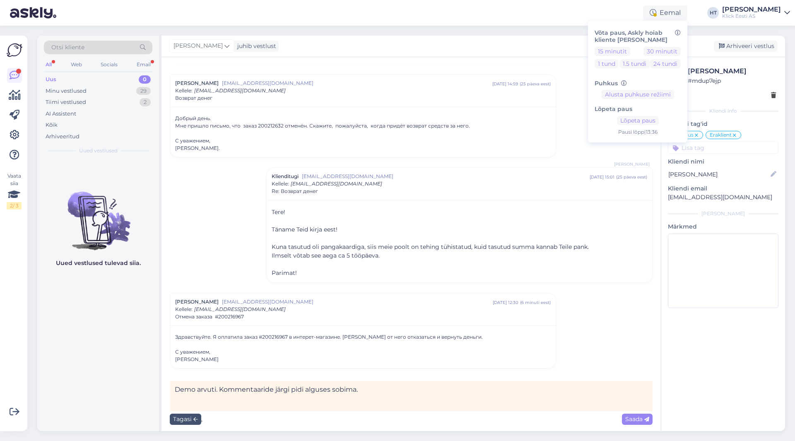
click at [497, 53] on div "[PERSON_NAME] juhib vestlust [GEOGRAPHIC_DATA] vestlus" at bounding box center [474, 47] width 624 height 22
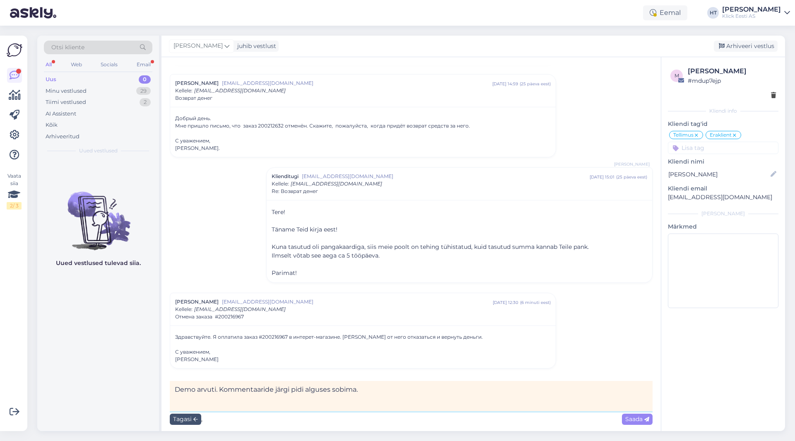
click at [408, 393] on textarea "Demo arvuti. Kommentaaride järgi pidi alguses sobima." at bounding box center [411, 396] width 483 height 30
click at [193, 420] on icon at bounding box center [195, 419] width 5 height 5
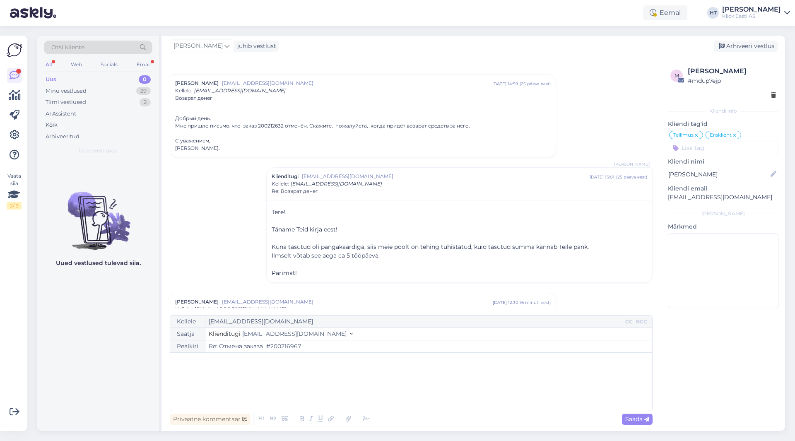
click at [131, 77] on div "Uus 0" at bounding box center [98, 80] width 109 height 12
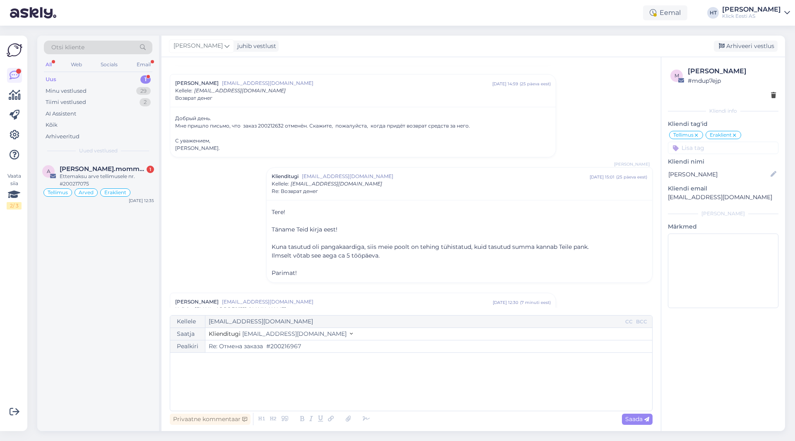
click at [254, 366] on div "﻿" at bounding box center [411, 382] width 474 height 50
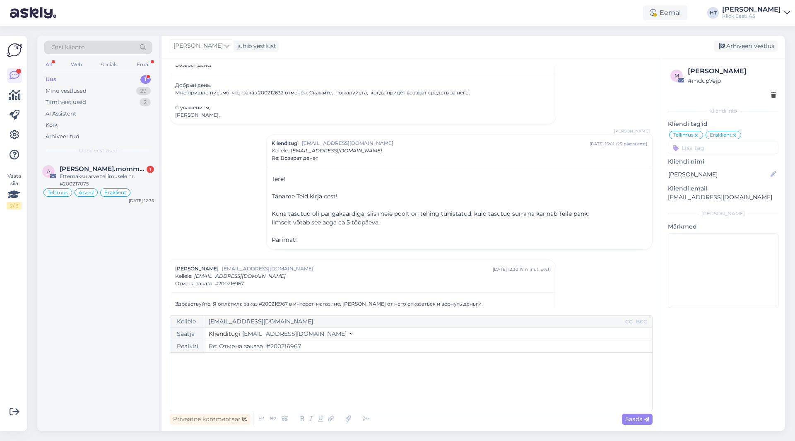
scroll to position [165, 0]
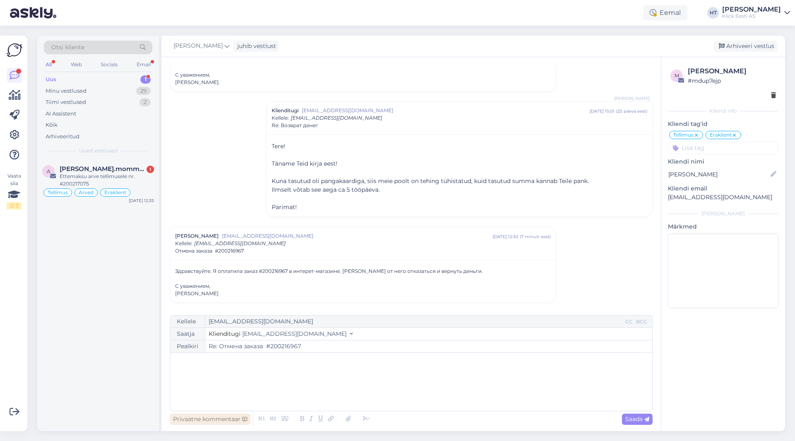
click at [205, 422] on div "Privaatne kommentaar" at bounding box center [210, 419] width 81 height 11
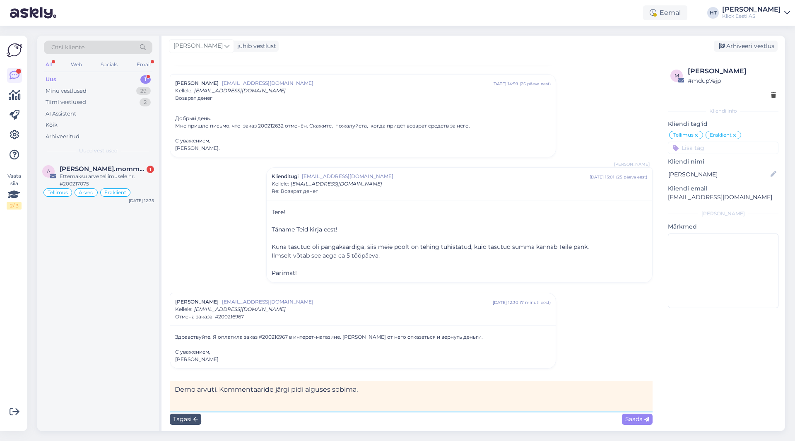
click at [446, 393] on textarea "Demo arvuti. Kommentaaride järgi pidi alguses sobima." at bounding box center [411, 396] width 483 height 30
click at [497, 420] on span "Saada" at bounding box center [637, 418] width 24 height 7
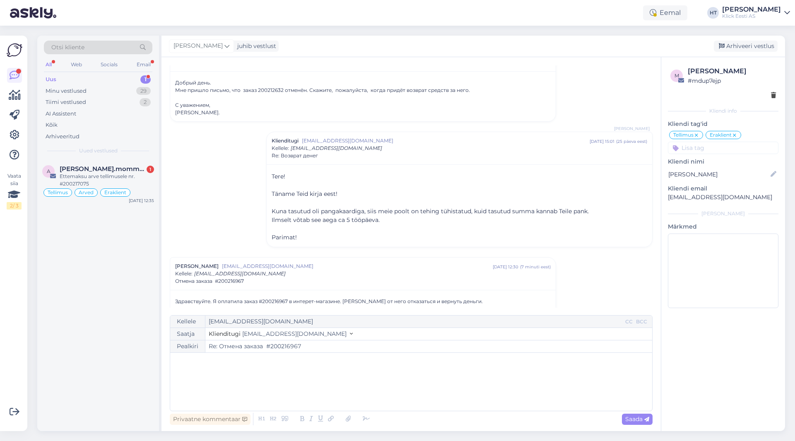
scroll to position [201, 0]
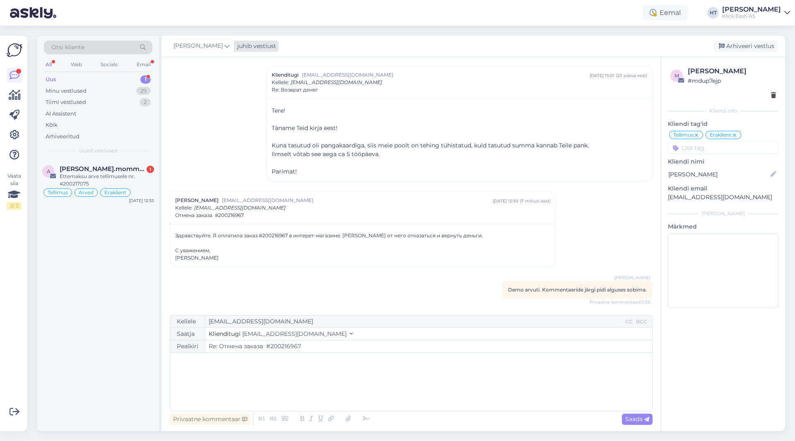
click at [224, 42] on icon at bounding box center [226, 45] width 5 height 9
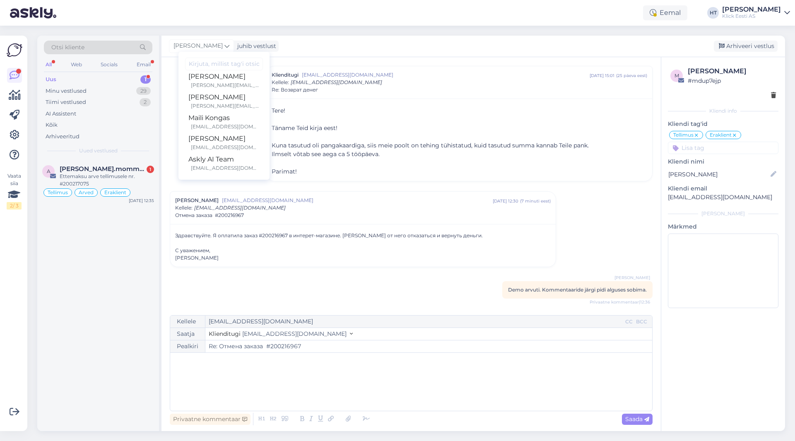
scroll to position [48, 0]
click at [208, 100] on div "[PERSON_NAME]" at bounding box center [223, 97] width 71 height 10
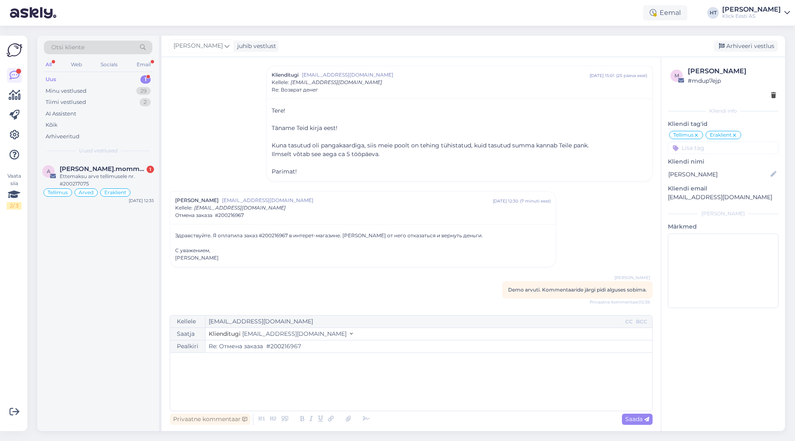
scroll to position [133, 0]
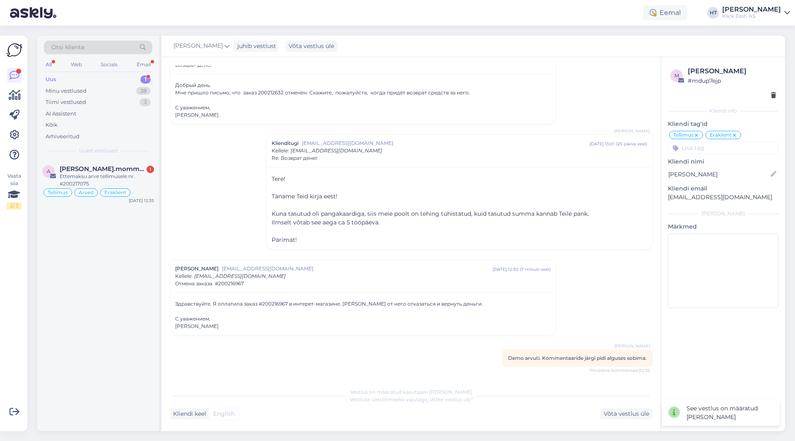
click at [128, 275] on div "a [PERSON_NAME].mommeja via [EMAIL_ADDRESS][DOMAIN_NAME] 1 Ettemaksu arve telli…" at bounding box center [98, 295] width 122 height 272
click at [128, 90] on div "Minu vestlused 28" at bounding box center [98, 91] width 109 height 12
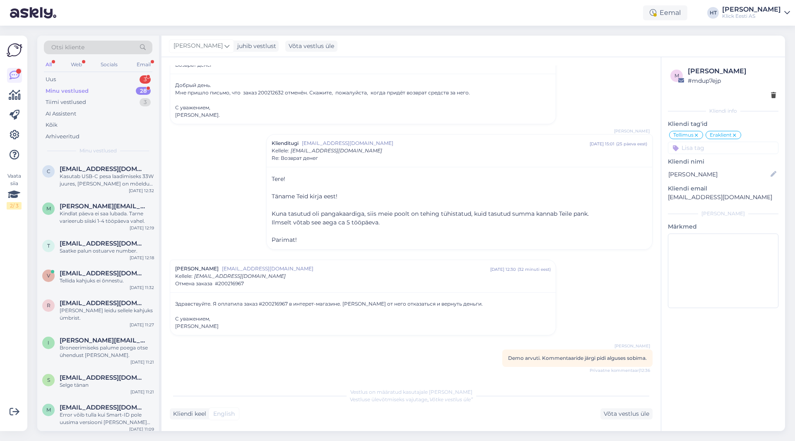
click at [123, 93] on div "Minu vestlused 28" at bounding box center [98, 91] width 109 height 12
click at [124, 75] on div "Uus 3" at bounding box center [98, 80] width 109 height 12
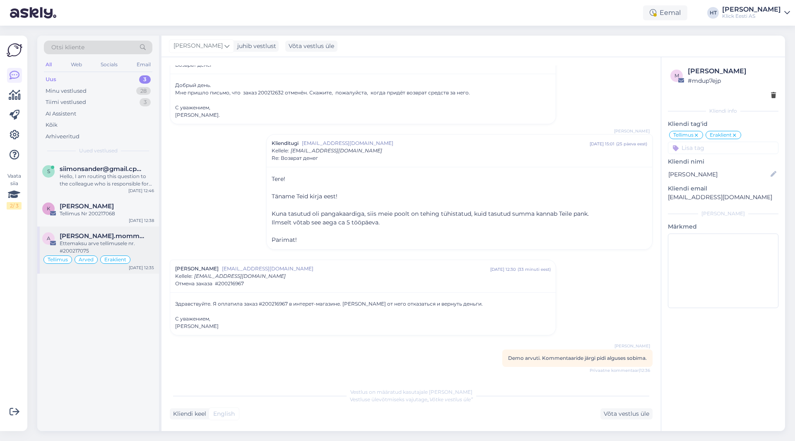
click at [127, 229] on div "a [PERSON_NAME].mommeja via [EMAIL_ADDRESS][DOMAIN_NAME] Ettemaksu arve tellimu…" at bounding box center [98, 250] width 122 height 47
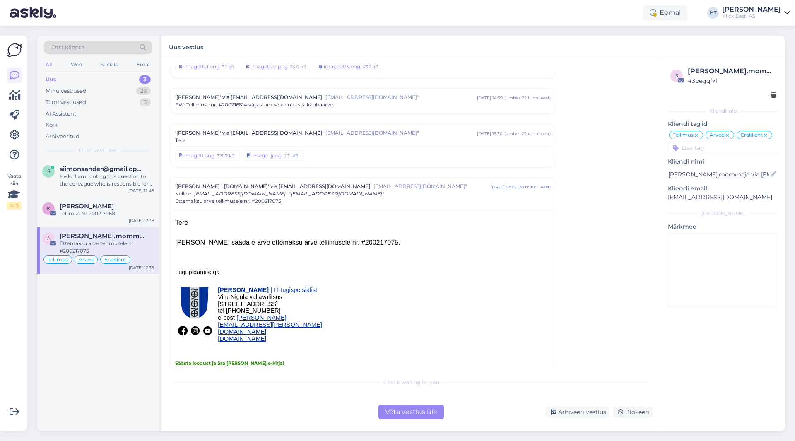
scroll to position [3650, 0]
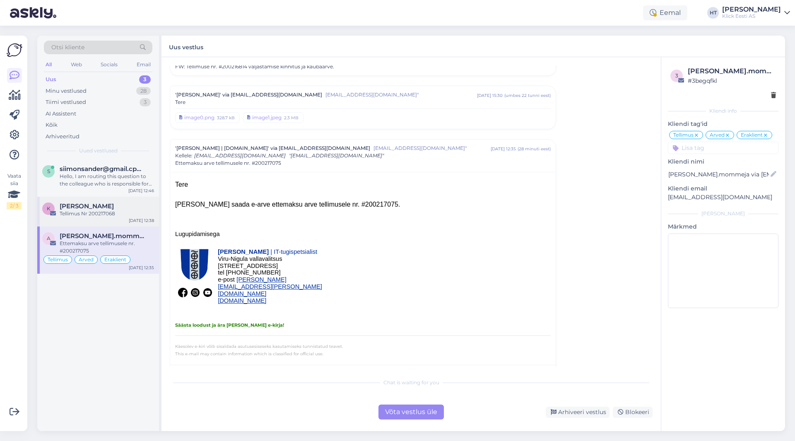
click at [136, 213] on div "Tellimus Nr 200217068" at bounding box center [107, 213] width 94 height 7
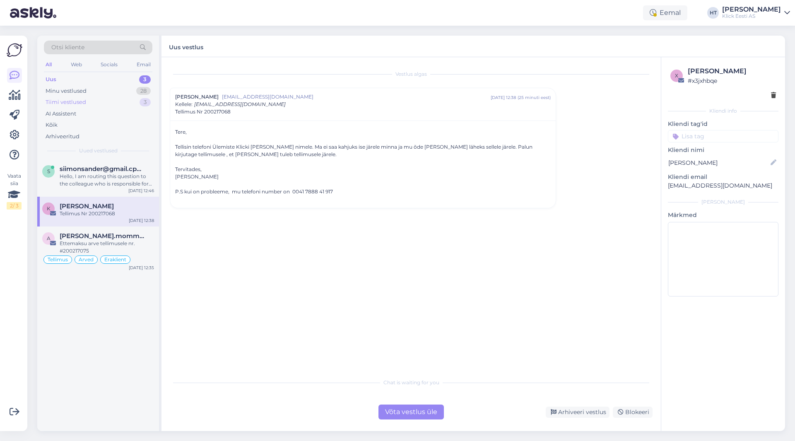
click at [122, 101] on div "Tiimi vestlused 3" at bounding box center [98, 103] width 109 height 12
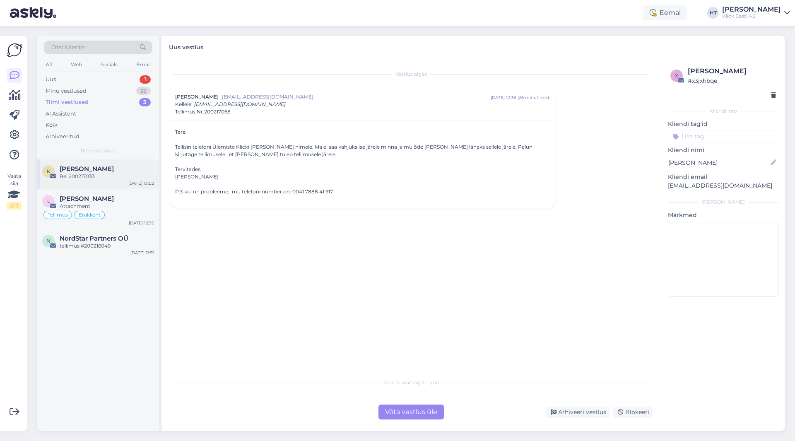
click at [115, 166] on div "[PERSON_NAME]" at bounding box center [107, 168] width 94 height 7
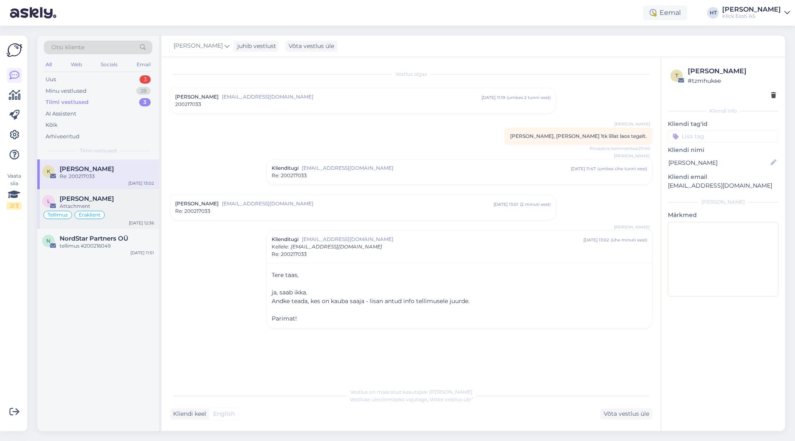
click at [131, 206] on div "Attachment" at bounding box center [107, 206] width 94 height 7
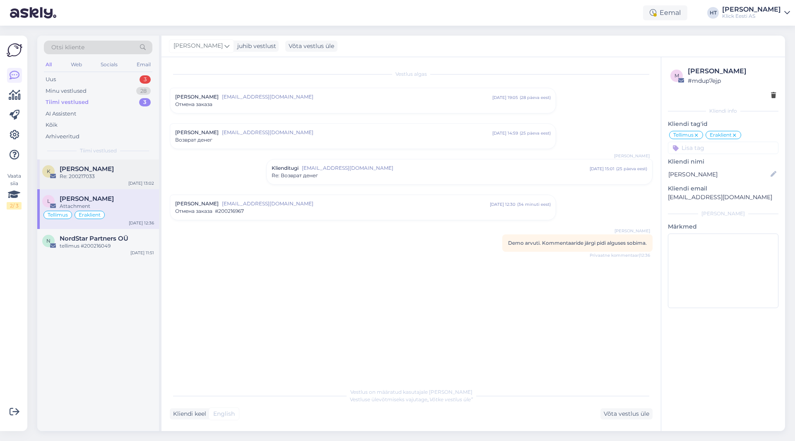
click at [144, 169] on div "[PERSON_NAME]" at bounding box center [107, 168] width 94 height 7
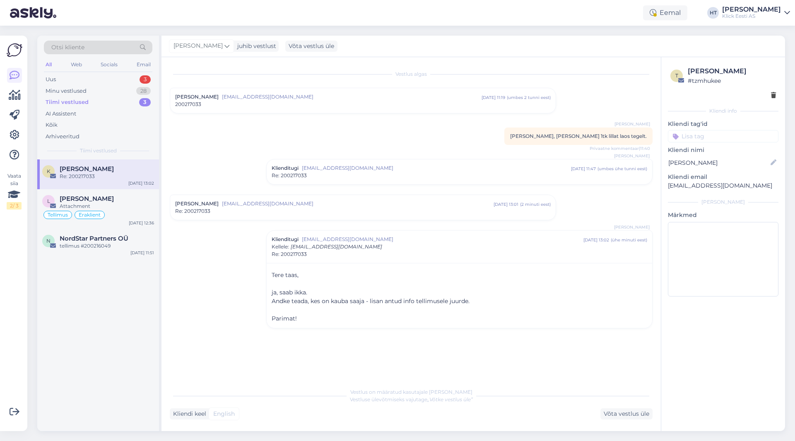
click at [246, 210] on div "Re: 200217033" at bounding box center [363, 211] width 376 height 7
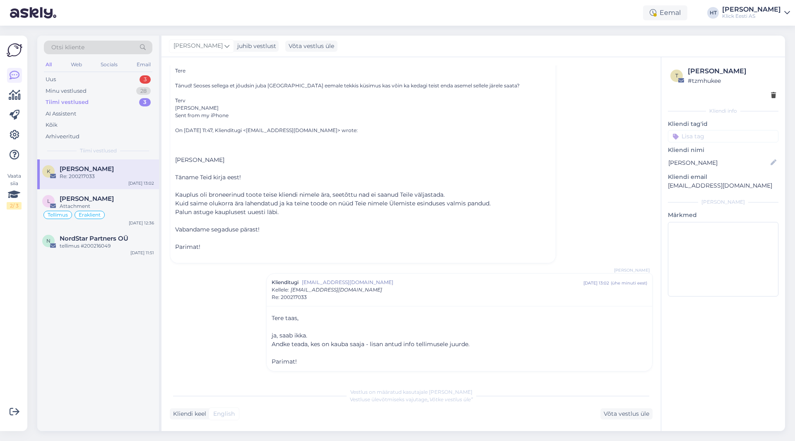
scroll to position [169, 0]
click at [73, 236] on span "NordStar Partners OÜ" at bounding box center [94, 238] width 69 height 7
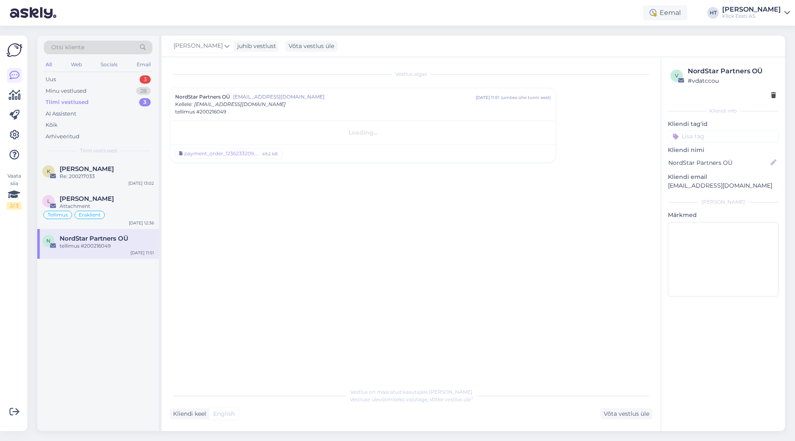
scroll to position [0, 0]
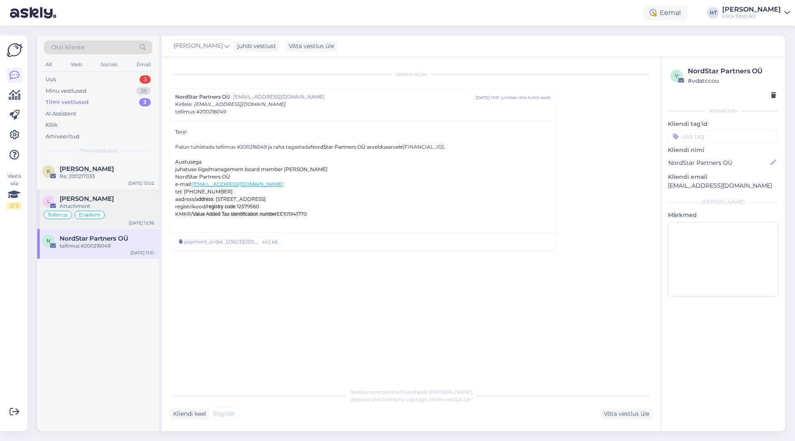
click at [115, 215] on div "Tellimus Eraklient" at bounding box center [98, 215] width 112 height 10
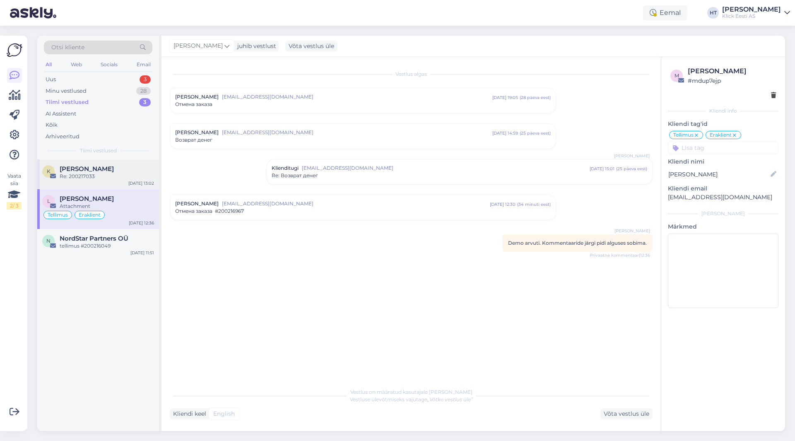
click at [123, 181] on div "K [PERSON_NAME] Re: 200217033 [DATE] 13:02" at bounding box center [98, 174] width 122 height 30
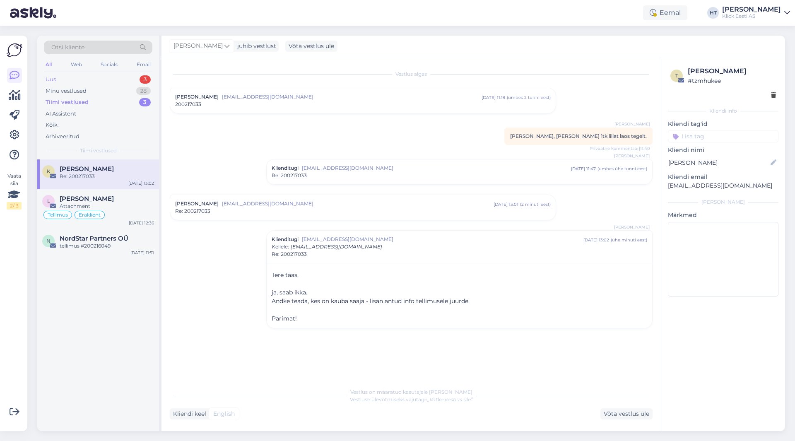
click at [145, 82] on div "3" at bounding box center [145, 79] width 11 height 8
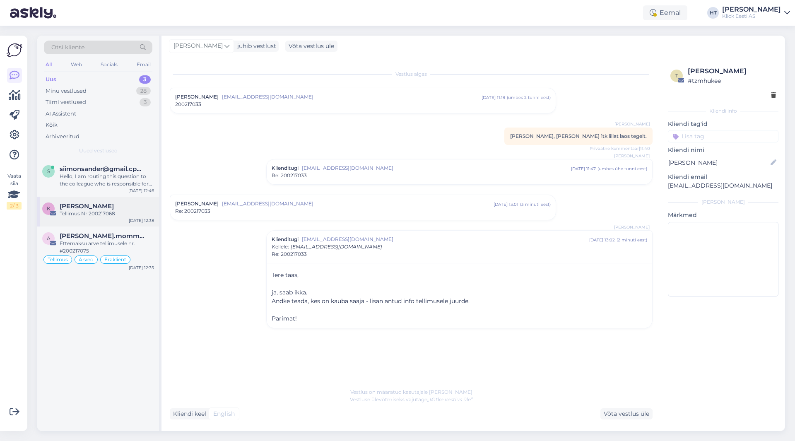
click at [106, 202] on div "K [PERSON_NAME] Tellimus Nr 200217068 [DATE] 12:38" at bounding box center [98, 212] width 122 height 30
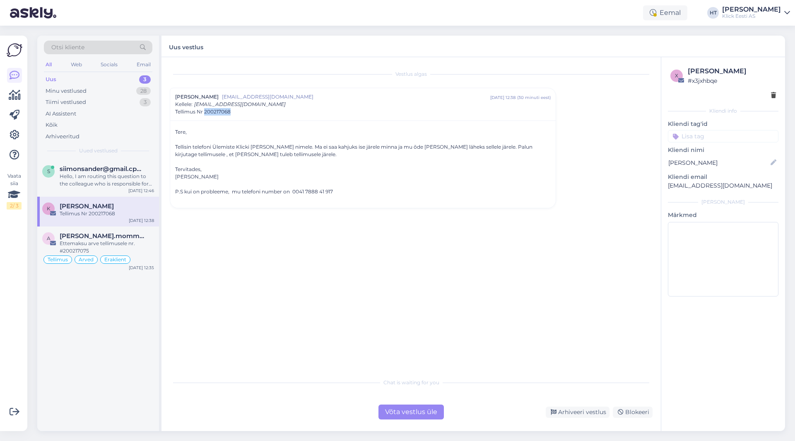
drag, startPoint x: 232, startPoint y: 113, endPoint x: 205, endPoint y: 112, distance: 26.5
click at [205, 112] on div "Tellimus Nr 200217068" at bounding box center [363, 111] width 376 height 7
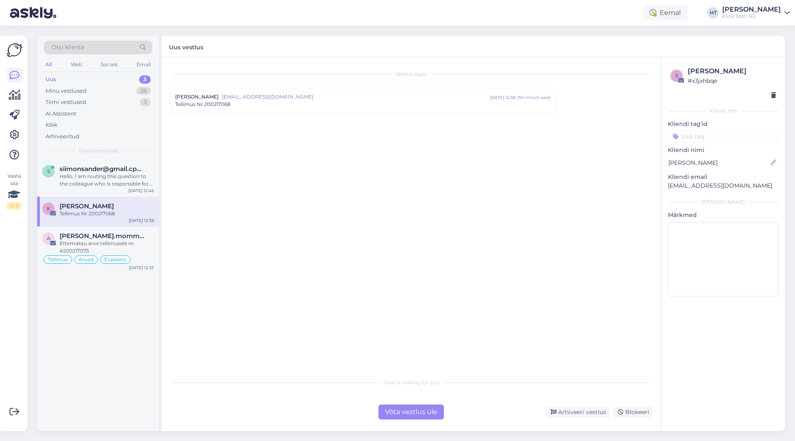
click at [224, 107] on span "Tellimus Nr 200217068" at bounding box center [202, 104] width 55 height 7
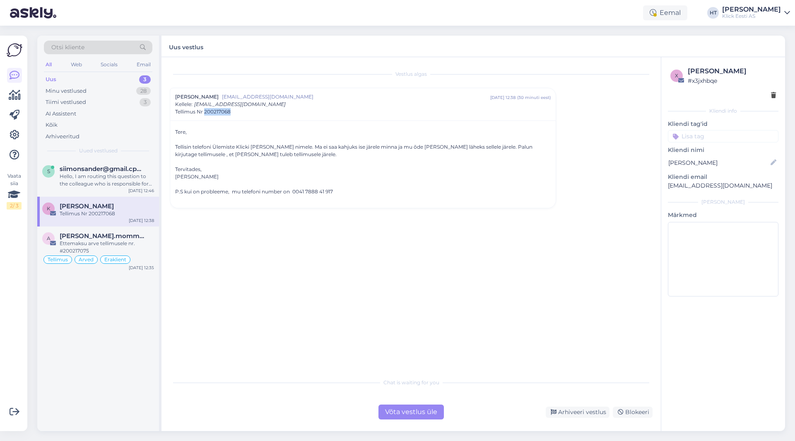
drag, startPoint x: 235, startPoint y: 111, endPoint x: 206, endPoint y: 115, distance: 29.2
click at [206, 115] on div "Tellimus Nr 200217068" at bounding box center [363, 111] width 376 height 7
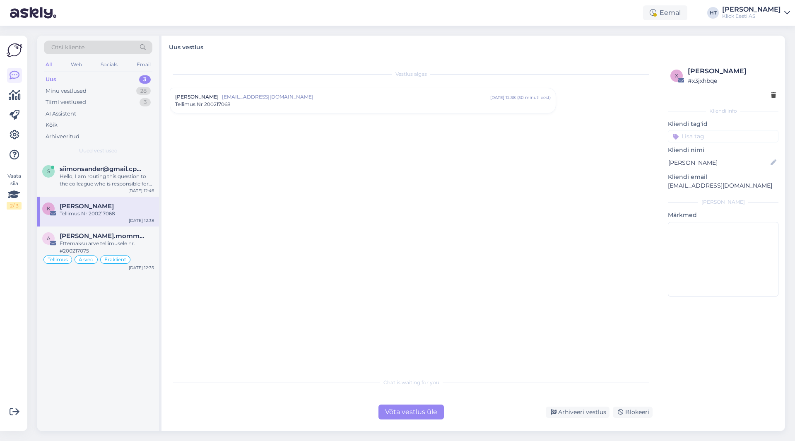
click at [497, 236] on div "Vestlus algas [PERSON_NAME] [PERSON_NAME][EMAIL_ADDRESS][DOMAIN_NAME] [DATE] 12…" at bounding box center [415, 215] width 490 height 301
click at [288, 108] on div "Tellimus Nr 200217068" at bounding box center [363, 104] width 376 height 7
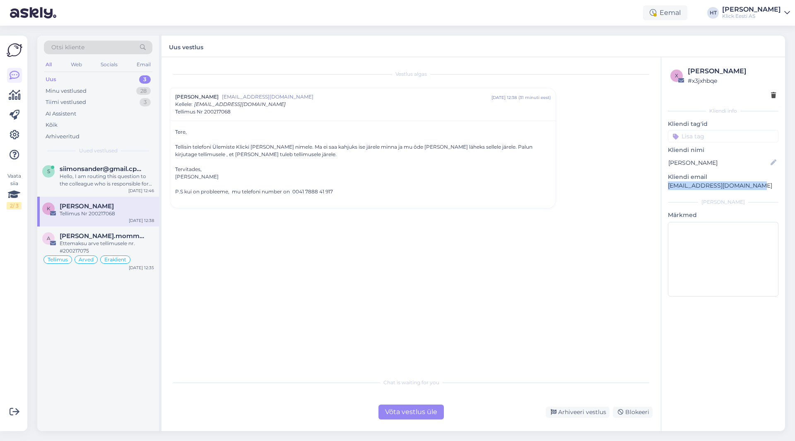
drag, startPoint x: 669, startPoint y: 185, endPoint x: 750, endPoint y: 184, distance: 80.8
click at [497, 184] on p "[EMAIL_ADDRESS][DOMAIN_NAME]" at bounding box center [723, 185] width 111 height 9
click at [497, 273] on div "Vestlus algas [PERSON_NAME] [PERSON_NAME][EMAIL_ADDRESS][DOMAIN_NAME] [DATE] 12…" at bounding box center [415, 215] width 490 height 301
drag, startPoint x: 415, startPoint y: 146, endPoint x: 461, endPoint y: 147, distance: 46.0
click at [461, 147] on div "Tellisin telefoni Ülemiste Klicki [PERSON_NAME] nimele. Ma ei saa kahjuks ise j…" at bounding box center [363, 150] width 376 height 15
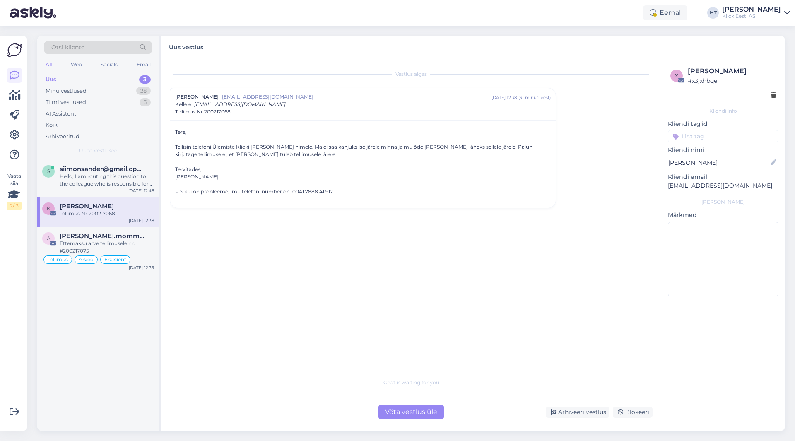
click at [453, 253] on div "Vestlus algas [PERSON_NAME] [PERSON_NAME][EMAIL_ADDRESS][DOMAIN_NAME] [DATE] 12…" at bounding box center [415, 215] width 490 height 301
click at [356, 282] on div "Vestlus algas [PERSON_NAME] [PERSON_NAME][EMAIL_ADDRESS][DOMAIN_NAME] [DATE] 12…" at bounding box center [415, 215] width 490 height 301
click at [425, 413] on div "Võta vestlus üle" at bounding box center [411, 412] width 65 height 15
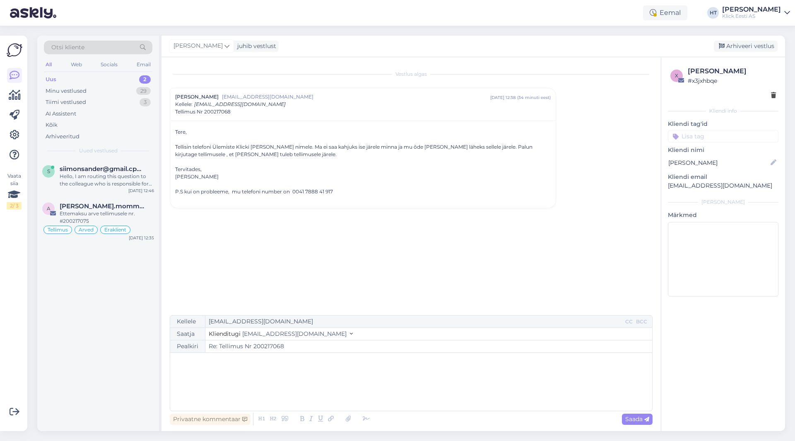
click at [347, 374] on div "﻿" at bounding box center [411, 382] width 474 height 50
drag, startPoint x: 425, startPoint y: 146, endPoint x: 439, endPoint y: 148, distance: 14.6
click at [439, 148] on div "Tellisin telefoni Ülemiste Klicki [PERSON_NAME] nimele. Ma ei saa kahjuks ise j…" at bounding box center [363, 150] width 376 height 15
click at [347, 381] on p "Lisasime tellimusele info uue kättesaaja kohta." at bounding box center [411, 378] width 474 height 9
click at [497, 422] on span "Saada" at bounding box center [637, 418] width 24 height 7
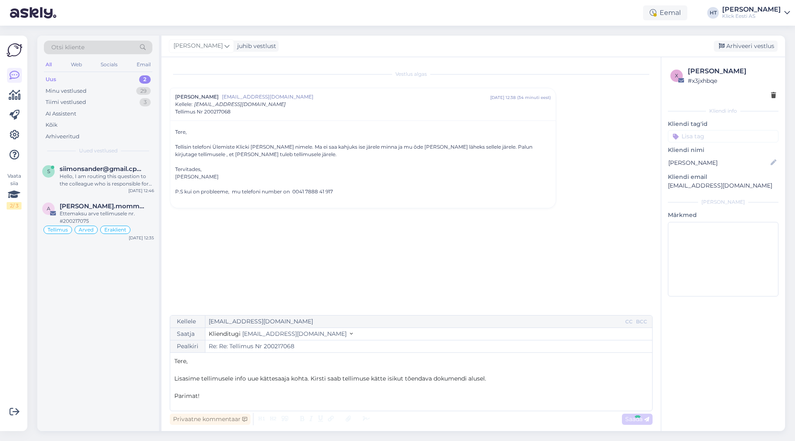
type input "Re: Tellimus Nr 200217068"
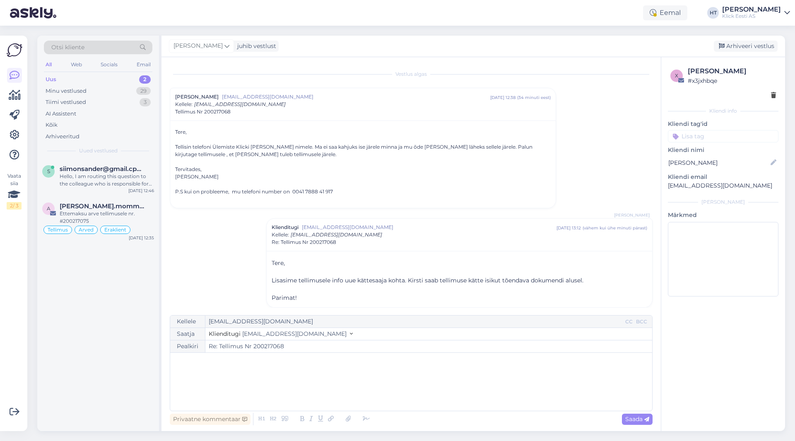
click at [497, 139] on input at bounding box center [723, 136] width 111 height 12
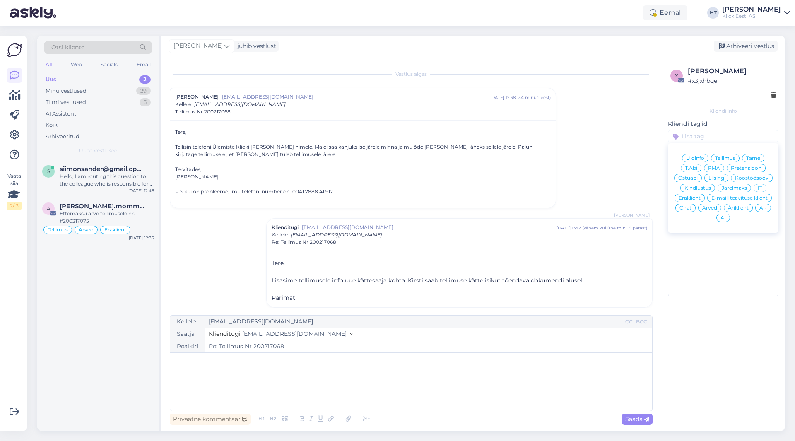
click at [497, 155] on div "Tarne" at bounding box center [753, 158] width 22 height 8
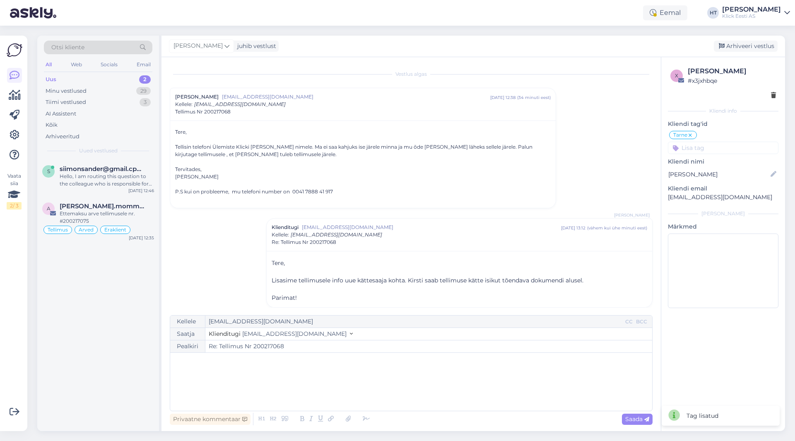
scroll to position [5, 0]
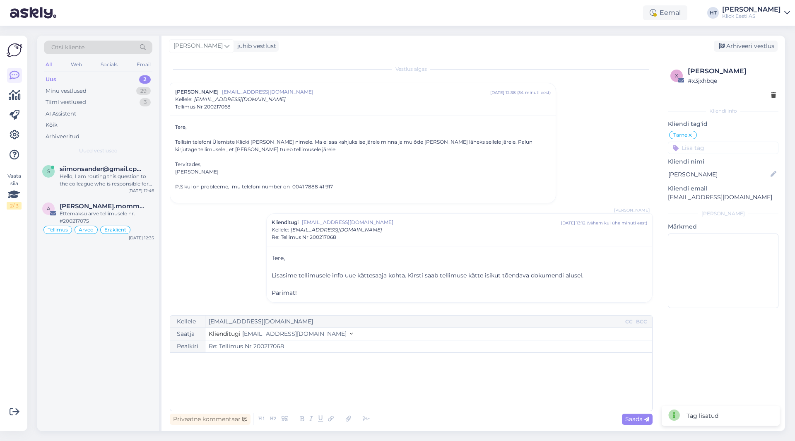
click at [497, 142] on input at bounding box center [723, 148] width 111 height 12
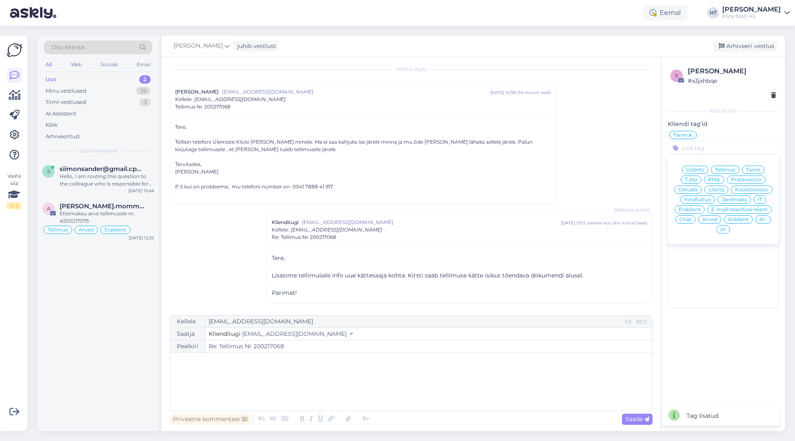
click at [497, 209] on span "Eraklient" at bounding box center [690, 209] width 22 height 5
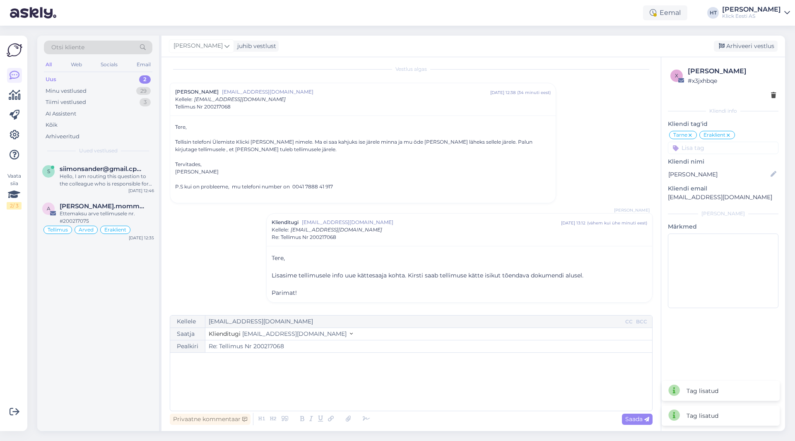
click at [497, 146] on div "Vestlus algas [PERSON_NAME] [EMAIL_ADDRESS][DOMAIN_NAME] [DATE] 12:38 ( 34 minu…" at bounding box center [415, 186] width 490 height 242
click at [497, 42] on div "Arhiveeri vestlus" at bounding box center [746, 46] width 64 height 11
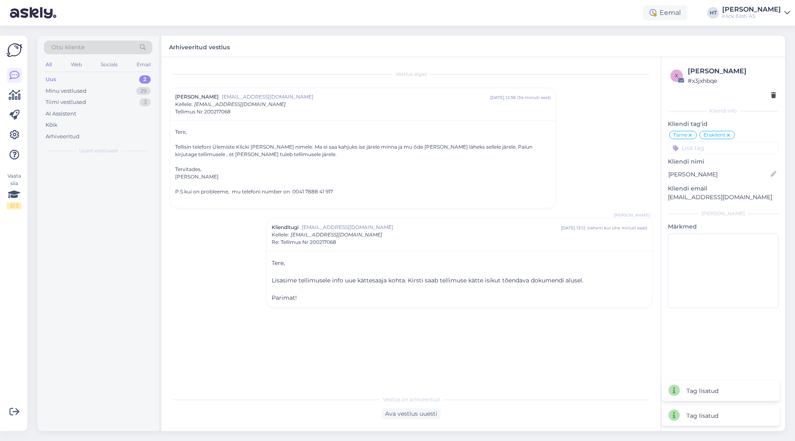
scroll to position [0, 0]
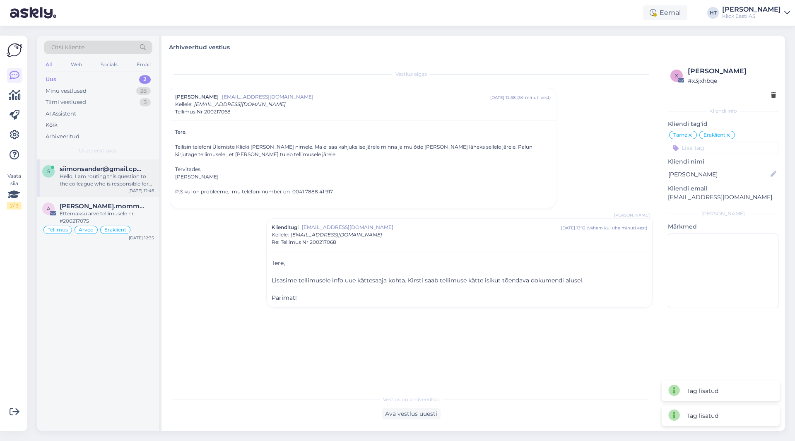
click at [108, 183] on div "Hello, I am routing this question to the colleague who is responsible for this …" at bounding box center [107, 180] width 94 height 15
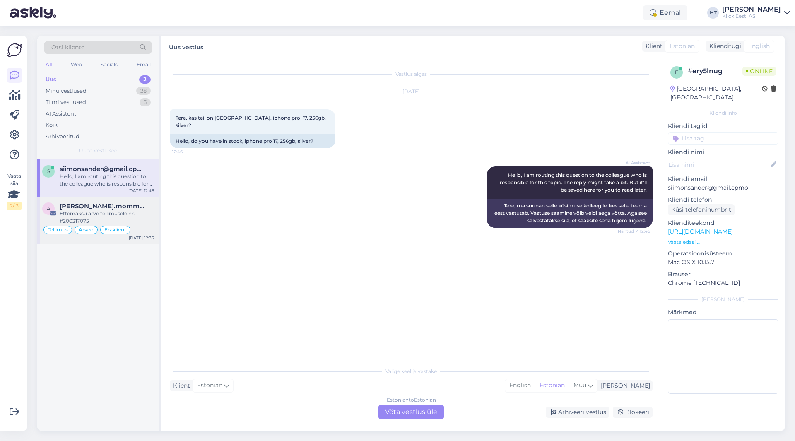
click at [138, 208] on span "[PERSON_NAME].mommeja via [EMAIL_ADDRESS][DOMAIN_NAME]" at bounding box center [103, 206] width 86 height 7
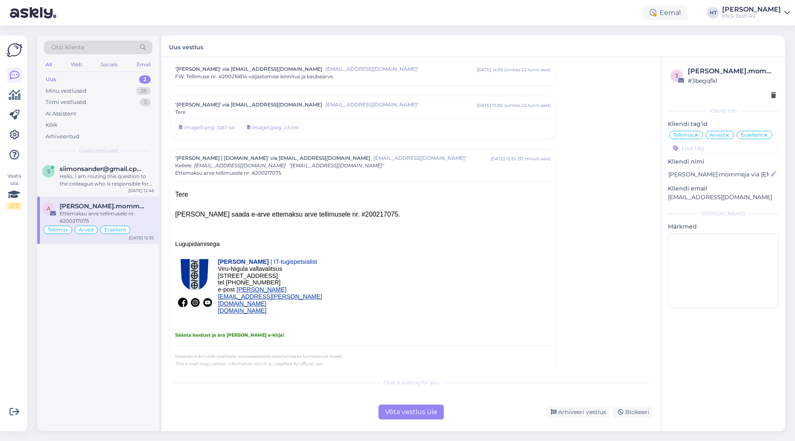
scroll to position [3650, 0]
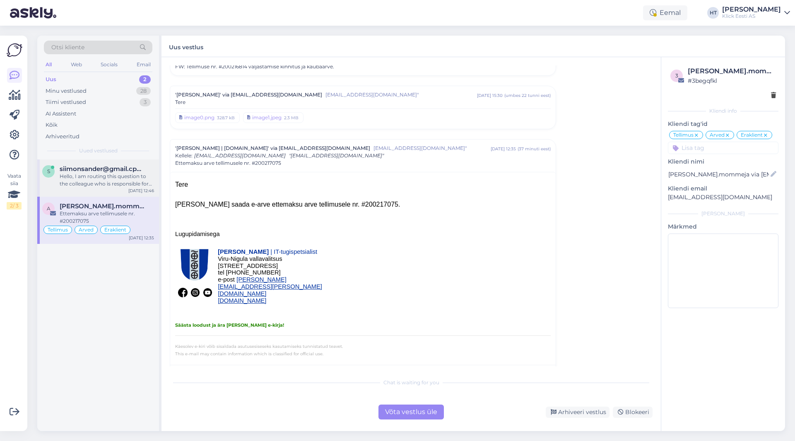
click at [116, 179] on div "Hello, I am routing this question to the colleague who is responsible for this …" at bounding box center [107, 180] width 94 height 15
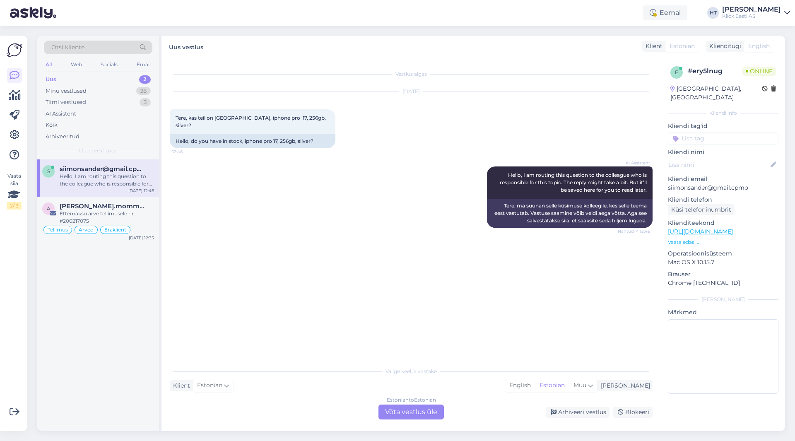
scroll to position [0, 0]
click at [128, 174] on div "Hello, I am routing this question to the colleague who is responsible for this …" at bounding box center [107, 180] width 94 height 15
click at [143, 206] on span "[PERSON_NAME].mommeja via [EMAIL_ADDRESS][DOMAIN_NAME]" at bounding box center [103, 206] width 86 height 7
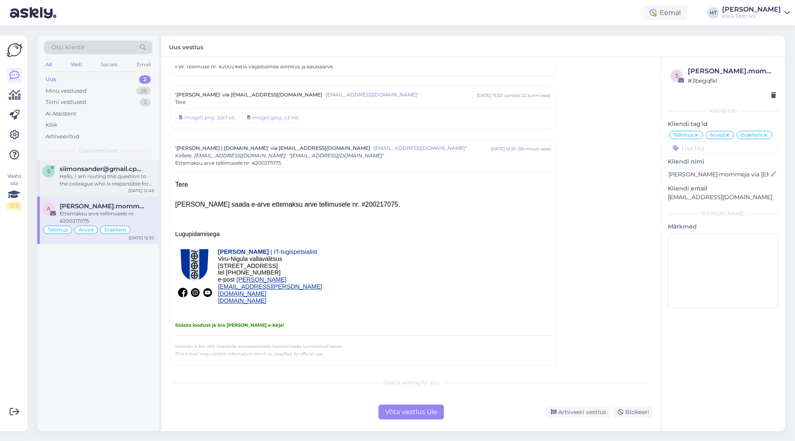
click at [139, 188] on div "[DATE] 12:46" at bounding box center [141, 191] width 26 height 6
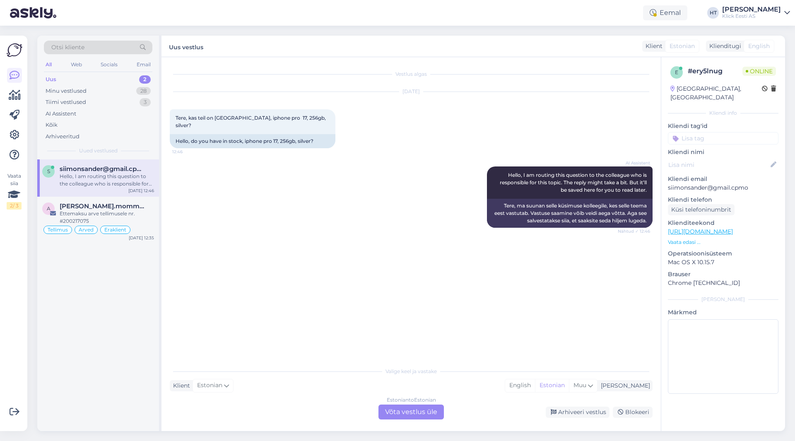
scroll to position [0, 0]
click at [130, 209] on span "[PERSON_NAME].mommeja via [EMAIL_ADDRESS][DOMAIN_NAME]" at bounding box center [103, 206] width 86 height 7
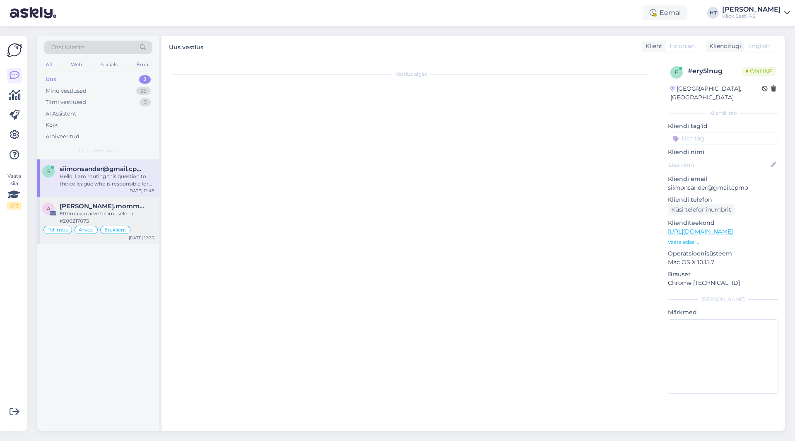
scroll to position [3650, 0]
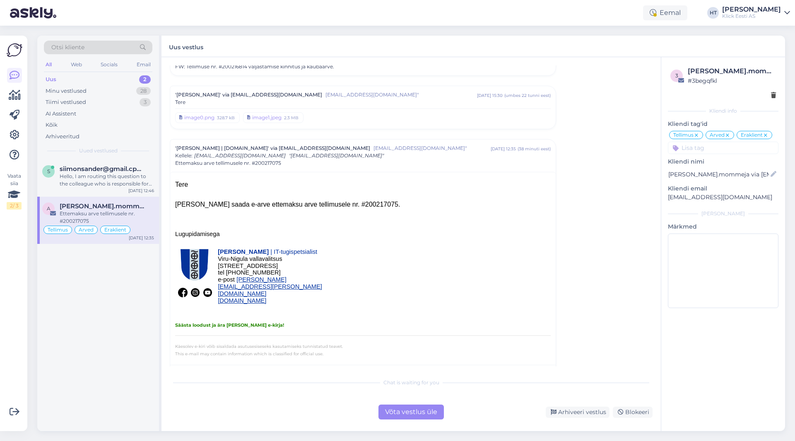
click at [343, 187] on div "Tere [PERSON_NAME] soov saada e-arve ettemaksu arve tellimusele nr. #200217075." at bounding box center [363, 195] width 376 height 30
click at [343, 188] on div "Tere [PERSON_NAME] soov saada e-arve ettemaksu arve tellimusele nr. #200217075." at bounding box center [363, 195] width 376 height 30
click at [497, 187] on div "Vestlus algas alexandre.mommeja via [EMAIL_ADDRESS][DOMAIN_NAME] [EMAIL_ADDRESS…" at bounding box center [415, 215] width 490 height 301
click at [118, 176] on div "Hello, I am routing this question to the colleague who is responsible for this …" at bounding box center [107, 180] width 94 height 15
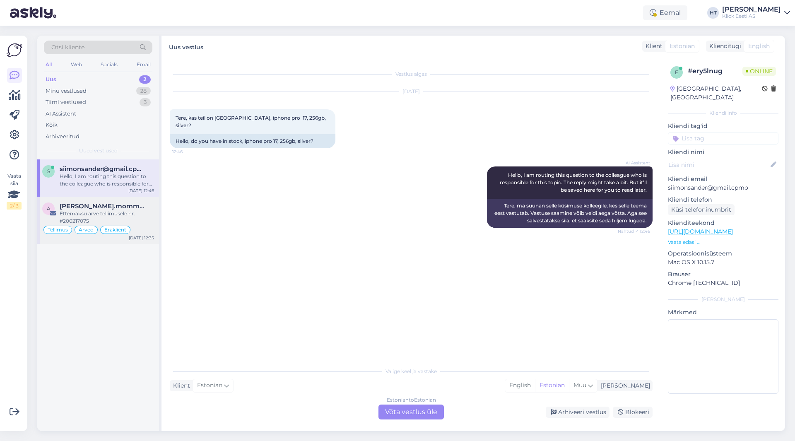
click at [133, 209] on span "[PERSON_NAME].mommeja via [EMAIL_ADDRESS][DOMAIN_NAME]" at bounding box center [103, 206] width 86 height 7
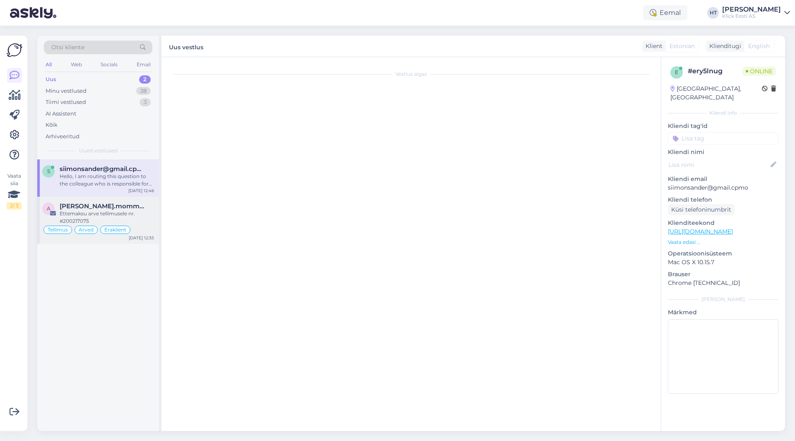
scroll to position [3650, 0]
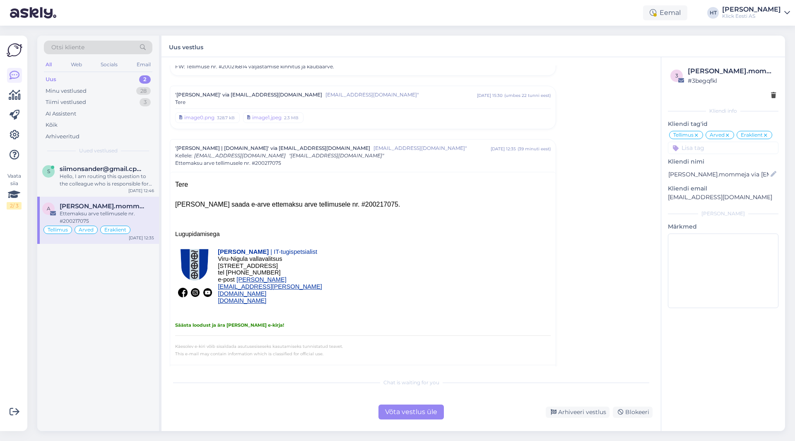
click at [109, 294] on div "s siimonsander@gmail.cpmo Hello, I am routing this question to the colleague wh…" at bounding box center [98, 295] width 122 height 272
click at [109, 181] on div "Hello, I am routing this question to the colleague who is responsible for this …" at bounding box center [107, 180] width 94 height 15
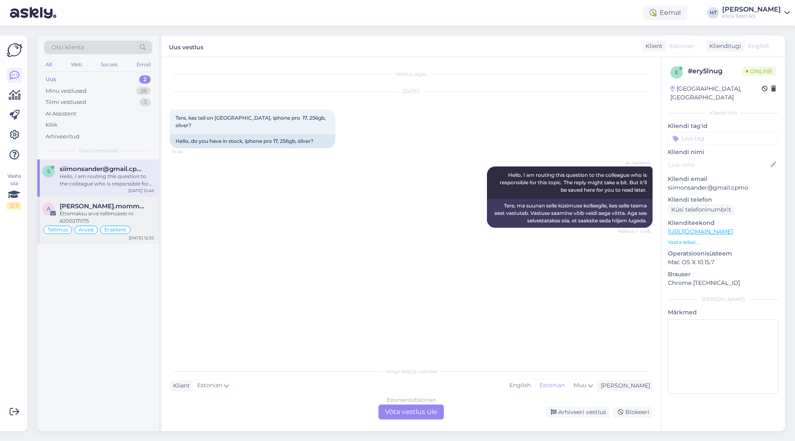
click at [143, 216] on div "Ettemaksu arve tellimusele nr. #200217075" at bounding box center [107, 217] width 94 height 15
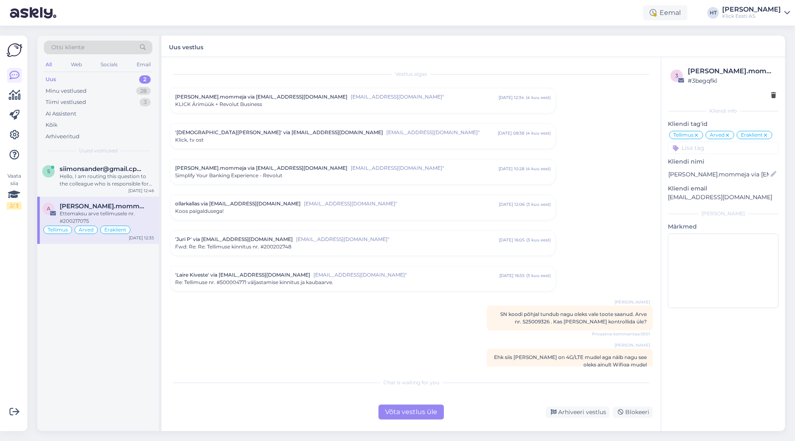
scroll to position [3650, 0]
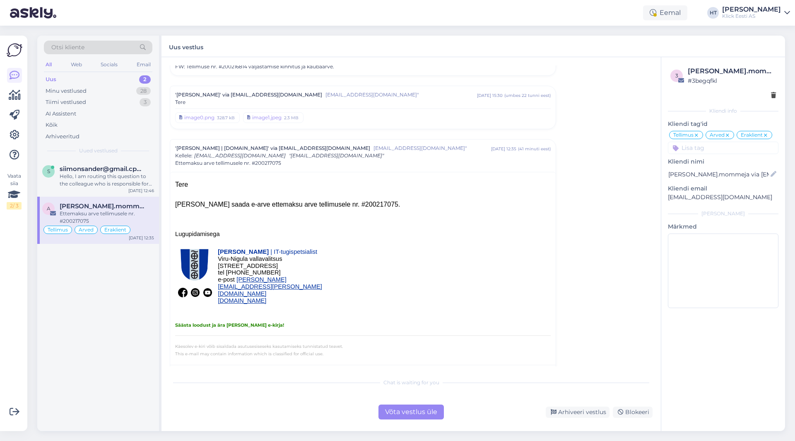
click at [398, 410] on div "Võta vestlus üle" at bounding box center [411, 412] width 65 height 15
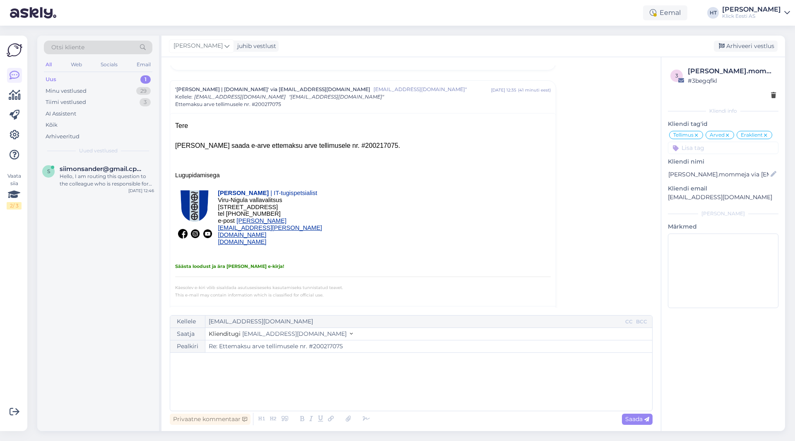
click at [299, 363] on p "﻿" at bounding box center [411, 361] width 474 height 9
click at [497, 419] on span "Saada" at bounding box center [637, 418] width 24 height 7
type input "Re: Ettemaksu arve tellimusele nr. #200217075"
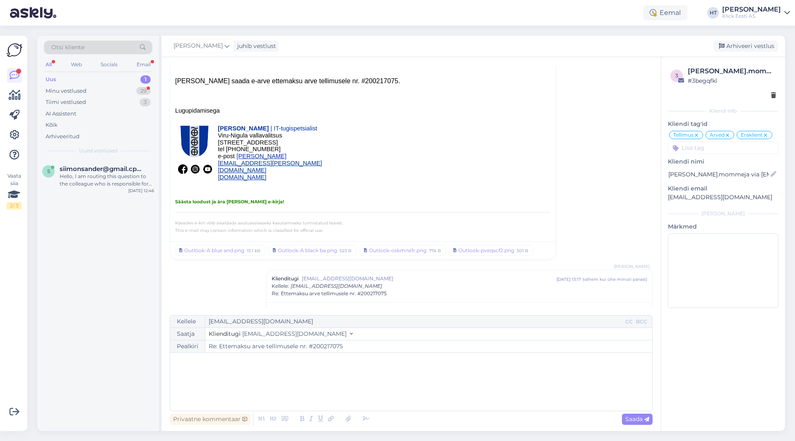
scroll to position [3808, 0]
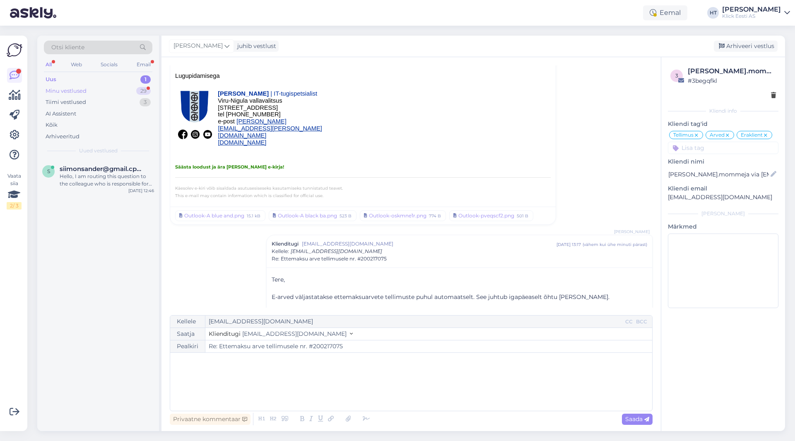
click at [130, 94] on div "Minu vestlused 29" at bounding box center [98, 91] width 109 height 12
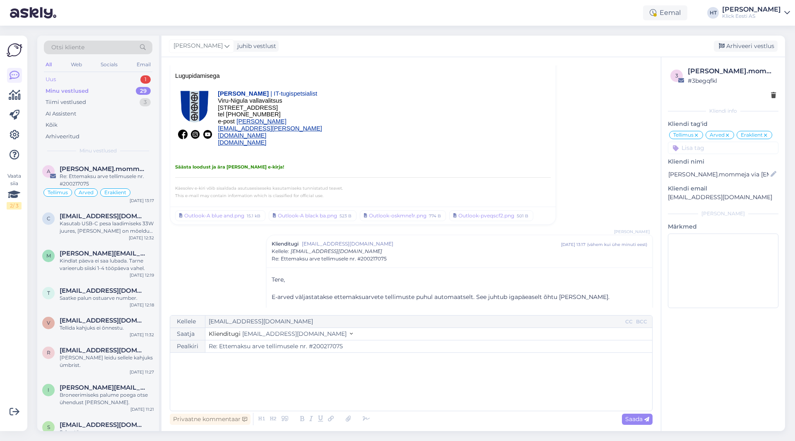
click at [141, 77] on div "1" at bounding box center [145, 79] width 10 height 8
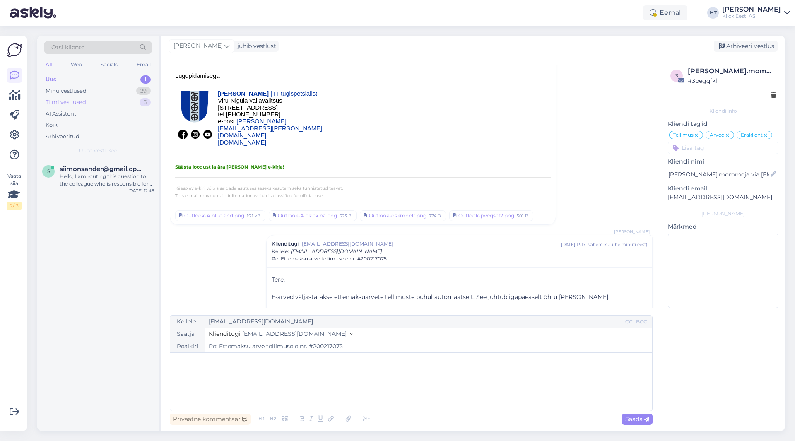
click at [122, 102] on div "Tiimi vestlused 3" at bounding box center [98, 103] width 109 height 12
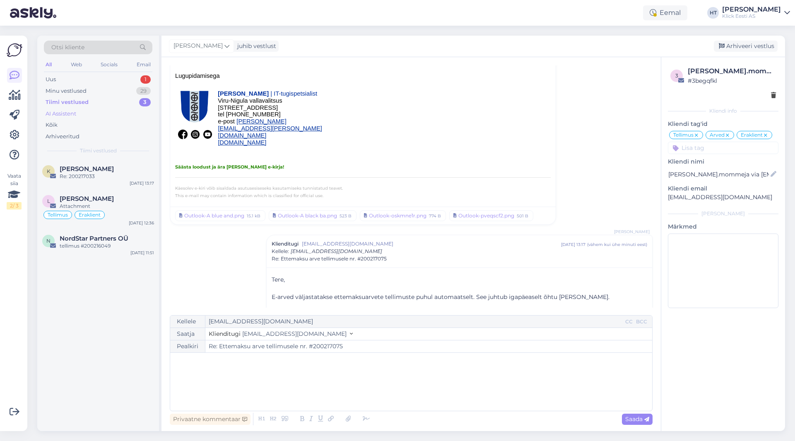
click at [113, 114] on div "AI Assistent" at bounding box center [98, 114] width 109 height 12
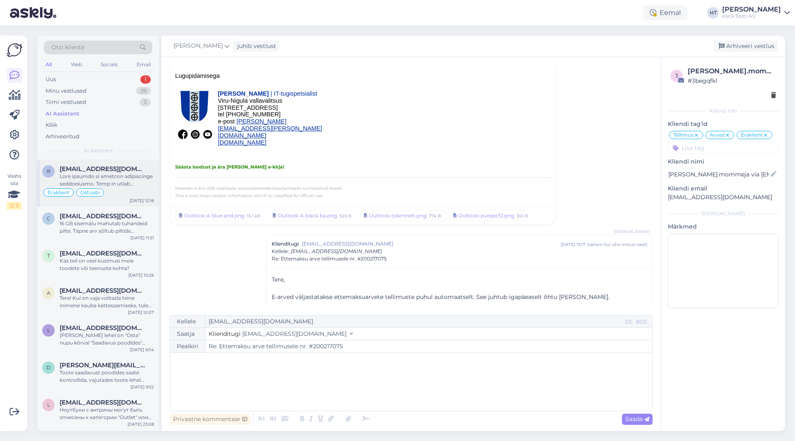
click at [132, 176] on div at bounding box center [107, 180] width 94 height 15
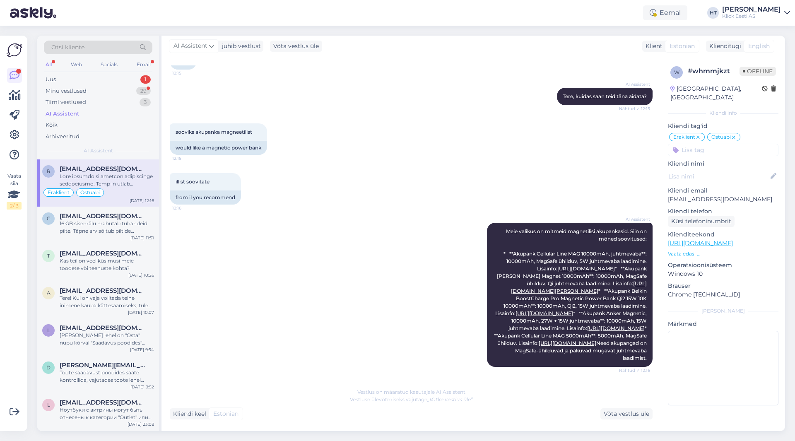
scroll to position [328, 0]
click at [116, 94] on div "Minu vestlused 29" at bounding box center [98, 91] width 109 height 12
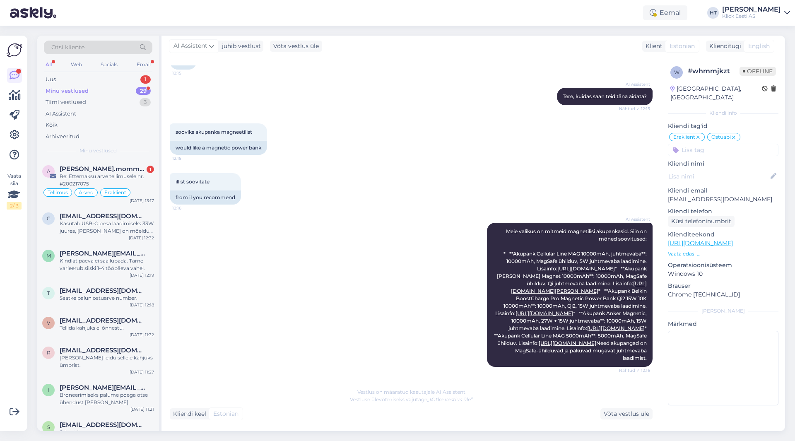
click at [130, 159] on div "Otsi kliente All Web Socials Email Uus 1 Minu vestlused 29 Tiimi vestlused 3 AI…" at bounding box center [98, 98] width 122 height 124
click at [132, 164] on div "a [PERSON_NAME].mommeja via [EMAIL_ADDRESS][DOMAIN_NAME] 1 Re: Ettemaksu arve t…" at bounding box center [98, 182] width 122 height 47
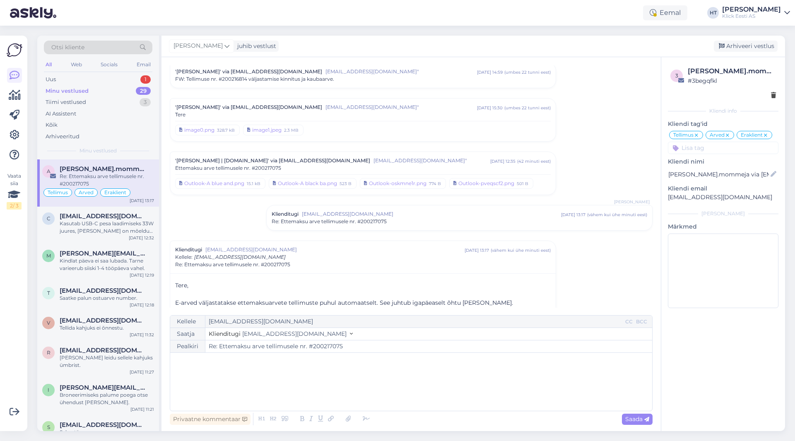
scroll to position [3650, 0]
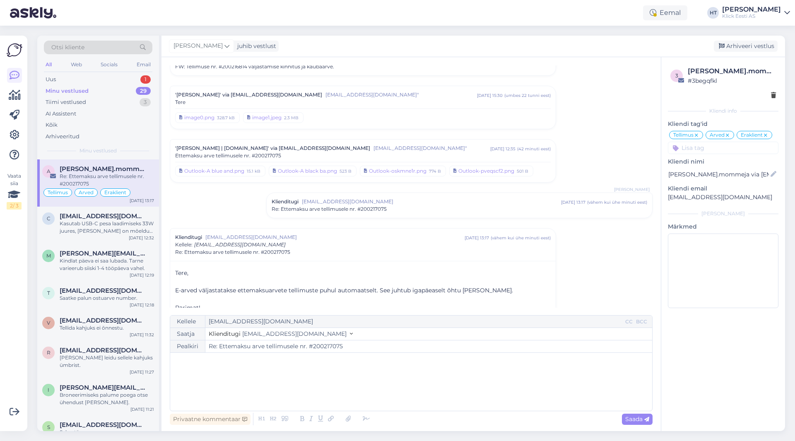
click at [290, 205] on span "Re: Ettemaksu arve tellimusele nr. #200217075" at bounding box center [329, 208] width 115 height 7
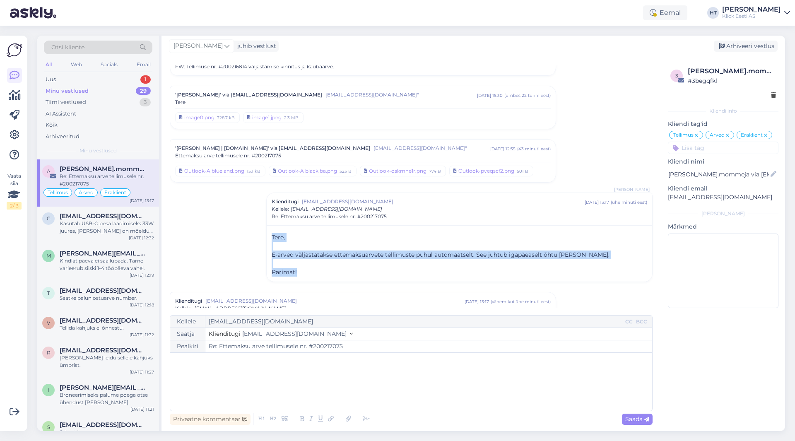
drag, startPoint x: 271, startPoint y: 222, endPoint x: 389, endPoint y: 260, distance: 124.0
click at [389, 260] on div "Tere, ﻿ E-arved väljastatakse ettemaksuarvete tellimuste puhul automaatselt. Se…" at bounding box center [460, 254] width 376 height 43
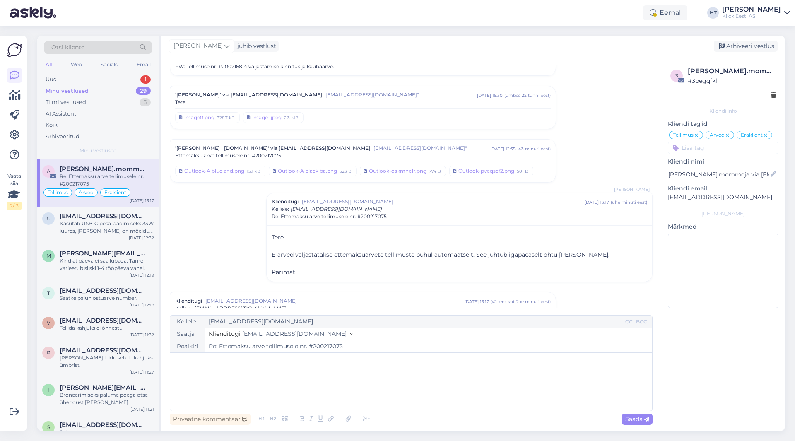
click at [227, 239] on div "Vestlus algas alexandre.mommeja via [EMAIL_ADDRESS][DOMAIN_NAME] [EMAIL_ADDRESS…" at bounding box center [415, 186] width 490 height 242
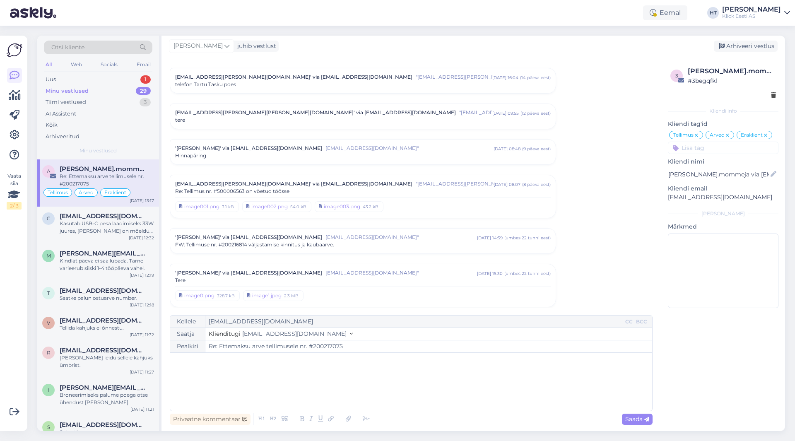
scroll to position [3382, 0]
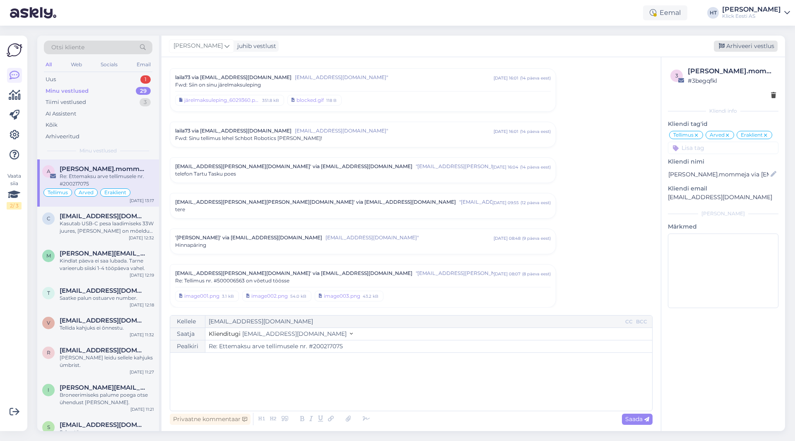
click at [497, 48] on div "Arhiveeri vestlus" at bounding box center [746, 46] width 64 height 11
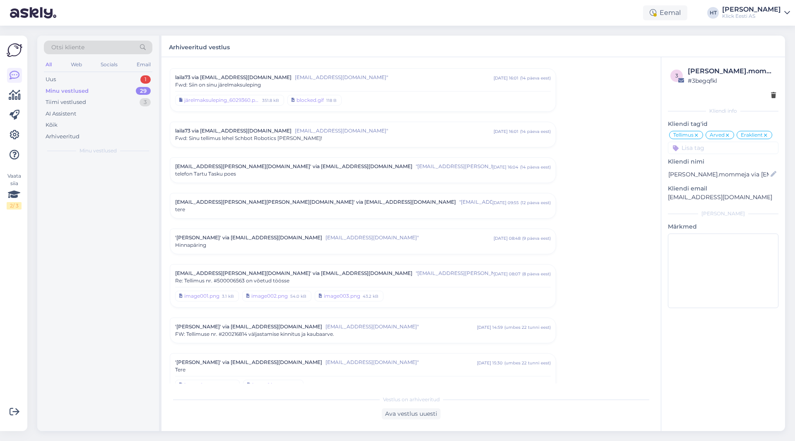
scroll to position [3638, 0]
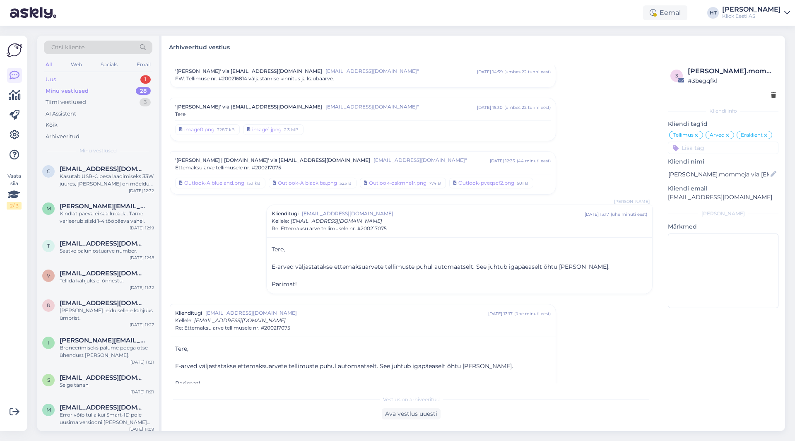
click at [137, 80] on div "Uus 1" at bounding box center [98, 80] width 109 height 12
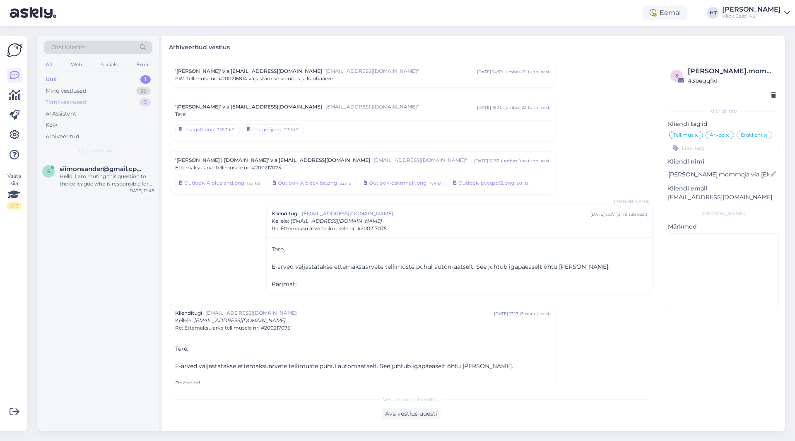
click at [111, 98] on div "Tiimi vestlused 3" at bounding box center [98, 103] width 109 height 12
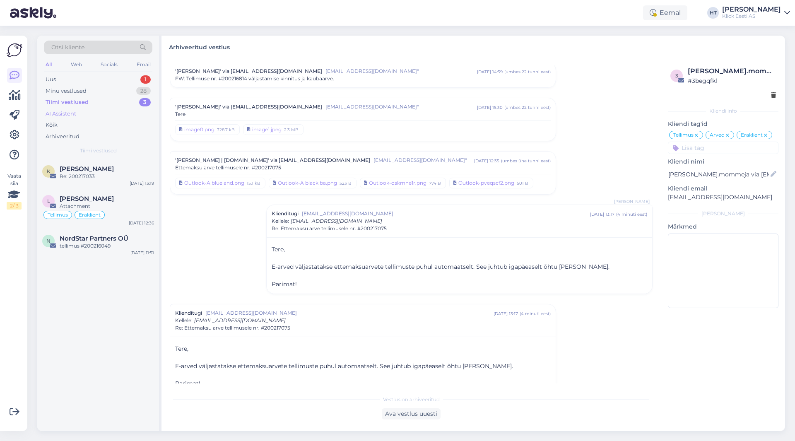
click at [101, 112] on div "AI Assistent" at bounding box center [98, 114] width 109 height 12
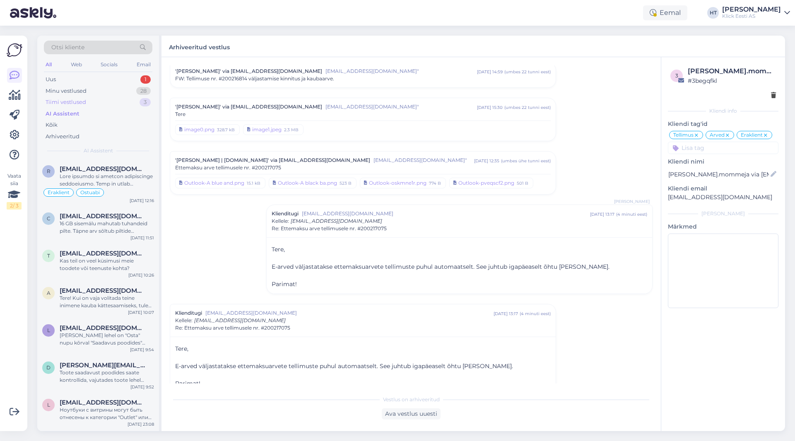
click at [109, 98] on div "Tiimi vestlused 3" at bounding box center [98, 103] width 109 height 12
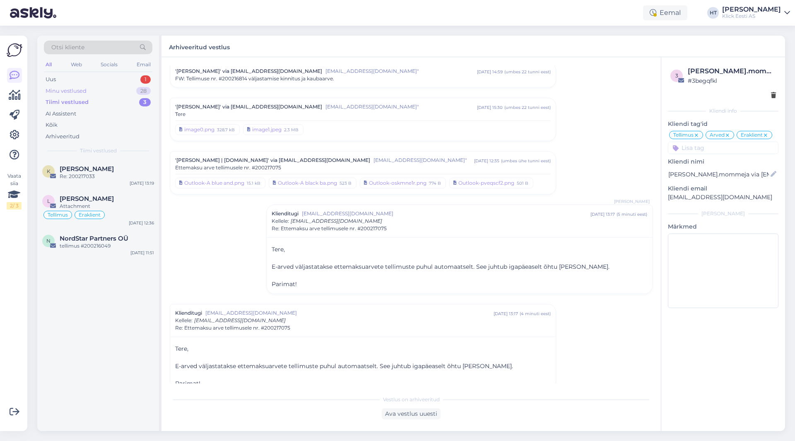
click at [110, 90] on div "Minu vestlused 28" at bounding box center [98, 91] width 109 height 12
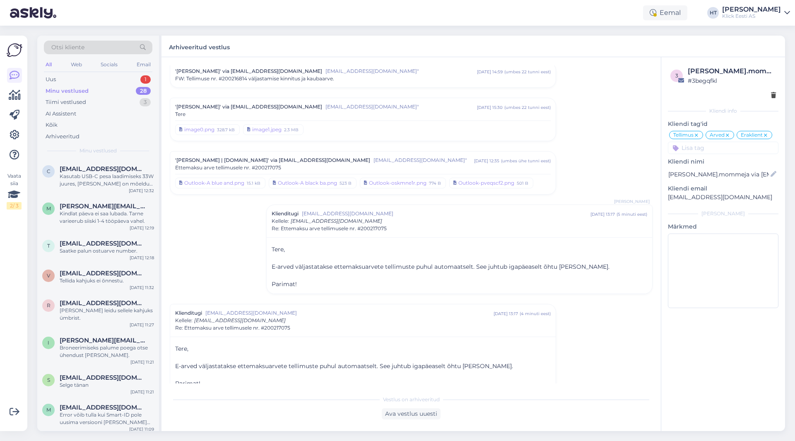
click at [52, 65] on div "All" at bounding box center [49, 64] width 10 height 11
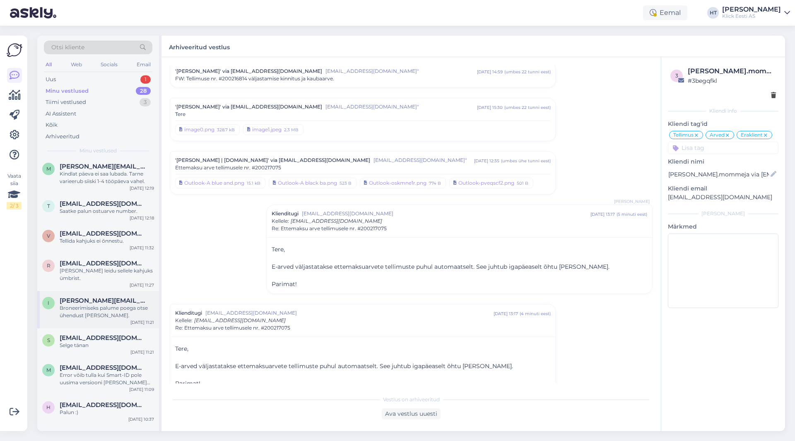
scroll to position [0, 0]
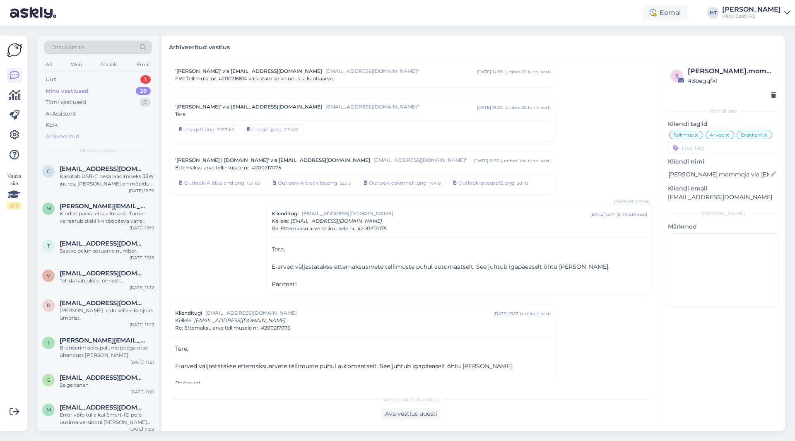
click at [81, 133] on div "Arhiveeritud" at bounding box center [98, 137] width 109 height 12
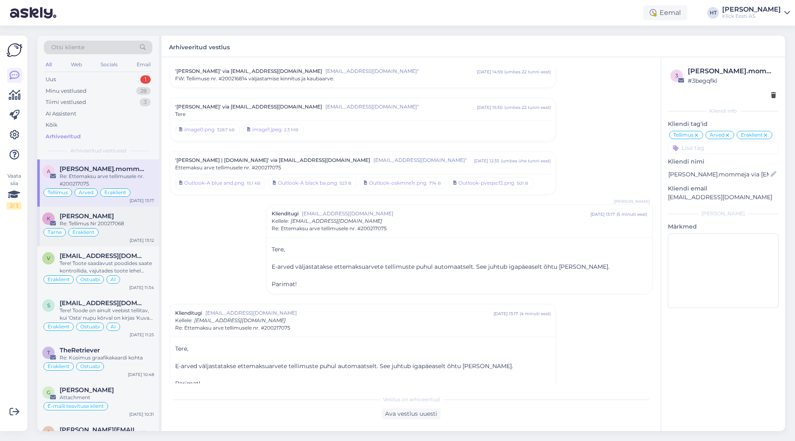
click at [125, 211] on div "K [PERSON_NAME] Re: Tellimus Nr 200217068 Tarne Eraklient [DATE] 13:12" at bounding box center [98, 227] width 122 height 40
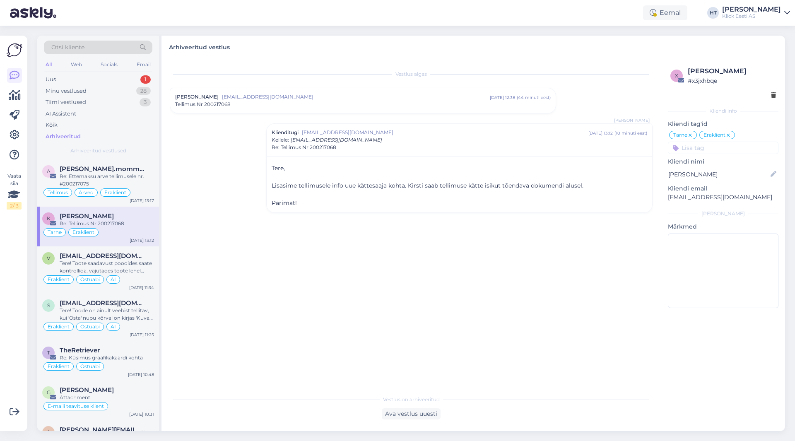
click at [308, 149] on span "Re: Tellimus Nr 200217068" at bounding box center [304, 147] width 65 height 7
click at [324, 144] on div "Klienditugi [EMAIL_ADDRESS][DOMAIN_NAME] [DATE] 13:12 ( 10 minuti eest ) Re: Te…" at bounding box center [460, 136] width 386 height 25
click at [280, 109] on div "[PERSON_NAME] [PERSON_NAME][EMAIL_ADDRESS][DOMAIN_NAME] [DATE] 12:38 ( 44 minut…" at bounding box center [363, 100] width 386 height 25
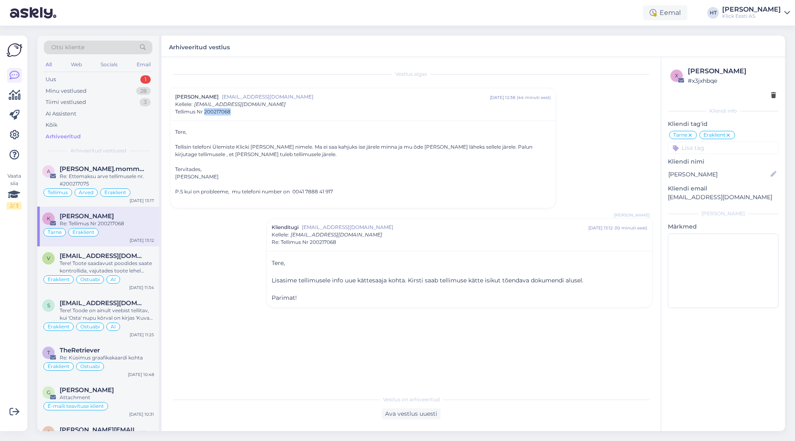
drag, startPoint x: 234, startPoint y: 113, endPoint x: 206, endPoint y: 114, distance: 28.6
click at [206, 114] on div "Tellimus Nr 200217068" at bounding box center [363, 111] width 376 height 7
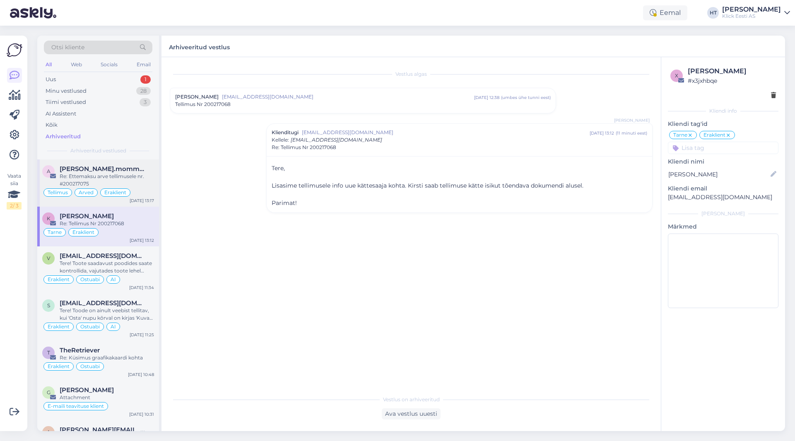
click at [130, 173] on div "Re: Ettemaksu arve tellimusele nr. #200217075" at bounding box center [107, 180] width 94 height 15
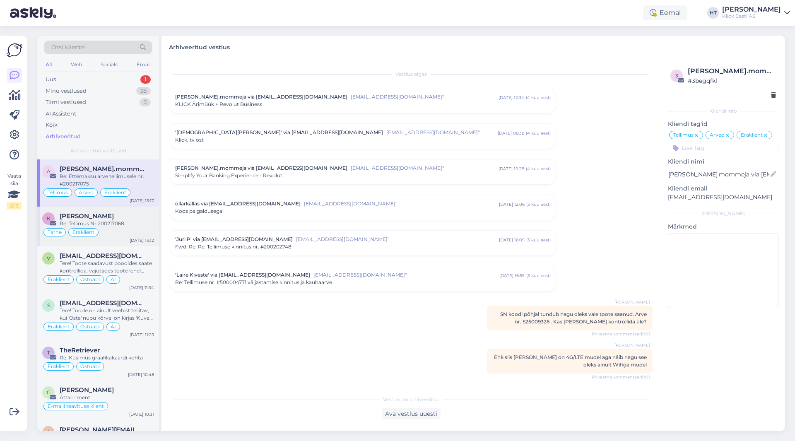
scroll to position [3539, 0]
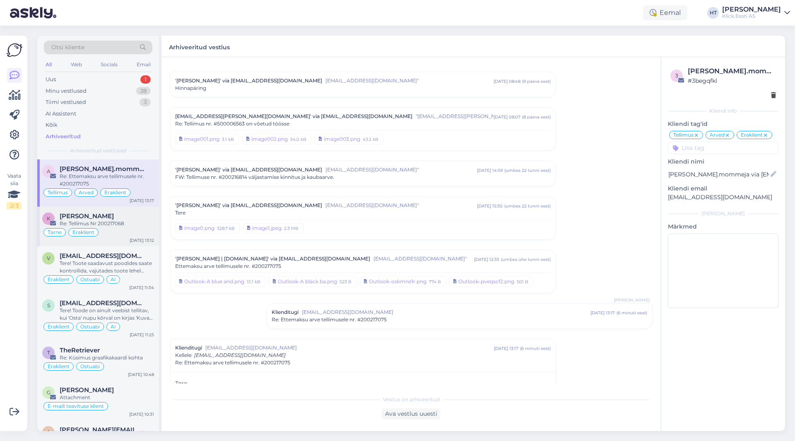
click at [120, 220] on div "Re: Tellimus Nr 200217068" at bounding box center [107, 223] width 94 height 7
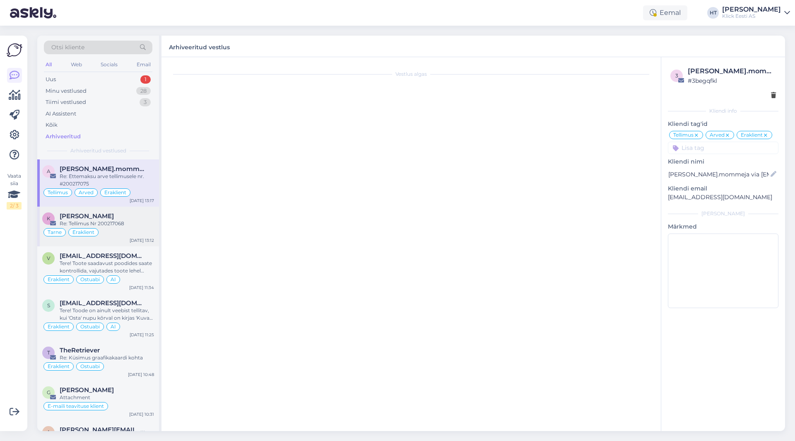
scroll to position [0, 0]
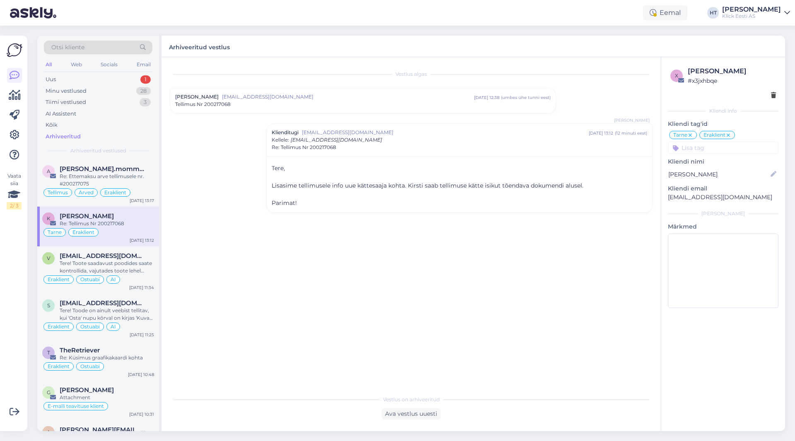
click at [225, 109] on div "[PERSON_NAME] [PERSON_NAME][EMAIL_ADDRESS][DOMAIN_NAME] [DATE] 12:38 ( umbes üh…" at bounding box center [363, 100] width 386 height 25
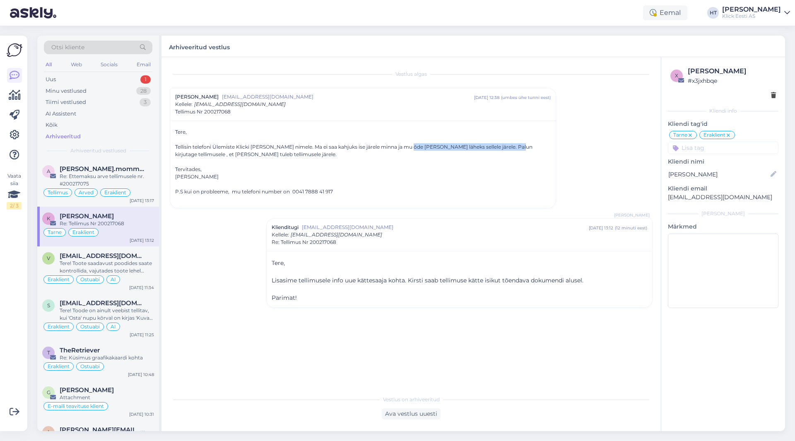
drag, startPoint x: 404, startPoint y: 146, endPoint x: 511, endPoint y: 147, distance: 106.4
click at [497, 147] on div "Tellisin telefoni Ülemiste Klicki [PERSON_NAME] nimele. Ma ei saa kahjuks ise j…" at bounding box center [363, 150] width 376 height 15
click at [496, 158] on div at bounding box center [363, 161] width 376 height 7
drag, startPoint x: 314, startPoint y: 146, endPoint x: 511, endPoint y: 148, distance: 197.2
click at [497, 148] on div "Tellisin telefoni Ülemiste Klicki [PERSON_NAME] nimele. Ma ei saa kahjuks ise j…" at bounding box center [363, 150] width 376 height 15
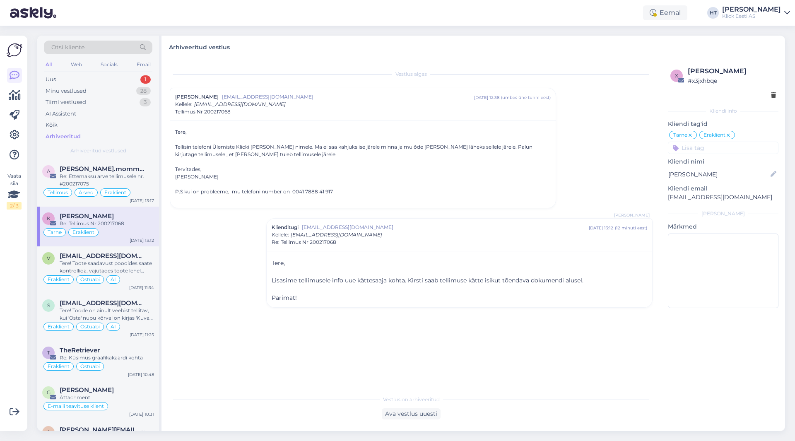
click at [424, 179] on div "[PERSON_NAME]" at bounding box center [363, 176] width 376 height 7
click at [120, 80] on div "Uus 1" at bounding box center [98, 80] width 109 height 12
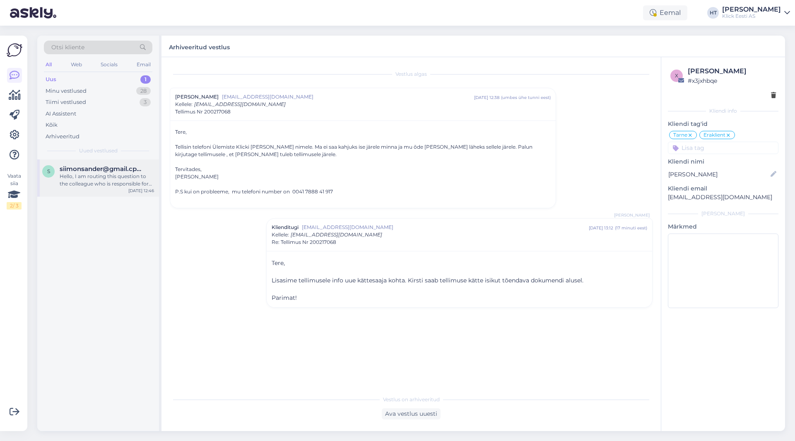
click at [123, 163] on div "s siimonsander@gmail.cpmo Hello, I am routing this question to the colleague wh…" at bounding box center [98, 177] width 122 height 37
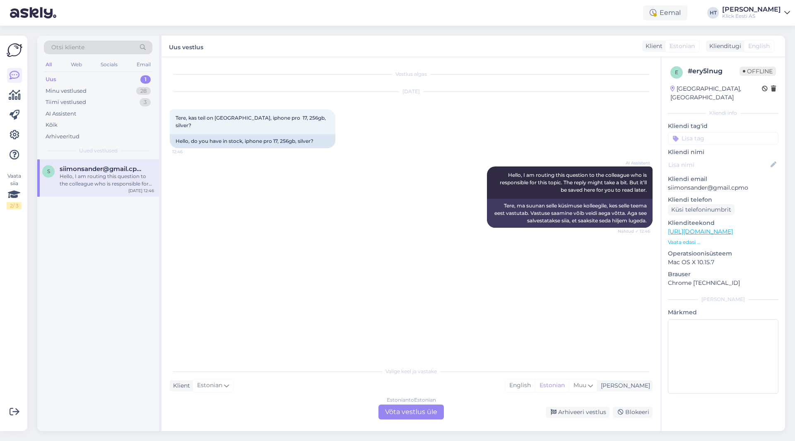
click at [404, 410] on div "Estonian to Estonian Võta vestlus üle" at bounding box center [411, 412] width 65 height 15
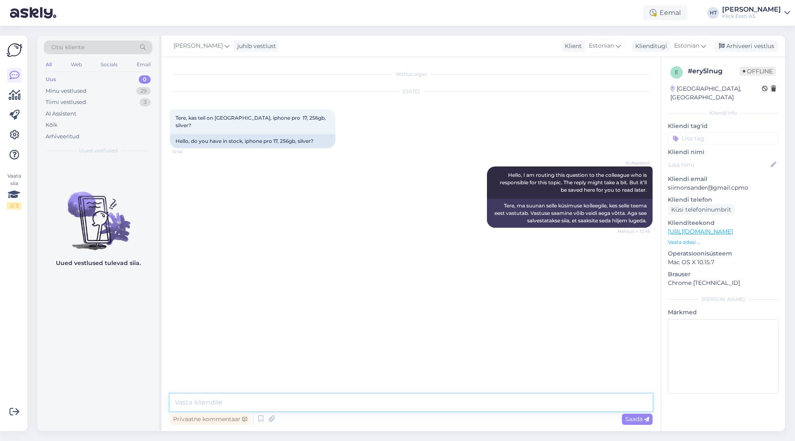
click at [399, 401] on textarea at bounding box center [411, 402] width 483 height 17
type textarea "[GEOGRAPHIC_DATA][PERSON_NAME] Lõunakeskuses on veel viimased järgi."
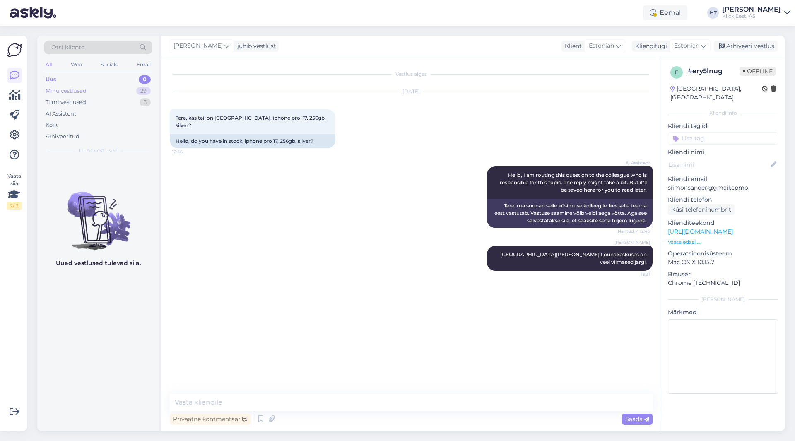
click at [143, 93] on div "29" at bounding box center [143, 91] width 14 height 8
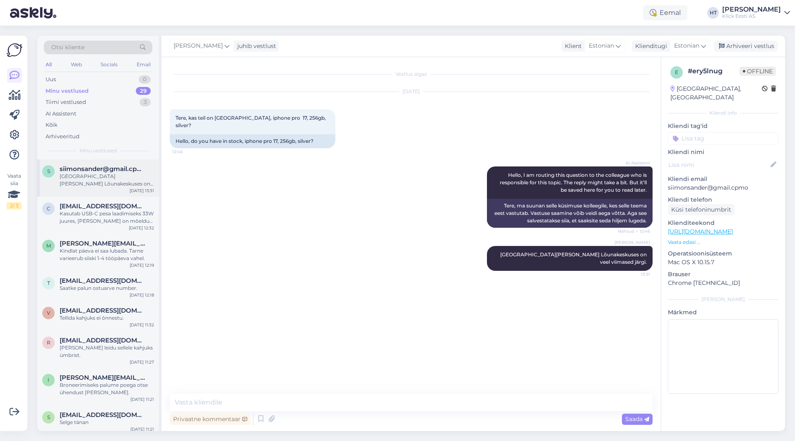
click at [87, 179] on div "[GEOGRAPHIC_DATA][PERSON_NAME] Lõunakeskuses on veel viimased järgi." at bounding box center [107, 180] width 94 height 15
click at [113, 223] on div "Kasutab USB-C pesa laadimiseks 33W juures, [PERSON_NAME] on mõeldud uue laadija…" at bounding box center [107, 217] width 94 height 15
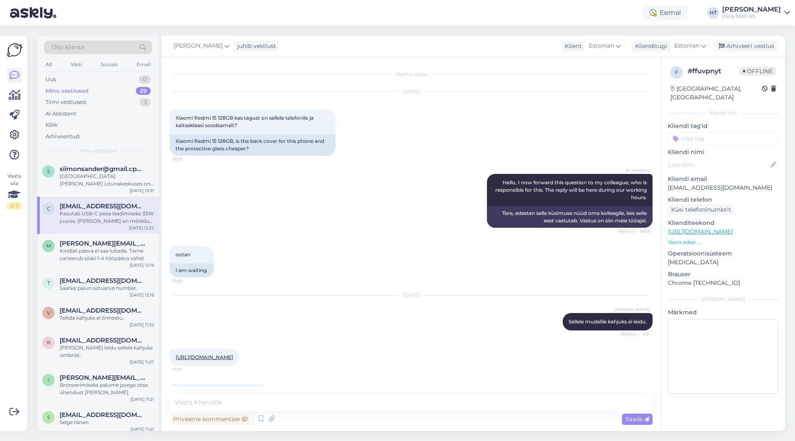
scroll to position [111, 0]
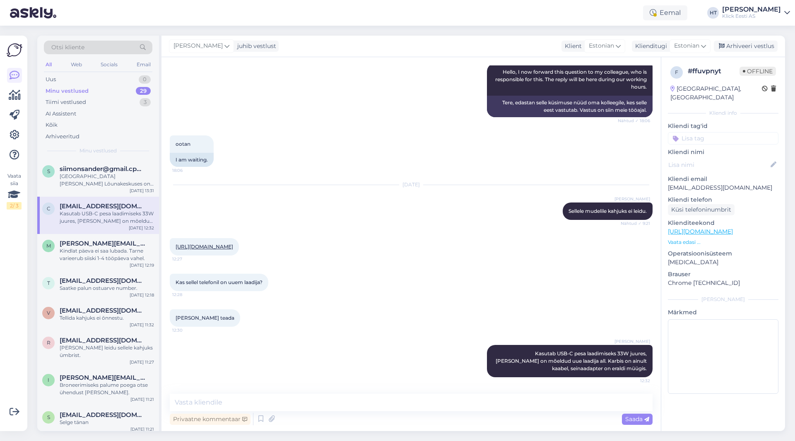
click at [390, 263] on div "[URL][DOMAIN_NAME] 12:27" at bounding box center [411, 247] width 483 height 36
click at [99, 109] on div "AI Assistent" at bounding box center [98, 114] width 109 height 12
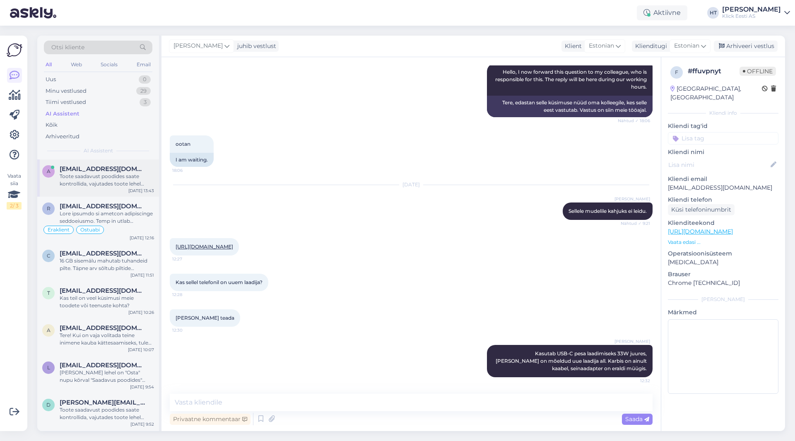
click at [120, 161] on div "a [EMAIL_ADDRESS][DOMAIN_NAME] Toote saadavust poodides saate kontrollida, vaju…" at bounding box center [98, 177] width 122 height 37
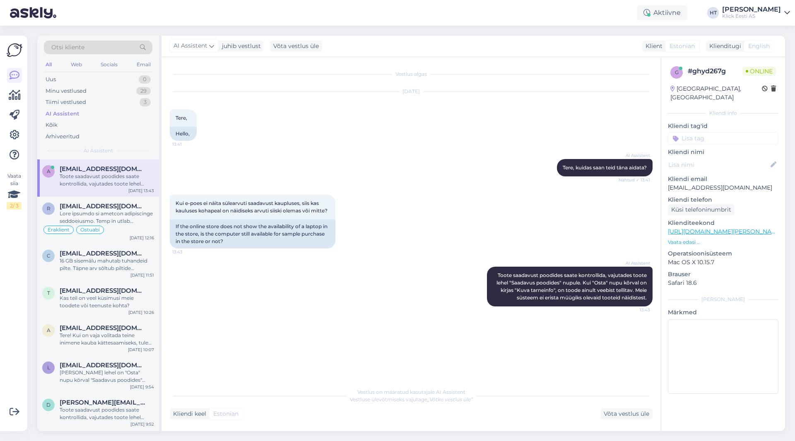
scroll to position [0, 0]
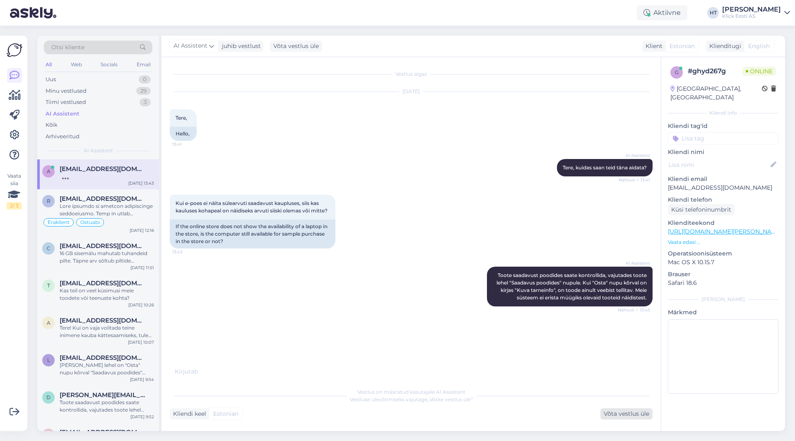
click at [497, 415] on div "Võta vestlus üle" at bounding box center [627, 413] width 52 height 11
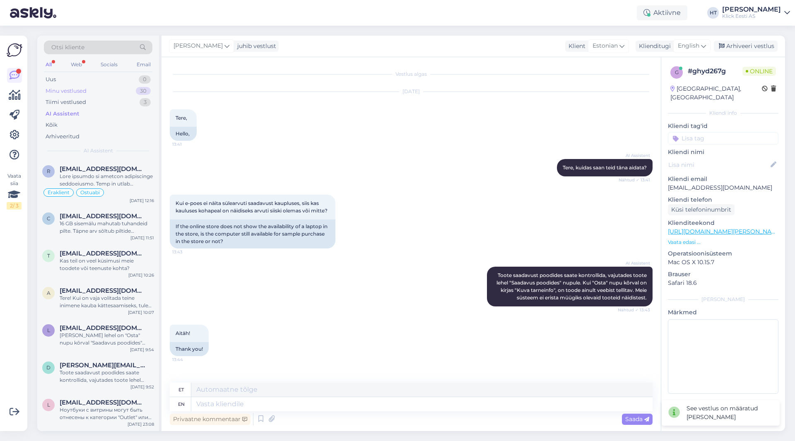
click at [130, 94] on div "Minu vestlused 30" at bounding box center [98, 91] width 109 height 12
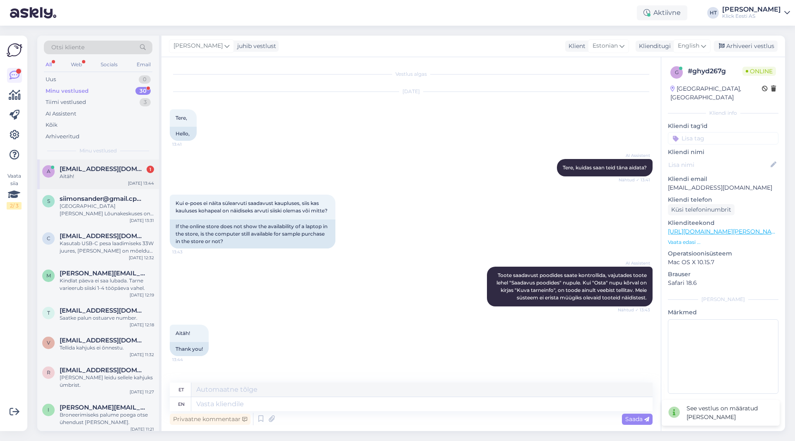
click at [130, 176] on div "Aitäh!" at bounding box center [107, 176] width 94 height 7
click at [261, 401] on textarea at bounding box center [421, 404] width 461 height 14
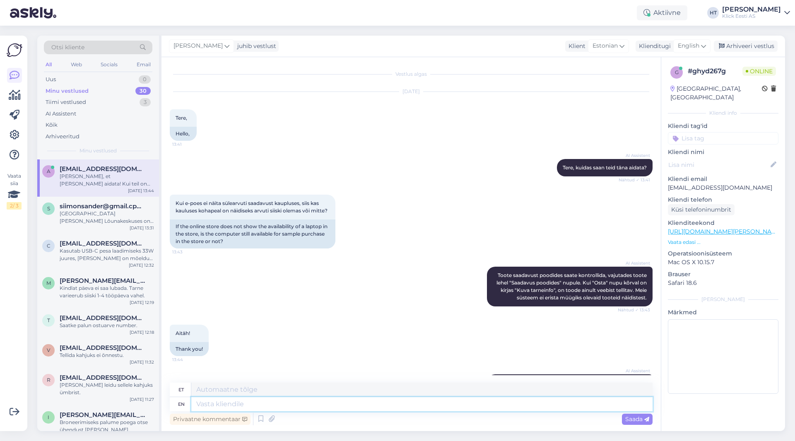
scroll to position [41, 0]
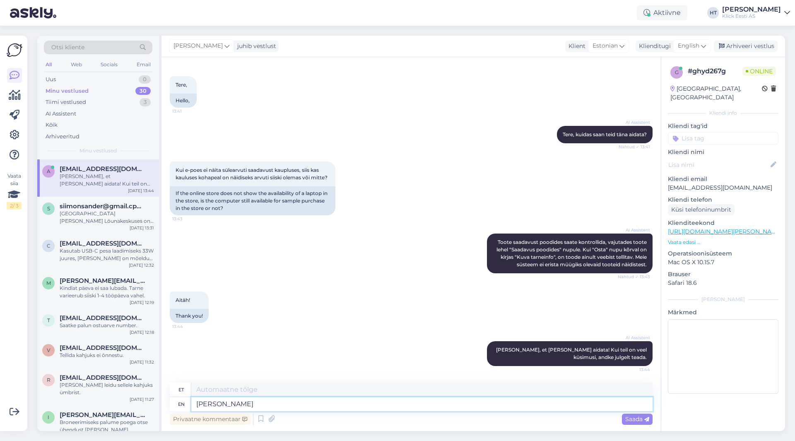
type textarea "[PERSON_NAME]"
type textarea "[PERSON_NAME] nimekirjas ü"
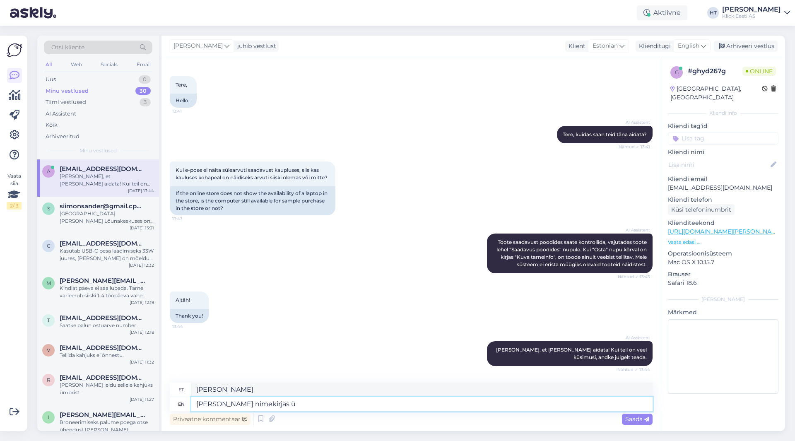
type textarea "[PERSON_NAME] nimekirjas"
type textarea "[PERSON_NAME] nimekirjas üldse p"
type textarea "[PERSON_NAME] nimekirjas üldse"
type textarea "[PERSON_NAME] nimekirjas üldse pole, s"
type textarea "[PERSON_NAME] nimekirjas üldse pole,"
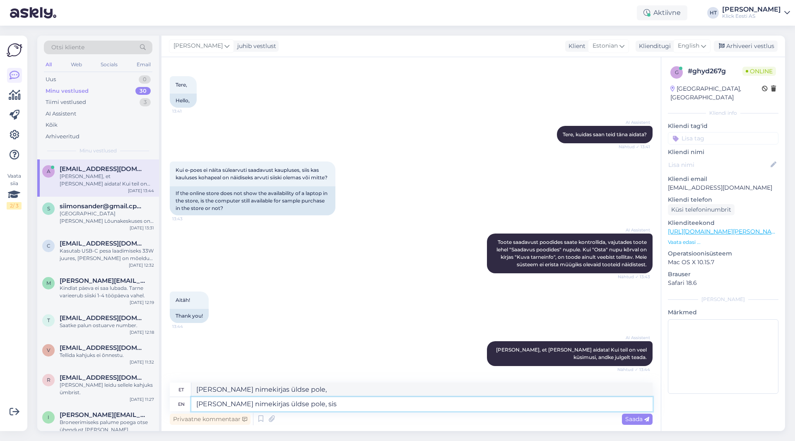
type textarea "[PERSON_NAME] nimekirjas üldse pole, sis"
type textarea "[PERSON_NAME] nimekirjas üldse pole, siis"
type textarea "[PERSON_NAME] nimekirjas üldse pole, siis puudub m"
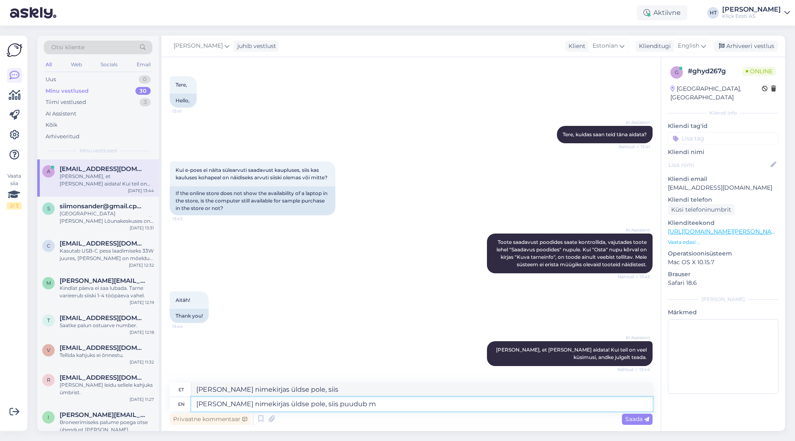
type textarea "[PERSON_NAME] nimekirjas üldse pole, siis puudub"
type textarea "[PERSON_NAME] nimekirjas üldse pole, siis puudub mude"
type textarea "[PERSON_NAME] nimekirjas üldse pole, siis puudub"
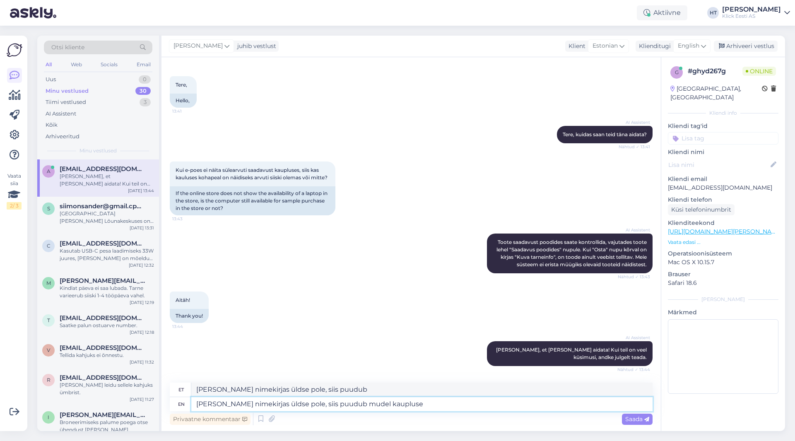
type textarea "[PERSON_NAME] nimekirjas üldse pole, siis puudub mudel kaupluse"
type textarea "[PERSON_NAME] nimekirjas üldse pole, siis puudub kauplus"
type textarea "[PERSON_NAME] nimekirjas üldse pole, siis puudub mudel kaupluse laoseisust"
type textarea "[PERSON_NAME] mudels üldse pole, siis puudub kaupluse laoseisust"
type textarea "[PERSON_NAME] nimekirjas üldse pole, siis puudub mudel kaupluse laoseisust ül"
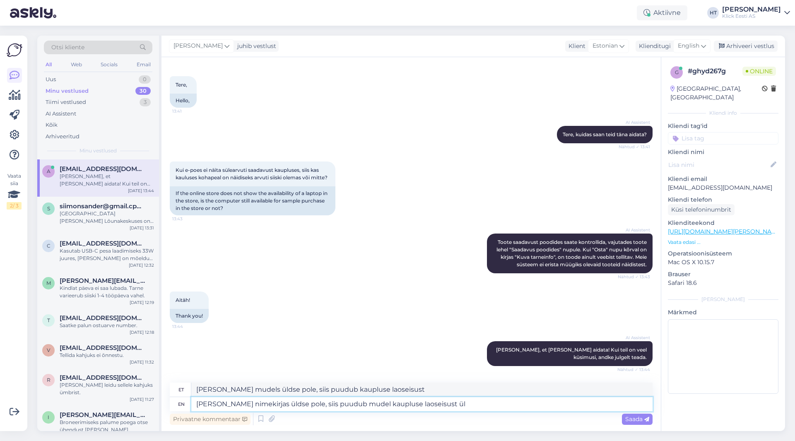
type textarea "[PERSON_NAME] mudels üldse pole, siis puudub kaupluse laoseisust üld"
type textarea "[PERSON_NAME] nimekirjas üldse pole, siis puudub mudel kaupluse laoseisust"
type textarea "[PERSON_NAME] mudels üldse pole, siis puudub kaupluse laoseisust"
type textarea "[PERSON_NAME] nimekirjas üldse pole, siis puudub mudel kaupluse laoseisust"
type textarea "[PERSON_NAME] mudels üldse pole, siis puudub kaupluse laoseisus"
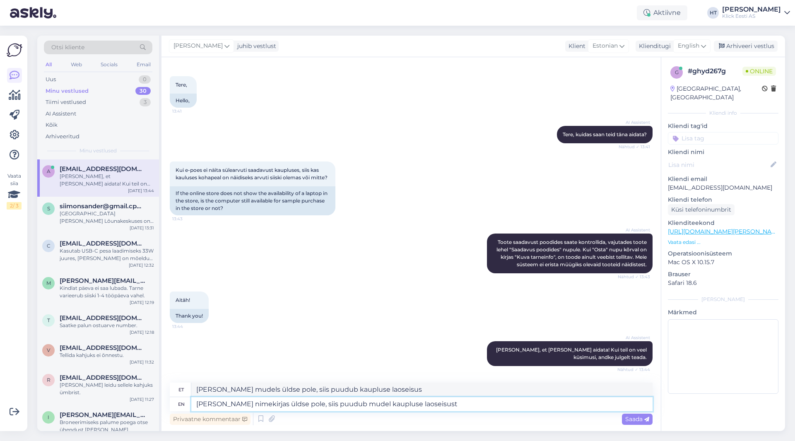
type textarea "[PERSON_NAME] nimekirjas üldse pole, siis puudub mudel kaupluse laoseisust."
type textarea "[PERSON_NAME] mudels üldse pole, siis puudub kaupluse laoseisust."
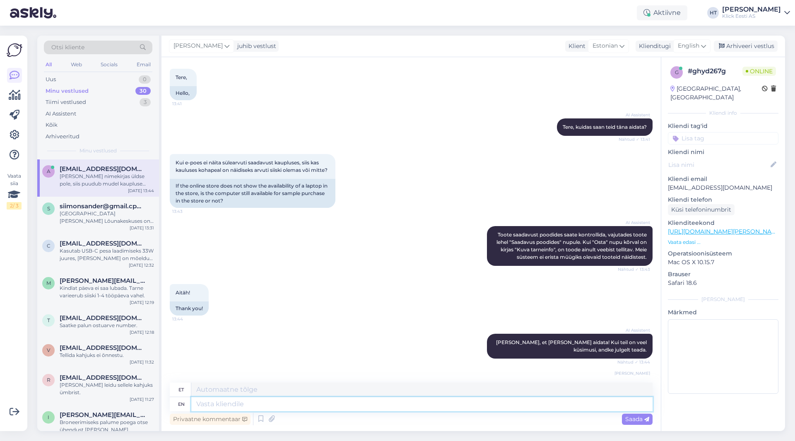
scroll to position [105, 0]
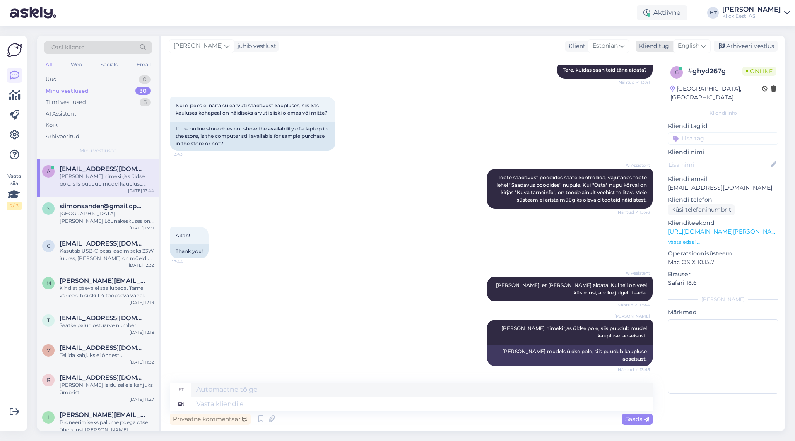
click at [497, 47] on div "Klienditugi English" at bounding box center [673, 46] width 75 height 11
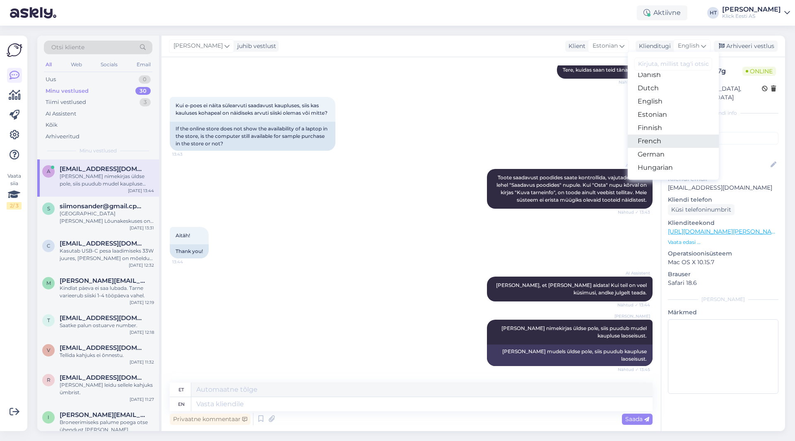
scroll to position [83, 0]
click at [497, 108] on link "Estonian" at bounding box center [673, 105] width 91 height 13
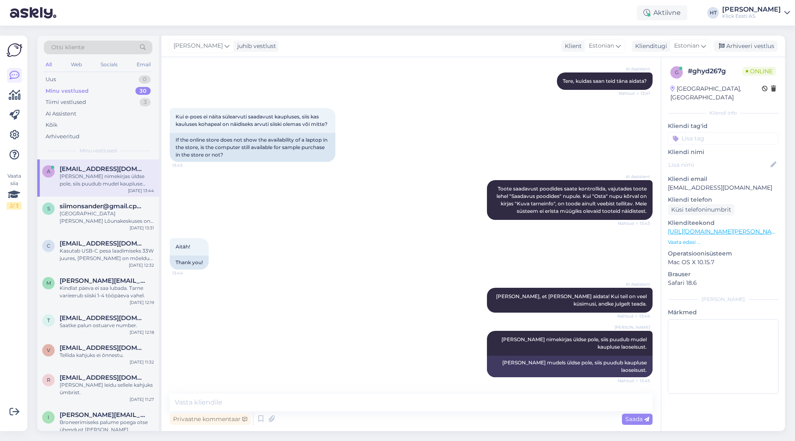
click at [445, 183] on div "AI Assistent [PERSON_NAME] saadavust poodides saate kontrollida, vajutades toot…" at bounding box center [411, 200] width 483 height 58
click at [107, 201] on div "s siimonsander@gmail.cpmo [GEOGRAPHIC_DATA][PERSON_NAME] Lõunakeskuses on veel …" at bounding box center [98, 215] width 122 height 37
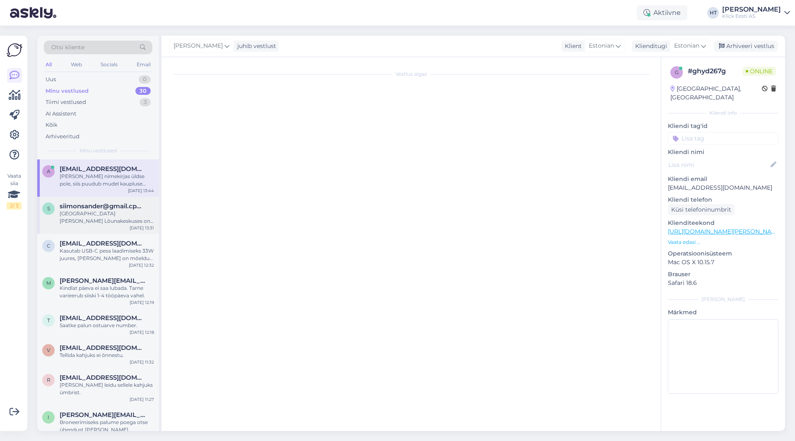
scroll to position [0, 0]
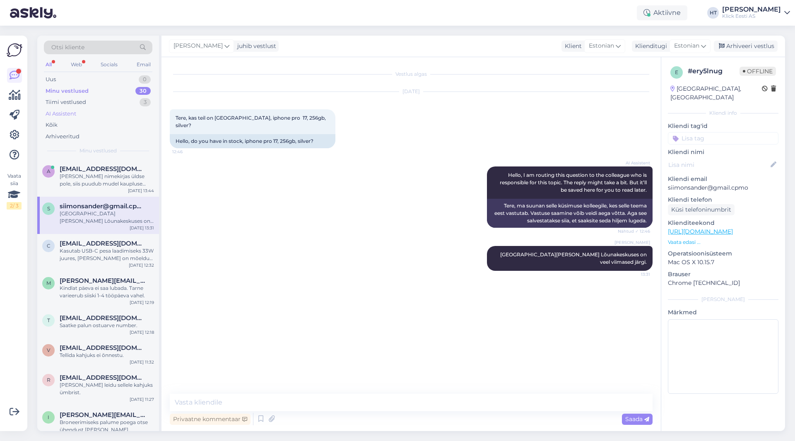
click at [108, 113] on div "AI Assistent" at bounding box center [98, 114] width 109 height 12
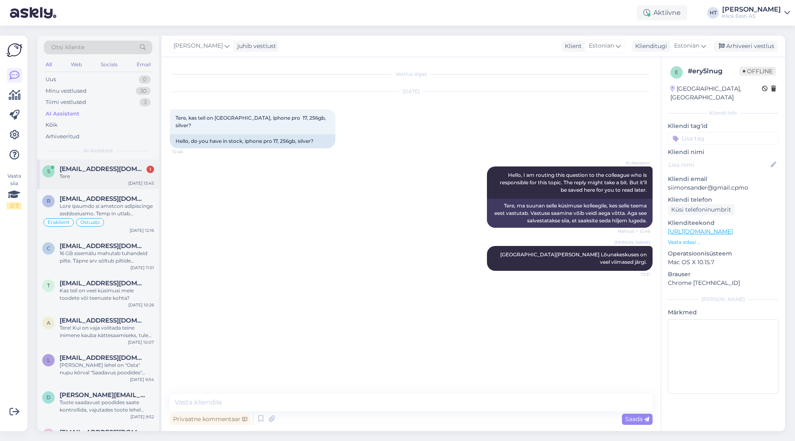
click at [108, 173] on div "Tere" at bounding box center [107, 176] width 94 height 7
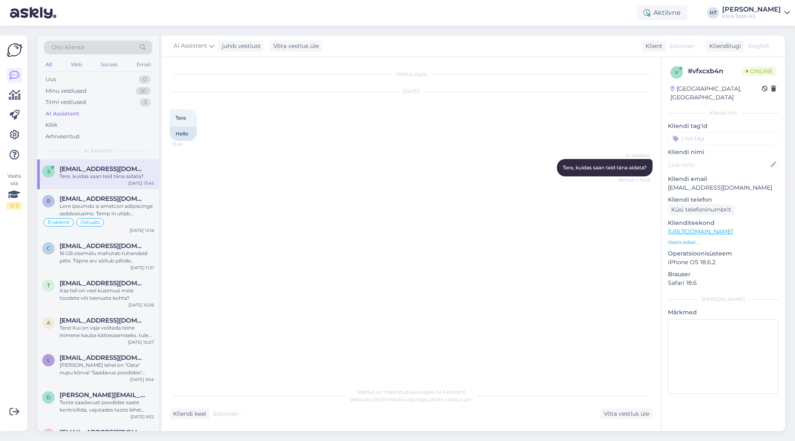
click at [497, 183] on p "[EMAIL_ADDRESS][DOMAIN_NAME]" at bounding box center [723, 187] width 111 height 9
click at [497, 239] on p "Vaata edasi ..." at bounding box center [723, 242] width 111 height 7
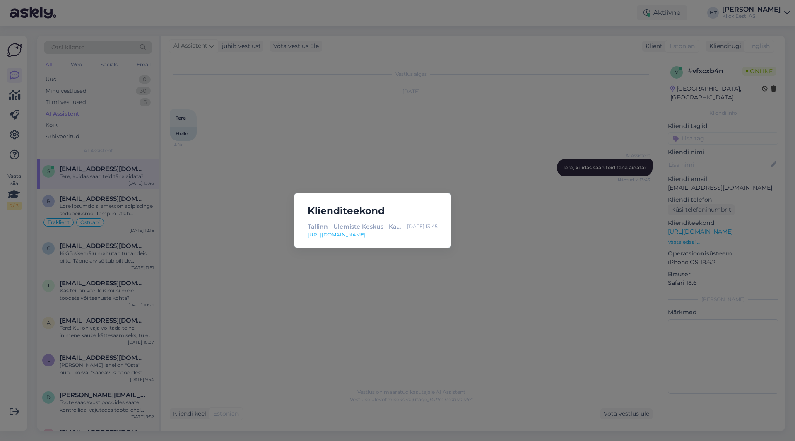
click at [497, 261] on div "Klienditeekond Tallinn - Ülemiste Keskus - Kaupluse info - Klick e-pood [DATE] …" at bounding box center [397, 220] width 795 height 441
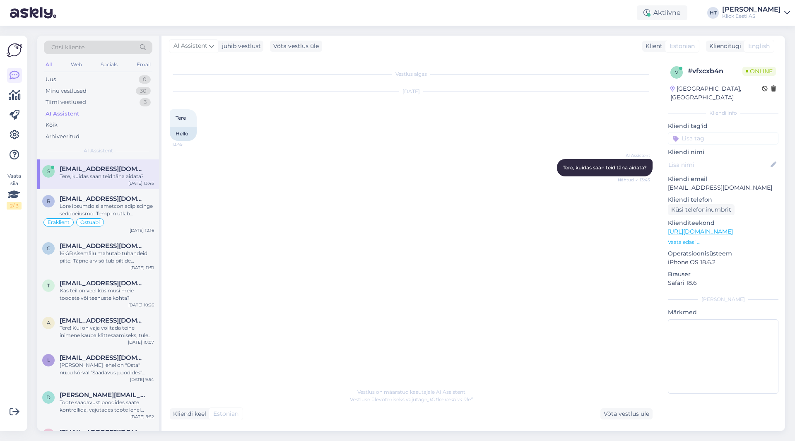
click at [68, 48] on span "Otsi kliente" at bounding box center [67, 47] width 33 height 9
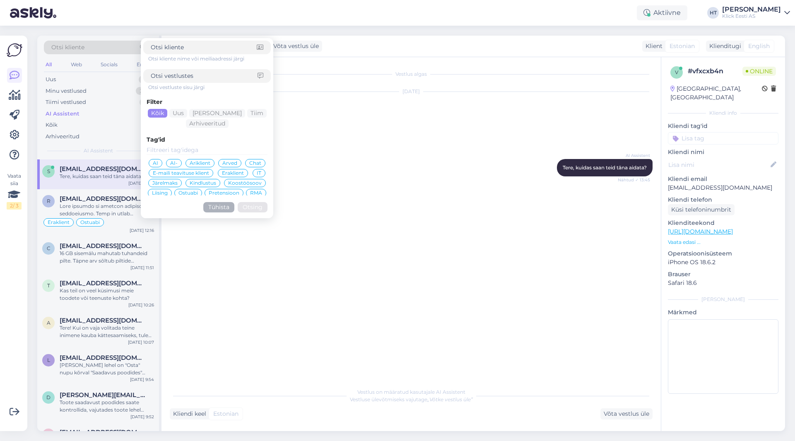
click at [178, 73] on input at bounding box center [204, 76] width 107 height 9
click at [183, 47] on input at bounding box center [204, 47] width 106 height 9
paste input "[EMAIL_ADDRESS][DOMAIN_NAME]"
type input "[EMAIL_ADDRESS][DOMAIN_NAME]"
click button "Otsing" at bounding box center [253, 207] width 30 height 10
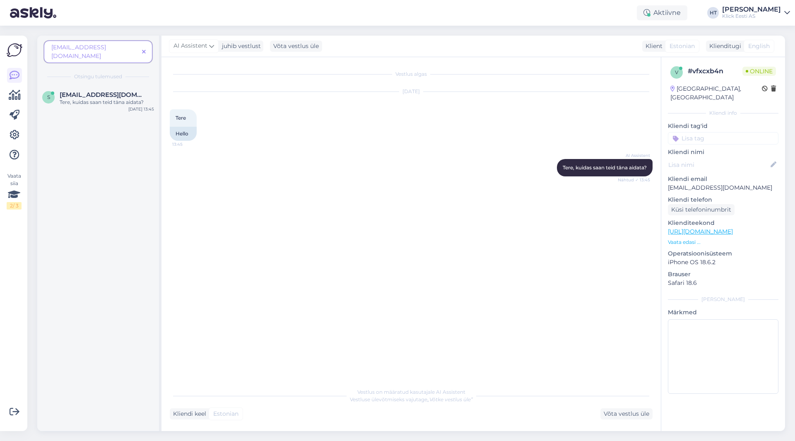
click at [145, 48] on span at bounding box center [144, 52] width 10 height 9
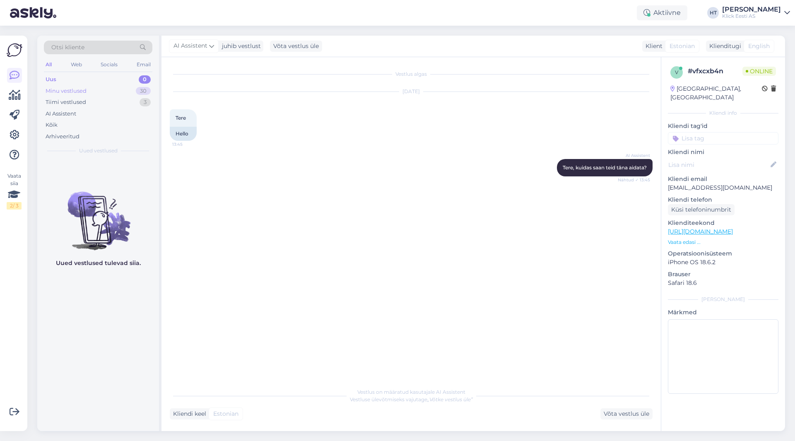
click at [114, 89] on div "Minu vestlused 30" at bounding box center [98, 91] width 109 height 12
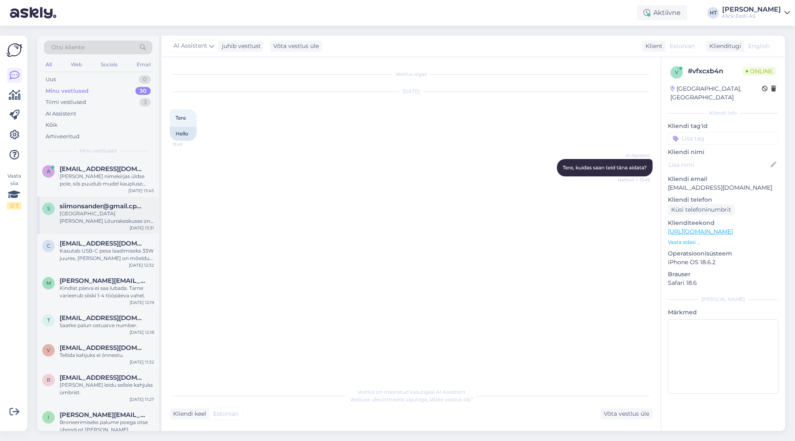
click at [105, 221] on div "[GEOGRAPHIC_DATA][PERSON_NAME] Lõunakeskuses on veel viimased järgi." at bounding box center [107, 217] width 94 height 15
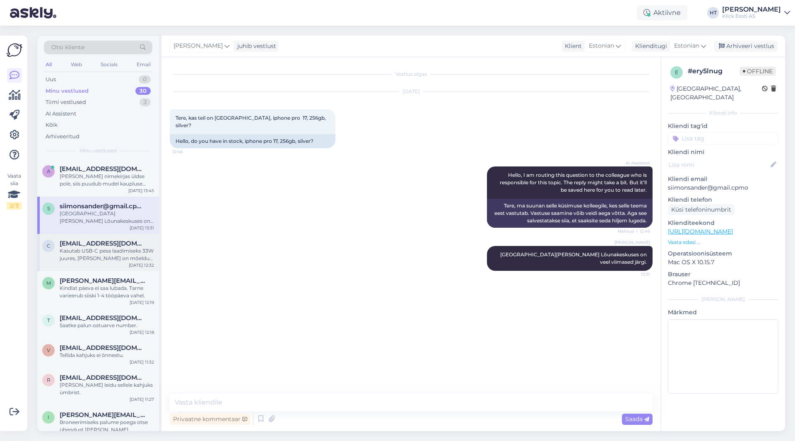
click at [104, 250] on div "Kasutab USB-C pesa laadimiseks 33W juures, [PERSON_NAME] on mõeldud uue laadija…" at bounding box center [107, 254] width 94 height 15
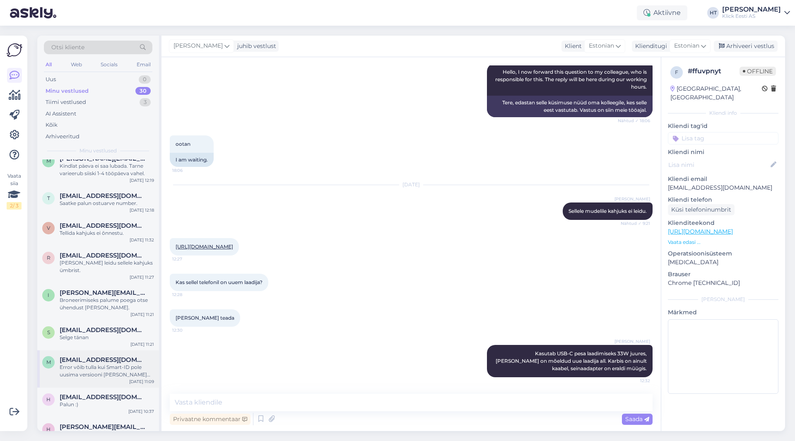
scroll to position [166, 0]
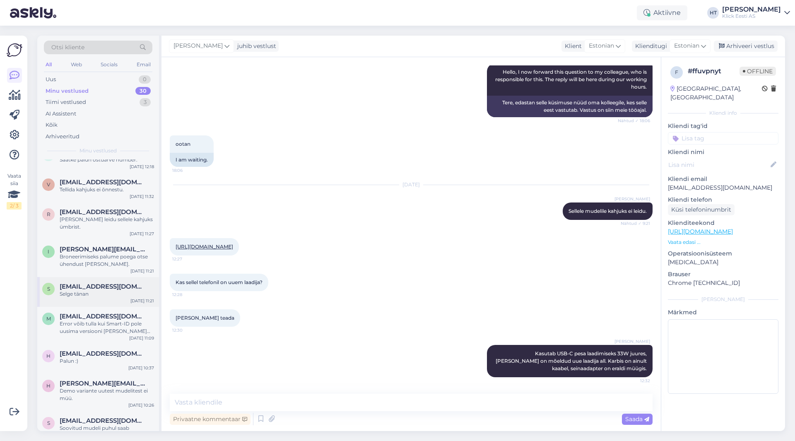
click at [108, 294] on div "s [EMAIL_ADDRESS][DOMAIN_NAME] Selge tänan [DATE] 11:21" at bounding box center [98, 292] width 122 height 30
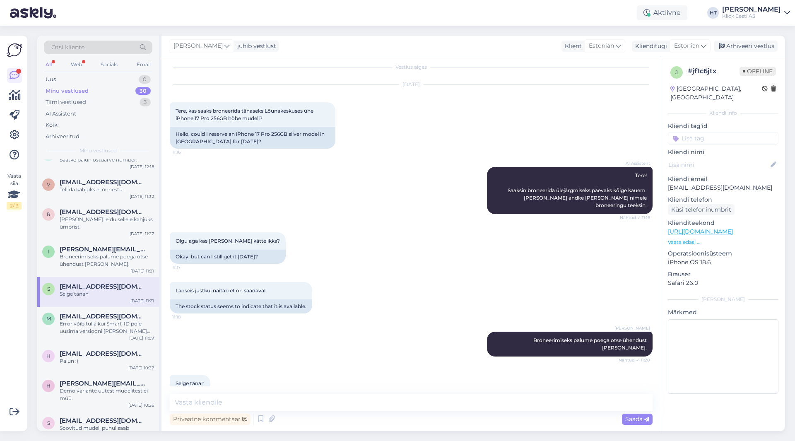
scroll to position [0, 0]
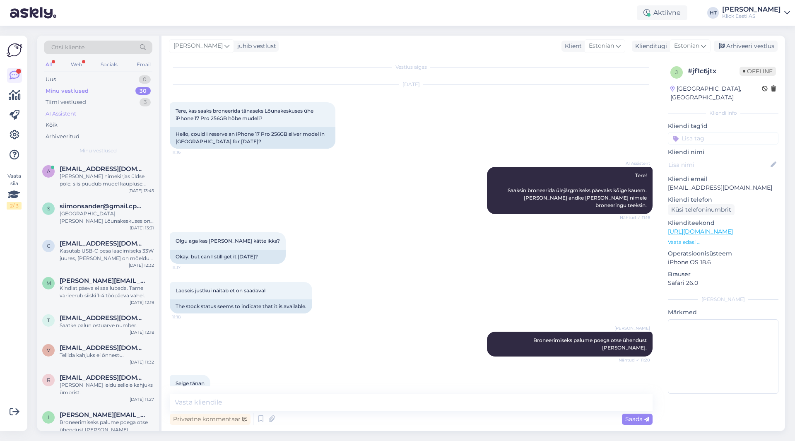
click at [104, 111] on div "AI Assistent" at bounding box center [98, 114] width 109 height 12
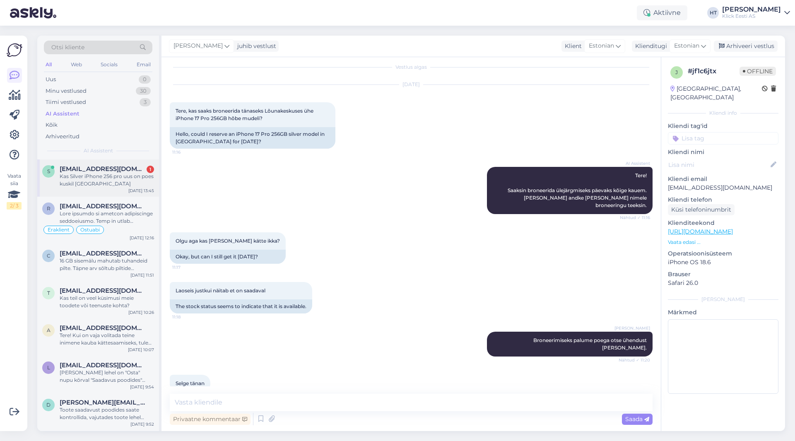
click at [118, 185] on div "Kas Silver iPhone 256 pro uus on poes kuskil [GEOGRAPHIC_DATA]" at bounding box center [107, 180] width 94 height 15
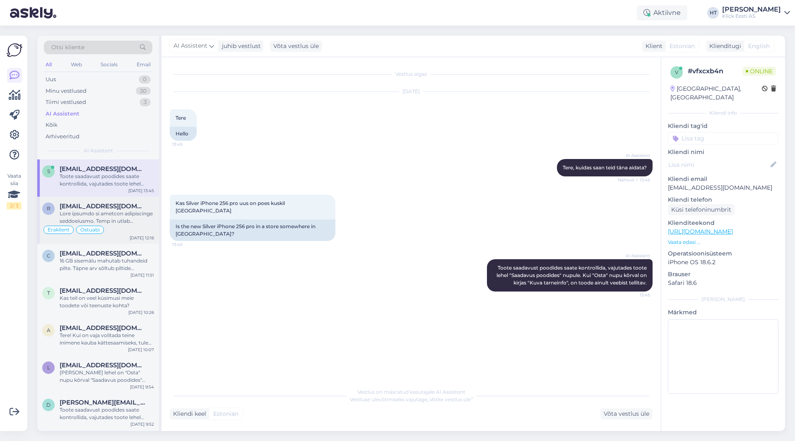
click at [123, 216] on div at bounding box center [107, 217] width 94 height 15
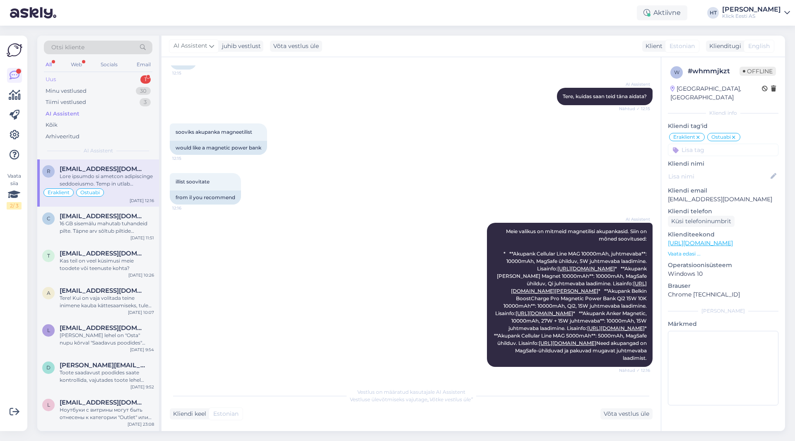
click at [133, 74] on div "Uus 1" at bounding box center [98, 80] width 109 height 12
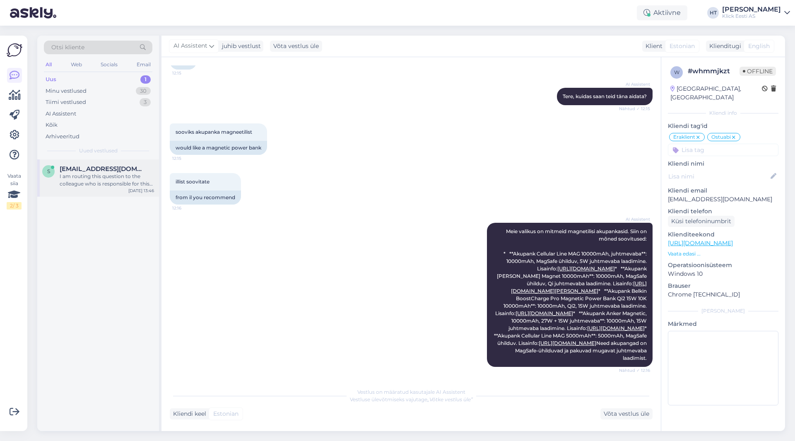
click at [113, 187] on div "I am routing this question to the colleague who is responsible for this topic. …" at bounding box center [107, 180] width 94 height 15
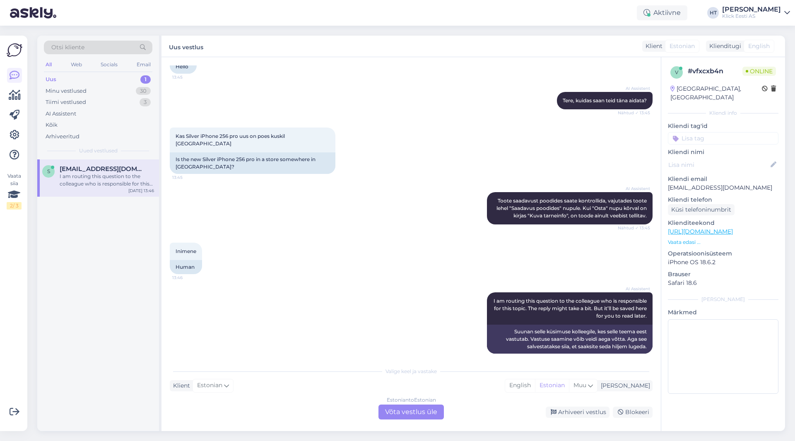
click at [113, 48] on div "Otsi kliente" at bounding box center [98, 48] width 109 height 14
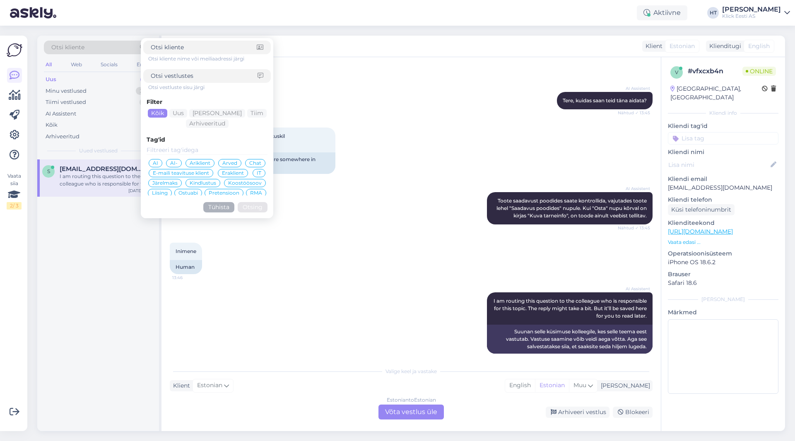
click at [174, 74] on input at bounding box center [204, 76] width 107 height 9
click at [93, 113] on div "AI Assistent" at bounding box center [98, 114] width 109 height 12
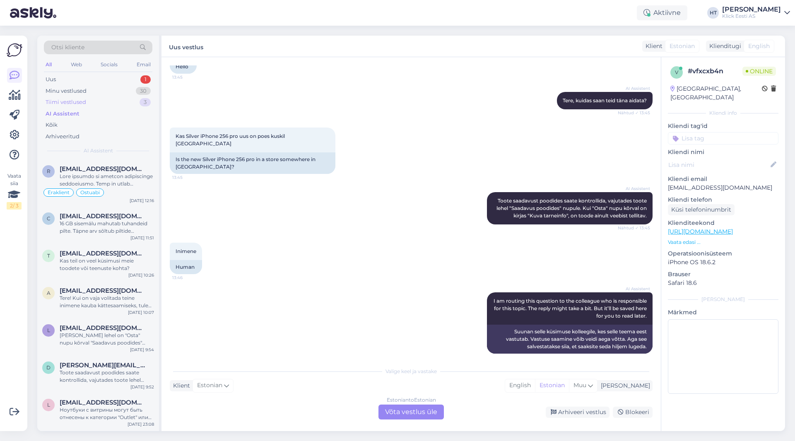
click at [94, 104] on div "Tiimi vestlused 3" at bounding box center [98, 103] width 109 height 12
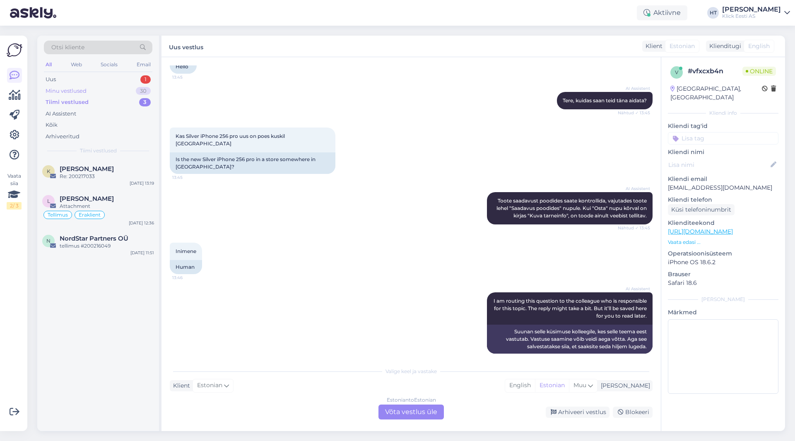
click at [95, 93] on div "Minu vestlused 30" at bounding box center [98, 91] width 109 height 12
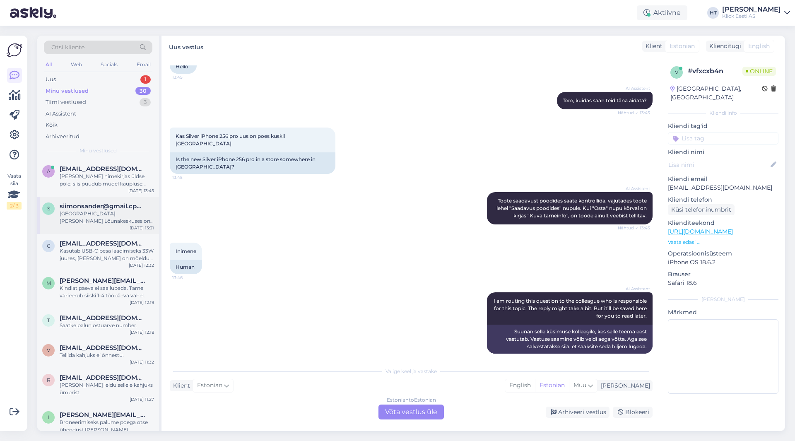
click at [101, 219] on div "[GEOGRAPHIC_DATA][PERSON_NAME] Lõunakeskuses on veel viimased järgi." at bounding box center [107, 217] width 94 height 15
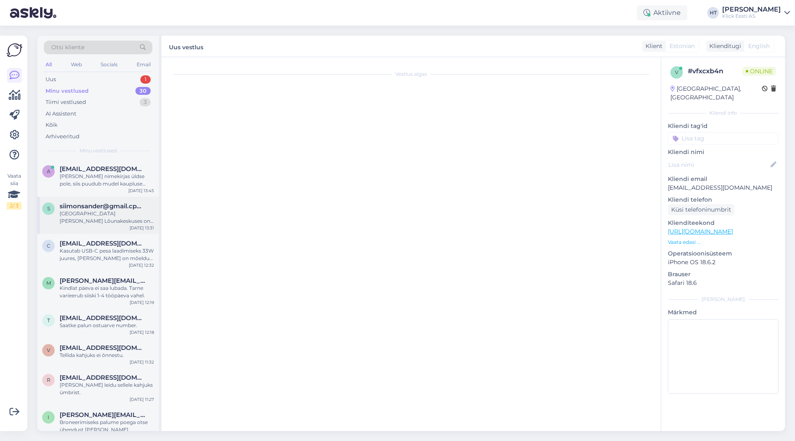
scroll to position [0, 0]
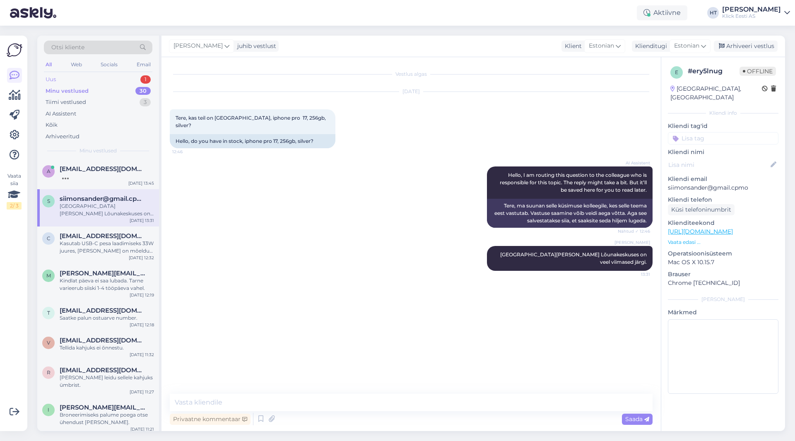
click at [121, 82] on div "Uus 1" at bounding box center [98, 80] width 109 height 12
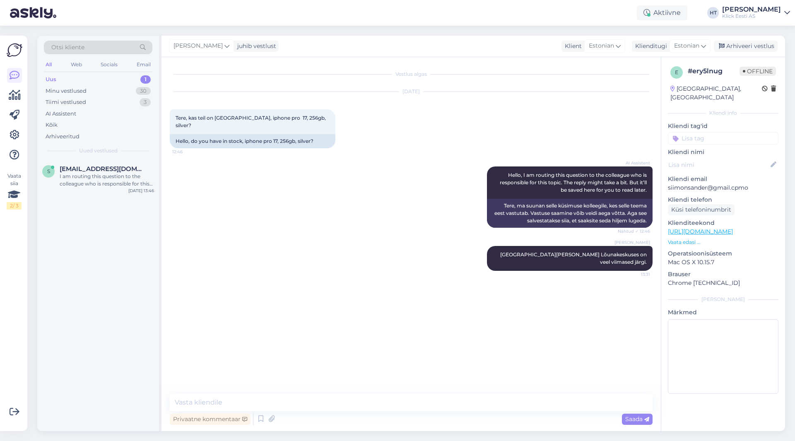
click at [125, 157] on div "Otsi kliente All Web Socials Email Uus 1 Minu vestlused 30 Tiimi vestlused 3 AI…" at bounding box center [98, 98] width 122 height 124
click at [126, 165] on span "[EMAIL_ADDRESS][DOMAIN_NAME]" at bounding box center [103, 168] width 86 height 7
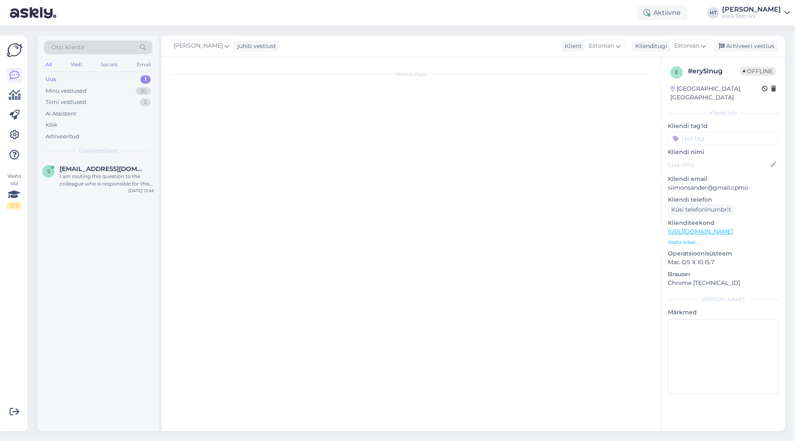
scroll to position [67, 0]
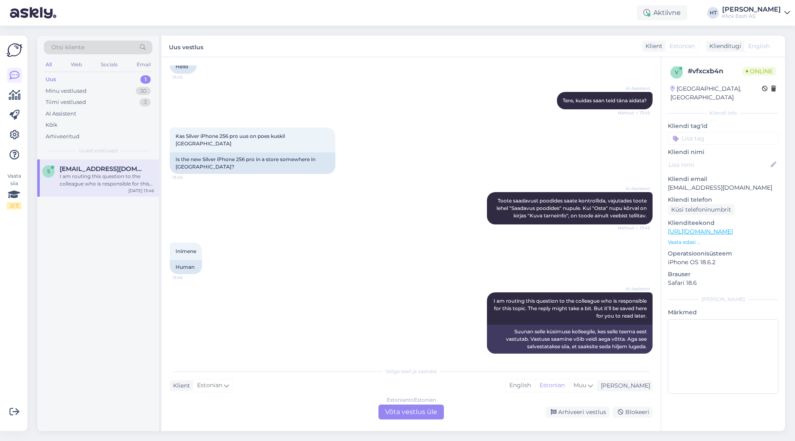
click at [395, 412] on div "Estonian to Estonian Võta vestlus üle" at bounding box center [411, 412] width 65 height 15
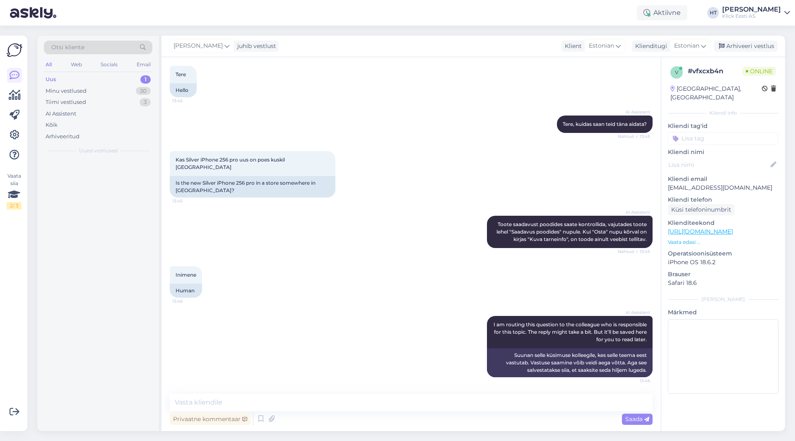
scroll to position [36, 0]
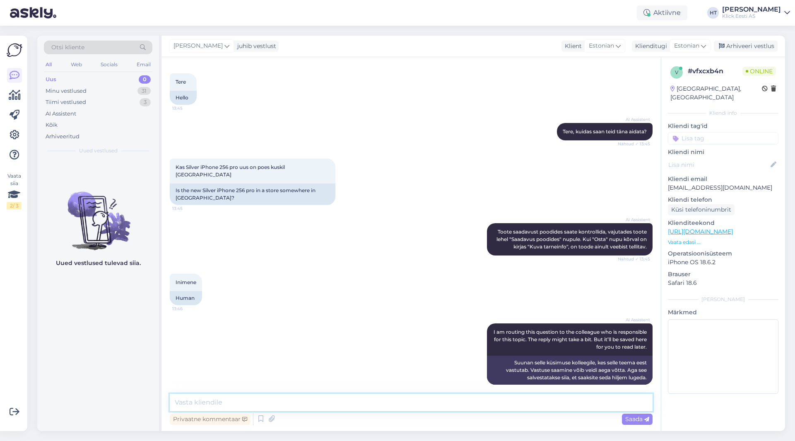
click at [389, 403] on textarea at bounding box center [411, 402] width 483 height 17
type textarea "[GEOGRAPHIC_DATA] ei ole."
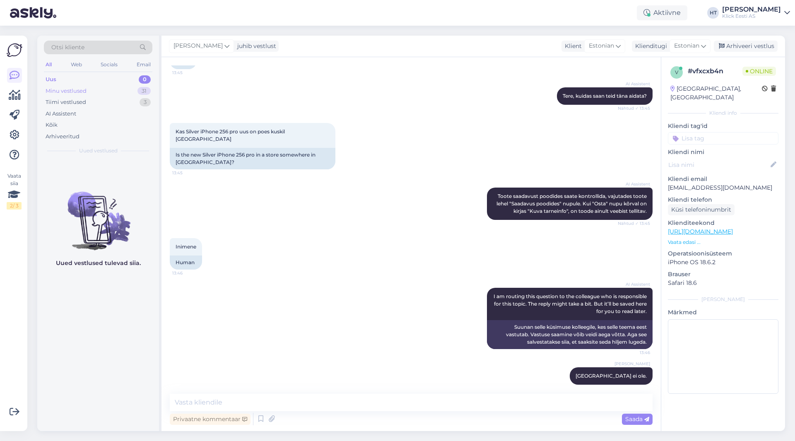
click at [142, 93] on div "31" at bounding box center [144, 91] width 13 height 8
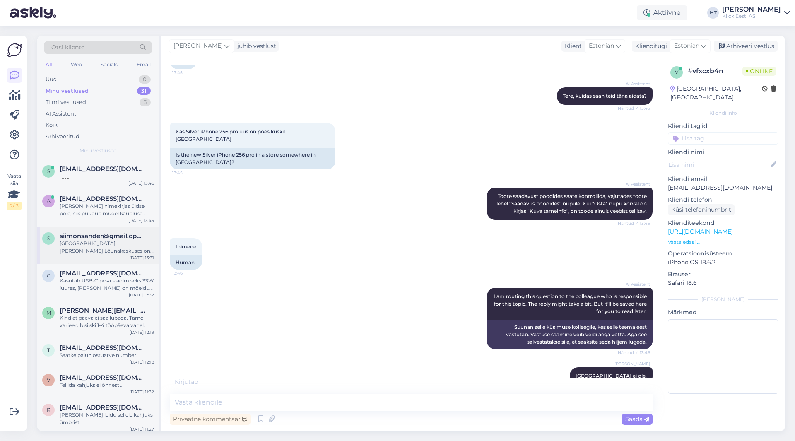
click at [128, 245] on div "[GEOGRAPHIC_DATA][PERSON_NAME] Lõunakeskuses on veel viimased järgi." at bounding box center [107, 247] width 94 height 15
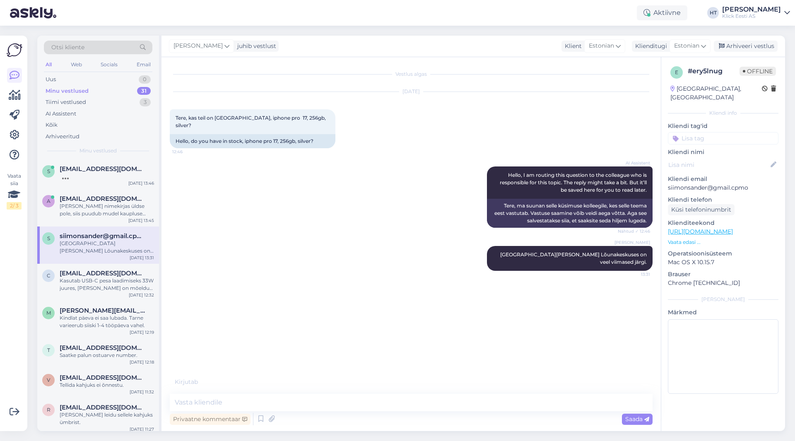
scroll to position [0, 0]
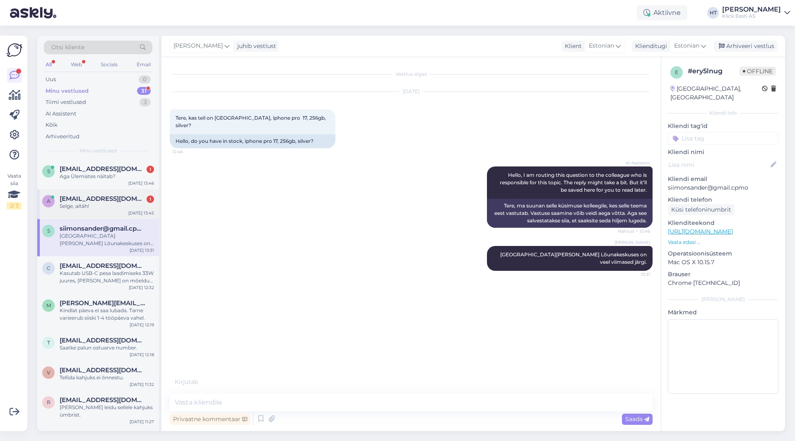
click at [120, 210] on div "a [EMAIL_ADDRESS][DOMAIN_NAME] 1 Selge, aitäh! [DATE] 13:45" at bounding box center [98, 204] width 122 height 30
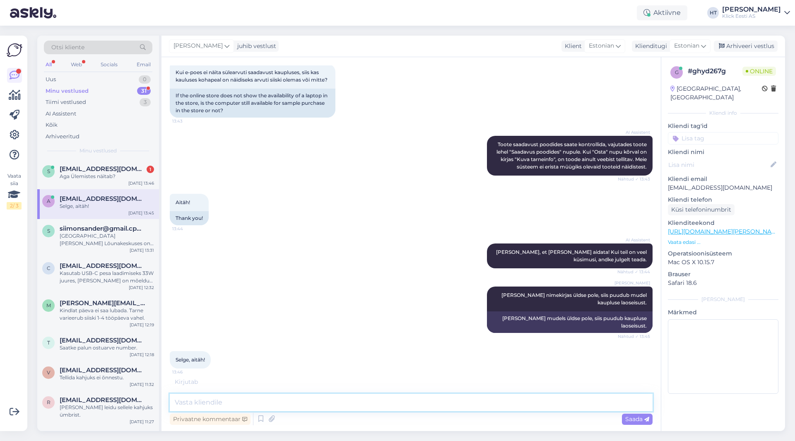
click at [222, 401] on textarea at bounding box center [411, 402] width 483 height 17
click at [80, 244] on div "[GEOGRAPHIC_DATA][PERSON_NAME] Lõunakeskuses on veel viimased järgi." at bounding box center [107, 239] width 94 height 15
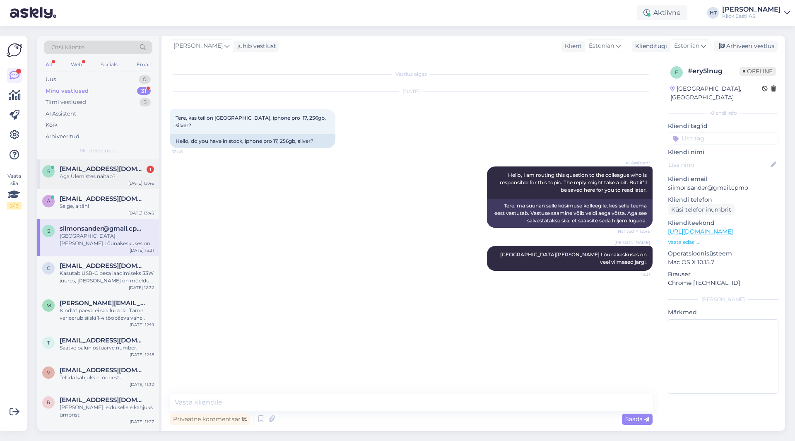
click at [118, 170] on span "[EMAIL_ADDRESS][DOMAIN_NAME]" at bounding box center [103, 168] width 86 height 7
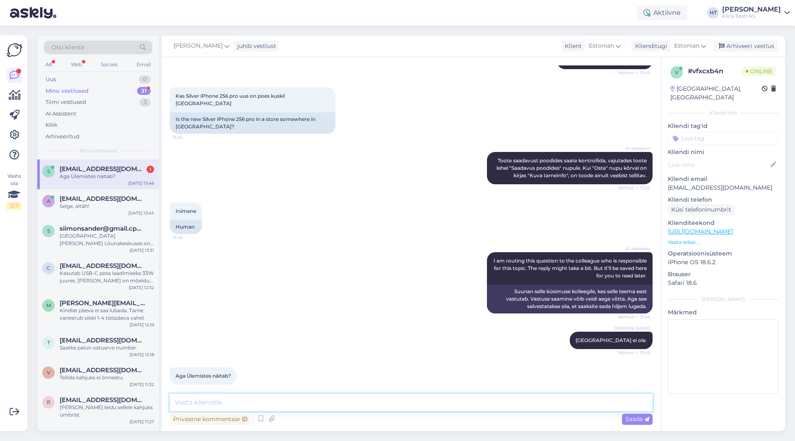
click at [273, 396] on textarea at bounding box center [411, 402] width 483 height 17
type textarea "Ülemistes ei ole."
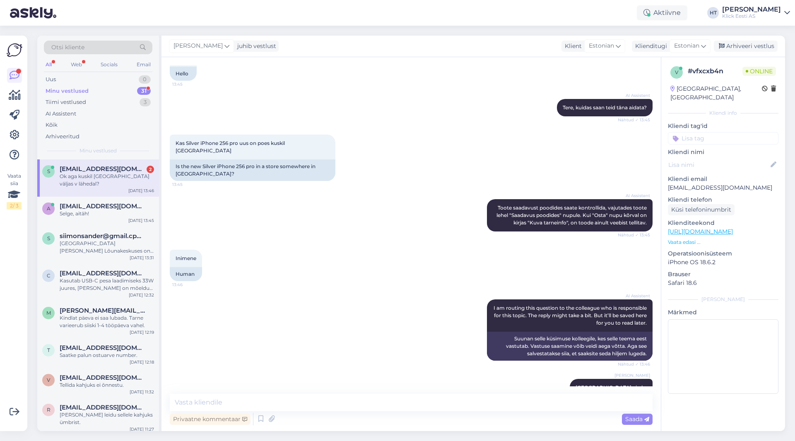
scroll to position [179, 0]
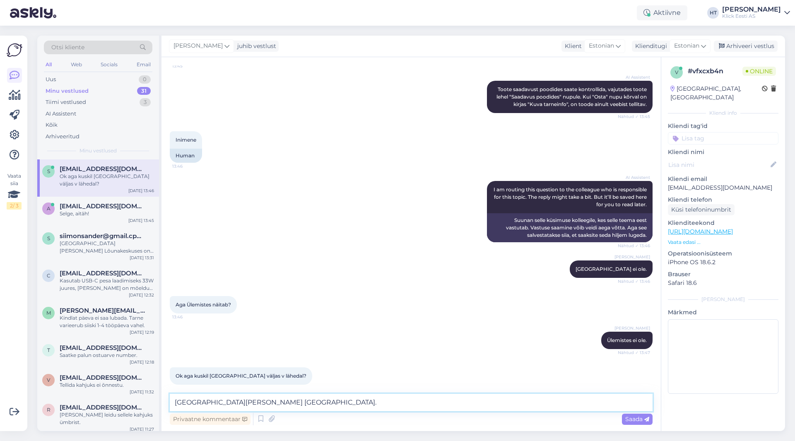
type textarea "[GEOGRAPHIC_DATA][PERSON_NAME] [GEOGRAPHIC_DATA]."
click at [334, 399] on textarea "[GEOGRAPHIC_DATA][PERSON_NAME] [GEOGRAPHIC_DATA]." at bounding box center [411, 402] width 483 height 17
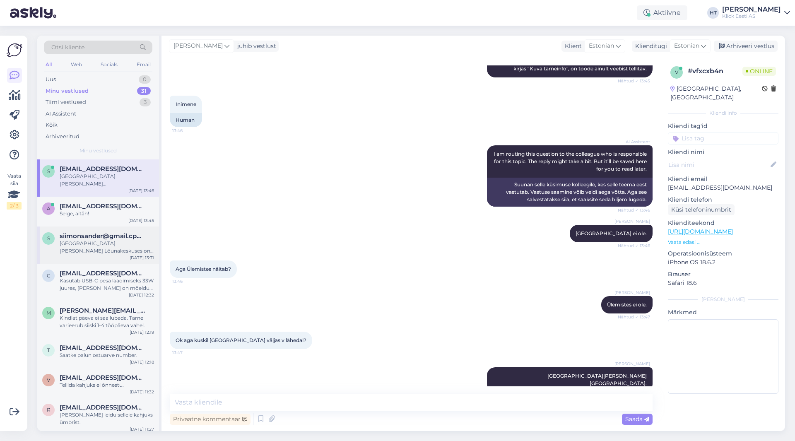
click at [123, 244] on div "[GEOGRAPHIC_DATA][PERSON_NAME] Lõunakeskuses on veel viimased järgi." at bounding box center [107, 247] width 94 height 15
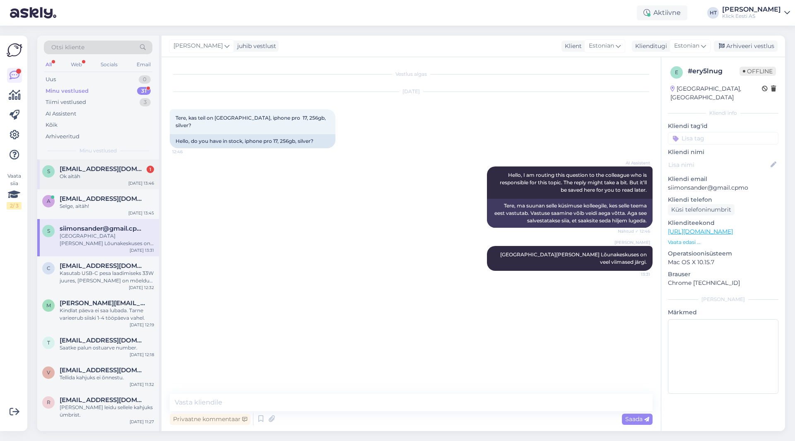
click at [87, 171] on span "[EMAIL_ADDRESS][DOMAIN_NAME]" at bounding box center [103, 168] width 86 height 7
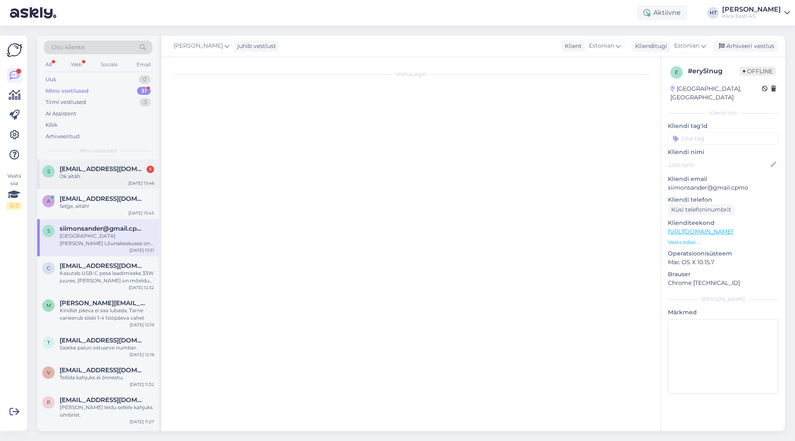
scroll to position [250, 0]
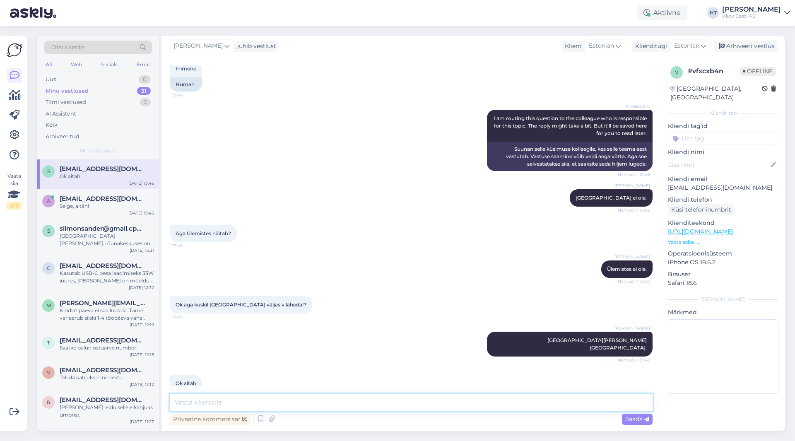
click at [252, 399] on textarea at bounding box center [411, 402] width 483 height 17
type textarea "Palun."
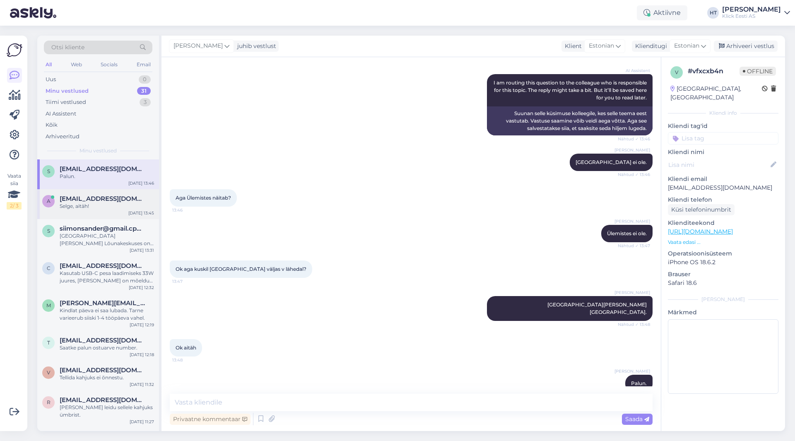
click at [70, 212] on div "a [EMAIL_ADDRESS][DOMAIN_NAME] Selge, aitäh! [DATE] 13:45" at bounding box center [98, 204] width 122 height 30
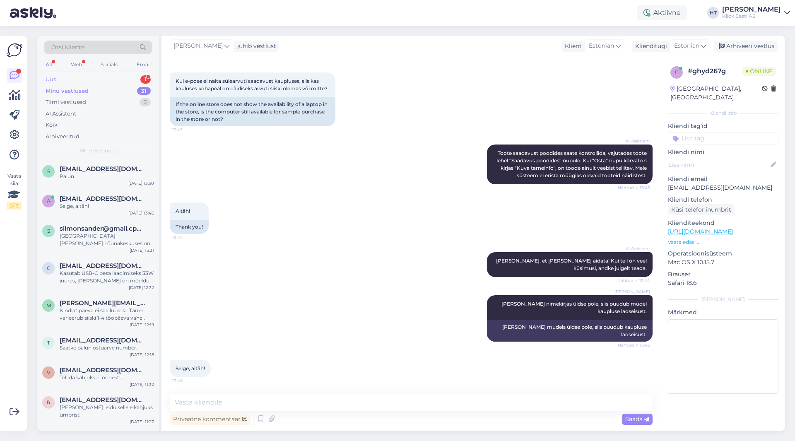
click at [124, 75] on div "Uus 1" at bounding box center [98, 80] width 109 height 12
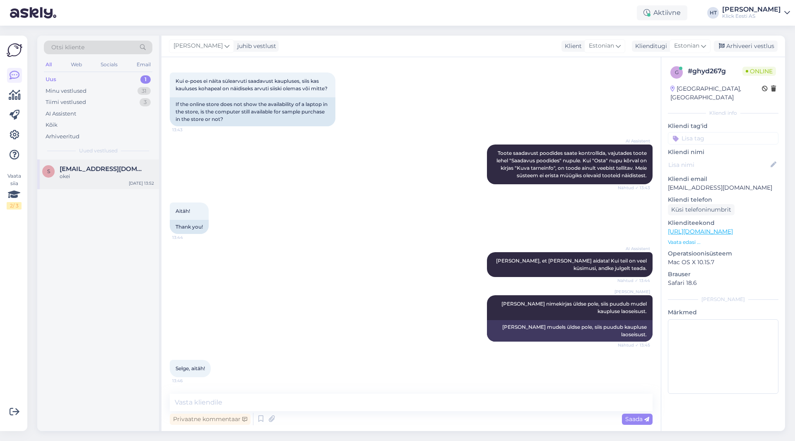
click at [120, 171] on span "[EMAIL_ADDRESS][DOMAIN_NAME]" at bounding box center [103, 168] width 86 height 7
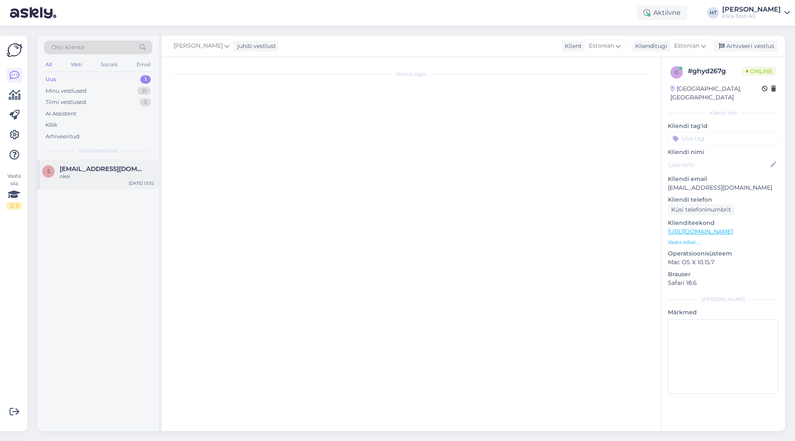
scroll to position [0, 0]
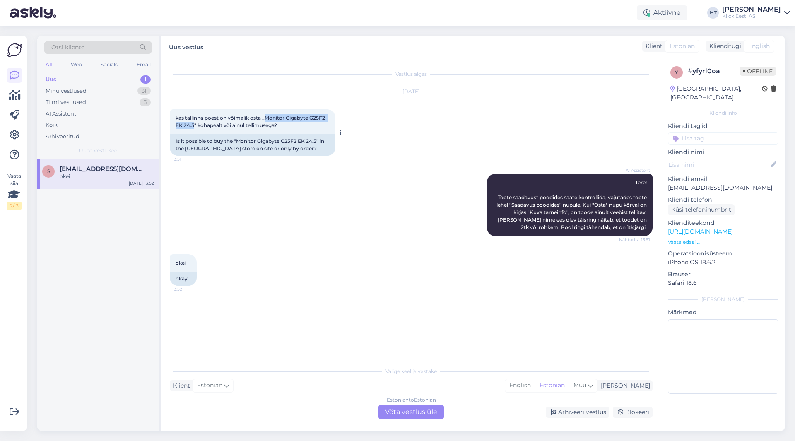
drag, startPoint x: 267, startPoint y: 117, endPoint x: 194, endPoint y: 123, distance: 72.8
click at [194, 123] on span "kas tallinna poest on võimalik osta ,,Monitor Gigabyte G25F2 EK 24.5" kohapealt…" at bounding box center [251, 122] width 151 height 14
click at [268, 226] on div "AI Assistent Tere! Toote saadavust poodides saate kontrollida, vajutades toote …" at bounding box center [411, 205] width 483 height 80
click at [423, 410] on div "Estonian to Estonian Võta vestlus üle" at bounding box center [411, 412] width 65 height 15
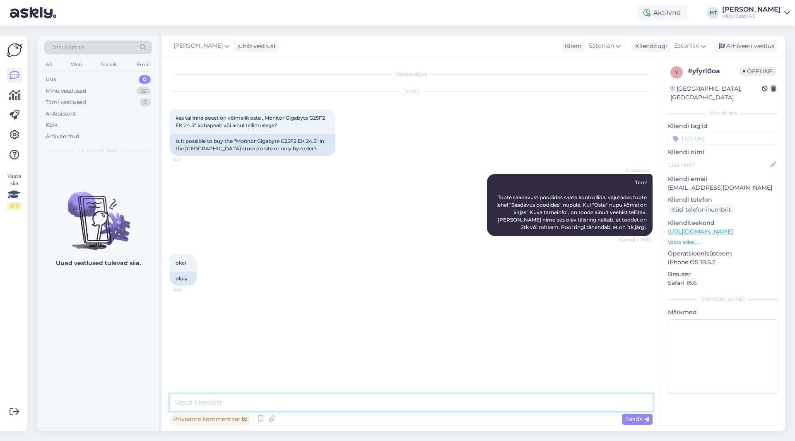
click at [418, 405] on textarea at bounding box center [411, 402] width 483 height 17
click at [497, 132] on input at bounding box center [723, 138] width 111 height 12
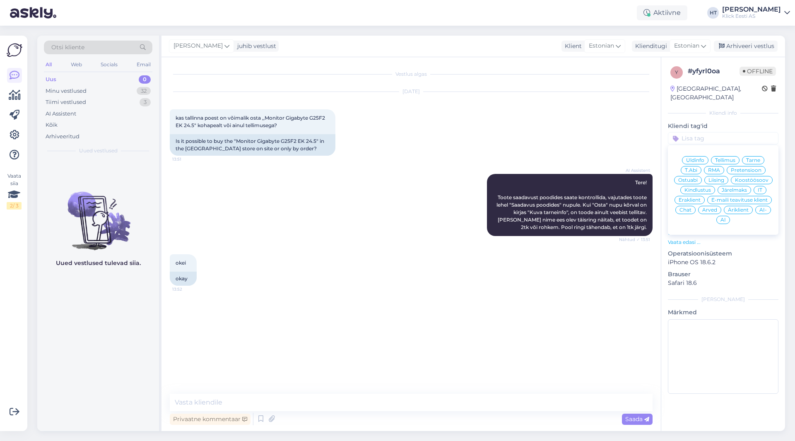
click at [497, 178] on span "Ostuabi" at bounding box center [687, 180] width 19 height 5
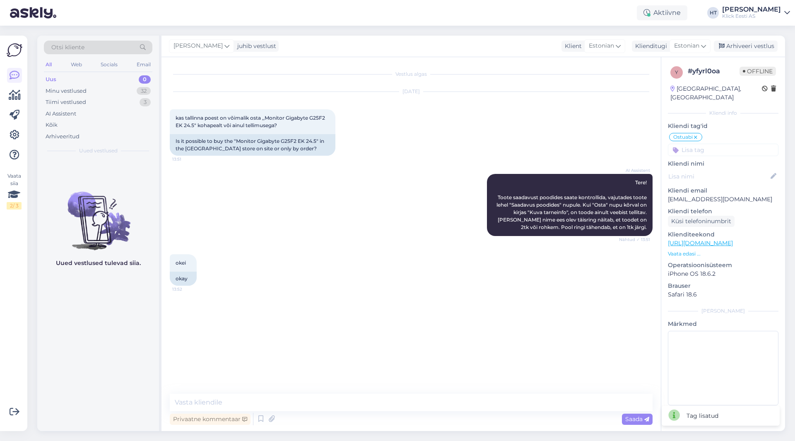
click at [497, 145] on input at bounding box center [723, 150] width 111 height 12
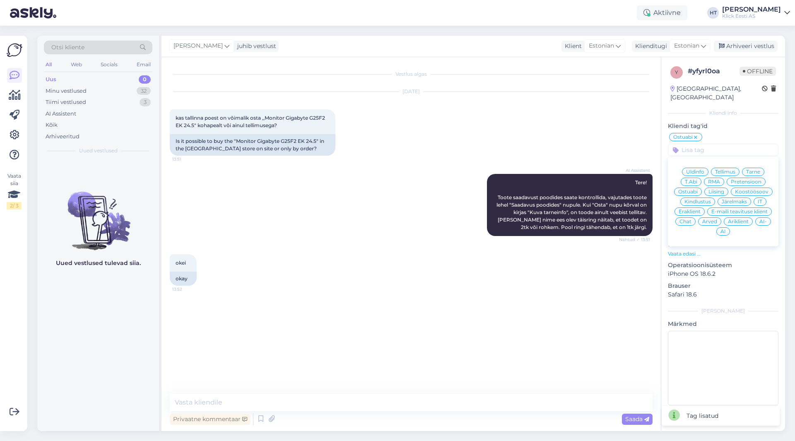
click at [497, 209] on span "Eraklient" at bounding box center [690, 211] width 22 height 5
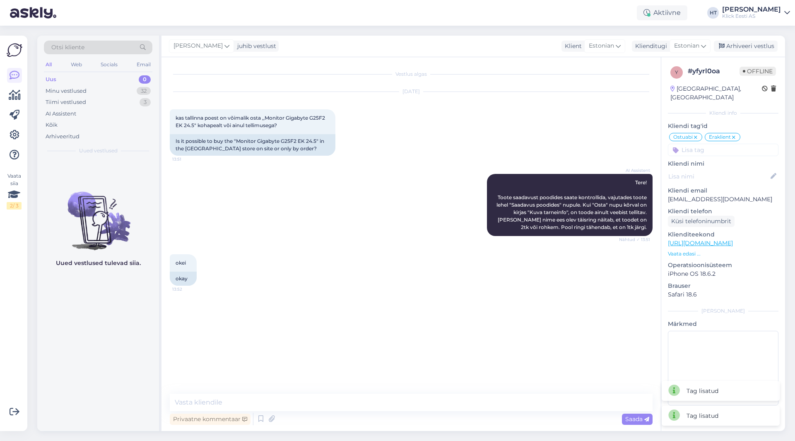
click at [497, 144] on input at bounding box center [723, 150] width 111 height 12
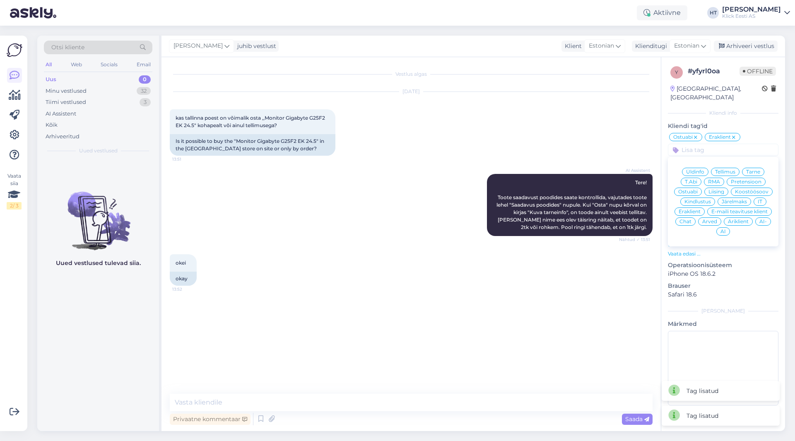
click at [497, 229] on span "AI" at bounding box center [723, 231] width 5 height 5
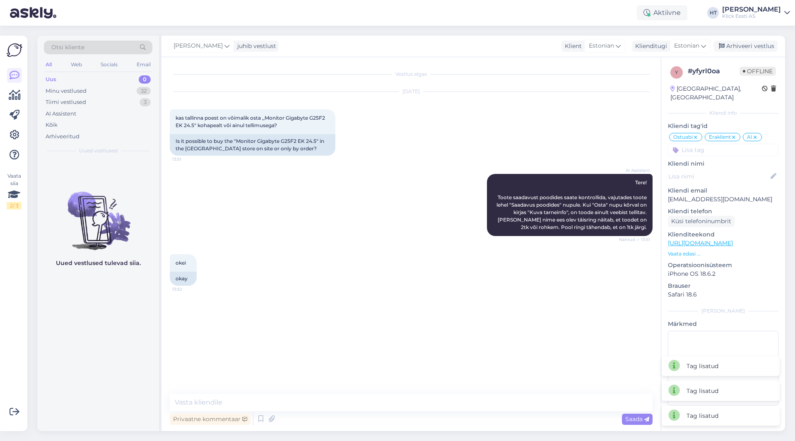
click at [396, 225] on div "AI Assistent Tere! Toote saadavust poodides saate kontrollida, vajutades toote …" at bounding box center [411, 205] width 483 height 80
click at [497, 46] on div "Arhiveeri vestlus" at bounding box center [746, 46] width 64 height 11
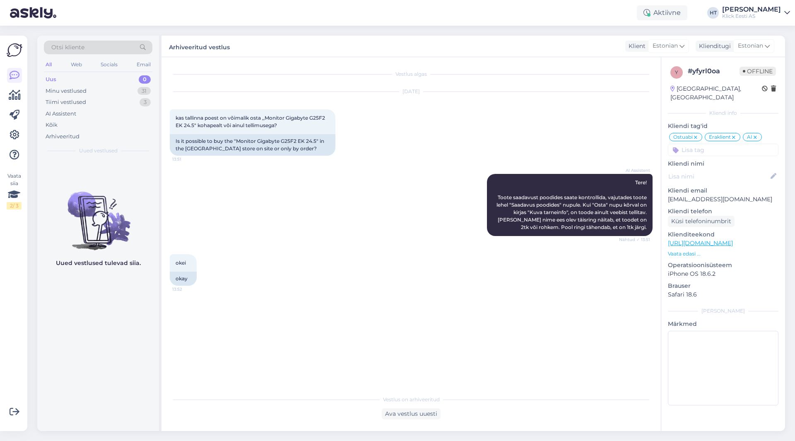
click at [458, 131] on div "[DATE] kas tallinna poest on võimalik osta ,,Monitor Gigabyte G25F2 EK 24.5" ko…" at bounding box center [411, 124] width 483 height 82
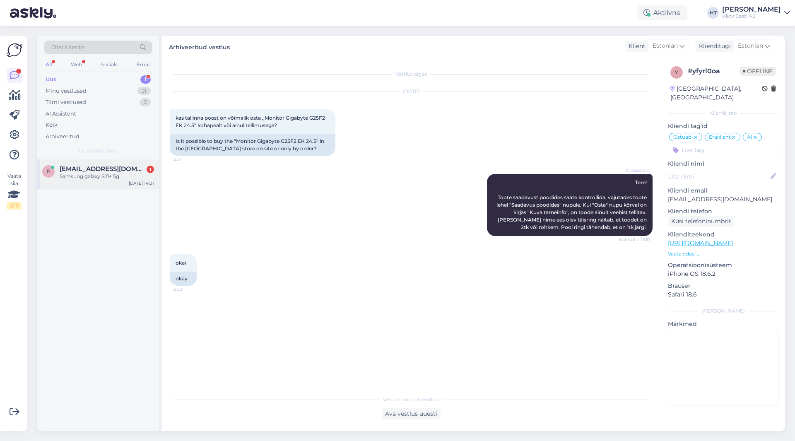
click at [116, 168] on span "[EMAIL_ADDRESS][DOMAIN_NAME]" at bounding box center [103, 168] width 86 height 7
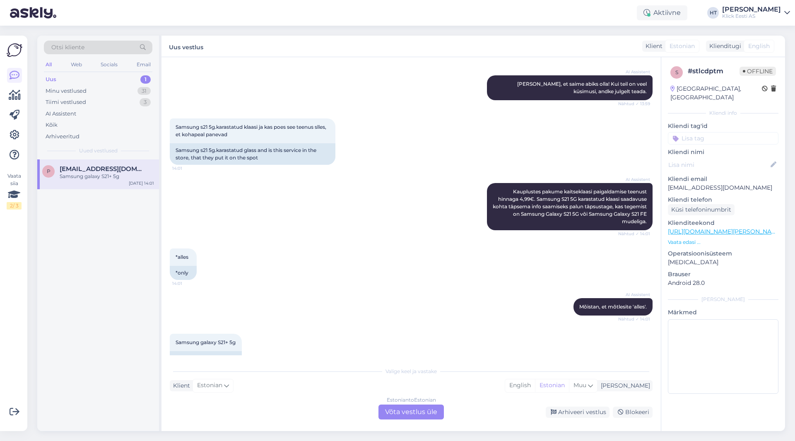
scroll to position [548, 0]
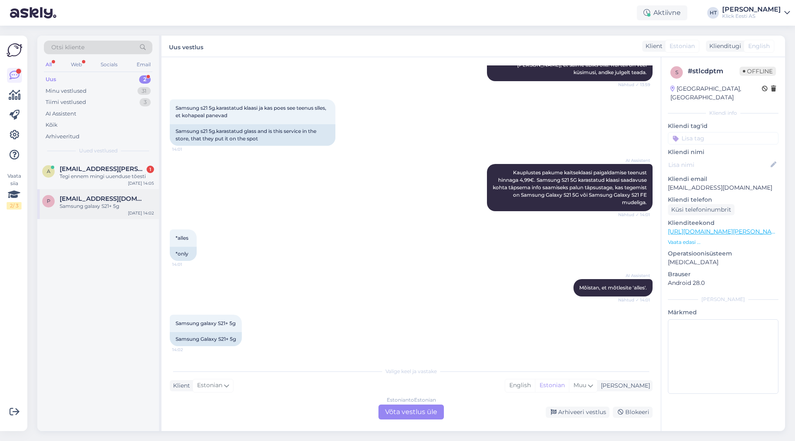
click at [125, 208] on div "Samsung galaxy S21+ 5g" at bounding box center [107, 206] width 94 height 7
click at [116, 168] on span "[EMAIL_ADDRESS][PERSON_NAME][DOMAIN_NAME]" at bounding box center [103, 168] width 86 height 7
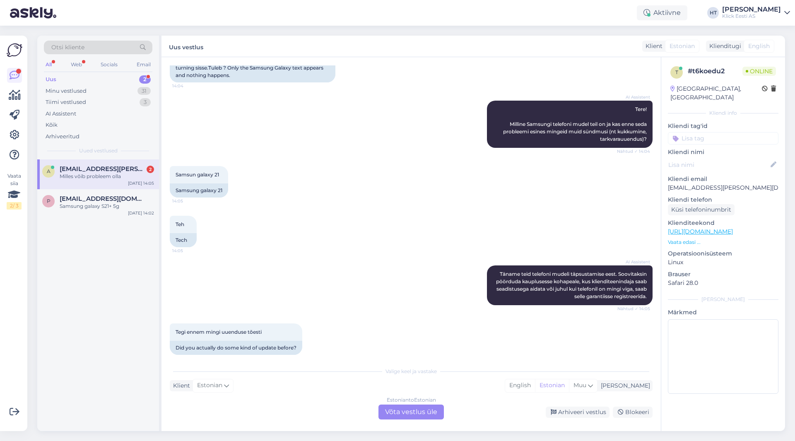
scroll to position [139, 0]
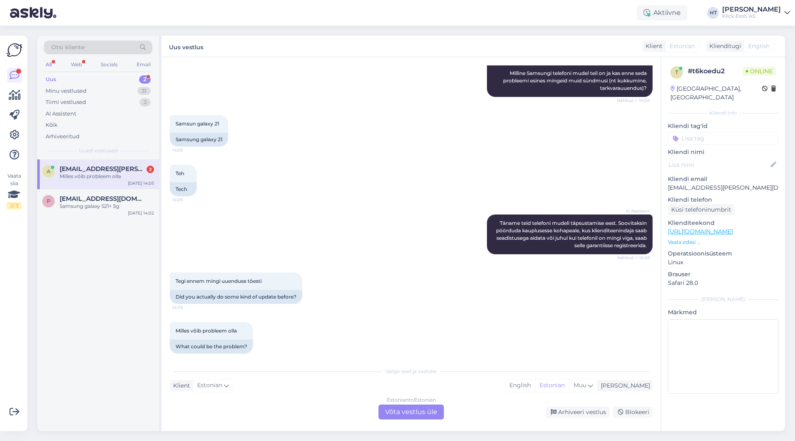
click at [406, 412] on div "Estonian to Estonian Võta vestlus üle" at bounding box center [411, 412] width 65 height 15
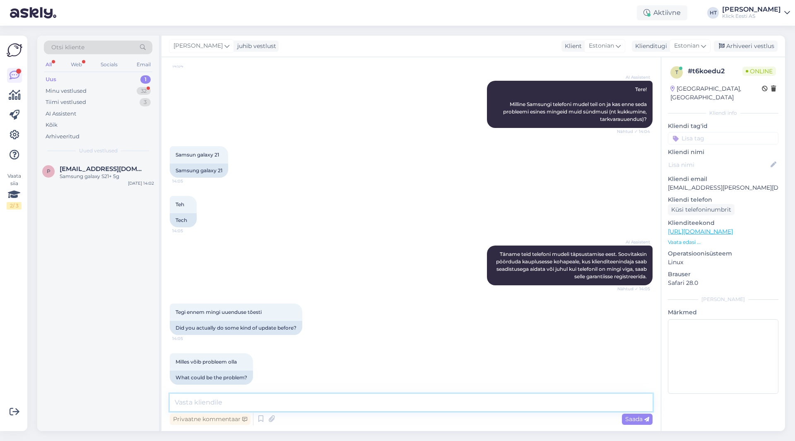
click at [405, 404] on textarea at bounding box center [411, 402] width 483 height 17
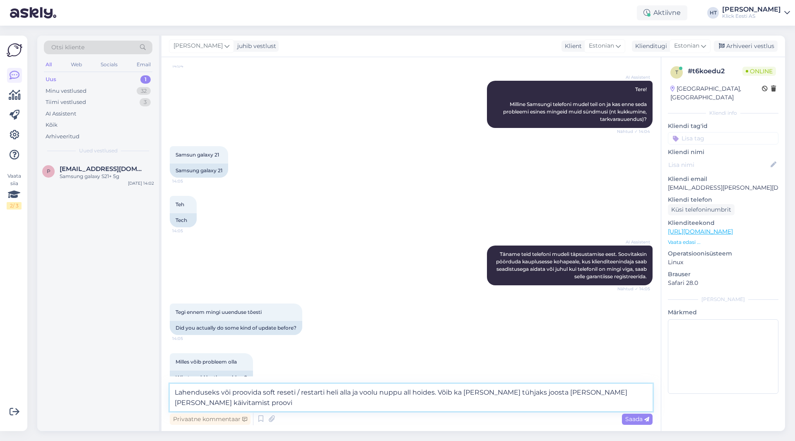
scroll to position [118, 0]
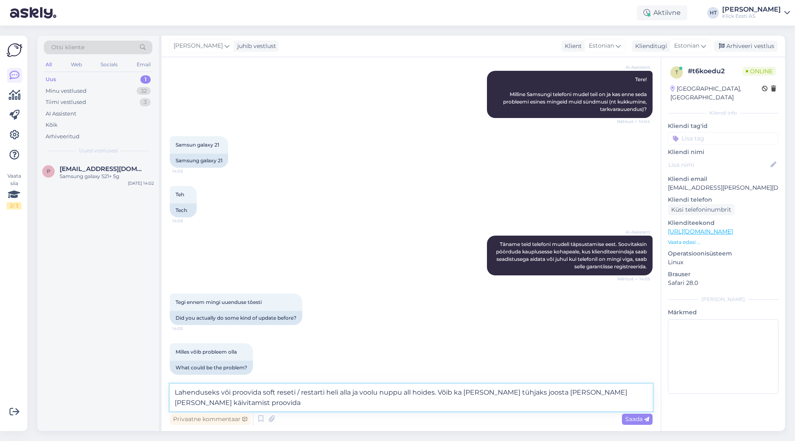
type textarea "Lahenduseks või proovida soft reseti / restarti heli alla ja voolu nuppu all ho…"
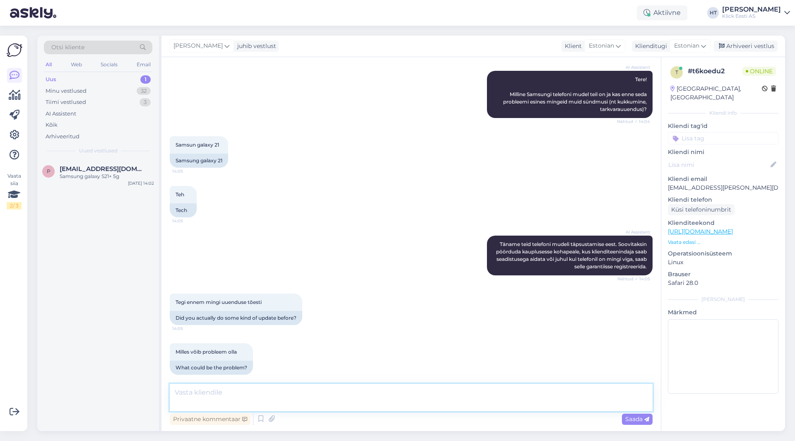
scroll to position [159, 0]
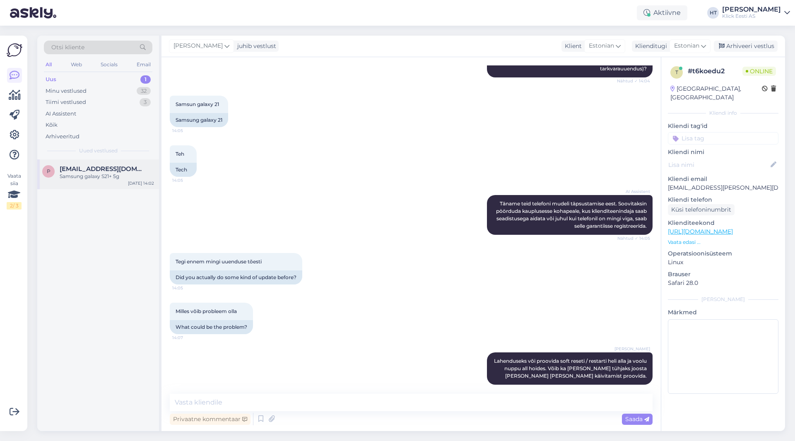
click at [135, 182] on div "[DATE] 14:02" at bounding box center [141, 183] width 26 height 6
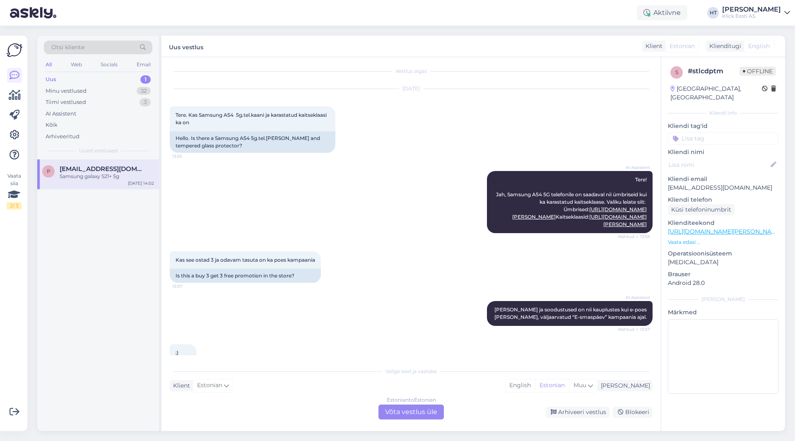
scroll to position [0, 0]
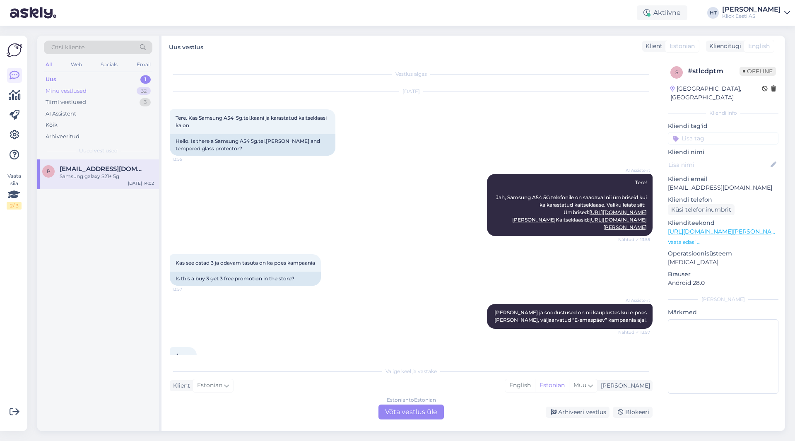
click at [139, 89] on div "32" at bounding box center [144, 91] width 14 height 8
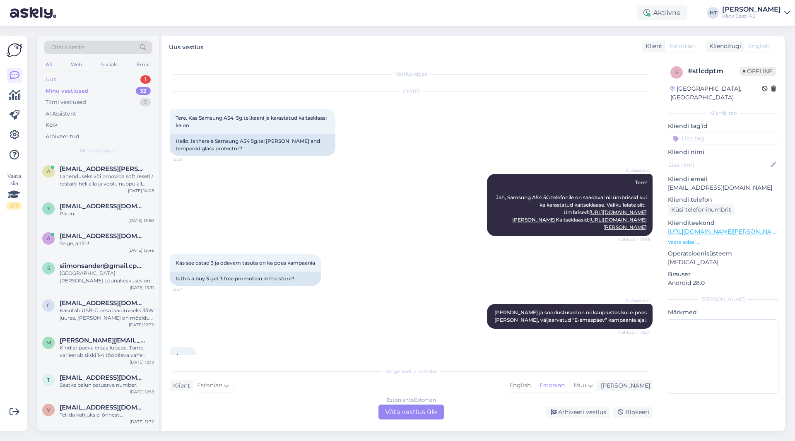
click at [138, 77] on div "Uus 1" at bounding box center [98, 80] width 109 height 12
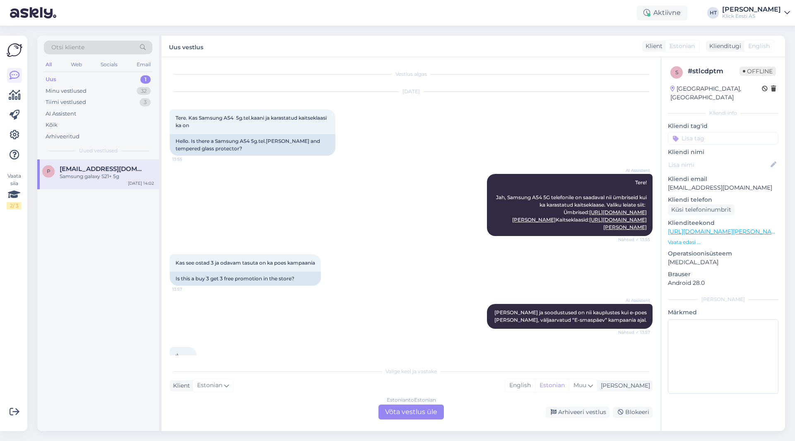
click at [122, 178] on div "Samsung galaxy S21+ 5g" at bounding box center [107, 176] width 94 height 7
click at [133, 90] on div "Minu vestlused 32" at bounding box center [98, 91] width 109 height 12
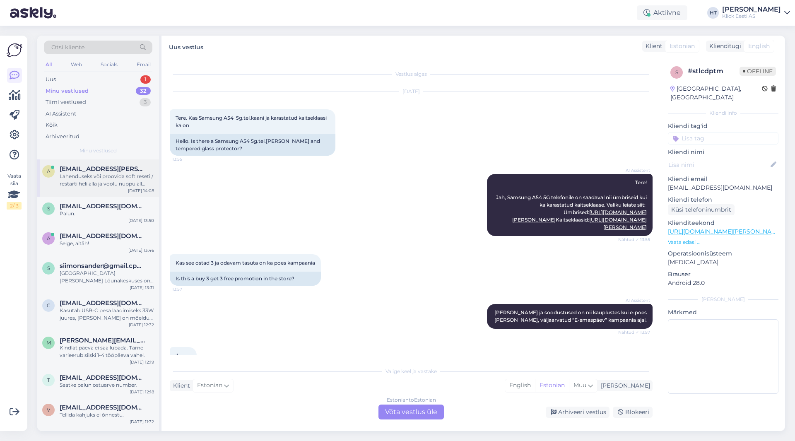
click at [123, 186] on div "Lahenduseks või proovida soft reseti / restarti heli alla ja voolu nuppu all ho…" at bounding box center [107, 180] width 94 height 15
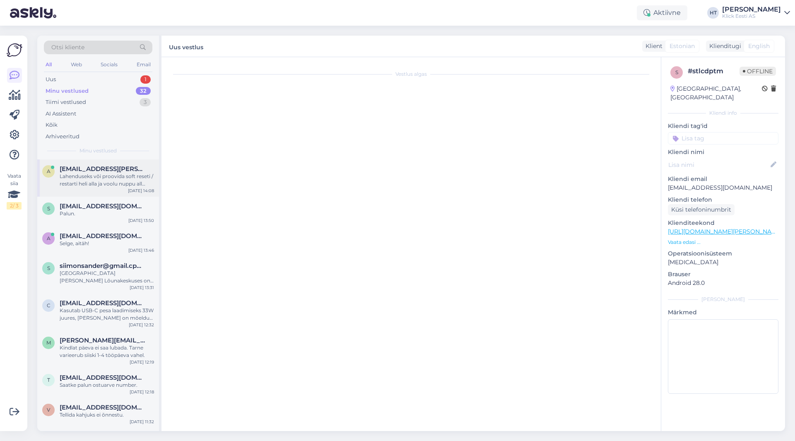
scroll to position [159, 0]
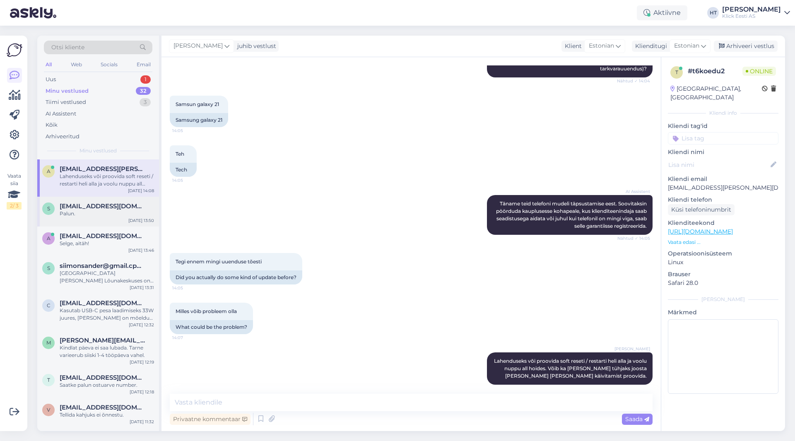
click at [97, 205] on span "[EMAIL_ADDRESS][DOMAIN_NAME]" at bounding box center [103, 206] width 86 height 7
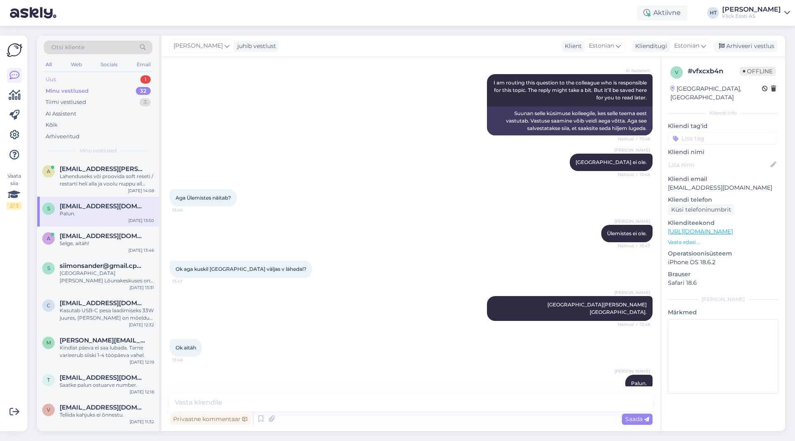
click at [135, 82] on div "Uus 1" at bounding box center [98, 80] width 109 height 12
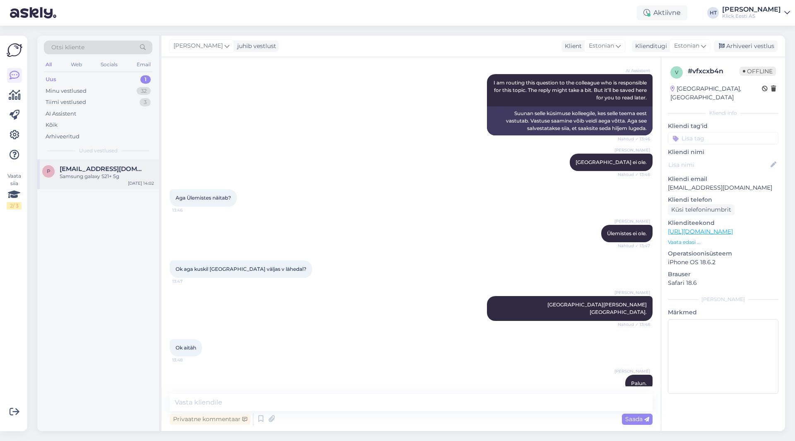
click at [119, 168] on span "[EMAIL_ADDRESS][DOMAIN_NAME]" at bounding box center [103, 168] width 86 height 7
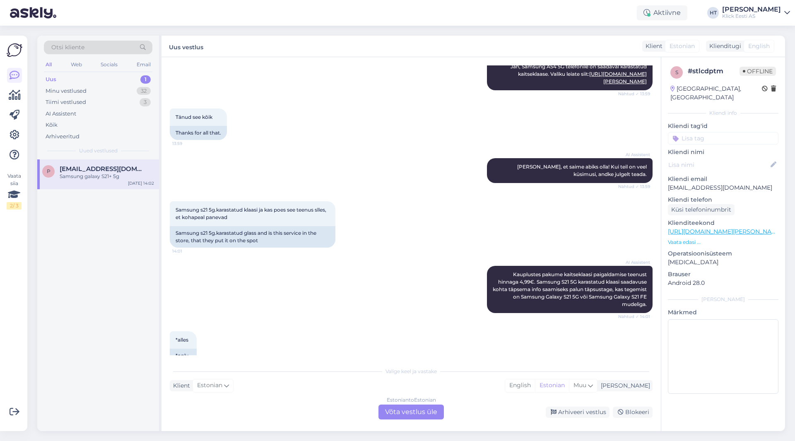
scroll to position [548, 0]
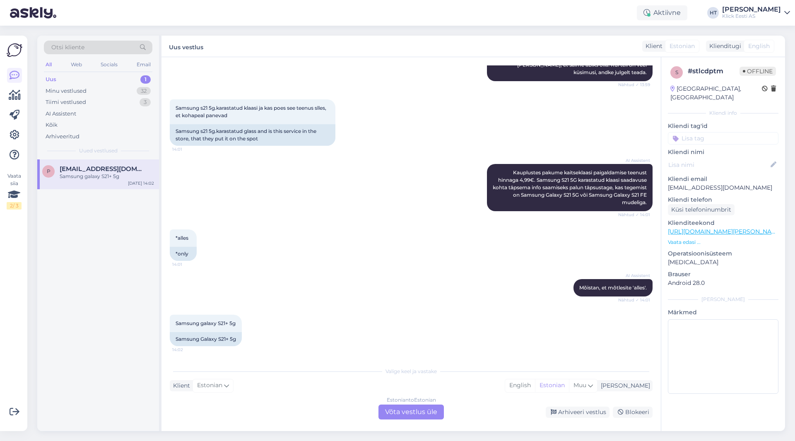
click at [413, 408] on div "Estonian to Estonian Võta vestlus üle" at bounding box center [411, 412] width 65 height 15
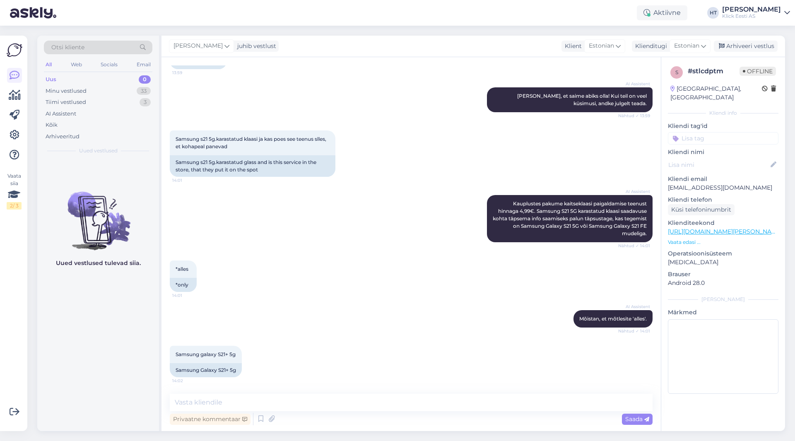
scroll to position [517, 0]
click at [410, 398] on textarea at bounding box center [411, 402] width 483 height 17
type textarea "Sellele kaitseklaasi kahjuks ei leidu."
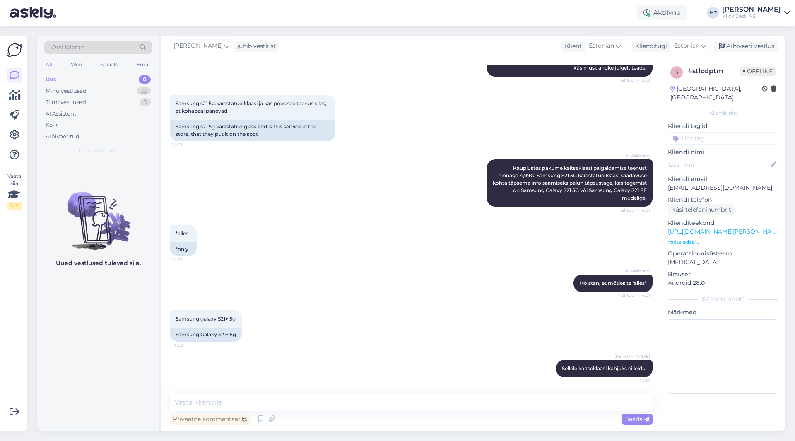
click at [134, 73] on div "Otsi kliente All Web Socials Email Uus 0 Minu vestlused 33 Tiimi vestlused 3 AI…" at bounding box center [98, 98] width 122 height 124
click at [136, 88] on div "Minu vestlused 33" at bounding box center [98, 91] width 109 height 12
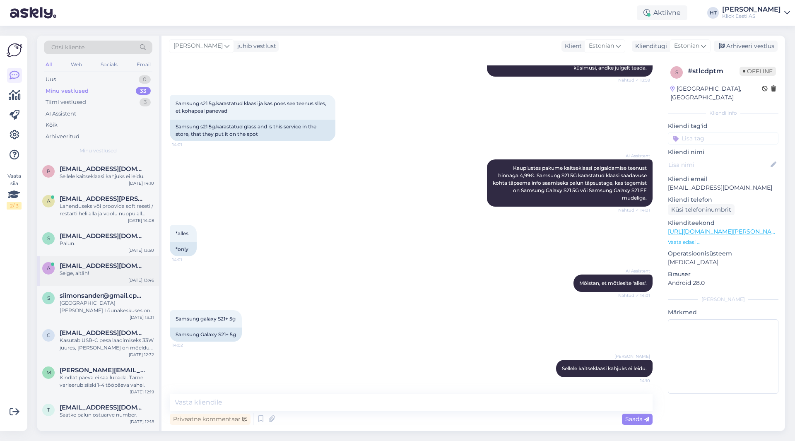
click at [133, 262] on span "[EMAIL_ADDRESS][DOMAIN_NAME]" at bounding box center [103, 265] width 86 height 7
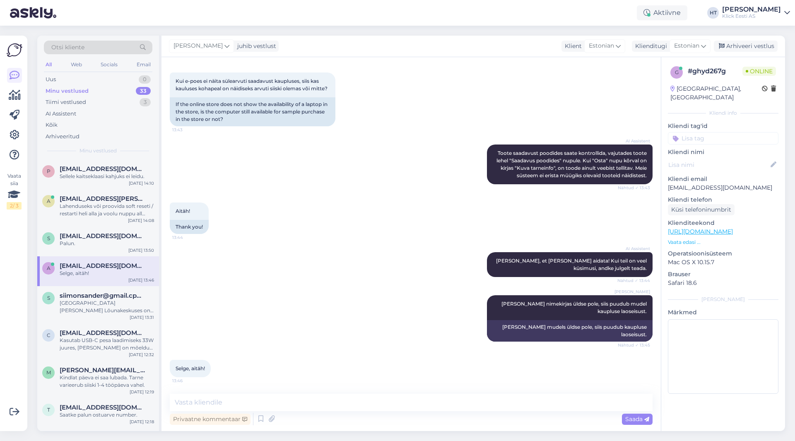
scroll to position [130, 0]
click at [118, 227] on div "S [EMAIL_ADDRESS][DOMAIN_NAME] Palun. [DATE] 13:50" at bounding box center [98, 242] width 122 height 30
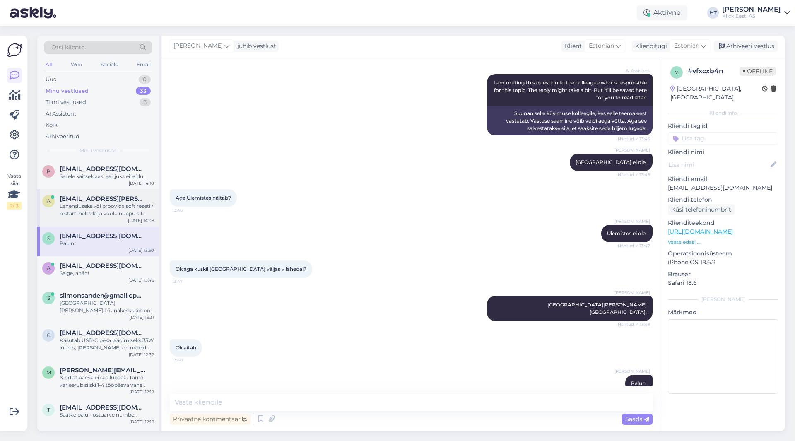
click at [118, 209] on div "Lahenduseks või proovida soft reseti / restarti heli alla ja voolu nuppu all ho…" at bounding box center [107, 210] width 94 height 15
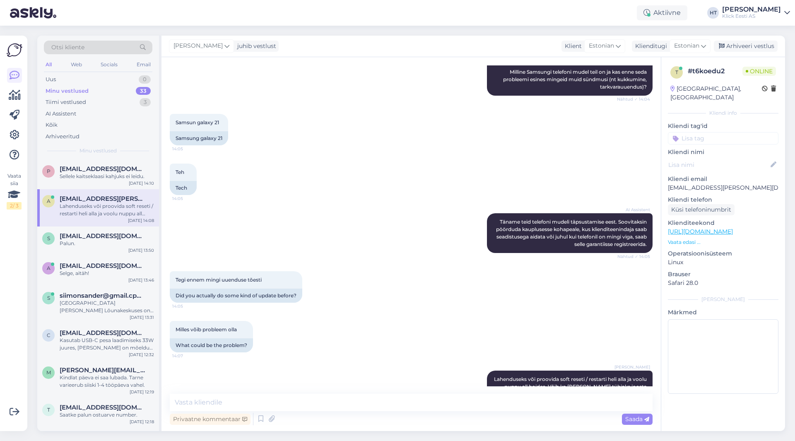
scroll to position [159, 0]
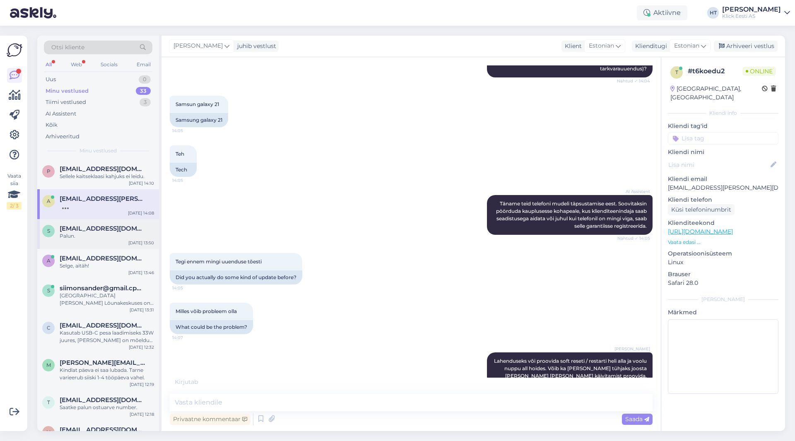
click at [113, 223] on div "S [EMAIL_ADDRESS][DOMAIN_NAME] Palun. [DATE] 13:50" at bounding box center [98, 234] width 122 height 30
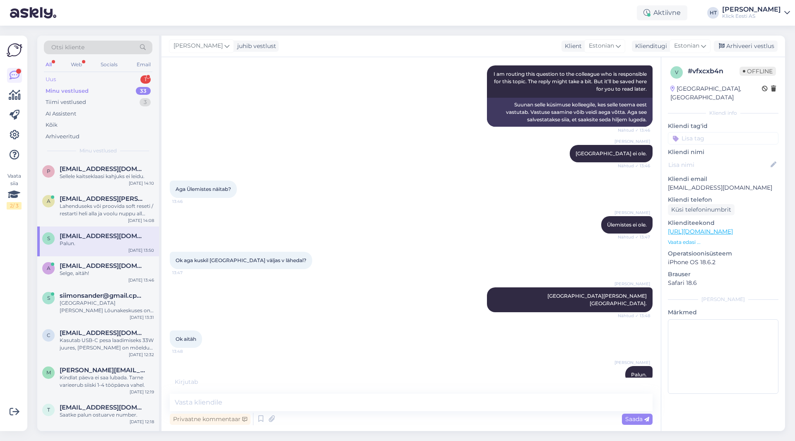
scroll to position [285, 0]
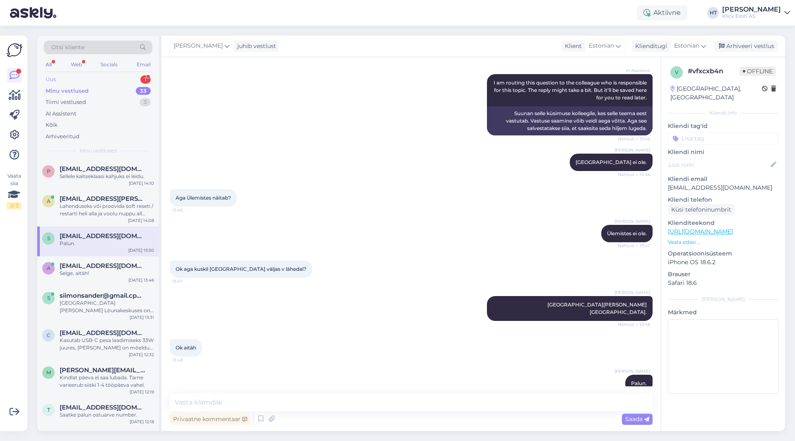
click at [122, 76] on div "Uus 1" at bounding box center [98, 80] width 109 height 12
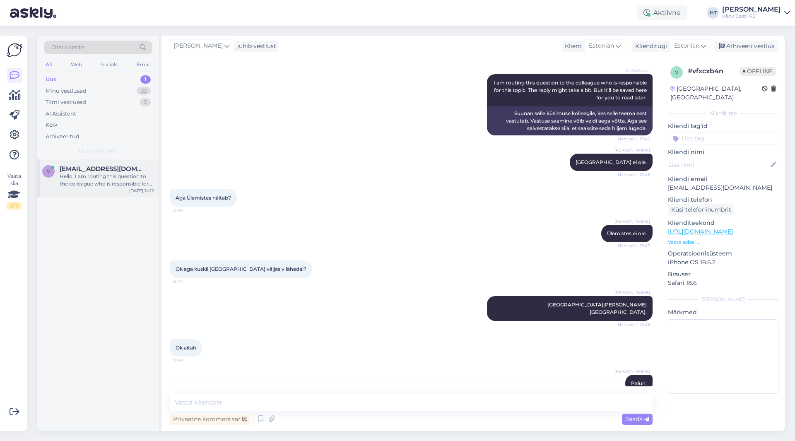
click at [123, 168] on span "[EMAIL_ADDRESS][DOMAIN_NAME]" at bounding box center [103, 168] width 86 height 7
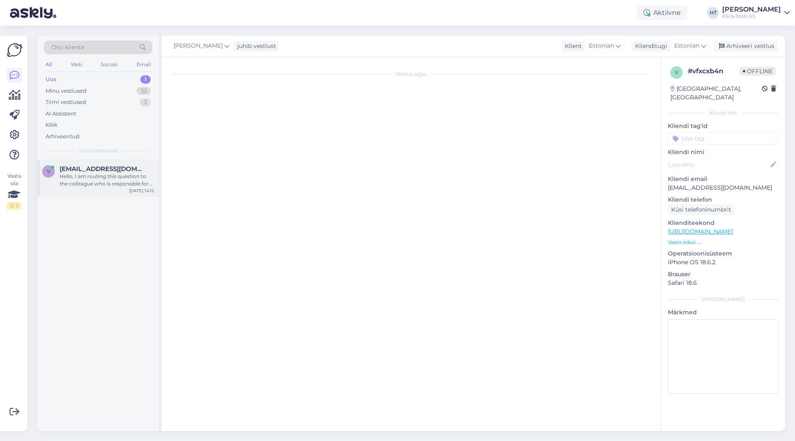
scroll to position [0, 0]
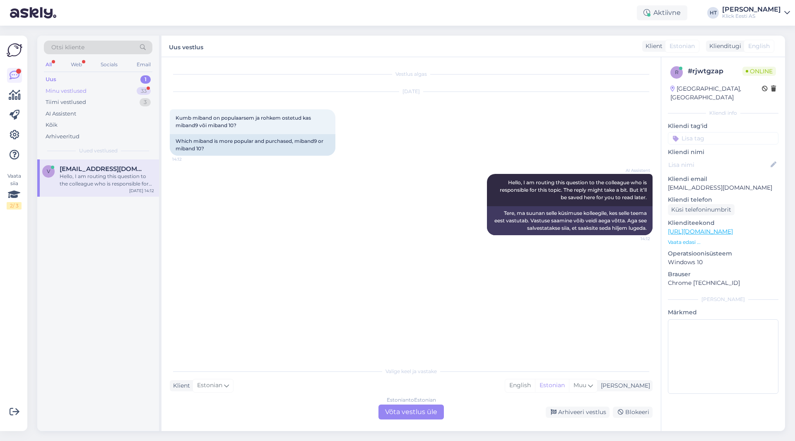
click at [126, 91] on div "Minu vestlused 33" at bounding box center [98, 91] width 109 height 12
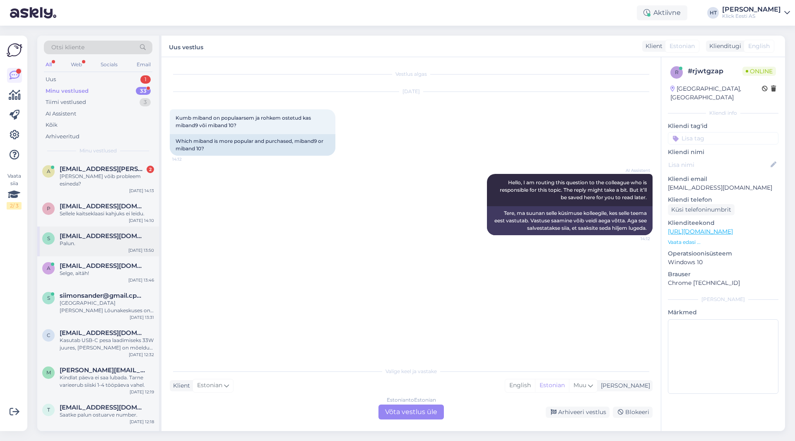
click at [108, 245] on div "S [EMAIL_ADDRESS][DOMAIN_NAME] Palun. [DATE] 13:50" at bounding box center [98, 242] width 122 height 30
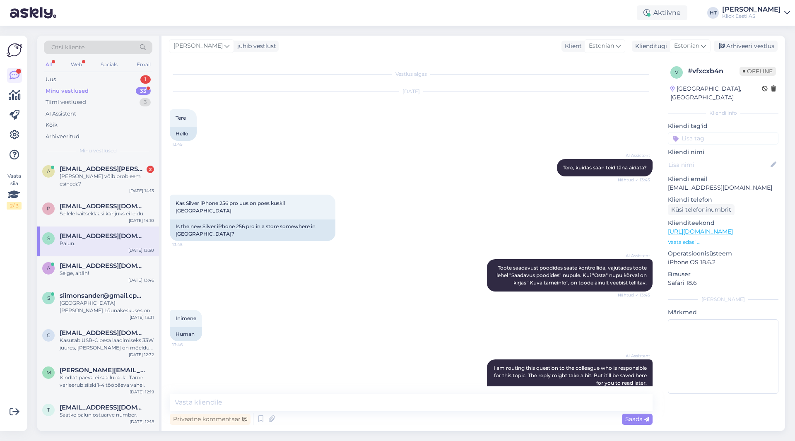
scroll to position [285, 0]
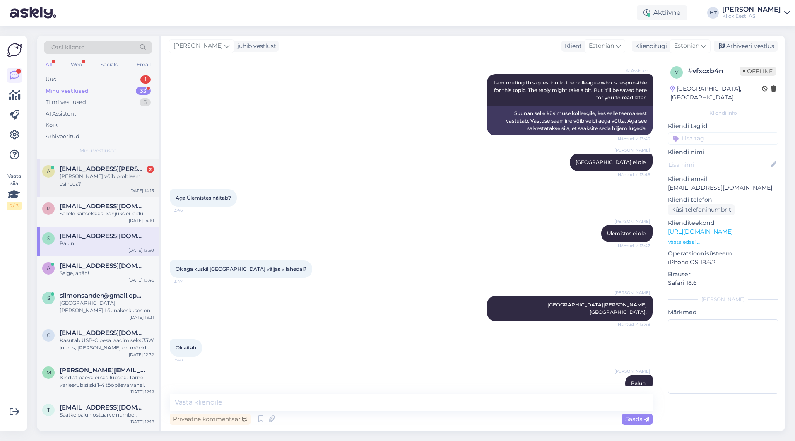
click at [134, 175] on div "[PERSON_NAME] võib probleem esineda?" at bounding box center [107, 180] width 94 height 15
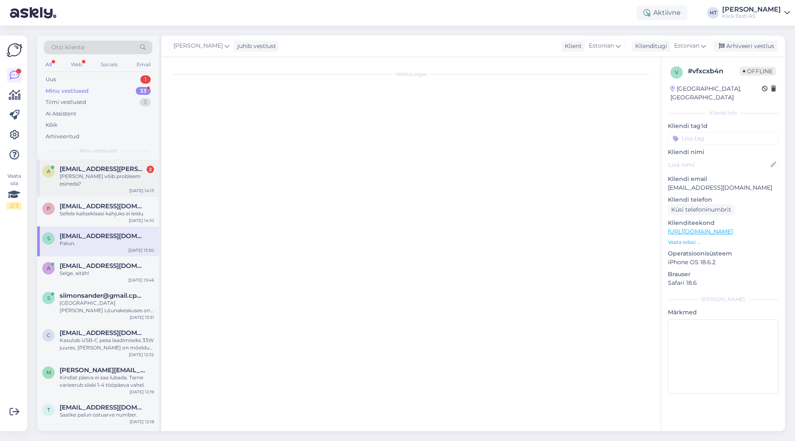
scroll to position [230, 0]
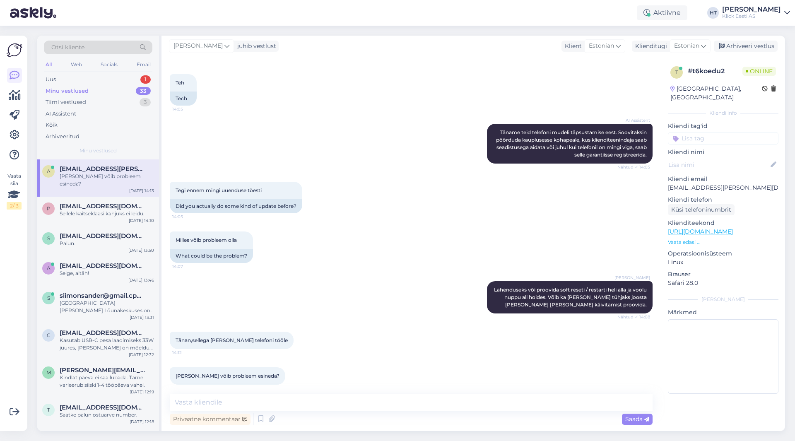
click at [336, 298] on div "[PERSON_NAME] Lahenduseks või proovida soft reseti / restarti heli alla ja vool…" at bounding box center [411, 297] width 483 height 51
click at [351, 404] on textarea at bounding box center [411, 402] width 483 height 17
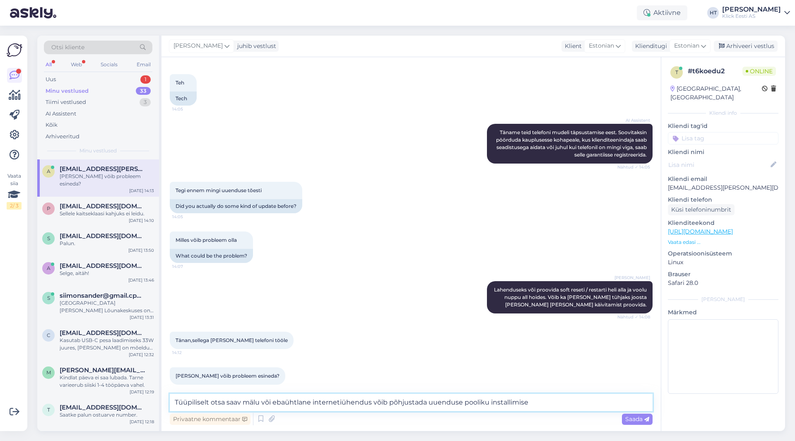
type textarea "Tüüpiliselt otsa saav mälu või ebaühtlane internetiühendus võib põhjustada uuen…"
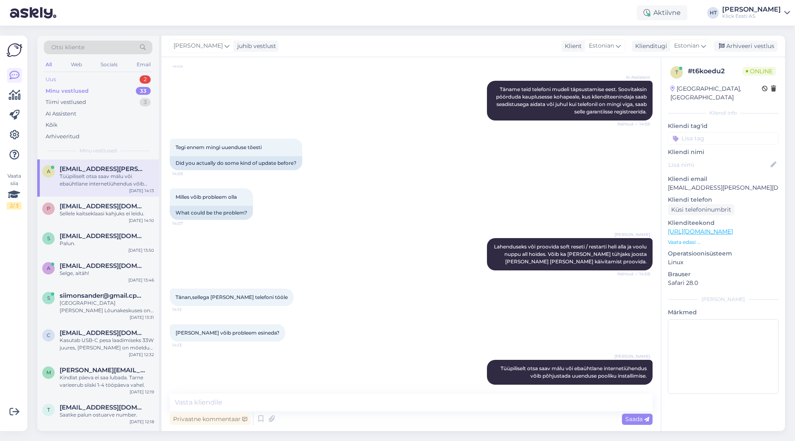
click at [116, 76] on div "Uus 2" at bounding box center [98, 80] width 109 height 12
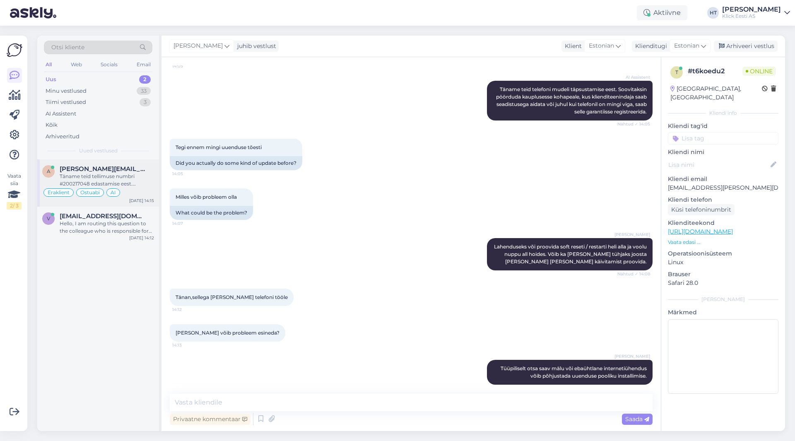
click at [128, 166] on span "[PERSON_NAME][EMAIL_ADDRESS][PERSON_NAME][DOMAIN_NAME]" at bounding box center [103, 168] width 86 height 7
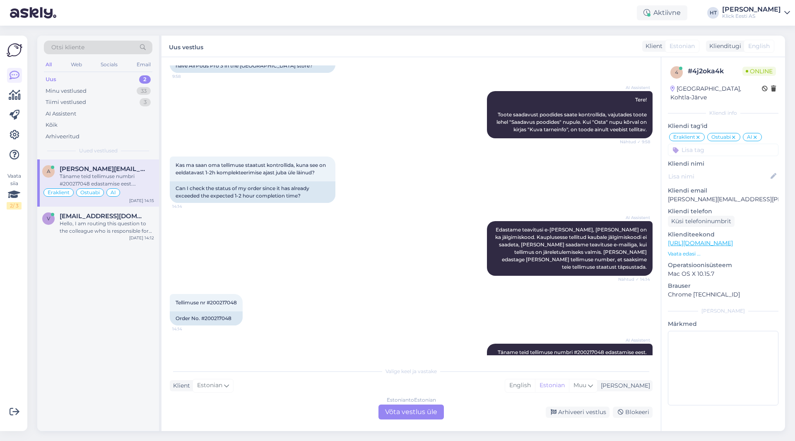
scroll to position [105, 0]
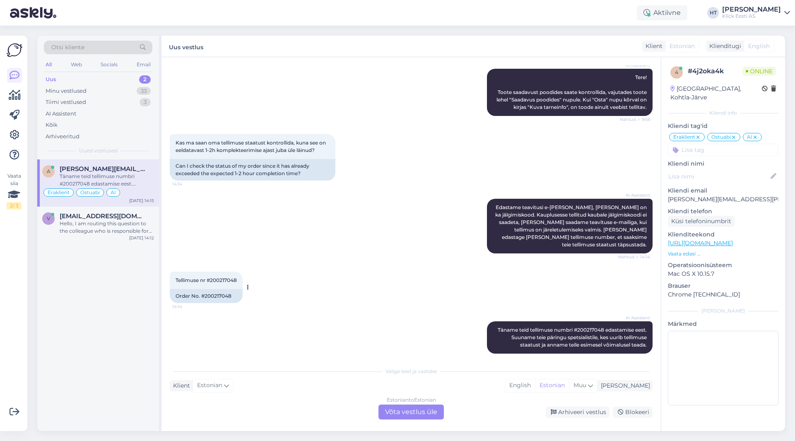
click at [224, 277] on span "Tellimuse nr #200217048" at bounding box center [206, 280] width 61 height 6
click at [78, 319] on div "a [PERSON_NAME][EMAIL_ADDRESS][PERSON_NAME][DOMAIN_NAME] Täname teid tellimuse …" at bounding box center [98, 295] width 122 height 272
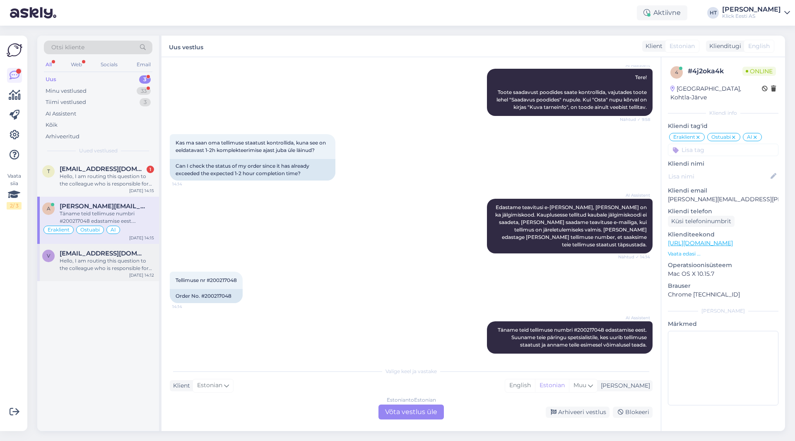
click at [106, 253] on span "[EMAIL_ADDRESS][DOMAIN_NAME]" at bounding box center [103, 253] width 86 height 7
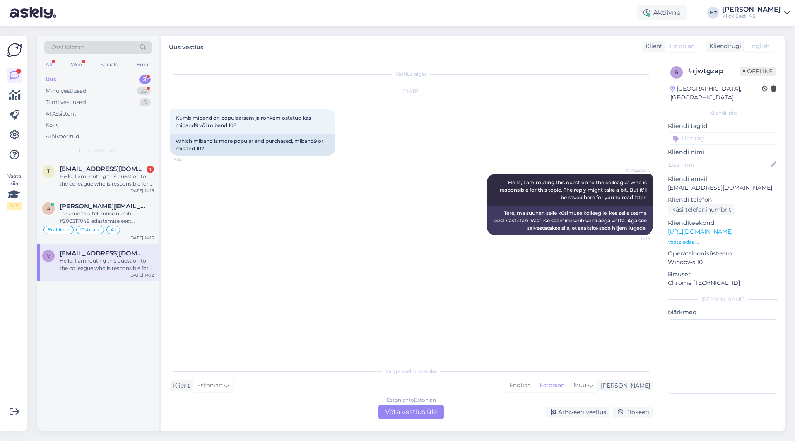
scroll to position [0, 0]
click at [115, 174] on div "Hello, I am routing this question to the colleague who is responsible for this …" at bounding box center [107, 180] width 94 height 15
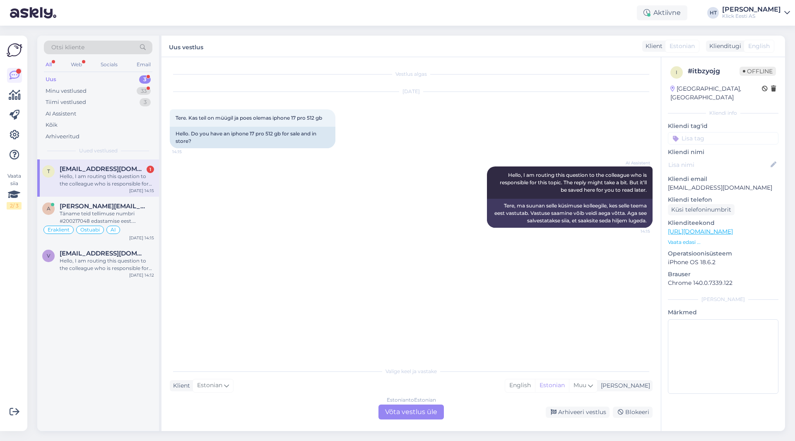
click at [118, 176] on div "Hello, I am routing this question to the colleague who is responsible for this …" at bounding box center [107, 180] width 94 height 15
click at [497, 239] on p "Vaata edasi ..." at bounding box center [723, 242] width 111 height 7
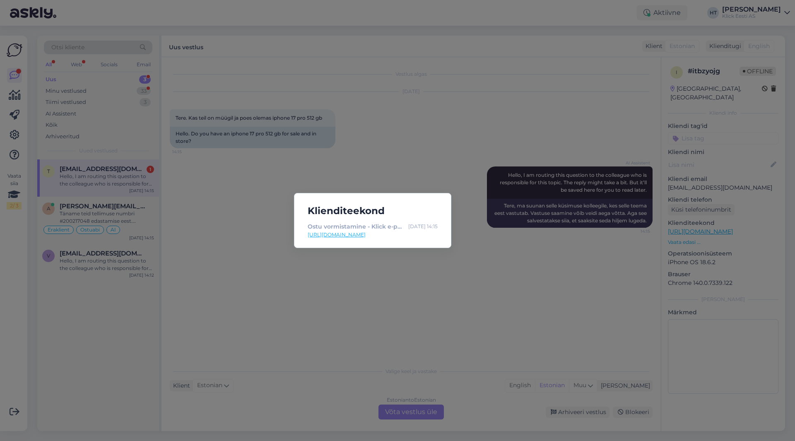
click at [497, 246] on div "Klienditeekond Ostu vormistamine - Klick e-pood [DATE] 14:15 [URL][DOMAIN_NAME]" at bounding box center [397, 220] width 795 height 441
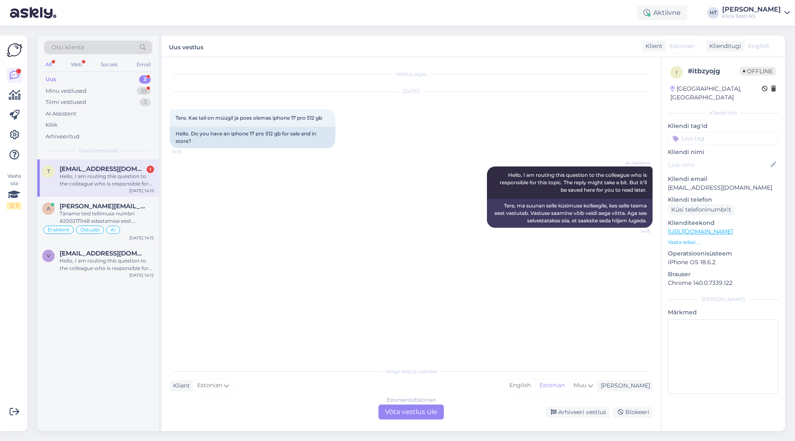
click at [497, 135] on div "[DATE] Tere. Kas teil on müügil ja poes olemas iphone 17 pro 512 gb 14:15 Hello…" at bounding box center [411, 120] width 483 height 75
click at [92, 46] on div "Otsi kliente" at bounding box center [98, 48] width 109 height 14
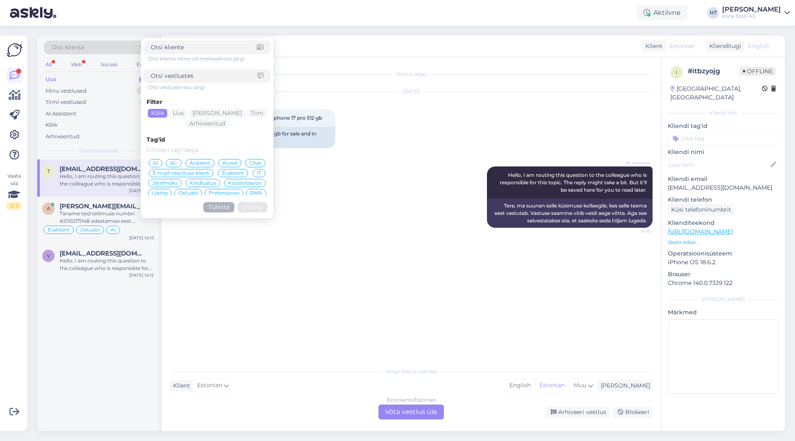
click at [218, 78] on input at bounding box center [204, 76] width 107 height 9
type input ""Saadavus poodides""
click button "Otsing" at bounding box center [253, 207] width 30 height 10
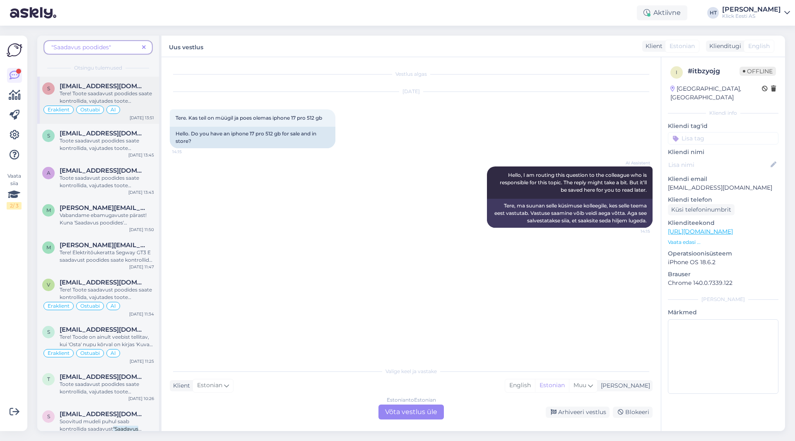
click at [123, 101] on span "Tere! Toote saadavust poodides saate kontrollida, vajutades toote lehel" at bounding box center [106, 100] width 92 height 21
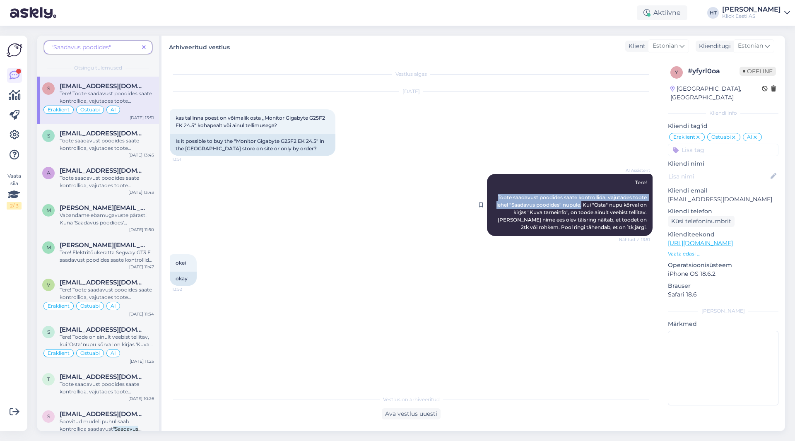
drag, startPoint x: 497, startPoint y: 197, endPoint x: 582, endPoint y: 203, distance: 85.1
click at [497, 203] on span "Tere! Toote saadavust poodides saate kontrollida, vajutades toote lehel "Saadav…" at bounding box center [573, 204] width 152 height 51
click at [398, 204] on div "AI Assistent Tere! Toote saadavust poodides saate kontrollida, vajutades toote …" at bounding box center [411, 205] width 483 height 80
click at [143, 46] on icon at bounding box center [144, 48] width 4 height 6
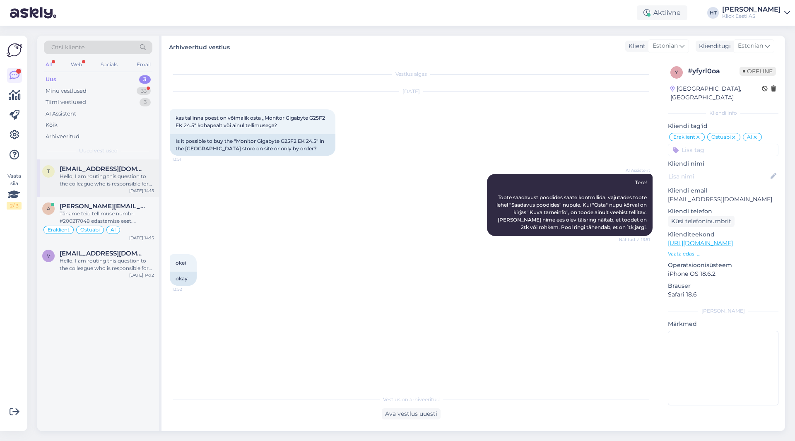
click at [129, 178] on div "Hello, I am routing this question to the colleague who is responsible for this …" at bounding box center [107, 180] width 94 height 15
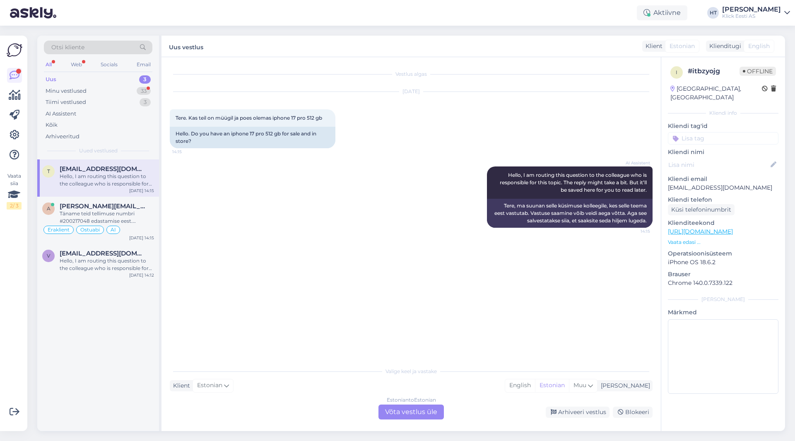
click at [403, 410] on div "Estonian to Estonian Võta vestlus üle" at bounding box center [411, 412] width 65 height 15
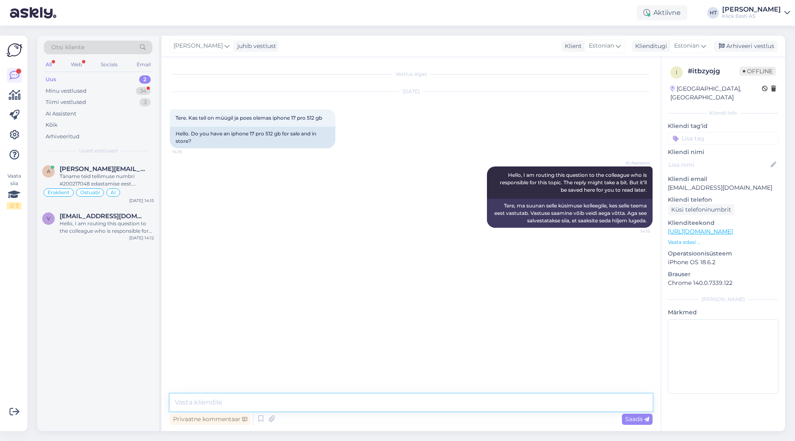
click at [395, 405] on textarea at bounding box center [411, 402] width 483 height 17
paste textarea "Toote saadavust poodides saate kontrollida, vajutades toote lehel "Saadavus poo…"
type textarea "Toote saadavust poodides saate kontrollida, vajutades toote lehel "Saadavus poo…"
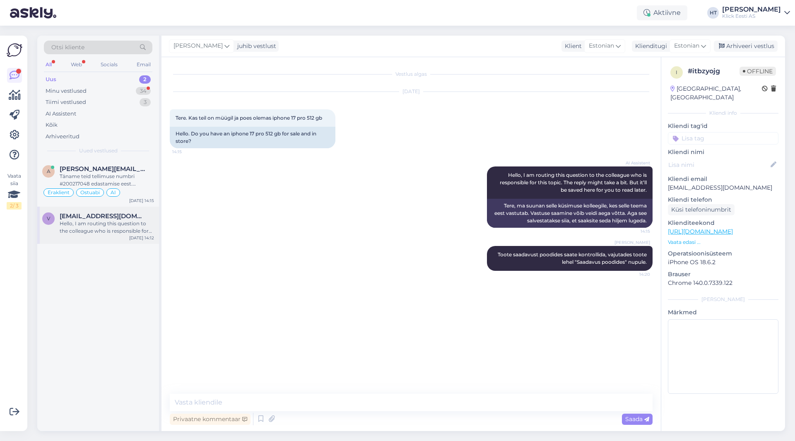
click at [117, 231] on div "Hello, I am routing this question to the colleague who is responsible for this …" at bounding box center [107, 227] width 94 height 15
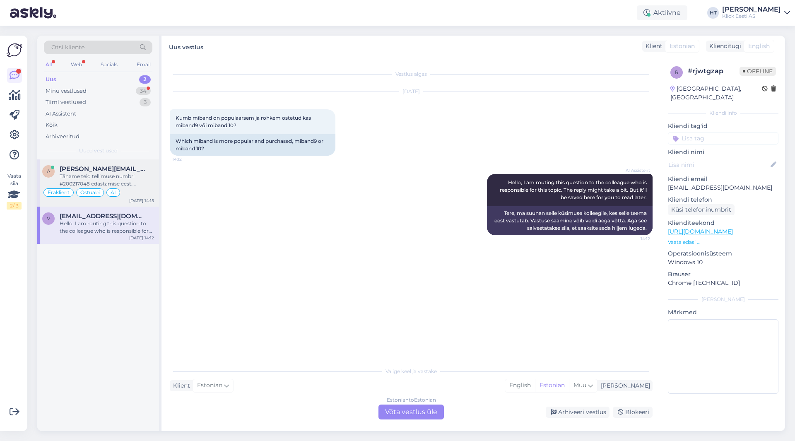
click at [131, 171] on span "[PERSON_NAME][EMAIL_ADDRESS][PERSON_NAME][DOMAIN_NAME]" at bounding box center [103, 168] width 86 height 7
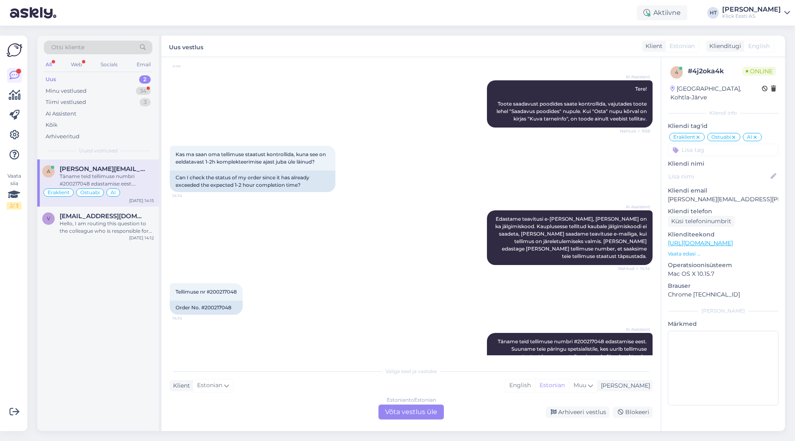
scroll to position [105, 0]
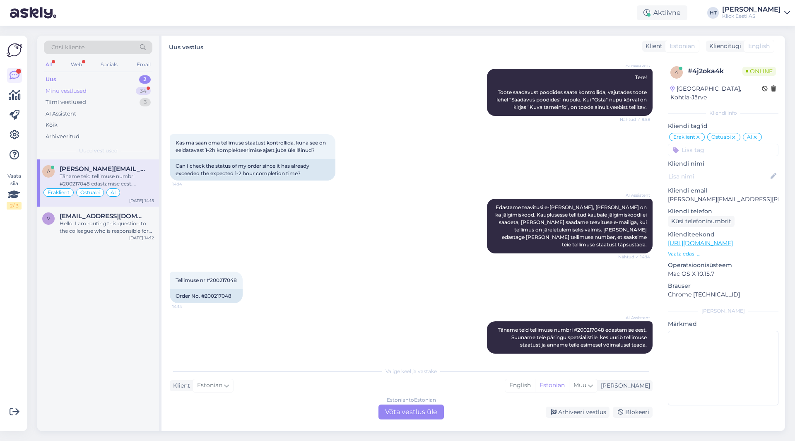
click at [133, 91] on div "Minu vestlused 34" at bounding box center [98, 91] width 109 height 12
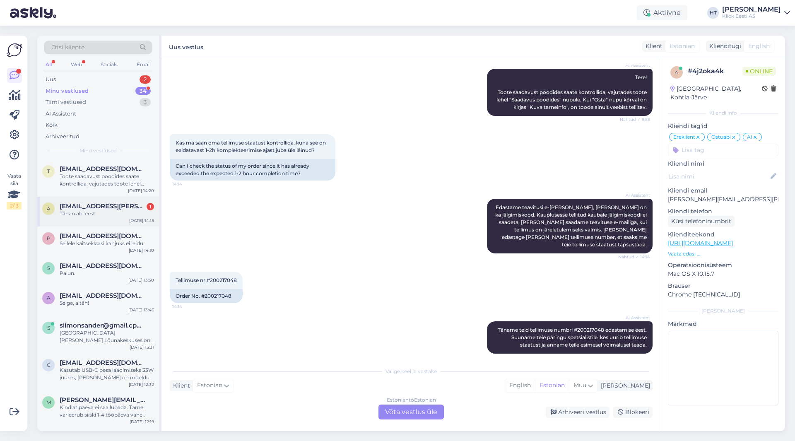
click at [129, 212] on div "Tänan abi eest" at bounding box center [107, 213] width 94 height 7
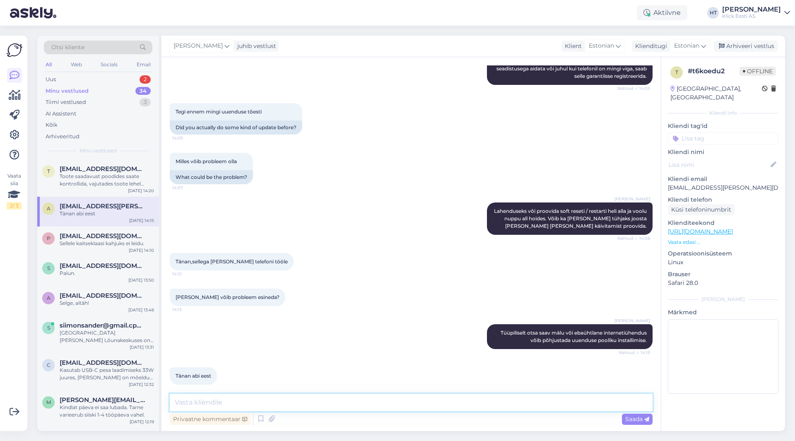
click at [281, 400] on textarea at bounding box center [411, 402] width 483 height 17
type textarea "Palun."
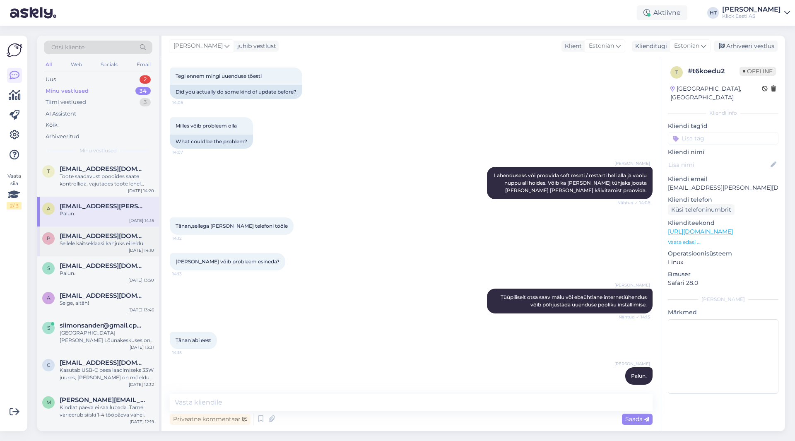
click at [66, 250] on div "P [EMAIL_ADDRESS][DOMAIN_NAME] Sellele kaitseklaasi kahjuks ei leidu. [DATE] 14…" at bounding box center [98, 242] width 122 height 30
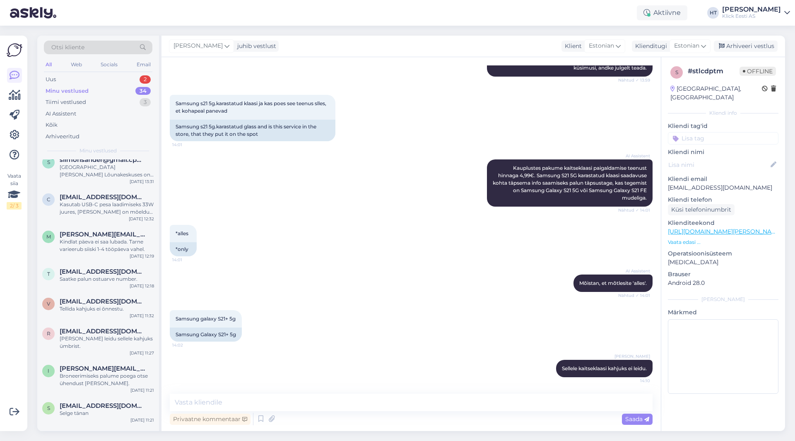
scroll to position [0, 0]
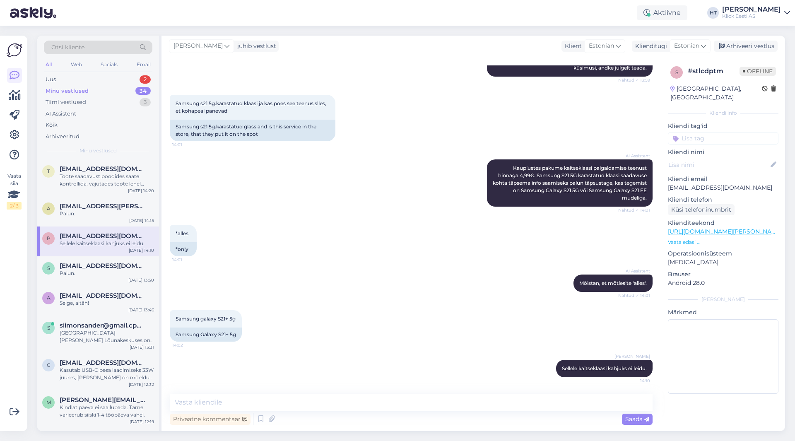
click at [225, 174] on div "AI Assistent Kauplustes pakume kaitseklaasi paigaldamise teenust hinnaga 4,99€.…" at bounding box center [411, 182] width 483 height 65
click at [145, 166] on div "[EMAIL_ADDRESS][DOMAIN_NAME]" at bounding box center [107, 168] width 94 height 7
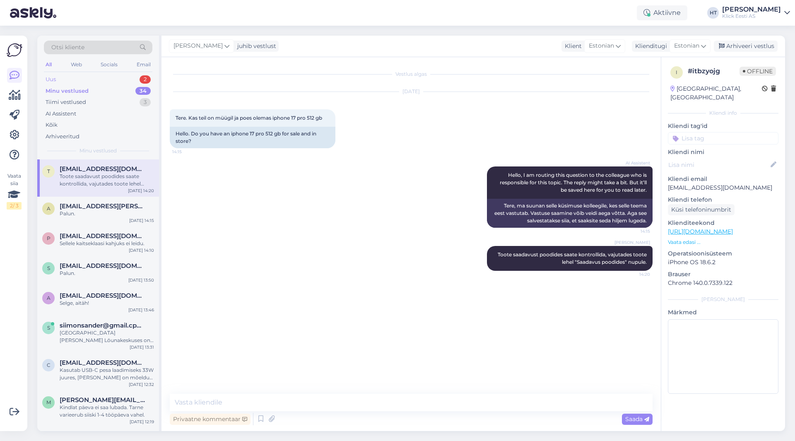
click at [118, 77] on div "Uus 2" at bounding box center [98, 80] width 109 height 12
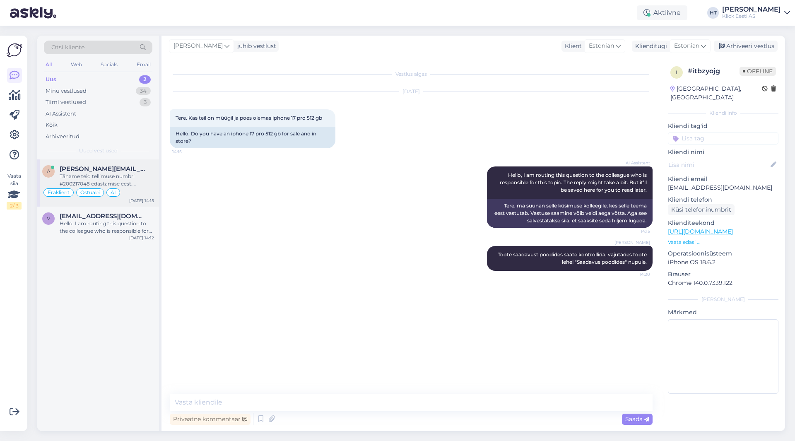
click at [136, 183] on div "Täname teid tellimuse numbri #200217048 edastamise eest. Suuname teie päringu s…" at bounding box center [107, 180] width 94 height 15
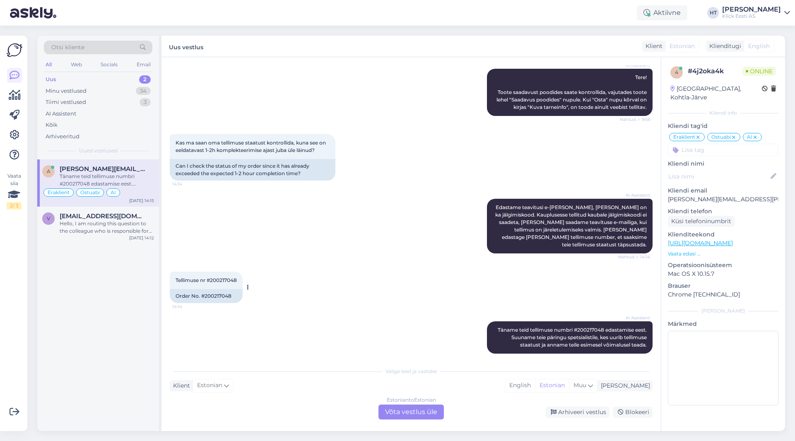
click at [218, 277] on span "Tellimuse nr #200217048" at bounding box center [206, 280] width 61 height 6
click at [82, 362] on div "a [PERSON_NAME][EMAIL_ADDRESS][PERSON_NAME][DOMAIN_NAME] Täname teid tellimuse …" at bounding box center [98, 295] width 122 height 272
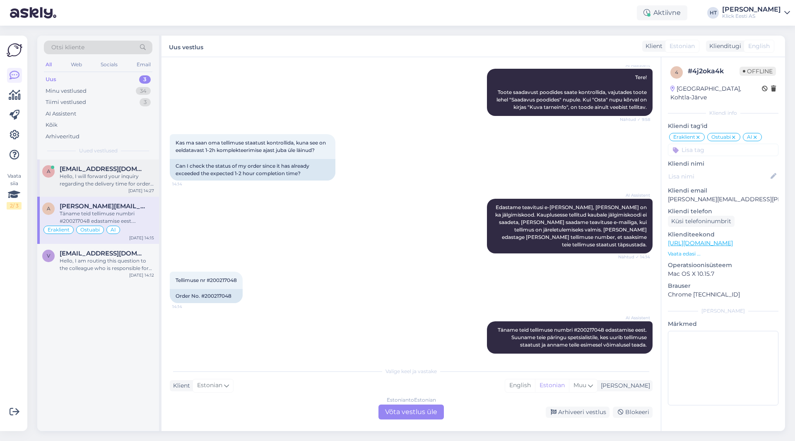
click at [105, 165] on div "a [EMAIL_ADDRESS][DOMAIN_NAME] Hello, I will forward your inquiry regarding the…" at bounding box center [98, 177] width 122 height 37
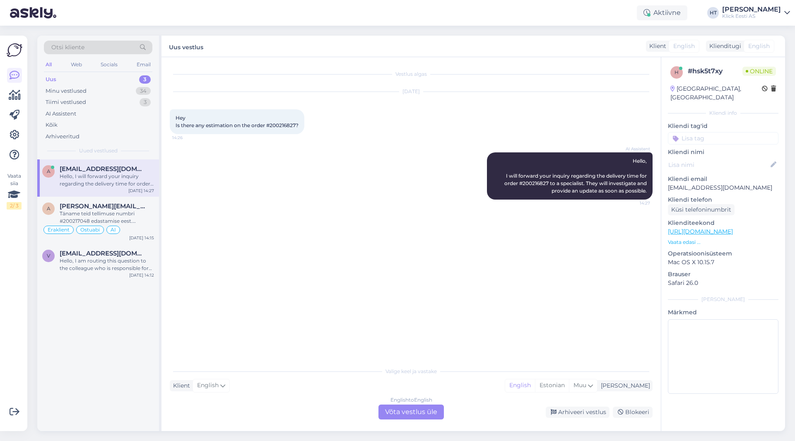
click at [282, 127] on span "Hey Is there any estimation on the order #200216827?" at bounding box center [237, 122] width 123 height 14
click at [350, 197] on div "AI Assistent Hello, I will forward your inquiry regarding the delivery time for…" at bounding box center [411, 175] width 483 height 65
click at [225, 163] on div "AI Assistent Hello, I will forward your inquiry regarding the delivery time for…" at bounding box center [411, 175] width 483 height 65
click at [135, 219] on div "Täname teid tellimuse numbri #200217048 edastamise eest. Suuname teie päringu s…" at bounding box center [107, 217] width 94 height 15
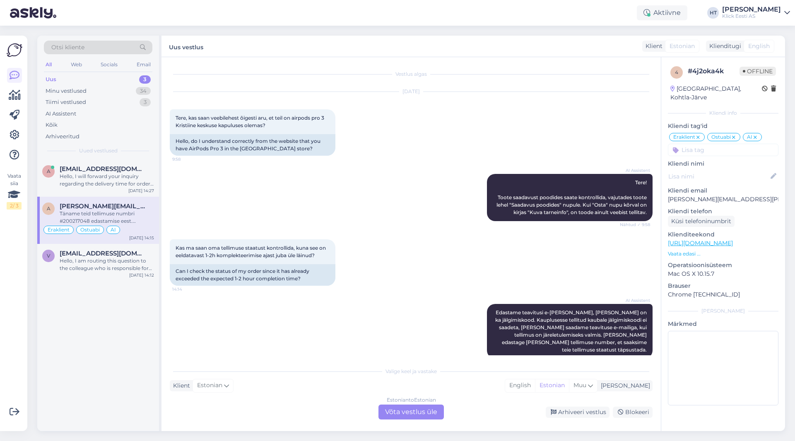
scroll to position [105, 0]
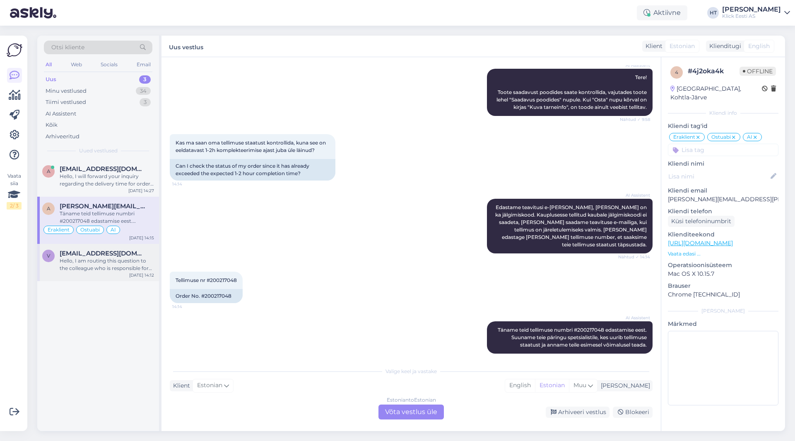
click at [128, 271] on div "Hello, I am routing this question to the colleague who is responsible for this …" at bounding box center [107, 264] width 94 height 15
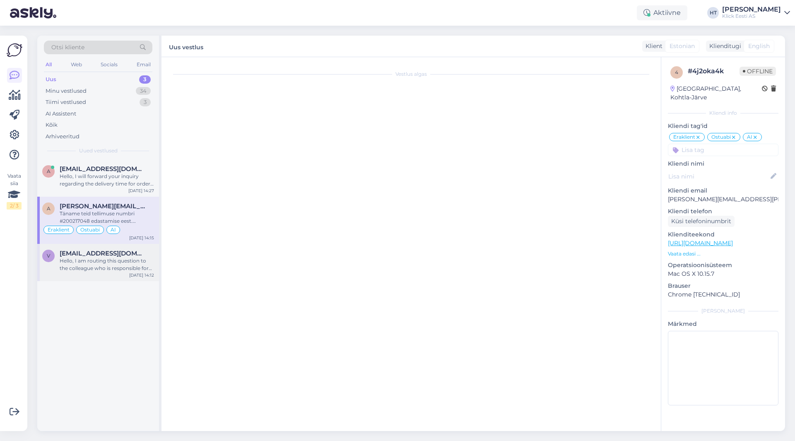
scroll to position [0, 0]
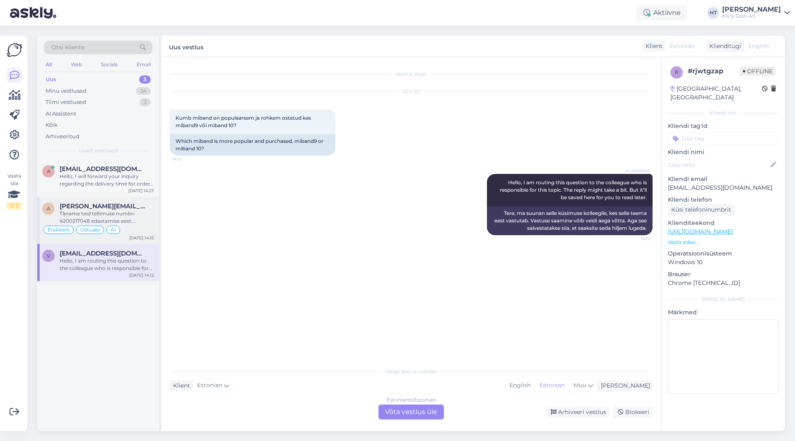
click at [146, 224] on div "Täname teid tellimuse numbri #200217048 edastamise eest. Suuname teie päringu s…" at bounding box center [107, 217] width 94 height 15
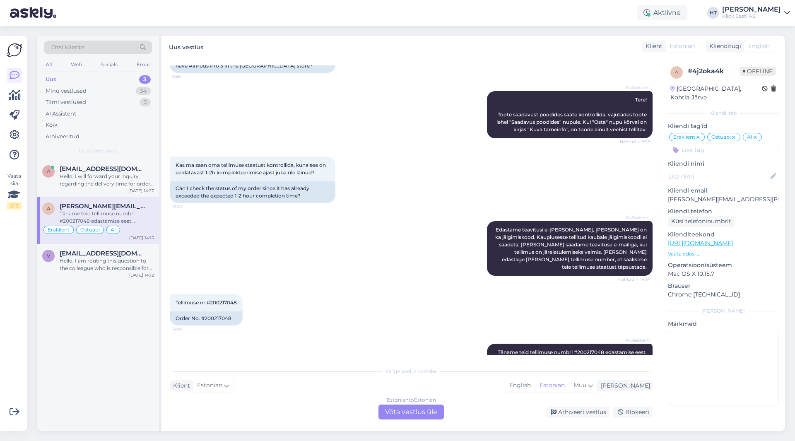
scroll to position [105, 0]
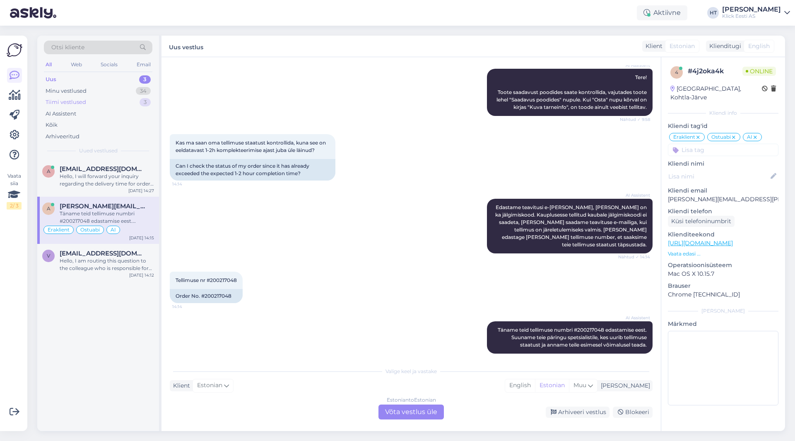
click at [91, 100] on div "Tiimi vestlused 3" at bounding box center [98, 103] width 109 height 12
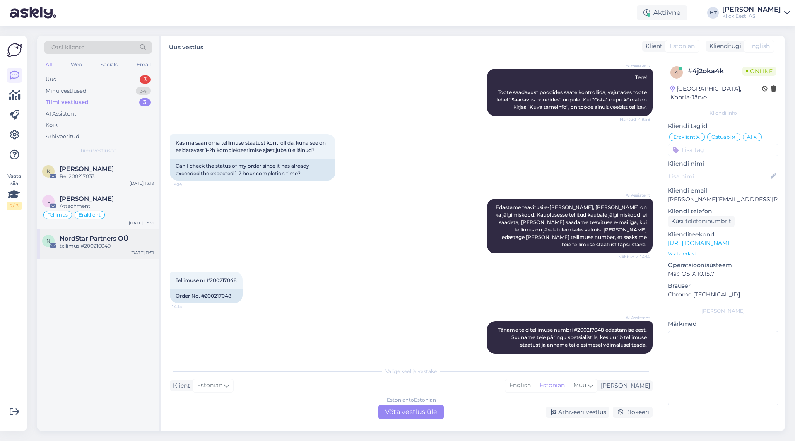
click at [139, 249] on div "tellimus #200216049" at bounding box center [107, 245] width 94 height 7
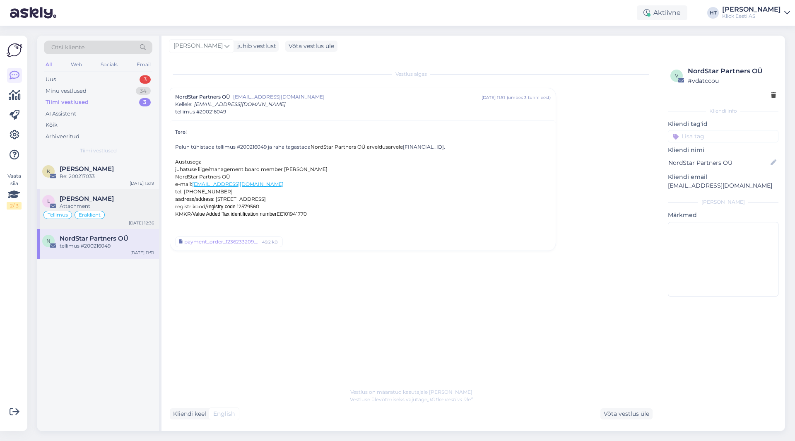
click at [128, 199] on div "[PERSON_NAME]" at bounding box center [107, 198] width 94 height 7
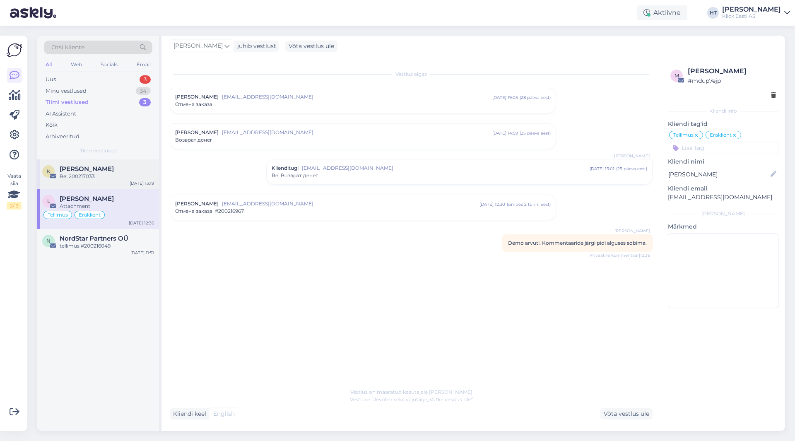
click at [128, 176] on div "Re: 200217033" at bounding box center [107, 176] width 94 height 7
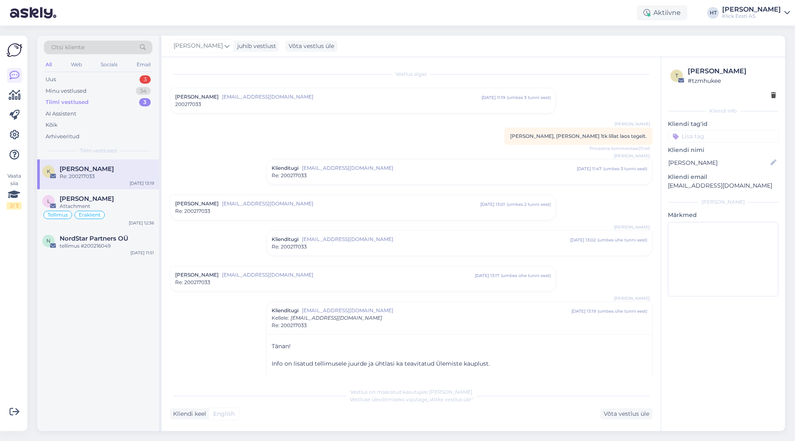
scroll to position [20, 0]
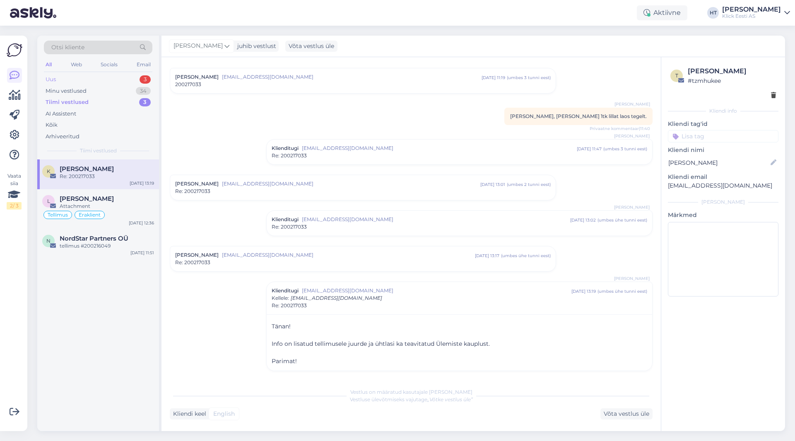
click at [138, 82] on div "Uus 3" at bounding box center [98, 80] width 109 height 12
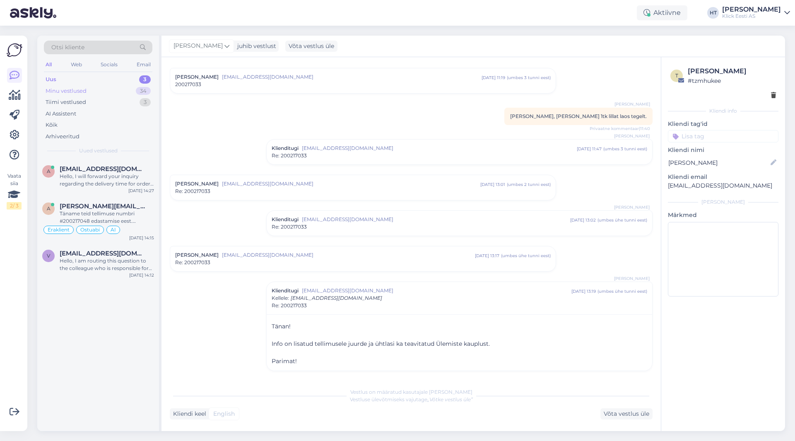
click at [132, 89] on div "Minu vestlused 34" at bounding box center [98, 91] width 109 height 12
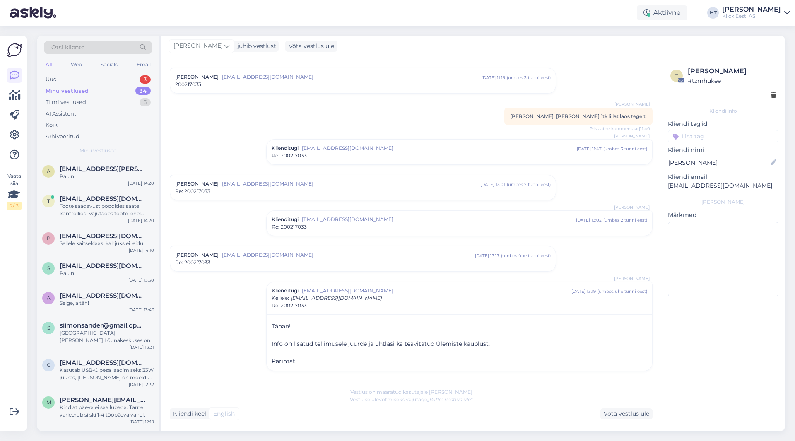
click at [134, 72] on div "Otsi kliente All Web Socials Email Uus 3 Minu vestlused 34 Tiimi vestlused 3 AI…" at bounding box center [98, 98] width 122 height 124
click at [137, 80] on div "Uus 3" at bounding box center [98, 80] width 109 height 12
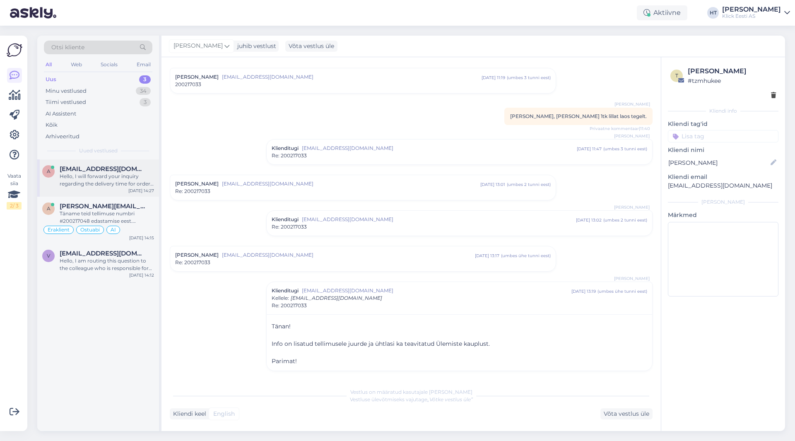
click at [124, 169] on span "[EMAIL_ADDRESS][DOMAIN_NAME]" at bounding box center [103, 168] width 86 height 7
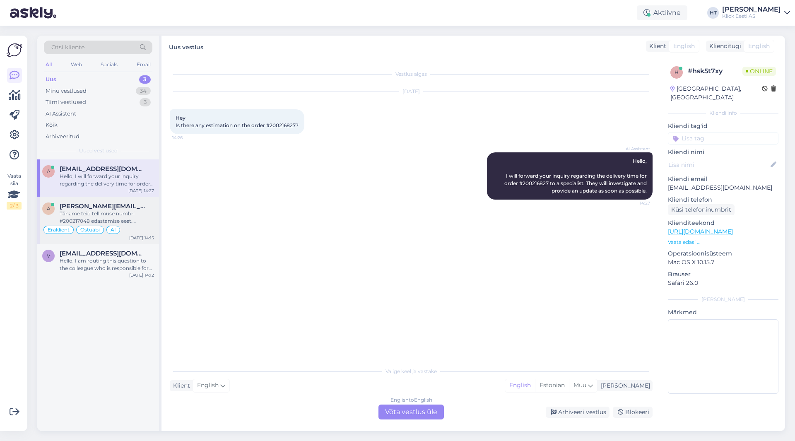
click at [127, 210] on span "[PERSON_NAME][EMAIL_ADDRESS][PERSON_NAME][DOMAIN_NAME]" at bounding box center [103, 206] width 86 height 7
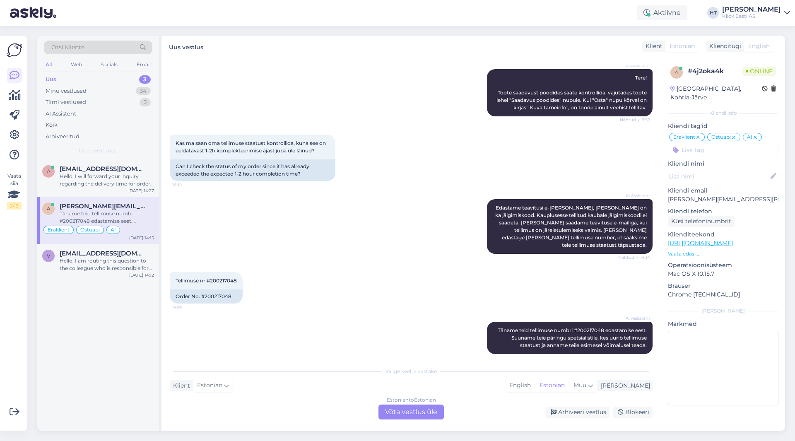
scroll to position [105, 0]
click at [121, 263] on div "Hello, I am routing this question to the colleague who is responsible for this …" at bounding box center [107, 264] width 94 height 15
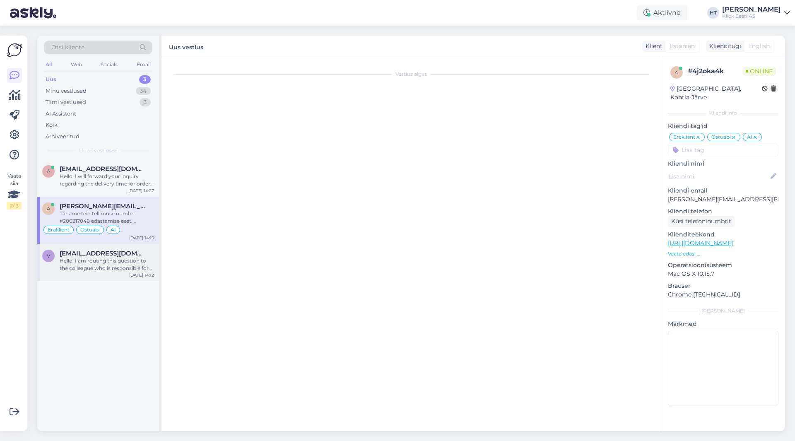
scroll to position [0, 0]
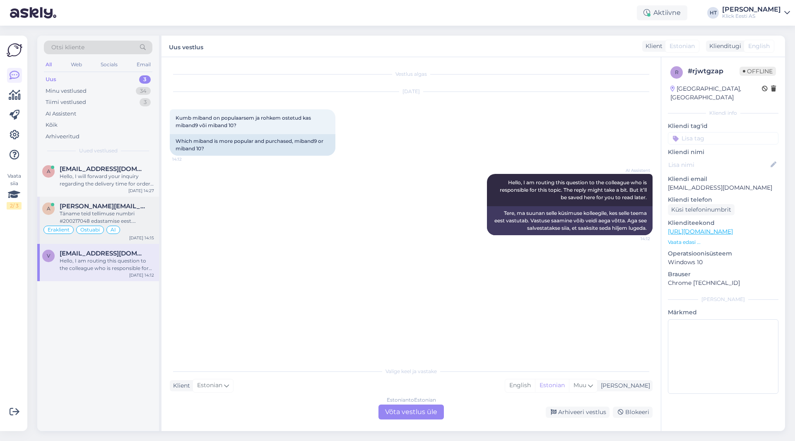
click at [128, 224] on div "Täname teid tellimuse numbri #200217048 edastamise eest. Suuname teie päringu s…" at bounding box center [107, 217] width 94 height 15
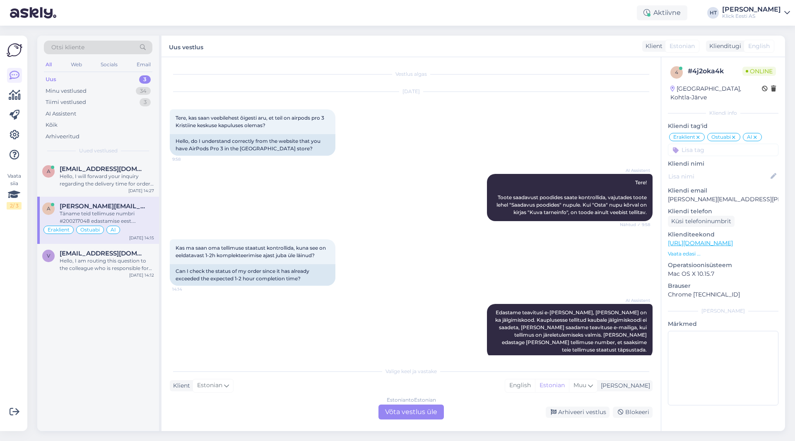
scroll to position [105, 0]
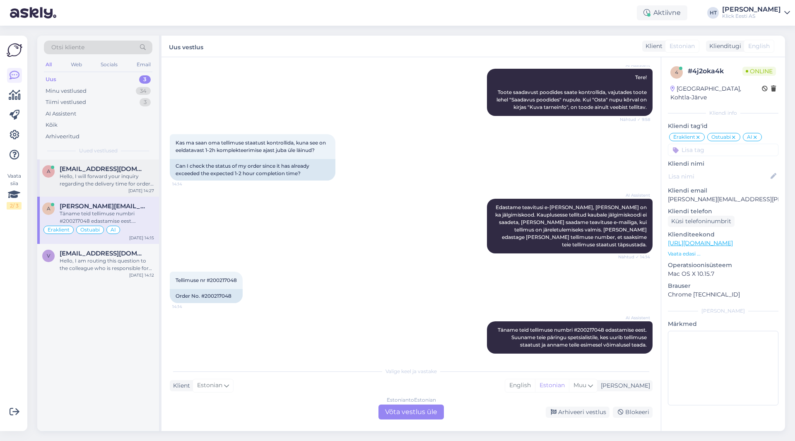
click at [129, 177] on div "Hello, I will forward your inquiry regarding the delivery time for order #20021…" at bounding box center [107, 180] width 94 height 15
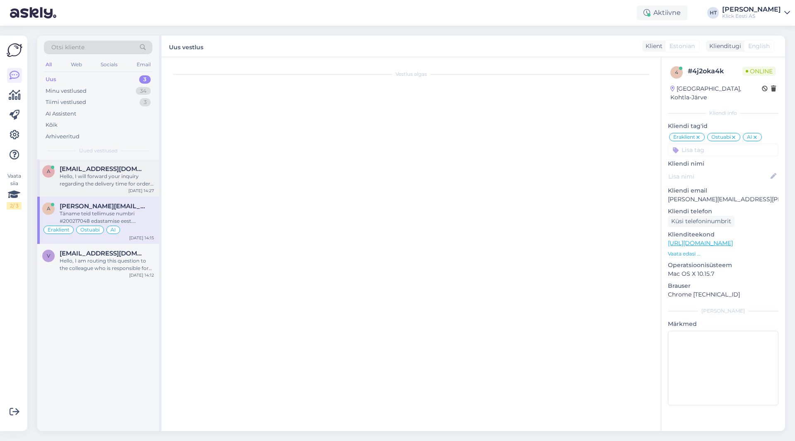
scroll to position [0, 0]
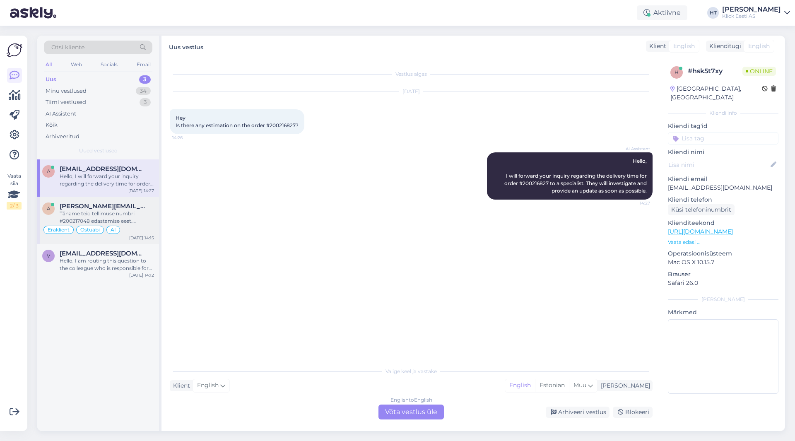
click at [137, 217] on div "Täname teid tellimuse numbri #200217048 edastamise eest. Suuname teie päringu s…" at bounding box center [107, 217] width 94 height 15
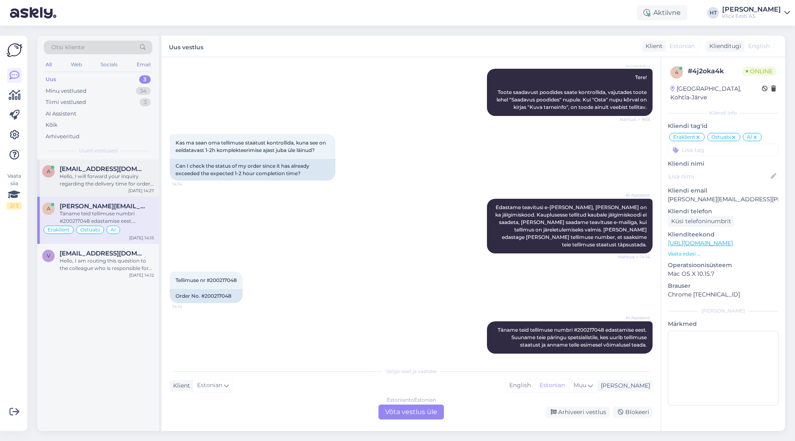
click at [147, 182] on div "Hello, I will forward your inquiry regarding the delivery time for order #20021…" at bounding box center [107, 180] width 94 height 15
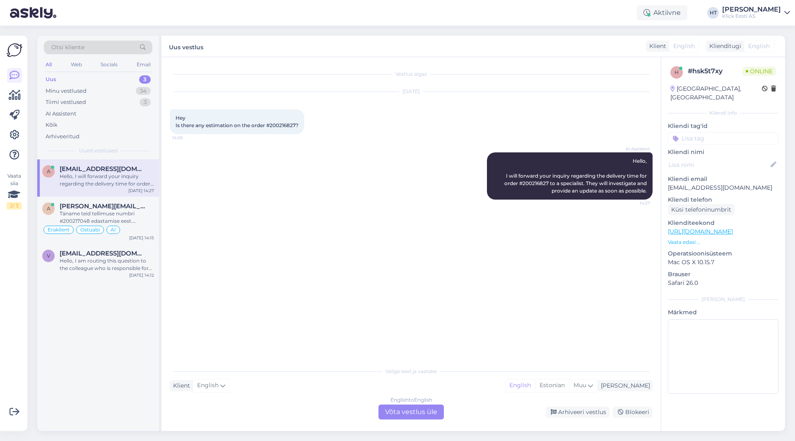
scroll to position [0, 0]
click at [144, 212] on div "Täname teid tellimuse numbri #200217048 edastamise eest. Suuname teie päringu s…" at bounding box center [107, 217] width 94 height 15
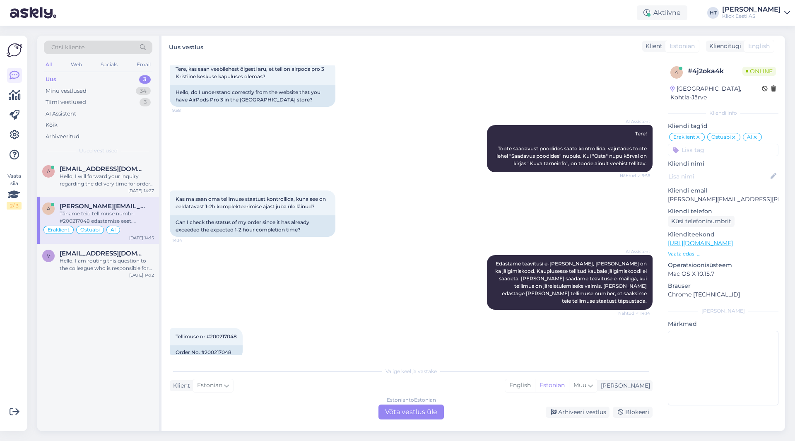
scroll to position [105, 0]
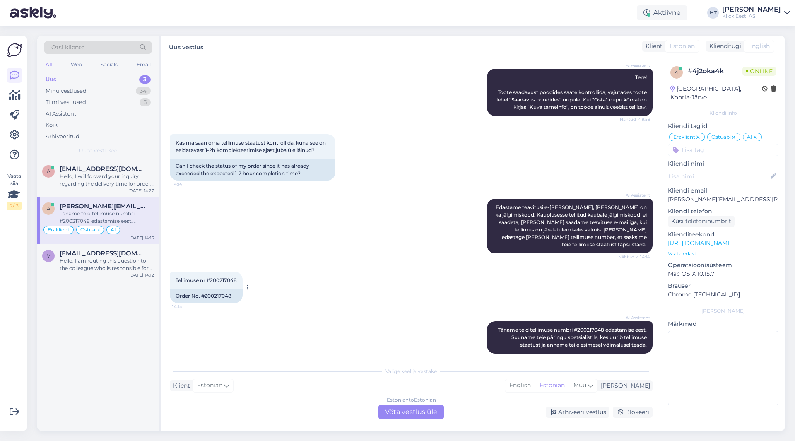
click at [221, 277] on span "Tellimuse nr #200217048" at bounding box center [206, 280] width 61 height 6
click at [364, 234] on div "AI Assistent Edastame teavitusi e-[PERSON_NAME], [PERSON_NAME] on ka jälgimisko…" at bounding box center [411, 226] width 483 height 73
click at [95, 344] on div "a [EMAIL_ADDRESS][DOMAIN_NAME] Hello, I will forward your inquiry regarding the…" at bounding box center [98, 295] width 122 height 272
click at [89, 332] on div "a [EMAIL_ADDRESS][DOMAIN_NAME] Hello, I will forward your inquiry regarding the…" at bounding box center [98, 295] width 122 height 272
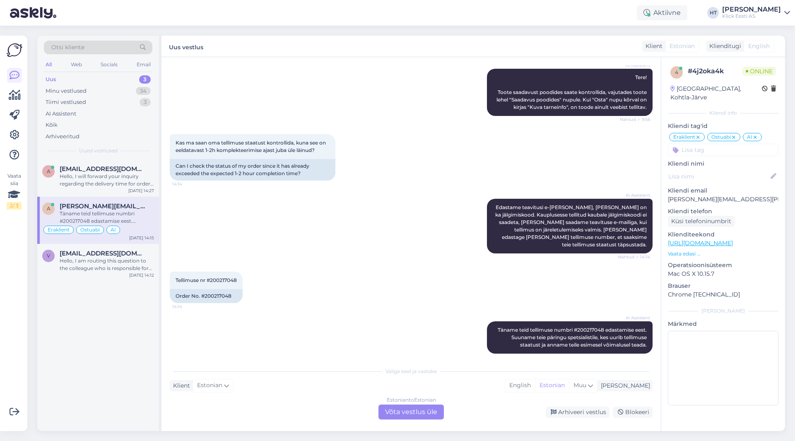
click at [123, 213] on div "Täname teid tellimuse numbri #200217048 edastamise eest. Suuname teie päringu s…" at bounding box center [107, 217] width 94 height 15
click at [128, 191] on div "a [EMAIL_ADDRESS][DOMAIN_NAME] Hello, I will forward your inquiry regarding the…" at bounding box center [98, 177] width 122 height 37
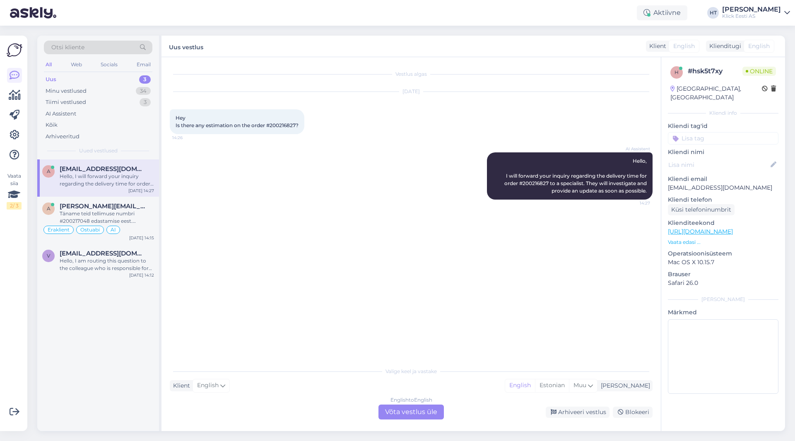
click at [282, 125] on span "Hey Is there any estimation on the order #200216827?" at bounding box center [237, 122] width 123 height 14
click at [279, 182] on div "AI Assistent Hello, I will forward your inquiry regarding the delivery time for…" at bounding box center [411, 175] width 483 height 65
click at [125, 216] on div "Täname teid tellimuse numbri #200217048 edastamise eest. Suuname teie päringu s…" at bounding box center [107, 217] width 94 height 15
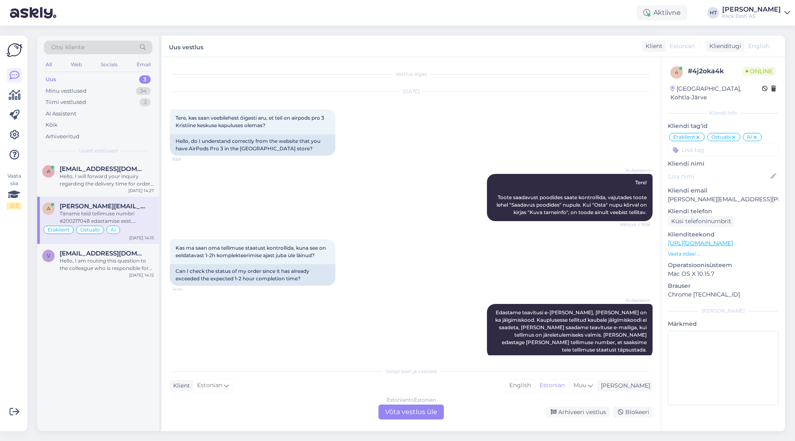
scroll to position [105, 0]
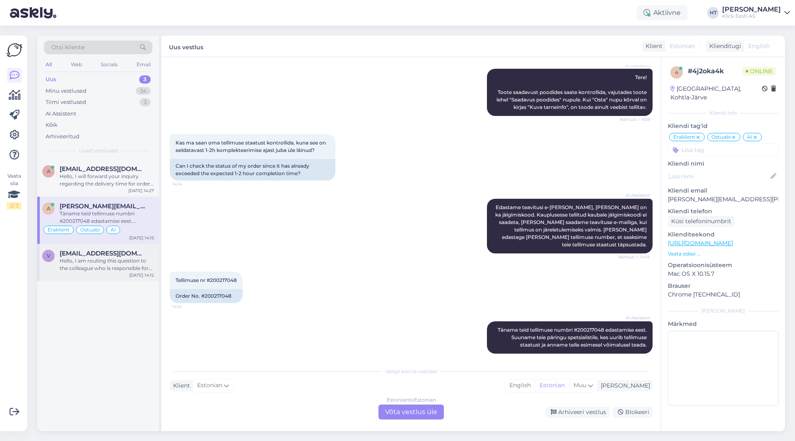
click at [125, 256] on span "[EMAIL_ADDRESS][DOMAIN_NAME]" at bounding box center [103, 253] width 86 height 7
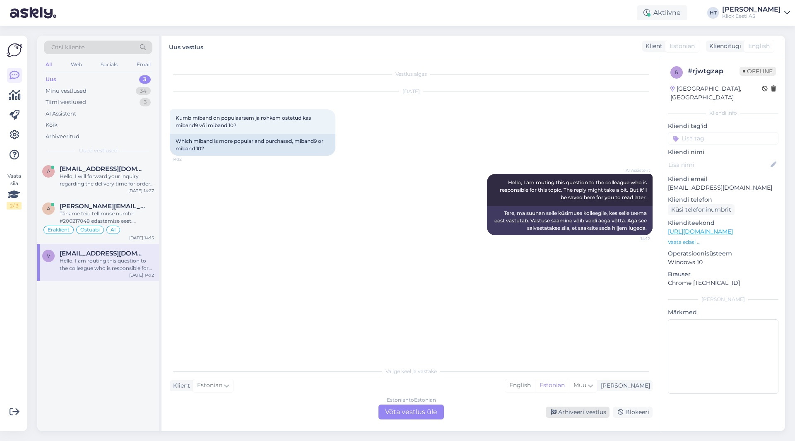
click at [497, 415] on div "Arhiveeri vestlus" at bounding box center [578, 412] width 64 height 11
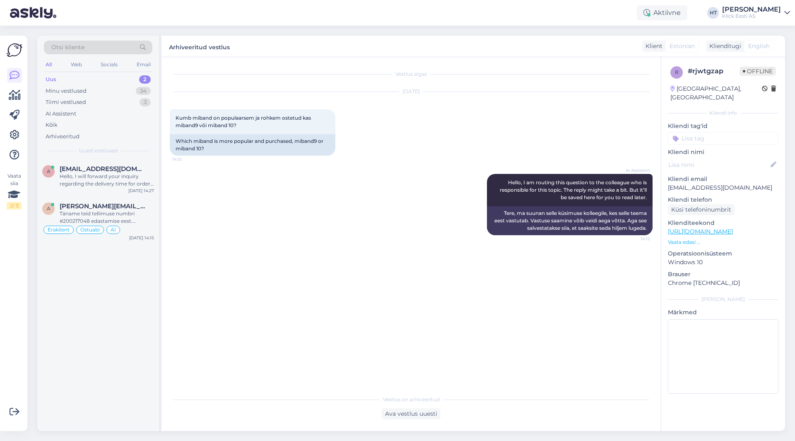
drag, startPoint x: 277, startPoint y: 176, endPoint x: 177, endPoint y: 120, distance: 114.9
click at [277, 176] on div "AI Assistent Hello, I am routing this question to the colleague who is responsi…" at bounding box center [411, 205] width 483 height 80
click at [123, 84] on div "Uus 2" at bounding box center [98, 80] width 109 height 12
click at [125, 94] on div "Minu vestlused 34" at bounding box center [98, 91] width 109 height 12
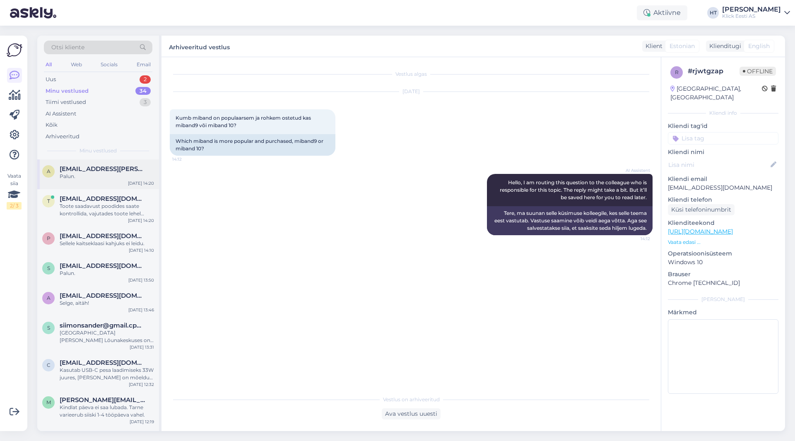
click at [130, 182] on div "[DATE] 14:20" at bounding box center [141, 183] width 26 height 6
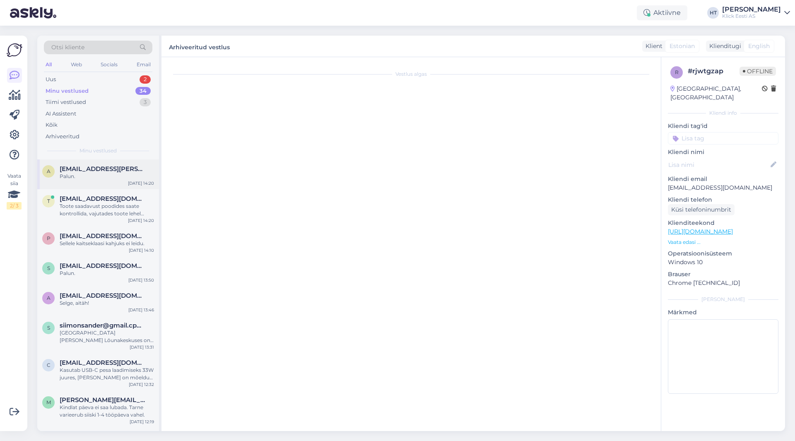
scroll to position [344, 0]
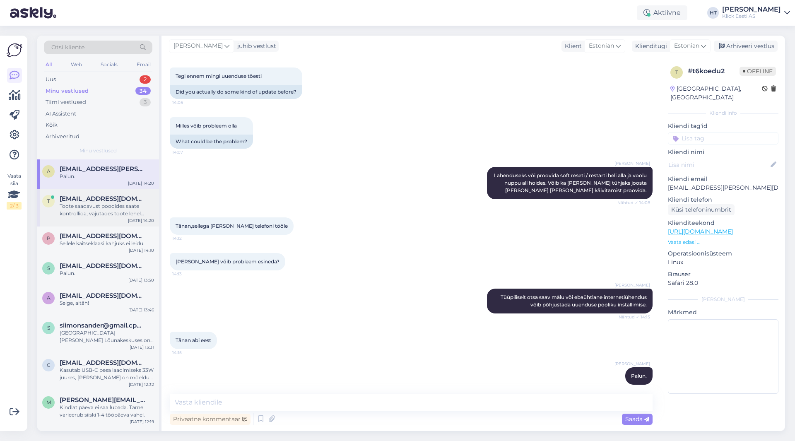
click at [128, 201] on span "[EMAIL_ADDRESS][DOMAIN_NAME]" at bounding box center [103, 198] width 86 height 7
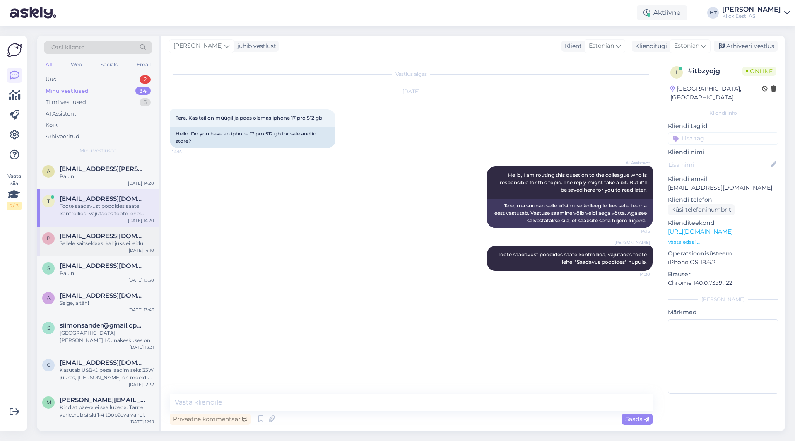
click at [121, 235] on span "[EMAIL_ADDRESS][DOMAIN_NAME]" at bounding box center [103, 235] width 86 height 7
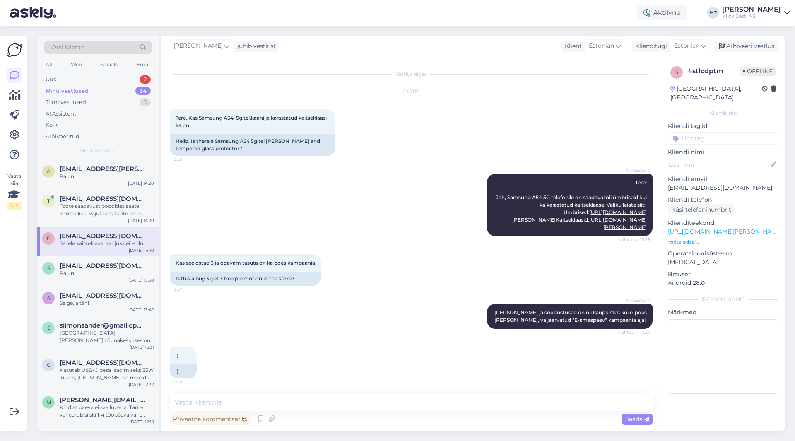
scroll to position [553, 0]
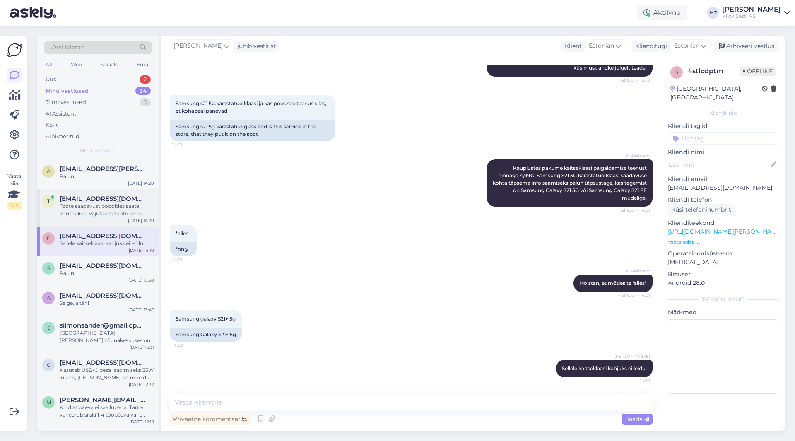
click at [122, 221] on div "t [EMAIL_ADDRESS][DOMAIN_NAME] Toote saadavust poodides saate kontrollida, vaju…" at bounding box center [98, 207] width 122 height 37
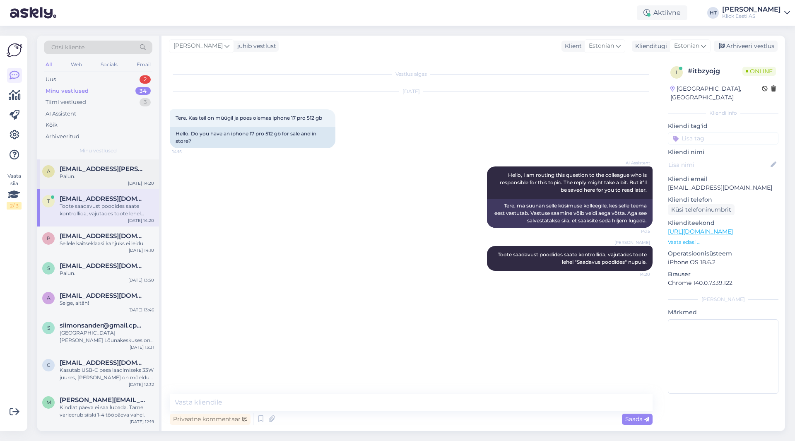
click at [118, 172] on span "[EMAIL_ADDRESS][PERSON_NAME][DOMAIN_NAME]" at bounding box center [103, 168] width 86 height 7
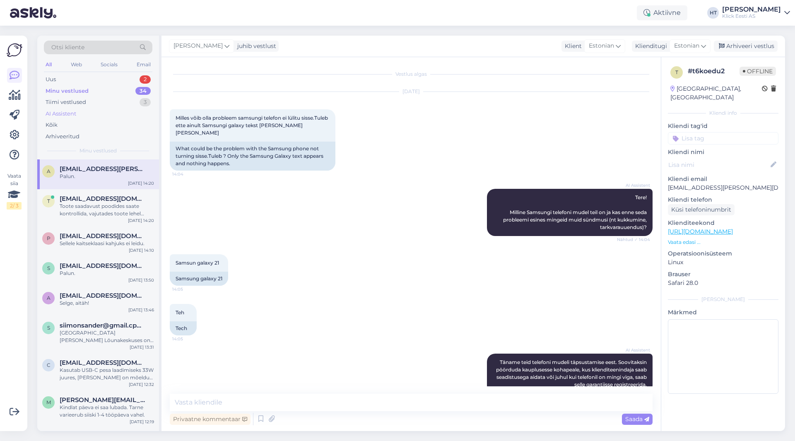
scroll to position [344, 0]
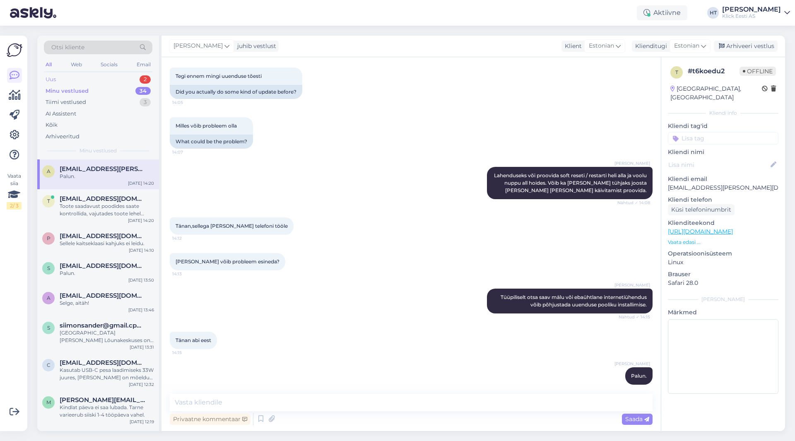
click at [128, 79] on div "Uus 2" at bounding box center [98, 80] width 109 height 12
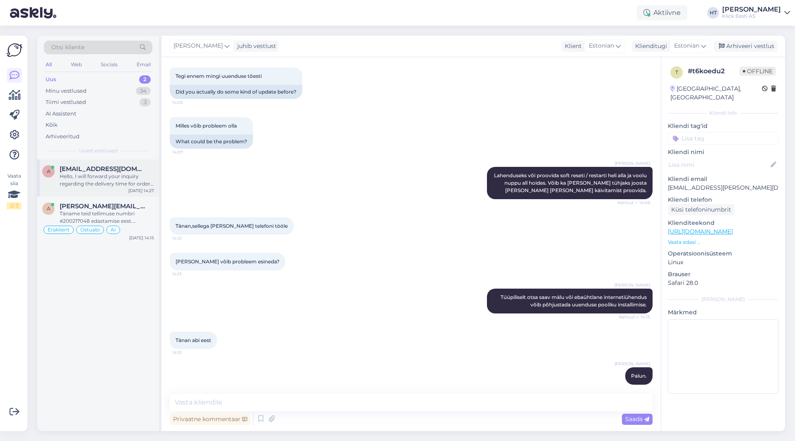
click at [120, 177] on div "Hello, I will forward your inquiry regarding the delivery time for order #20021…" at bounding box center [107, 180] width 94 height 15
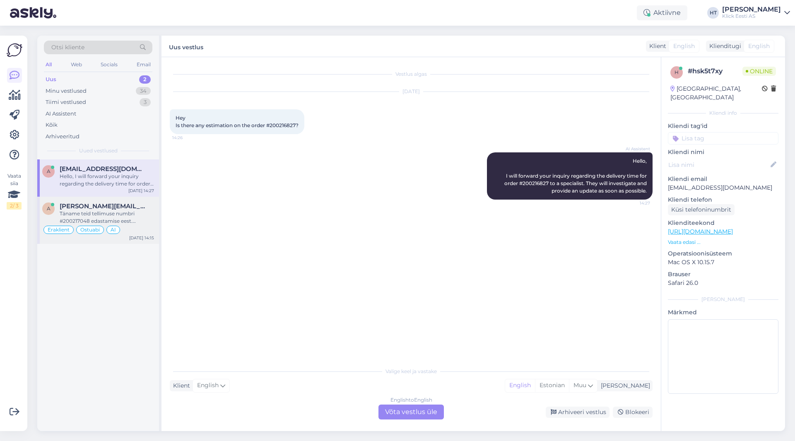
click at [139, 212] on div "Täname teid tellimuse numbri #200217048 edastamise eest. Suuname teie päringu s…" at bounding box center [107, 217] width 94 height 15
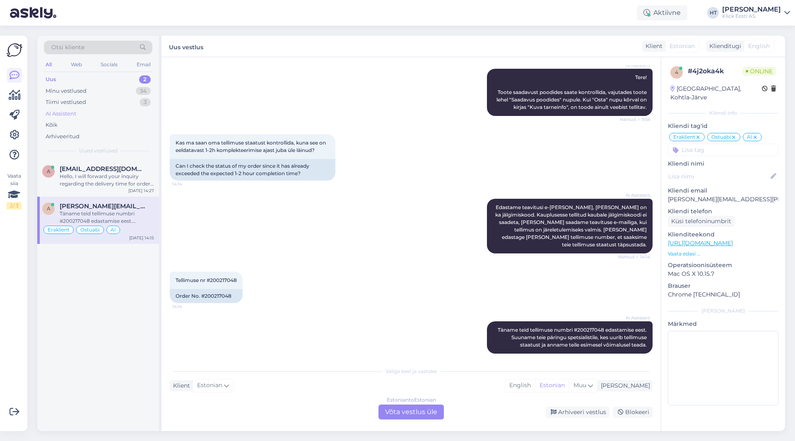
click at [102, 116] on div "AI Assistent" at bounding box center [98, 114] width 109 height 12
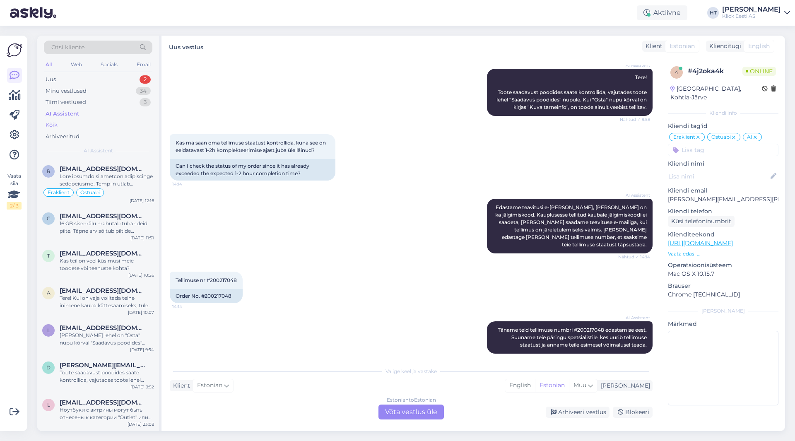
click at [94, 128] on div "Kõik" at bounding box center [98, 125] width 109 height 12
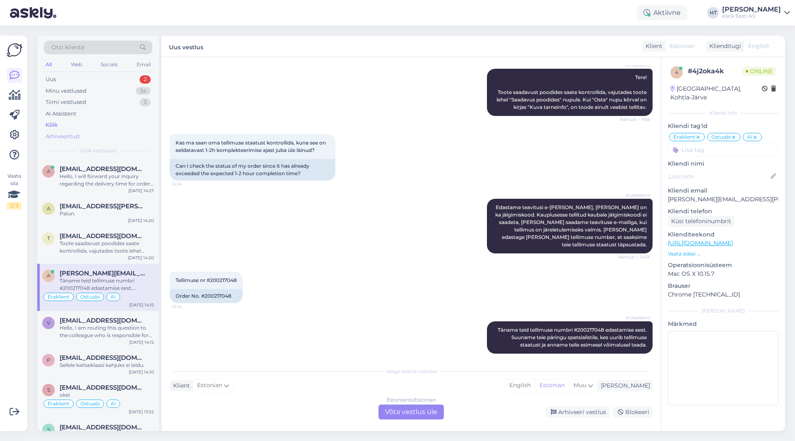
click at [106, 136] on div "Arhiveeritud" at bounding box center [98, 137] width 109 height 12
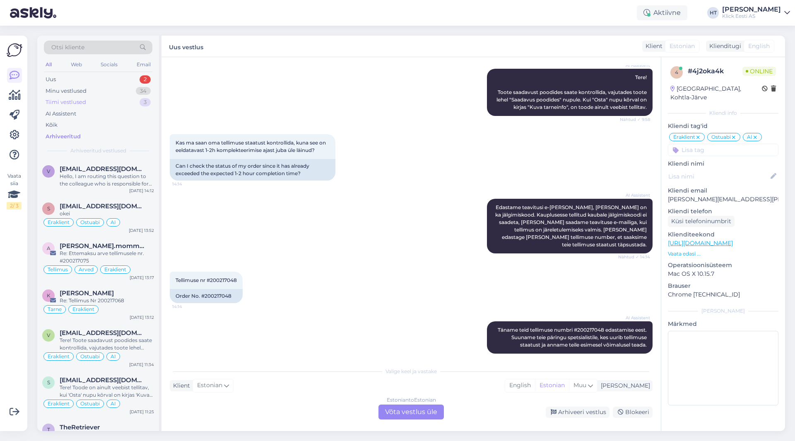
click at [105, 101] on div "Tiimi vestlused 3" at bounding box center [98, 103] width 109 height 12
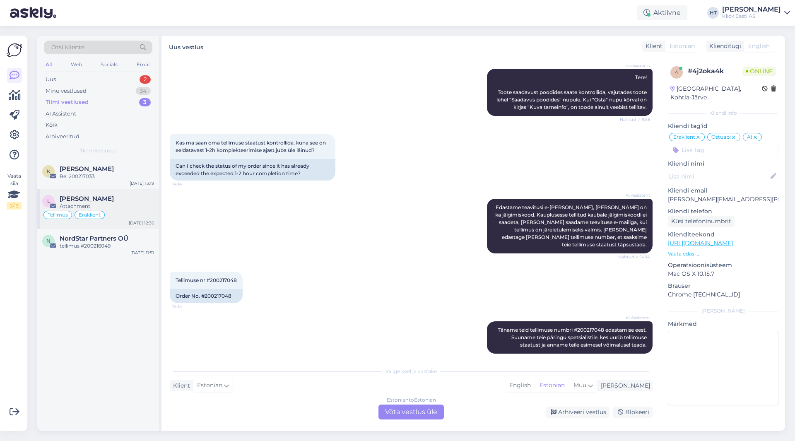
click at [120, 200] on div "[PERSON_NAME]" at bounding box center [107, 198] width 94 height 7
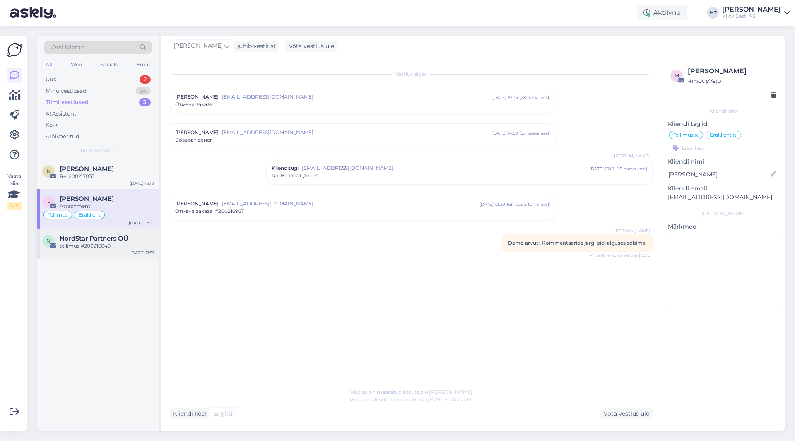
click at [130, 236] on div "NordStar Partners OÜ" at bounding box center [107, 238] width 94 height 7
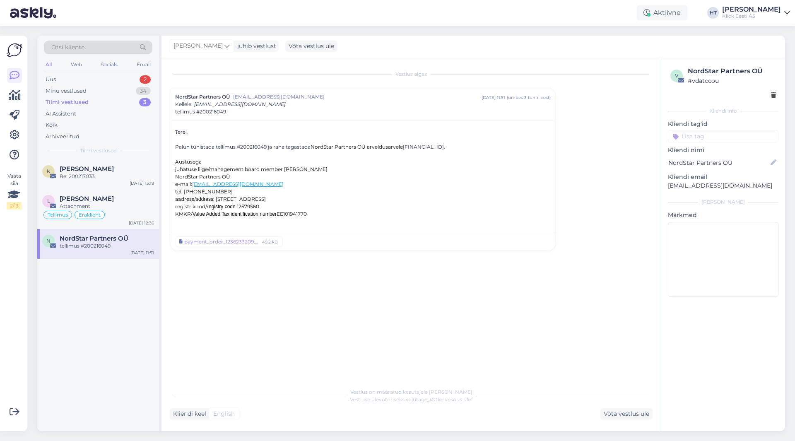
click at [246, 145] on div "Palun tühistada tellimus #200216049 ja raha tagastada NordStar Partners OÜ arve…" at bounding box center [363, 146] width 376 height 7
click at [106, 78] on div "Uus 2" at bounding box center [98, 80] width 109 height 12
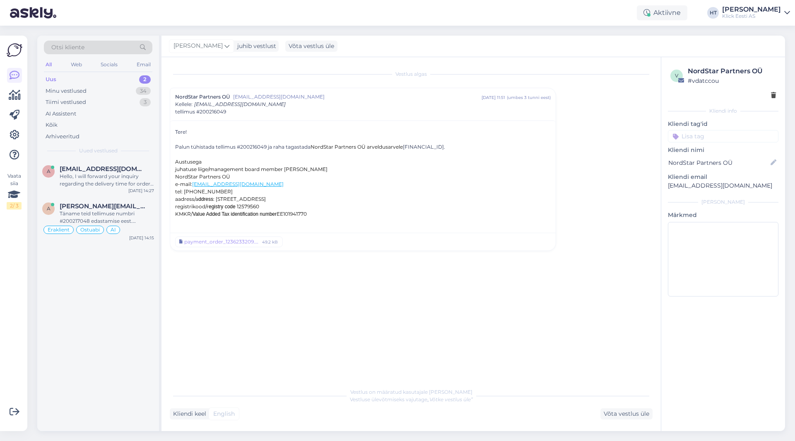
click at [116, 291] on div "a [EMAIL_ADDRESS][DOMAIN_NAME] Hello, I will forward your inquiry regarding the…" at bounding box center [98, 295] width 122 height 272
click at [119, 282] on div "a [EMAIL_ADDRESS][DOMAIN_NAME] Hello, I will forward your inquiry regarding the…" at bounding box center [98, 295] width 122 height 272
click at [119, 214] on div "Täname teid tellimuse numbri #200217048 edastamise eest. Suuname teie päringu s…" at bounding box center [107, 217] width 94 height 15
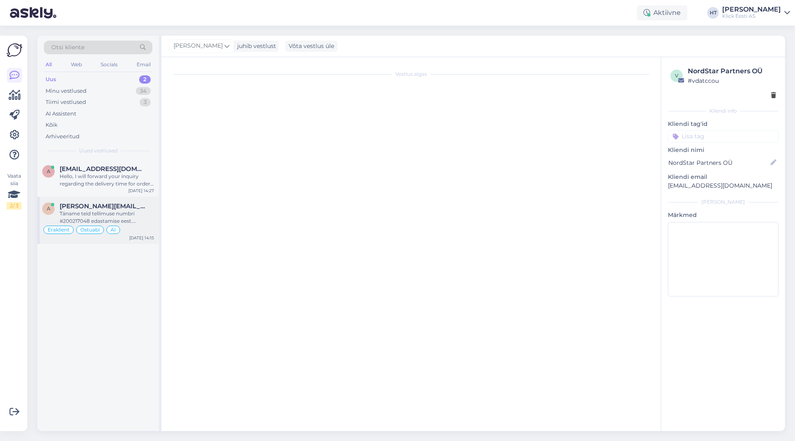
scroll to position [105, 0]
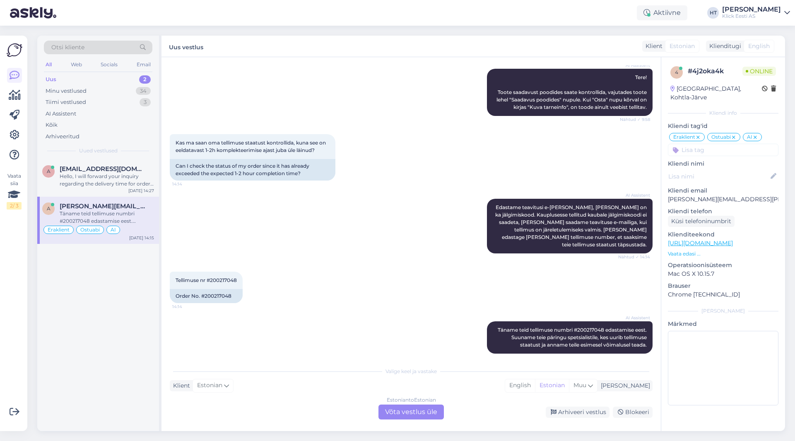
click at [111, 290] on div "a [EMAIL_ADDRESS][DOMAIN_NAME] Hello, I will forward your inquiry regarding the…" at bounding box center [98, 295] width 122 height 272
click at [120, 179] on div "Hello, I will forward your inquiry regarding the delivery time for order #20021…" at bounding box center [107, 180] width 94 height 15
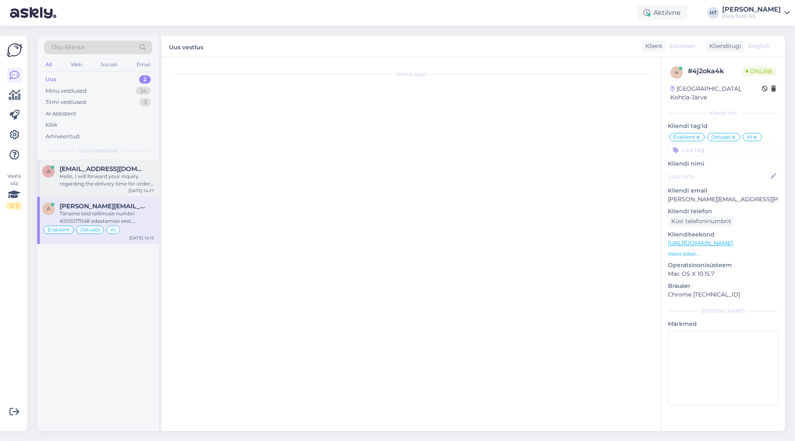
scroll to position [0, 0]
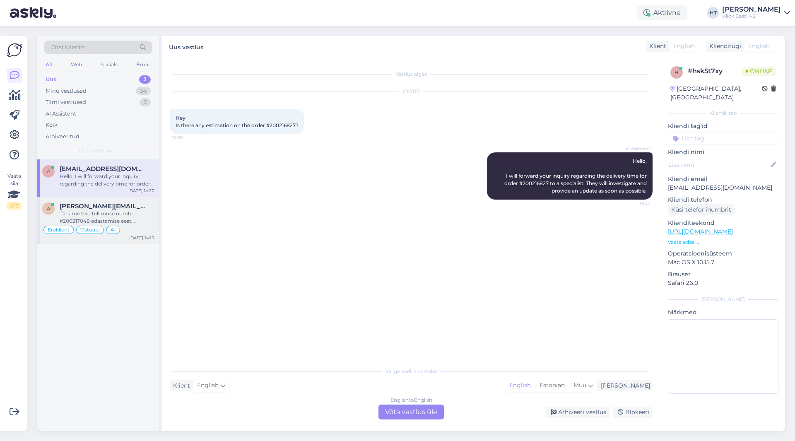
click at [132, 198] on div "a [PERSON_NAME][EMAIL_ADDRESS][PERSON_NAME][DOMAIN_NAME] Täname teid tellimuse …" at bounding box center [98, 220] width 122 height 47
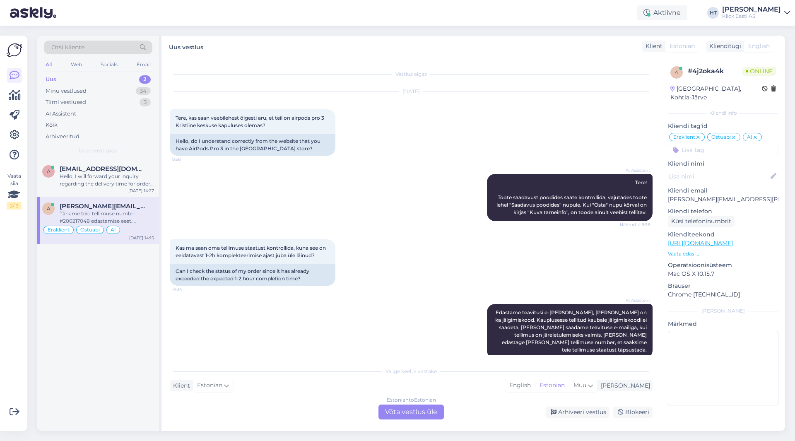
scroll to position [105, 0]
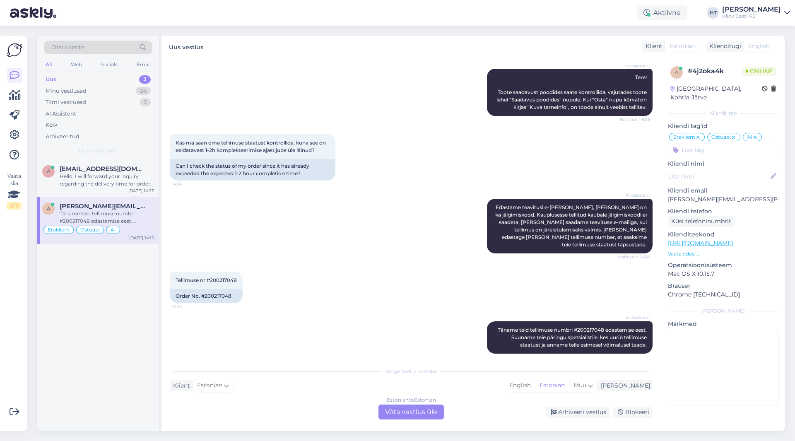
click at [497, 195] on p "[PERSON_NAME][EMAIL_ADDRESS][PERSON_NAME][DOMAIN_NAME]" at bounding box center [723, 199] width 111 height 9
click at [497, 174] on div "Kas ma saan oma tellimuse staatust kontrollida, kuna see on eeldatavast 1-2h ko…" at bounding box center [411, 157] width 483 height 65
click at [222, 277] on div "Tellimuse nr #200217048 14:14" at bounding box center [206, 280] width 73 height 17
click at [222, 277] on span "Tellimuse nr #200217048" at bounding box center [206, 280] width 61 height 6
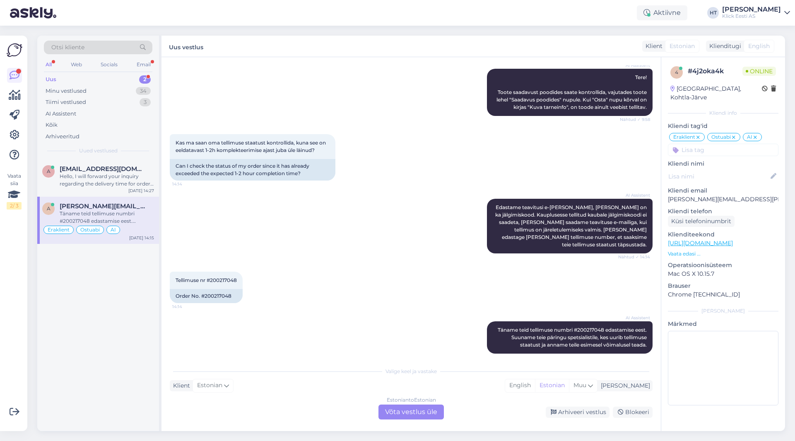
click at [273, 243] on div "AI Assistent Edastame teavitusi e-[PERSON_NAME], [PERSON_NAME] on ka jälgimisko…" at bounding box center [411, 226] width 483 height 73
click at [135, 79] on div "Uus 2" at bounding box center [98, 80] width 109 height 12
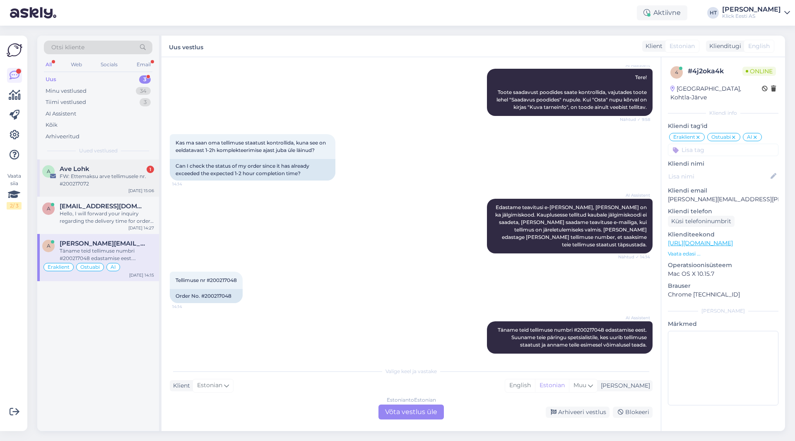
click at [108, 166] on div "Ave Lohk 1" at bounding box center [107, 168] width 94 height 7
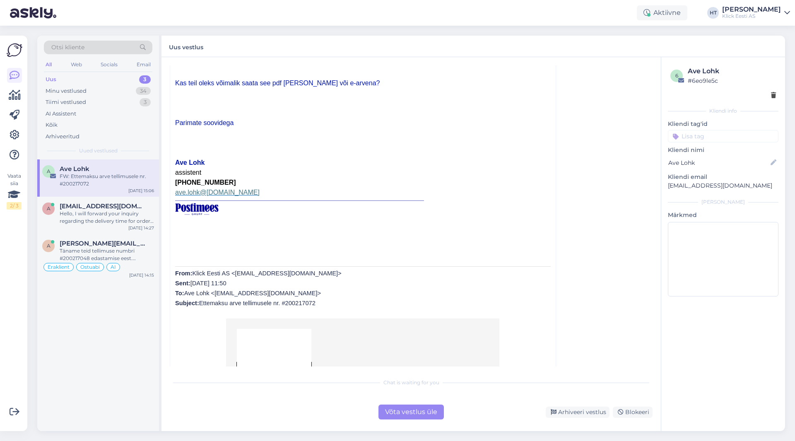
scroll to position [0, 0]
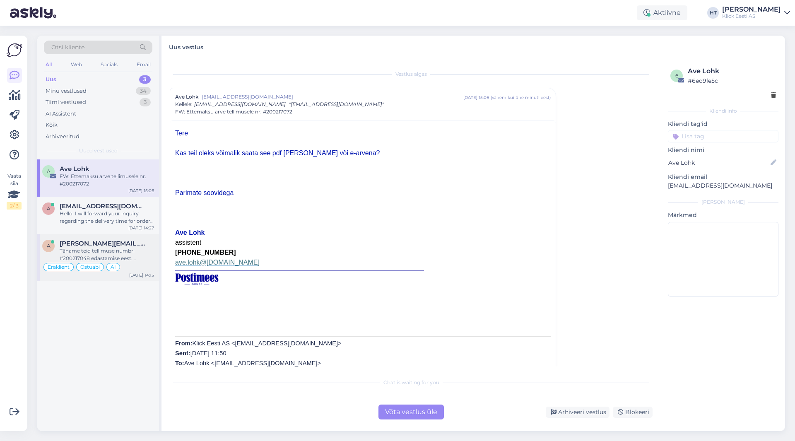
click at [135, 247] on div "Täname teid tellimuse numbri #200217048 edastamise eest. Suuname teie päringu s…" at bounding box center [107, 254] width 94 height 15
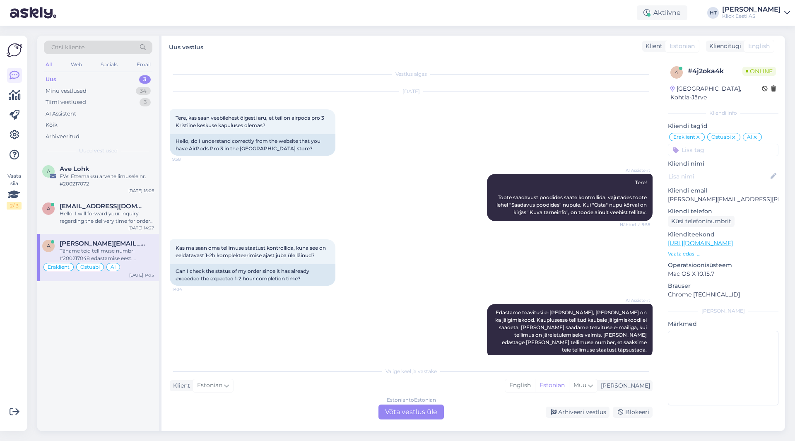
scroll to position [105, 0]
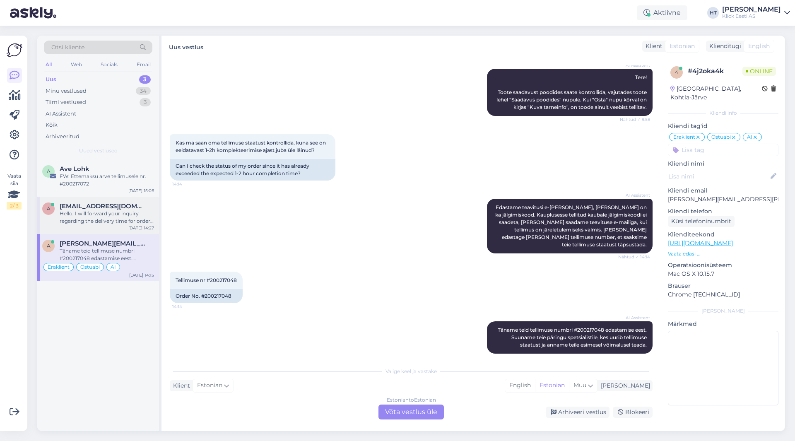
click at [143, 220] on div "Hello, I will forward your inquiry regarding the delivery time for order #20021…" at bounding box center [107, 217] width 94 height 15
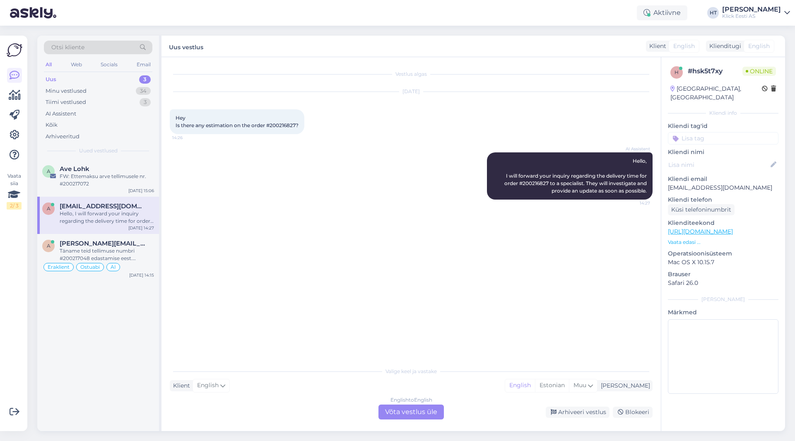
scroll to position [0, 0]
click at [283, 125] on span "Hey Is there any estimation on the order #200216827?" at bounding box center [237, 122] width 123 height 14
click at [362, 145] on div "AI Assistent Hello, I will forward your inquiry regarding the delivery time for…" at bounding box center [411, 175] width 483 height 65
click at [199, 224] on div "Vestlus algas [DATE] Hey Is there any estimation on the order #200216827? 14:26…" at bounding box center [415, 210] width 490 height 290
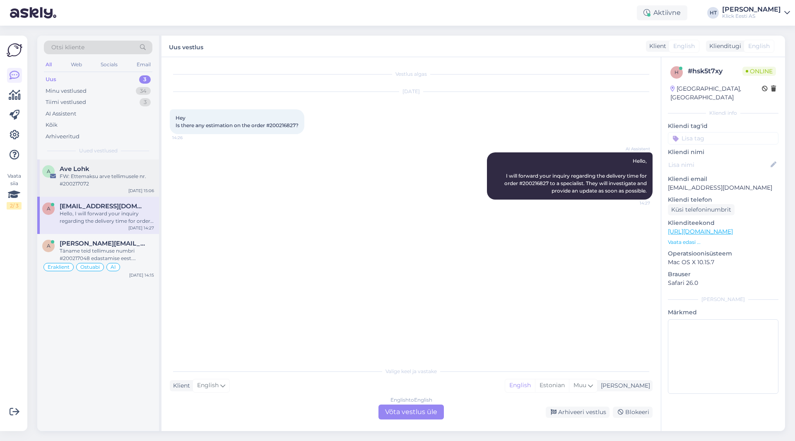
click at [126, 188] on div "A Ave Lohk FW: Ettemaksu arve tellimusele nr. #200217072 [DATE] 15:06" at bounding box center [98, 177] width 122 height 37
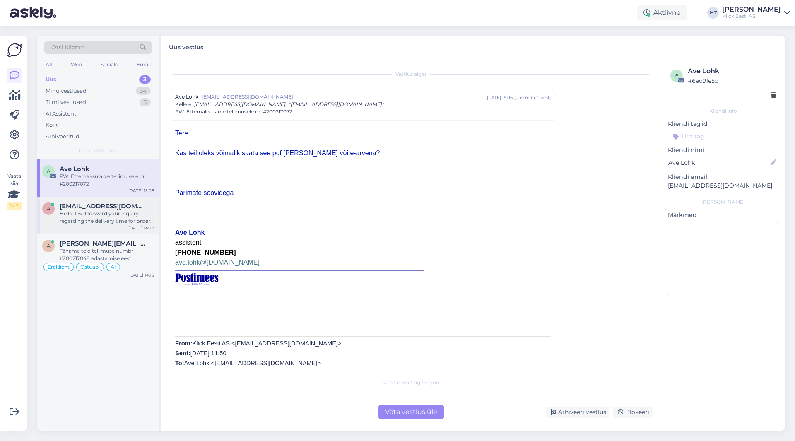
click at [142, 212] on div "Hello, I will forward your inquiry regarding the delivery time for order #20021…" at bounding box center [107, 217] width 94 height 15
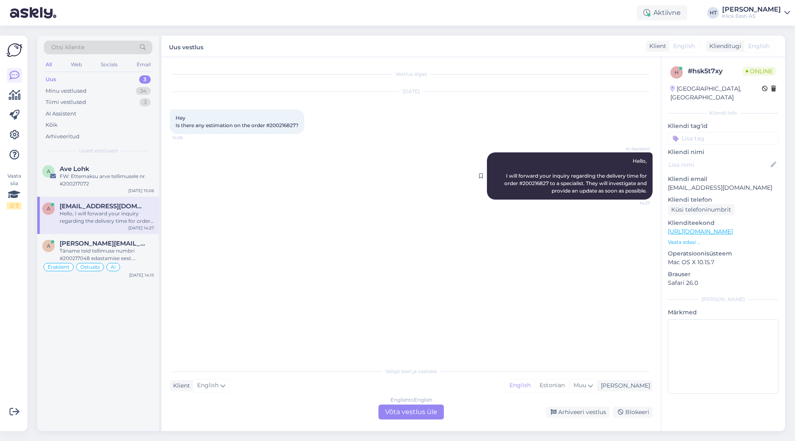
click at [497, 186] on span "Hello, I will forward your inquiry regarding the delivery time for order #20021…" at bounding box center [576, 176] width 144 height 36
click at [237, 156] on div "AI Assistent Hello, I will forward your inquiry regarding the delivery time for…" at bounding box center [411, 175] width 483 height 65
click at [154, 323] on div "A Ave Lohk FW: Ettemaksu arve tellimusele nr. #200217072 [DATE] 15:06 a [PERSON…" at bounding box center [98, 295] width 122 height 272
click at [123, 316] on div "A Ave Lohk FW: Ettemaksu arve tellimusele nr. #200217072 [DATE] 15:06 a [PERSON…" at bounding box center [98, 295] width 122 height 272
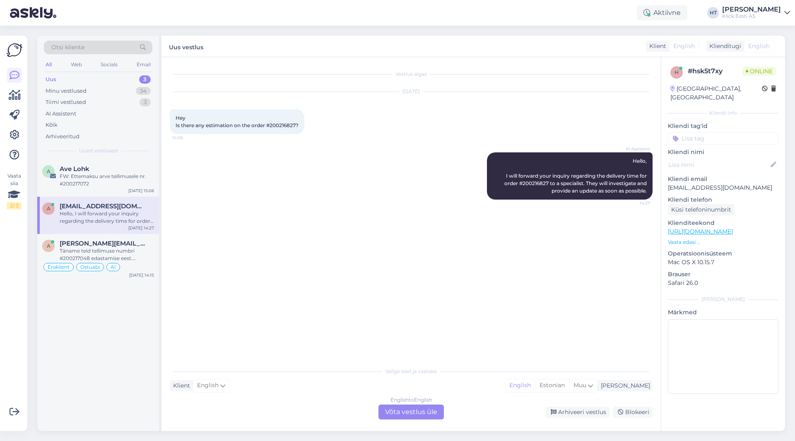
click at [208, 312] on div "Vestlus algas [DATE] Hey Is there any estimation on the order #200216827? 14:26…" at bounding box center [415, 210] width 490 height 290
click at [89, 109] on div "AI Assistent" at bounding box center [98, 114] width 109 height 12
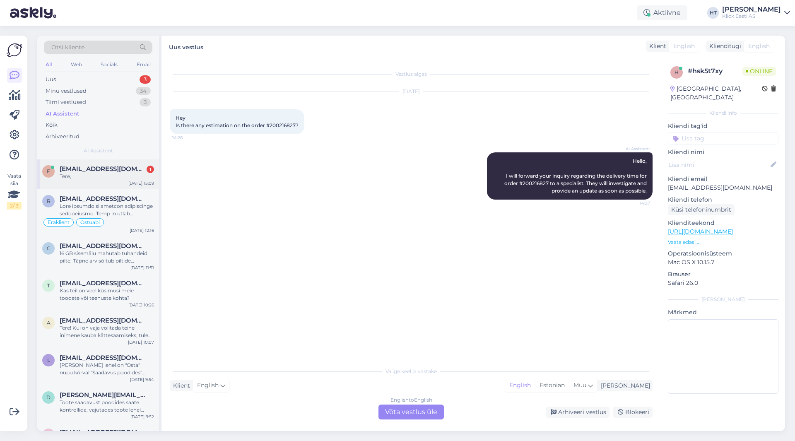
click at [117, 166] on div "[EMAIL_ADDRESS][DOMAIN_NAME] 1" at bounding box center [107, 168] width 94 height 7
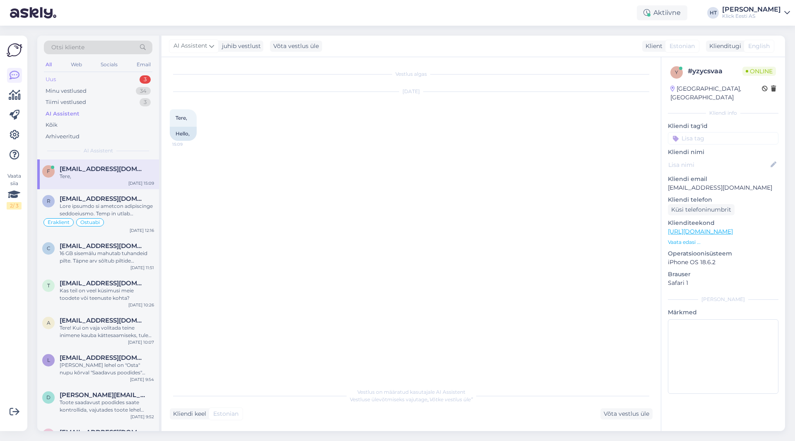
click at [118, 80] on div "Uus 3" at bounding box center [98, 80] width 109 height 12
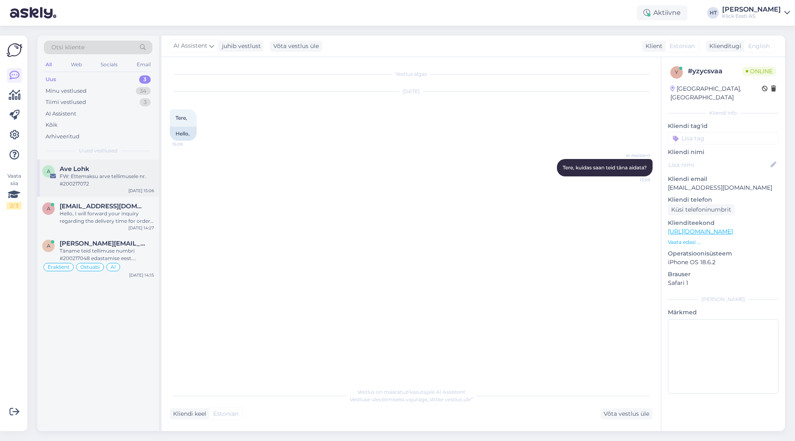
click at [116, 164] on div "A Ave Lohk FW: Ettemaksu arve tellimusele nr. #200217072 [DATE] 15:06" at bounding box center [98, 177] width 122 height 37
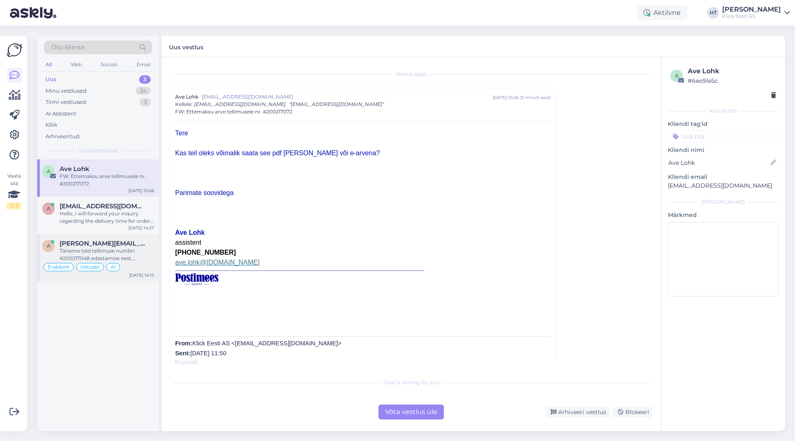
click at [141, 244] on div "[PERSON_NAME][EMAIL_ADDRESS][PERSON_NAME][DOMAIN_NAME]" at bounding box center [107, 243] width 94 height 7
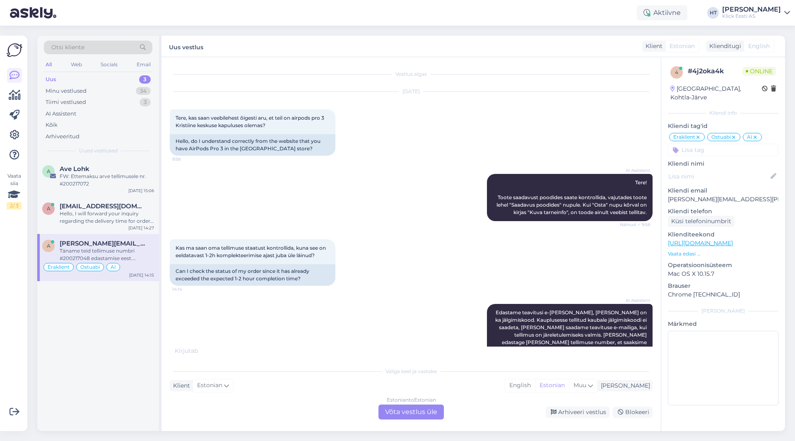
scroll to position [114, 0]
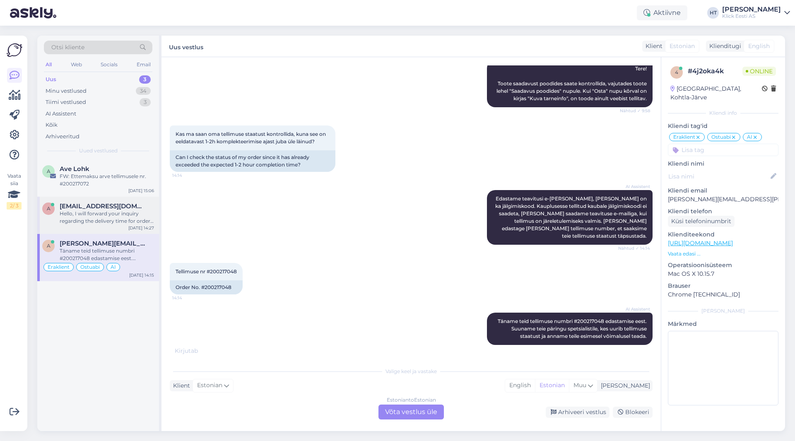
click at [132, 210] on div "Hello, I will forward your inquiry regarding the delivery time for order #20021…" at bounding box center [107, 217] width 94 height 15
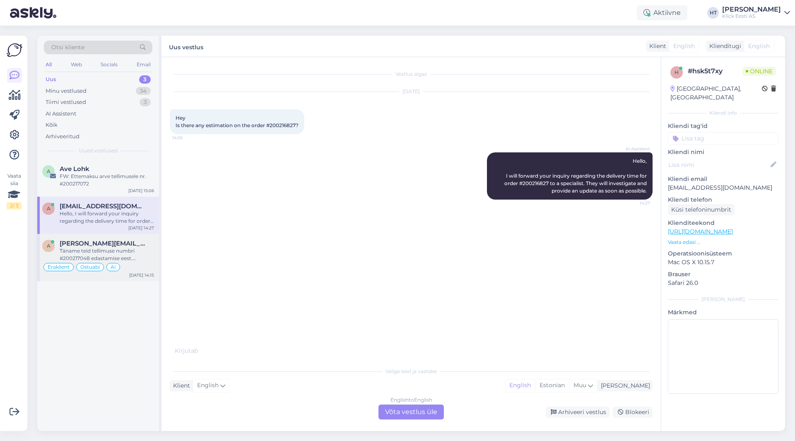
click at [138, 242] on span "[PERSON_NAME][EMAIL_ADDRESS][PERSON_NAME][DOMAIN_NAME]" at bounding box center [103, 243] width 86 height 7
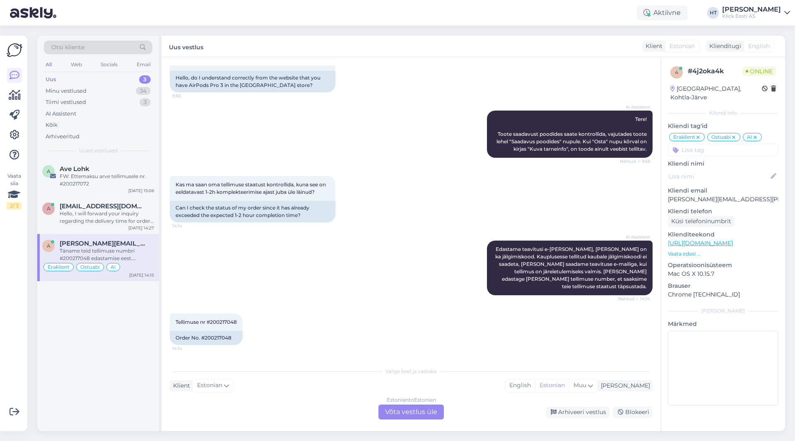
scroll to position [105, 0]
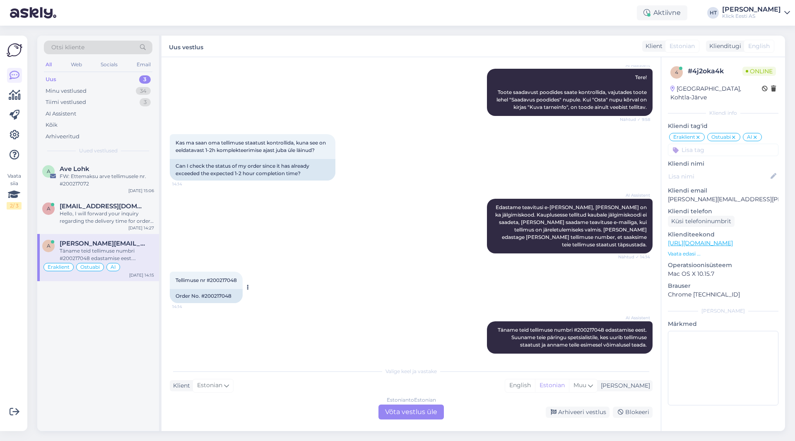
click at [221, 277] on span "Tellimuse nr #200217048" at bounding box center [206, 280] width 61 height 6
click at [335, 263] on div "Tellimuse nr #200217048 14:14 Order No. #200217048" at bounding box center [411, 288] width 483 height 50
click at [340, 224] on div "AI Assistent Edastame teavitusi e-[PERSON_NAME], [PERSON_NAME] on ka jälgimisko…" at bounding box center [411, 226] width 483 height 73
click at [134, 228] on div "[DATE] 14:27" at bounding box center [141, 228] width 26 height 6
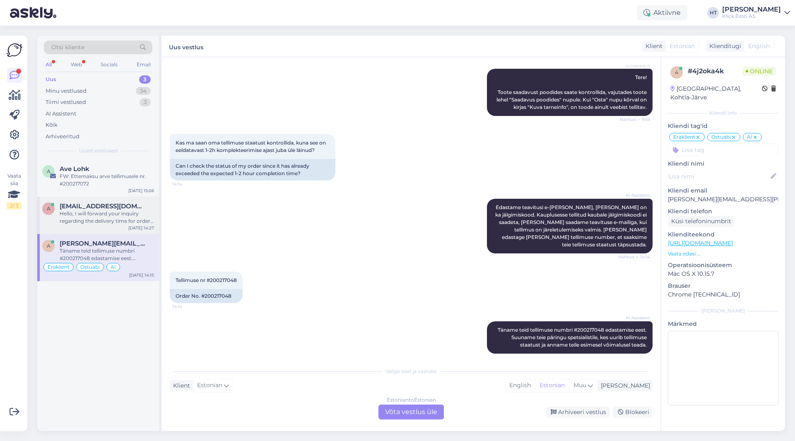
scroll to position [0, 0]
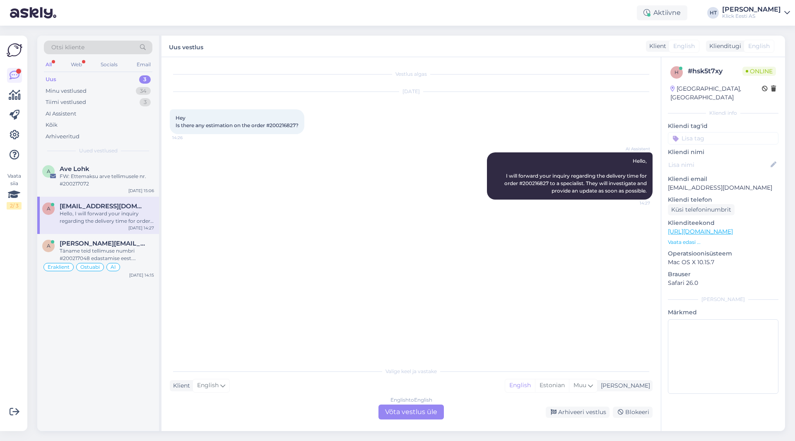
click at [281, 228] on div "Vestlus algas [DATE] Hey Is there any estimation on the order #200216827? 14:26…" at bounding box center [415, 210] width 490 height 290
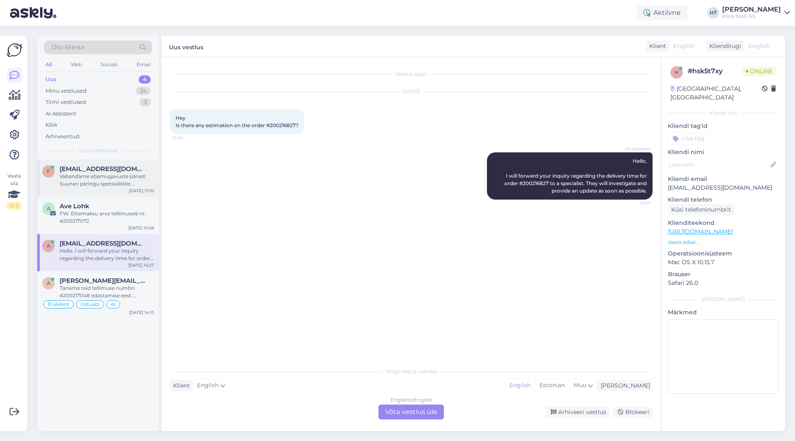
click at [129, 183] on div "Vabandame ebamugavuste pärast. Suunan päringu spetsialistile. [PERSON_NAME] eda…" at bounding box center [107, 180] width 94 height 15
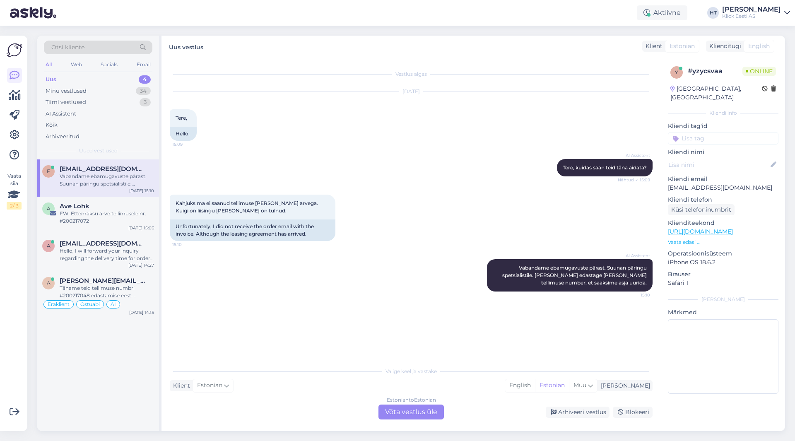
click at [497, 183] on p "[EMAIL_ADDRESS][DOMAIN_NAME]" at bounding box center [723, 187] width 111 height 9
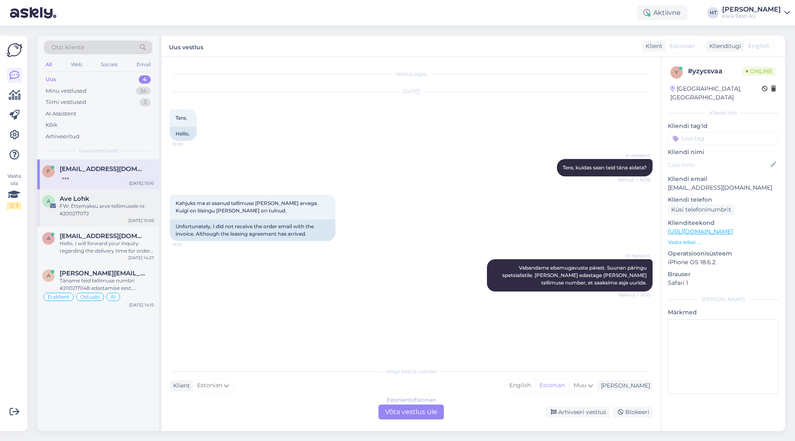
click at [123, 209] on div "FW: Ettemaksu arve tellimusele nr. #200217072" at bounding box center [107, 210] width 94 height 15
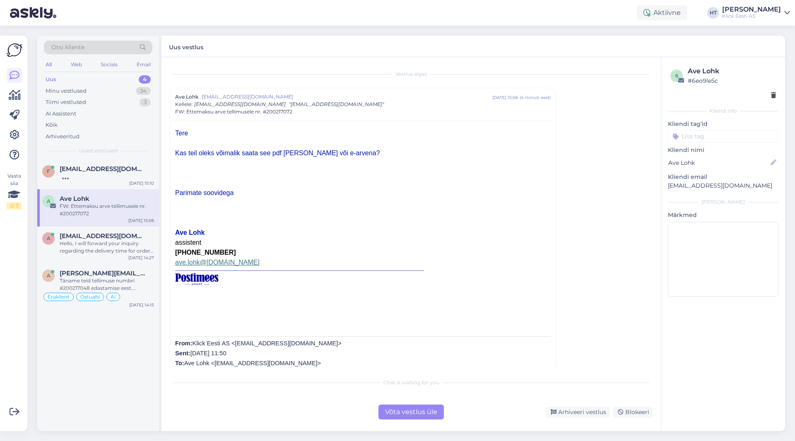
click at [112, 350] on div "f [EMAIL_ADDRESS][DOMAIN_NAME] [DATE] 15:10 A Ave Lohk FW: Ettemaksu arve telli…" at bounding box center [98, 295] width 122 height 272
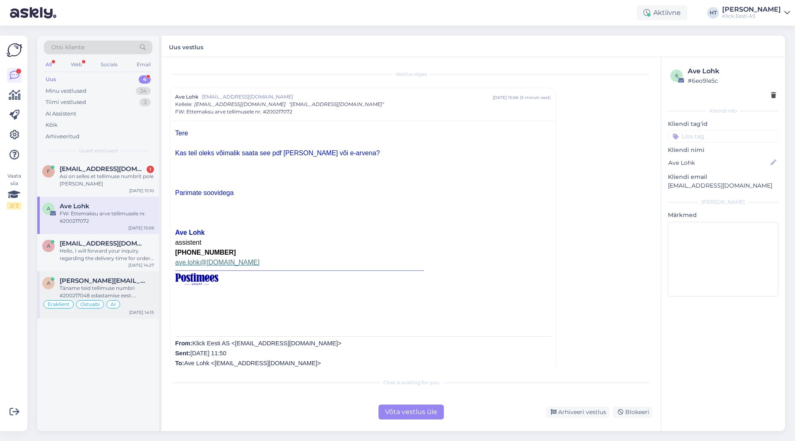
click at [137, 293] on div "Täname teid tellimuse numbri #200217048 edastamise eest. Suuname teie päringu s…" at bounding box center [107, 292] width 94 height 15
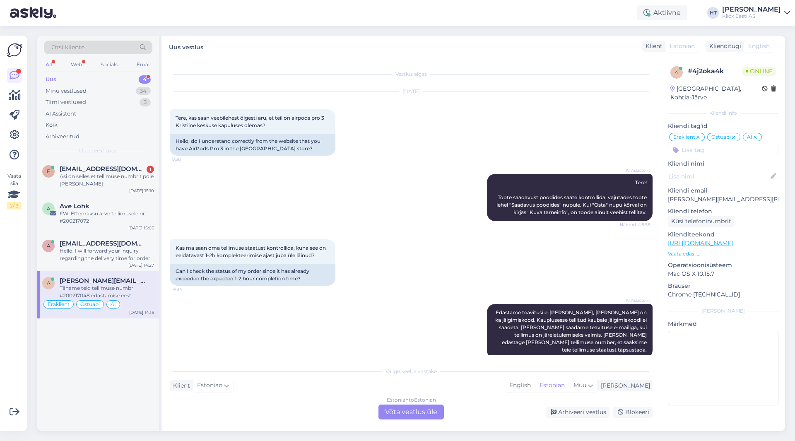
scroll to position [105, 0]
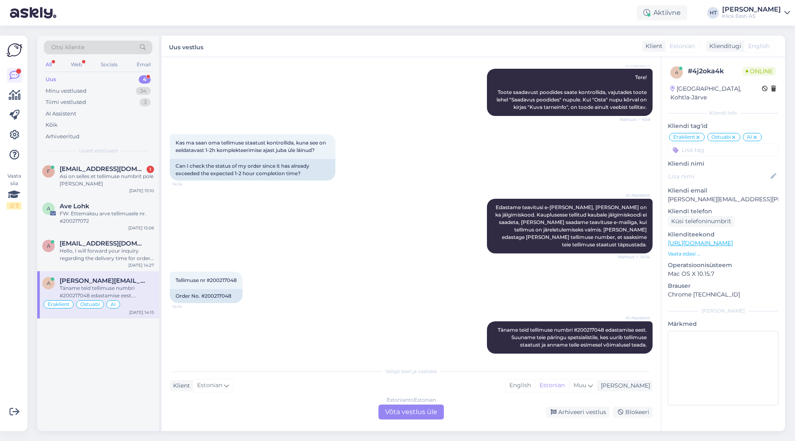
click at [411, 411] on div "Estonian to Estonian Võta vestlus üle" at bounding box center [411, 412] width 65 height 15
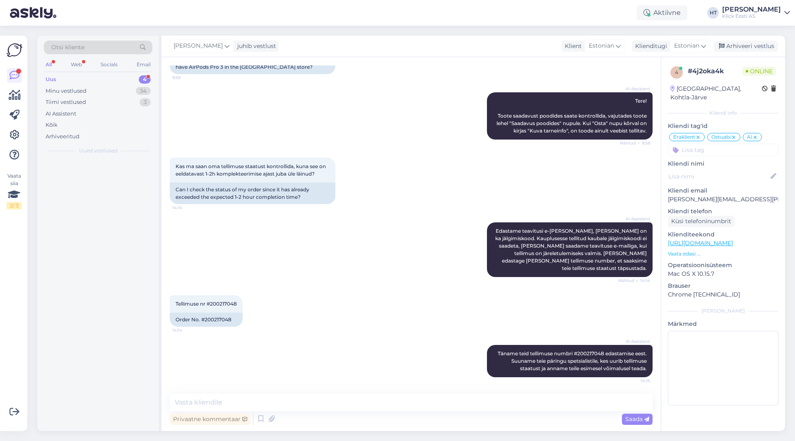
scroll to position [74, 0]
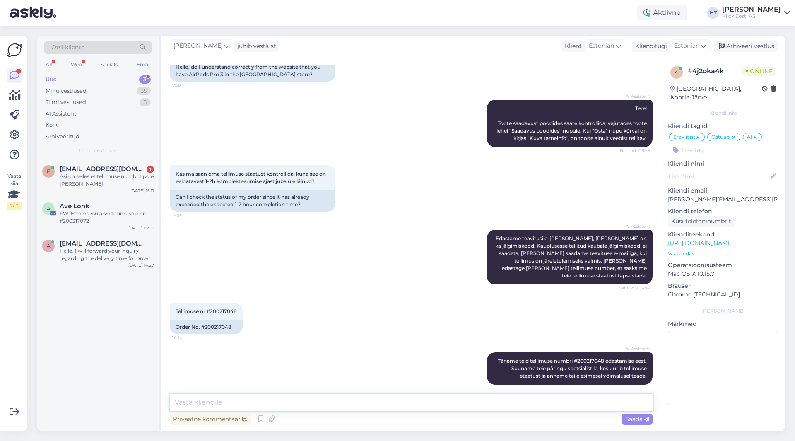
click at [411, 398] on textarea at bounding box center [411, 402] width 483 height 17
type textarea "M"
type textarea "K"
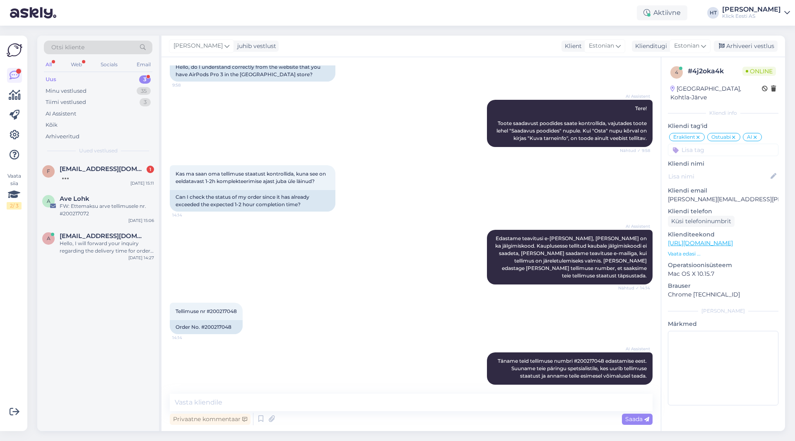
click at [303, 256] on div "AI Assistent Edastame teavitusi e-[PERSON_NAME], [PERSON_NAME] on ka jälgimisko…" at bounding box center [411, 257] width 483 height 73
click at [143, 212] on div "FW: Ettemaksu arve tellimusele nr. #200217072" at bounding box center [107, 210] width 94 height 15
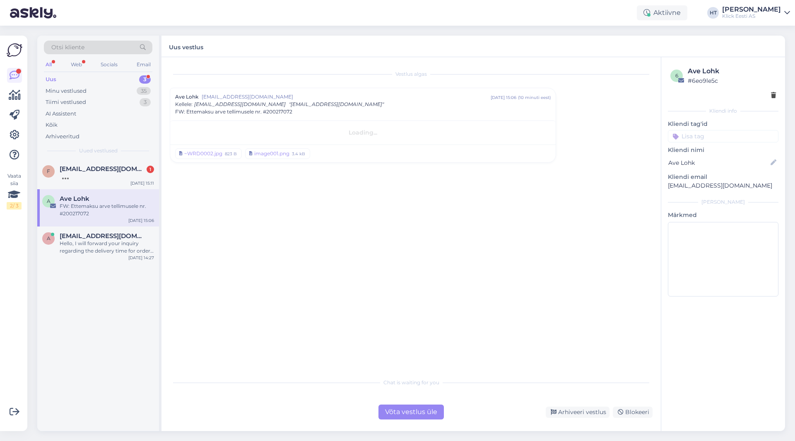
scroll to position [0, 0]
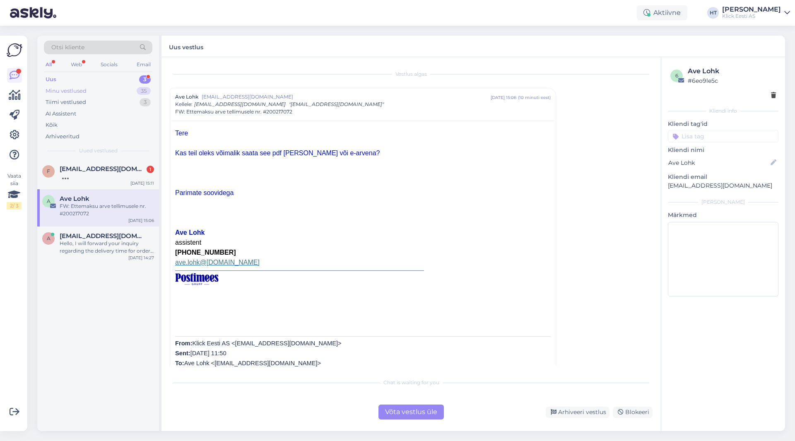
click at [128, 93] on div "Minu vestlused 35" at bounding box center [98, 91] width 109 height 12
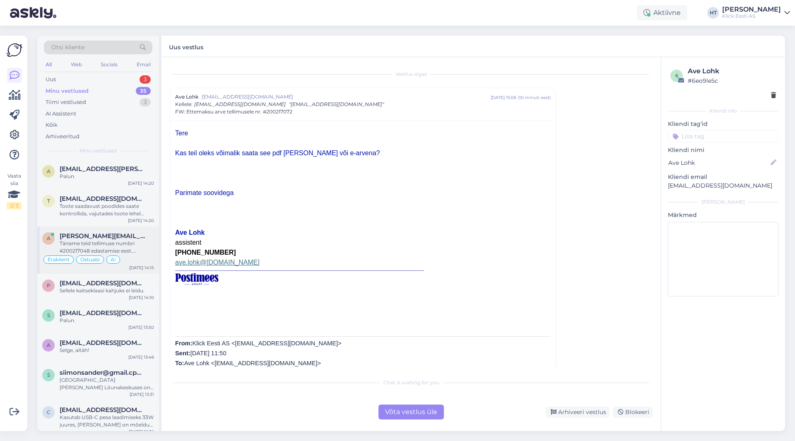
click at [131, 234] on span "[PERSON_NAME][EMAIL_ADDRESS][PERSON_NAME][DOMAIN_NAME]" at bounding box center [103, 235] width 86 height 7
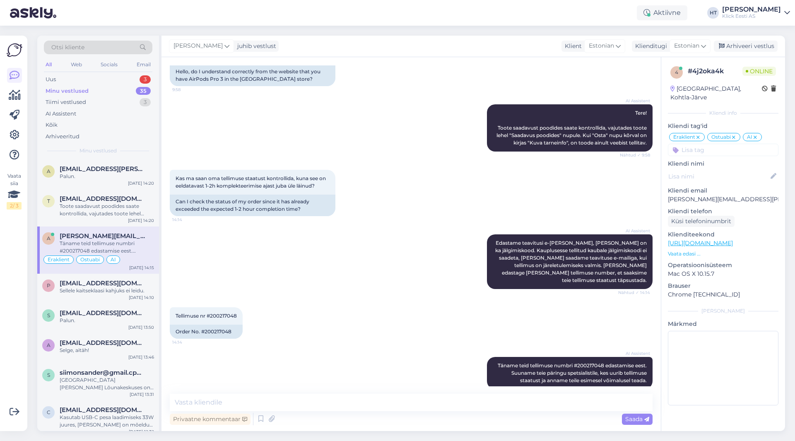
scroll to position [74, 0]
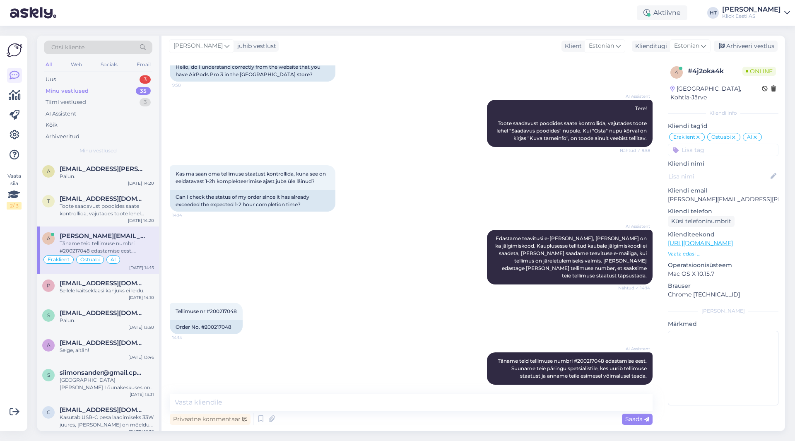
click at [411, 215] on div "Kas ma saan oma tellimuse staatust kontrollida, kuna see on eeldatavast 1-2h ko…" at bounding box center [411, 188] width 483 height 65
click at [421, 396] on textarea at bounding box center [411, 402] width 483 height 17
click at [408, 251] on div "AI Assistent Edastame teavitusi e-[PERSON_NAME], [PERSON_NAME] on ka jälgimisko…" at bounding box center [411, 257] width 483 height 73
click at [405, 255] on div "AI Assistent Edastame teavitusi e-[PERSON_NAME], [PERSON_NAME] on ka jälgimisko…" at bounding box center [411, 257] width 483 height 73
click at [140, 79] on div "3" at bounding box center [145, 79] width 11 height 8
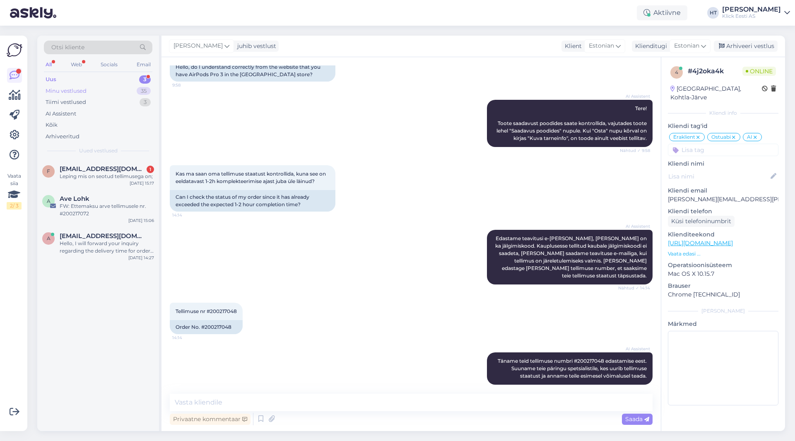
click at [142, 87] on div "35" at bounding box center [144, 91] width 14 height 8
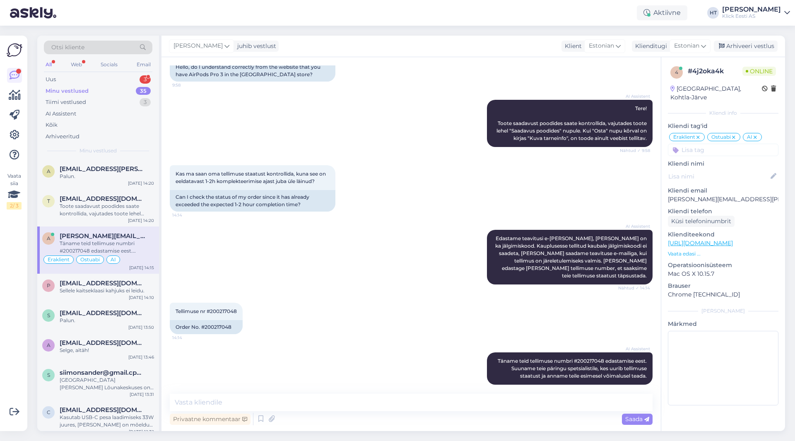
click at [118, 237] on span "[PERSON_NAME][EMAIL_ADDRESS][PERSON_NAME][DOMAIN_NAME]" at bounding box center [103, 235] width 86 height 7
drag, startPoint x: 374, startPoint y: 403, endPoint x: 387, endPoint y: 402, distance: 13.3
click at [374, 402] on textarea at bounding box center [411, 402] width 483 height 17
click at [299, 405] on textarea at bounding box center [411, 402] width 483 height 17
click at [116, 199] on span "[EMAIL_ADDRESS][DOMAIN_NAME]" at bounding box center [103, 198] width 86 height 7
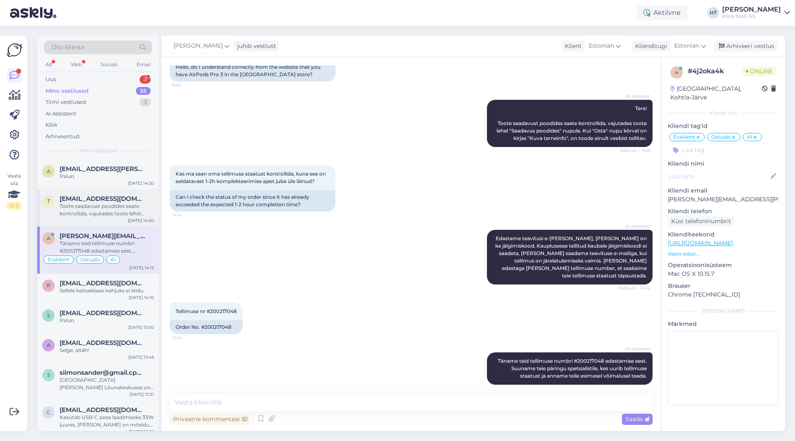
scroll to position [0, 0]
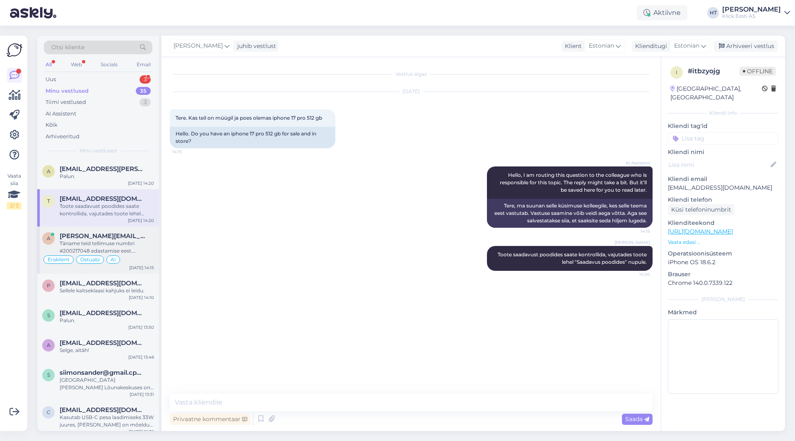
click at [118, 238] on span "[PERSON_NAME][EMAIL_ADDRESS][PERSON_NAME][DOMAIN_NAME]" at bounding box center [103, 235] width 86 height 7
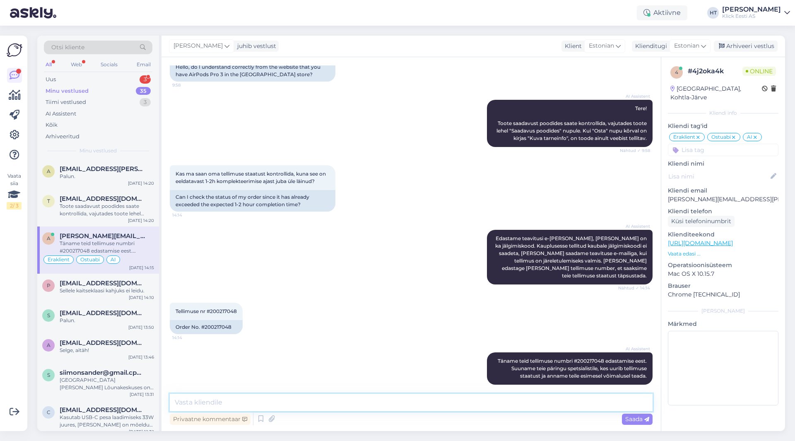
click at [345, 401] on textarea at bounding box center [411, 402] width 483 height 17
click at [119, 76] on div "Uus 3" at bounding box center [98, 80] width 109 height 12
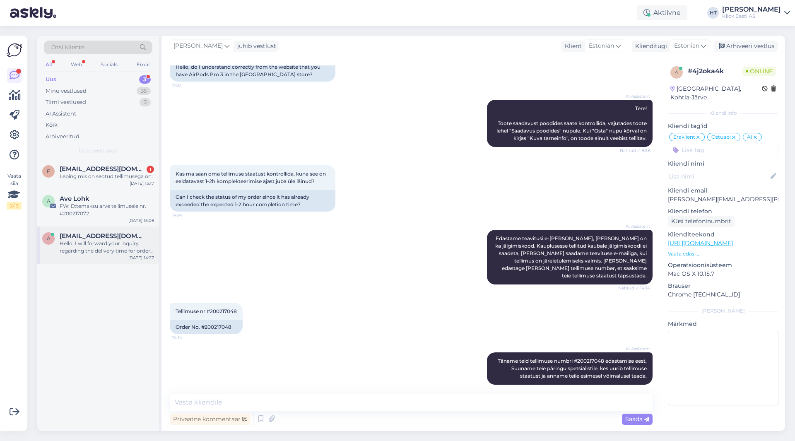
click at [119, 239] on span "[EMAIL_ADDRESS][DOMAIN_NAME]" at bounding box center [103, 235] width 86 height 7
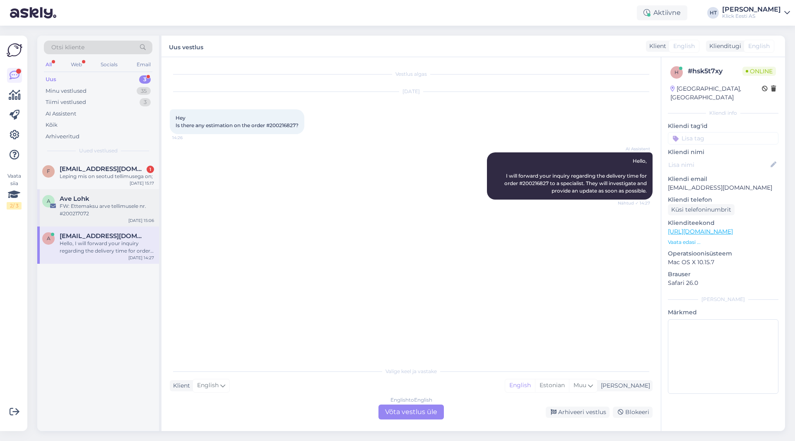
click at [128, 215] on div "FW: Ettemaksu arve tellimusele nr. #200217072" at bounding box center [107, 210] width 94 height 15
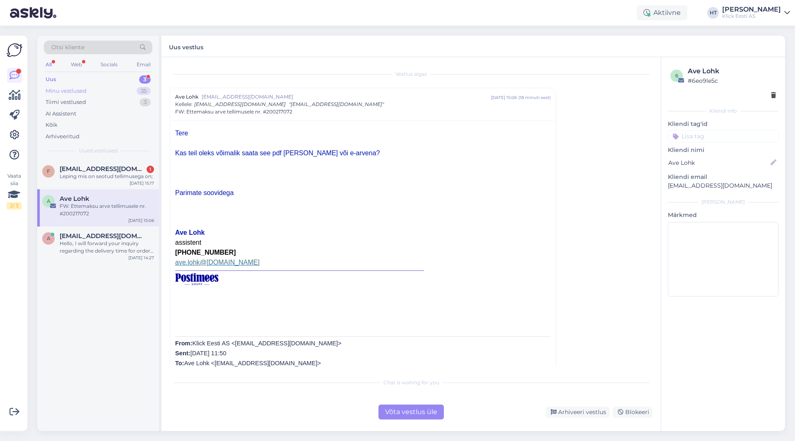
click at [124, 90] on div "Minu vestlused 35" at bounding box center [98, 91] width 109 height 12
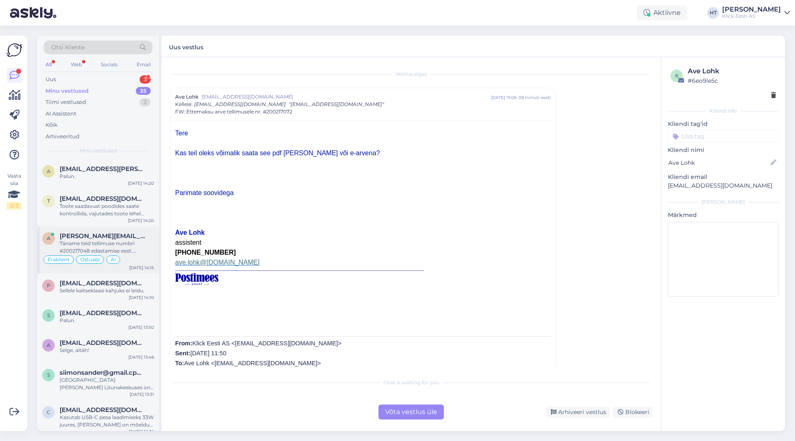
click at [129, 241] on div "Täname teid tellimuse numbri #200217048 edastamise eest. Suuname teie päringu s…" at bounding box center [107, 247] width 94 height 15
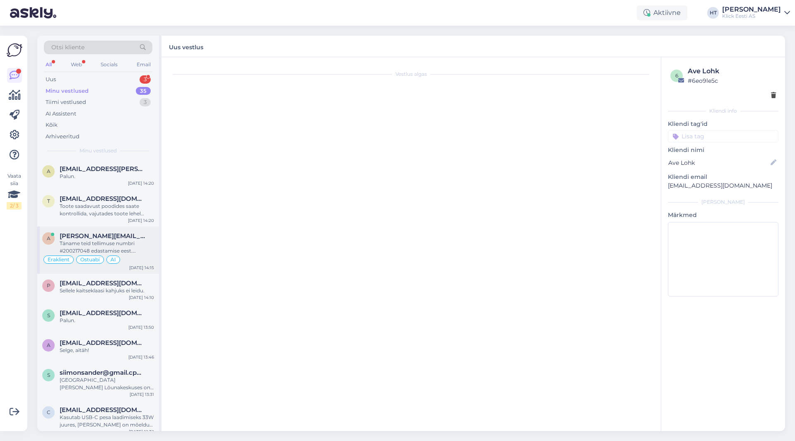
scroll to position [74, 0]
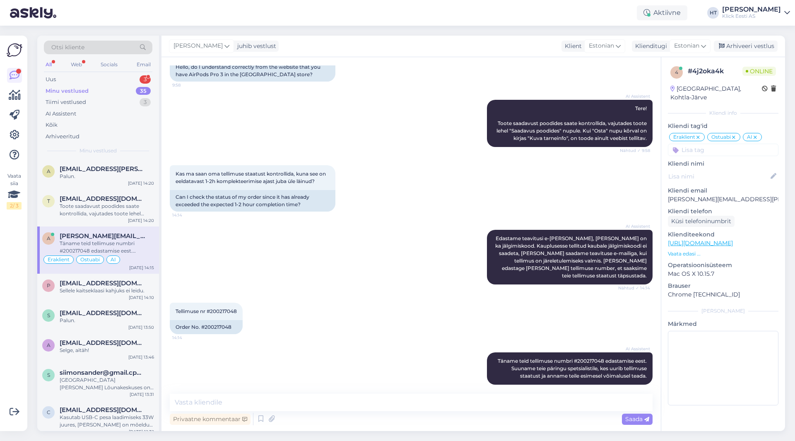
click at [402, 253] on div "AI Assistent Edastame teavitusi e-[PERSON_NAME], [PERSON_NAME] on ka jälgimisko…" at bounding box center [411, 257] width 483 height 73
click at [403, 253] on div "AI Assistent Edastame teavitusi e-[PERSON_NAME], [PERSON_NAME] on ka jälgimisko…" at bounding box center [411, 257] width 483 height 73
click at [403, 250] on div "AI Assistent Edastame teavitusi e-[PERSON_NAME], [PERSON_NAME] on ka jälgimisko…" at bounding box center [411, 257] width 483 height 73
click at [130, 76] on div "Uus 4" at bounding box center [98, 80] width 109 height 12
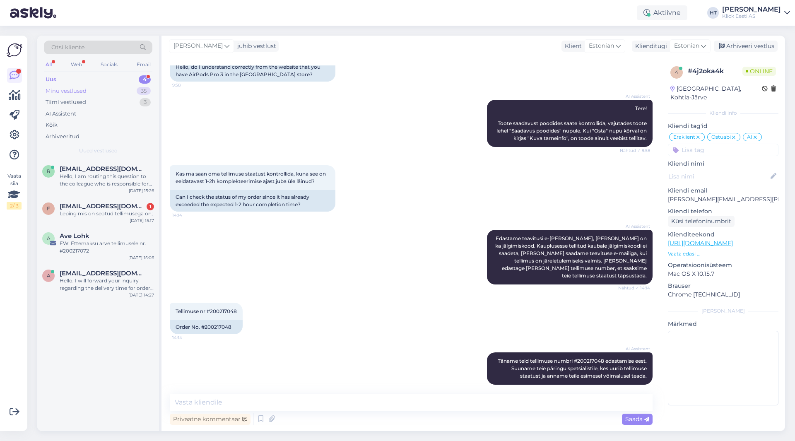
click at [128, 94] on div "Minu vestlused 35" at bounding box center [98, 91] width 109 height 12
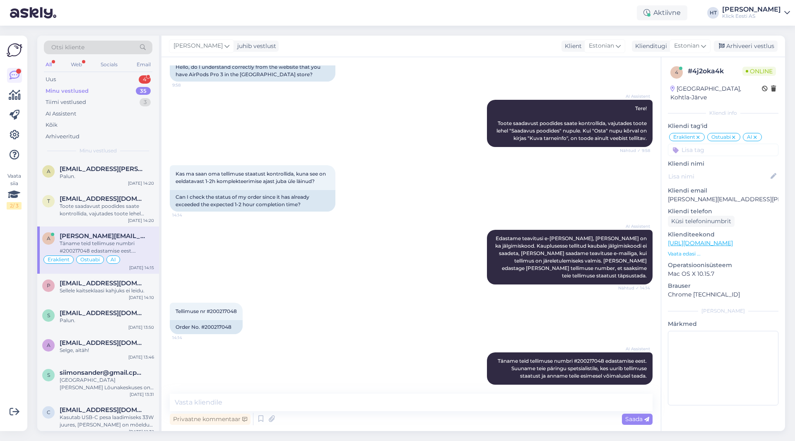
click at [148, 252] on div "Täname teid tellimuse numbri #200217048 edastamise eest. Suuname teie päringu s…" at bounding box center [107, 247] width 94 height 15
click at [391, 403] on textarea at bounding box center [411, 402] width 483 height 17
click at [400, 403] on textarea at bounding box center [411, 402] width 483 height 17
click at [398, 404] on textarea at bounding box center [411, 402] width 483 height 17
click at [399, 403] on textarea at bounding box center [411, 402] width 483 height 17
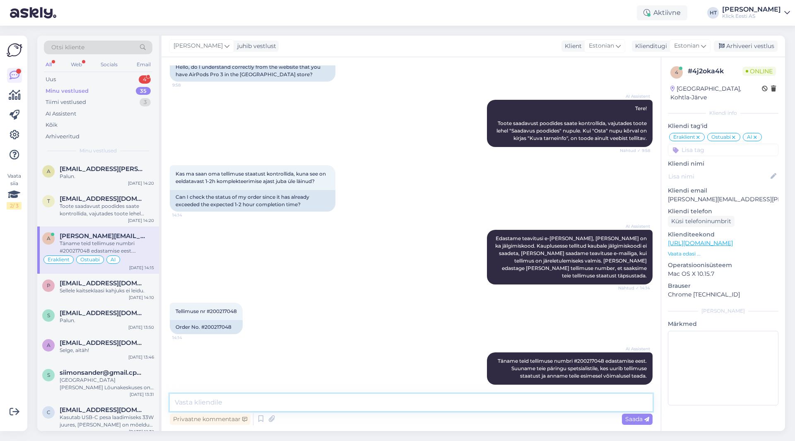
click at [399, 403] on textarea at bounding box center [411, 402] width 483 height 17
click at [111, 108] on div "AI Assistent" at bounding box center [98, 114] width 109 height 12
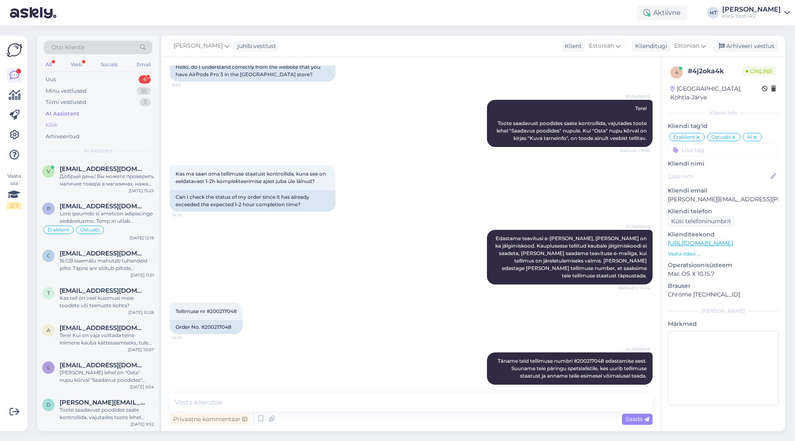
click at [91, 126] on div "Kõik" at bounding box center [98, 125] width 109 height 12
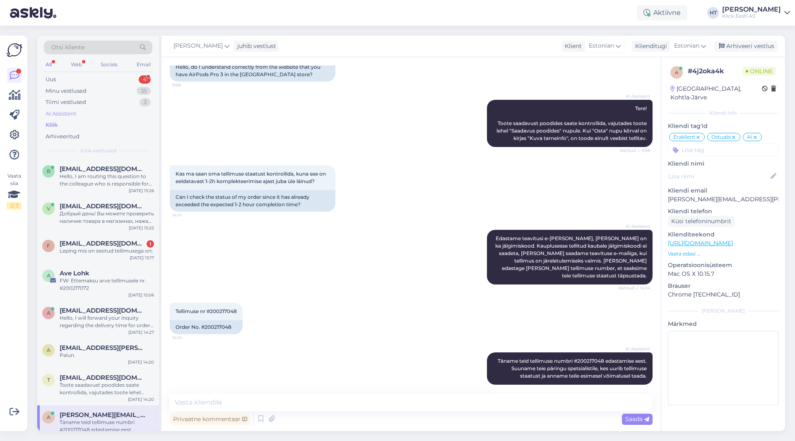
click at [95, 113] on div "AI Assistent" at bounding box center [98, 114] width 109 height 12
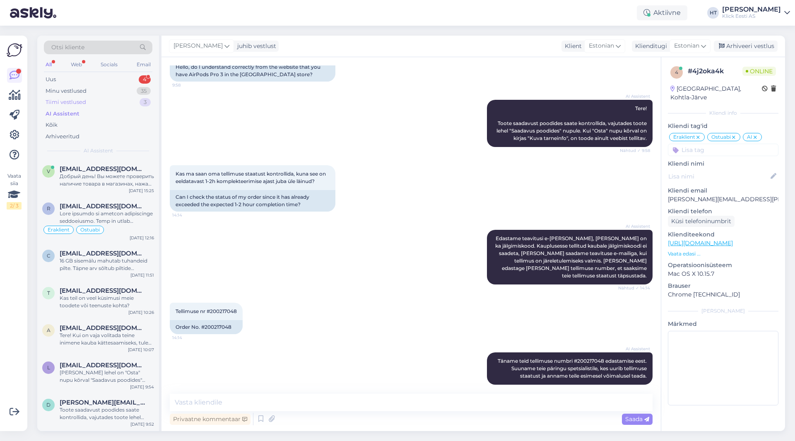
click at [104, 105] on div "Tiimi vestlused 3" at bounding box center [98, 103] width 109 height 12
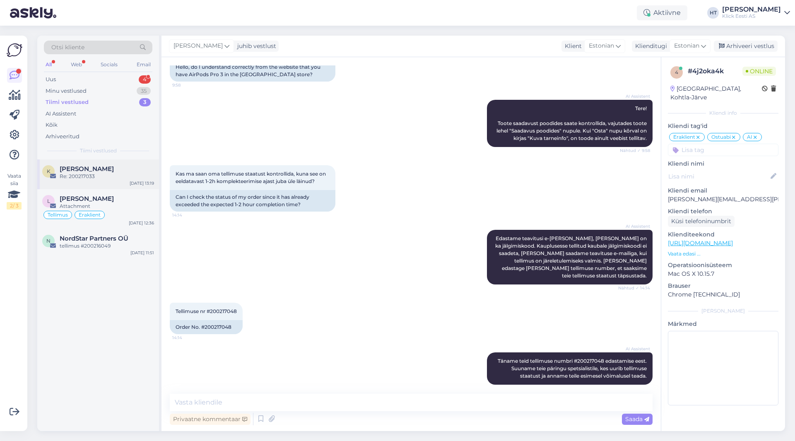
click at [112, 169] on div "[PERSON_NAME]" at bounding box center [107, 168] width 94 height 7
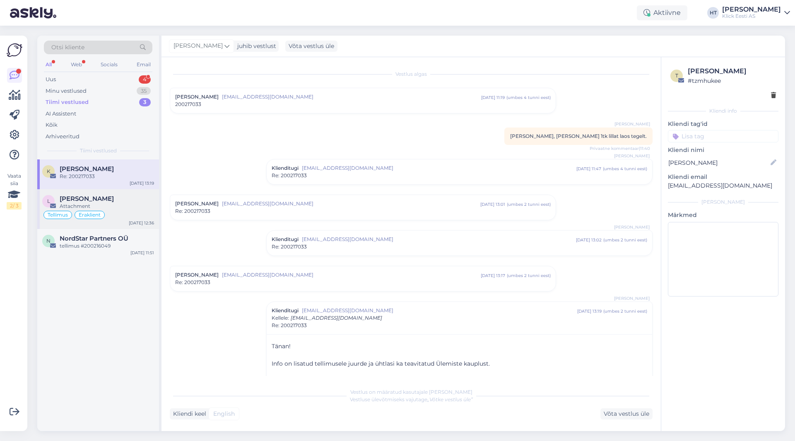
click at [130, 210] on div "Attachment" at bounding box center [107, 206] width 94 height 7
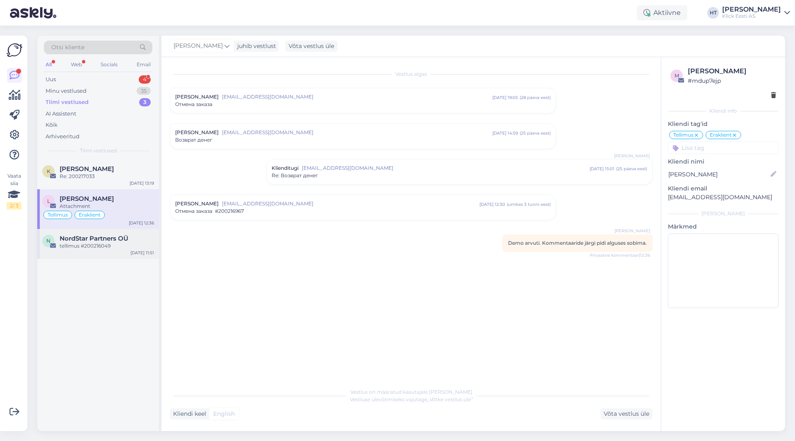
click at [138, 234] on div "N NordStar Partners OÜ tellimus #200216049 [DATE] 11:51" at bounding box center [98, 244] width 122 height 30
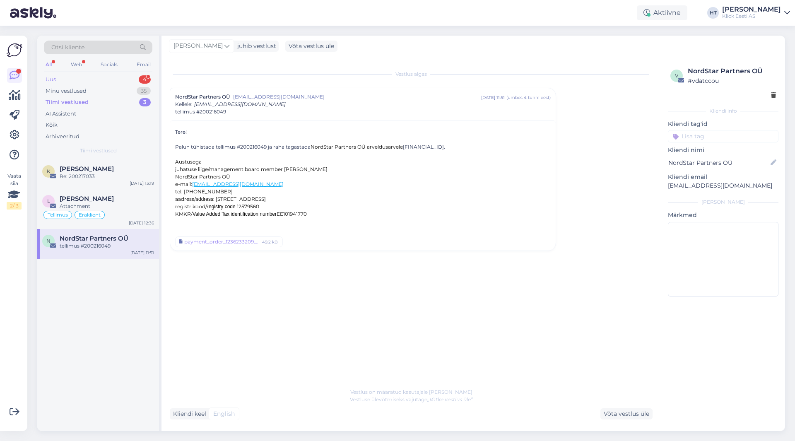
click at [132, 79] on div "Uus 4" at bounding box center [98, 80] width 109 height 12
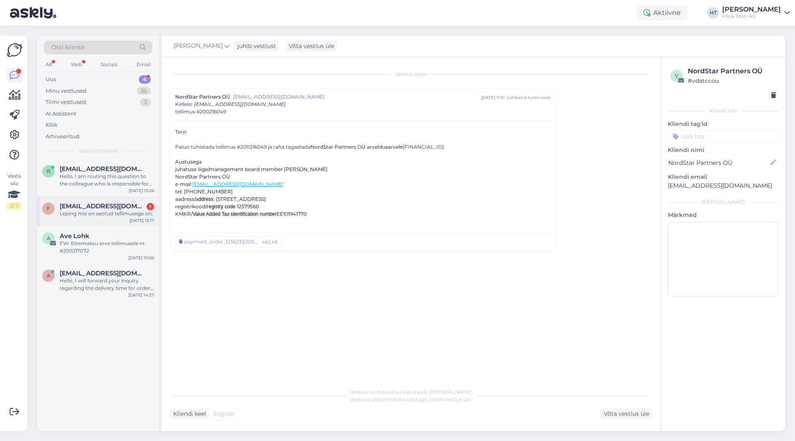
click at [139, 208] on div "[EMAIL_ADDRESS][DOMAIN_NAME] 1" at bounding box center [107, 206] width 94 height 7
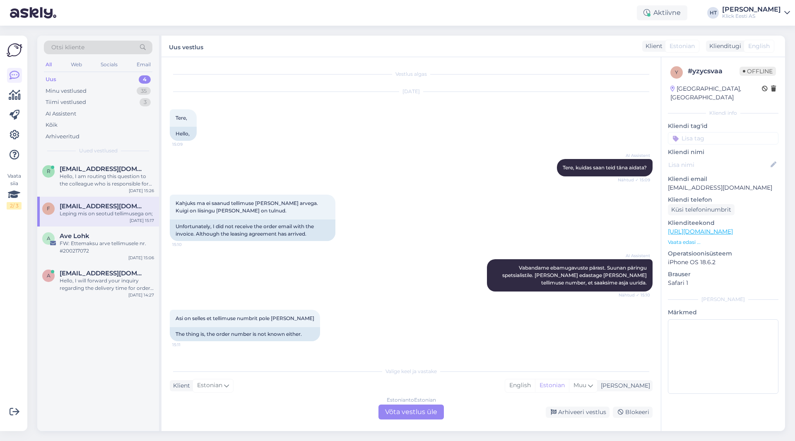
scroll to position [45, 0]
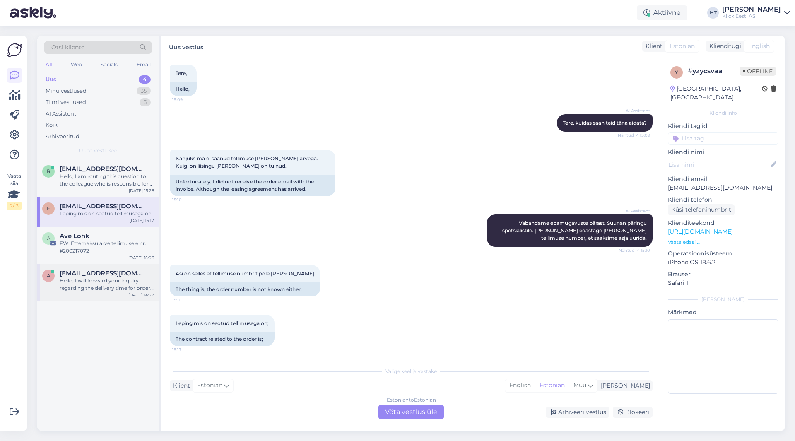
click at [130, 279] on div "Hello, I will forward your inquiry regarding the delivery time for order #20021…" at bounding box center [107, 284] width 94 height 15
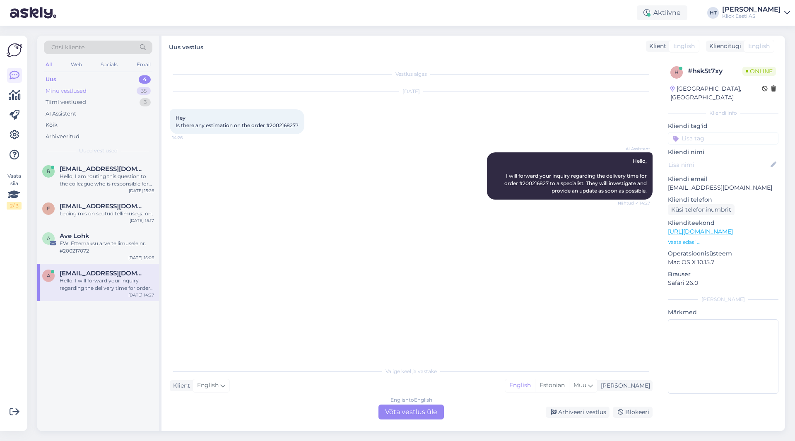
click at [99, 92] on div "Minu vestlused 35" at bounding box center [98, 91] width 109 height 12
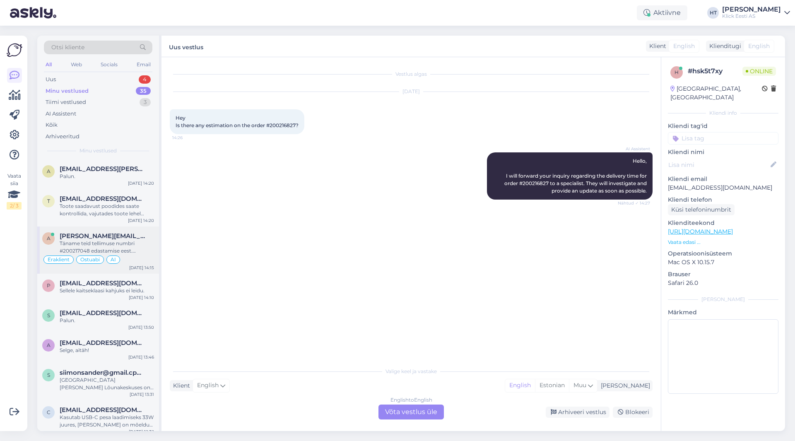
click at [135, 245] on div "Täname teid tellimuse numbri #200217048 edastamise eest. Suuname teie päringu s…" at bounding box center [107, 247] width 94 height 15
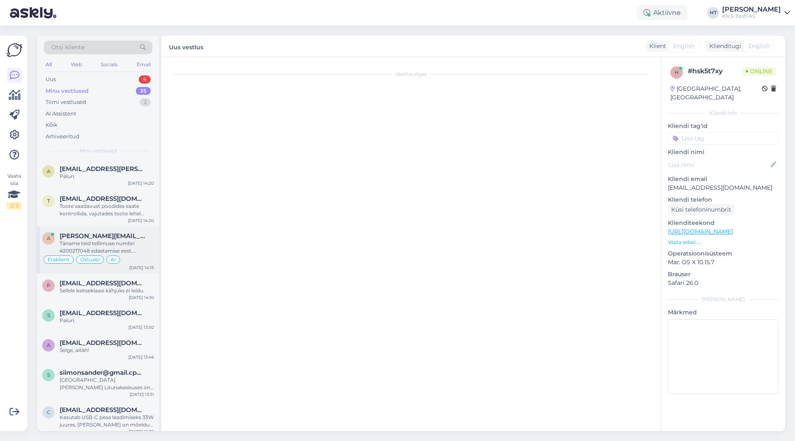
scroll to position [74, 0]
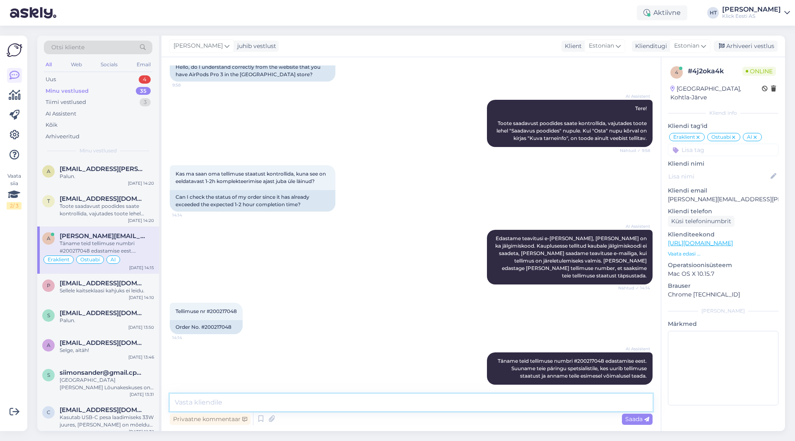
click at [417, 405] on textarea at bounding box center [411, 402] width 483 height 17
click at [420, 401] on textarea at bounding box center [411, 402] width 483 height 17
click at [420, 402] on textarea at bounding box center [411, 402] width 483 height 17
click at [419, 402] on textarea at bounding box center [411, 402] width 483 height 17
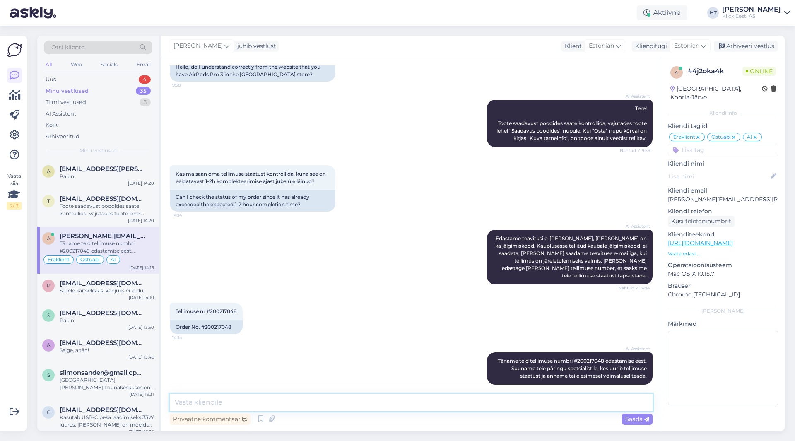
click at [412, 401] on textarea at bounding box center [411, 402] width 483 height 17
click at [409, 401] on textarea at bounding box center [411, 402] width 483 height 17
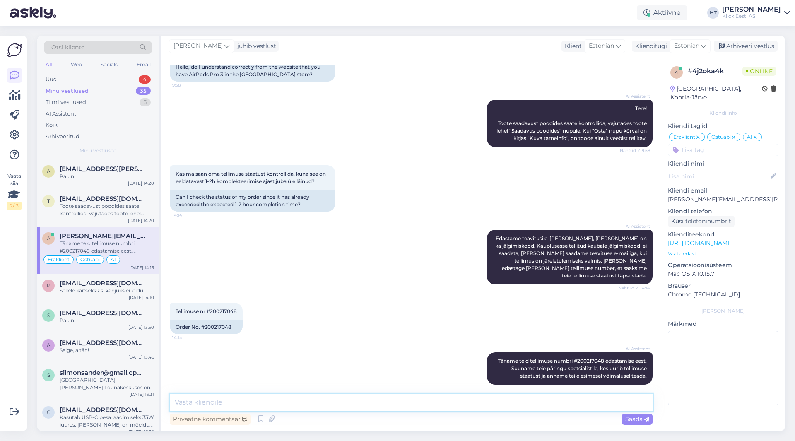
click at [407, 401] on textarea at bounding box center [411, 402] width 483 height 17
click at [406, 403] on textarea at bounding box center [411, 402] width 483 height 17
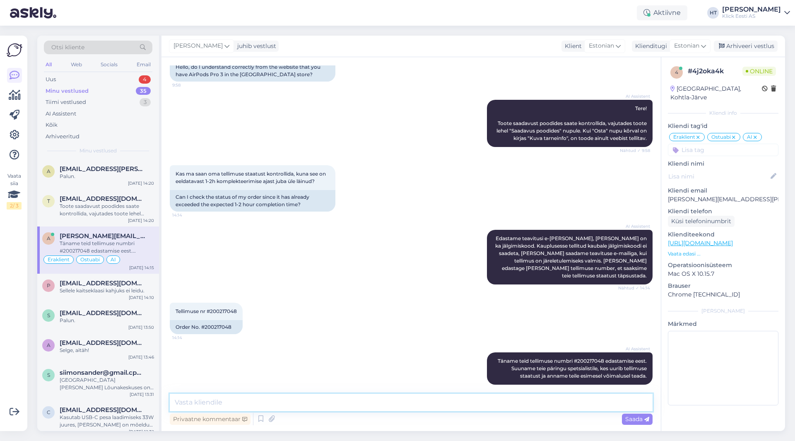
click at [406, 403] on textarea at bounding box center [411, 402] width 483 height 17
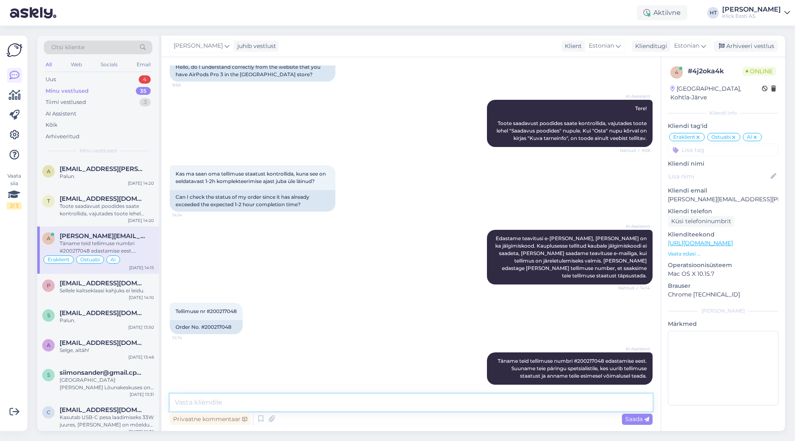
click at [406, 403] on textarea at bounding box center [411, 402] width 483 height 17
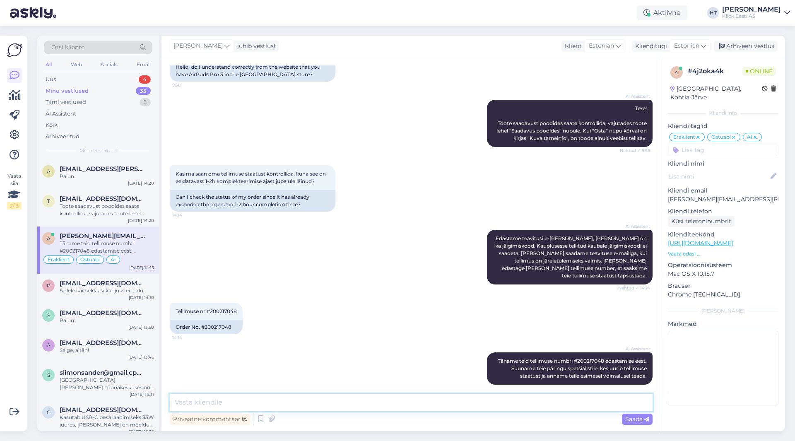
click at [406, 403] on textarea at bounding box center [411, 402] width 483 height 17
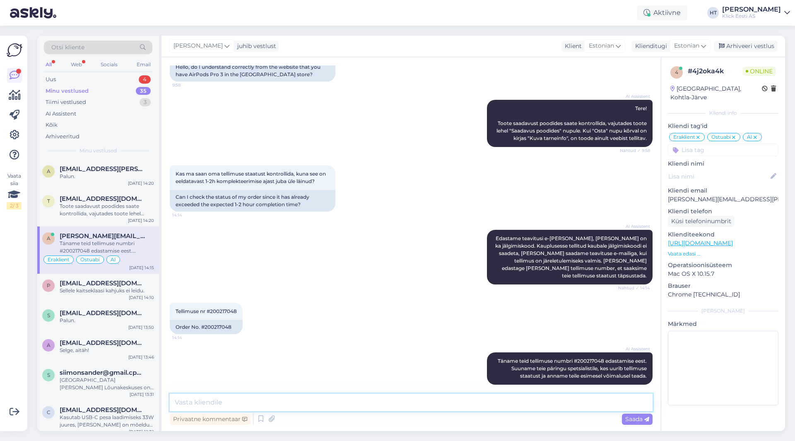
click at [406, 403] on textarea at bounding box center [411, 402] width 483 height 17
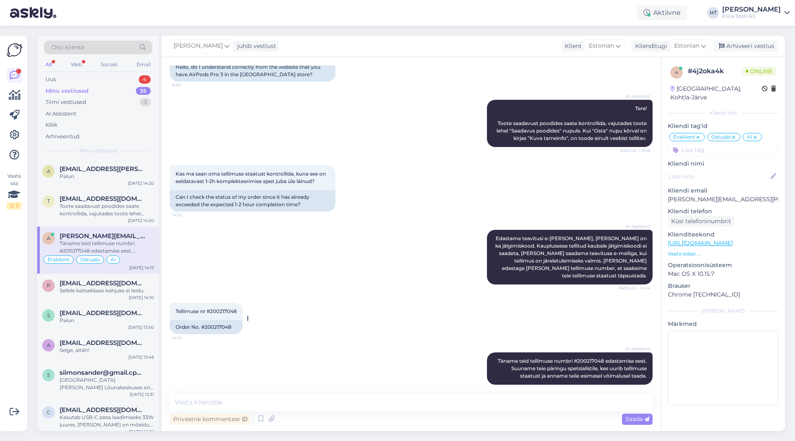
click at [229, 308] on span "Tellimuse nr #200217048" at bounding box center [206, 311] width 61 height 6
click at [421, 294] on div "Tellimuse nr #200217048 14:14 Order No. #200217048" at bounding box center [411, 319] width 483 height 50
click at [388, 157] on div "Kas ma saan oma tellimuse staatust kontrollida, kuna see on eeldatavast 1-2h ko…" at bounding box center [411, 188] width 483 height 65
click at [354, 262] on div "AI Assistent Edastame teavitusi e-[PERSON_NAME], [PERSON_NAME] on ka jälgimisko…" at bounding box center [411, 257] width 483 height 73
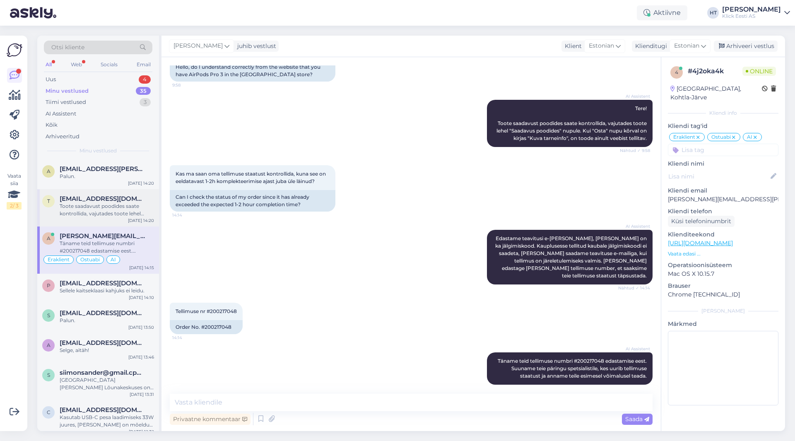
click at [130, 204] on div "Toote saadavust poodides saate kontrollida, vajutades toote lehel "Saadavus poo…" at bounding box center [107, 210] width 94 height 15
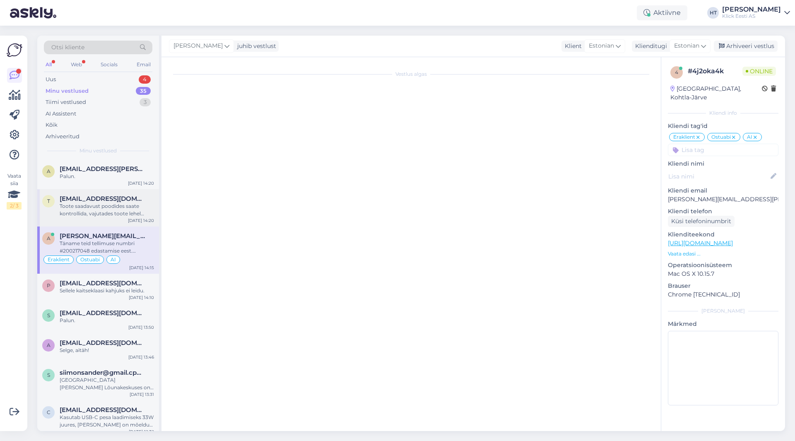
scroll to position [0, 0]
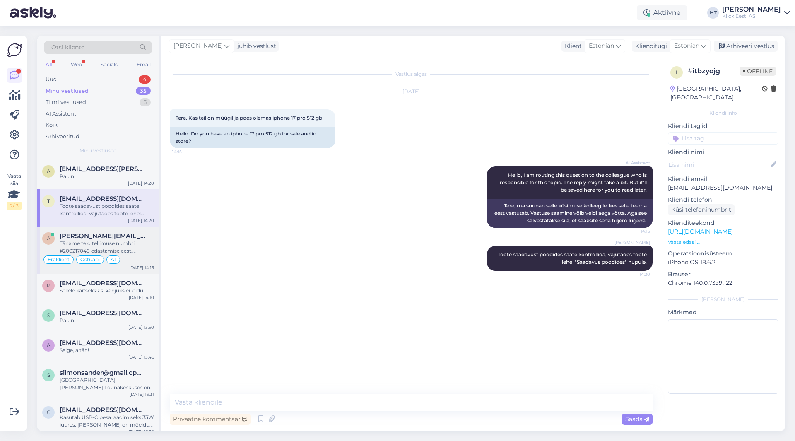
click at [143, 252] on div "Täname teid tellimuse numbri #200217048 edastamise eest. Suuname teie päringu s…" at bounding box center [107, 247] width 94 height 15
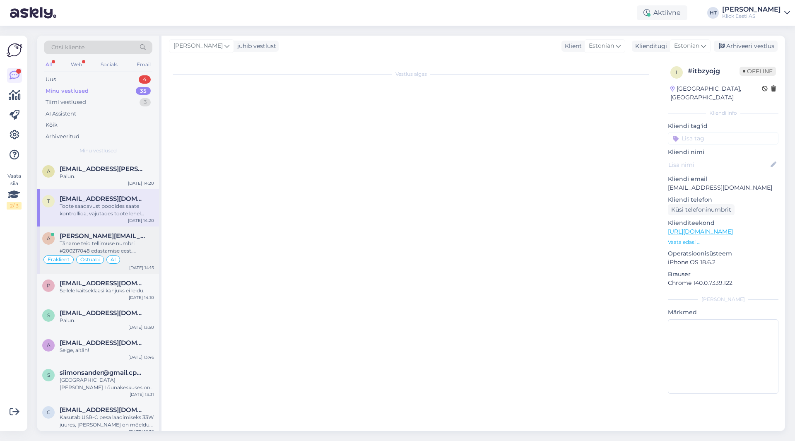
scroll to position [74, 0]
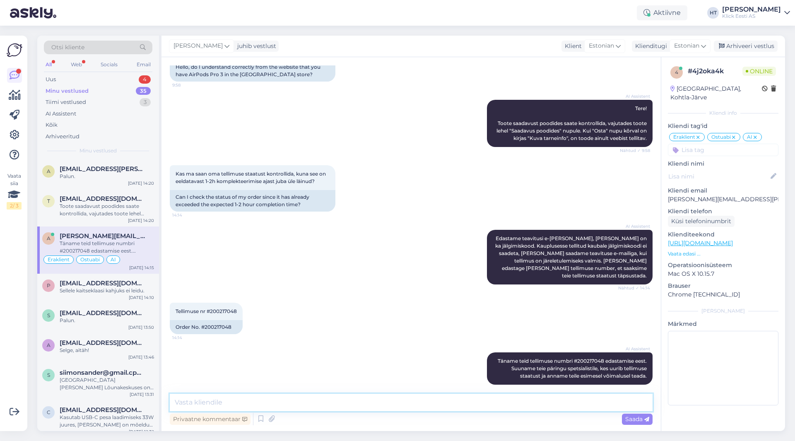
click at [406, 403] on textarea at bounding box center [411, 402] width 483 height 17
click at [497, 404] on textarea "Meil kahjuks ei jätkunud piisavalt varusi tellimuse täitmiseks, esmajärjekorras…" at bounding box center [411, 402] width 483 height 17
click at [497, 402] on textarea "Meil kahjuks ei jätkunud piisavalt varusi tellimuse täitmiseks, esmajärjekorras…" at bounding box center [411, 402] width 483 height 17
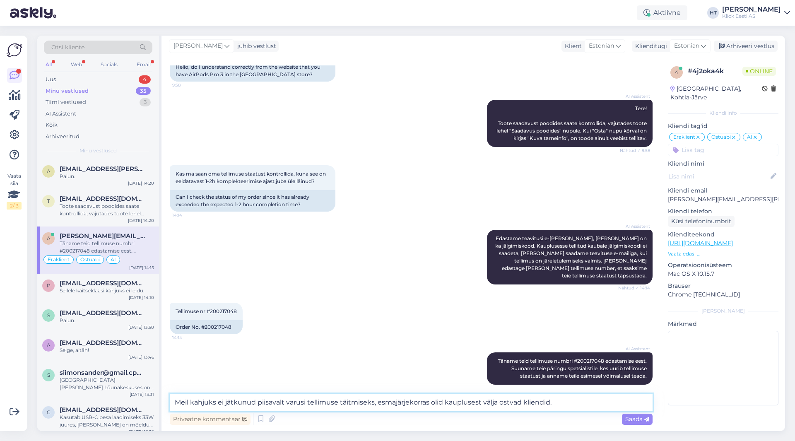
click at [497, 402] on textarea "Meil kahjuks ei jätkunud piisavalt varusi tellimuse täitmiseks, esmajärjekorras…" at bounding box center [411, 402] width 483 height 17
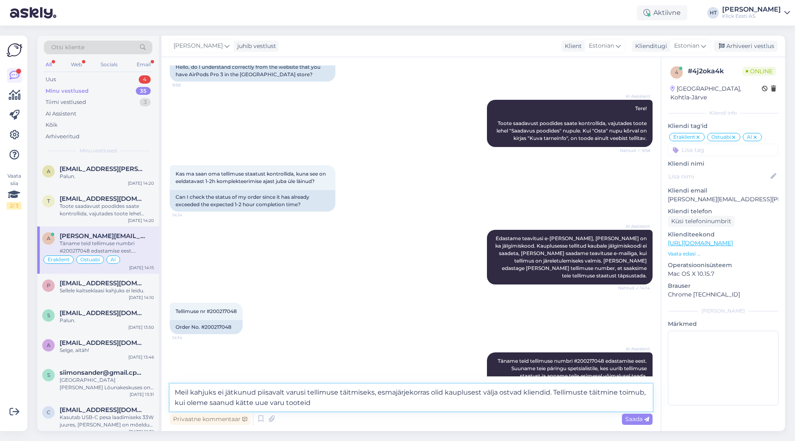
type textarea "Meil kahjuks ei jätkunud piisavalt varusi tellimuse täitmiseks, esmajärjekorras…"
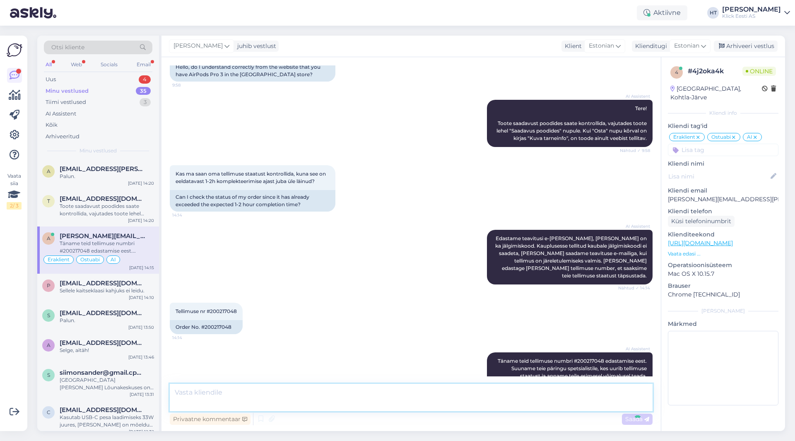
scroll to position [132, 0]
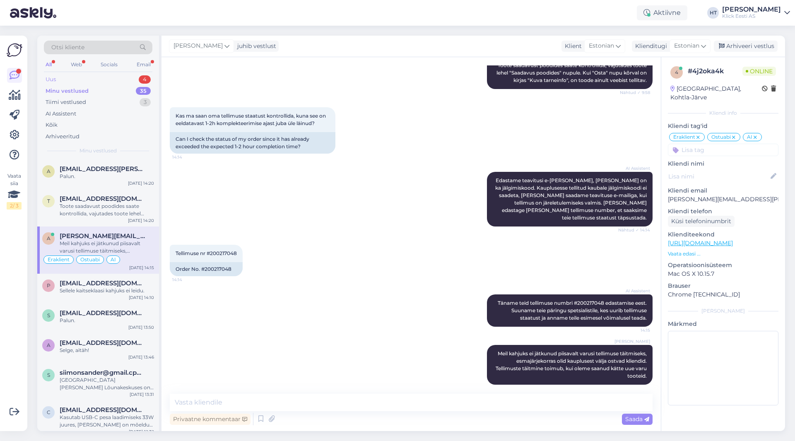
click at [135, 77] on div "Uus 4" at bounding box center [98, 80] width 109 height 12
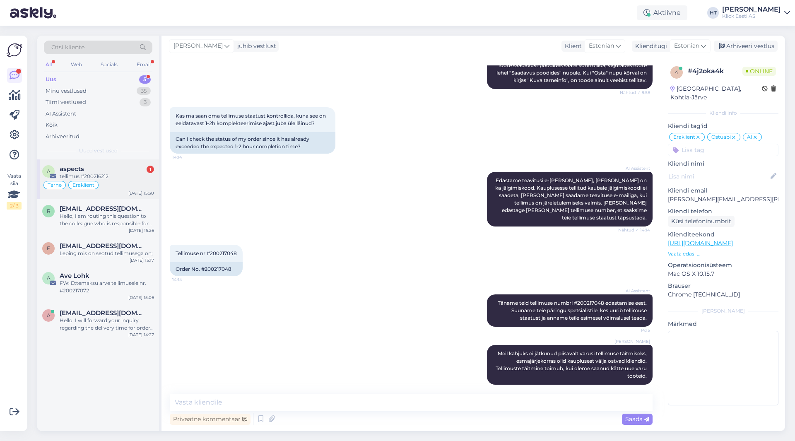
click at [130, 167] on div "aspects 1" at bounding box center [107, 168] width 94 height 7
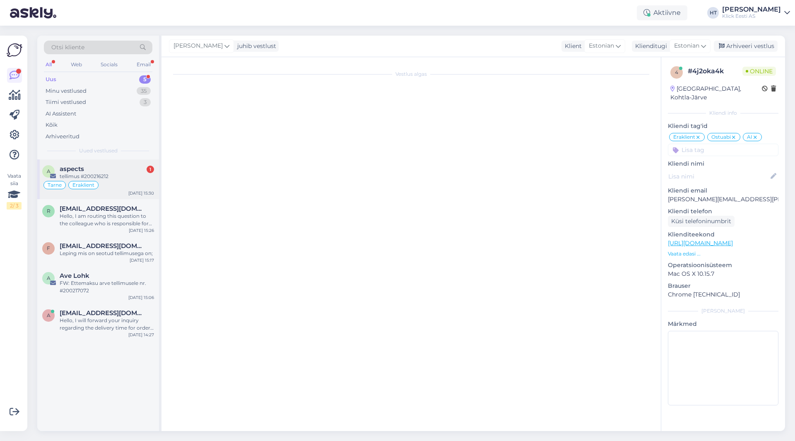
scroll to position [0, 0]
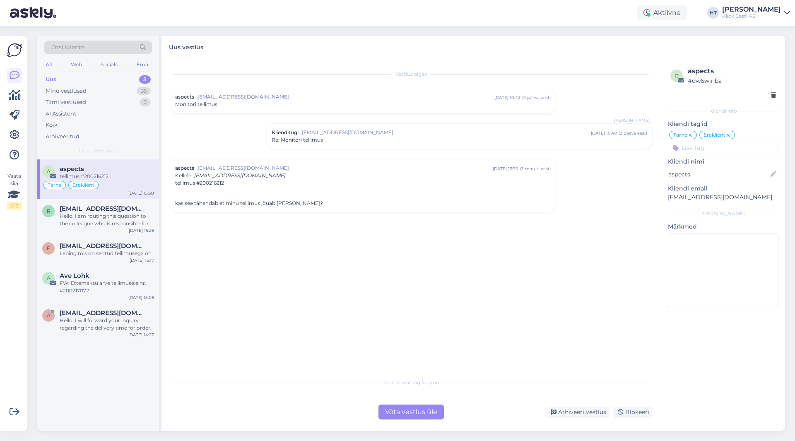
click at [330, 139] on div "Re: Monitori tellimus" at bounding box center [460, 139] width 376 height 7
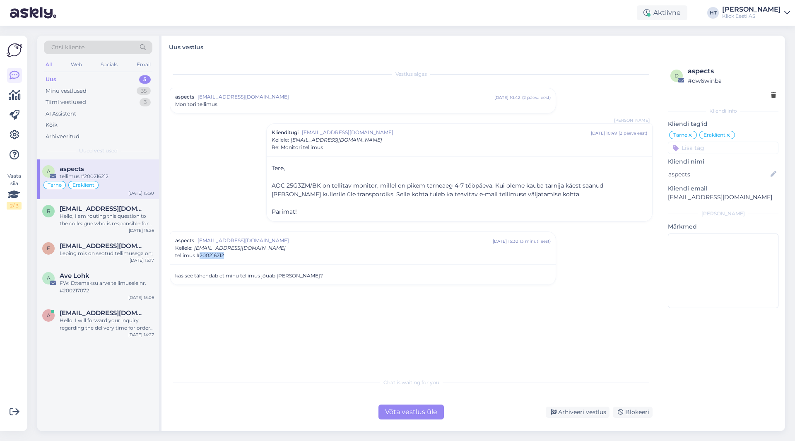
drag, startPoint x: 227, startPoint y: 257, endPoint x: 201, endPoint y: 256, distance: 25.7
click at [201, 256] on div "tellimus #200216212" at bounding box center [363, 255] width 376 height 7
click at [129, 222] on div "Hello, I am routing this question to the colleague who is responsible for this …" at bounding box center [107, 219] width 94 height 15
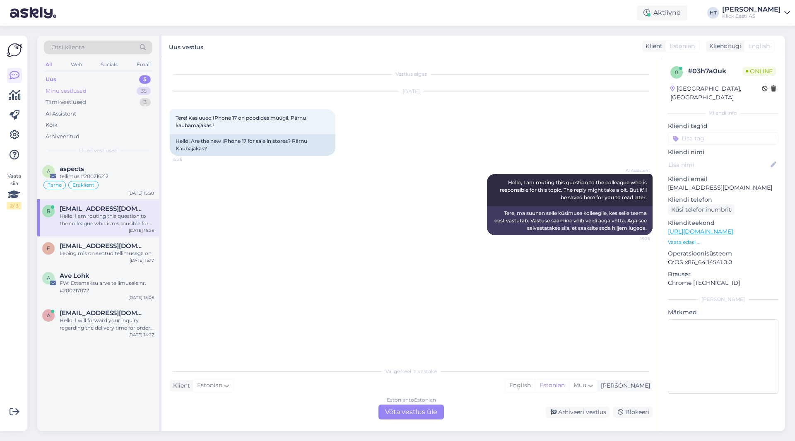
click at [94, 90] on div "Minu vestlused 35" at bounding box center [98, 91] width 109 height 12
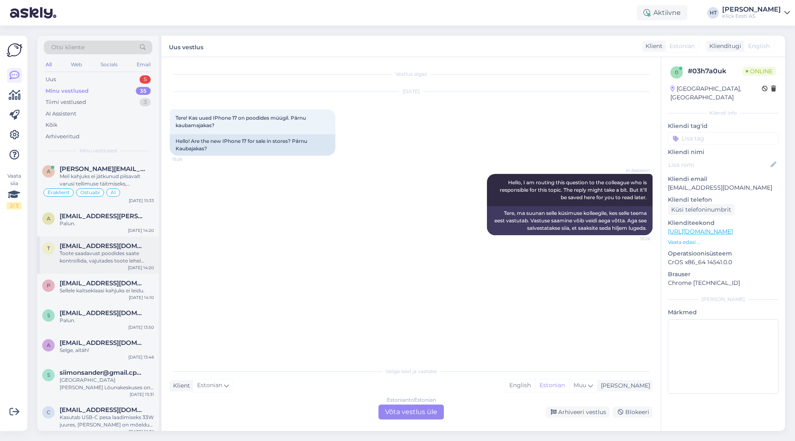
click at [128, 240] on div "t [EMAIL_ADDRESS][DOMAIN_NAME] Toote saadavust poodides saate kontrollida, vaju…" at bounding box center [98, 254] width 122 height 37
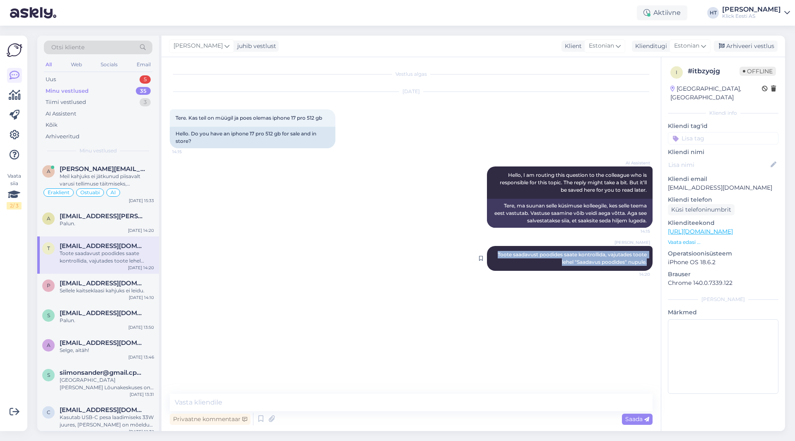
drag, startPoint x: 495, startPoint y: 254, endPoint x: 649, endPoint y: 263, distance: 154.3
click at [497, 263] on div "[PERSON_NAME] Toote saadavust poodides saate kontrollida, vajutades toote lehel…" at bounding box center [570, 258] width 166 height 25
click at [381, 285] on div "Vestlus algas [DATE] Tere. Kas teil on müügil ja poes olemas iphone 17 pro 512 …" at bounding box center [415, 225] width 490 height 321
click at [141, 80] on div "5" at bounding box center [145, 79] width 11 height 8
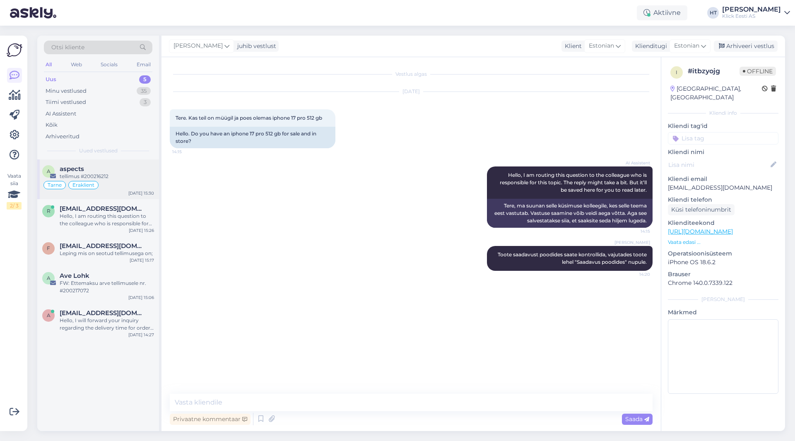
click at [111, 183] on div "Tarne Eraklient" at bounding box center [98, 185] width 112 height 10
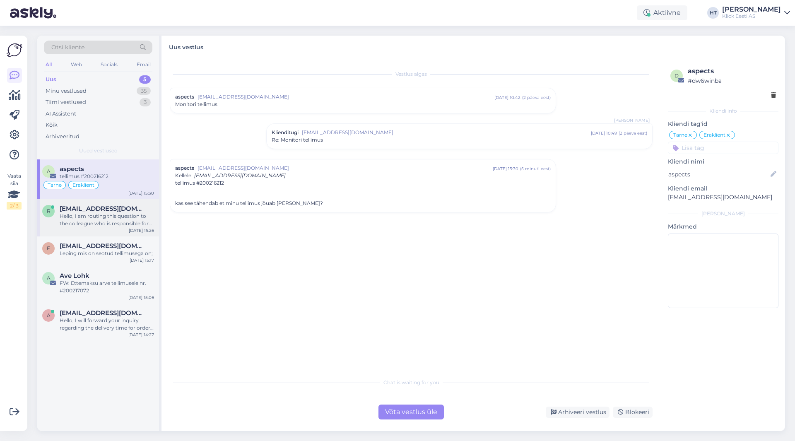
click at [122, 210] on span "[EMAIL_ADDRESS][DOMAIN_NAME]" at bounding box center [103, 208] width 86 height 7
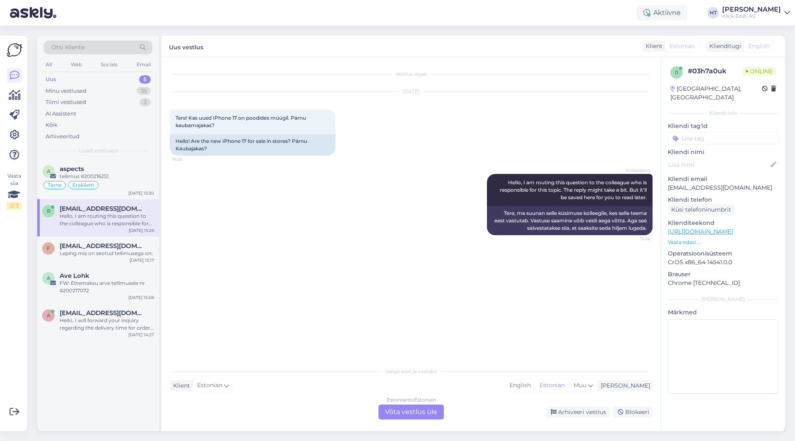
click at [419, 414] on div "Estonian to Estonian Võta vestlus üle" at bounding box center [411, 412] width 65 height 15
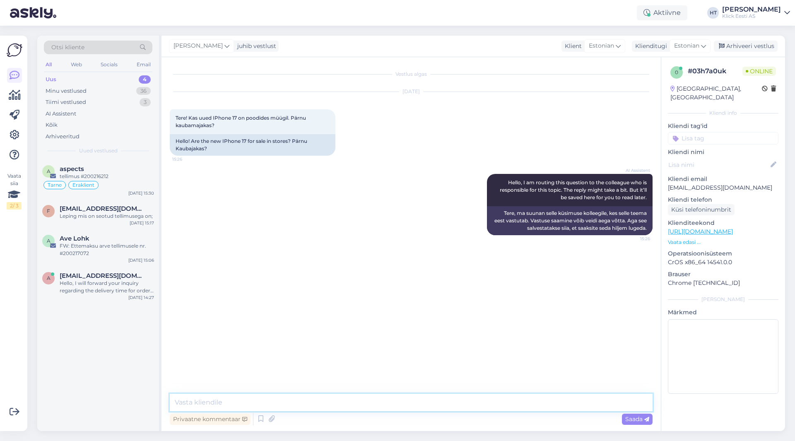
click at [373, 394] on textarea at bounding box center [411, 402] width 483 height 17
paste textarea "Toote saadavust poodides saate kontrollida, vajutades toote lehel "Saadavus poo…"
type textarea "Toote saadavust poodides saate kontrollida, vajutades toote lehel "Saadavus poo…"
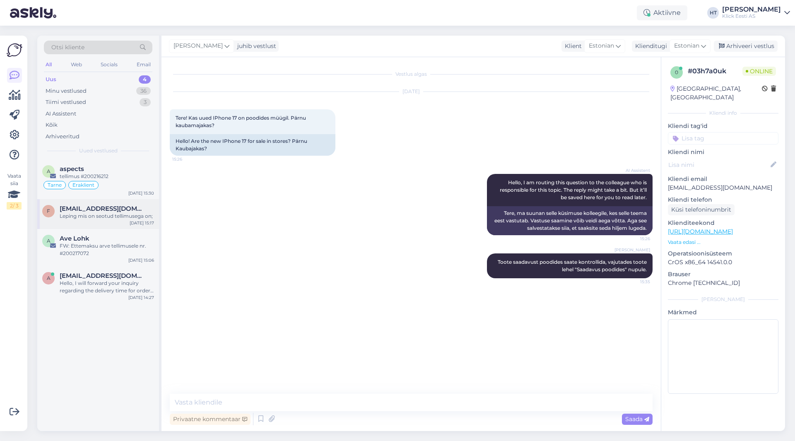
click at [112, 228] on div "f [EMAIL_ADDRESS][DOMAIN_NAME] Leping mis on seotud tellimusega on; [DATE] 15:17" at bounding box center [98, 214] width 122 height 30
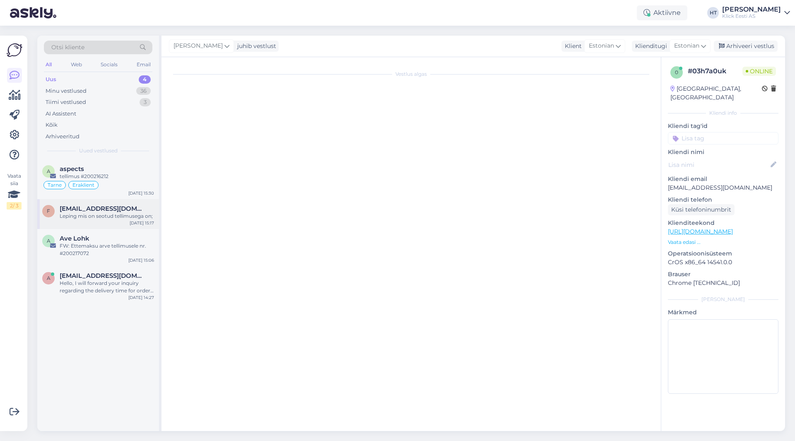
scroll to position [45, 0]
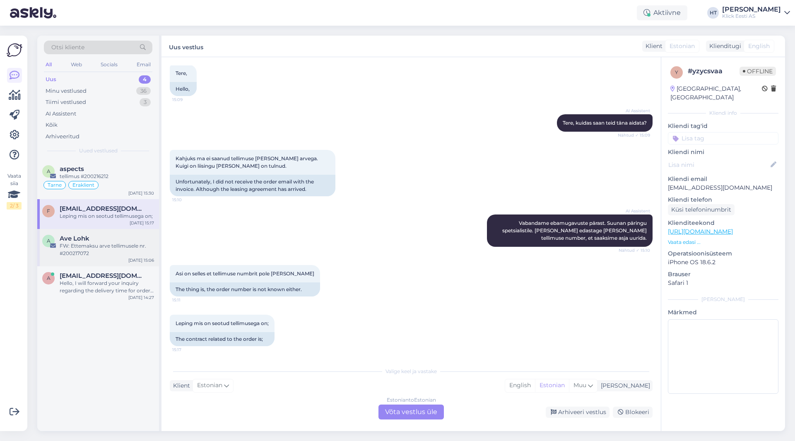
click at [129, 248] on div "FW: Ettemaksu arve tellimusele nr. #200217072" at bounding box center [107, 249] width 94 height 15
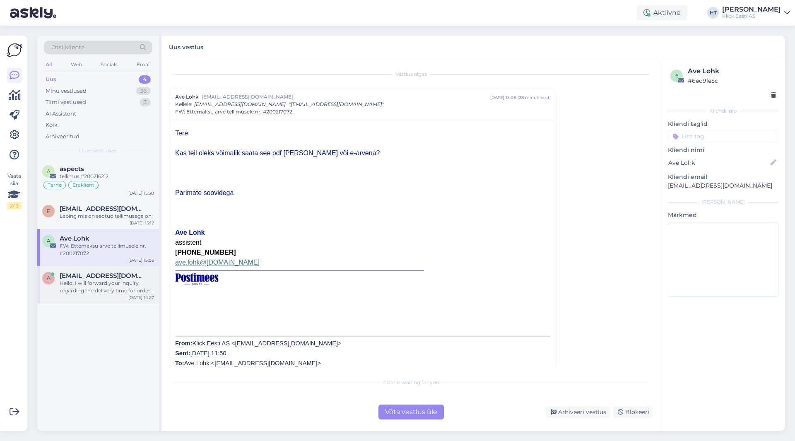
click at [100, 294] on div "Hello, I will forward your inquiry regarding the delivery time for order #20021…" at bounding box center [107, 287] width 94 height 15
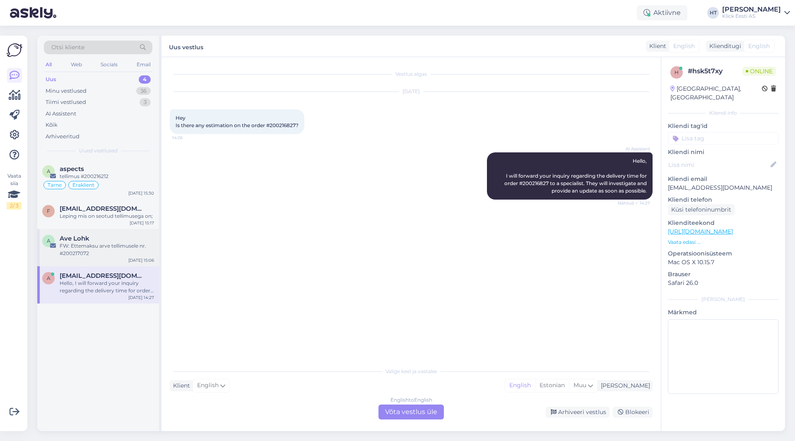
click at [99, 260] on div "A Ave Lohk FW: Ettemaksu arve tellimusele nr. #200217072 [DATE] 15:06" at bounding box center [98, 247] width 122 height 37
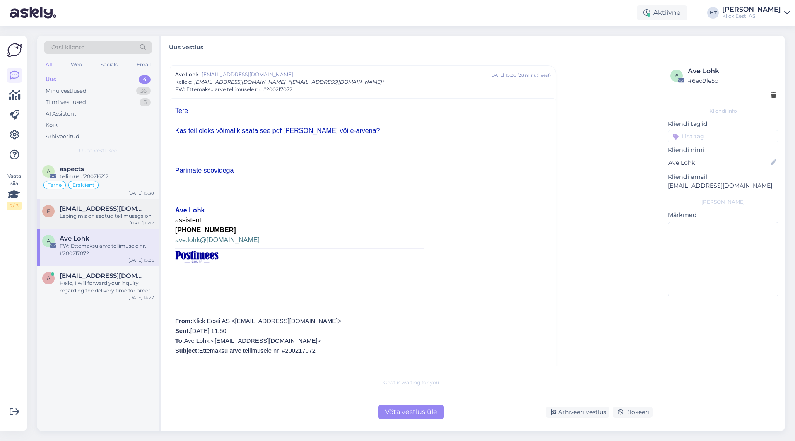
click at [130, 217] on div "Leping mis on seotud tellimusega on;" at bounding box center [107, 215] width 94 height 7
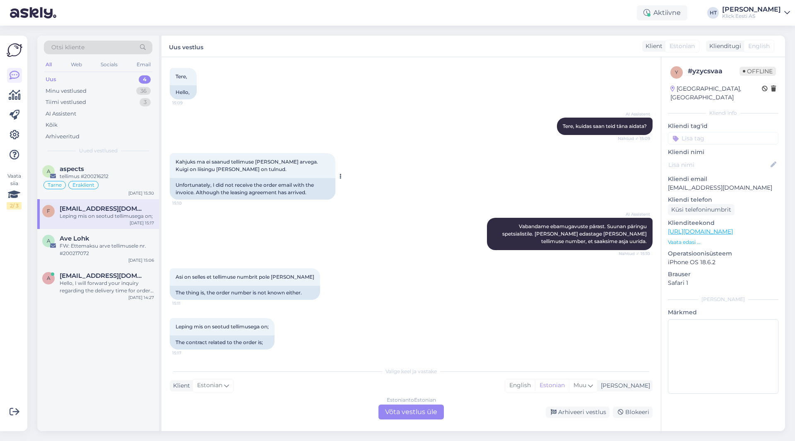
scroll to position [45, 0]
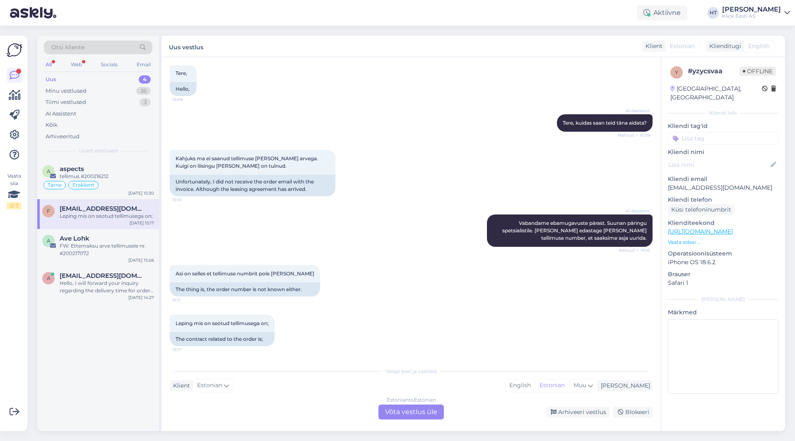
click at [407, 414] on div "Estonian to Estonian Võta vestlus üle" at bounding box center [411, 412] width 65 height 15
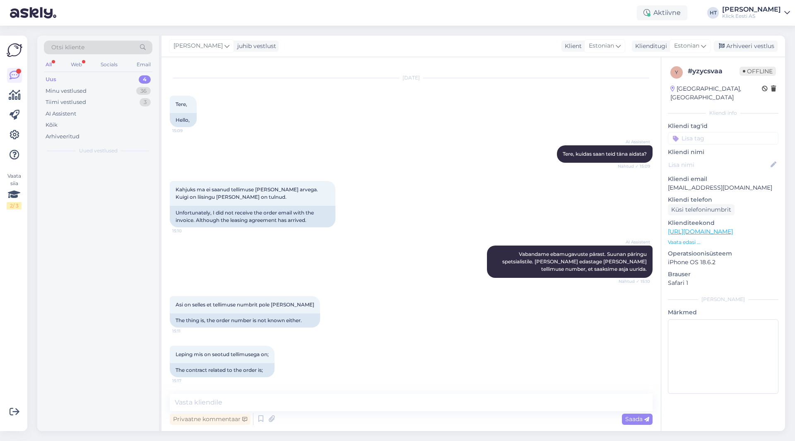
scroll to position [14, 0]
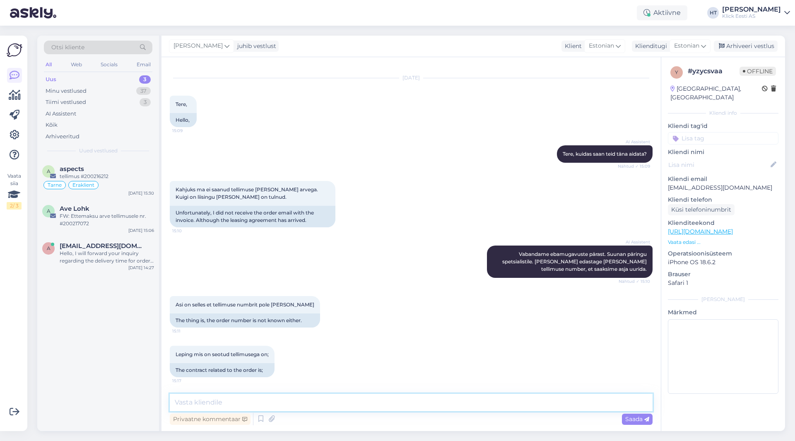
click at [399, 402] on textarea at bounding box center [411, 402] width 483 height 17
click at [497, 183] on p "[EMAIL_ADDRESS][DOMAIN_NAME]" at bounding box center [723, 187] width 111 height 9
click at [483, 199] on div "Kahjuks ma ei saanud tellimuse [PERSON_NAME] arvega. Kuigi on liisingu [PERSON_…" at bounding box center [411, 204] width 483 height 65
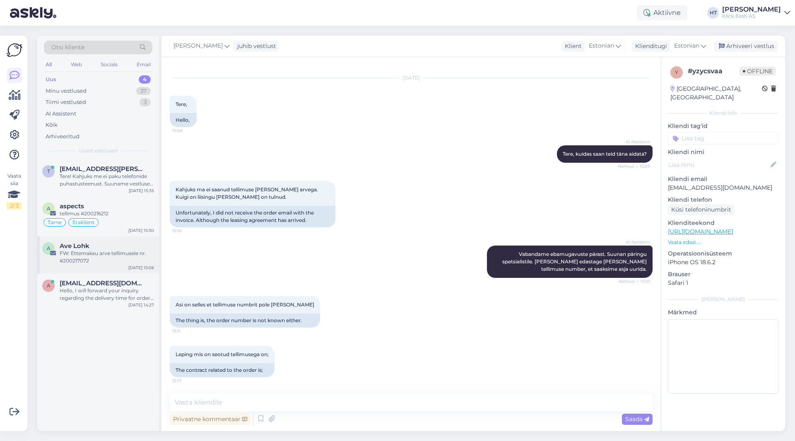
click at [128, 254] on div "FW: Ettemaksu arve tellimusele nr. #200217072" at bounding box center [107, 257] width 94 height 15
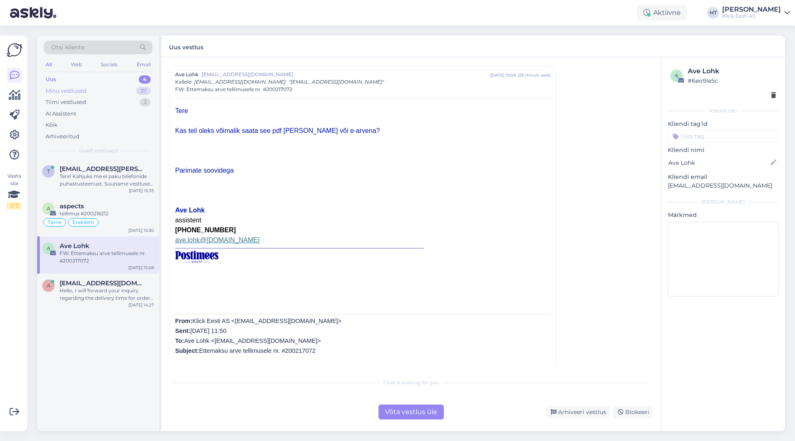
click at [111, 94] on div "Minu vestlused 37" at bounding box center [98, 91] width 109 height 12
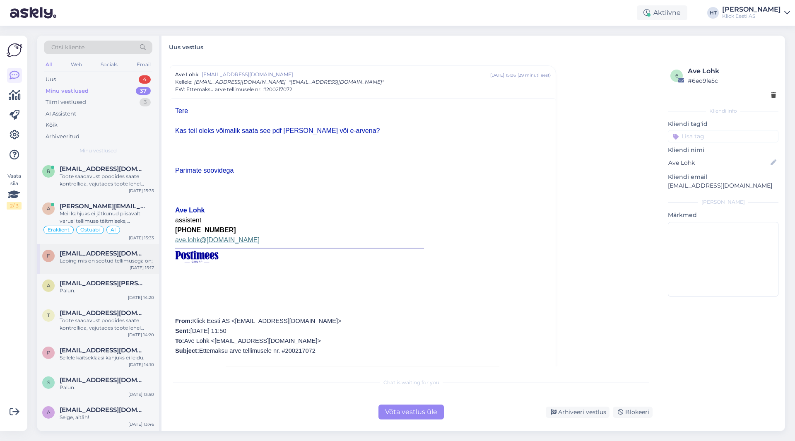
click at [134, 253] on div "[EMAIL_ADDRESS][DOMAIN_NAME]" at bounding box center [107, 253] width 94 height 7
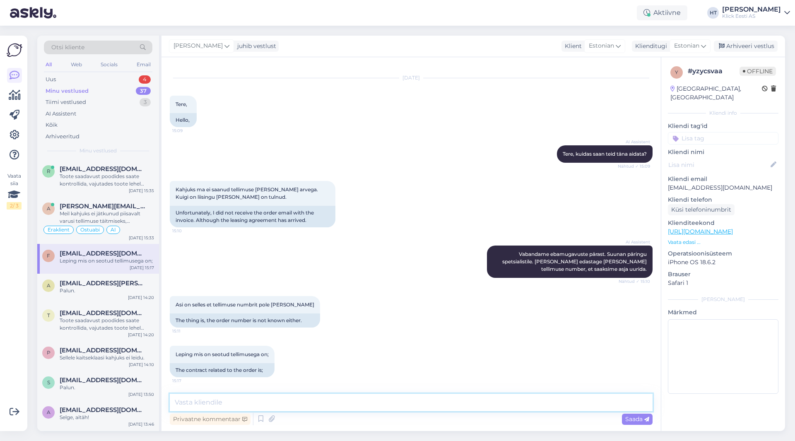
click at [323, 407] on textarea at bounding box center [411, 402] width 483 height 17
type textarea "Tellimuses on list.tu lõpuga aadress, seetõttu ei tulnud ka kinnitust. Muidu on…"
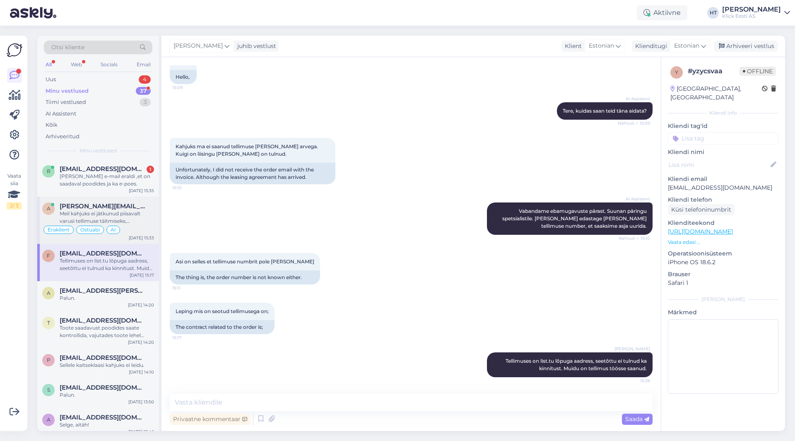
click at [109, 214] on div "Meil kahjuks ei jätkunud piisavalt varusi tellimuse täitmiseks, esmajärjekorras…" at bounding box center [107, 217] width 94 height 15
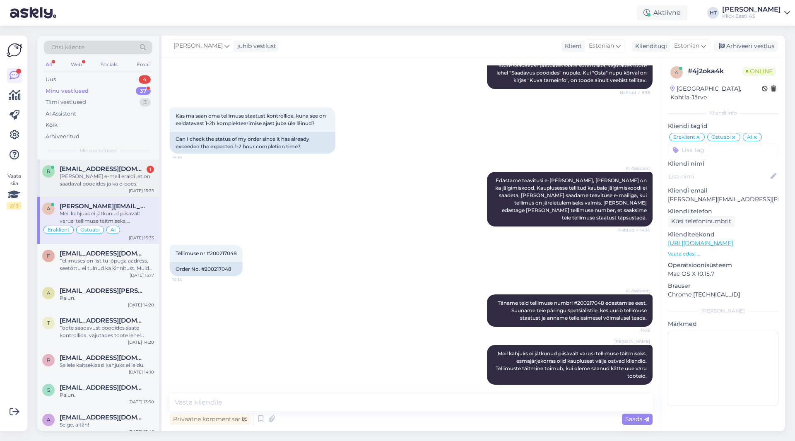
click at [119, 177] on div "[PERSON_NAME] e-mail eraldi ,et on saadaval poodides ja ka e-poes." at bounding box center [107, 180] width 94 height 15
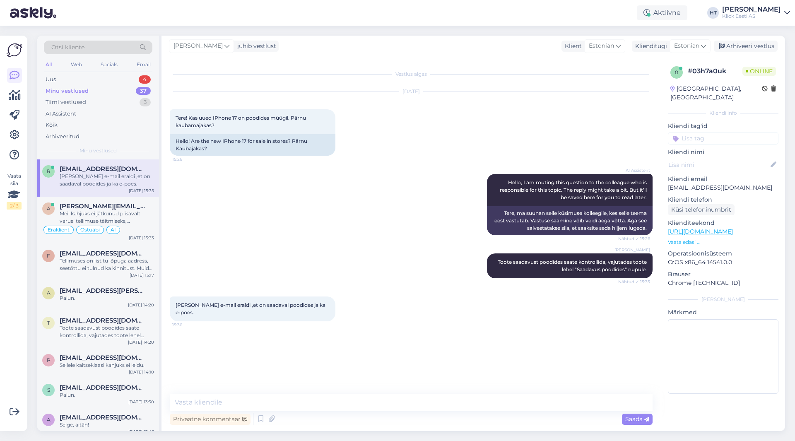
scroll to position [0, 0]
click at [126, 79] on div "Uus 4" at bounding box center [98, 80] width 109 height 12
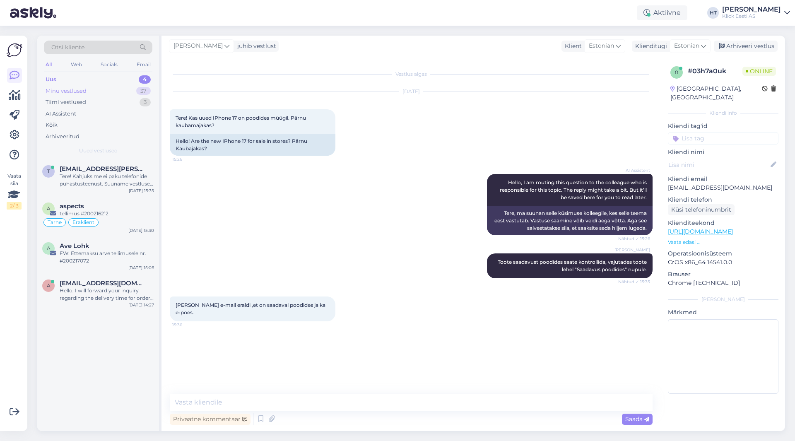
click at [138, 91] on div "37" at bounding box center [143, 91] width 14 height 8
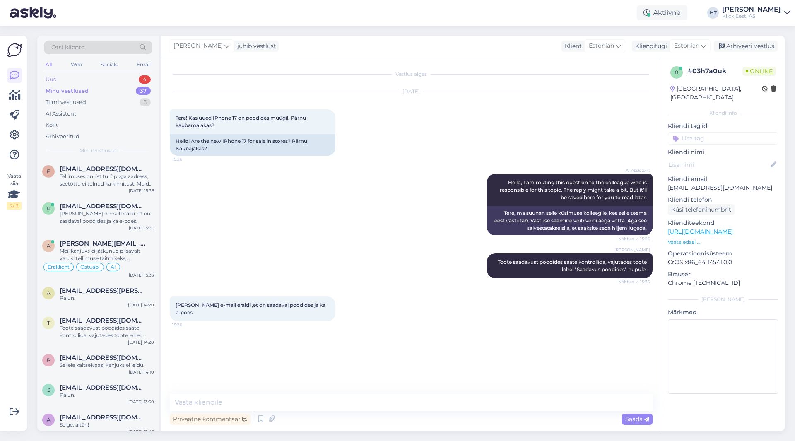
click at [140, 82] on div "4" at bounding box center [145, 79] width 12 height 8
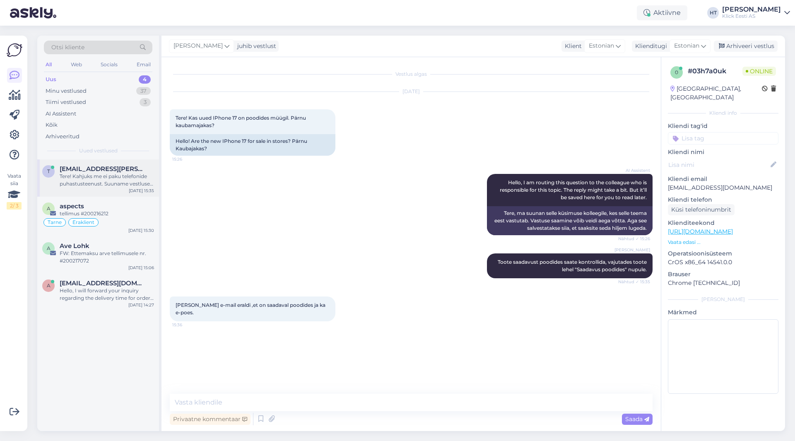
click at [128, 162] on div "t [EMAIL_ADDRESS][PERSON_NAME][DOMAIN_NAME] Tere! Kahjuks me ei paku telefonide…" at bounding box center [98, 177] width 122 height 37
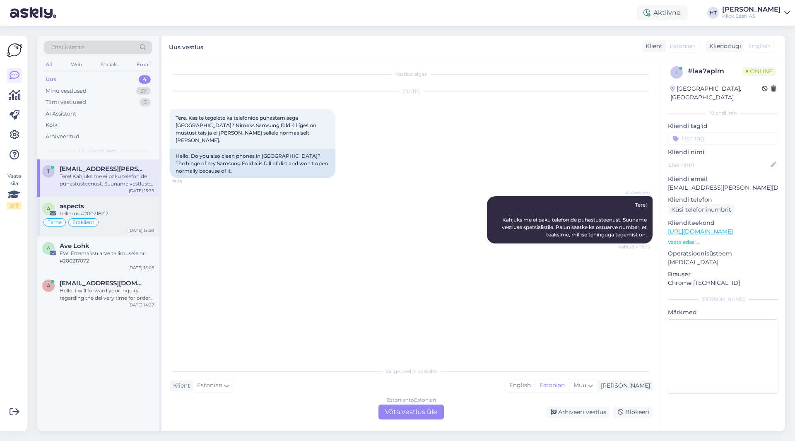
click at [131, 225] on div "Tarne Eraklient" at bounding box center [98, 222] width 112 height 10
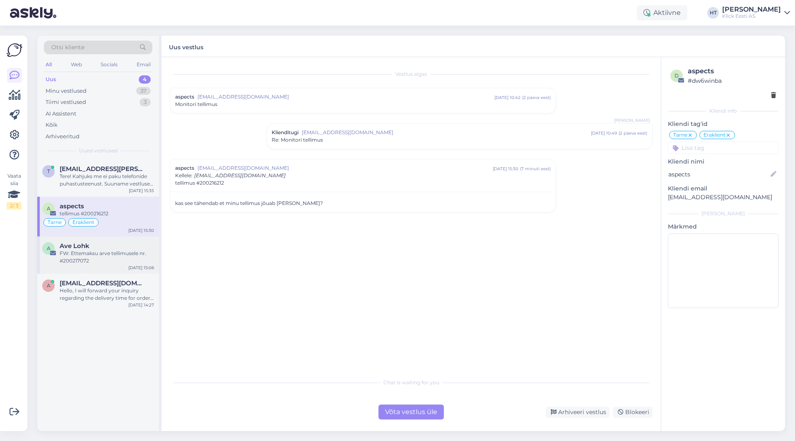
click at [126, 255] on div "FW: Ettemaksu arve tellimusele nr. #200217072" at bounding box center [107, 257] width 94 height 15
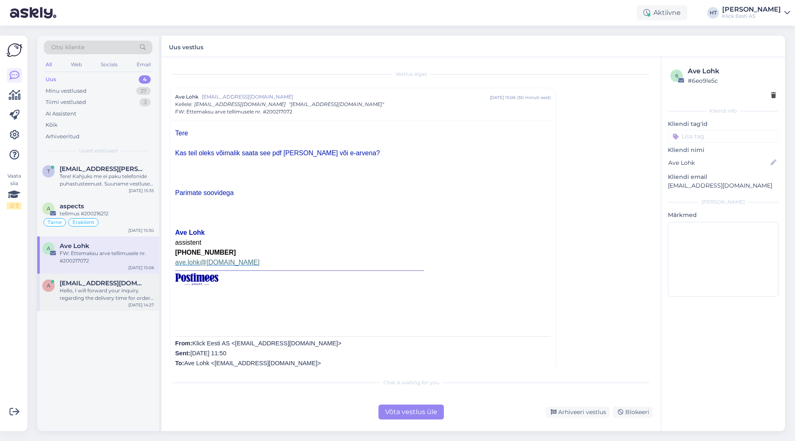
click at [138, 292] on div "Hello, I will forward your inquiry regarding the delivery time for order #20021…" at bounding box center [107, 294] width 94 height 15
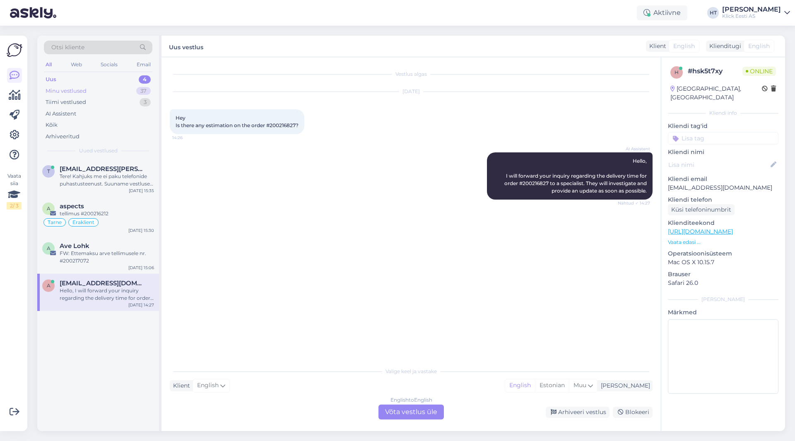
click at [133, 91] on div "Minu vestlused 37" at bounding box center [98, 91] width 109 height 12
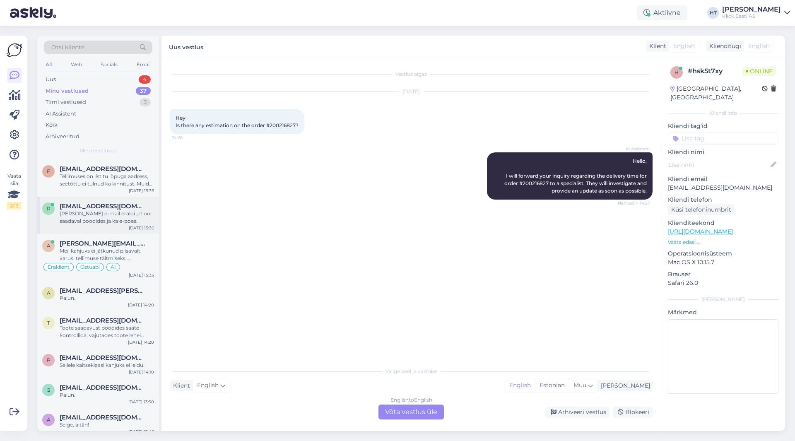
click at [120, 227] on div "r [EMAIL_ADDRESS][DOMAIN_NAME] [PERSON_NAME] e-mail eraldi ,et on saadaval pood…" at bounding box center [98, 215] width 122 height 37
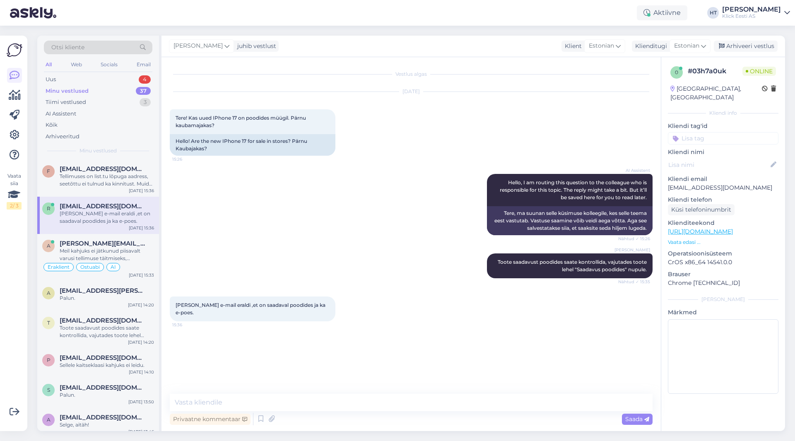
click at [227, 222] on div "AI Assistent Hello, I am routing this question to the colleague who is responsi…" at bounding box center [411, 205] width 483 height 80
click at [367, 403] on textarea at bounding box center [411, 402] width 483 height 17
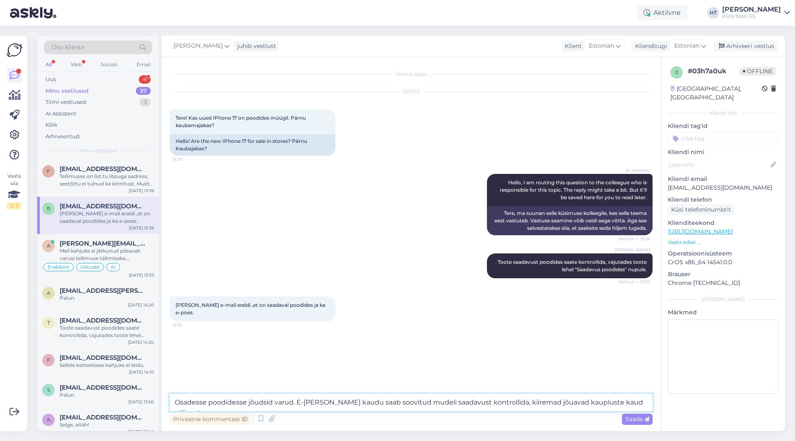
type textarea "Osadesse poodidesse jõudsid varud. E-[PERSON_NAME] kaudu saab soovitud mudeli s…"
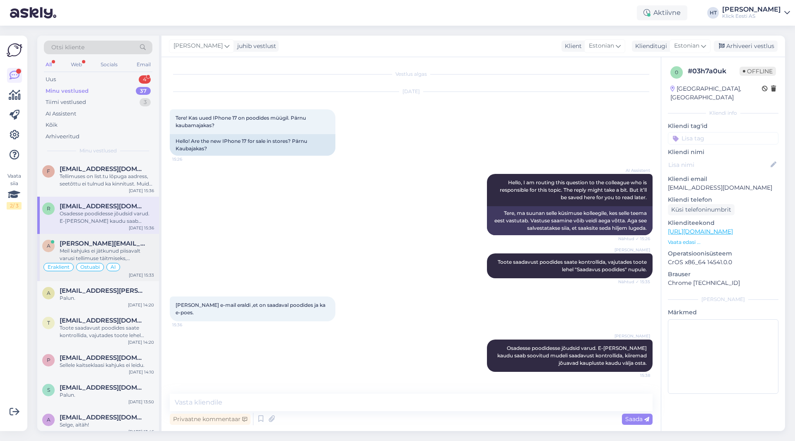
click at [110, 243] on span "[PERSON_NAME][EMAIL_ADDRESS][PERSON_NAME][DOMAIN_NAME]" at bounding box center [103, 243] width 86 height 7
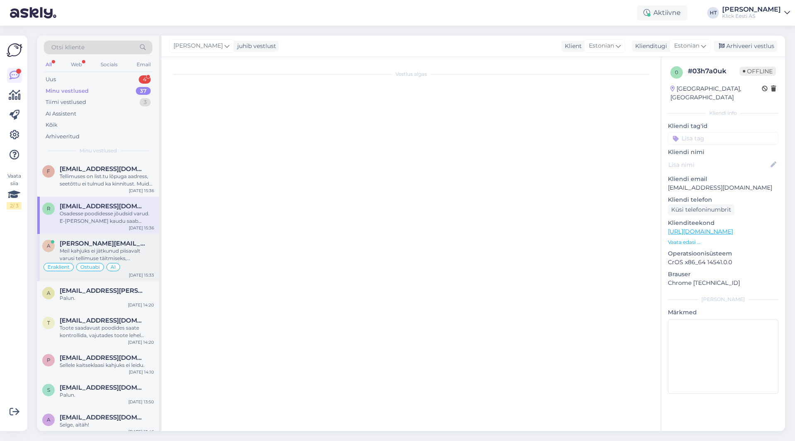
scroll to position [132, 0]
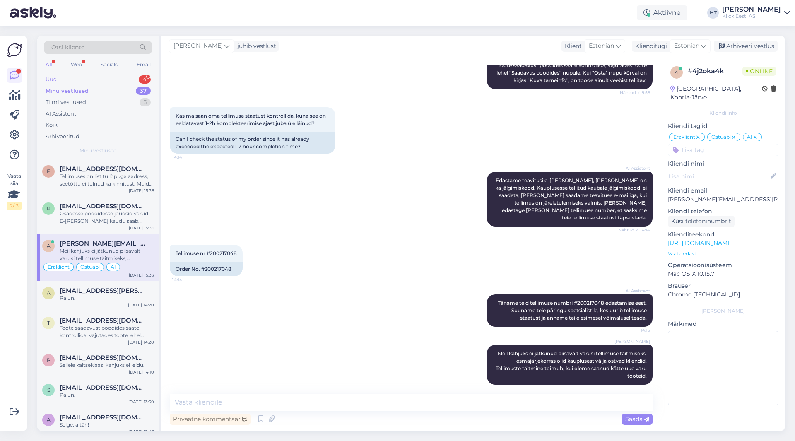
click at [126, 79] on div "Uus 4" at bounding box center [98, 80] width 109 height 12
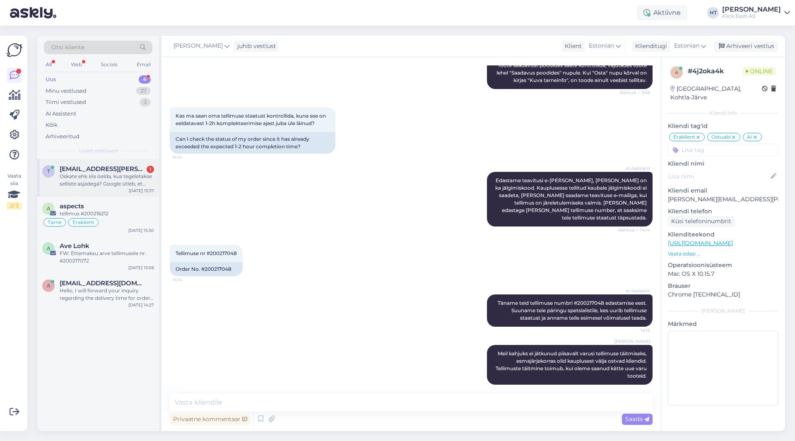
click at [131, 179] on div "Oskate ehk siis öelda, kus tegeletakse selliste asjadega? Google ütleb, et [PER…" at bounding box center [107, 180] width 94 height 15
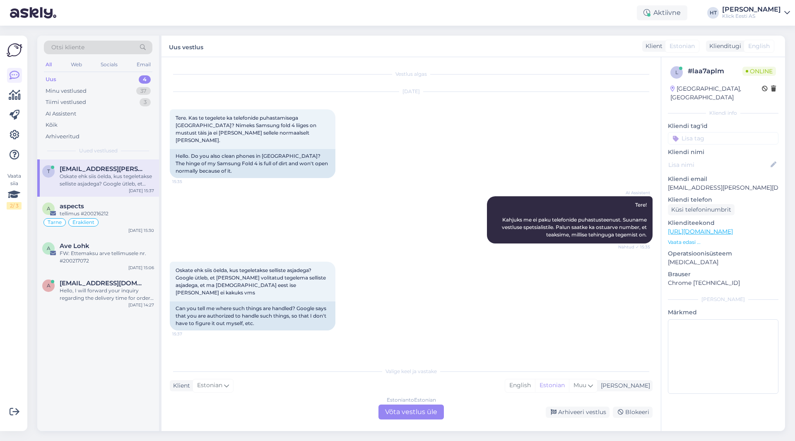
click at [432, 413] on div "Estonian to Estonian Võta vestlus üle" at bounding box center [411, 412] width 65 height 15
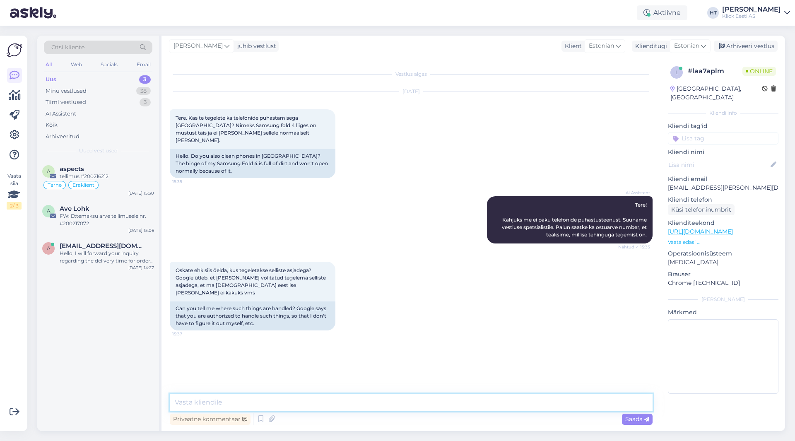
click at [435, 408] on textarea at bounding box center [411, 402] width 483 height 17
type textarea "Puhastame arvutied ja konsoole, telefone mitte. Kahjuks ei oska öelda kes täpse…"
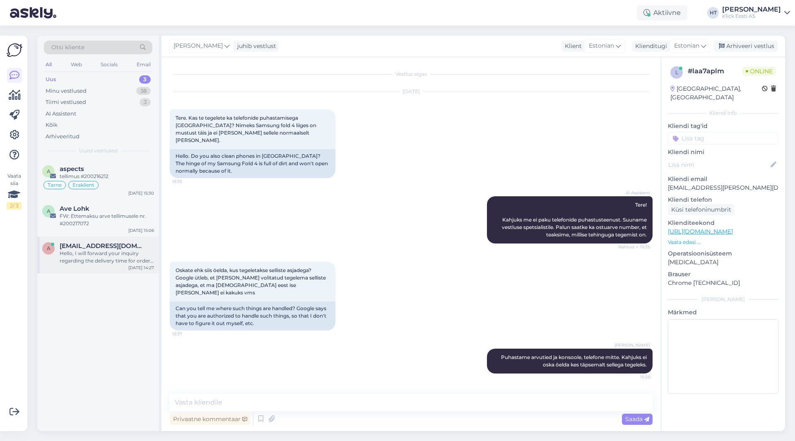
click at [112, 254] on div "Hello, I will forward your inquiry regarding the delivery time for order #20021…" at bounding box center [107, 257] width 94 height 15
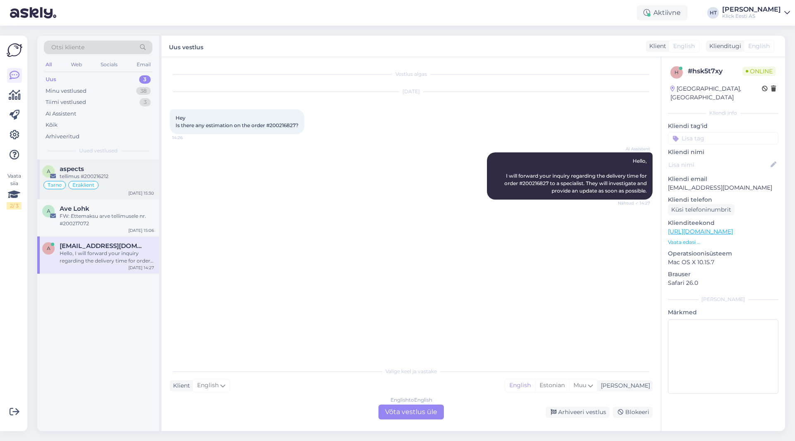
click at [109, 174] on div "tellimus #200216212" at bounding box center [107, 176] width 94 height 7
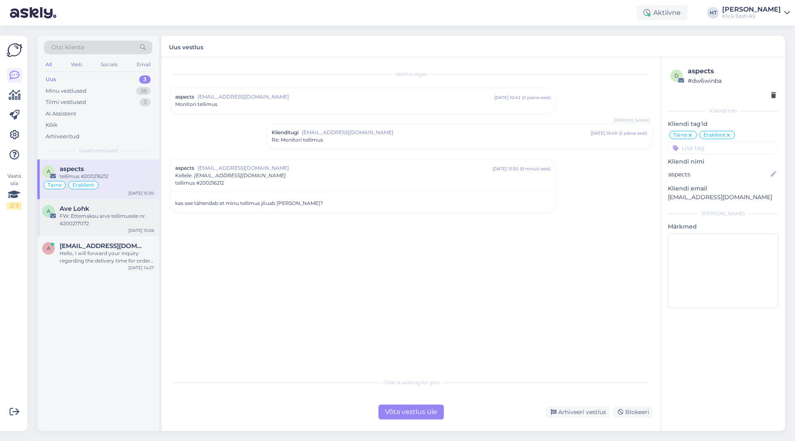
click at [127, 209] on div "Ave Lohk" at bounding box center [107, 208] width 94 height 7
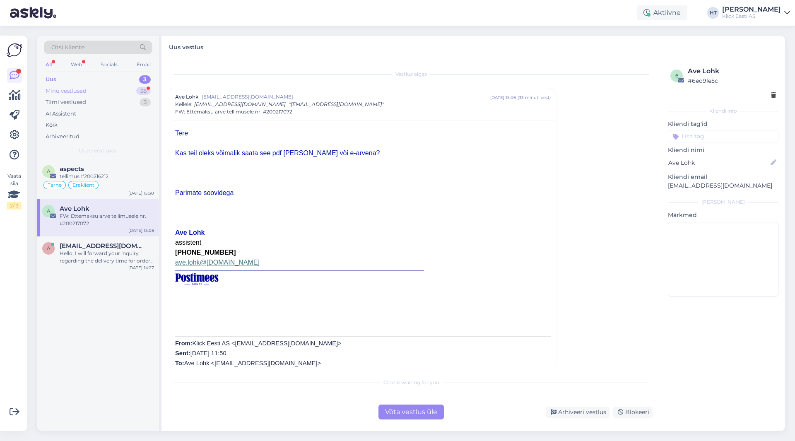
click at [140, 89] on div "38" at bounding box center [143, 91] width 14 height 8
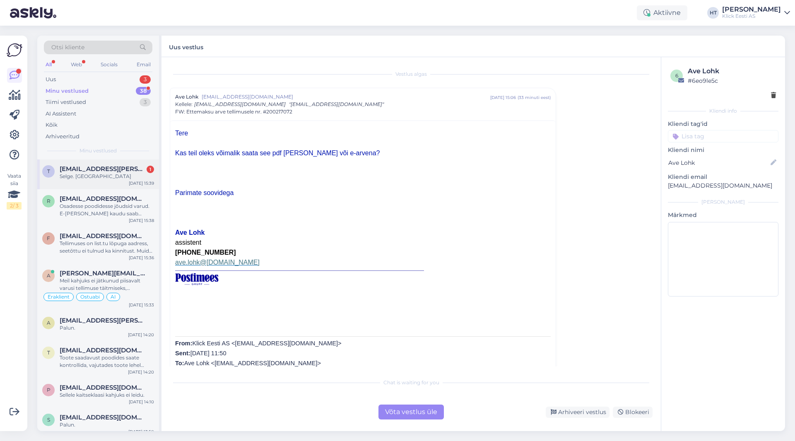
click at [124, 186] on div "t [EMAIL_ADDRESS][PERSON_NAME][DOMAIN_NAME] 1 Selge. Aitäh [DATE] 15:39" at bounding box center [98, 174] width 122 height 30
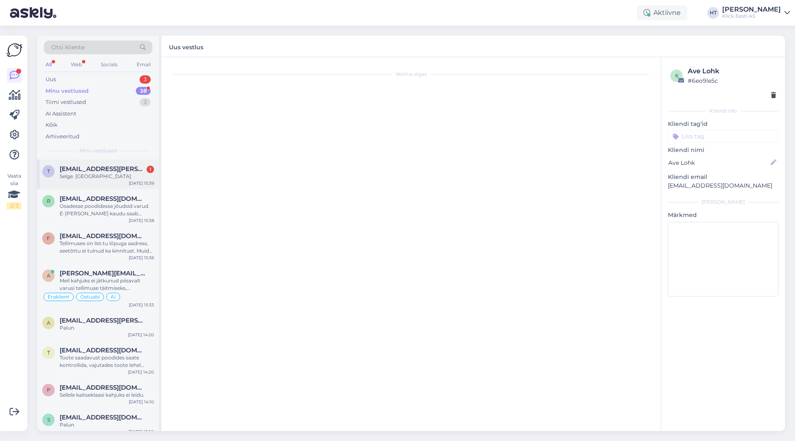
scroll to position [17, 0]
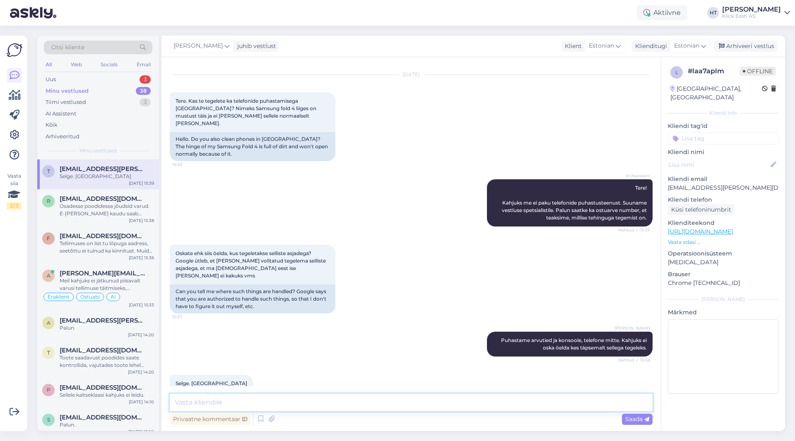
click at [334, 405] on textarea at bounding box center [411, 402] width 483 height 17
type textarea "Palun."
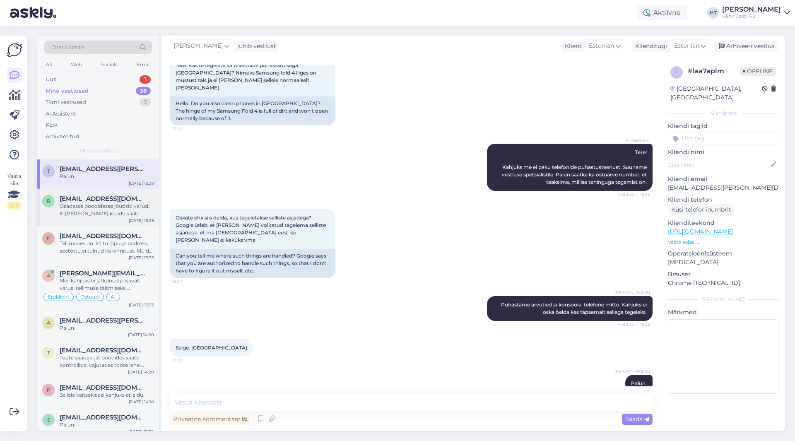
click at [116, 201] on span "[EMAIL_ADDRESS][DOMAIN_NAME]" at bounding box center [103, 198] width 86 height 7
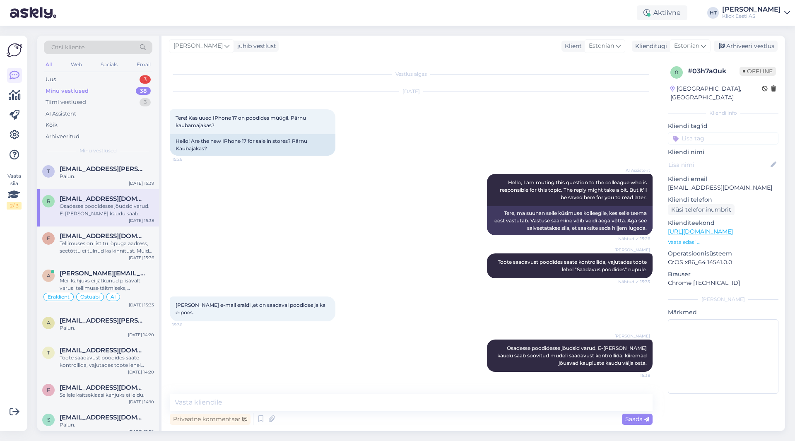
scroll to position [0, 0]
click at [92, 237] on span "[EMAIL_ADDRESS][DOMAIN_NAME]" at bounding box center [103, 235] width 86 height 7
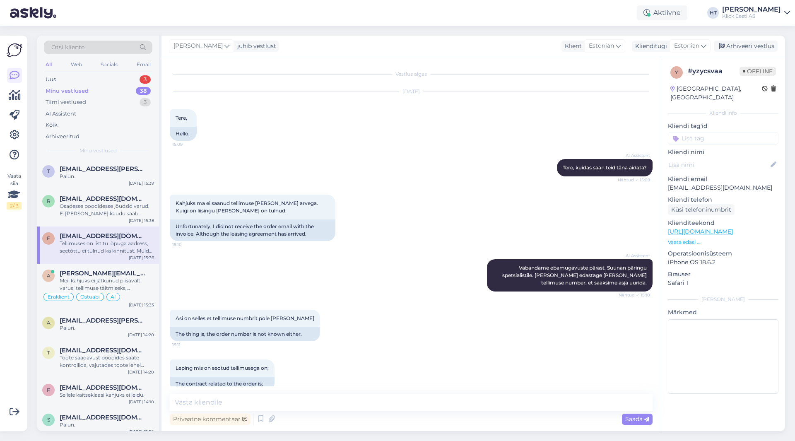
scroll to position [57, 0]
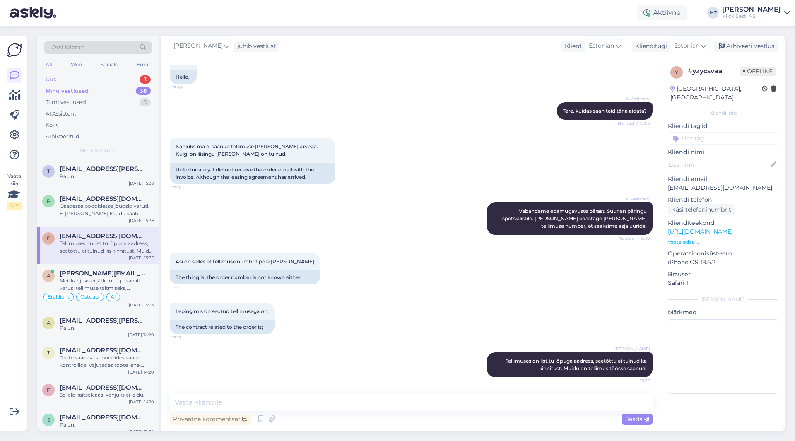
click at [108, 79] on div "Uus 3" at bounding box center [98, 80] width 109 height 12
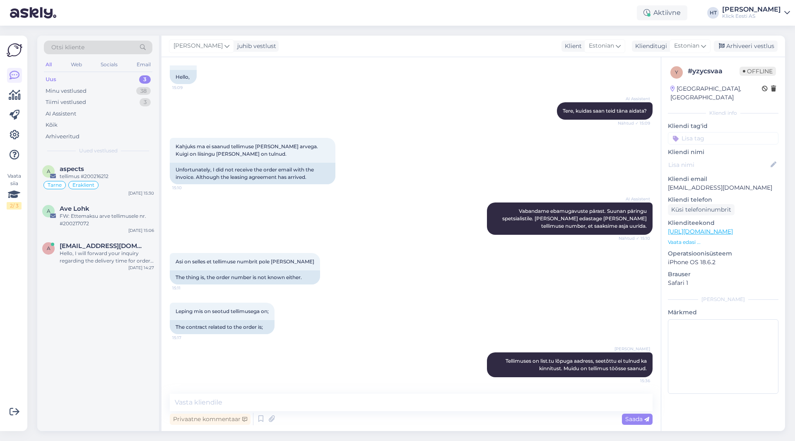
click at [92, 315] on div "a aspects tellimus #200216212 Tarne Eraklient [DATE] 15:30 A Ave Lohk FW: Ettem…" at bounding box center [98, 295] width 122 height 272
click at [116, 247] on span "[EMAIL_ADDRESS][DOMAIN_NAME]" at bounding box center [103, 245] width 86 height 7
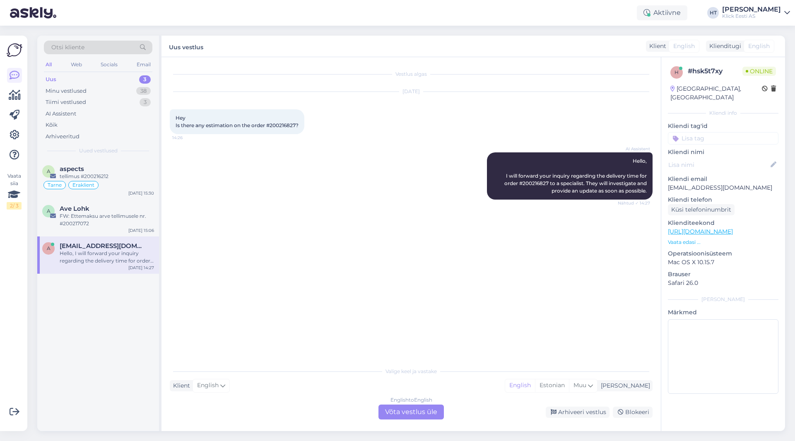
scroll to position [0, 0]
click at [119, 220] on div "FW: Ettemaksu arve tellimusele nr. #200217072" at bounding box center [107, 219] width 94 height 15
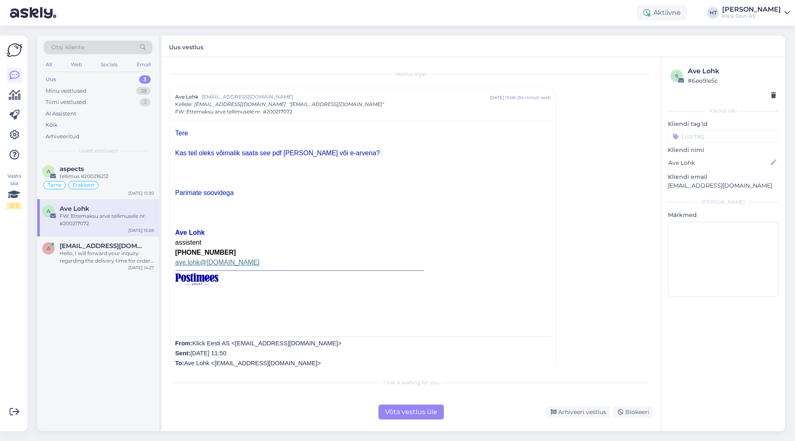
scroll to position [22, 0]
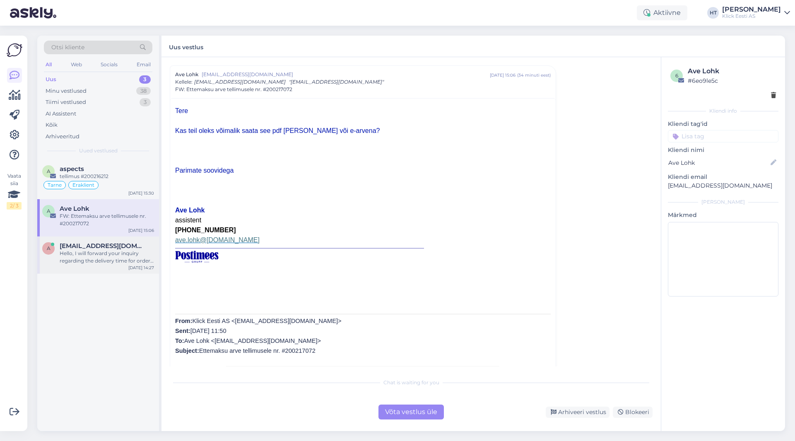
click at [125, 261] on div "Hello, I will forward your inquiry regarding the delivery time for order #20021…" at bounding box center [107, 257] width 94 height 15
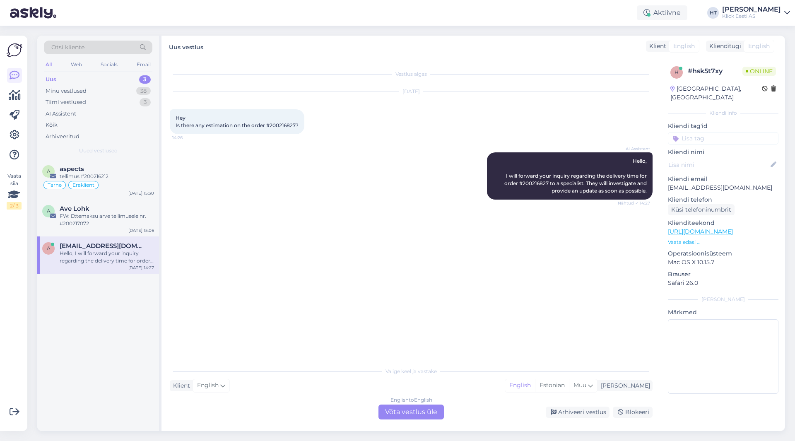
scroll to position [0, 0]
click at [120, 219] on div "FW: Ettemaksu arve tellimusele nr. #200217072" at bounding box center [107, 219] width 94 height 15
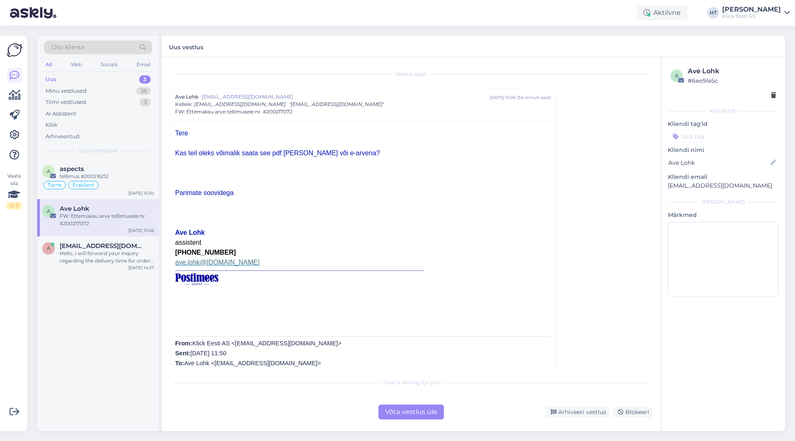
click at [400, 412] on div "Võta vestlus üle" at bounding box center [411, 412] width 65 height 15
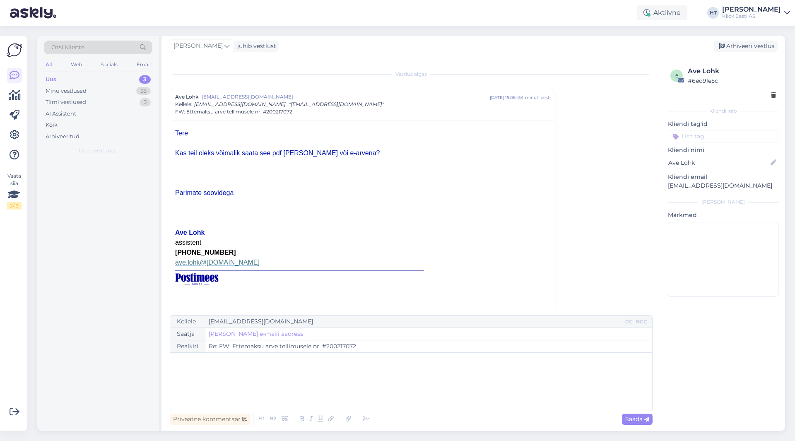
scroll to position [22, 0]
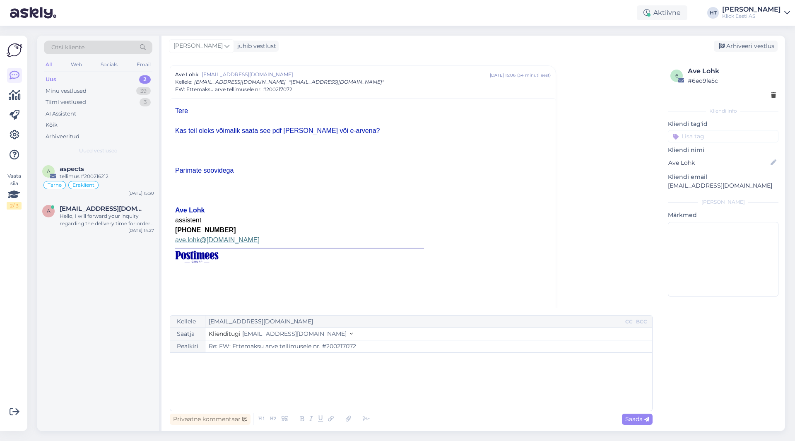
click at [282, 372] on div "﻿" at bounding box center [411, 382] width 474 height 50
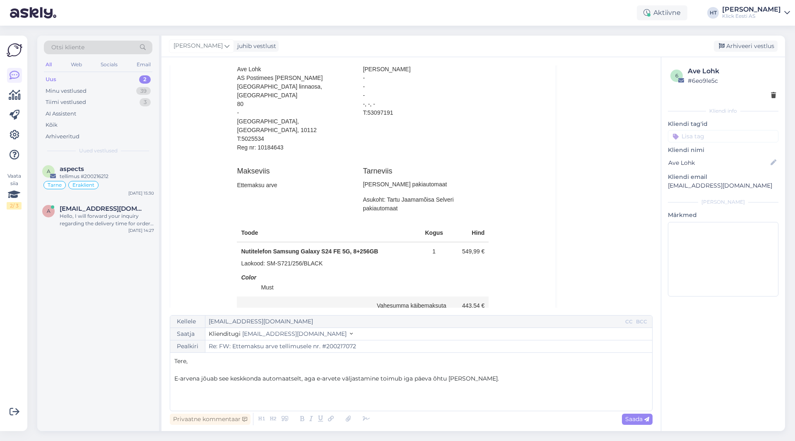
scroll to position [685, 0]
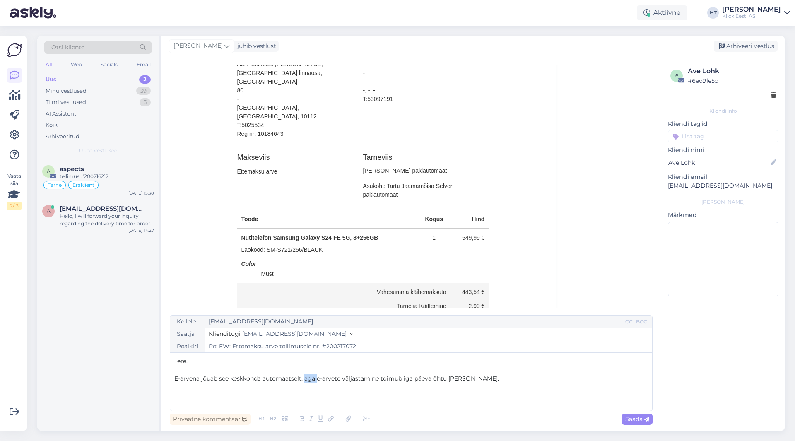
drag, startPoint x: 317, startPoint y: 378, endPoint x: 306, endPoint y: 381, distance: 11.5
click at [306, 381] on span "E-arvena jõuab see keskkonda automaatselt, aga e-arvete väljastamine toimub iga…" at bounding box center [336, 378] width 325 height 7
click at [463, 380] on p "E-arvena jõuab see keskkonda automaatselt, e-arvete väljastamine toimub iga päe…" at bounding box center [411, 378] width 474 height 9
click at [497, 420] on span "Saada" at bounding box center [637, 418] width 24 height 7
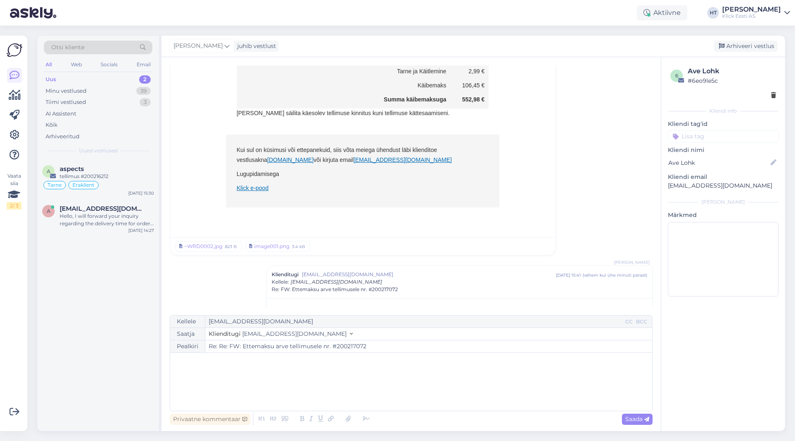
scroll to position [955, 0]
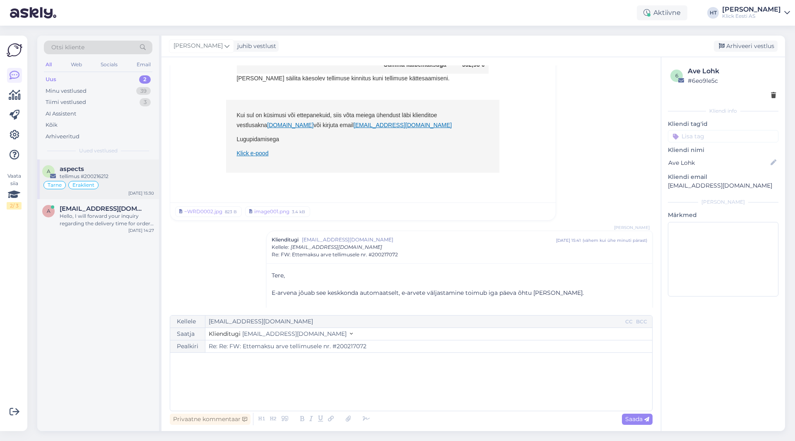
click at [131, 179] on div "tellimus #200216212" at bounding box center [107, 176] width 94 height 7
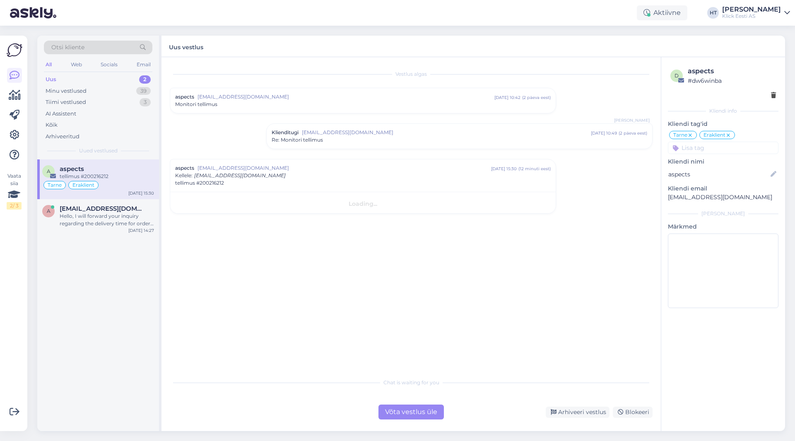
scroll to position [0, 0]
click at [131, 224] on div "Hello, I will forward your inquiry regarding the delivery time for order #20021…" at bounding box center [107, 219] width 94 height 15
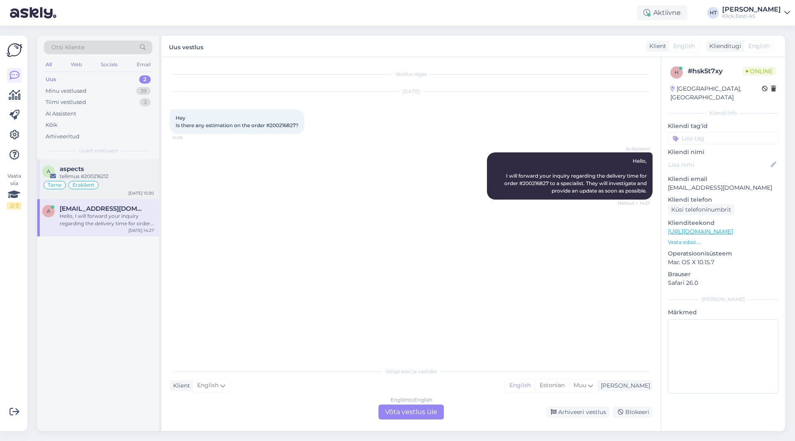
click at [132, 183] on div "Tarne Eraklient" at bounding box center [98, 185] width 112 height 10
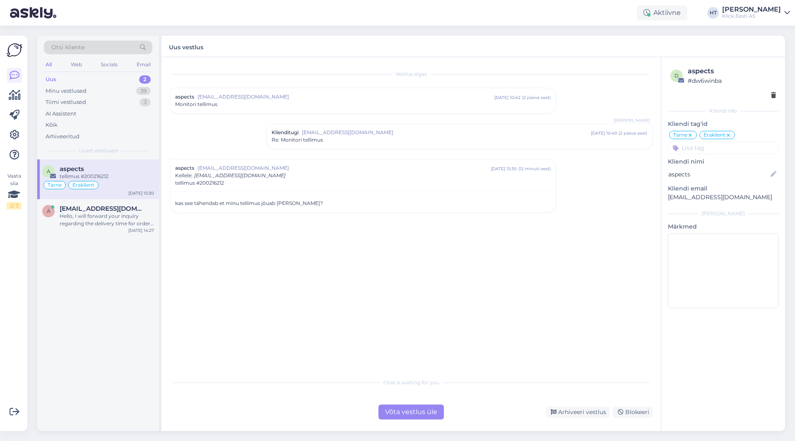
click at [142, 318] on div "a aspects tellimus #200216212 Tarne Eraklient [DATE] 15:30 a [EMAIL_ADDRESS][DO…" at bounding box center [98, 295] width 122 height 272
click at [137, 239] on div "a aspects tellimus #200216212 Tarne Eraklient [DATE] 15:30 a [EMAIL_ADDRESS][DO…" at bounding box center [98, 295] width 122 height 272
click at [138, 219] on div "Hello, I will forward your inquiry regarding the delivery time for order #20021…" at bounding box center [107, 219] width 94 height 15
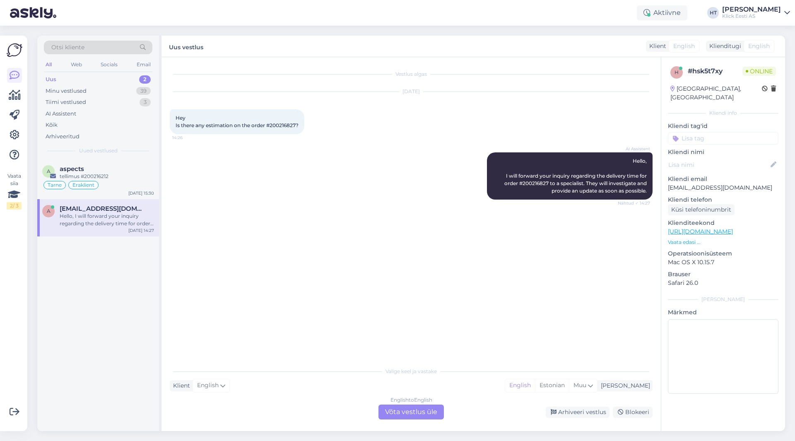
click at [109, 309] on div "a aspects tellimus #200216212 Tarne Eraklient [DATE] 15:30 a [EMAIL_ADDRESS][DO…" at bounding box center [98, 295] width 122 height 272
click at [181, 196] on div "AI Assistent Hello, I will forward your inquiry regarding the delivery time for…" at bounding box center [411, 175] width 483 height 65
click at [119, 313] on div "a aspects tellimus #200216212 Tarne Eraklient [DATE] 15:30 a [EMAIL_ADDRESS][DO…" at bounding box center [98, 295] width 122 height 272
click at [96, 313] on div "a aspects tellimus #200216212 Tarne Eraklient [DATE] 15:30 a [EMAIL_ADDRESS][DO…" at bounding box center [98, 295] width 122 height 272
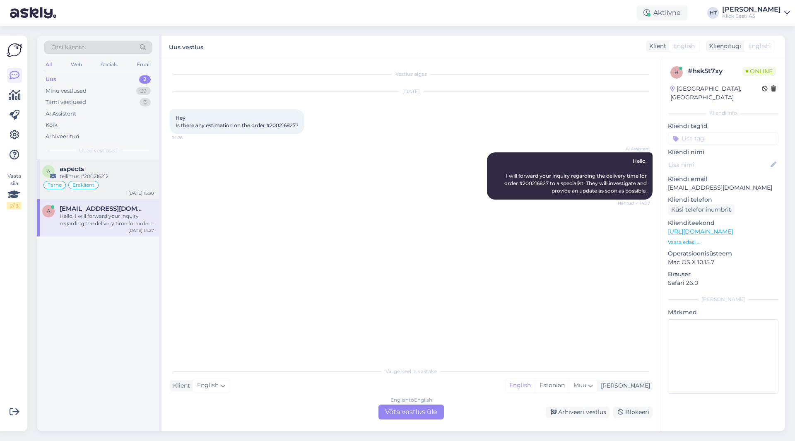
click at [125, 179] on div "tellimus #200216212" at bounding box center [107, 176] width 94 height 7
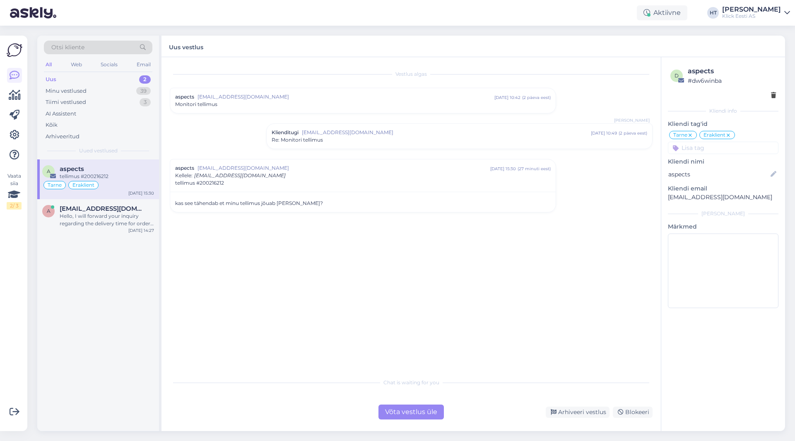
click at [90, 287] on div "a aspects tellimus #200216212 Tarne Eraklient [DATE] 15:30 a [EMAIL_ADDRESS][DO…" at bounding box center [98, 295] width 122 height 272
click at [98, 290] on div "a aspects tellimus #200216212 Tarne Eraklient [DATE] 15:30 a [EMAIL_ADDRESS][DO…" at bounding box center [98, 295] width 122 height 272
click at [95, 290] on div "a aspects tellimus #200216212 Tarne Eraklient [DATE] 15:30 a [EMAIL_ADDRESS][DO…" at bounding box center [98, 295] width 122 height 272
click at [96, 228] on div "a [EMAIL_ADDRESS][DOMAIN_NAME] Hello, I will forward your inquiry regarding the…" at bounding box center [98, 217] width 122 height 37
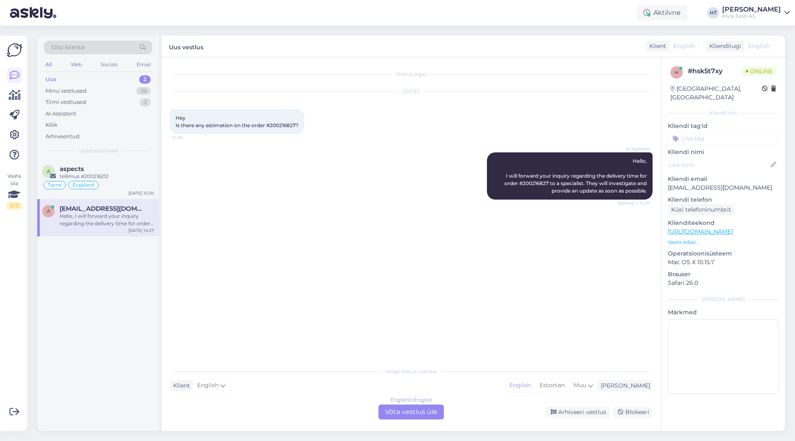
click at [282, 124] on span "Hey Is there any estimation on the order #200216827?" at bounding box center [237, 122] width 123 height 14
click at [374, 171] on div "AI Assistent Hello, I will forward your inquiry regarding the delivery time for…" at bounding box center [411, 175] width 483 height 65
click at [125, 175] on div "tellimus #200216212" at bounding box center [107, 176] width 94 height 7
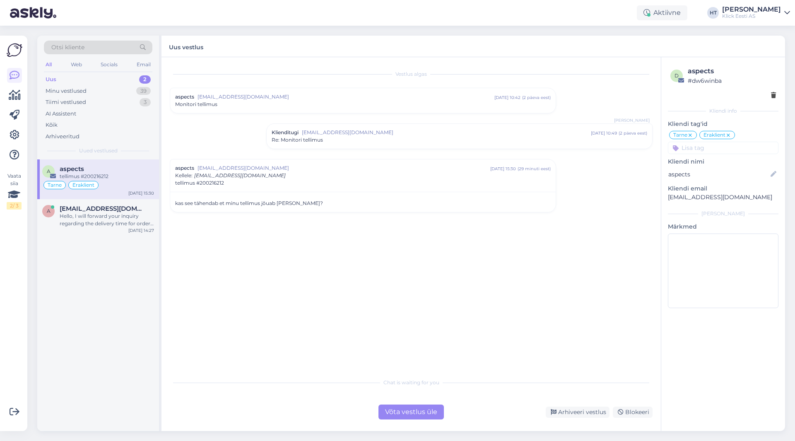
click at [123, 319] on div "a aspects tellimus #200216212 Tarne Eraklient [DATE] 15:30 a [EMAIL_ADDRESS][DO…" at bounding box center [98, 295] width 122 height 272
click at [104, 303] on div "a aspects tellimus #200216212 Tarne Eraklient [DATE] 15:30 a [EMAIL_ADDRESS][DO…" at bounding box center [98, 295] width 122 height 272
click at [113, 280] on div "a aspects tellimus #200216212 Tarne Eraklient [DATE] 15:30 a [EMAIL_ADDRESS][DO…" at bounding box center [98, 295] width 122 height 272
click at [104, 366] on div "a aspects tellimus #200216212 Tarne Eraklient [DATE] 15:30 a [EMAIL_ADDRESS][DO…" at bounding box center [98, 295] width 122 height 272
click at [52, 376] on div "a aspects tellimus #200216212 Tarne Eraklient [DATE] 15:30 a [EMAIL_ADDRESS][DO…" at bounding box center [98, 295] width 122 height 272
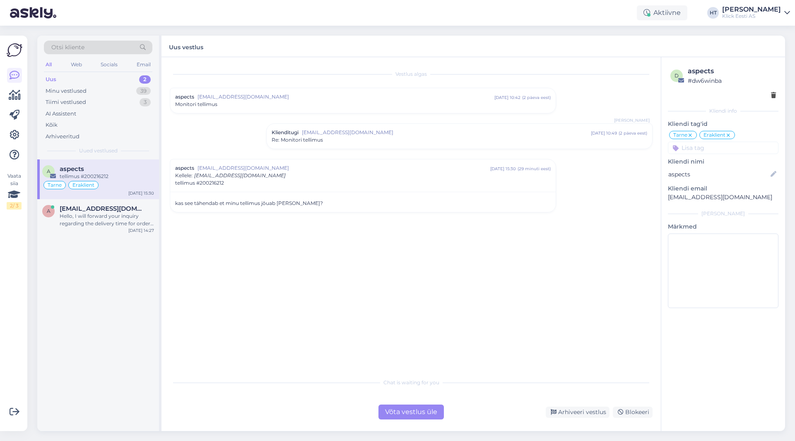
click at [88, 339] on div "a aspects tellimus #200216212 Tarne Eraklient [DATE] 15:30 a [EMAIL_ADDRESS][DO…" at bounding box center [98, 295] width 122 height 272
click at [131, 223] on div "Hello, I will forward your inquiry regarding the delivery time for order #20021…" at bounding box center [107, 219] width 94 height 15
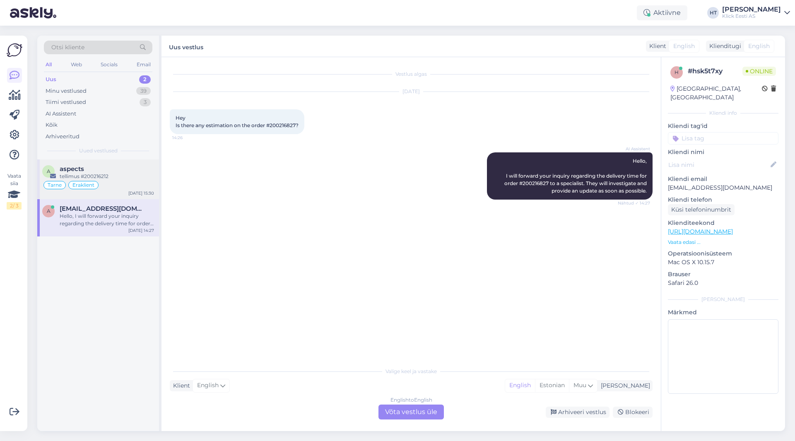
click at [127, 178] on div "tellimus #200216212" at bounding box center [107, 176] width 94 height 7
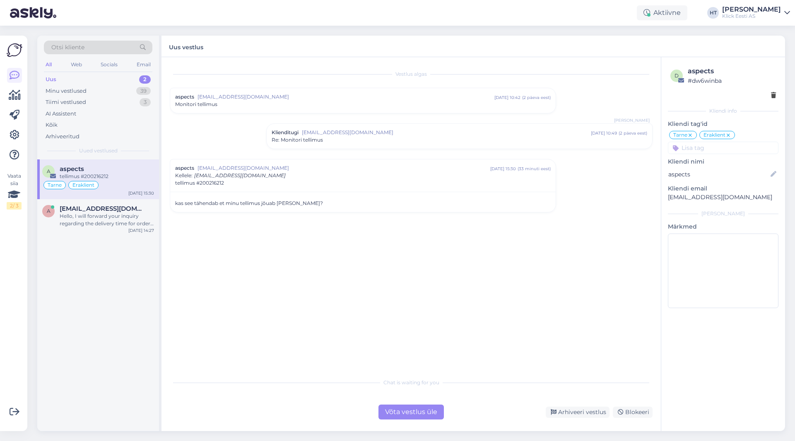
click at [81, 336] on div "a aspects tellimus #200216212 Tarne Eraklient [DATE] 15:30 a [EMAIL_ADDRESS][DO…" at bounding box center [98, 295] width 122 height 272
click at [117, 94] on div "Minu vestlused 39" at bounding box center [98, 91] width 109 height 12
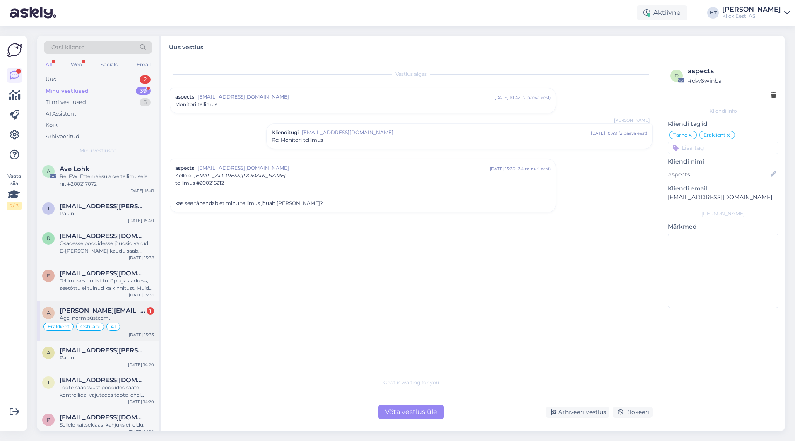
click at [140, 315] on div "Äge, norm süsteem." at bounding box center [107, 317] width 94 height 7
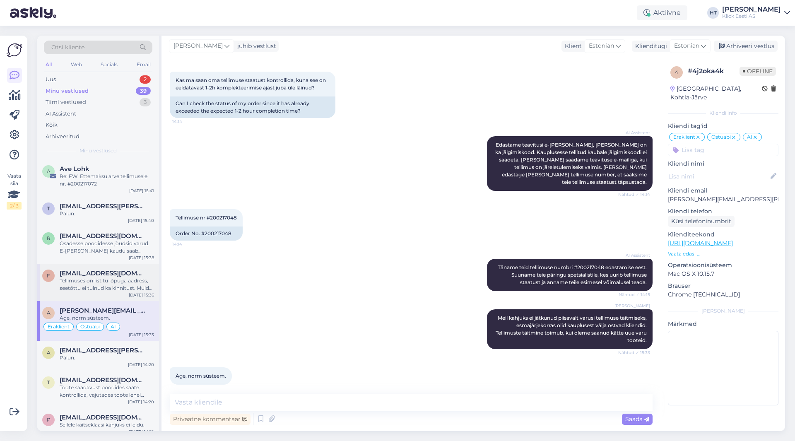
click at [140, 292] on div "[DATE] 15:36" at bounding box center [141, 295] width 25 height 6
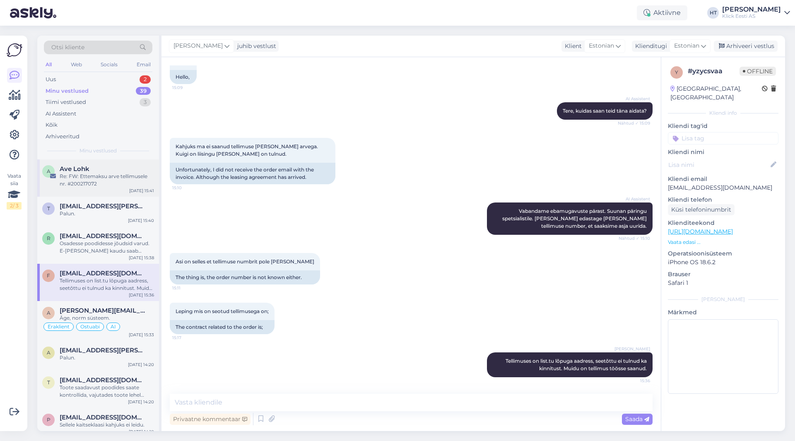
click at [126, 187] on div "Re: FW: Ettemaksu arve tellimusele nr. #200217072" at bounding box center [107, 180] width 94 height 15
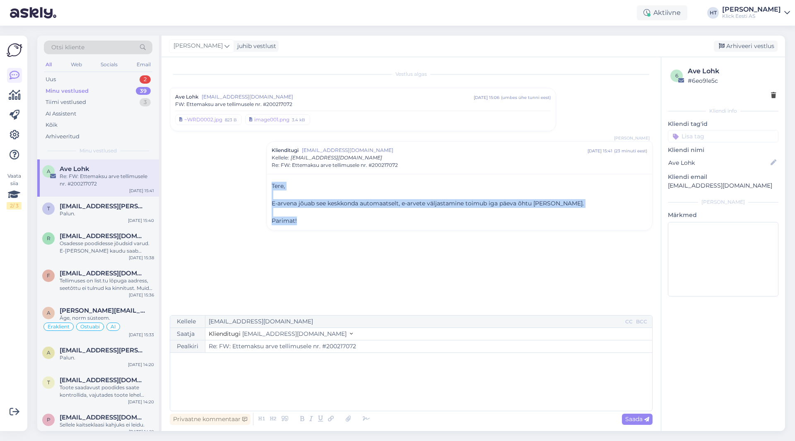
drag, startPoint x: 273, startPoint y: 185, endPoint x: 402, endPoint y: 227, distance: 135.4
click at [402, 227] on div "Tere, ﻿ E-arvena jõuab see keskkonda automaatselt, e-arvete väljastamine toimub…" at bounding box center [460, 202] width 386 height 56
drag, startPoint x: 318, startPoint y: 225, endPoint x: 272, endPoint y: 183, distance: 62.2
click at [272, 183] on div "Tere, ﻿ E-arvena jõuab see keskkonda automaatselt, e-arvete väljastamine toimub…" at bounding box center [460, 203] width 376 height 43
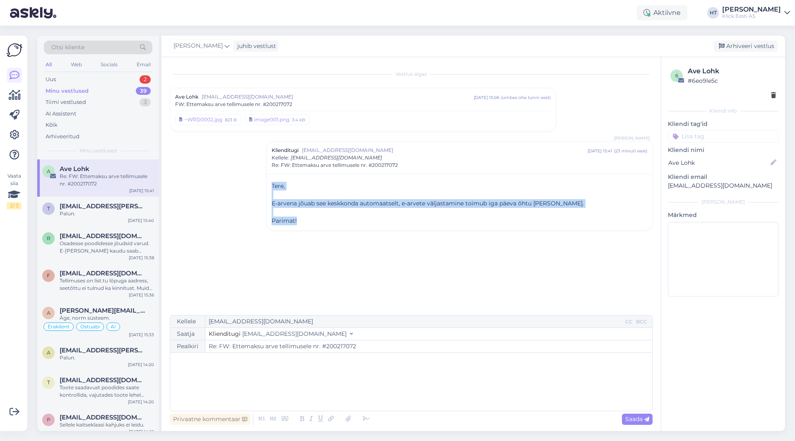
click at [272, 183] on span "Tere," at bounding box center [278, 185] width 13 height 7
drag, startPoint x: 272, startPoint y: 183, endPoint x: 327, endPoint y: 225, distance: 69.4
click at [327, 225] on div "Tere, ﻿ E-arvena jõuab see keskkonda automaatselt, e-arvete väljastamine toimub…" at bounding box center [460, 202] width 386 height 56
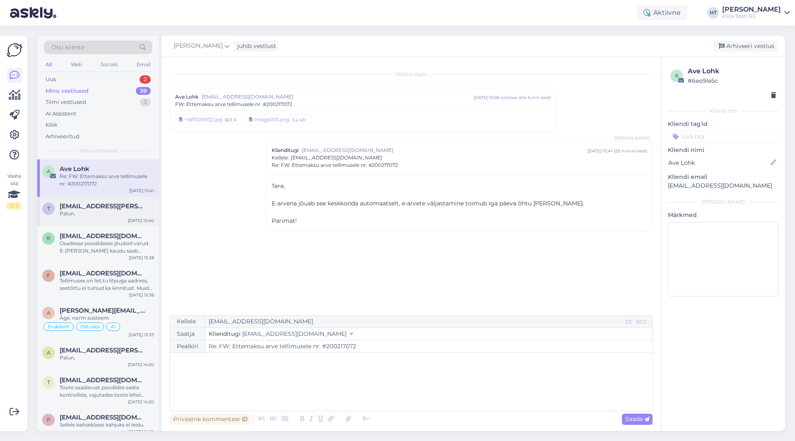
click at [109, 211] on div "Palun." at bounding box center [107, 213] width 94 height 7
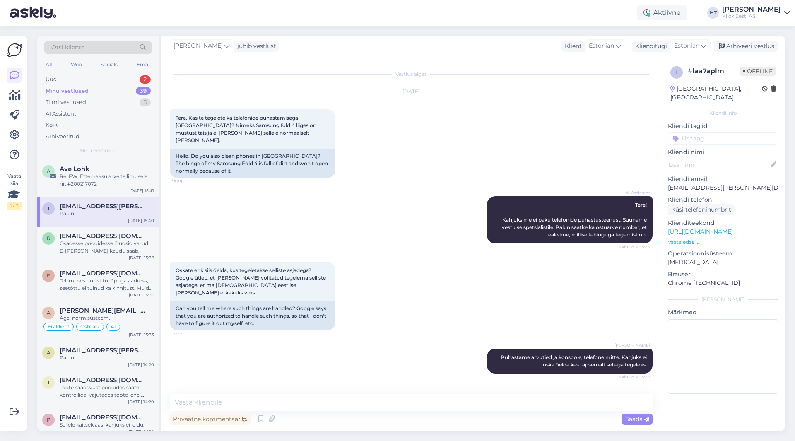
scroll to position [53, 0]
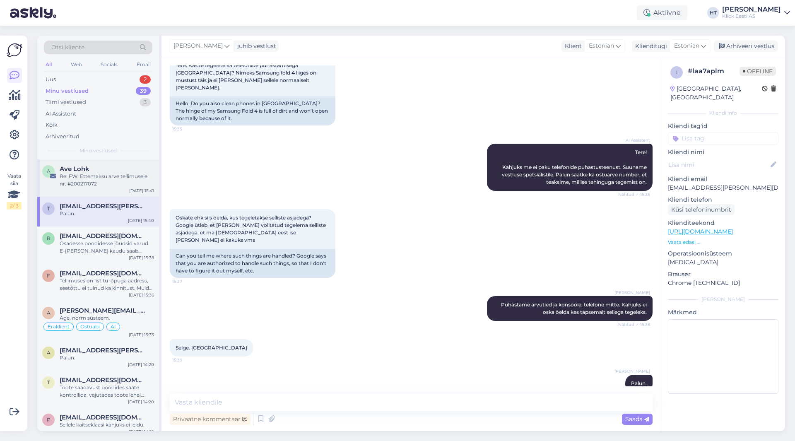
click at [106, 186] on div "Re: FW: Ettemaksu arve tellimusele nr. #200217072" at bounding box center [107, 180] width 94 height 15
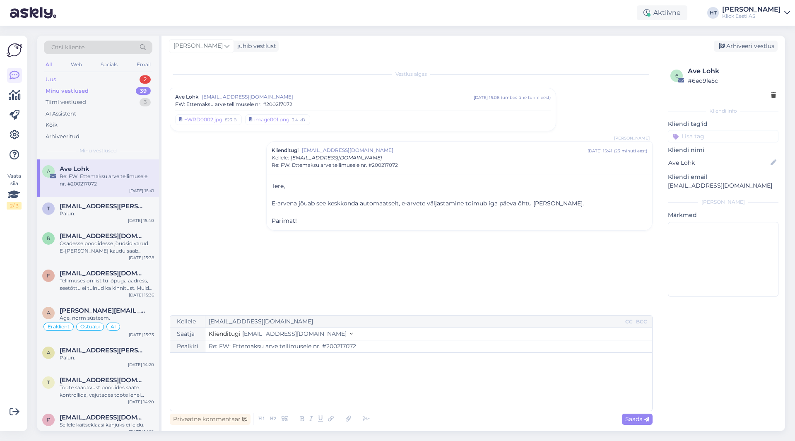
click at [140, 79] on div "2" at bounding box center [145, 79] width 11 height 8
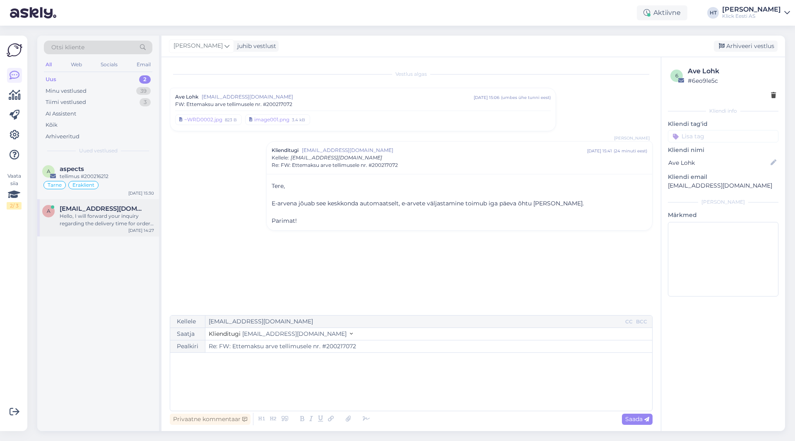
click at [122, 217] on div "Hello, I will forward your inquiry regarding the delivery time for order #20021…" at bounding box center [107, 219] width 94 height 15
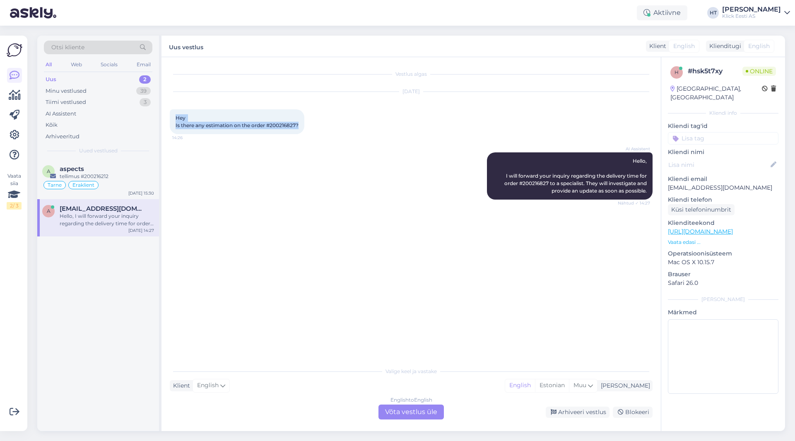
drag, startPoint x: 176, startPoint y: 118, endPoint x: 300, endPoint y: 126, distance: 124.1
click at [299, 126] on span "Hey Is there any estimation on the order #200216827?" at bounding box center [237, 122] width 123 height 14
drag, startPoint x: 300, startPoint y: 126, endPoint x: 175, endPoint y: 117, distance: 125.4
click at [175, 117] on div "Hey Is there any estimation on the order #200216827? 14:26" at bounding box center [237, 121] width 135 height 25
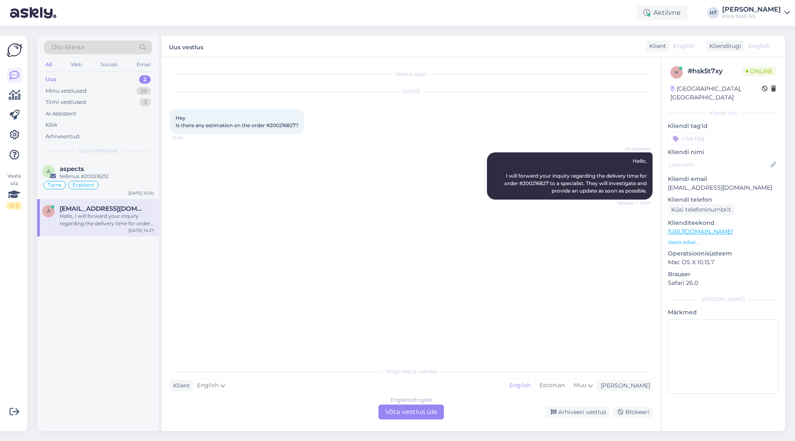
click at [175, 117] on div "Hey Is there any estimation on the order #200216827? 14:26" at bounding box center [237, 121] width 135 height 25
drag, startPoint x: 175, startPoint y: 117, endPoint x: 294, endPoint y: 126, distance: 119.2
click at [294, 126] on div "Hey Is there any estimation on the order #200216827? 14:26" at bounding box center [237, 121] width 135 height 25
click at [296, 126] on span "Hey Is there any estimation on the order #200216827?" at bounding box center [237, 122] width 123 height 14
drag, startPoint x: 296, startPoint y: 125, endPoint x: 270, endPoint y: 125, distance: 25.7
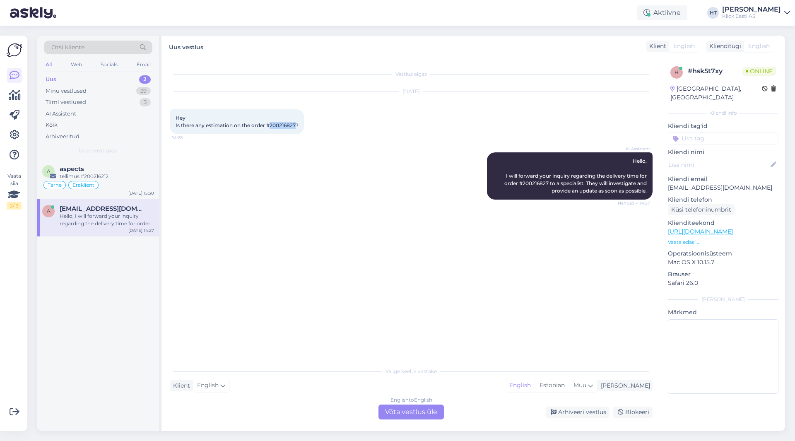
click at [270, 125] on span "Hey Is there any estimation on the order #200216827?" at bounding box center [237, 122] width 123 height 14
drag, startPoint x: 270, startPoint y: 125, endPoint x: 278, endPoint y: 125, distance: 8.3
click at [278, 125] on span "Hey Is there any estimation on the order #200216827?" at bounding box center [237, 122] width 123 height 14
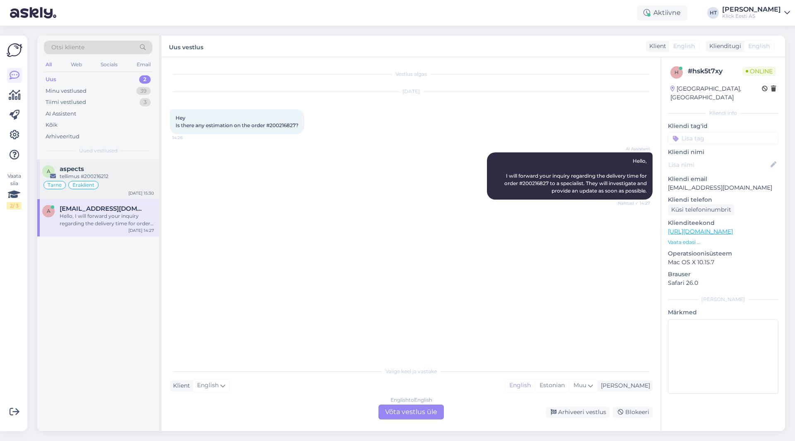
click at [130, 172] on div "aspects" at bounding box center [107, 168] width 94 height 7
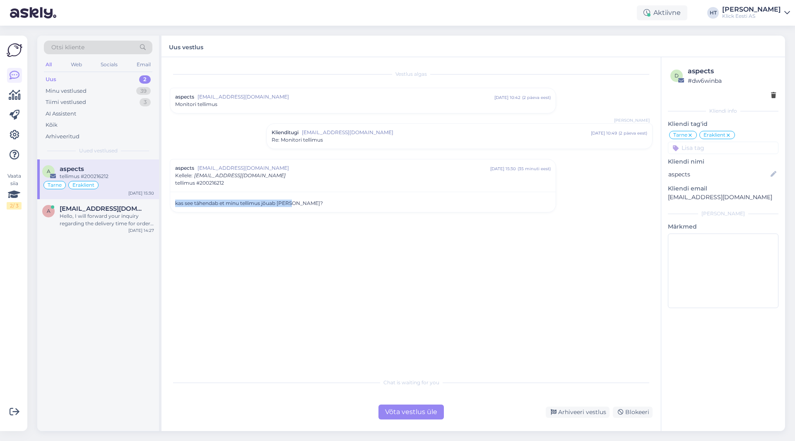
drag, startPoint x: 175, startPoint y: 201, endPoint x: 296, endPoint y: 203, distance: 120.5
click at [296, 203] on div "kas see tähendab et minu tellimus jõuab [PERSON_NAME]?" at bounding box center [363, 203] width 376 height 7
click at [94, 223] on div "Hello, I will forward your inquiry regarding the delivery time for order #20021…" at bounding box center [107, 219] width 94 height 15
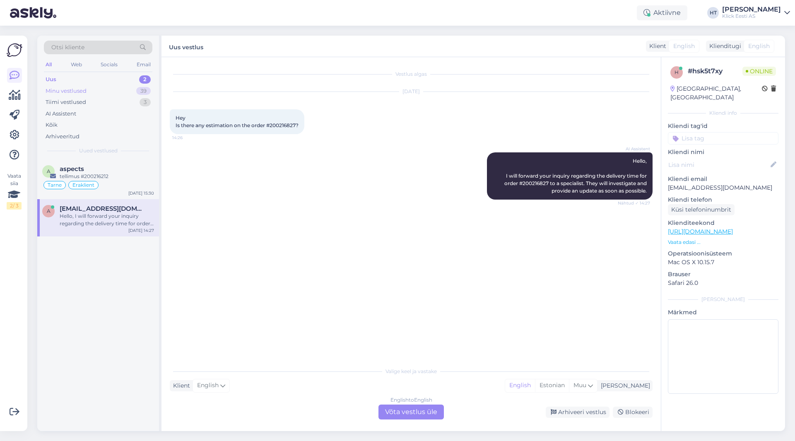
click at [118, 92] on div "Minu vestlused 39" at bounding box center [98, 91] width 109 height 12
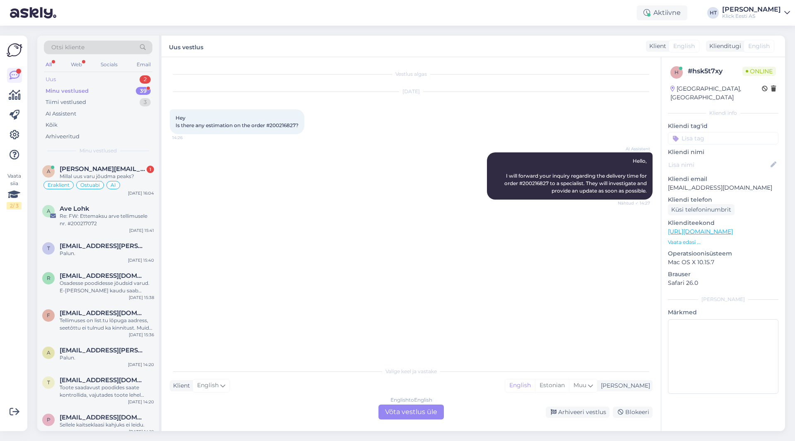
click at [134, 82] on div "Uus 2" at bounding box center [98, 80] width 109 height 12
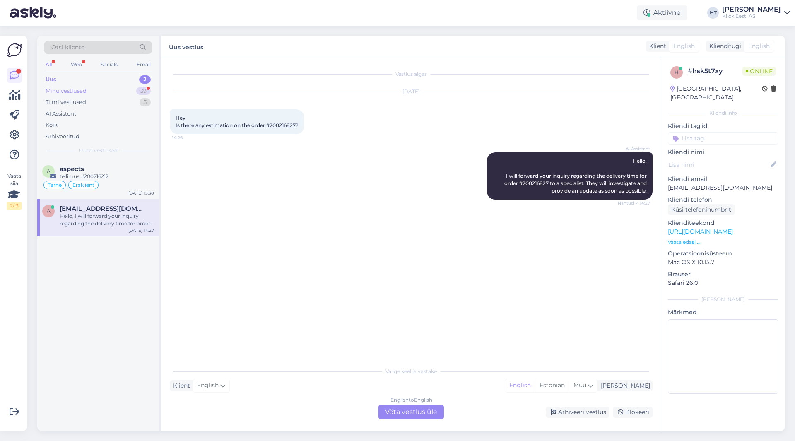
click at [139, 94] on div "39" at bounding box center [143, 91] width 14 height 8
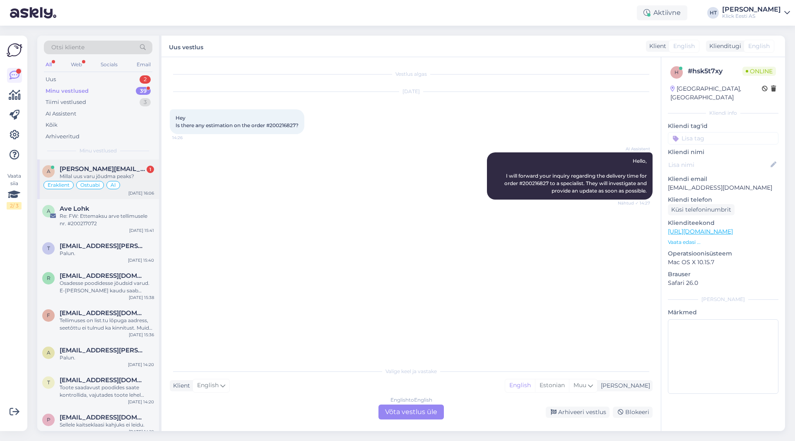
click at [141, 188] on div "Eraklient Ostuabi AI" at bounding box center [98, 185] width 112 height 10
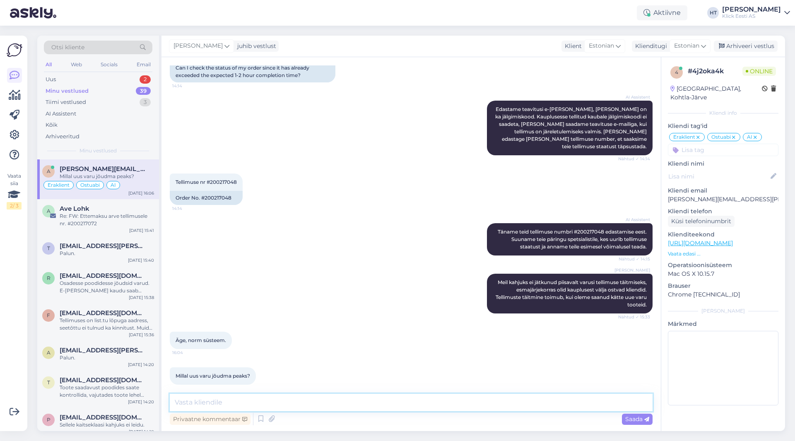
click at [282, 403] on textarea at bounding box center [411, 402] width 483 height 17
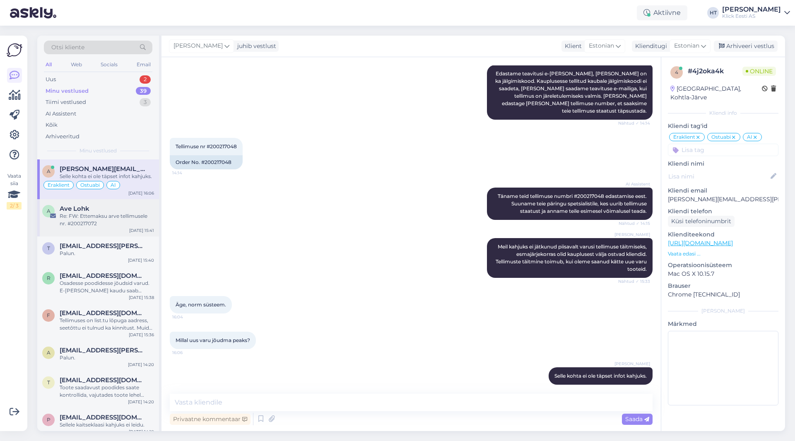
click at [118, 224] on div "Re: FW: Ettemaksu arve tellimusele nr. #200217072" at bounding box center [107, 219] width 94 height 15
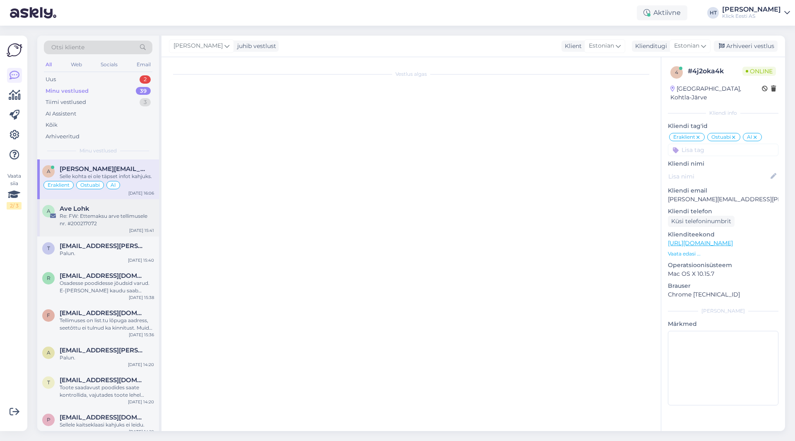
scroll to position [0, 0]
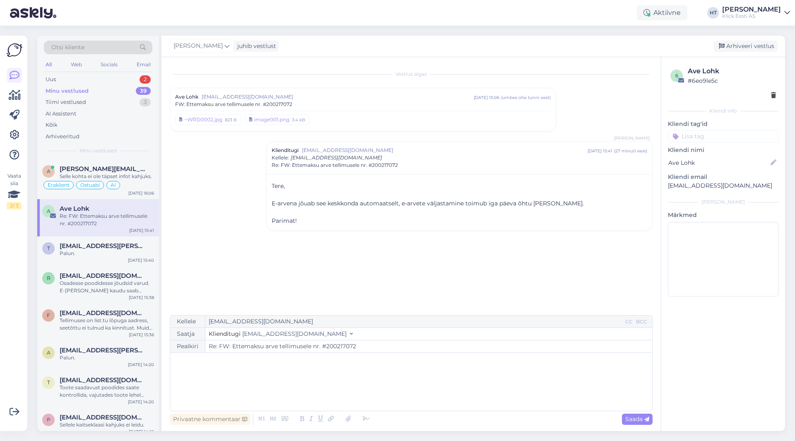
click at [130, 86] on div "Minu vestlused 39" at bounding box center [98, 91] width 109 height 12
click at [127, 79] on div "Uus 2" at bounding box center [98, 80] width 109 height 12
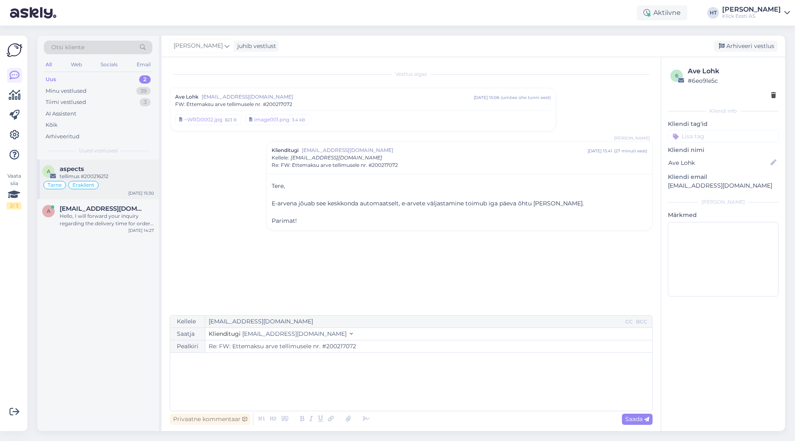
click at [137, 170] on div "aspects" at bounding box center [107, 168] width 94 height 7
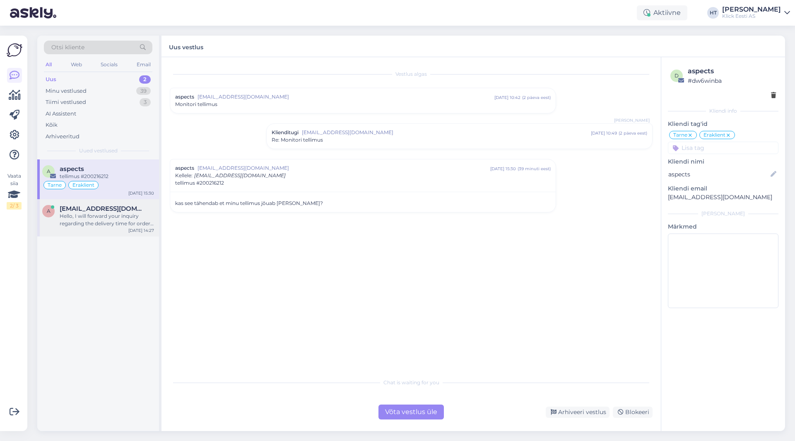
click at [130, 216] on div "Hello, I will forward your inquiry regarding the delivery time for order #20021…" at bounding box center [107, 219] width 94 height 15
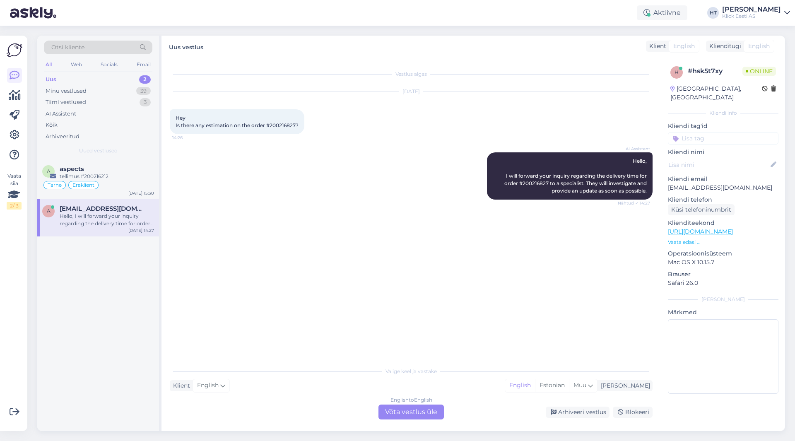
click at [400, 413] on div "English to English Võta vestlus üle" at bounding box center [411, 412] width 65 height 15
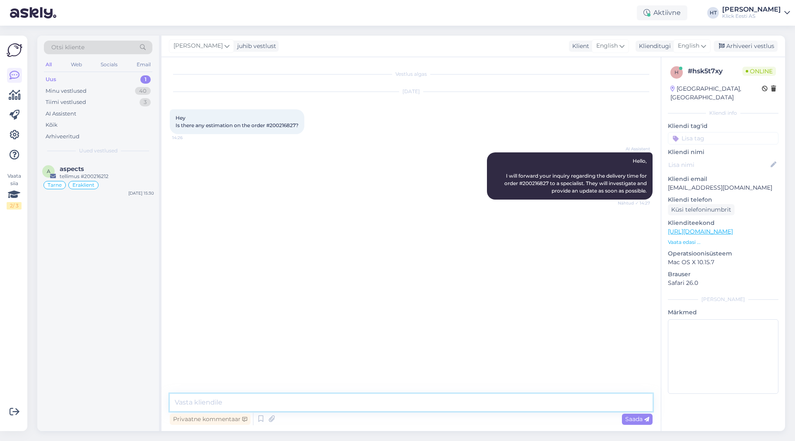
click at [401, 401] on textarea at bounding box center [411, 402] width 483 height 17
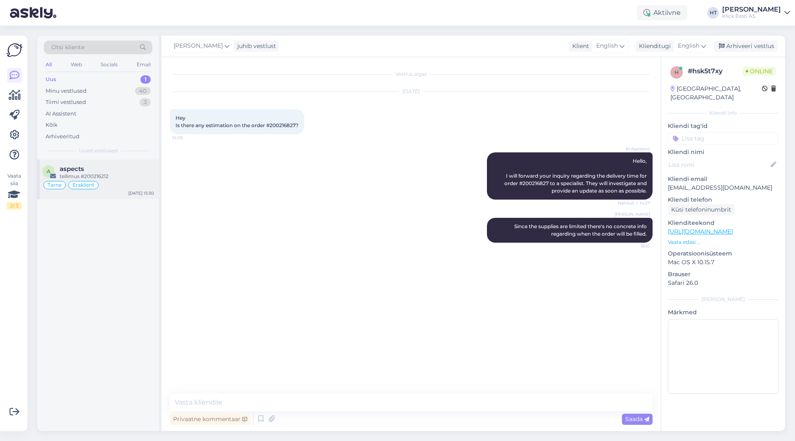
click at [122, 181] on div "Tarne Eraklient" at bounding box center [98, 185] width 112 height 10
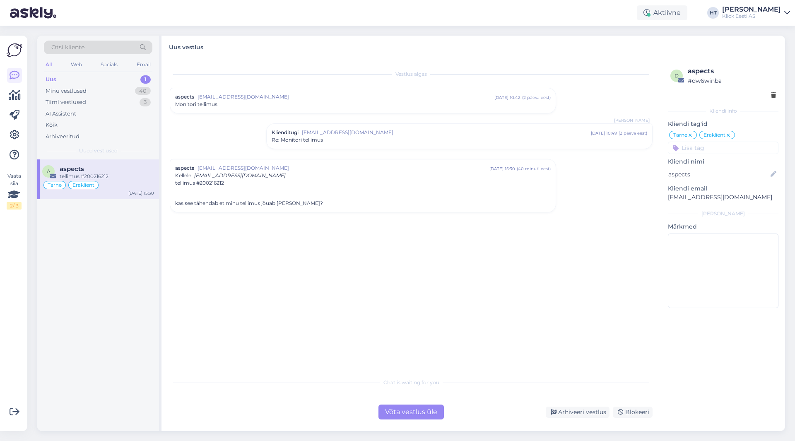
click at [201, 244] on div "Vestlus algas aspects [EMAIL_ADDRESS][DOMAIN_NAME] [DATE] 10:42 ( 2 päeva eest …" at bounding box center [415, 215] width 490 height 301
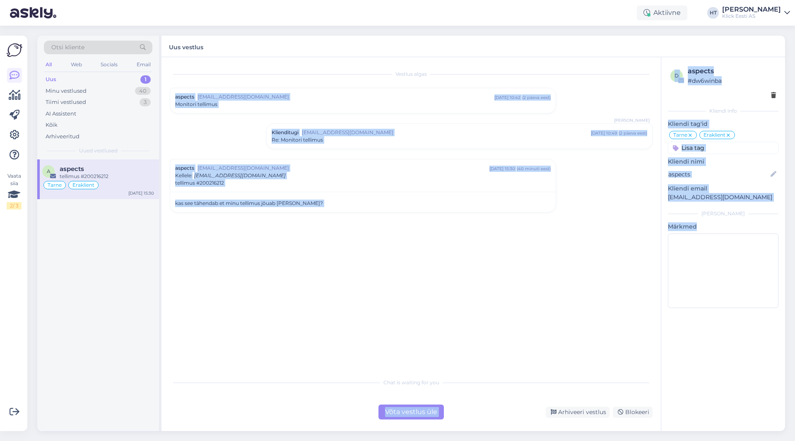
drag, startPoint x: 169, startPoint y: 95, endPoint x: 740, endPoint y: 343, distance: 621.8
click at [497, 343] on div "Vestlus algas aspects [EMAIL_ADDRESS][DOMAIN_NAME] [DATE] 10:42 ( 2 päeva eest …" at bounding box center [474, 244] width 624 height 374
click at [497, 323] on div "Vestlus algas aspects [EMAIL_ADDRESS][DOMAIN_NAME] [DATE] 10:42 ( 2 päeva eest …" at bounding box center [415, 215] width 490 height 301
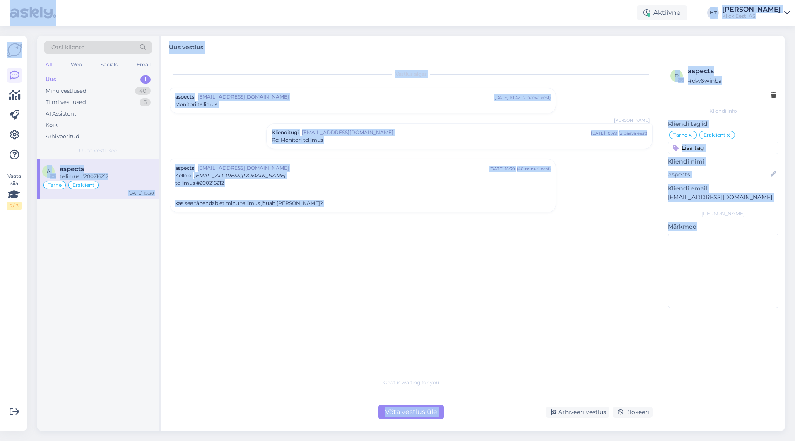
drag, startPoint x: 6, startPoint y: 13, endPoint x: 726, endPoint y: 423, distance: 829.1
click at [497, 423] on div "Aktiivne Võta paus, Askly hoiab kliente [PERSON_NAME] 15 minutit 30 minutit 1 t…" at bounding box center [397, 220] width 795 height 441
click at [497, 331] on div "Vestlus algas aspects [EMAIL_ADDRESS][DOMAIN_NAME] [DATE] 10:42 ( 2 päeva eest …" at bounding box center [415, 215] width 490 height 301
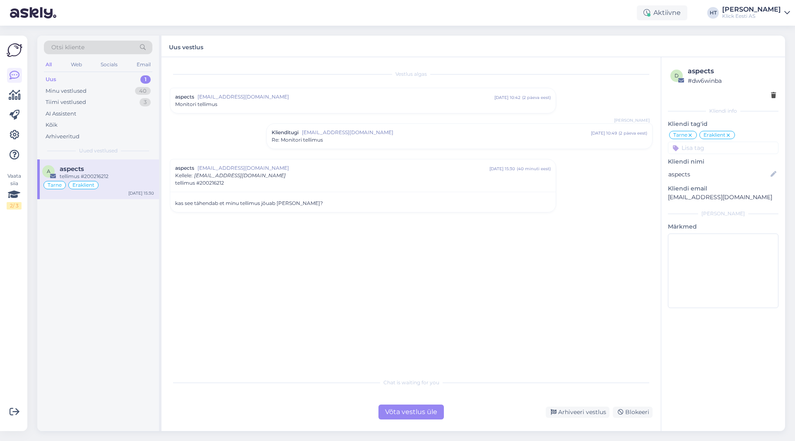
click at [414, 296] on div "Vestlus algas aspects [EMAIL_ADDRESS][DOMAIN_NAME] [DATE] 10:42 ( 2 päeva eest …" at bounding box center [415, 215] width 490 height 301
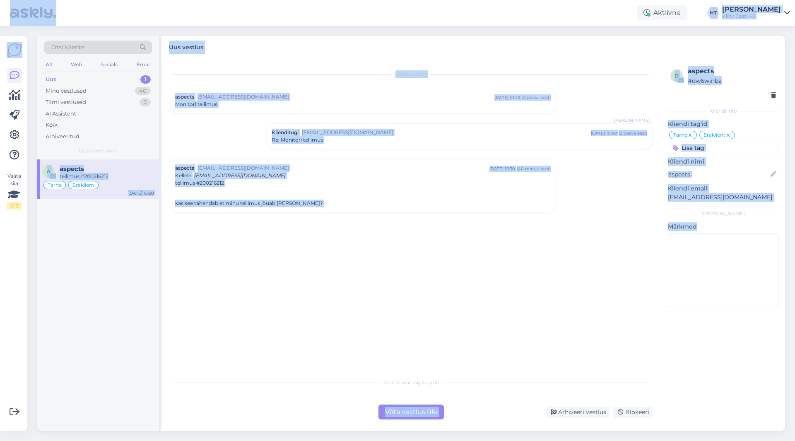
drag, startPoint x: 3, startPoint y: 12, endPoint x: 717, endPoint y: 418, distance: 820.8
click at [497, 418] on div "Aktiivne Võta paus, Askly hoiab kliente [PERSON_NAME] 15 minutit 30 minutit 1 t…" at bounding box center [397, 220] width 795 height 441
click at [485, 304] on div "Vestlus algas aspects [EMAIL_ADDRESS][DOMAIN_NAME] [DATE] 10:42 ( 2 päeva eest …" at bounding box center [415, 215] width 490 height 301
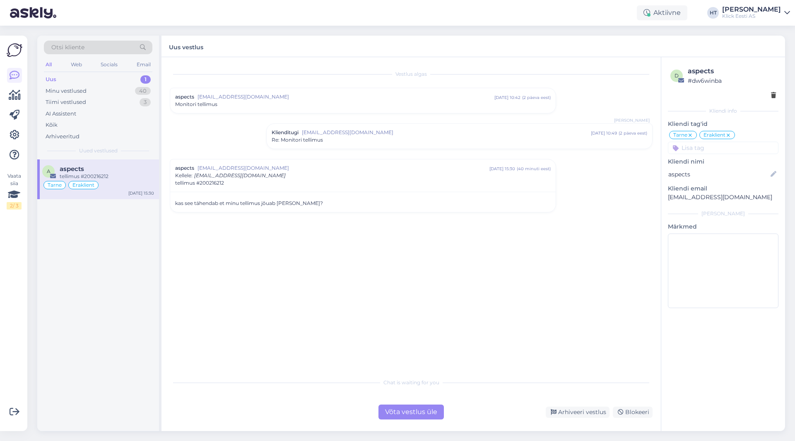
click at [411, 289] on div "Vestlus algas aspects [EMAIL_ADDRESS][DOMAIN_NAME] [DATE] 10:42 ( 2 päeva eest …" at bounding box center [415, 215] width 490 height 301
click at [123, 88] on div "Minu vestlused 40" at bounding box center [98, 91] width 109 height 12
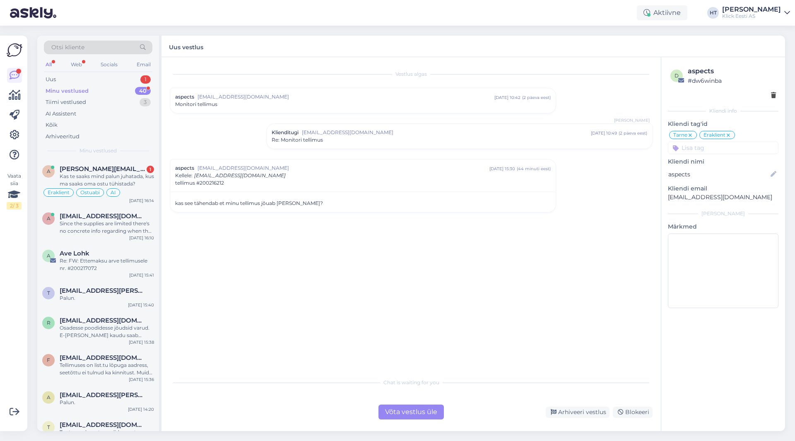
click at [7, 349] on div "Vaata siia 2 / 3" at bounding box center [15, 233] width 16 height 382
click at [13, 348] on div "Vaata siia 2 / 3" at bounding box center [15, 233] width 16 height 382
click at [12, 348] on div "Vaata siia 2 / 3" at bounding box center [15, 233] width 16 height 382
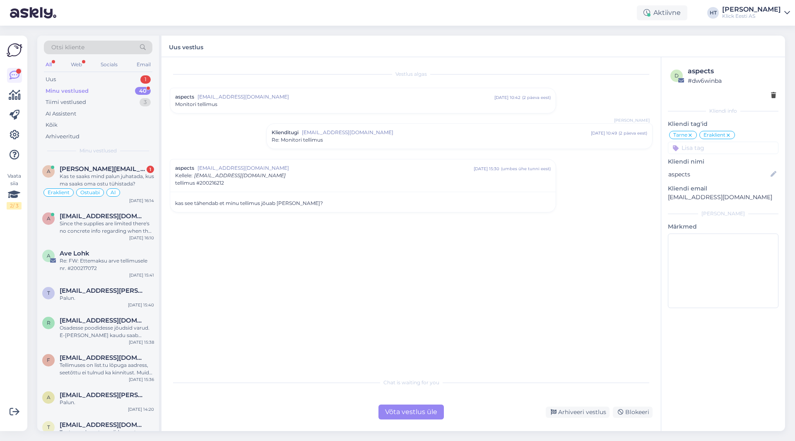
click at [12, 348] on div "Vaata siia 2 / 3" at bounding box center [15, 233] width 16 height 382
click at [12, 350] on div "Vaata siia 2 / 3" at bounding box center [15, 233] width 16 height 382
click at [13, 353] on div "Vaata siia 2 / 3" at bounding box center [15, 233] width 16 height 382
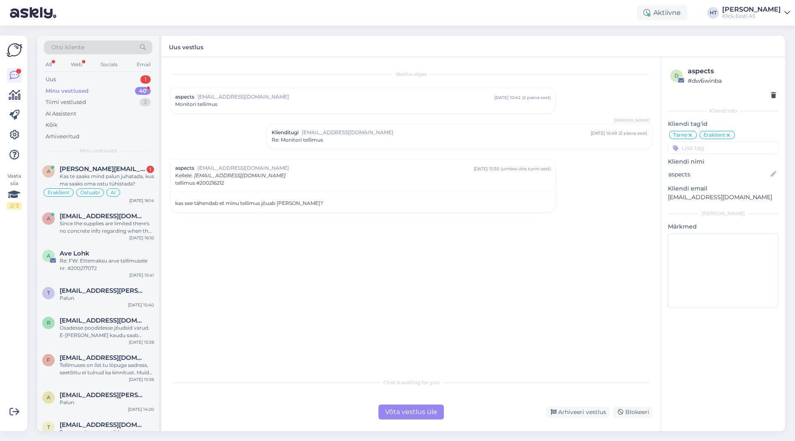
click at [13, 353] on div "Vaata siia 2 / 3" at bounding box center [15, 233] width 16 height 382
click at [0, 303] on div "Vaata siia 2 / 3 Võimalused Veendu, et Askly loob sulle väärtust. Sulge Ühenda …" at bounding box center [13, 234] width 27 height 396
click at [115, 112] on div "AI Assistent" at bounding box center [98, 114] width 109 height 12
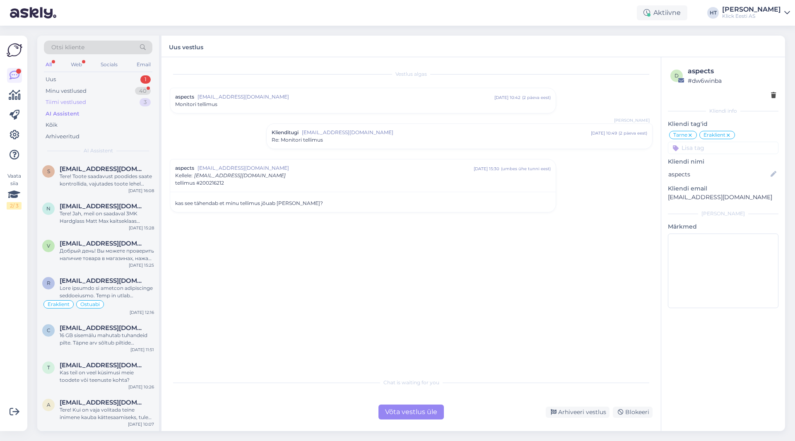
click at [112, 104] on div "Tiimi vestlused 3" at bounding box center [98, 103] width 109 height 12
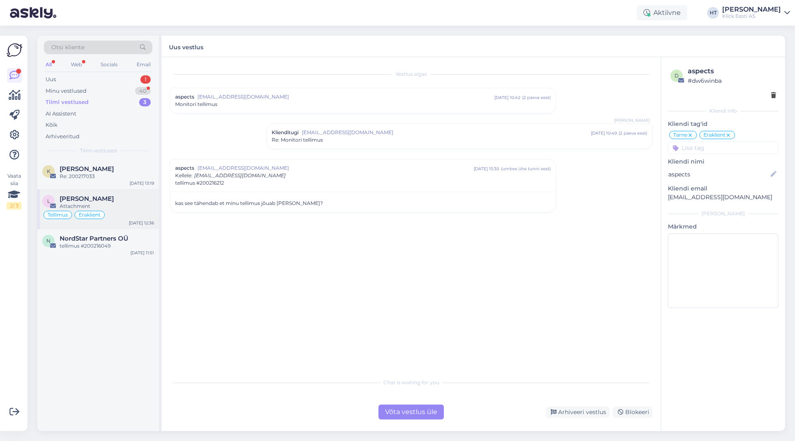
click at [120, 202] on div "[PERSON_NAME]" at bounding box center [107, 198] width 94 height 7
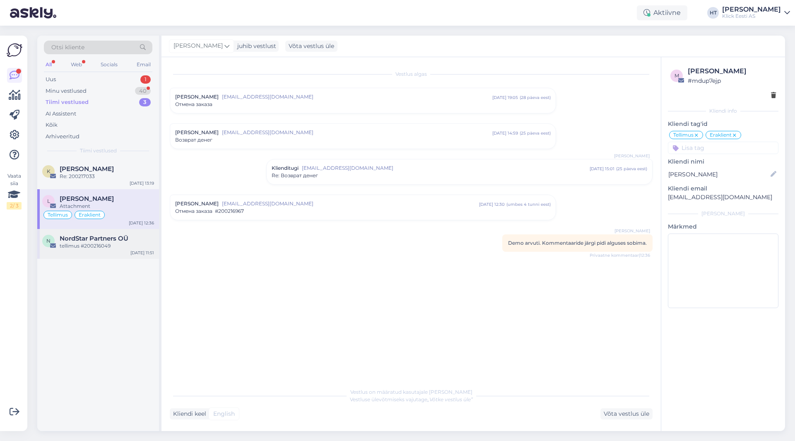
click at [138, 237] on div "NordStar Partners OÜ" at bounding box center [107, 238] width 94 height 7
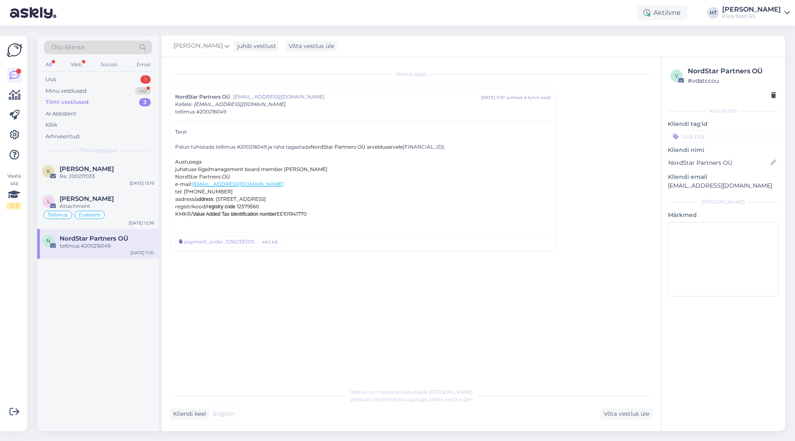
click at [249, 149] on div "Palun tühistada tellimus #200216049 ja raha tagastada NordStar Partners OÜ arve…" at bounding box center [363, 146] width 376 height 7
click at [120, 91] on div "Minu vestlused 40" at bounding box center [98, 91] width 109 height 12
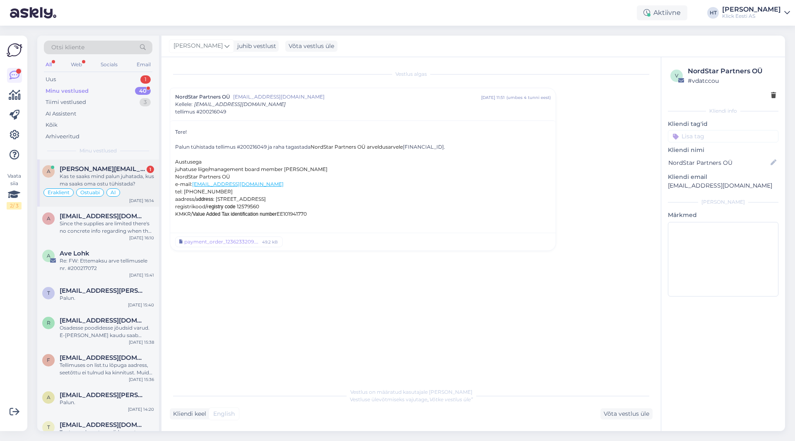
click at [117, 180] on div "Kas te saaks mind palun juhatada, kus ma saaks oma ostu tühistada?" at bounding box center [107, 180] width 94 height 15
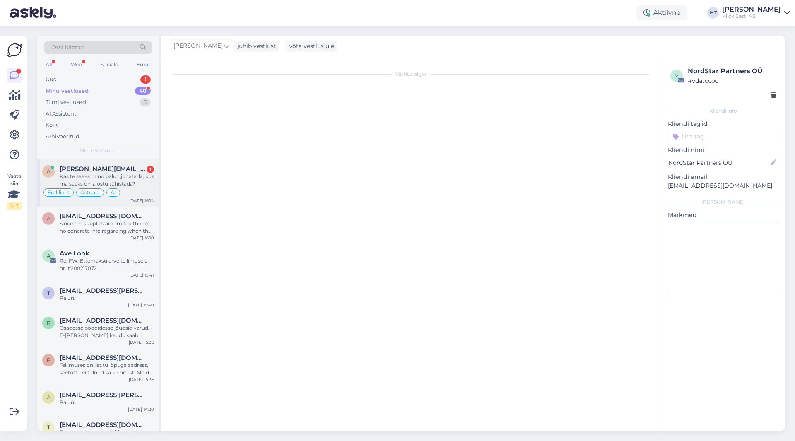
scroll to position [282, 0]
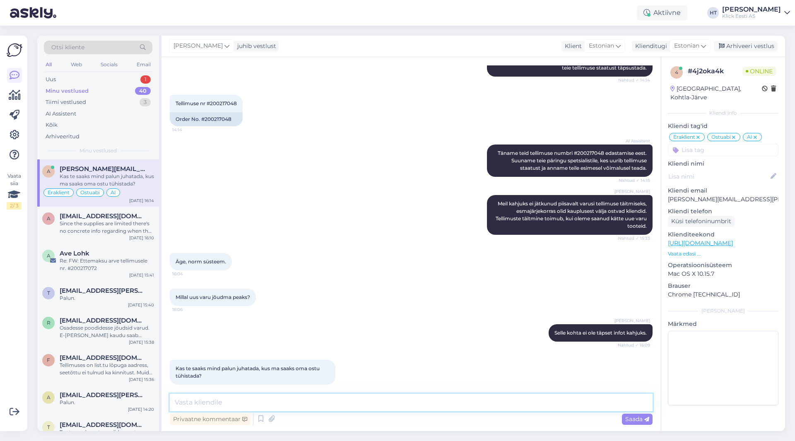
click at [345, 401] on textarea at bounding box center [411, 402] width 483 height 17
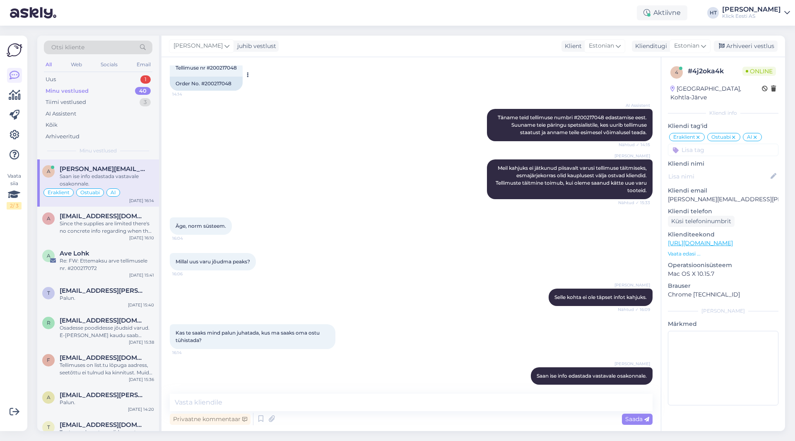
click at [222, 77] on div "Order No. #200217048" at bounding box center [206, 84] width 73 height 14
click at [142, 78] on div "1" at bounding box center [145, 79] width 10 height 8
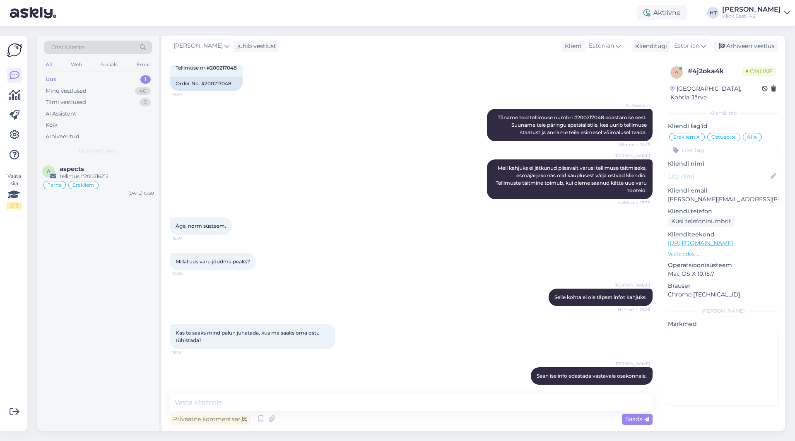
click at [303, 115] on div "AI Assistent [PERSON_NAME] teid tellimuse numbri #200217048 edastamise eest. Su…" at bounding box center [411, 125] width 483 height 51
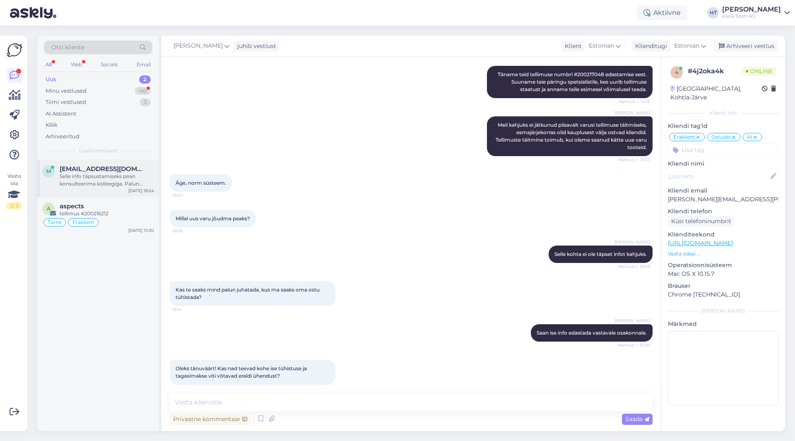
click at [123, 181] on div "Selle info täpsustamiseks pean konsulteerima kolleegiga. Palun oodake hetk." at bounding box center [107, 180] width 94 height 15
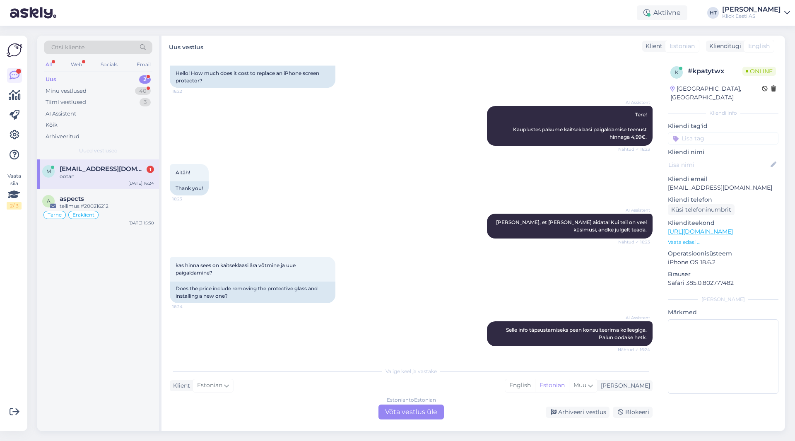
scroll to position [110, 0]
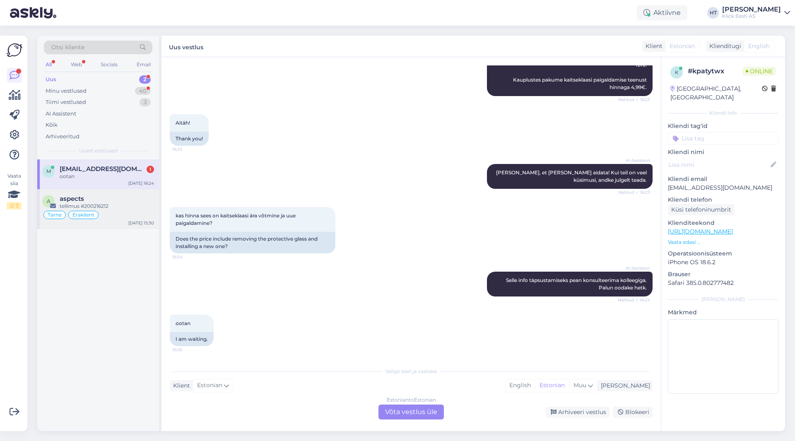
click at [110, 196] on div "aspects" at bounding box center [107, 198] width 94 height 7
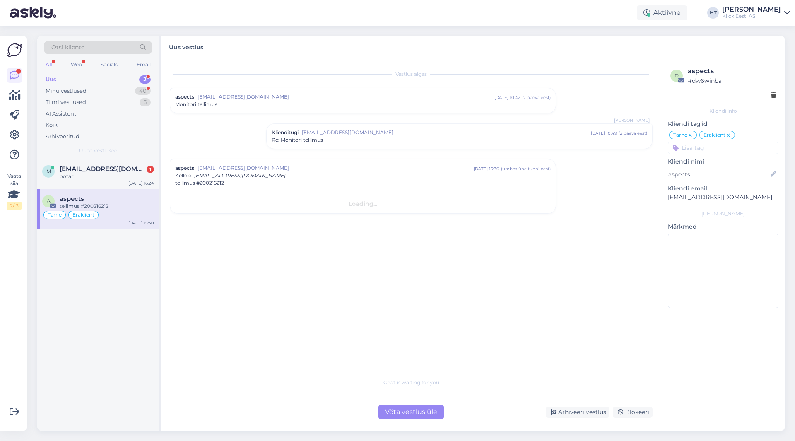
scroll to position [0, 0]
click at [123, 172] on span "[EMAIL_ADDRESS][DOMAIN_NAME]" at bounding box center [103, 168] width 86 height 7
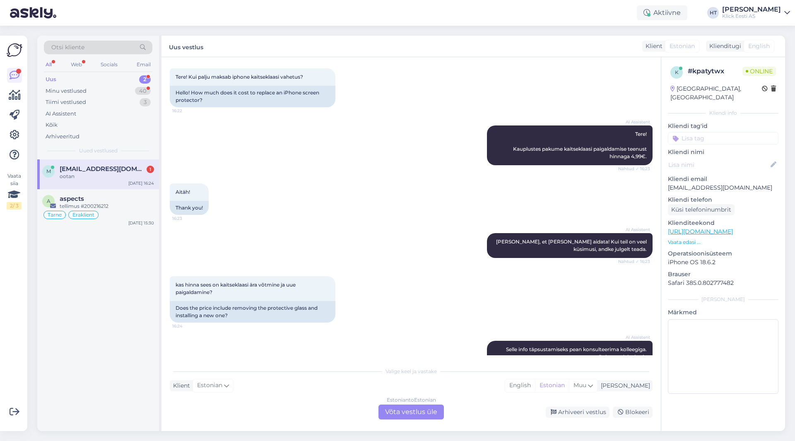
scroll to position [110, 0]
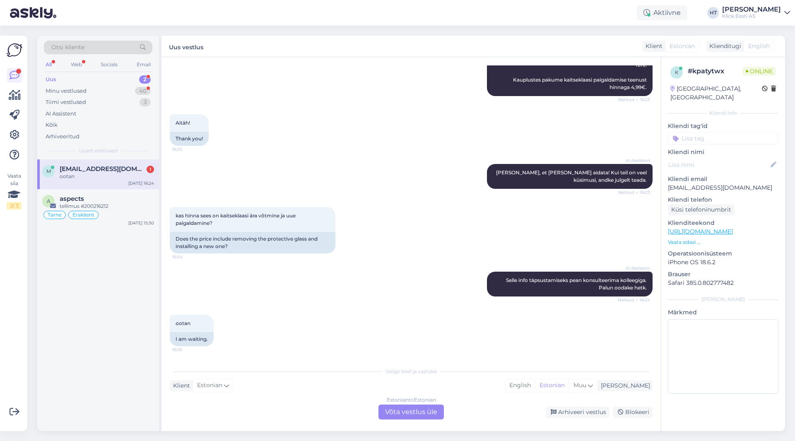
click at [405, 417] on div "Estonian to Estonian Võta vestlus üle" at bounding box center [411, 412] width 65 height 15
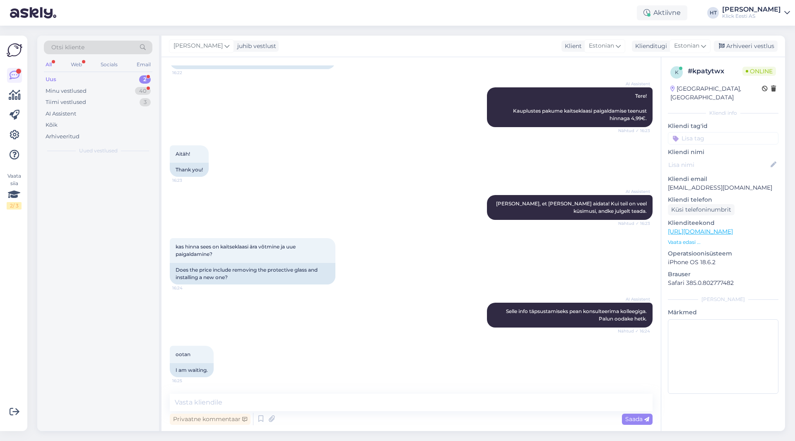
scroll to position [79, 0]
click at [395, 405] on textarea at bounding box center [411, 402] width 483 height 17
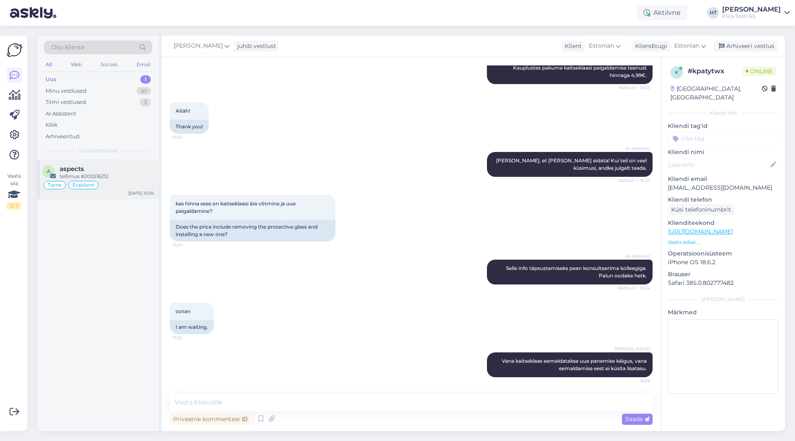
click at [122, 185] on div "Tarne Eraklient" at bounding box center [98, 185] width 112 height 10
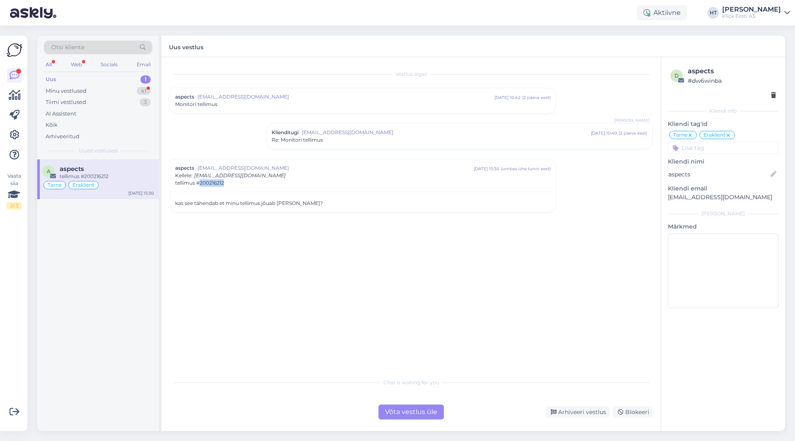
drag, startPoint x: 224, startPoint y: 185, endPoint x: 200, endPoint y: 183, distance: 24.5
click at [200, 183] on div "tellimus #200216212" at bounding box center [363, 182] width 376 height 7
click at [261, 200] on div "Vestlus algas aspects [EMAIL_ADDRESS][DOMAIN_NAME] [DATE] 10:42 ( 2 päeva eest …" at bounding box center [415, 215] width 490 height 301
click at [327, 263] on div "Vestlus algas aspects [EMAIL_ADDRESS][DOMAIN_NAME] [DATE] 10:42 ( 2 päeva eest …" at bounding box center [415, 215] width 490 height 301
click at [281, 180] on div "aspects [EMAIL_ADDRESS][DOMAIN_NAME] [DATE] 15:30 ( umbes ühe tunni eest ) tell…" at bounding box center [363, 171] width 386 height 25
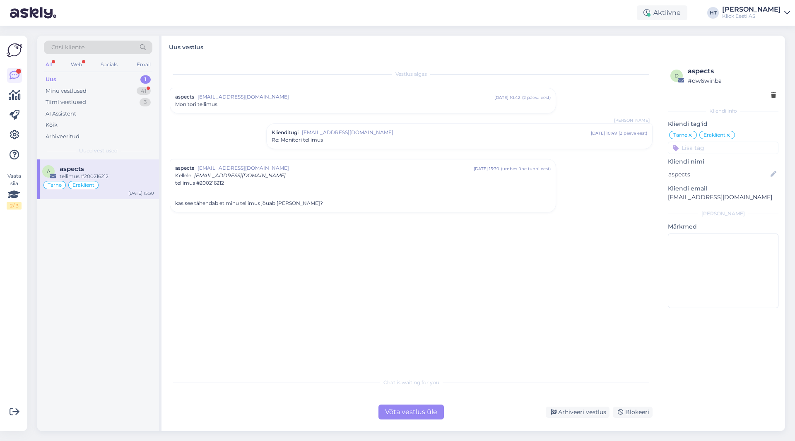
click at [422, 412] on div "Võta vestlus üle" at bounding box center [411, 412] width 65 height 15
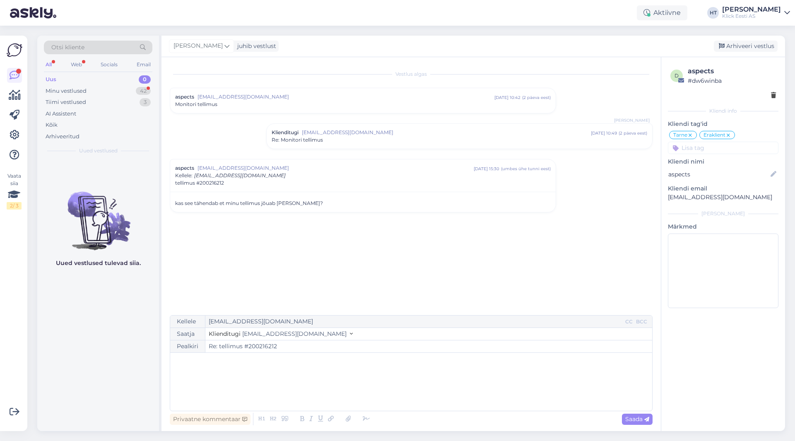
click at [338, 369] on div "﻿" at bounding box center [411, 382] width 474 height 50
click at [273, 362] on span "Tellimus [PERSON_NAME] jooksul laost [PERSON_NAME]." at bounding box center [256, 360] width 165 height 7
click at [497, 418] on span "Saada" at bounding box center [637, 418] width 24 height 7
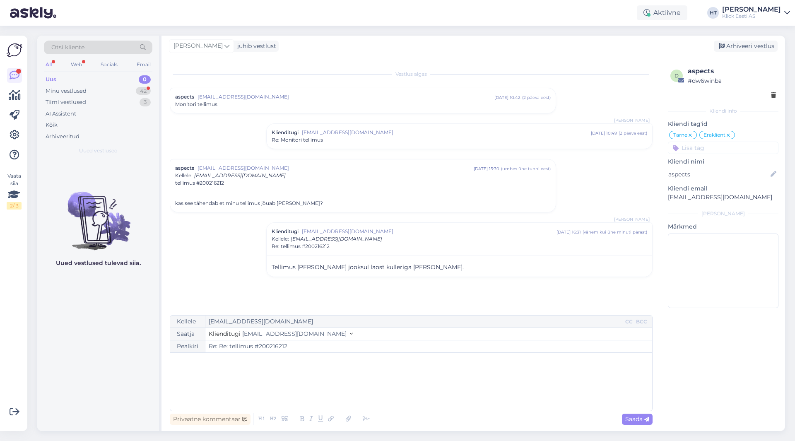
click at [235, 268] on div "Vestlus algas aspects [EMAIL_ADDRESS][DOMAIN_NAME] [DATE] 10:42 ( 2 päeva eest …" at bounding box center [415, 186] width 490 height 242
click at [129, 94] on div "Minu vestlused 42" at bounding box center [98, 91] width 109 height 12
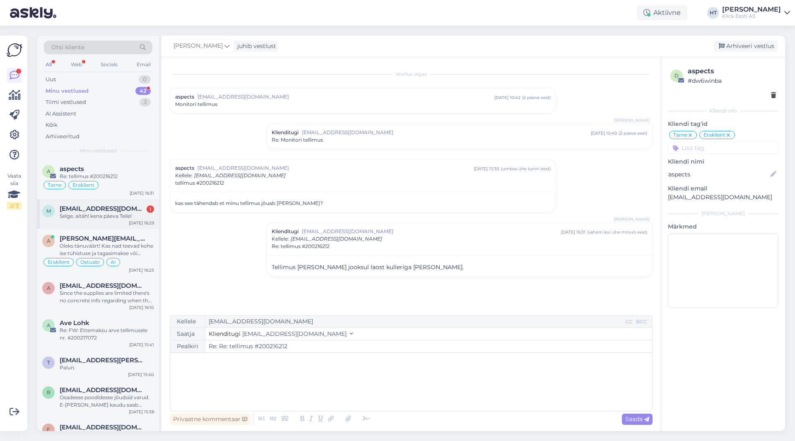
click at [136, 209] on div "[EMAIL_ADDRESS][DOMAIN_NAME] 1" at bounding box center [107, 208] width 94 height 7
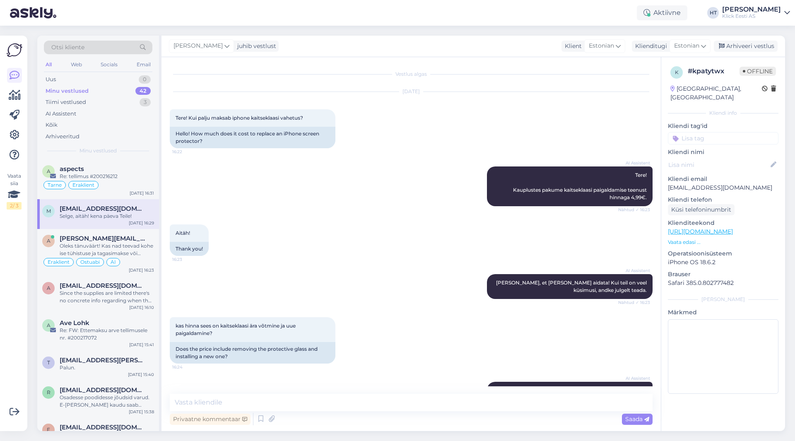
scroll to position [158, 0]
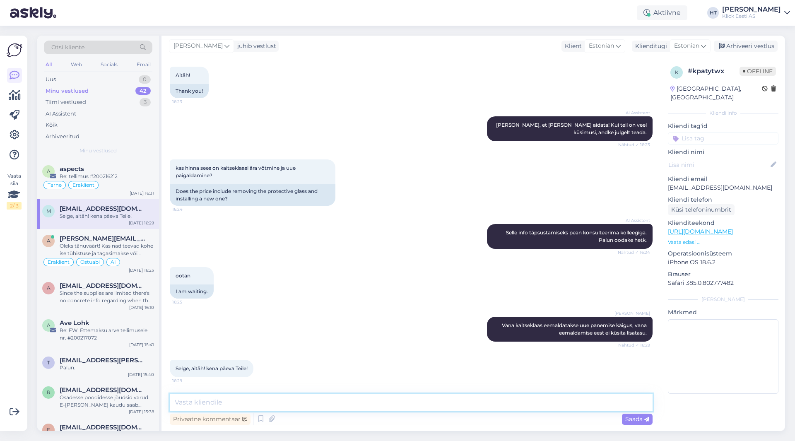
click at [280, 404] on textarea at bounding box center [411, 402] width 483 height 17
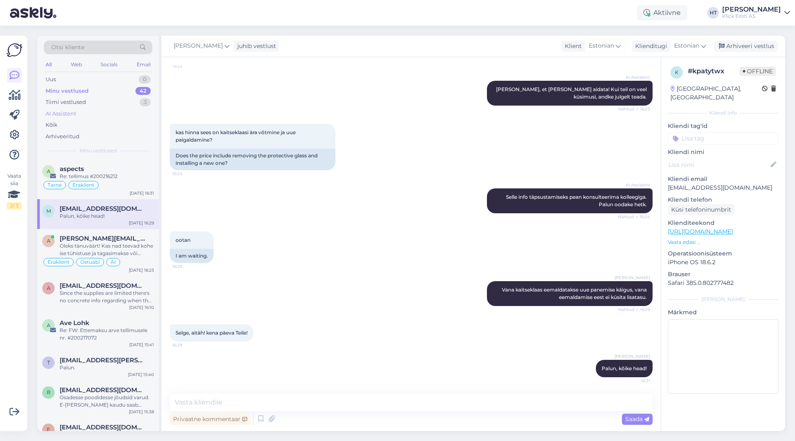
click at [119, 109] on div "AI Assistent" at bounding box center [98, 114] width 109 height 12
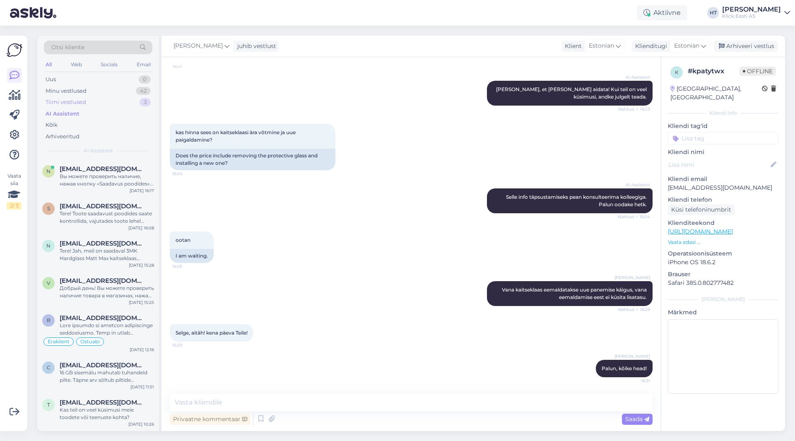
click at [116, 101] on div "Tiimi vestlused 3" at bounding box center [98, 103] width 109 height 12
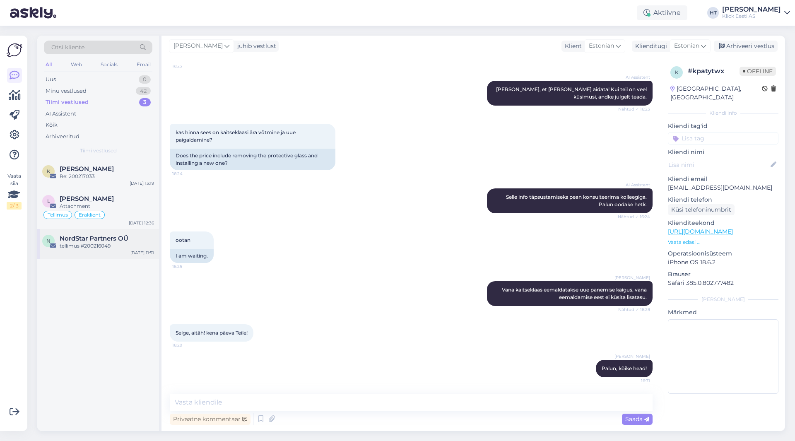
click at [131, 241] on div "NordStar Partners OÜ" at bounding box center [107, 238] width 94 height 7
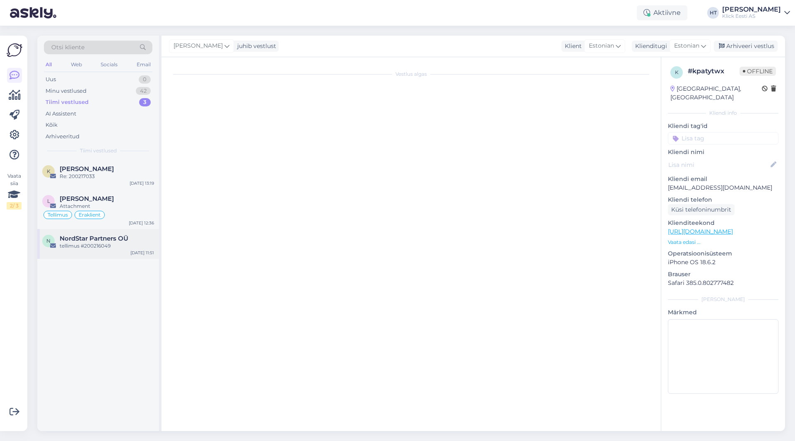
scroll to position [0, 0]
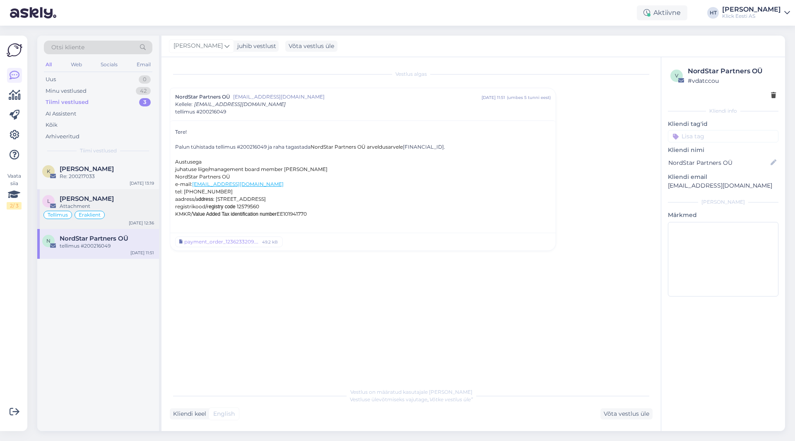
click at [133, 209] on div "Attachment" at bounding box center [107, 206] width 94 height 7
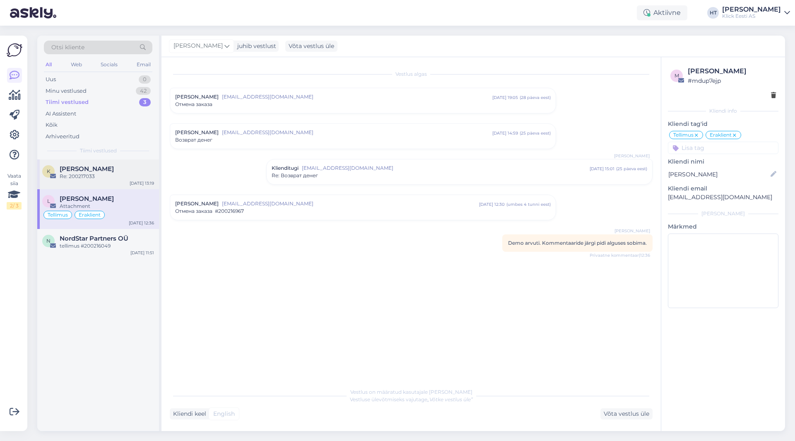
click at [135, 174] on div "Re: 200217033" at bounding box center [107, 176] width 94 height 7
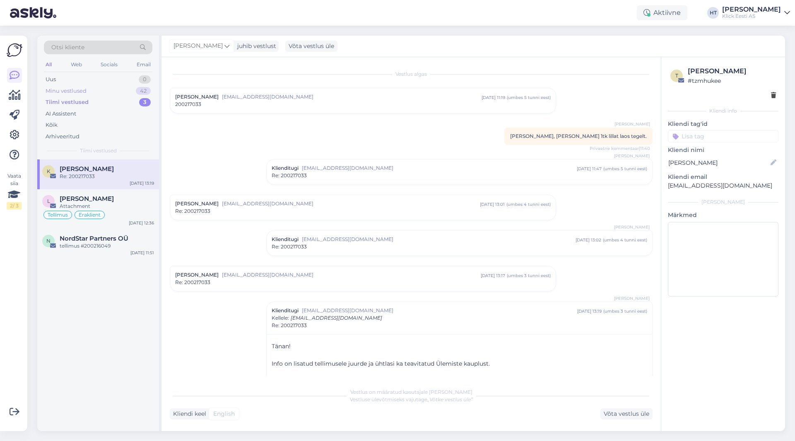
click at [139, 93] on div "42" at bounding box center [143, 91] width 15 height 8
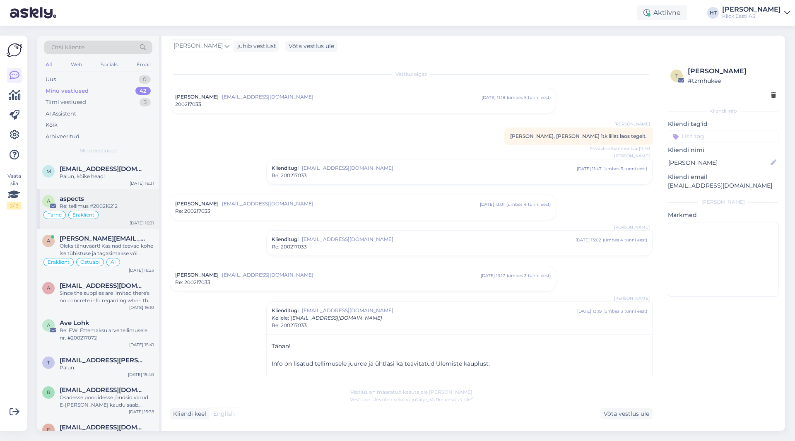
click at [120, 222] on div "a aspects Re: tellimus #200216212 Tarne Eraklient [DATE] 16:31" at bounding box center [98, 209] width 122 height 40
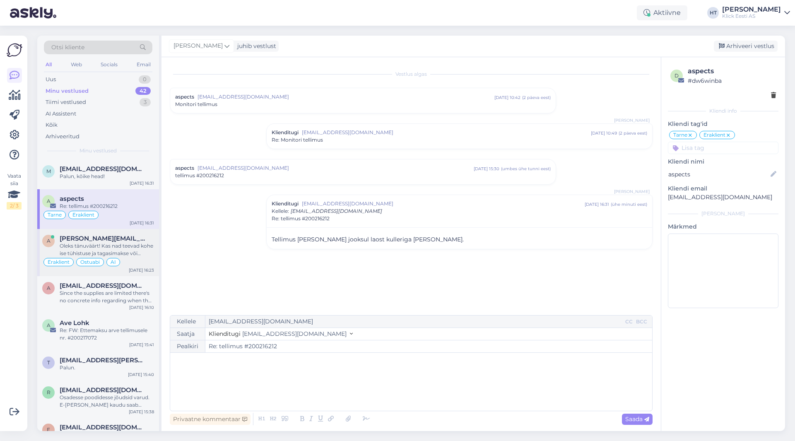
click at [137, 240] on span "[PERSON_NAME][EMAIL_ADDRESS][PERSON_NAME][DOMAIN_NAME]" at bounding box center [103, 238] width 86 height 7
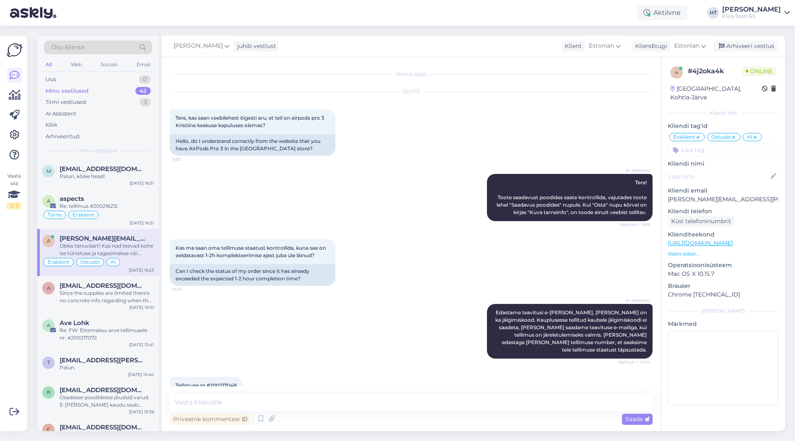
scroll to position [361, 0]
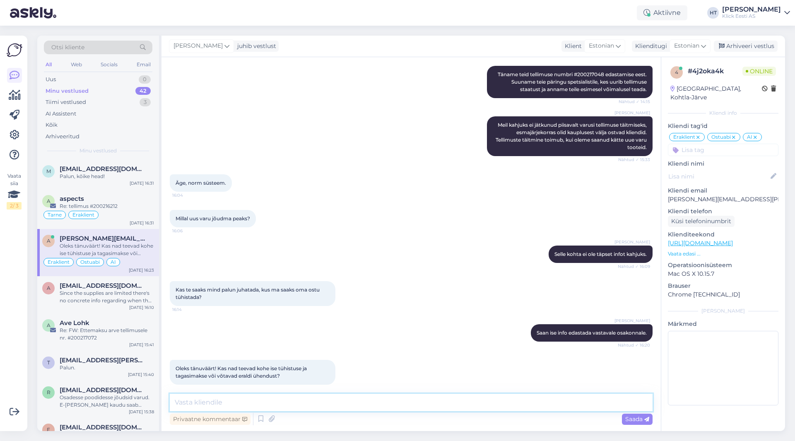
click at [323, 401] on textarea at bounding box center [411, 402] width 483 height 17
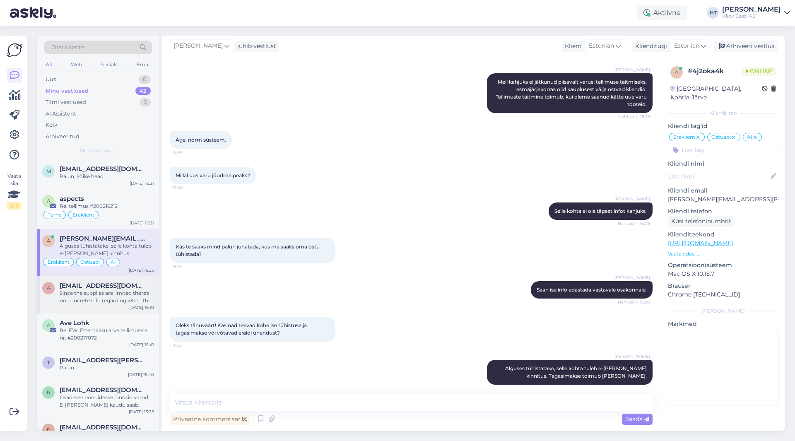
click at [136, 304] on div "Since the supplies are limited there's no concrete info regarding when the orde…" at bounding box center [107, 297] width 94 height 15
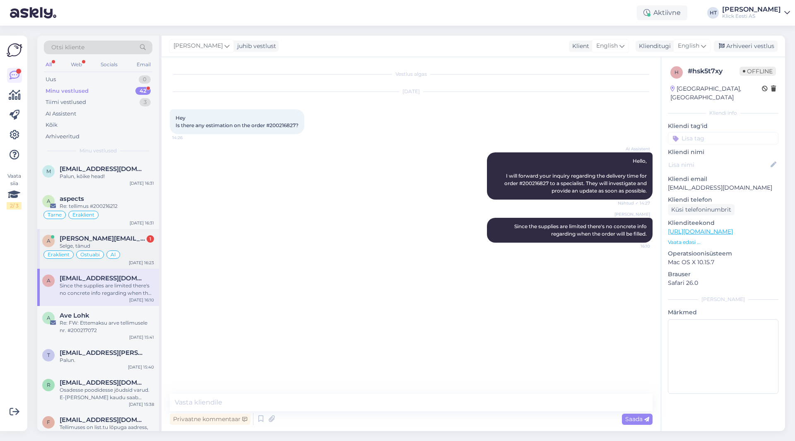
click at [126, 240] on span "[PERSON_NAME][EMAIL_ADDRESS][PERSON_NAME][DOMAIN_NAME]" at bounding box center [103, 238] width 86 height 7
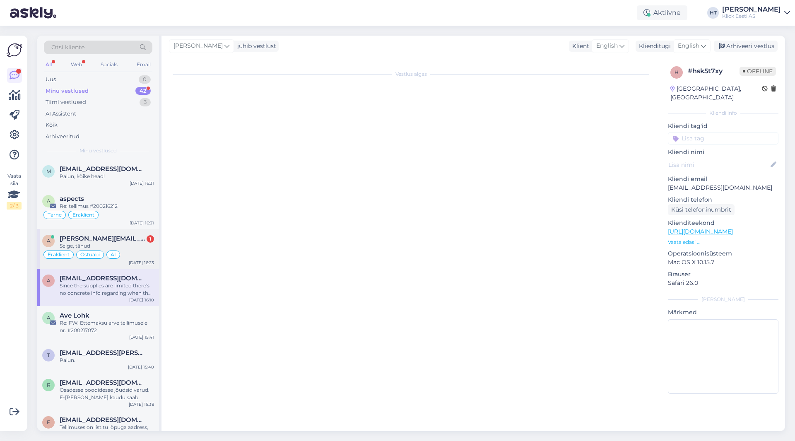
scroll to position [439, 0]
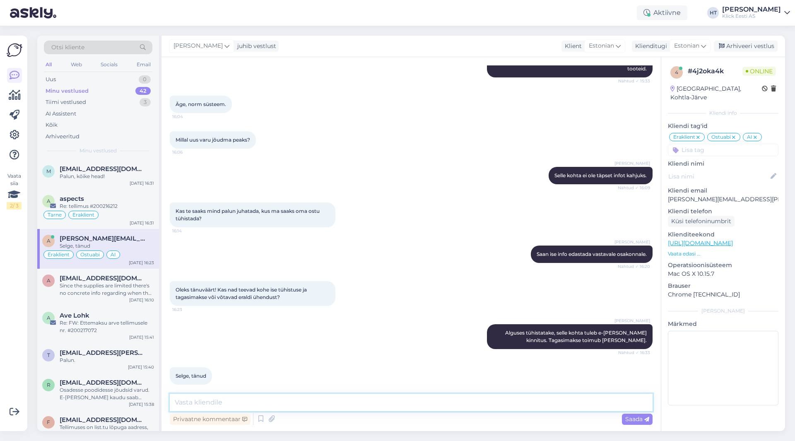
click at [303, 396] on textarea at bounding box center [411, 402] width 483 height 17
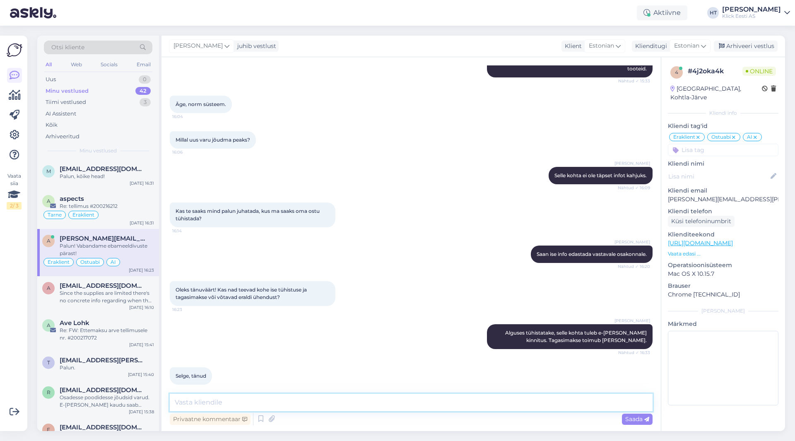
scroll to position [475, 0]
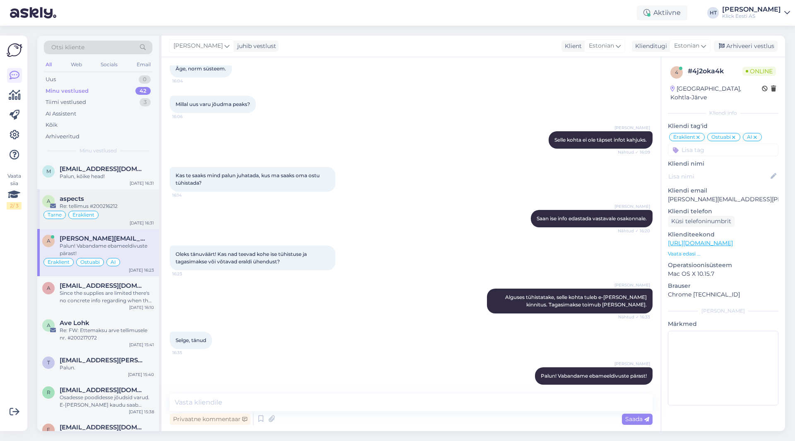
click at [114, 195] on div "a aspects Re: tellimus #200216212 Tarne Eraklient [DATE] 16:31" at bounding box center [98, 209] width 122 height 40
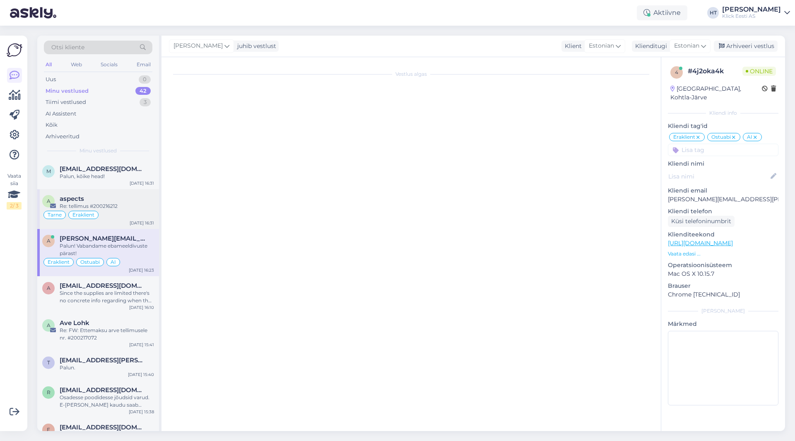
scroll to position [0, 0]
click at [121, 184] on div "m [EMAIL_ADDRESS][DOMAIN_NAME] Palun, kõike head! [DATE] 16:31" at bounding box center [98, 174] width 122 height 30
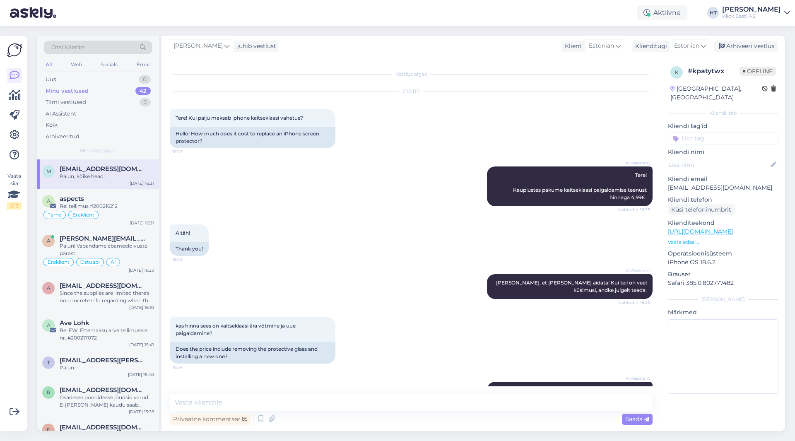
scroll to position [193, 0]
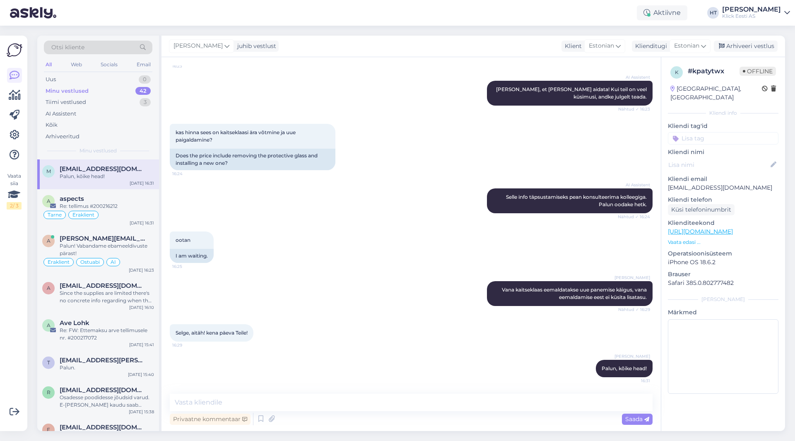
click at [296, 263] on div "ootan 16:25 I am waiting." at bounding box center [411, 247] width 483 height 50
click at [140, 75] on div "Uus 0" at bounding box center [98, 80] width 109 height 12
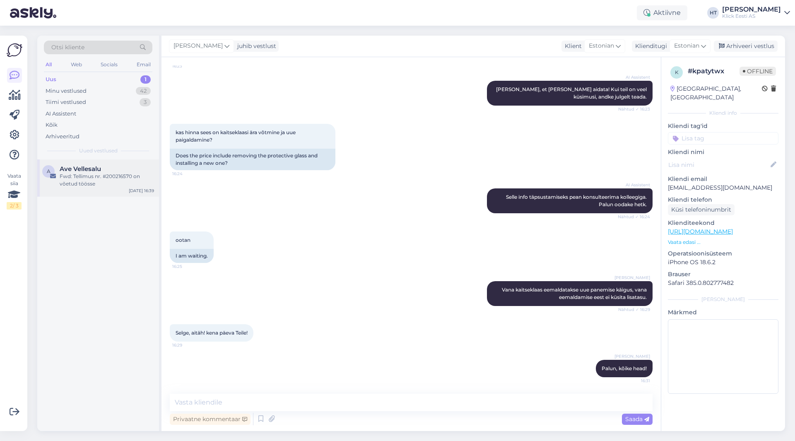
click at [128, 176] on div "Fwd: Tellimus nr. #200216570 on võetud töösse" at bounding box center [107, 180] width 94 height 15
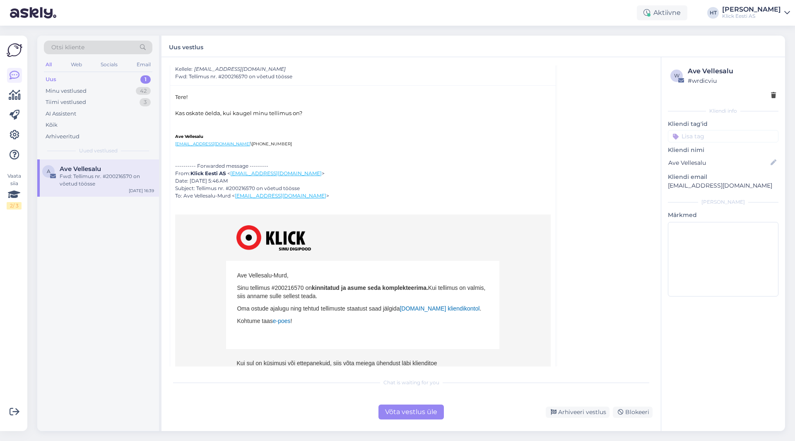
scroll to position [0, 0]
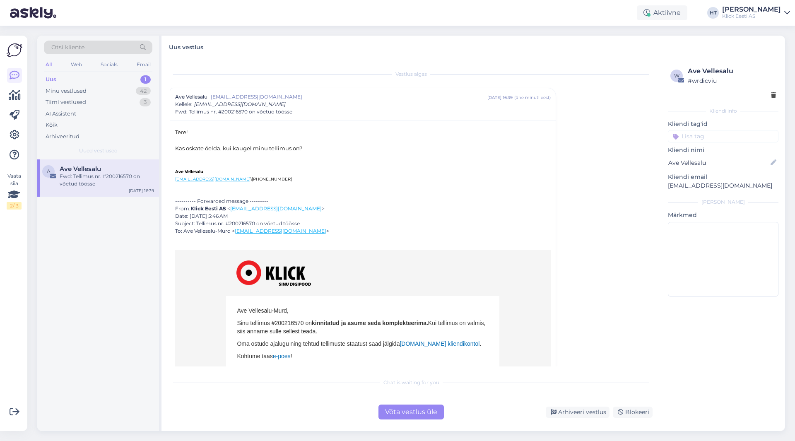
click at [354, 183] on div "Tere! Kas oskate öelda, kui kaugel minu tellimus on? Ave Vellesalu [EMAIL_ADDRE…" at bounding box center [363, 295] width 376 height 335
click at [68, 306] on div "A Ave Vellesalu Fwd: Tellimus nr. #200216570 on võetud töösse [DATE] 16:39" at bounding box center [98, 295] width 122 height 272
click at [239, 223] on div "---------- Forwarded message --------- From: Klick Eesti AS < [EMAIL_ADDRESS][D…" at bounding box center [363, 216] width 376 height 37
click at [409, 208] on div "---------- Forwarded message --------- From: Klick Eesti AS < [EMAIL_ADDRESS][D…" at bounding box center [363, 216] width 376 height 37
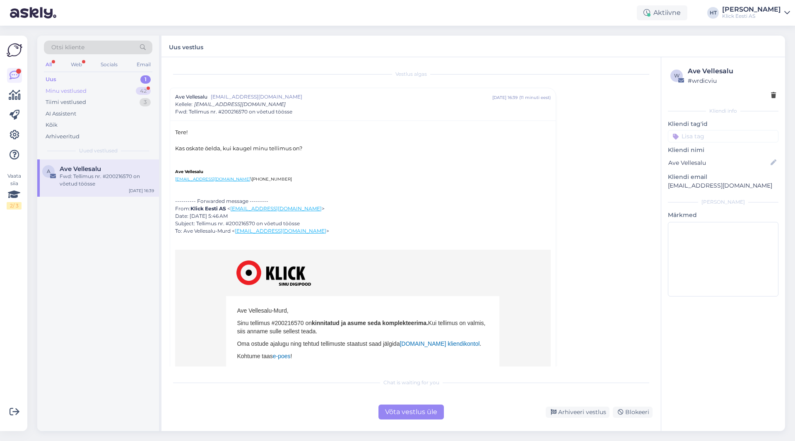
click at [103, 94] on div "Minu vestlused 42" at bounding box center [98, 91] width 109 height 12
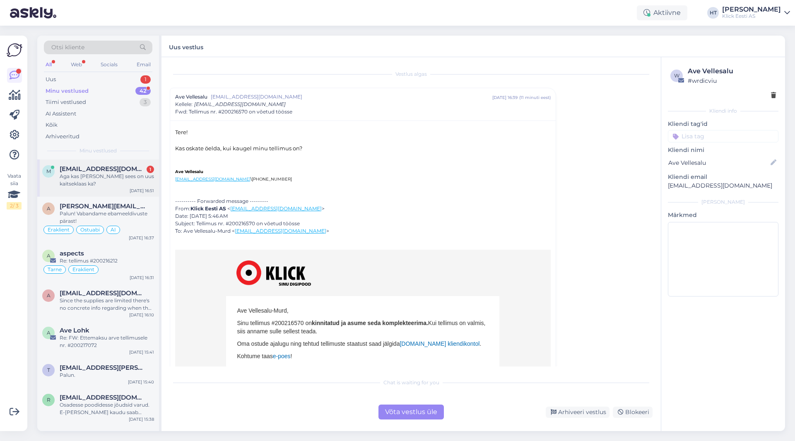
click at [115, 169] on span "[EMAIL_ADDRESS][DOMAIN_NAME]" at bounding box center [103, 168] width 86 height 7
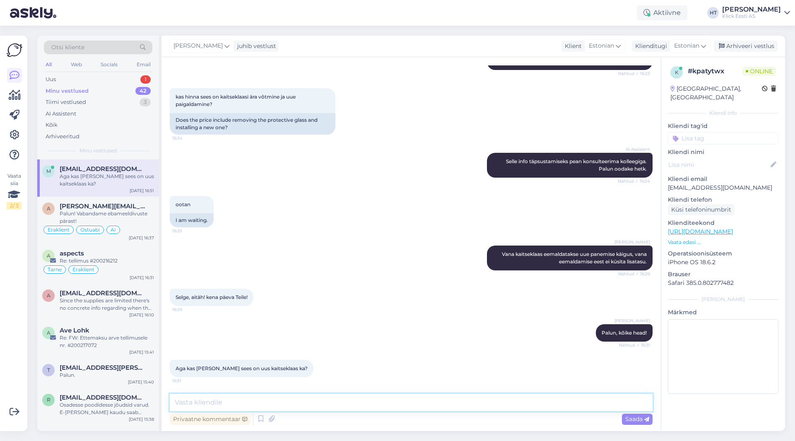
click at [333, 404] on textarea at bounding box center [411, 402] width 483 height 17
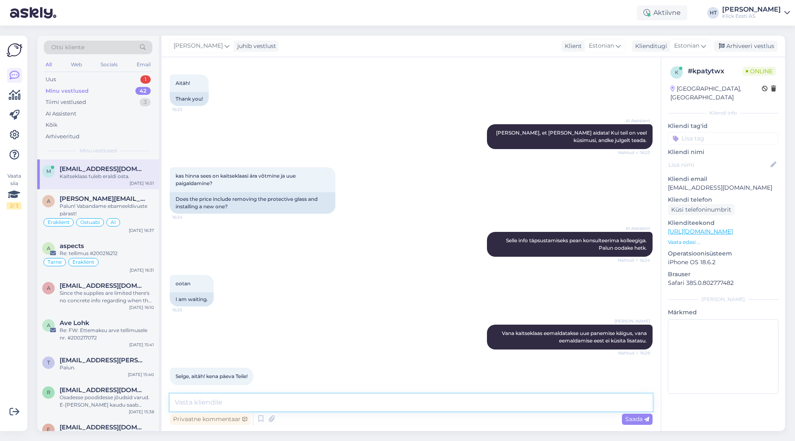
scroll to position [265, 0]
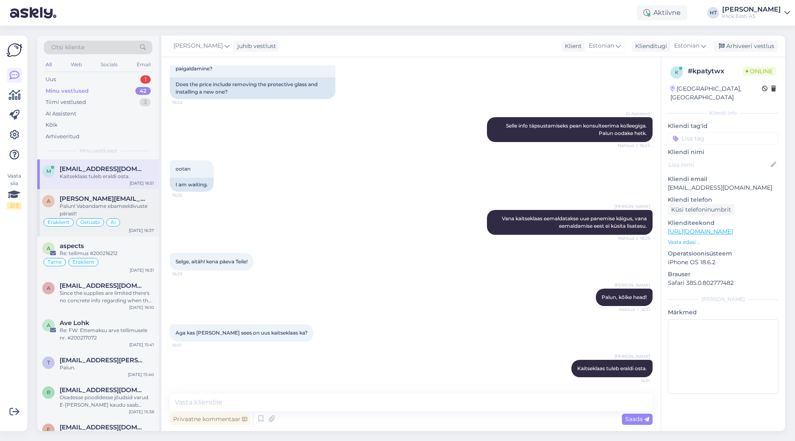
click at [77, 213] on div "Palun! Vabandame ebameeldivuste pärast!" at bounding box center [107, 210] width 94 height 15
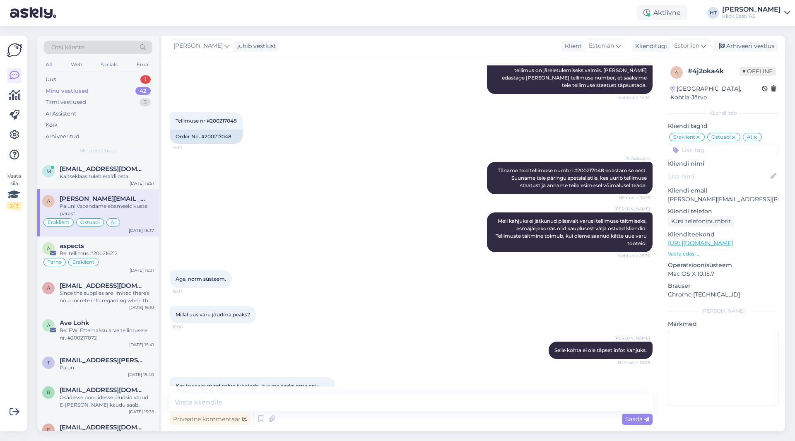
scroll to position [475, 0]
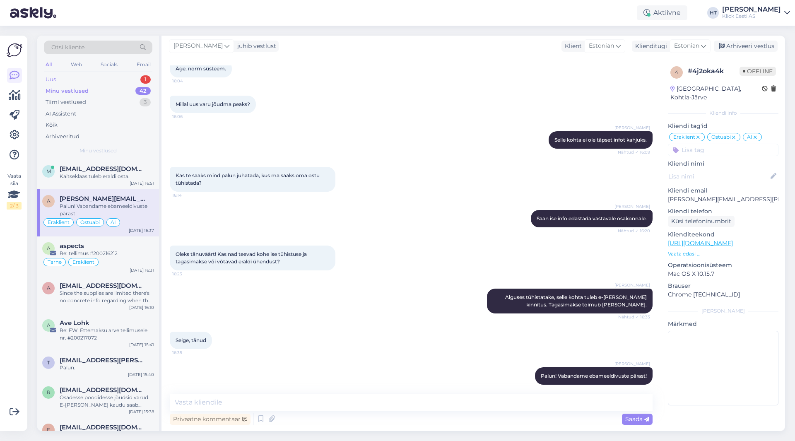
click at [125, 77] on div "Uus 1" at bounding box center [98, 80] width 109 height 12
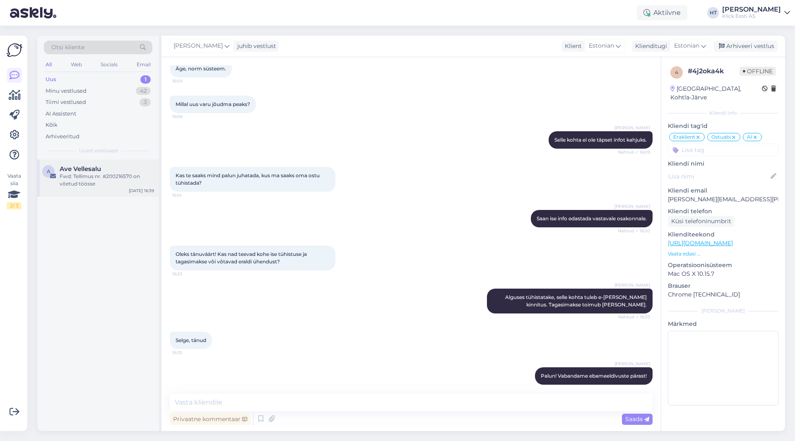
click at [118, 173] on div "Fwd: Tellimus nr. #200216570 on võetud töösse" at bounding box center [107, 180] width 94 height 15
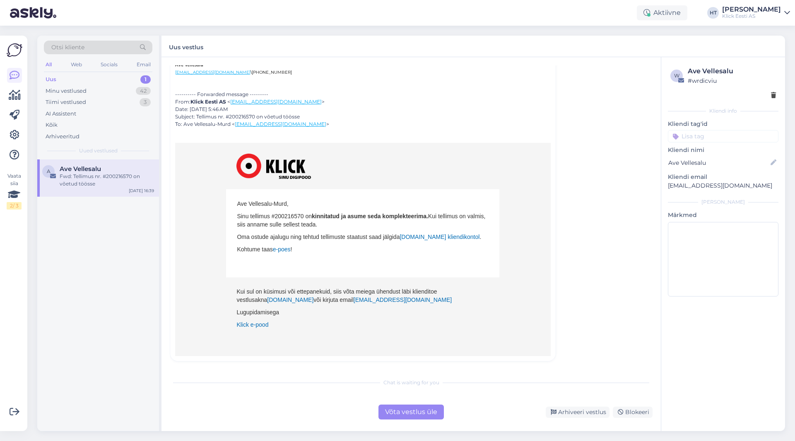
scroll to position [0, 0]
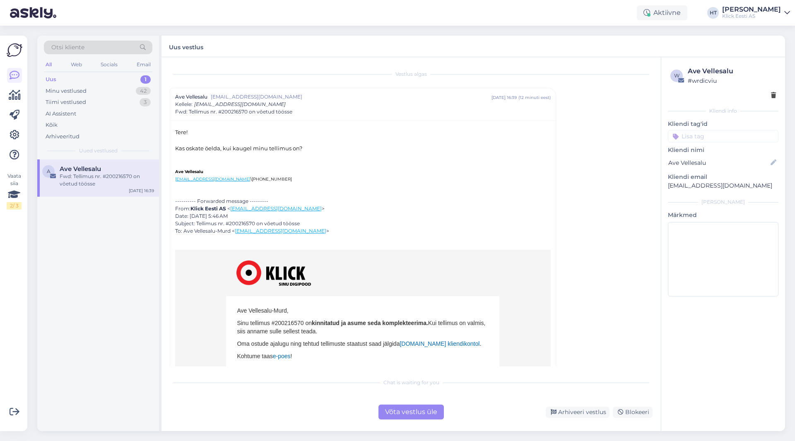
click at [497, 158] on div "Tere! Kas oskate öelda, kui kaugel minu tellimus on?" at bounding box center [363, 144] width 376 height 32
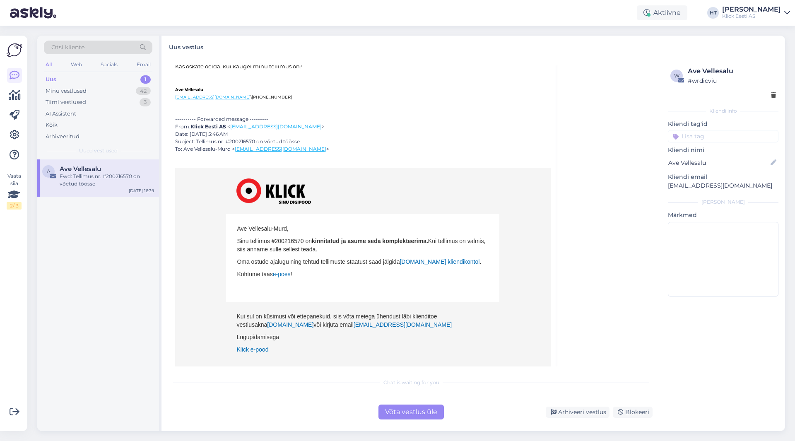
scroll to position [83, 0]
click at [280, 240] on p "Sinu tellimus #200216570 on kinnitatud ja asume seda komplekteerima. Kui tellim…" at bounding box center [363, 244] width 252 height 17
click at [455, 162] on div "---------- Forwarded message --------- From: Klick Eesti AS < [EMAIL_ADDRESS][D…" at bounding box center [363, 247] width 376 height 265
click at [129, 91] on div "Minu vestlused 42" at bounding box center [98, 91] width 109 height 12
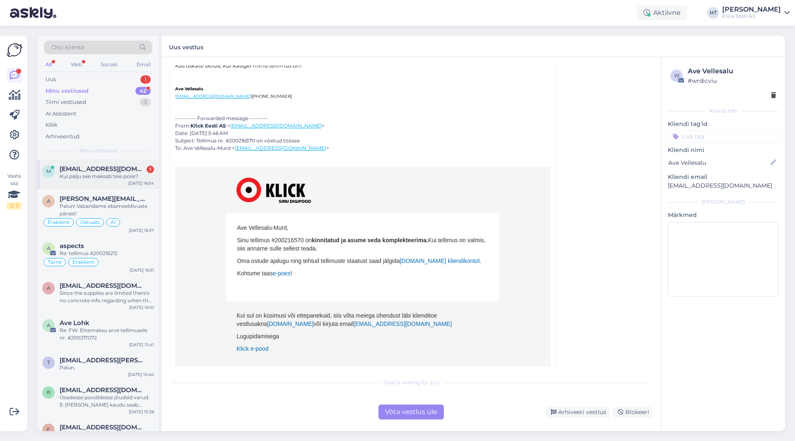
click at [132, 182] on div "[DATE] 16:54" at bounding box center [141, 183] width 26 height 6
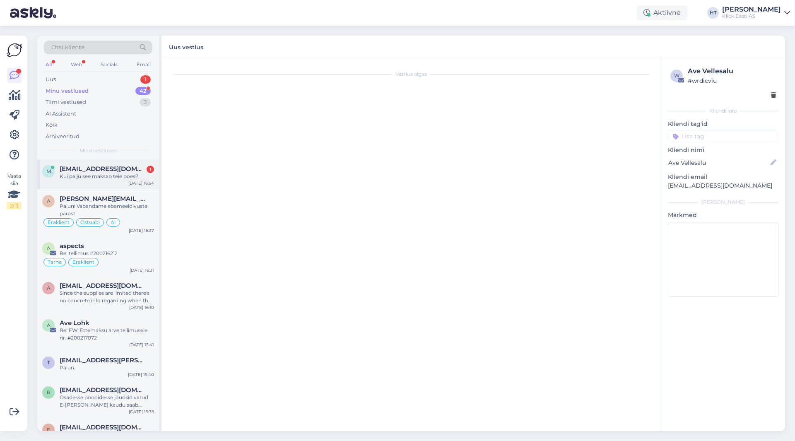
scroll to position [300, 0]
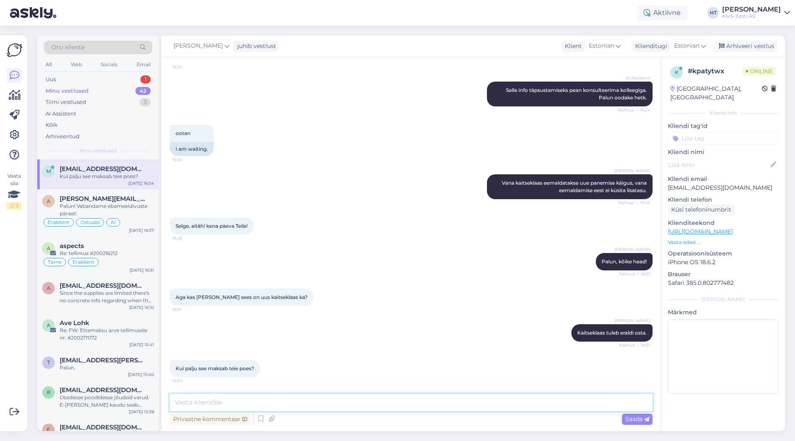
click at [314, 400] on textarea at bounding box center [411, 402] width 483 height 17
click at [359, 398] on textarea at bounding box center [411, 402] width 483 height 17
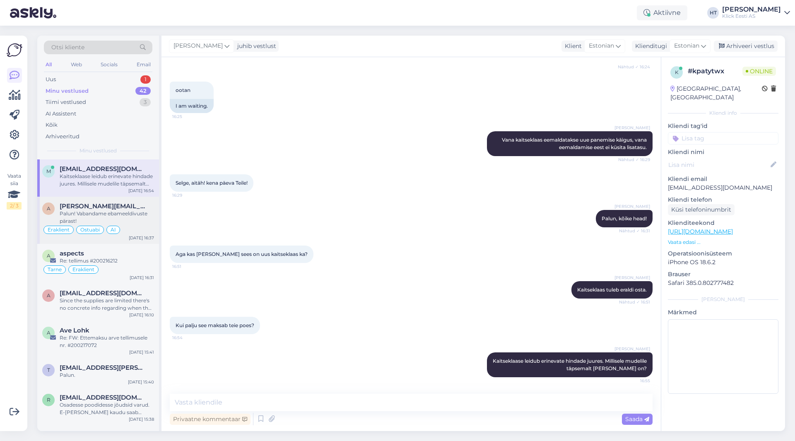
click at [151, 215] on div "Palun! Vabandame ebameeldivuste pärast!" at bounding box center [107, 217] width 94 height 15
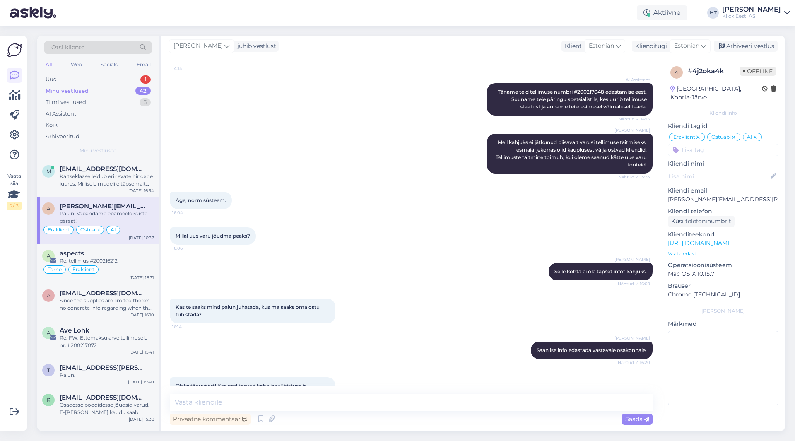
scroll to position [475, 0]
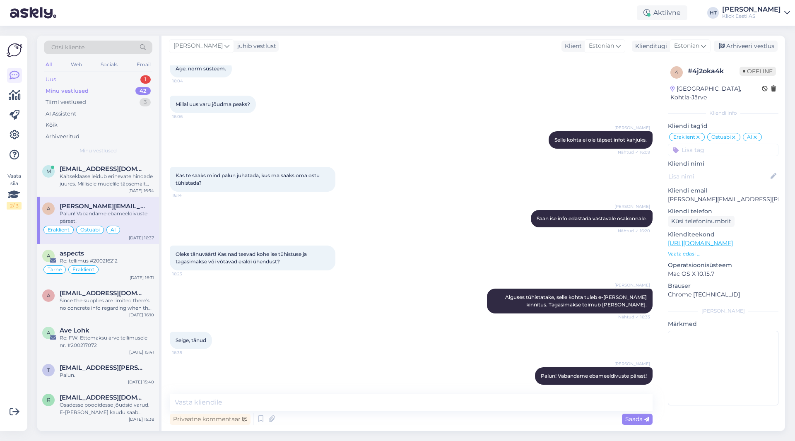
click at [113, 77] on div "Uus 1" at bounding box center [98, 80] width 109 height 12
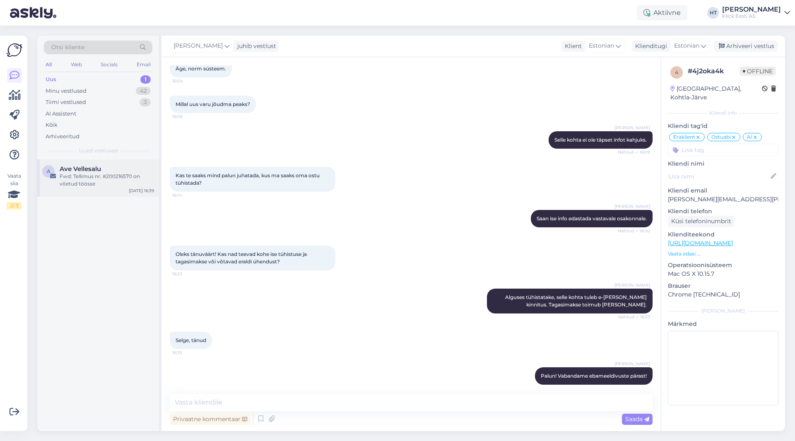
click at [119, 162] on div "A Ave Vellesalu Fwd: Tellimus nr. #200216570 on võetud töösse [DATE] 16:39" at bounding box center [98, 177] width 122 height 37
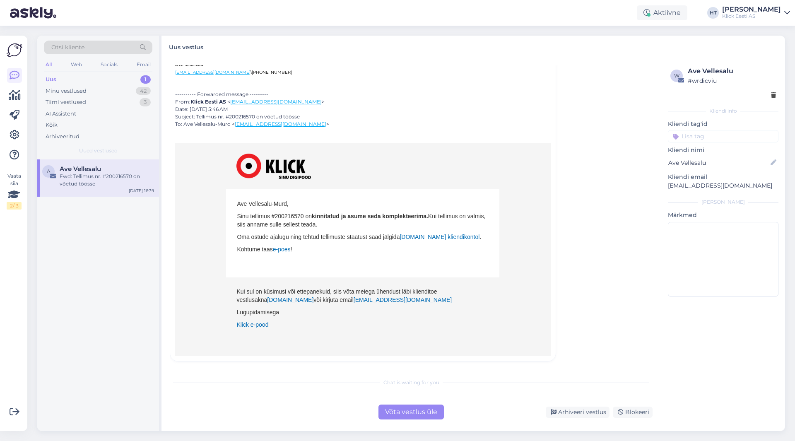
scroll to position [22, 0]
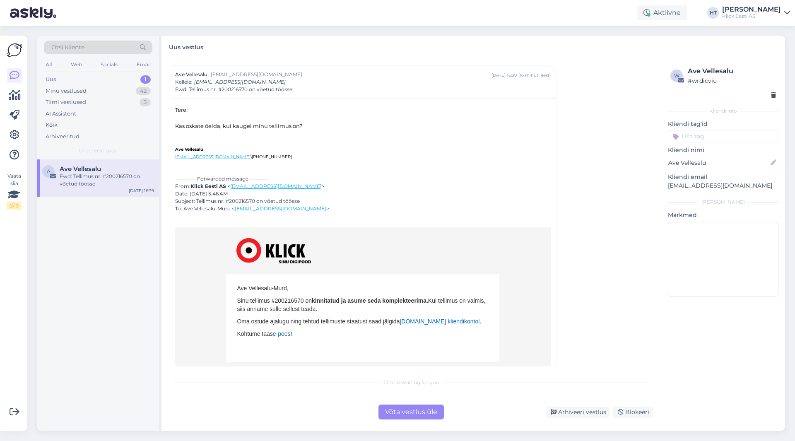
click at [163, 261] on div "Vestlus algas Ave Vellesalu [EMAIL_ADDRESS][DOMAIN_NAME] [DATE] 16:39 ( 16 minu…" at bounding box center [411, 244] width 499 height 374
click at [163, 264] on div "Vestlus algas Ave Vellesalu [EMAIL_ADDRESS][DOMAIN_NAME] [DATE] 16:39 ( 16 minu…" at bounding box center [411, 244] width 499 height 374
click at [141, 93] on div "42" at bounding box center [143, 91] width 15 height 8
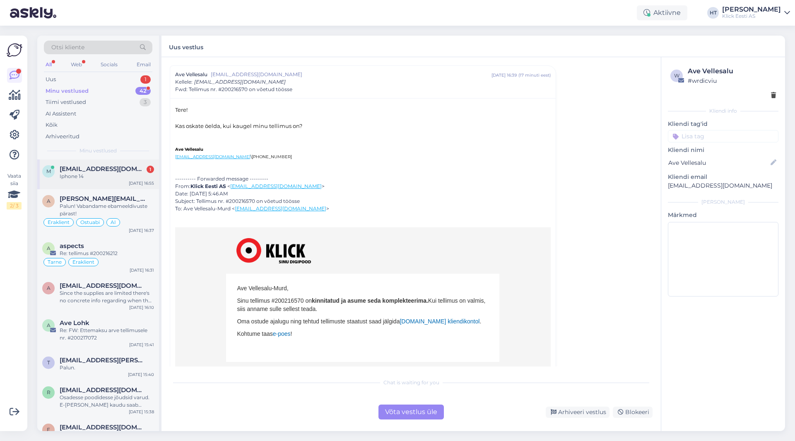
click at [111, 181] on div "m [EMAIL_ADDRESS][DOMAIN_NAME] 1 Iphone [DATE] 16:55" at bounding box center [98, 174] width 122 height 30
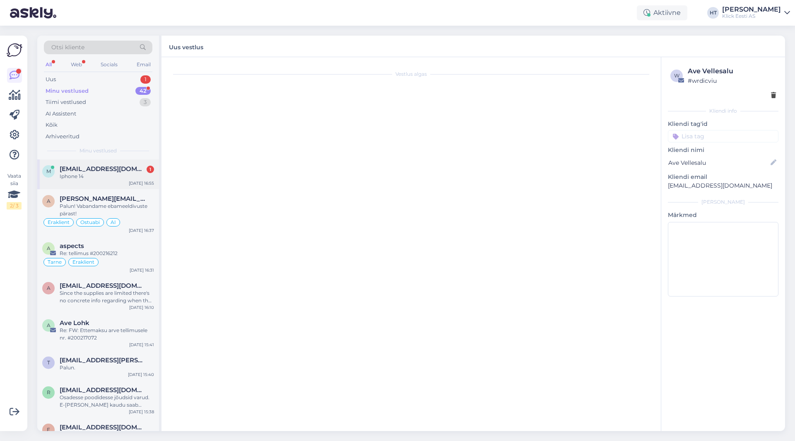
scroll to position [379, 0]
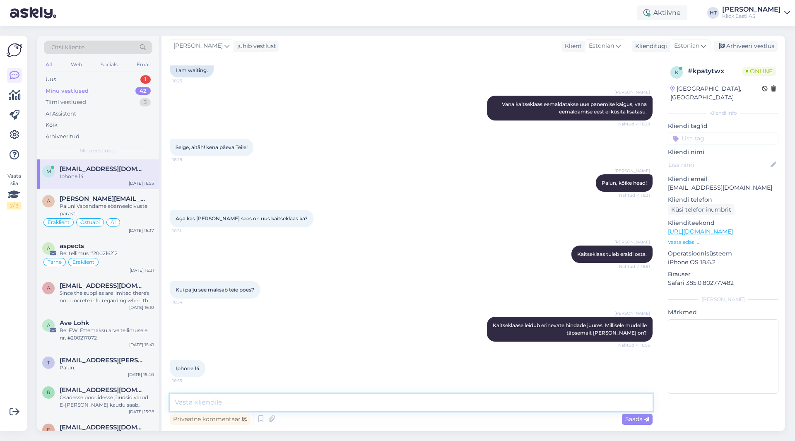
click at [328, 402] on textarea at bounding box center [411, 402] width 483 height 17
paste textarea "[URL][DOMAIN_NAME][PERSON_NAME]"
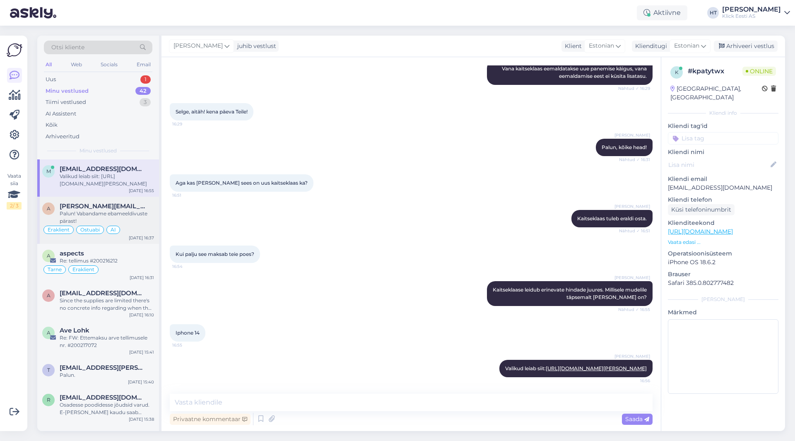
click at [57, 210] on div "a [EMAIL_ADDRESS][PERSON_NAME][DOMAIN_NAME] Palun! Vabandame ebameeldivuste pär…" at bounding box center [98, 214] width 112 height 22
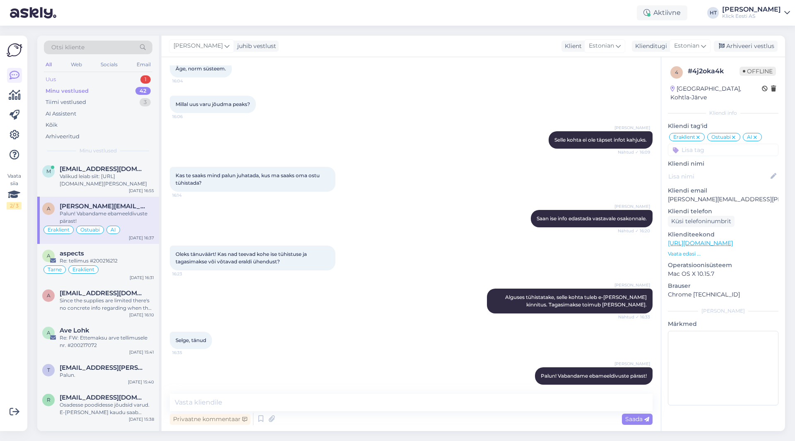
click at [133, 77] on div "Uus 1" at bounding box center [98, 80] width 109 height 12
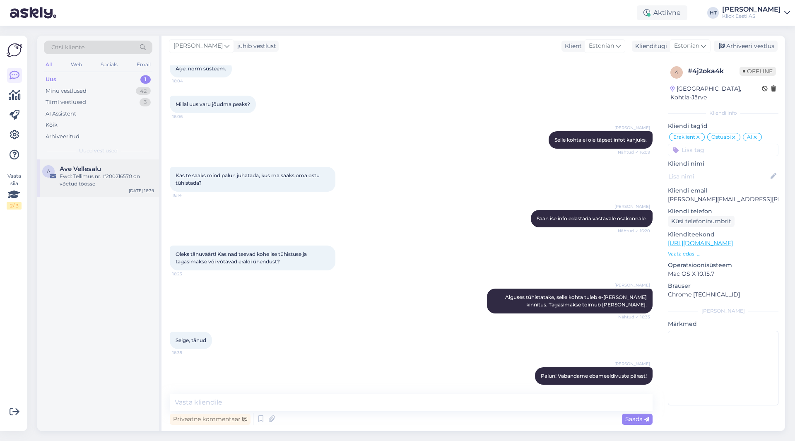
click at [113, 167] on div "Ave Vellesalu" at bounding box center [107, 168] width 94 height 7
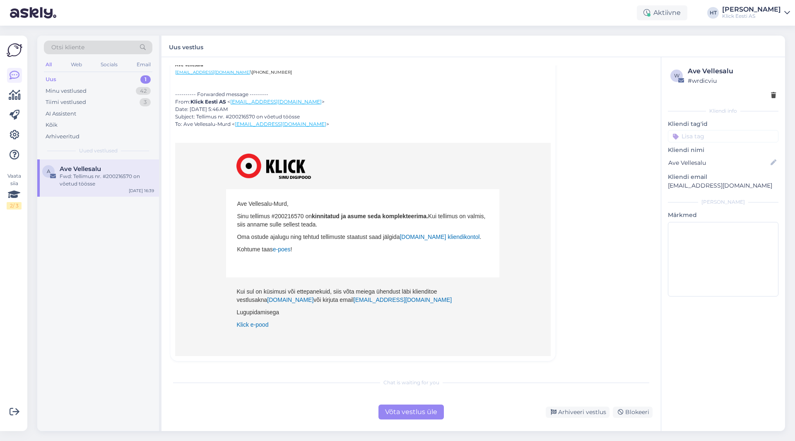
scroll to position [0, 0]
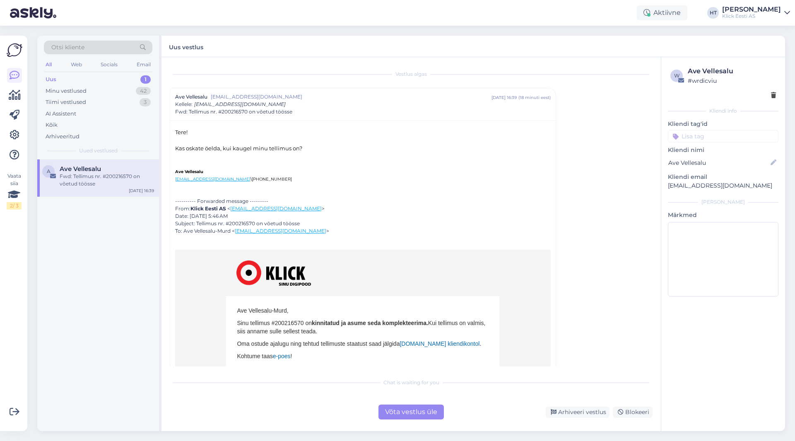
click at [104, 287] on div "A Ave Vellesalu Fwd: Tellimus nr. #200216570 on võetud töösse [DATE] 16:39" at bounding box center [98, 295] width 122 height 272
click at [90, 324] on div "A Ave Vellesalu Fwd: Tellimus nr. #200216570 on võetud töösse [DATE] 16:39" at bounding box center [98, 295] width 122 height 272
click at [129, 95] on div "Minu vestlused 42" at bounding box center [98, 91] width 109 height 12
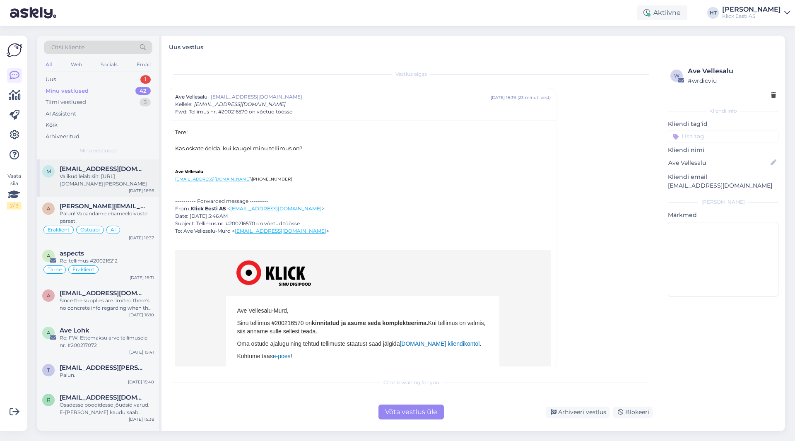
click at [119, 174] on div "Valikud leiab siit: [URL][DOMAIN_NAME][PERSON_NAME]" at bounding box center [107, 180] width 94 height 15
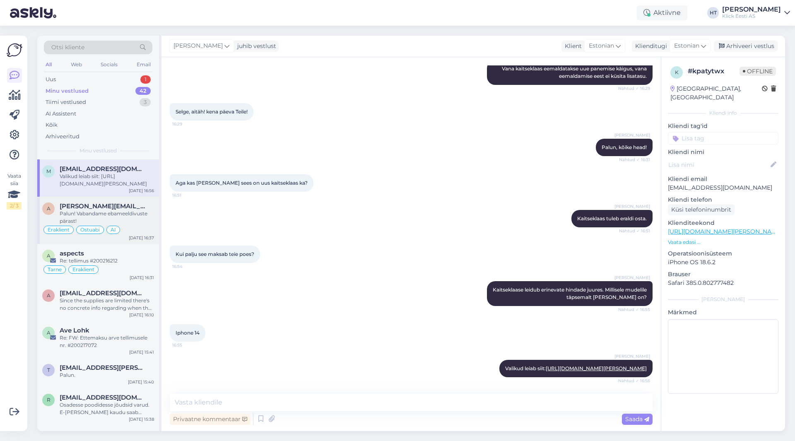
click at [142, 217] on div "Palun! Vabandame ebameeldivuste pärast!" at bounding box center [107, 217] width 94 height 15
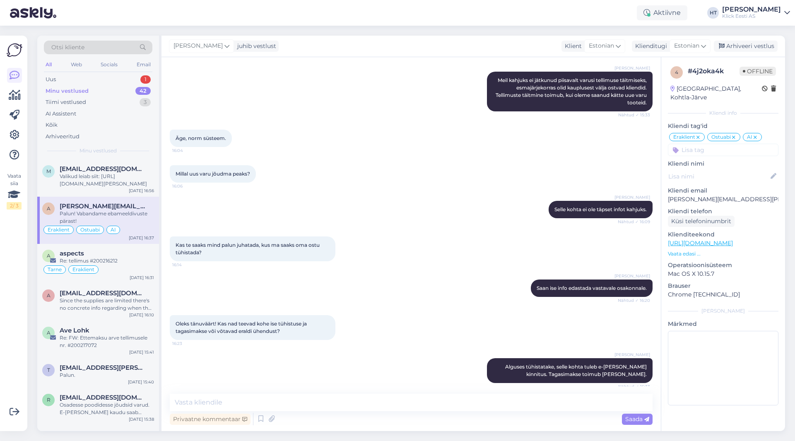
scroll to position [309, 0]
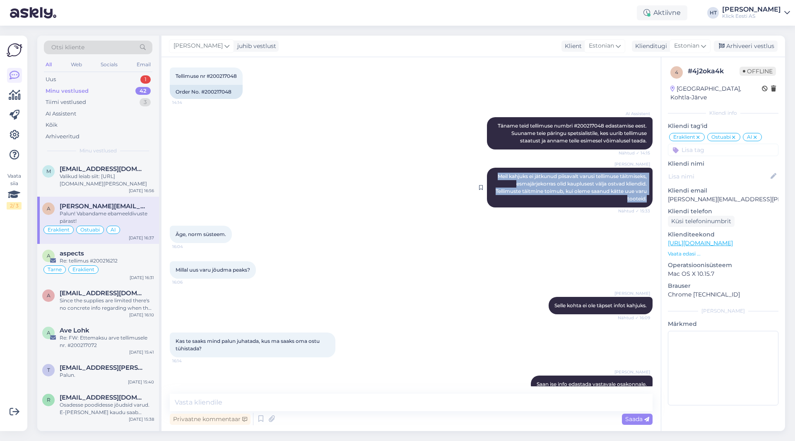
drag, startPoint x: 488, startPoint y: 168, endPoint x: 642, endPoint y: 192, distance: 155.2
click at [497, 192] on div "[PERSON_NAME] [PERSON_NAME] kahjuks ei jätkunud piisavalt varusi tellimuse täit…" at bounding box center [570, 188] width 166 height 40
click at [497, 191] on div "[PERSON_NAME] [PERSON_NAME] kahjuks ei jätkunud piisavalt varusi tellimuse täit…" at bounding box center [570, 188] width 166 height 40
drag, startPoint x: 641, startPoint y: 191, endPoint x: 490, endPoint y: 168, distance: 152.9
click at [490, 168] on div "[PERSON_NAME] [PERSON_NAME] kahjuks ei jätkunud piisavalt varusi tellimuse täit…" at bounding box center [570, 188] width 166 height 40
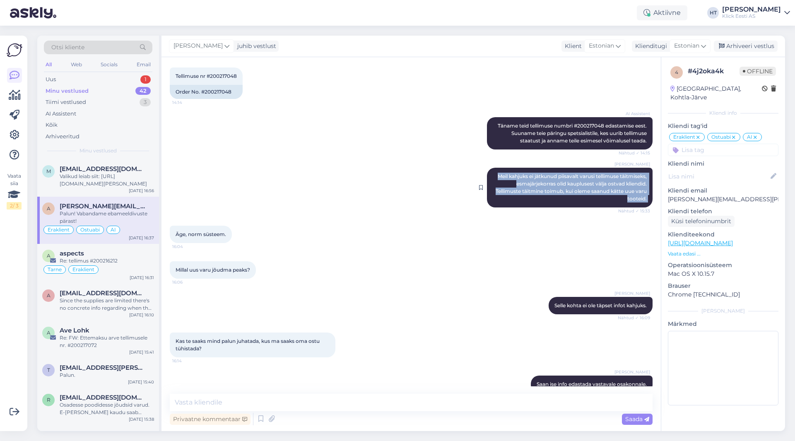
click at [496, 173] on span "Meil kahjuks ei jätkunud piisavalt varusi tellimuse täitmiseks, esmajärjekorras…" at bounding box center [572, 187] width 152 height 29
drag, startPoint x: 488, startPoint y: 168, endPoint x: 641, endPoint y: 193, distance: 154.4
click at [497, 193] on div "[PERSON_NAME] [PERSON_NAME] kahjuks ei jätkunud piisavalt varusi tellimuse täit…" at bounding box center [570, 188] width 166 height 40
drag, startPoint x: 488, startPoint y: 170, endPoint x: 641, endPoint y: 191, distance: 154.7
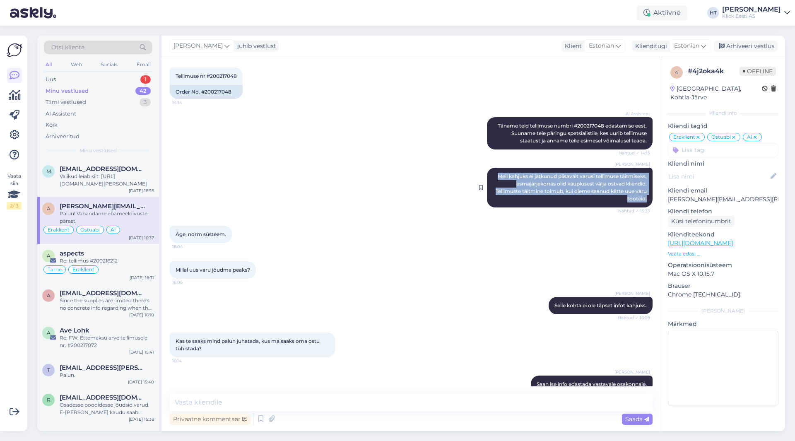
click at [497, 191] on div "[PERSON_NAME] [PERSON_NAME] kahjuks ei jätkunud piisavalt varusi tellimuse täit…" at bounding box center [570, 188] width 166 height 40
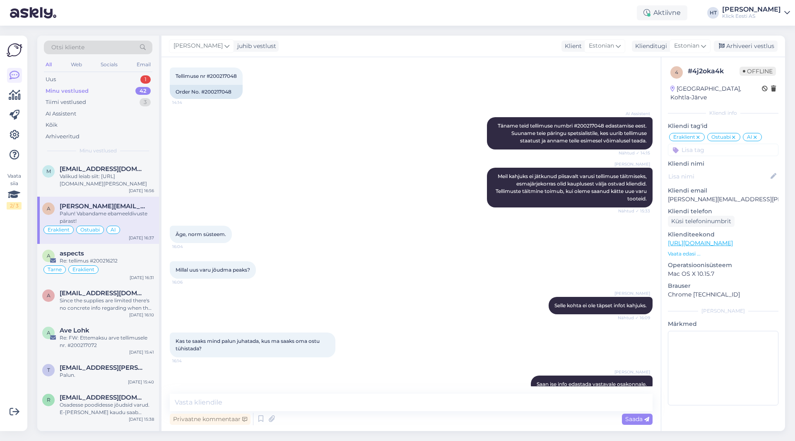
click at [465, 242] on div "Äge, norm süsteem. 16:04" at bounding box center [411, 235] width 483 height 36
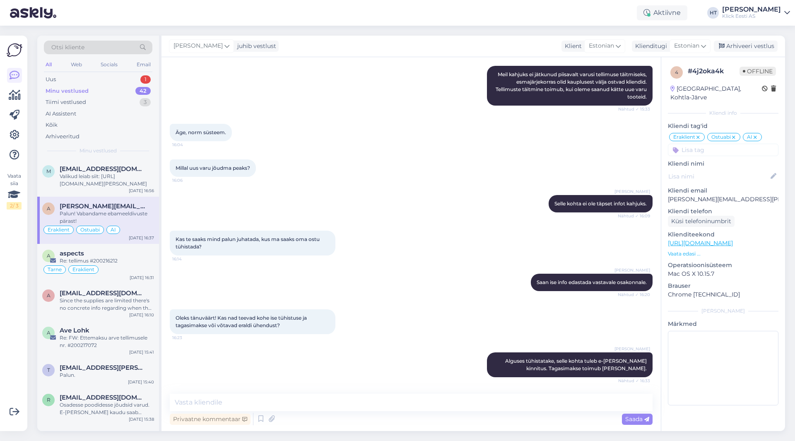
scroll to position [475, 0]
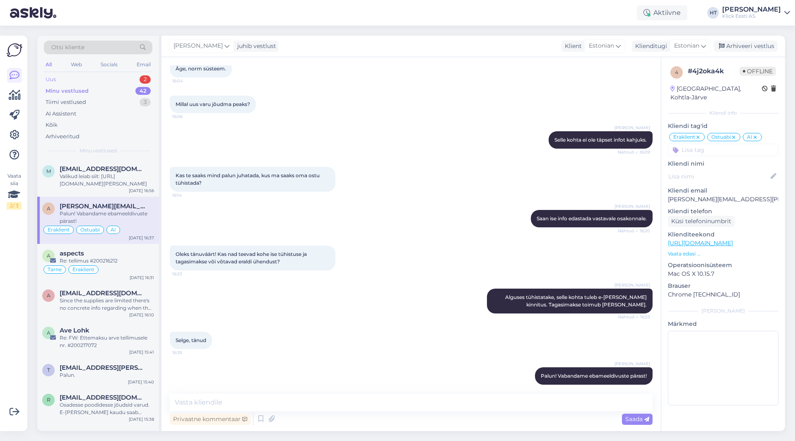
click at [117, 78] on div "Uus 2" at bounding box center [98, 80] width 109 height 12
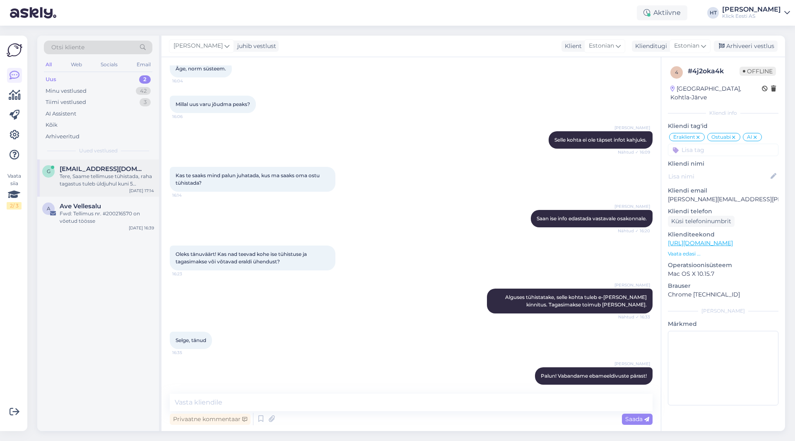
click at [148, 177] on div "Tere, Saame tellimuse tühistada, raha tagastus tuleb üldjuhul kuni 5 tööpäeva j…" at bounding box center [107, 180] width 94 height 15
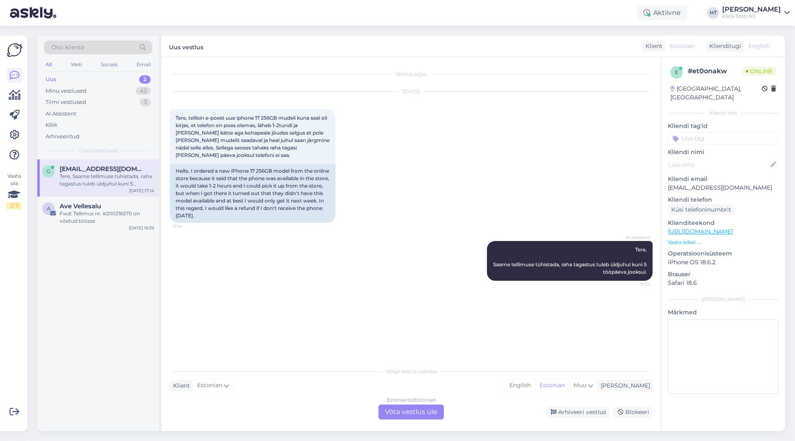
scroll to position [0, 0]
click at [497, 183] on p "[EMAIL_ADDRESS][DOMAIN_NAME]" at bounding box center [723, 187] width 111 height 9
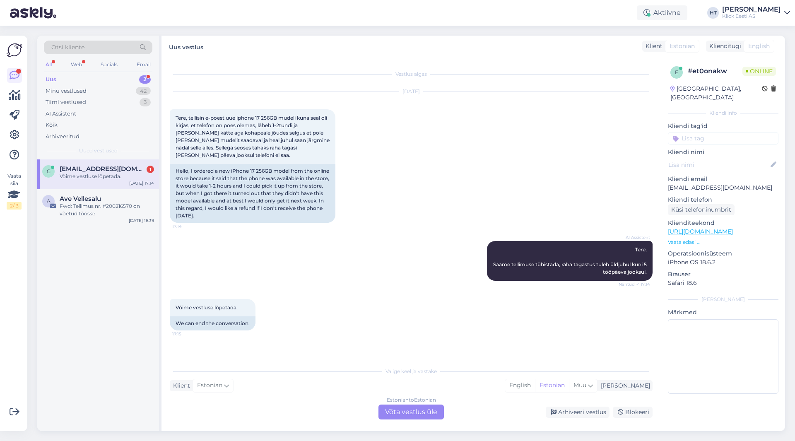
click at [417, 409] on div "Estonian to Estonian Võta vestlus üle" at bounding box center [411, 412] width 65 height 15
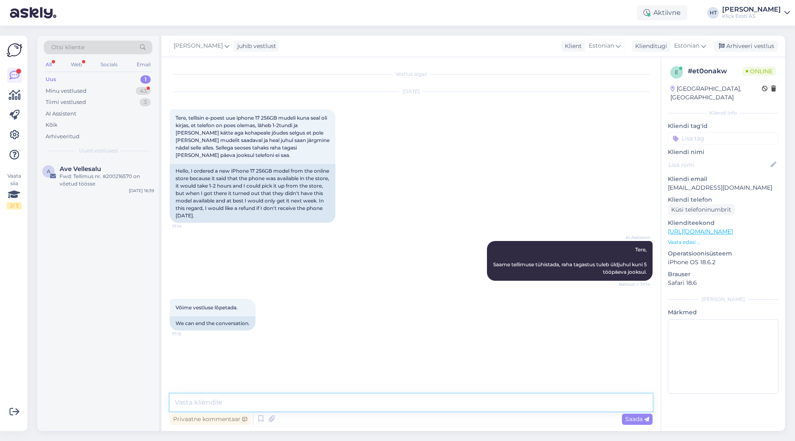
click at [415, 403] on textarea at bounding box center [411, 402] width 483 height 17
click at [199, 419] on div "Privaatne kommentaar" at bounding box center [210, 419] width 81 height 11
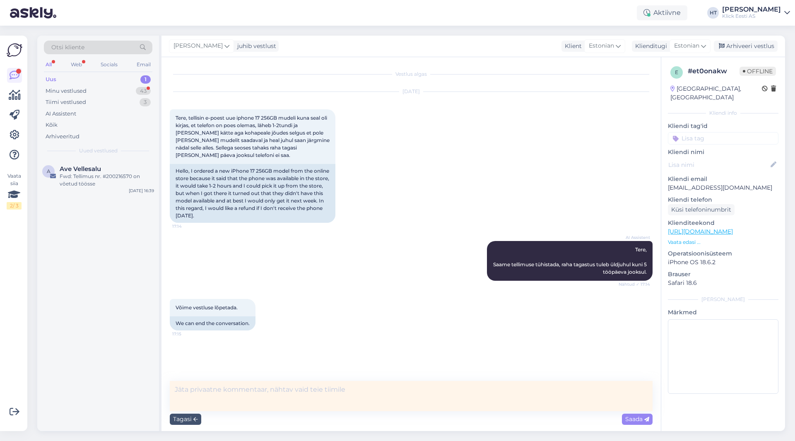
click at [222, 395] on textarea at bounding box center [411, 396] width 483 height 30
click at [324, 391] on textarea at bounding box center [411, 396] width 483 height 30
paste textarea "#200217112"
click at [375, 387] on textarea "#200217112" at bounding box center [411, 396] width 483 height 30
click at [442, 388] on textarea "#200217112 - komplekteeritud staatuses mingil põhjusel. Sool + haav." at bounding box center [411, 396] width 483 height 30
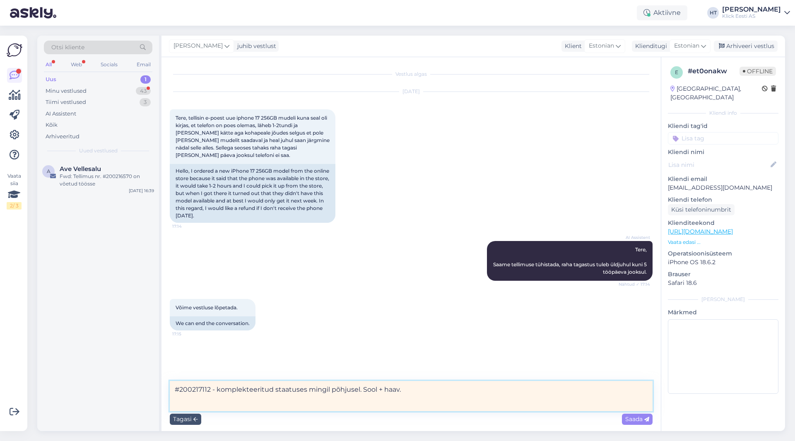
click at [215, 389] on textarea "#200217112 - komplekteeritud staatuses mingil põhjusel. Sool + haav." at bounding box center [411, 396] width 483 height 30
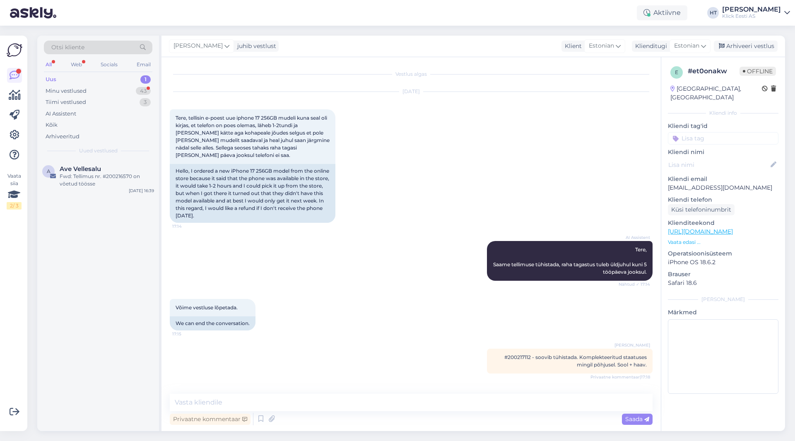
click at [497, 132] on input at bounding box center [723, 138] width 111 height 12
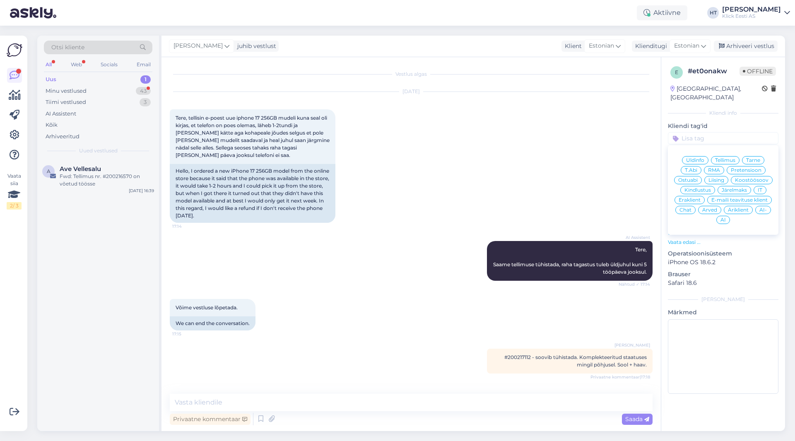
click at [497, 158] on span "Tellimus" at bounding box center [725, 160] width 20 height 5
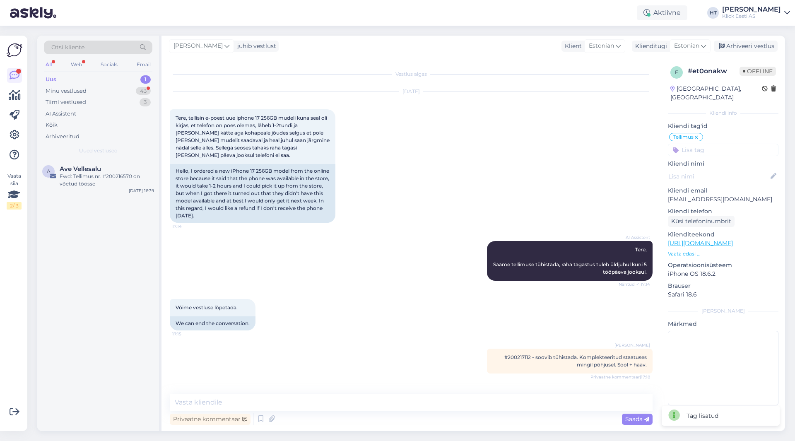
click at [497, 144] on input at bounding box center [723, 150] width 111 height 12
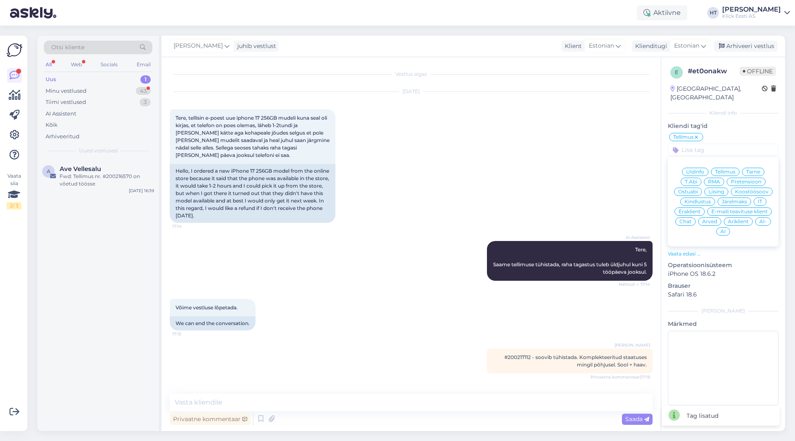
click at [497, 209] on span "Eraklient" at bounding box center [690, 211] width 22 height 5
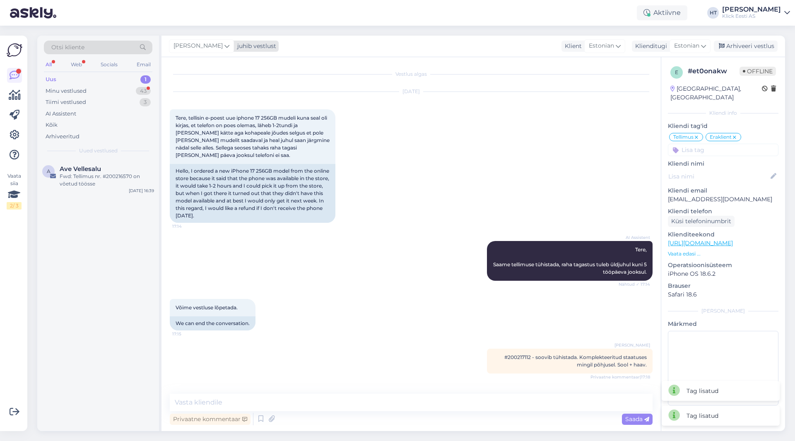
click at [194, 43] on span "[PERSON_NAME]" at bounding box center [198, 45] width 49 height 9
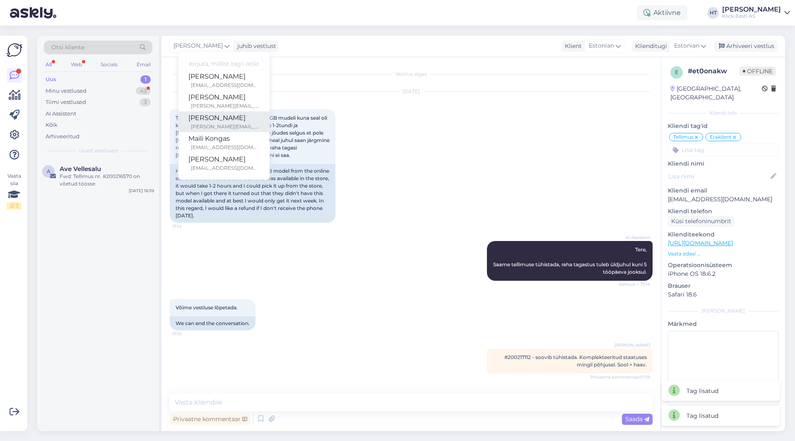
scroll to position [41, 0]
click at [219, 109] on div "[PERSON_NAME][EMAIL_ADDRESS][PERSON_NAME][DOMAIN_NAME]" at bounding box center [225, 112] width 69 height 7
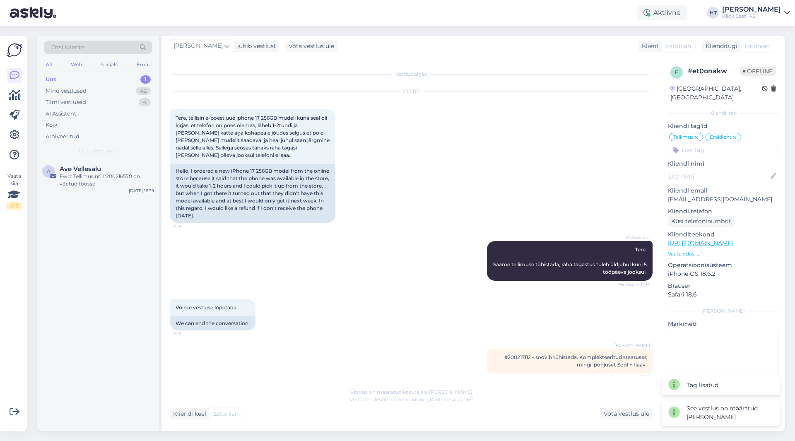
click at [391, 140] on div "[DATE] Tere, tellisin e-poest uue iphone 17 256GB mudeli kuna seal oli kirjas, …" at bounding box center [411, 157] width 483 height 149
click at [133, 188] on div "[DATE] 16:39" at bounding box center [141, 191] width 25 height 6
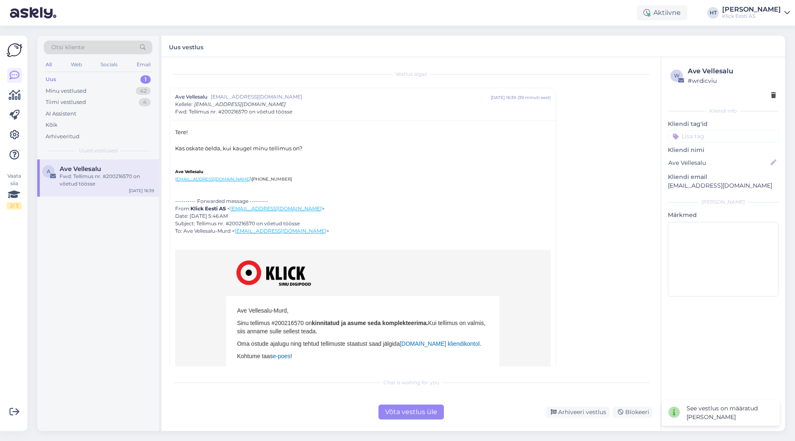
click at [390, 411] on div "Võta vestlus üle" at bounding box center [411, 412] width 65 height 15
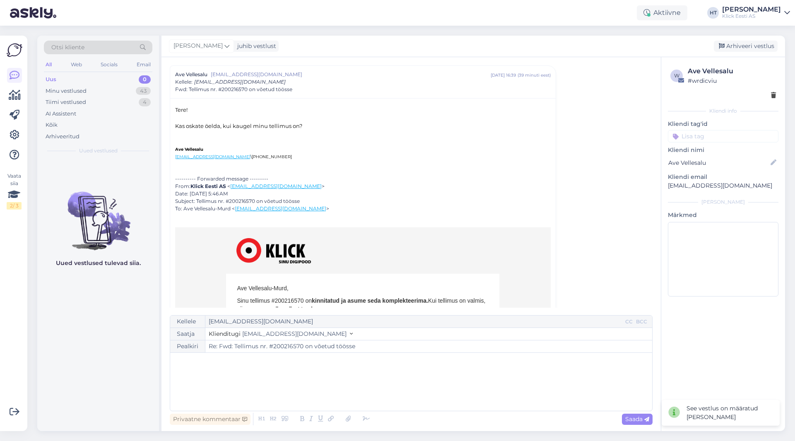
click at [285, 366] on div "﻿" at bounding box center [411, 382] width 474 height 50
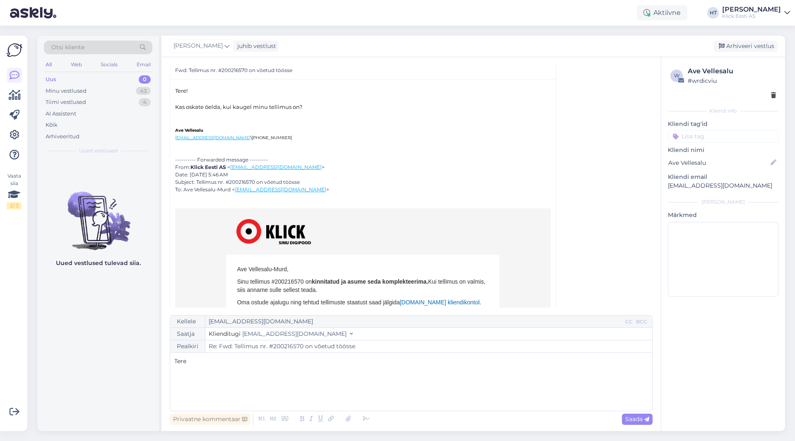
scroll to position [83, 0]
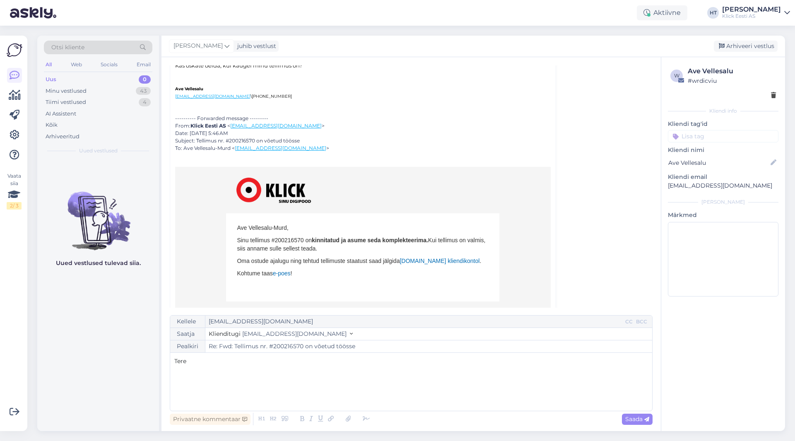
click at [281, 240] on p "Sinu tellimus #200216570 on kinnitatud ja asume seda komplekteerima. Kui tellim…" at bounding box center [363, 244] width 252 height 17
click at [232, 364] on p "Tere" at bounding box center [411, 361] width 474 height 9
click at [96, 315] on div "Uued vestlused tulevad siia." at bounding box center [98, 295] width 122 height 272
click at [262, 385] on div "Tere, ﻿ Kuus telefoni on kaupl" at bounding box center [411, 382] width 474 height 50
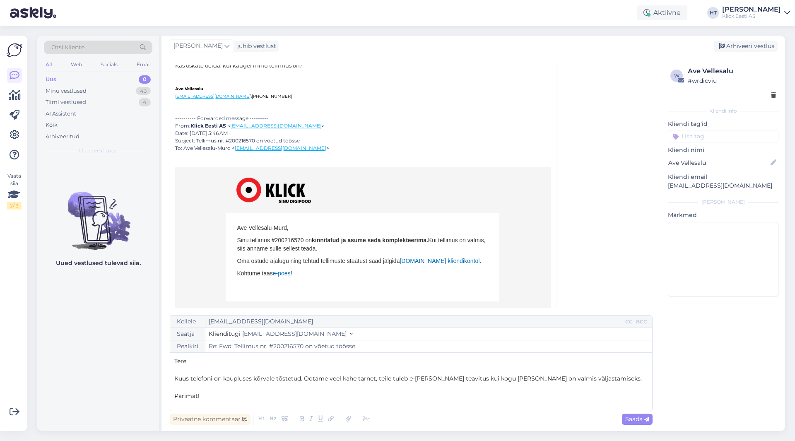
click at [304, 379] on span "Kuus telefoni on kaupluses kõrvale tõstetud. Ootame veel kahe tarnet, teile tul…" at bounding box center [408, 378] width 468 height 7
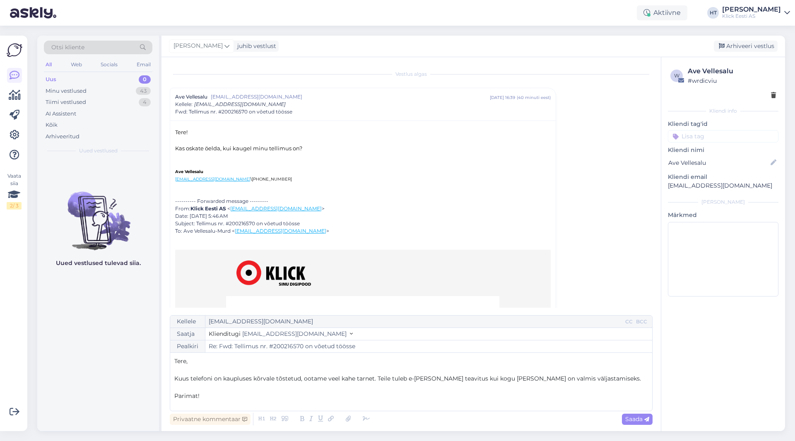
scroll to position [166, 0]
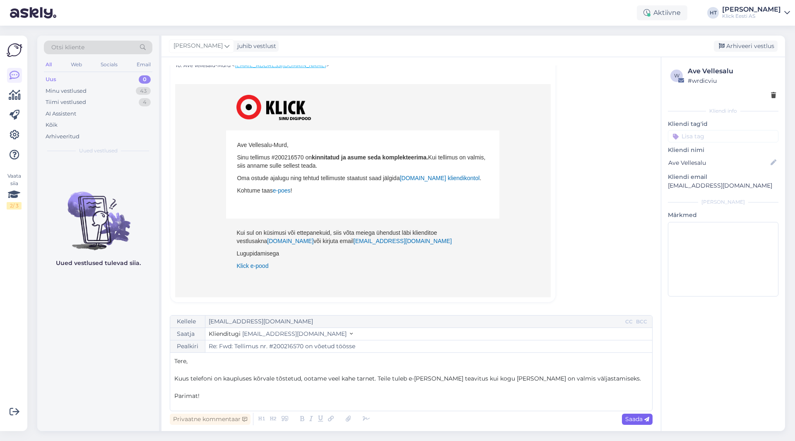
click at [497, 419] on span "Saada" at bounding box center [637, 418] width 24 height 7
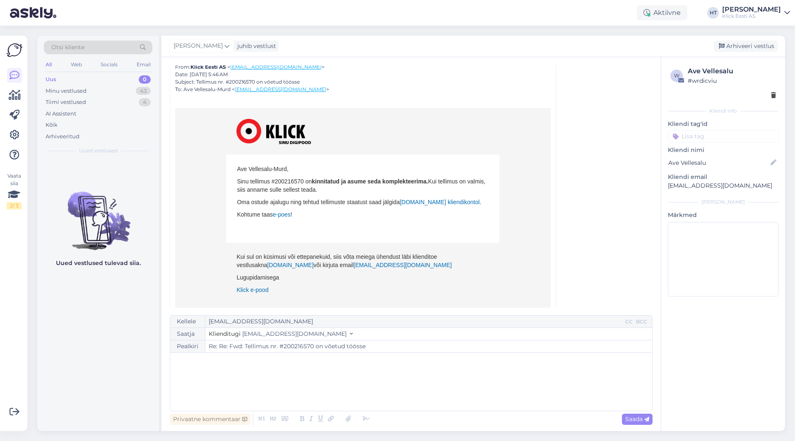
scroll to position [0, 0]
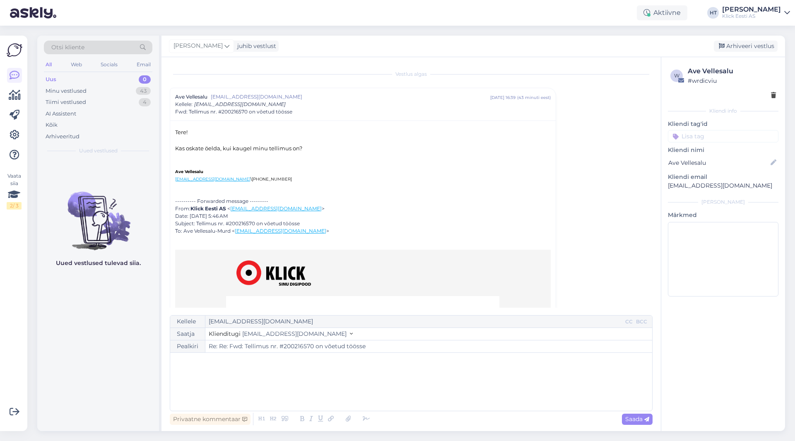
click at [497, 139] on input at bounding box center [723, 136] width 111 height 12
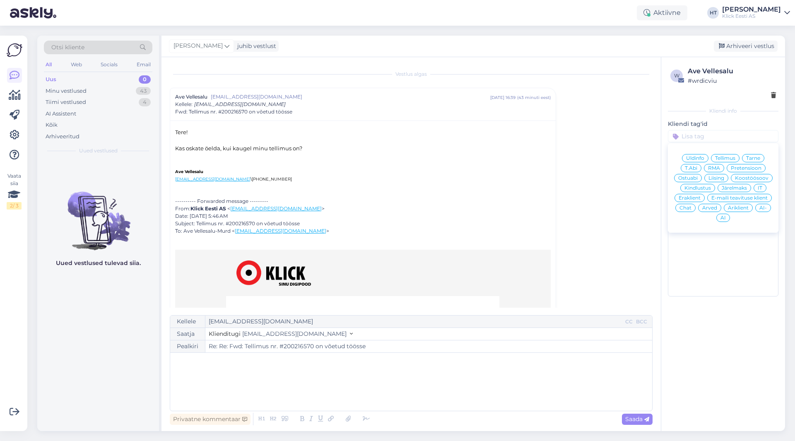
click at [497, 157] on span "Tarne" at bounding box center [753, 158] width 14 height 5
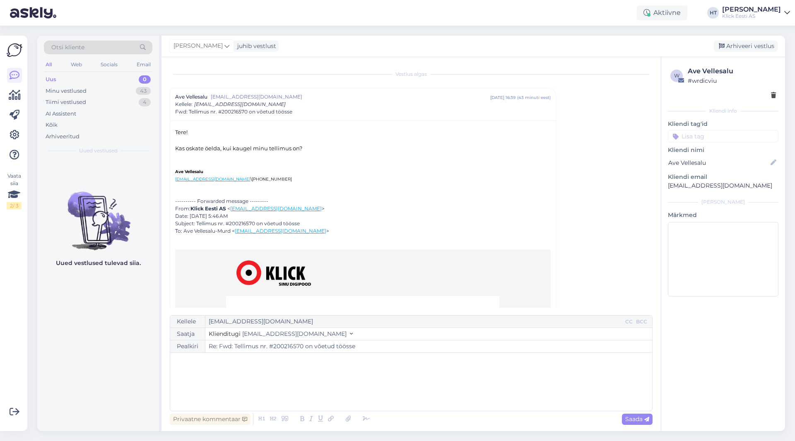
scroll to position [274, 0]
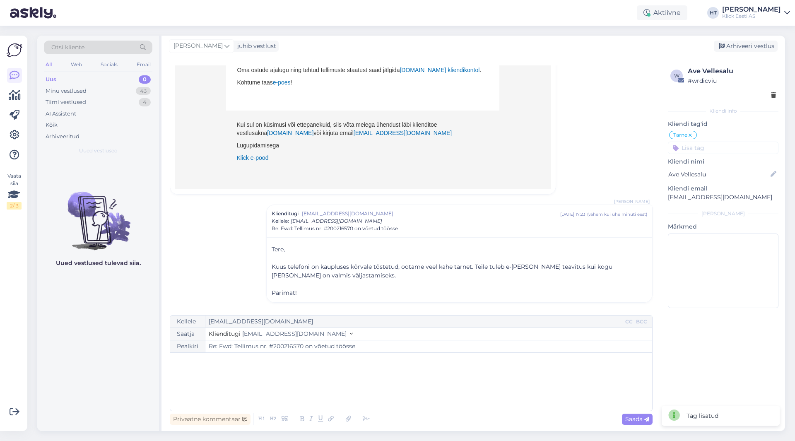
click at [497, 148] on input at bounding box center [723, 148] width 111 height 12
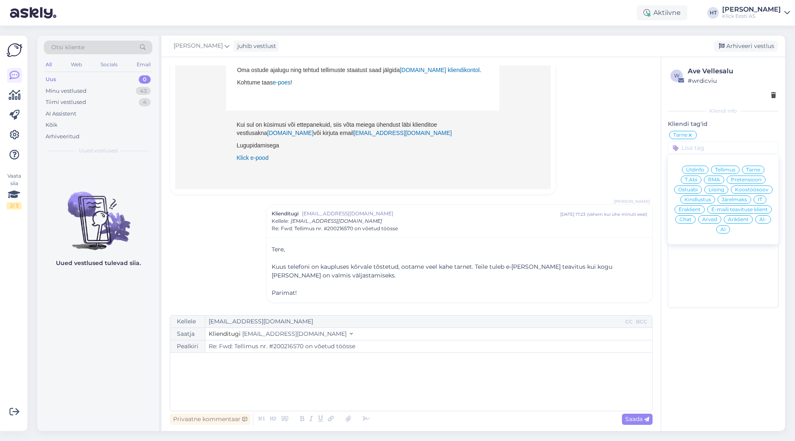
click at [497, 221] on span "Äriklient" at bounding box center [738, 219] width 21 height 5
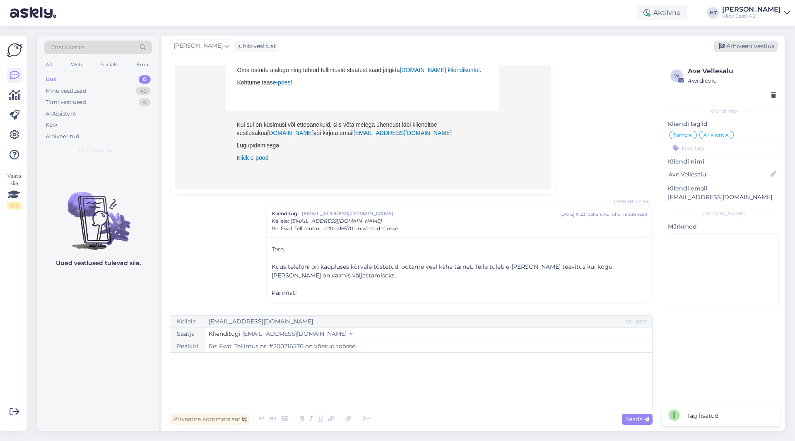
click at [497, 48] on div "Arhiveeri vestlus" at bounding box center [746, 46] width 64 height 11
